Goal: Contribute content: Contribute content

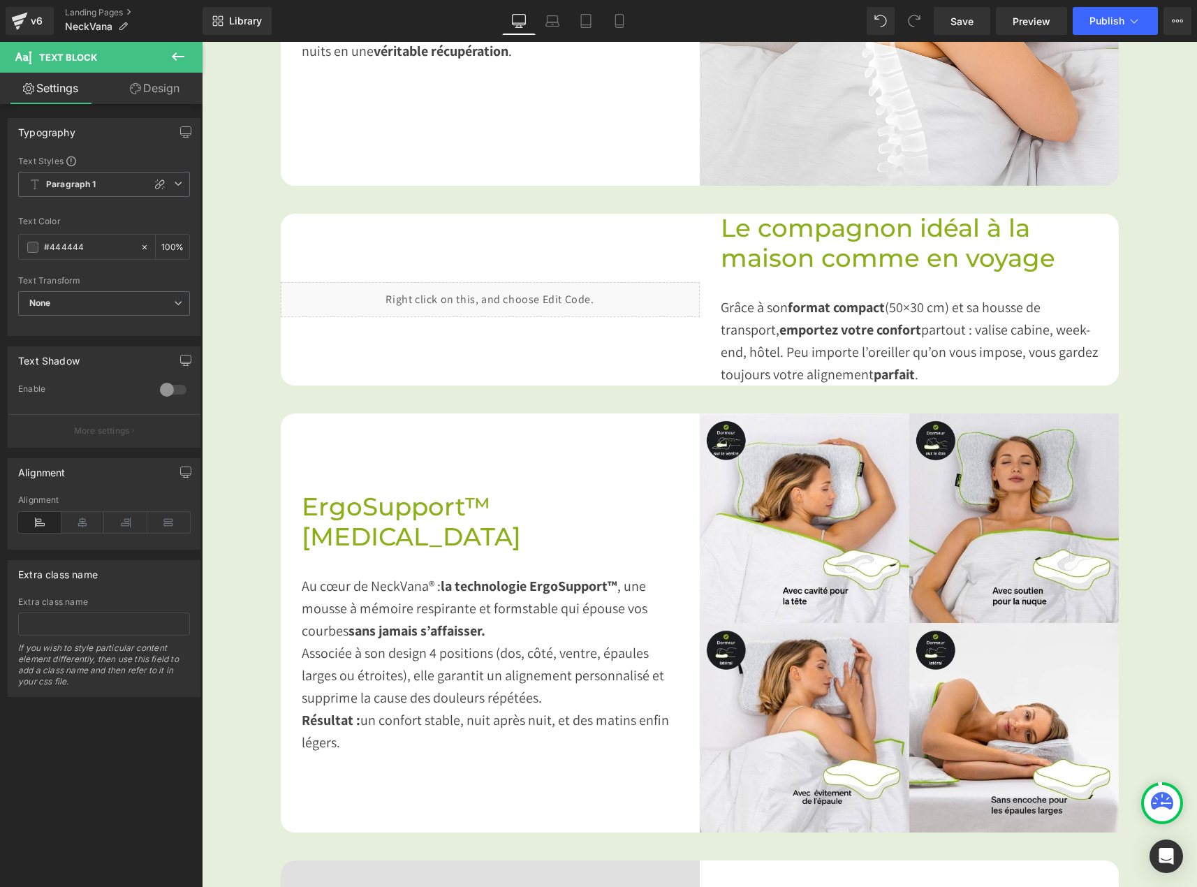
scroll to position [1118, 0]
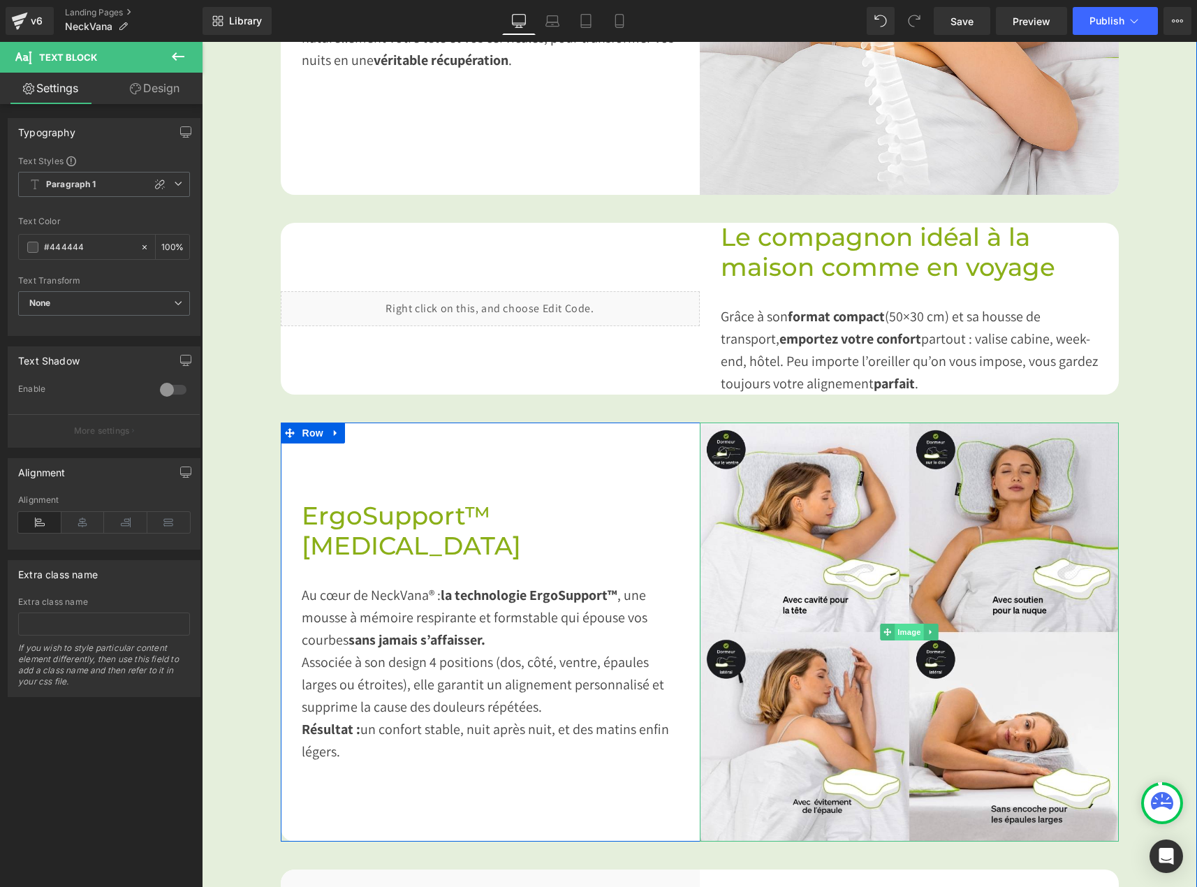
click at [900, 624] on span "Image" at bounding box center [909, 632] width 29 height 17
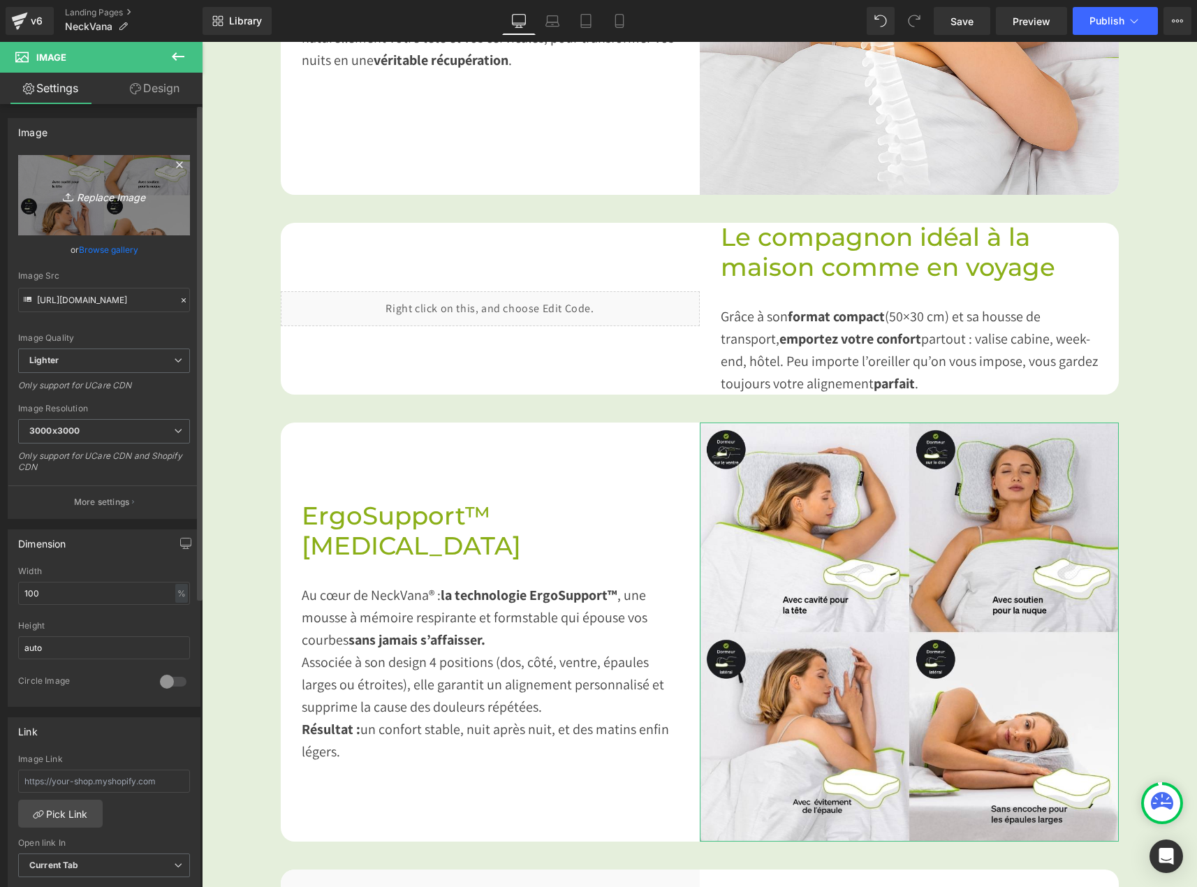
click at [80, 196] on icon "Replace Image" at bounding box center [104, 195] width 112 height 17
type input "C:\fakepath\images produit 500x500.jpg"
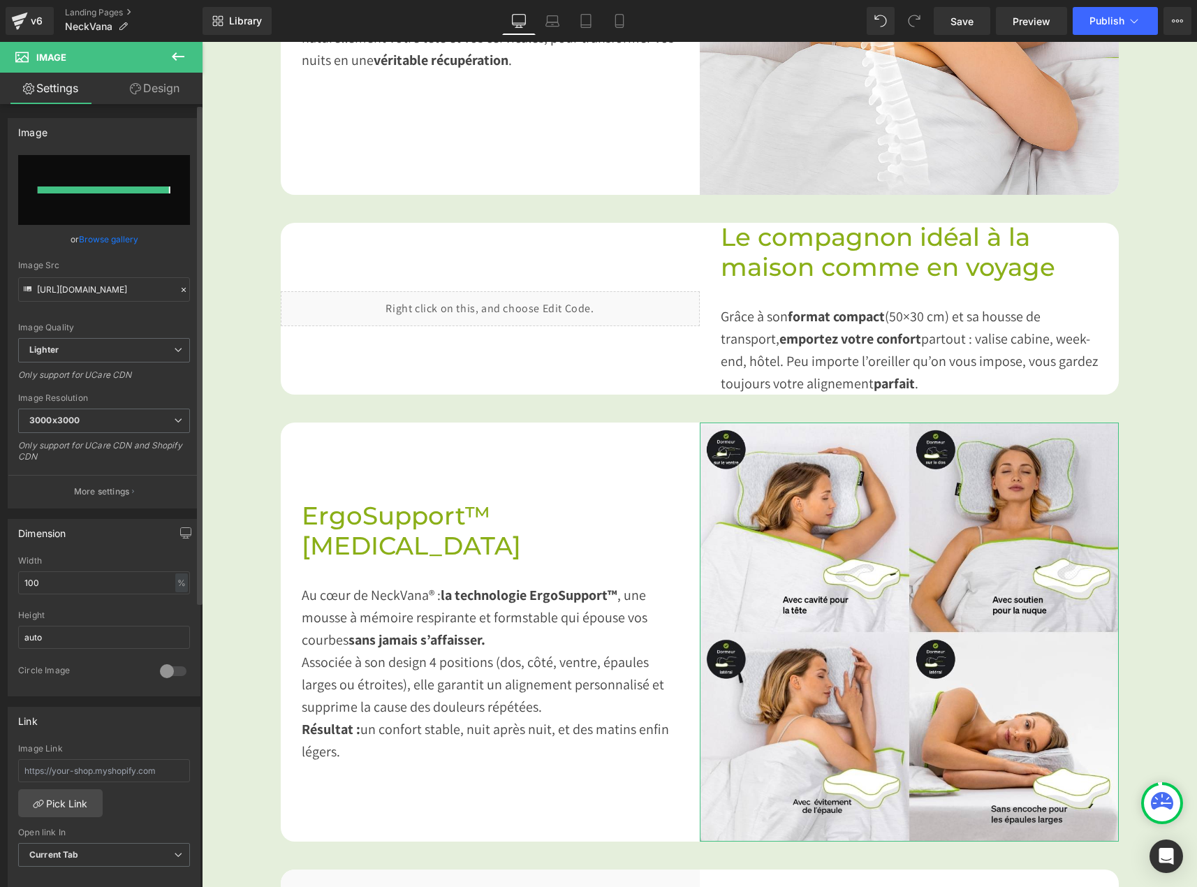
type input "[URL][DOMAIN_NAME]"
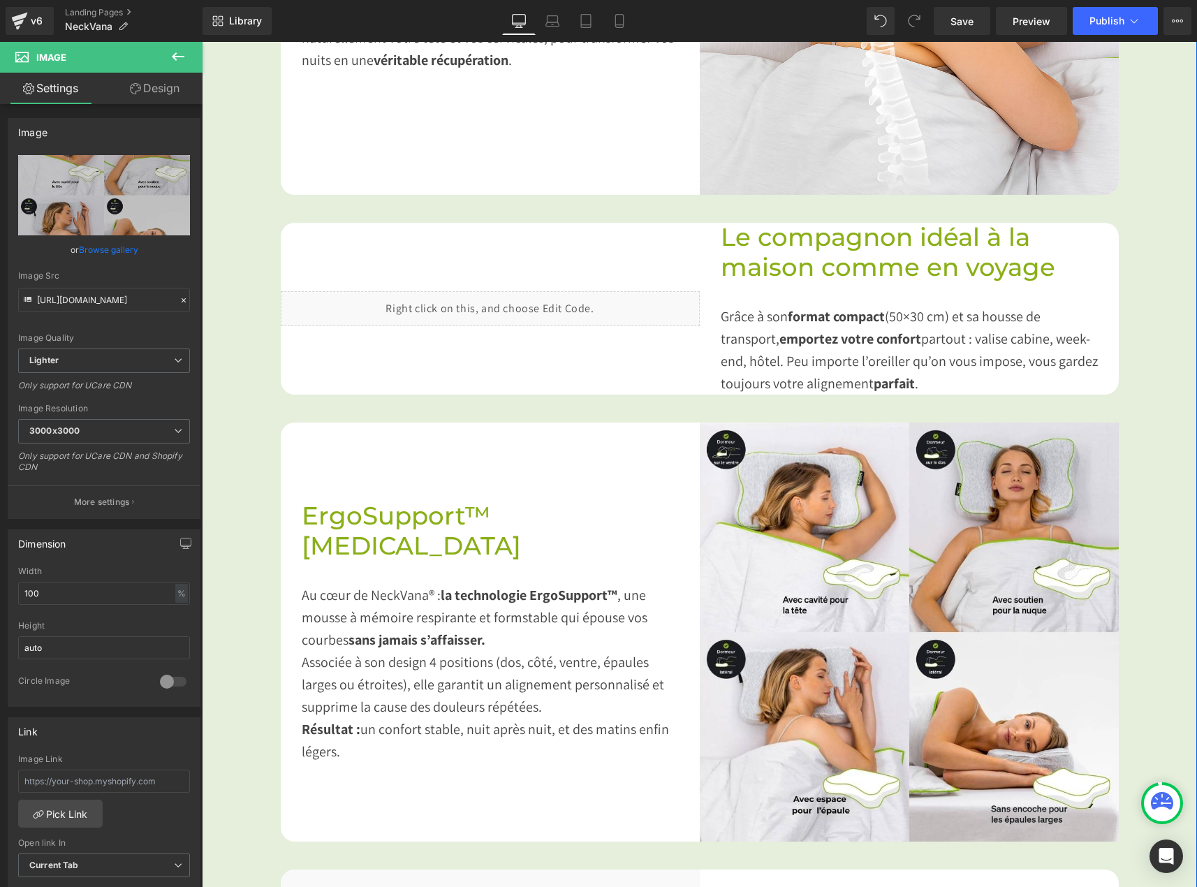
click at [1153, 701] on div "Image Dites adieu aux raideurs du cou au réveil Heading Imaginez ouvrir les yeu…" at bounding box center [700, 756] width 996 height 1960
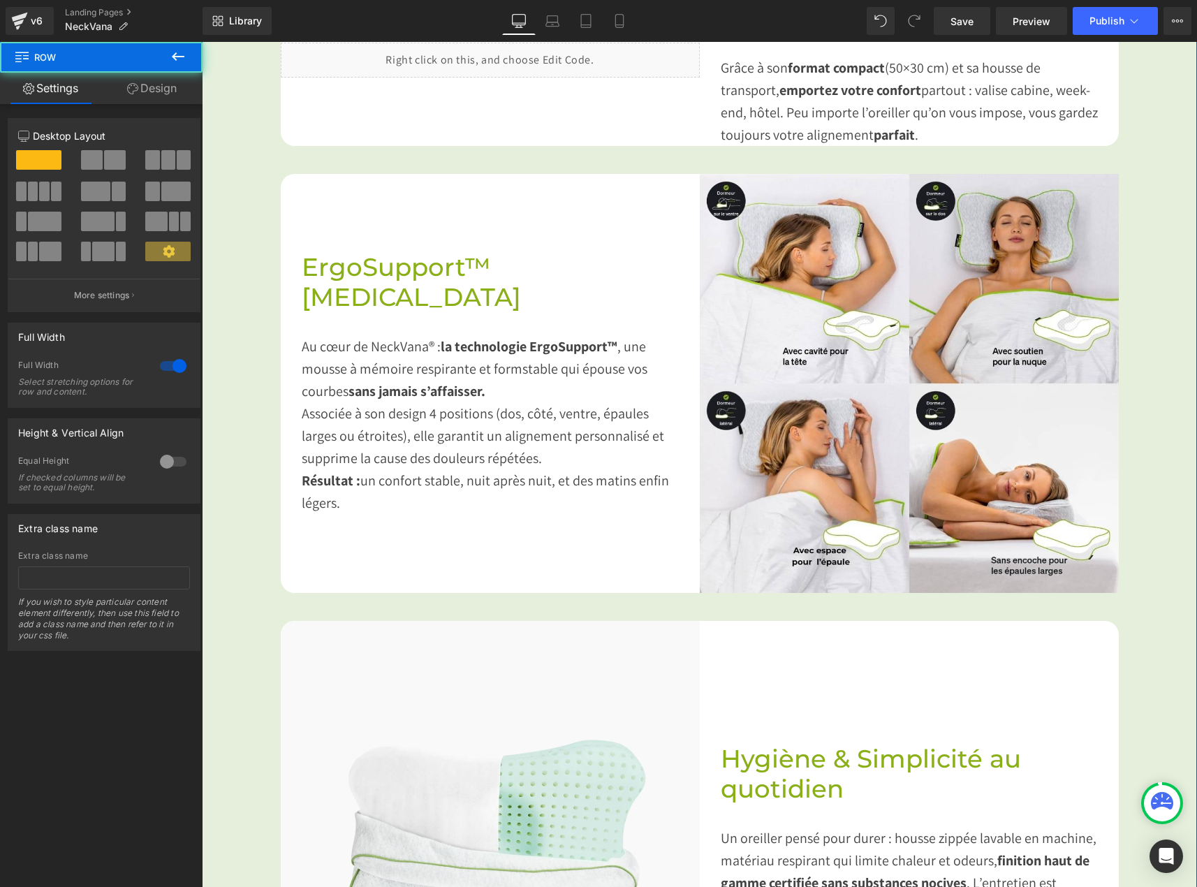
scroll to position [1397, 0]
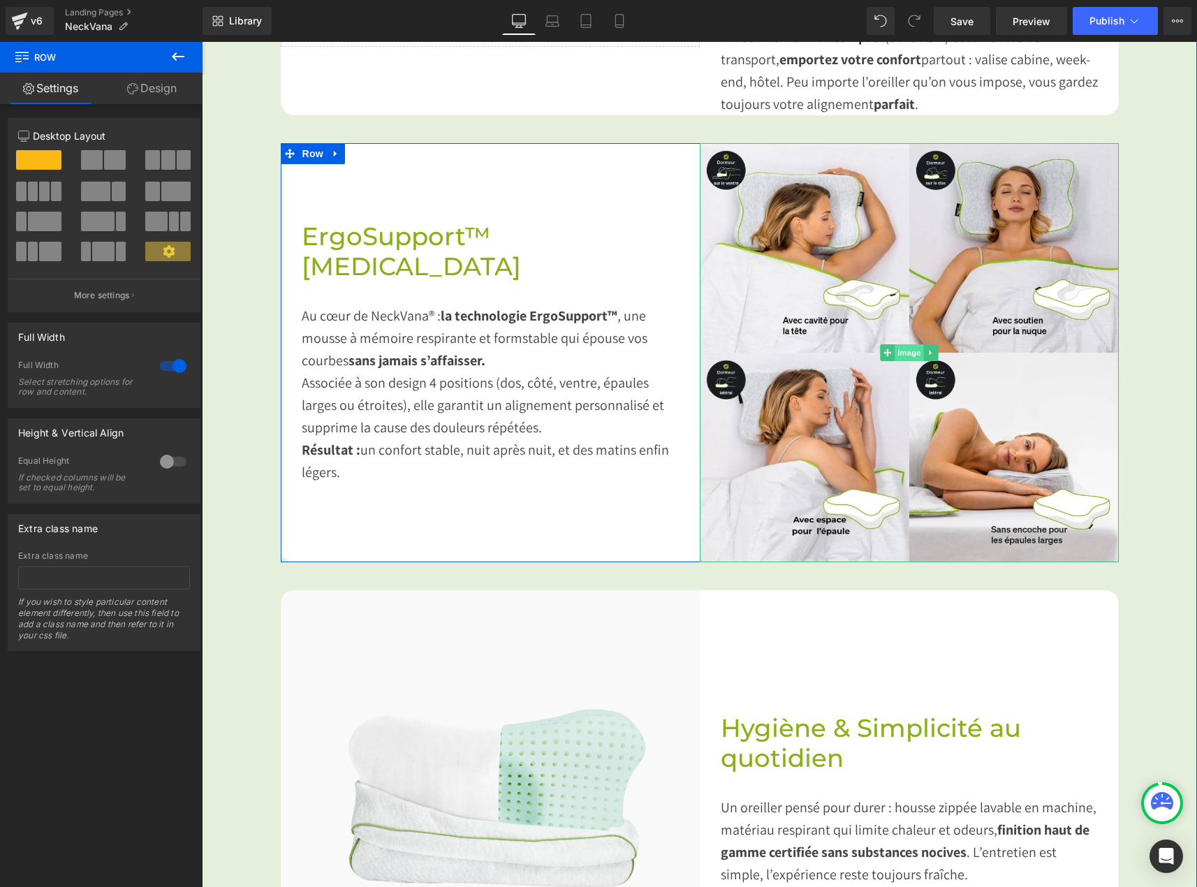
click at [912, 344] on span "Image" at bounding box center [909, 352] width 29 height 17
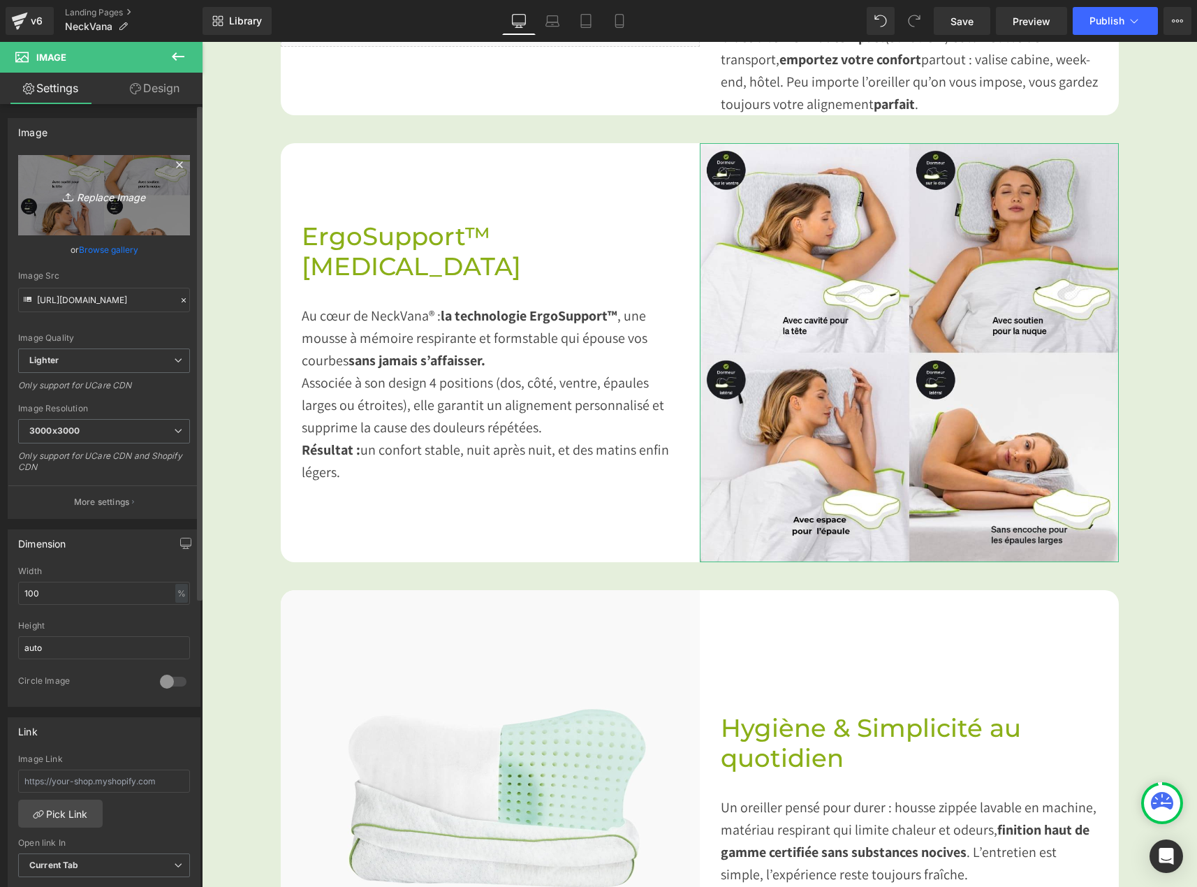
click at [97, 194] on icon "Replace Image" at bounding box center [104, 195] width 112 height 17
click at [94, 196] on icon "Replace Image" at bounding box center [104, 195] width 112 height 17
type input "C:\fakepath\Capture d'écran [DATE] 222545.png"
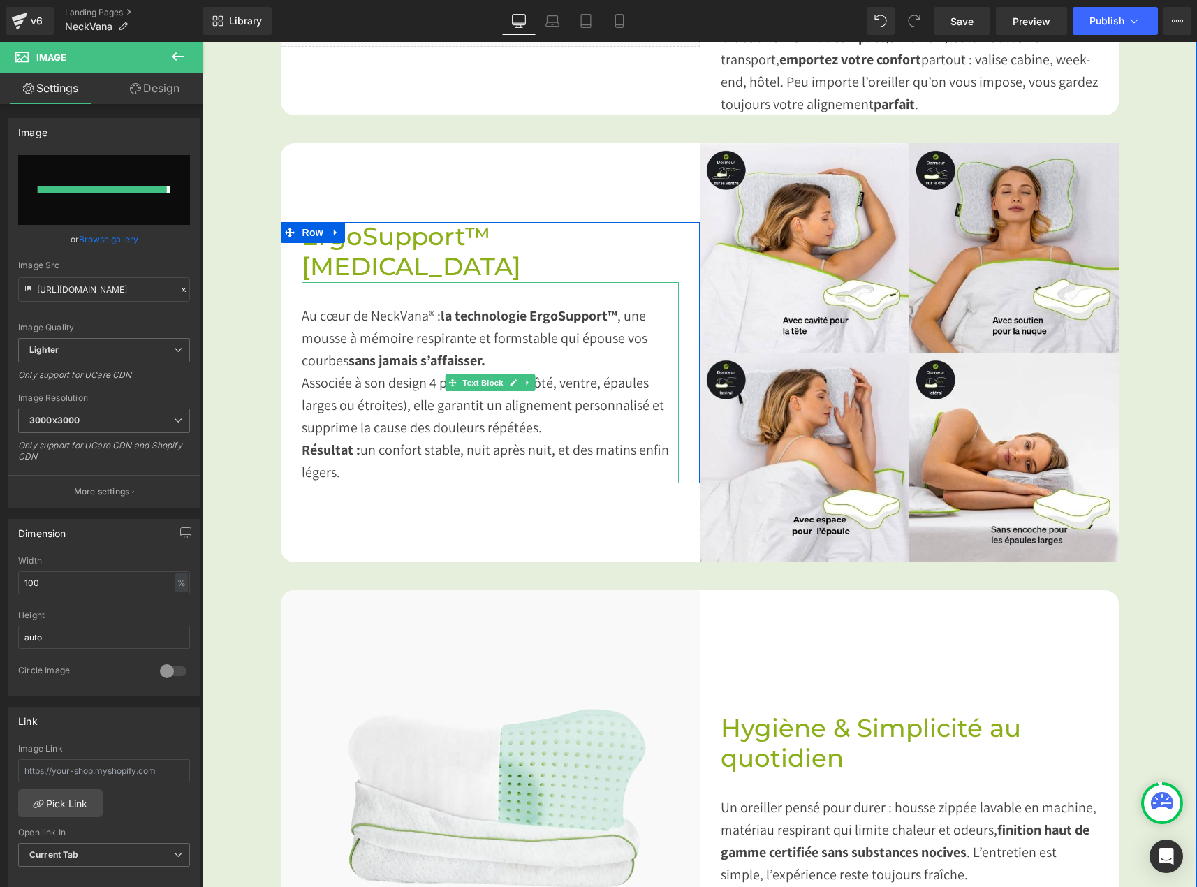
type input "[URL][DOMAIN_NAME]"
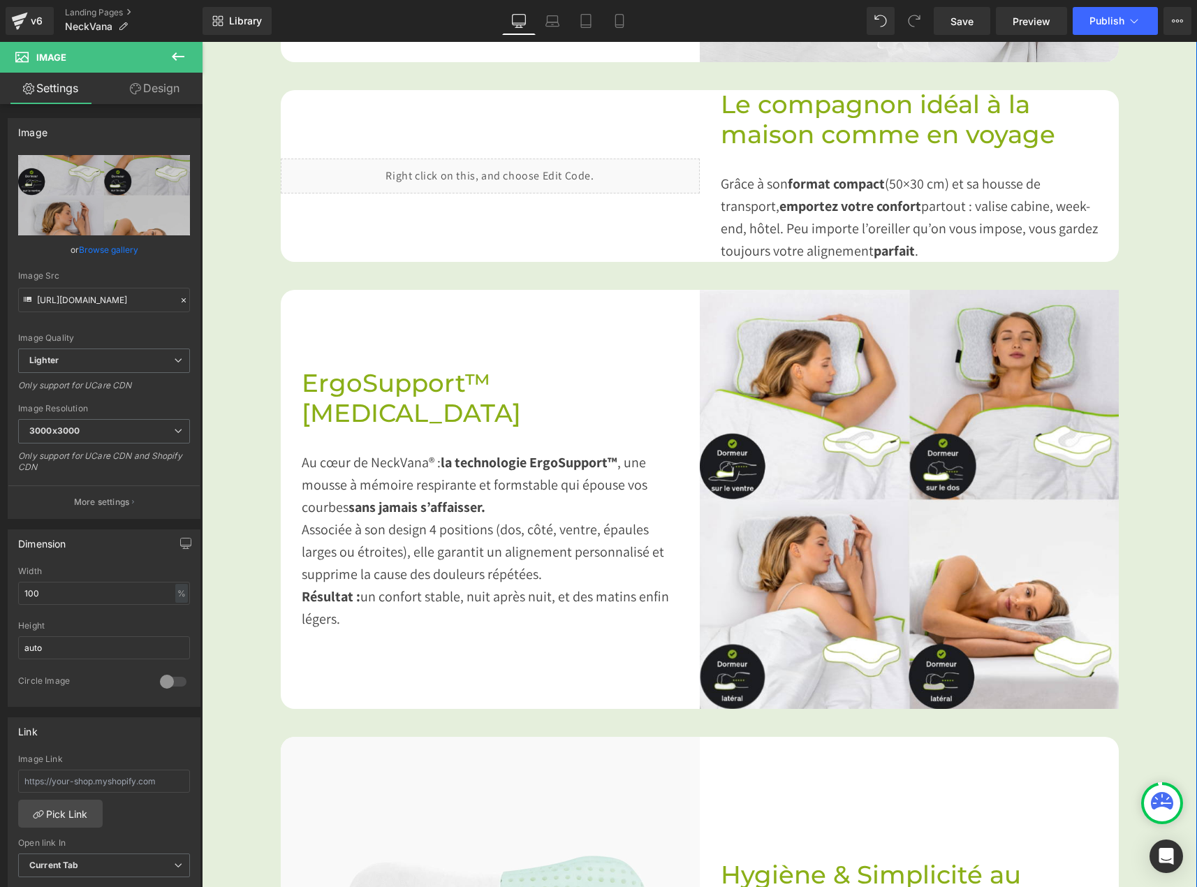
scroll to position [1188, 0]
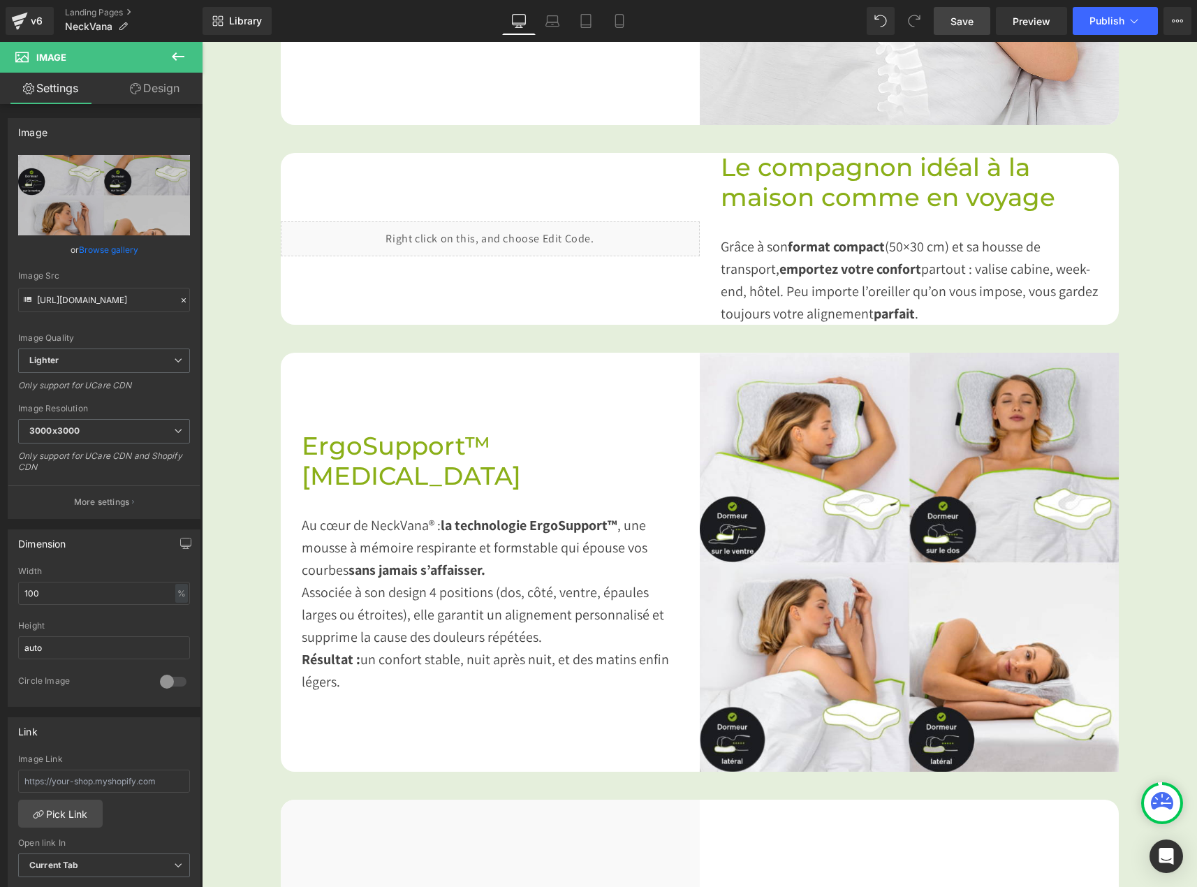
drag, startPoint x: 938, startPoint y: 19, endPoint x: 707, endPoint y: 36, distance: 231.9
click at [938, 19] on link "Save" at bounding box center [962, 21] width 57 height 28
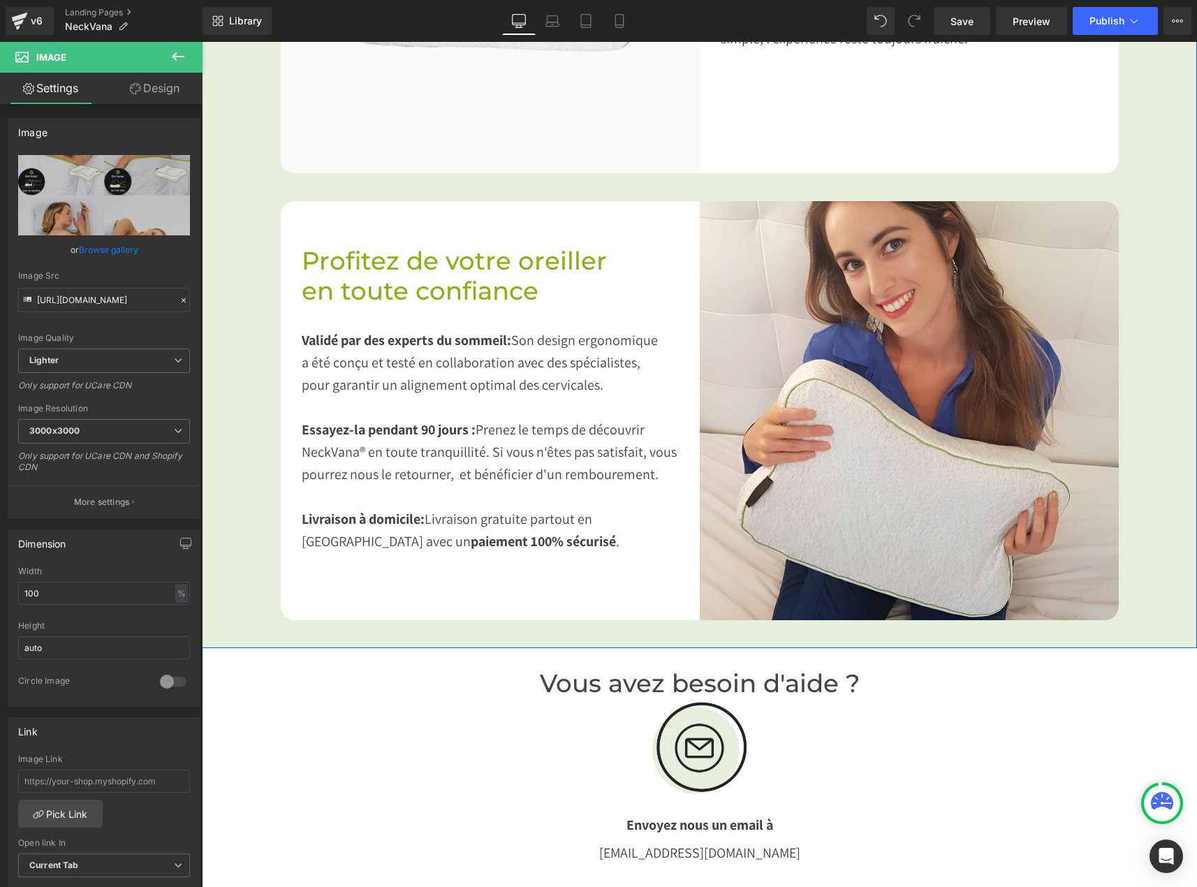
scroll to position [2236, 0]
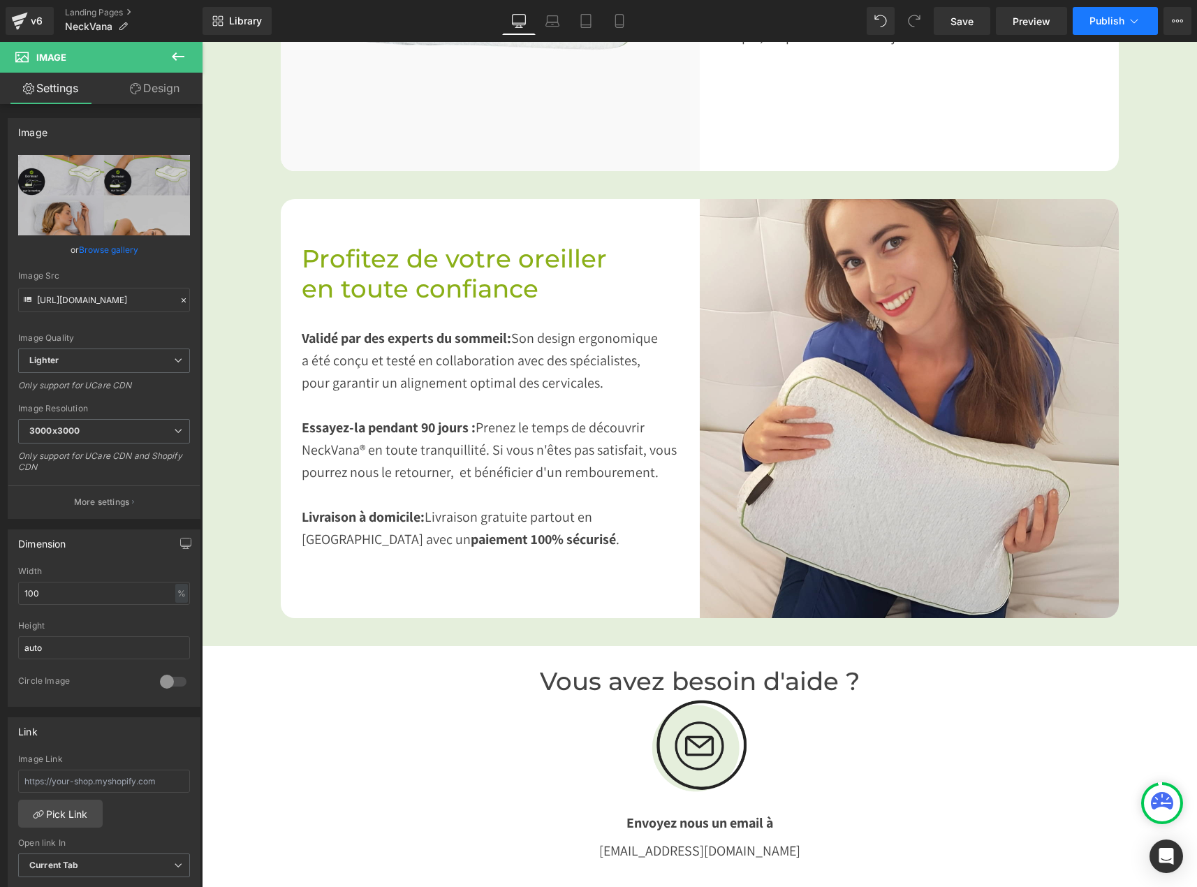
click at [1110, 18] on span "Publish" at bounding box center [1107, 20] width 35 height 11
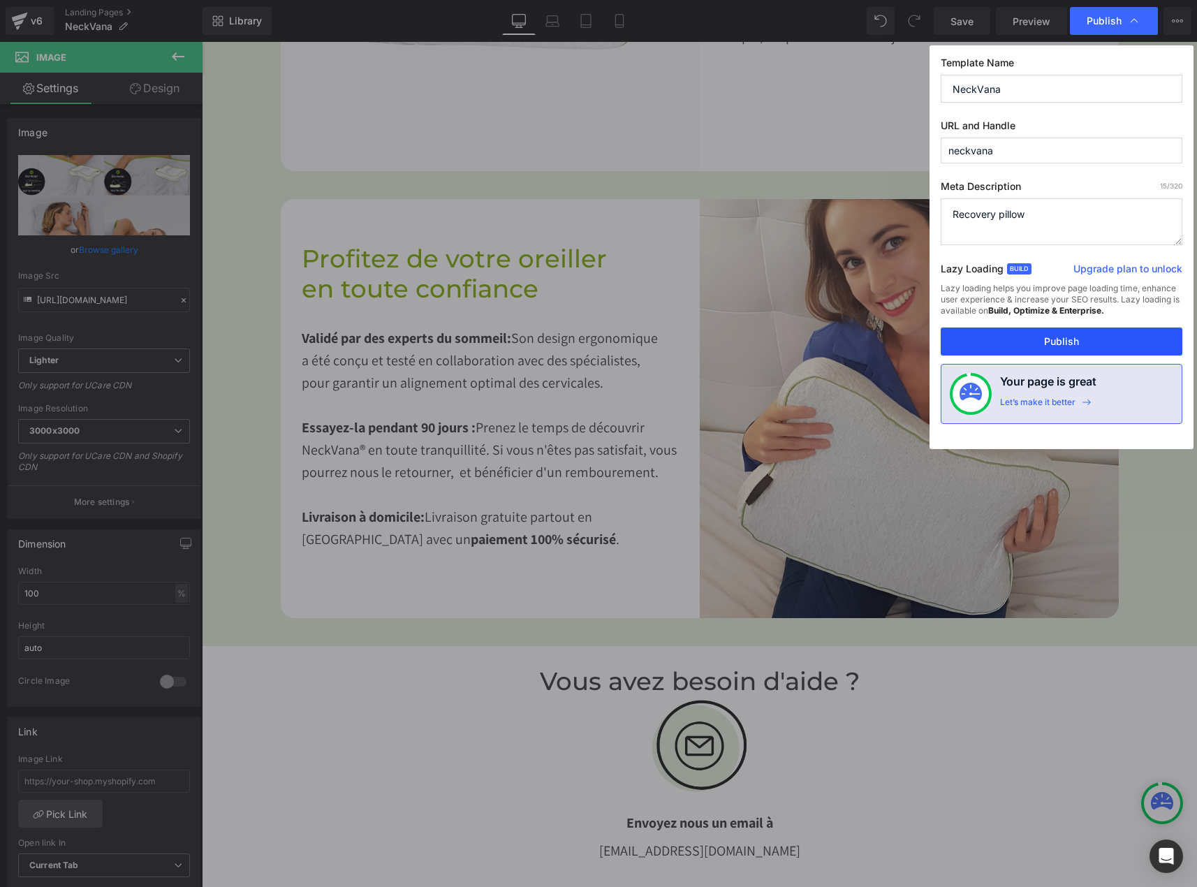
drag, startPoint x: 1073, startPoint y: 343, endPoint x: 762, endPoint y: 500, distance: 348.7
click at [1073, 343] on button "Publish" at bounding box center [1062, 342] width 242 height 28
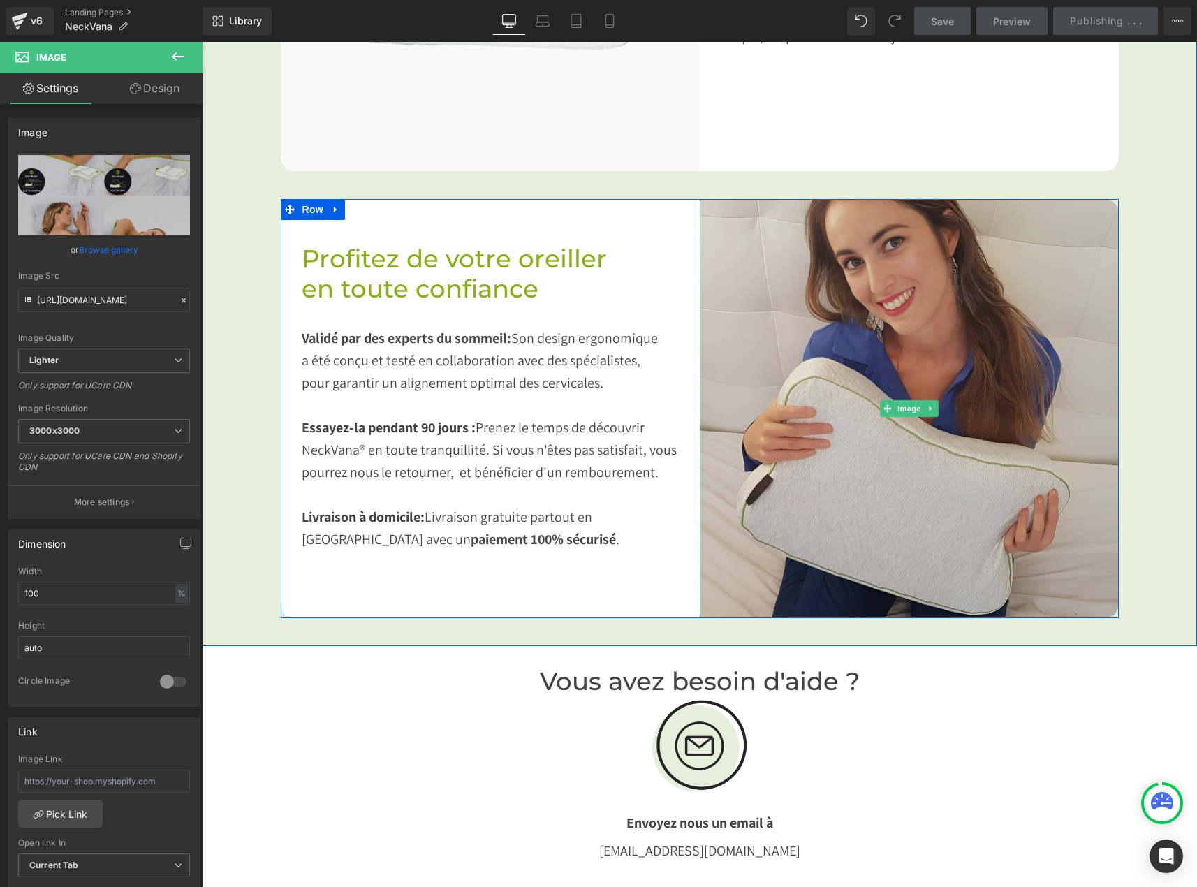
drag, startPoint x: 963, startPoint y: 541, endPoint x: 961, endPoint y: 562, distance: 20.4
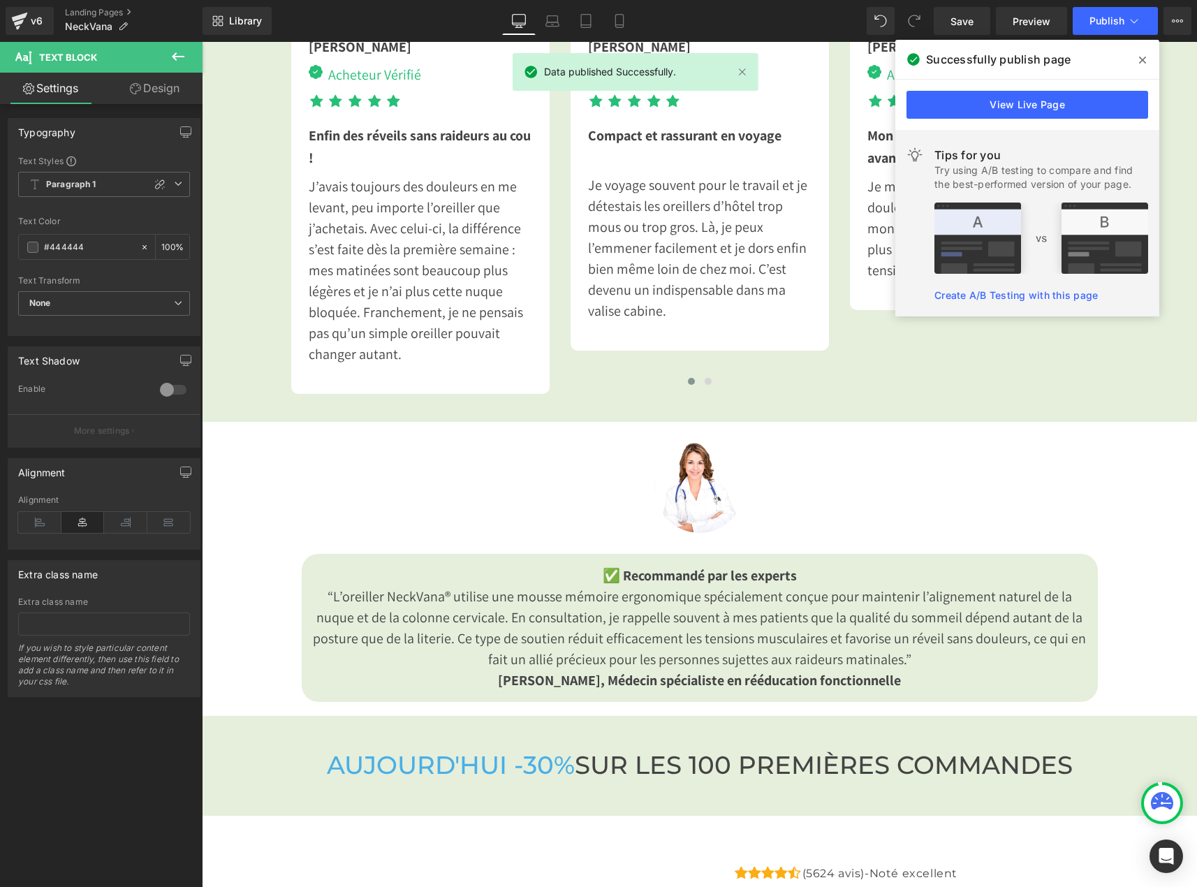
scroll to position [3636, 0]
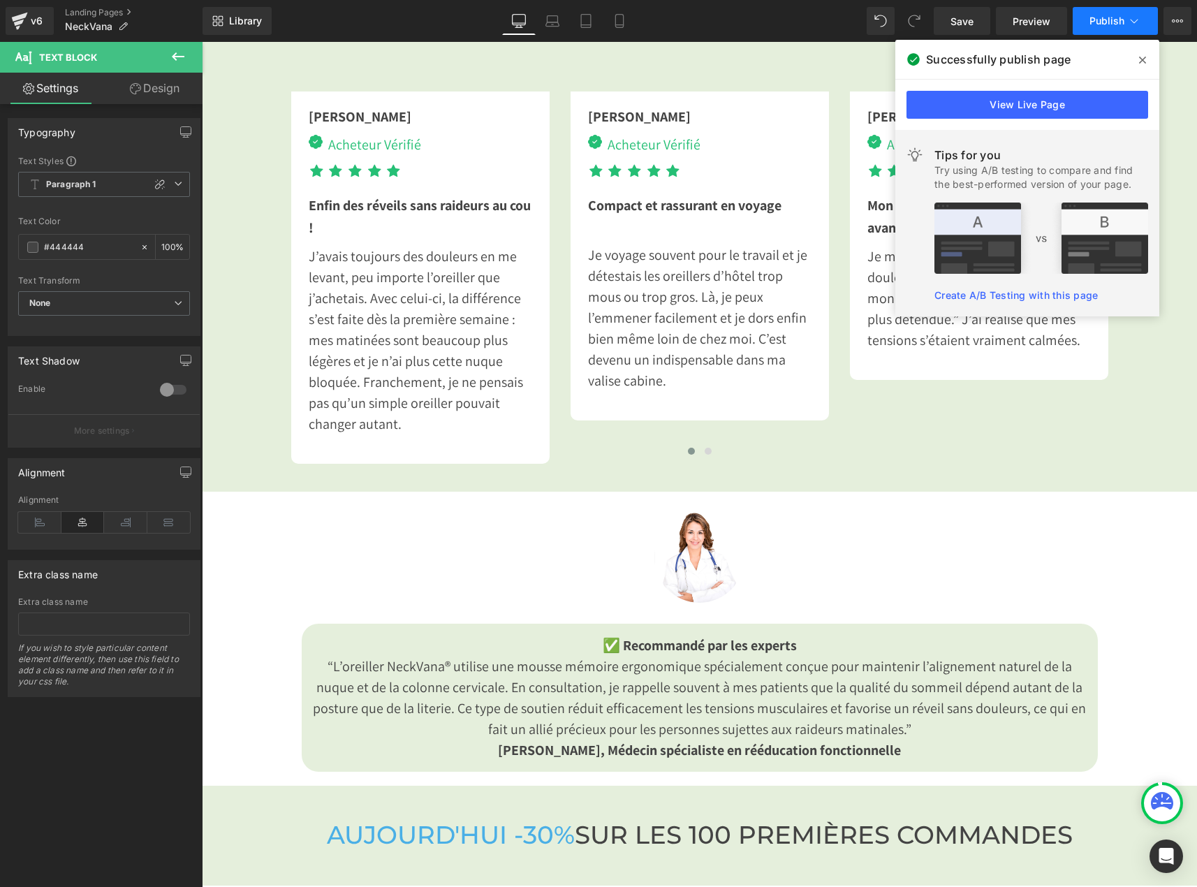
click at [1091, 15] on span "Publish" at bounding box center [1107, 20] width 35 height 11
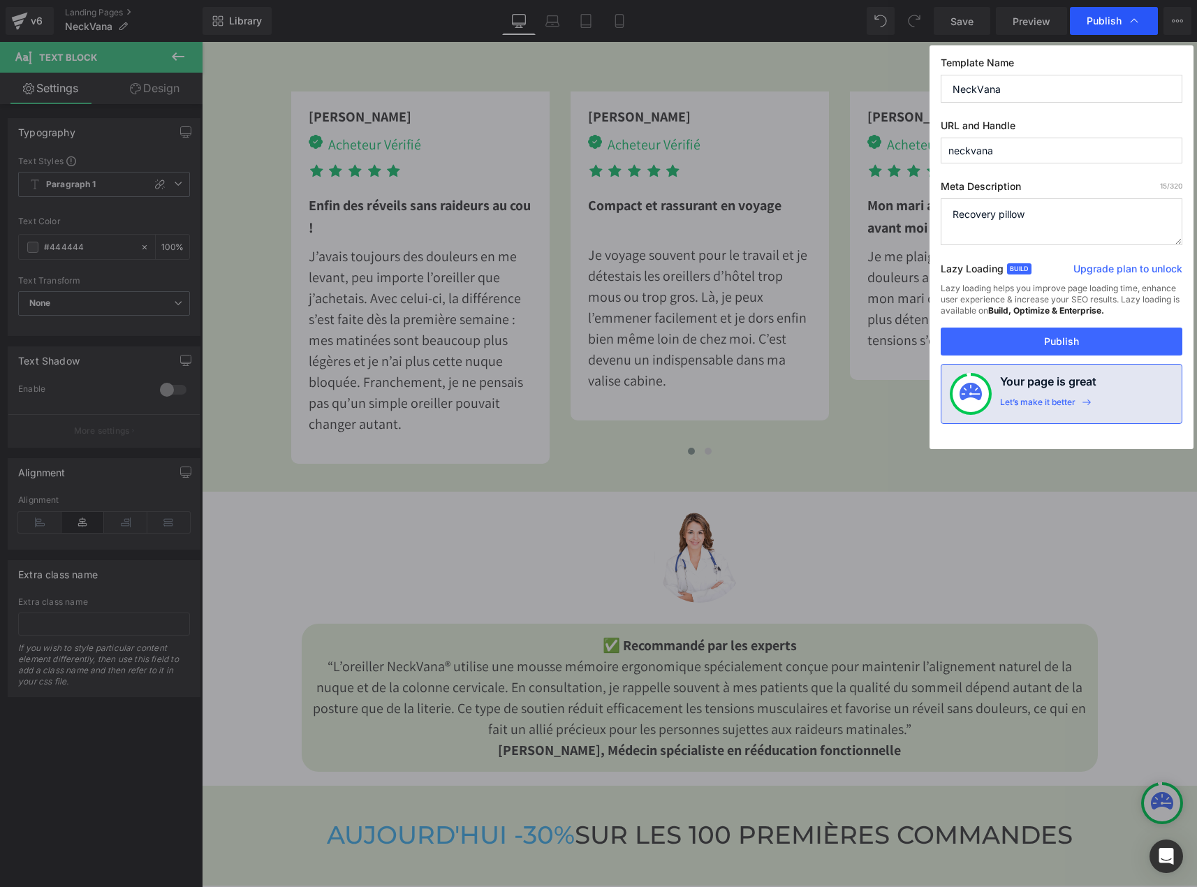
click at [1097, 22] on span "Publish" at bounding box center [1104, 21] width 35 height 13
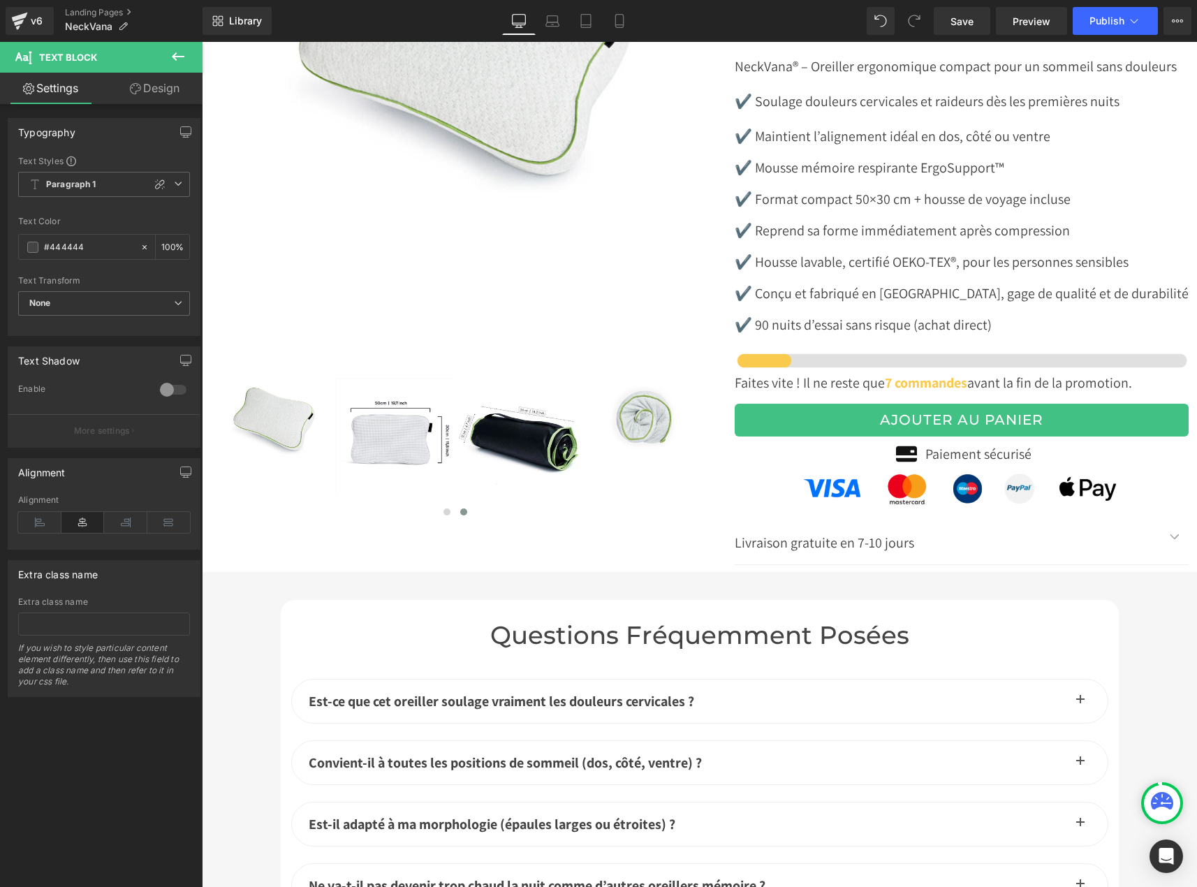
scroll to position [4684, 0]
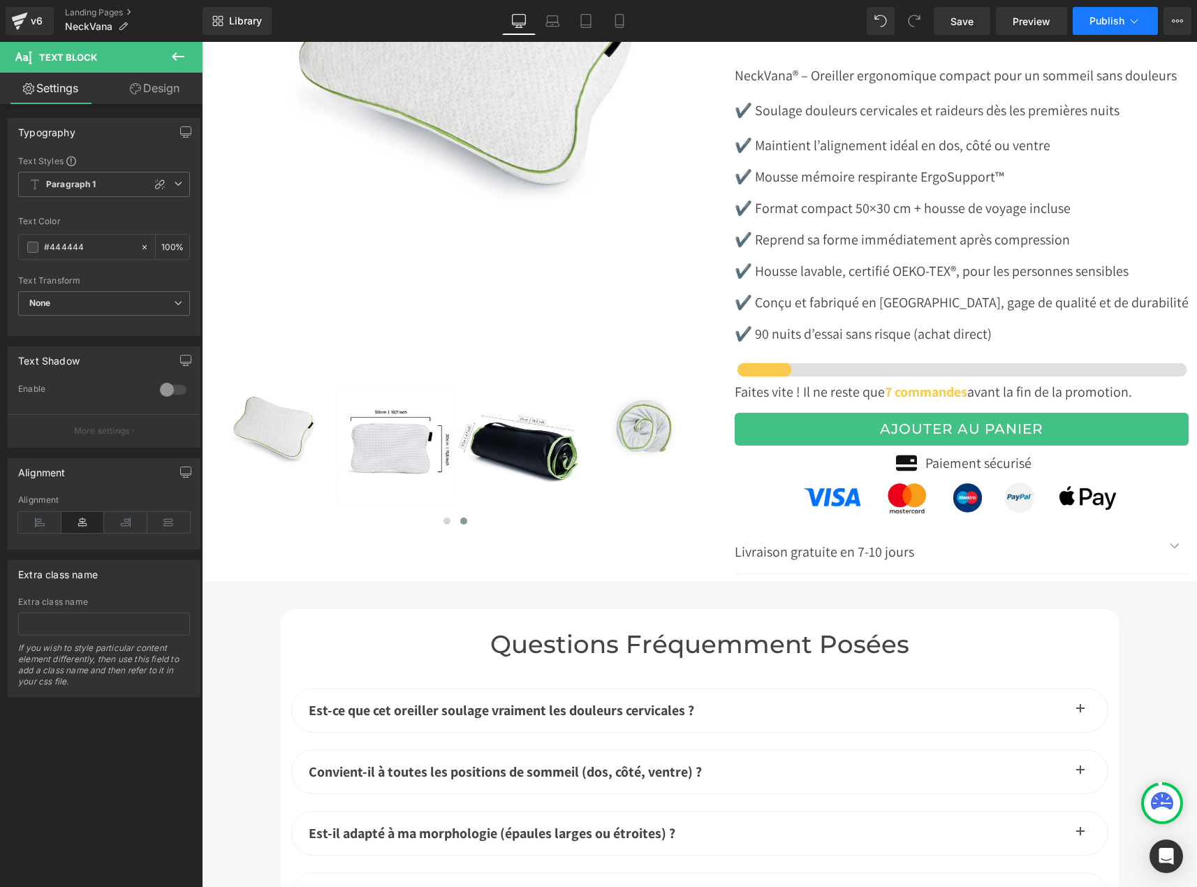
click at [1108, 17] on span "Publish" at bounding box center [1107, 20] width 35 height 11
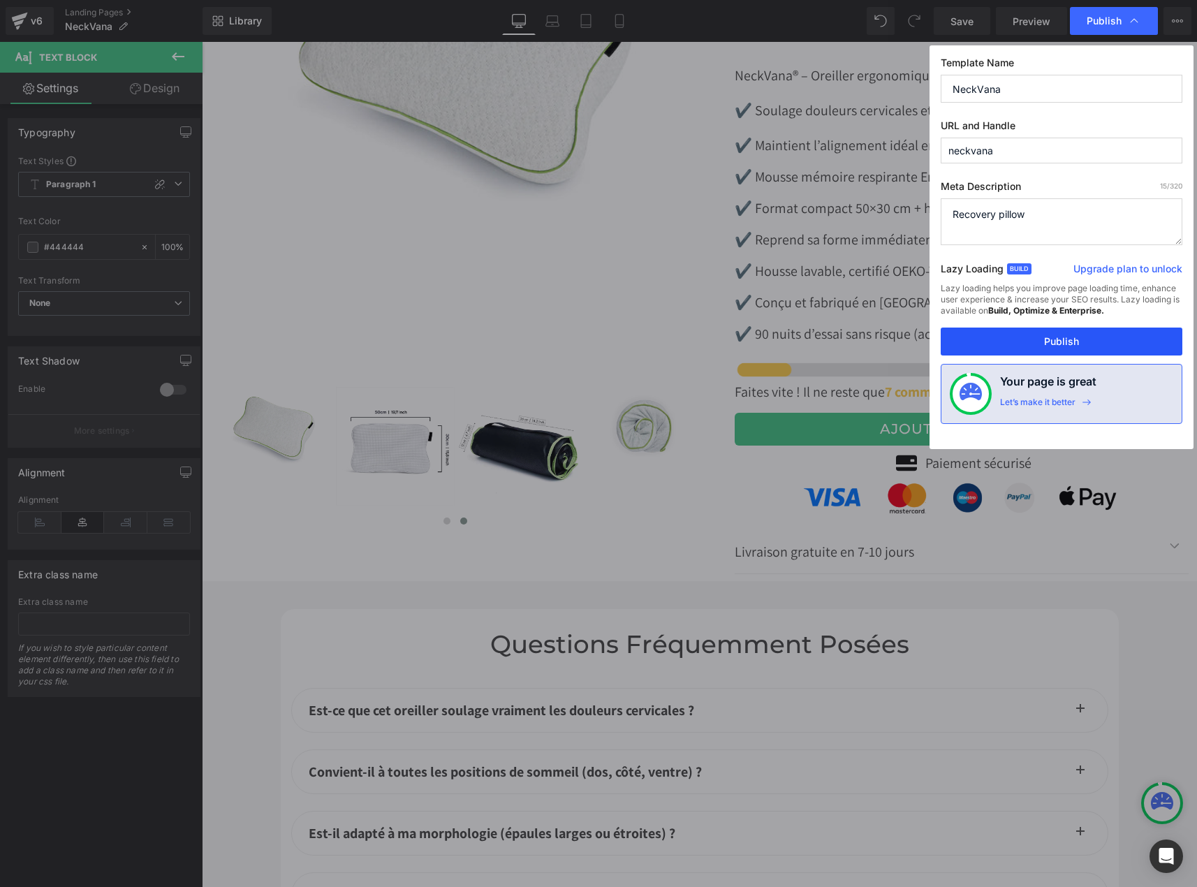
click at [1026, 347] on button "Publish" at bounding box center [1062, 342] width 242 height 28
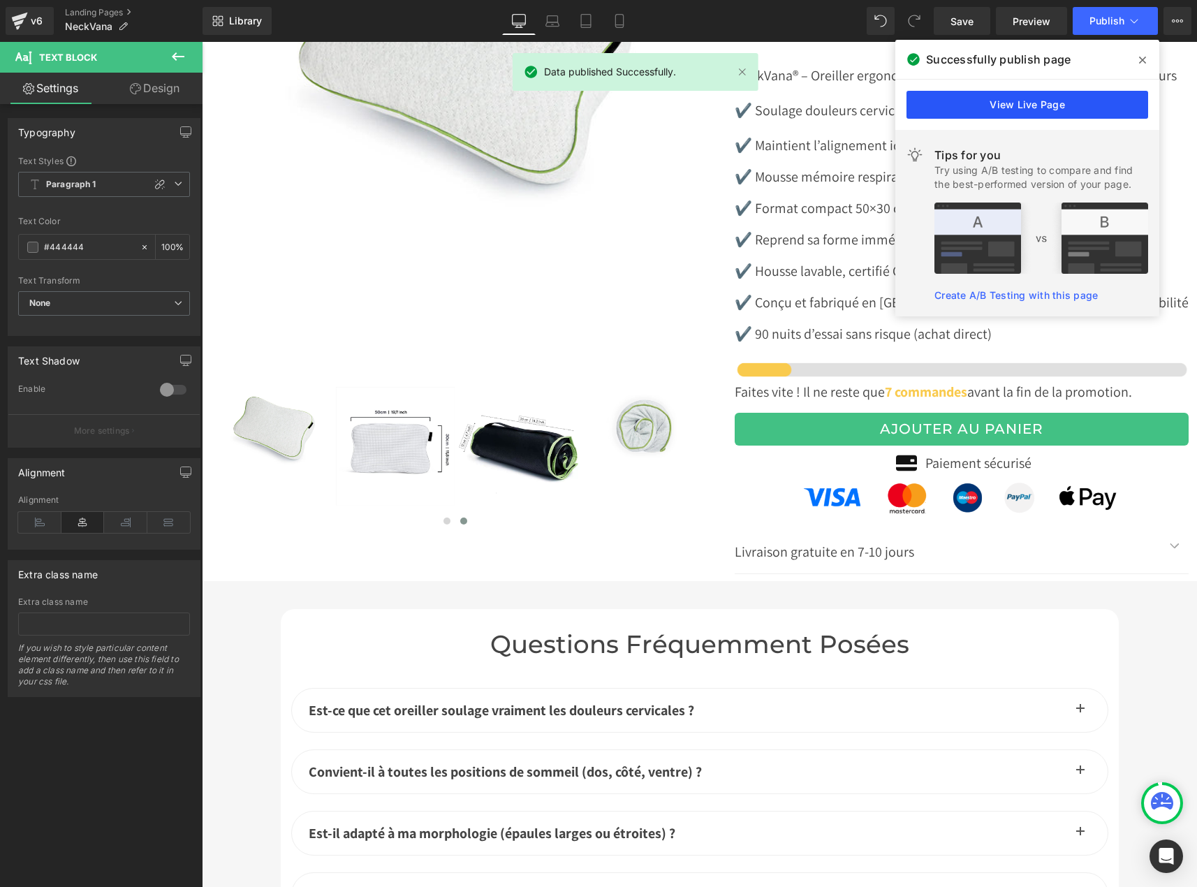
click at [1068, 105] on link "View Live Page" at bounding box center [1028, 105] width 242 height 28
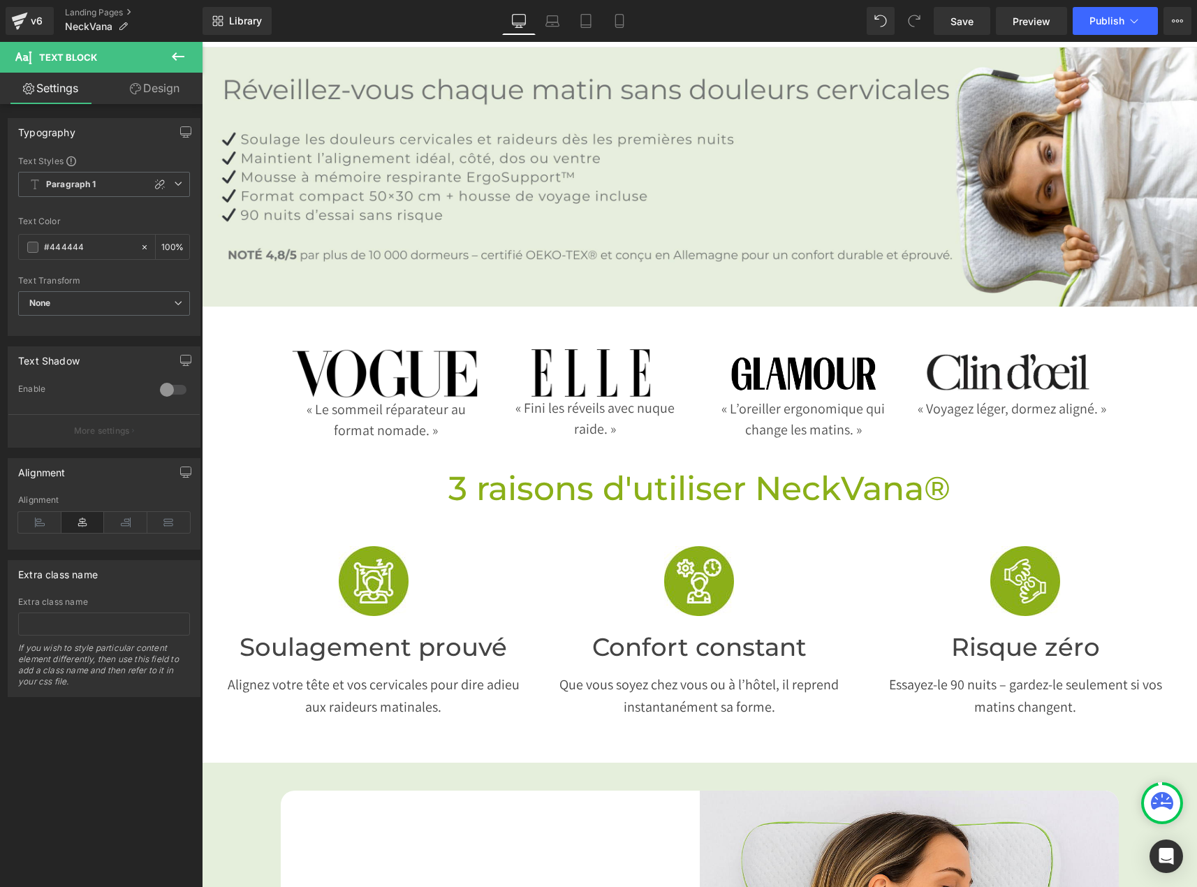
scroll to position [0, 0]
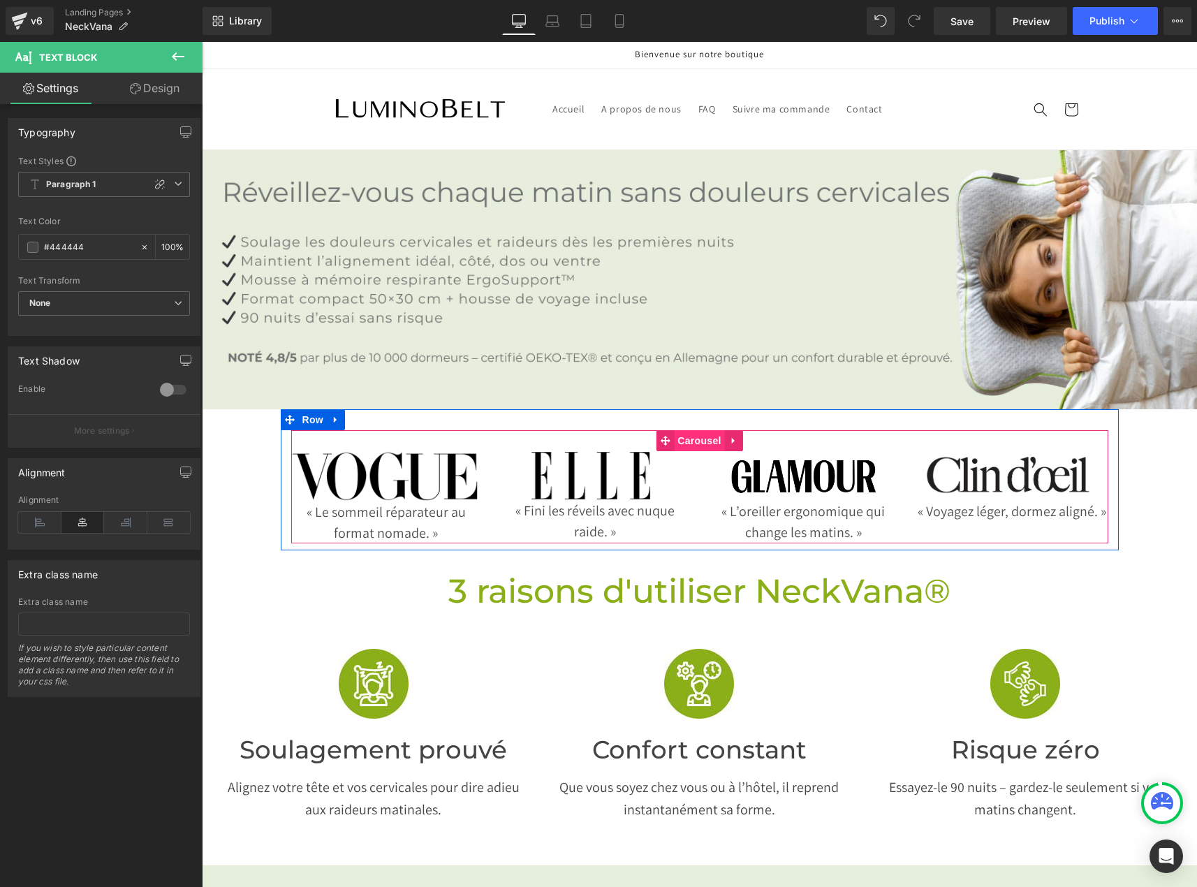
click at [685, 430] on span "Carousel" at bounding box center [699, 440] width 50 height 21
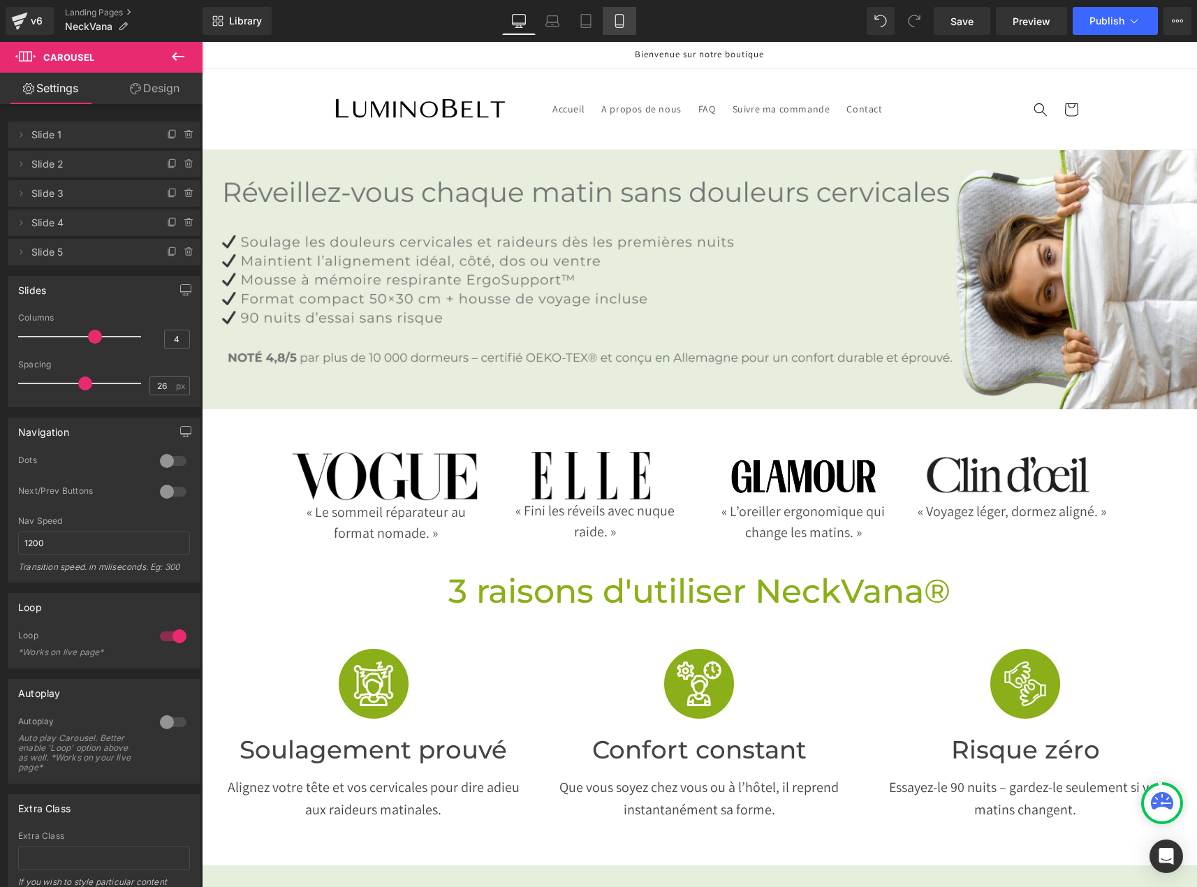
click at [618, 23] on icon at bounding box center [620, 21] width 14 height 14
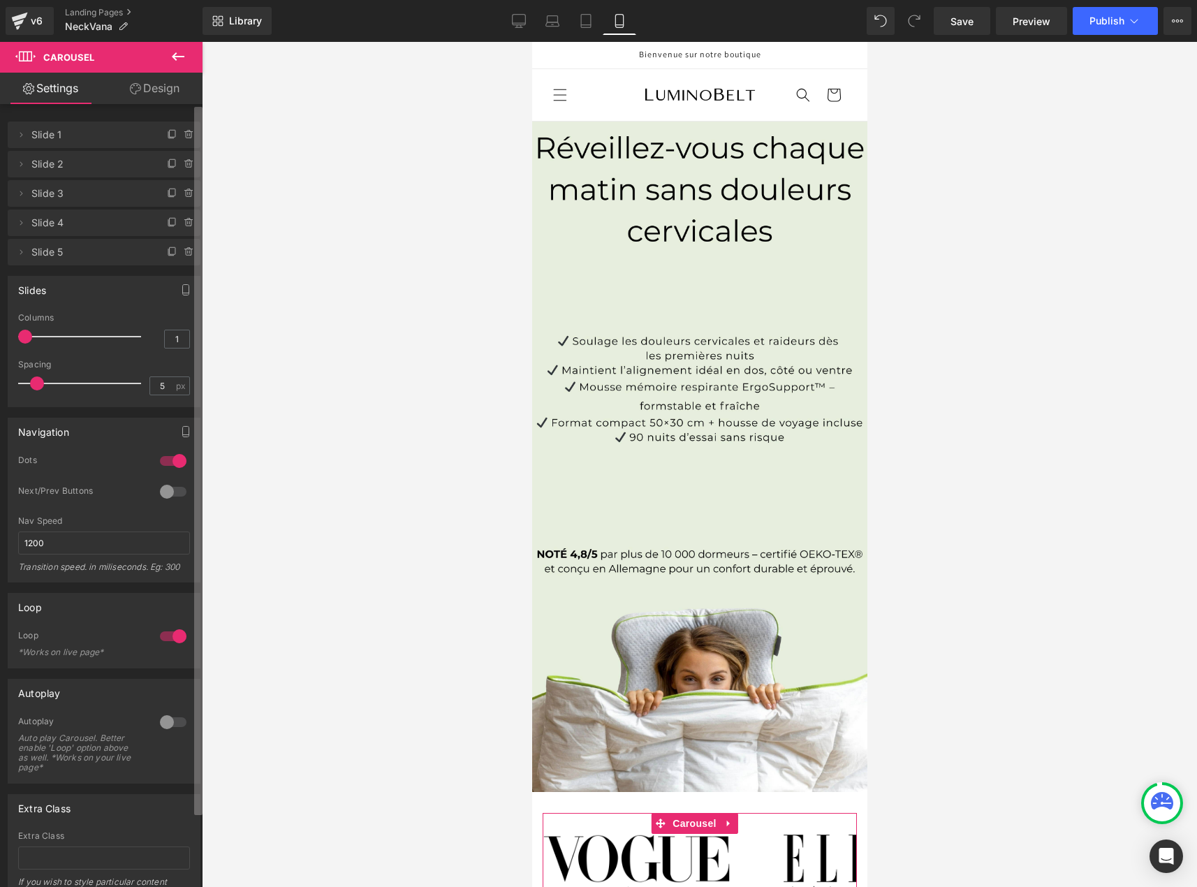
scroll to position [379, 0]
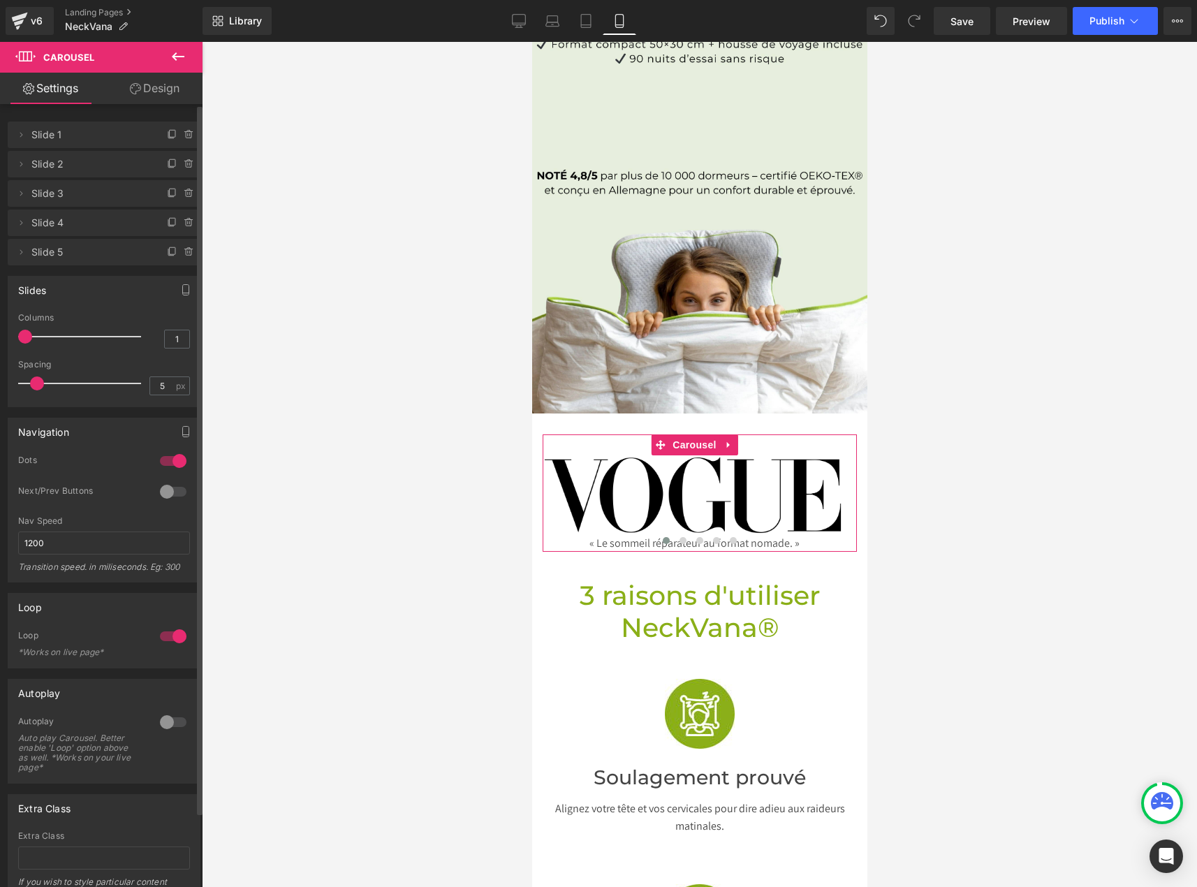
click at [171, 459] on div at bounding box center [173, 461] width 34 height 22
click at [963, 17] on span "Save" at bounding box center [962, 21] width 23 height 15
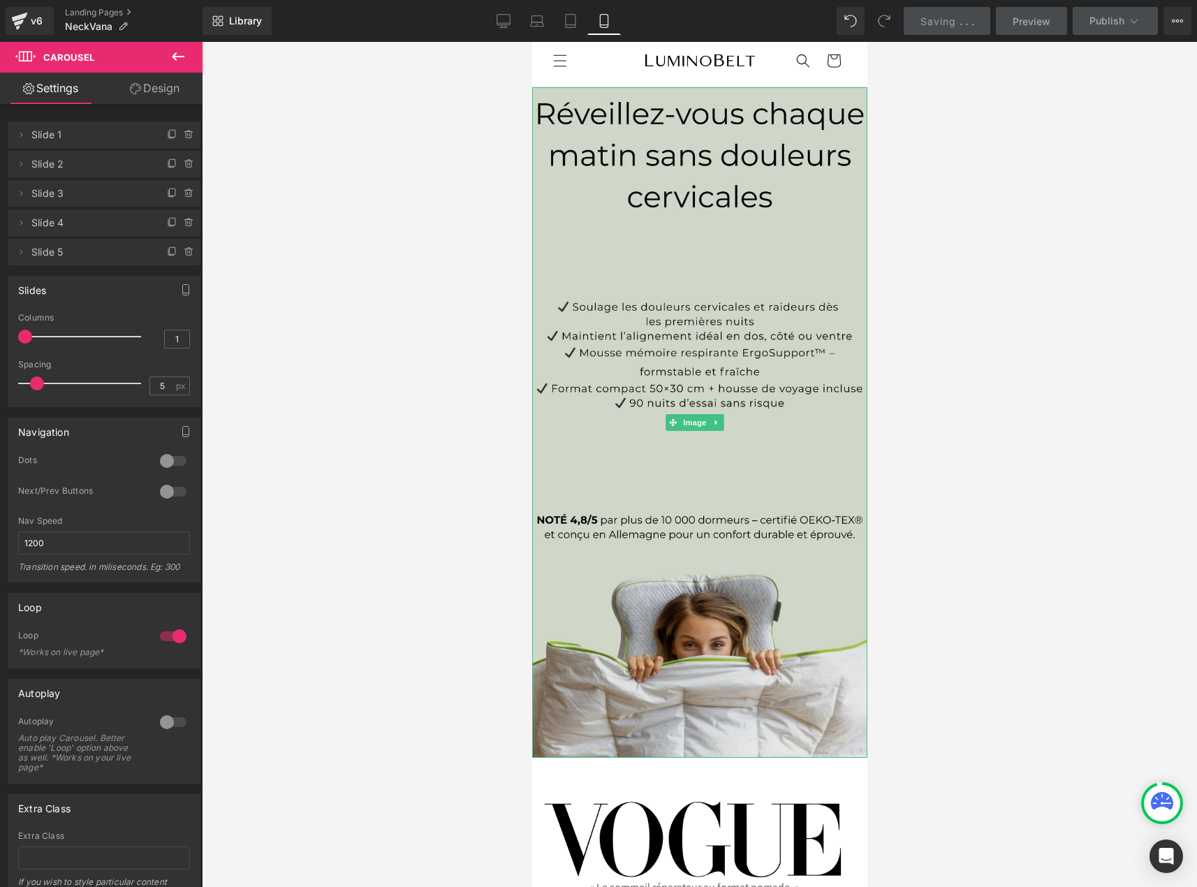
scroll to position [0, 0]
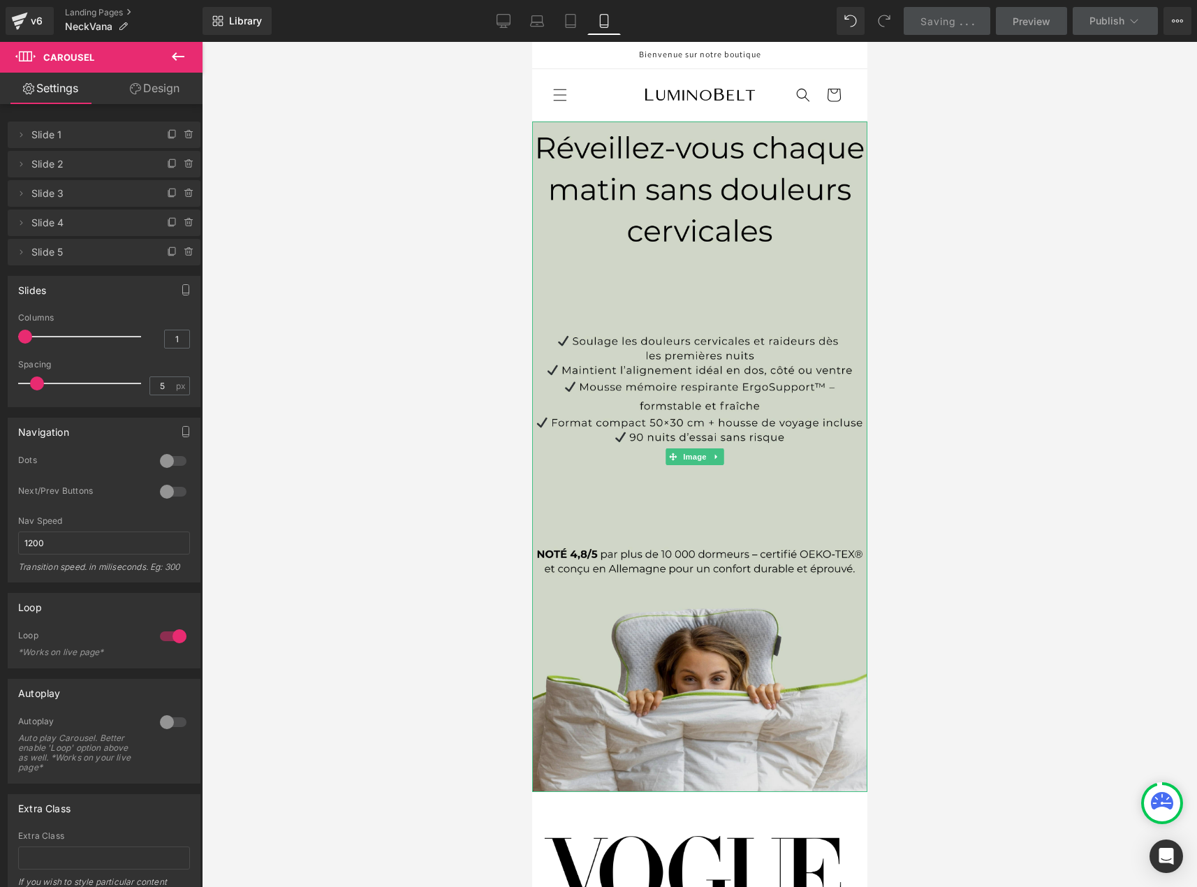
click at [694, 168] on img at bounding box center [699, 457] width 335 height 671
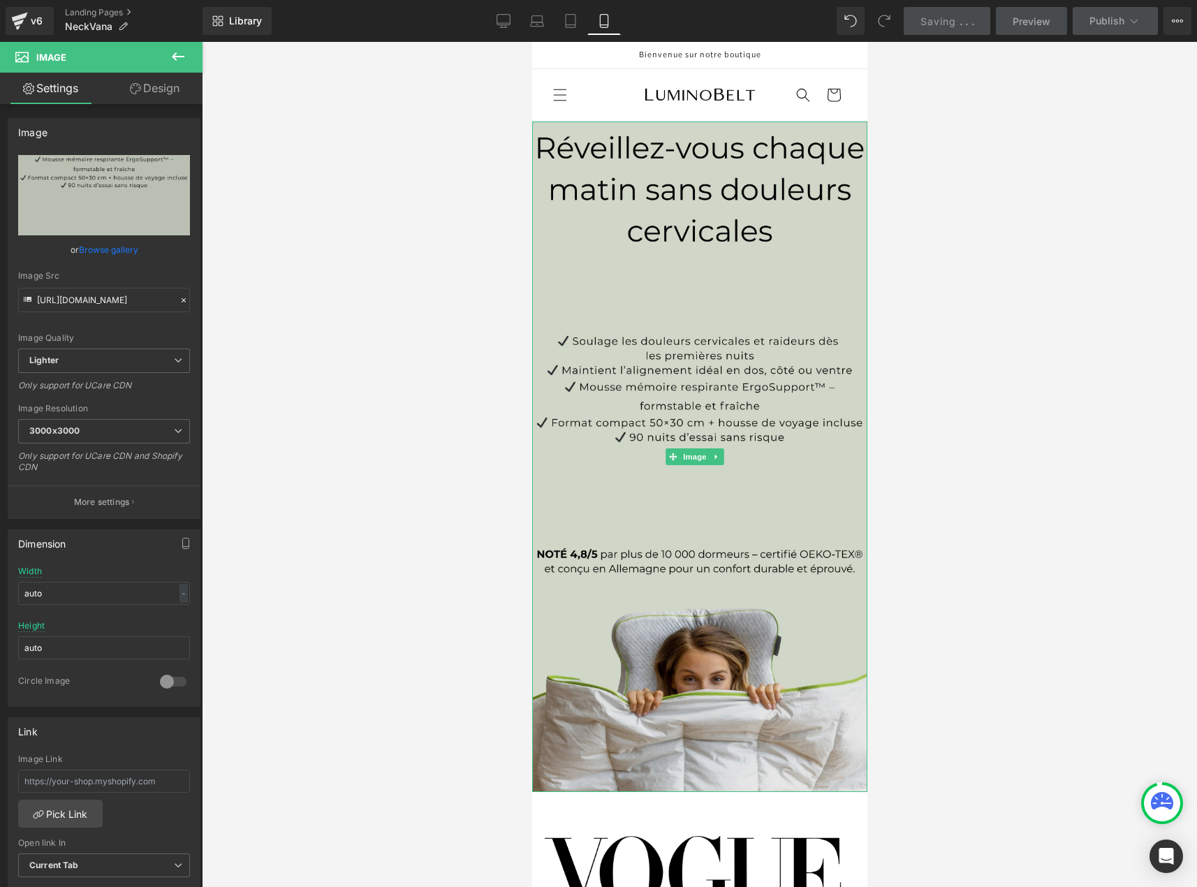
click at [773, 360] on img at bounding box center [699, 457] width 335 height 671
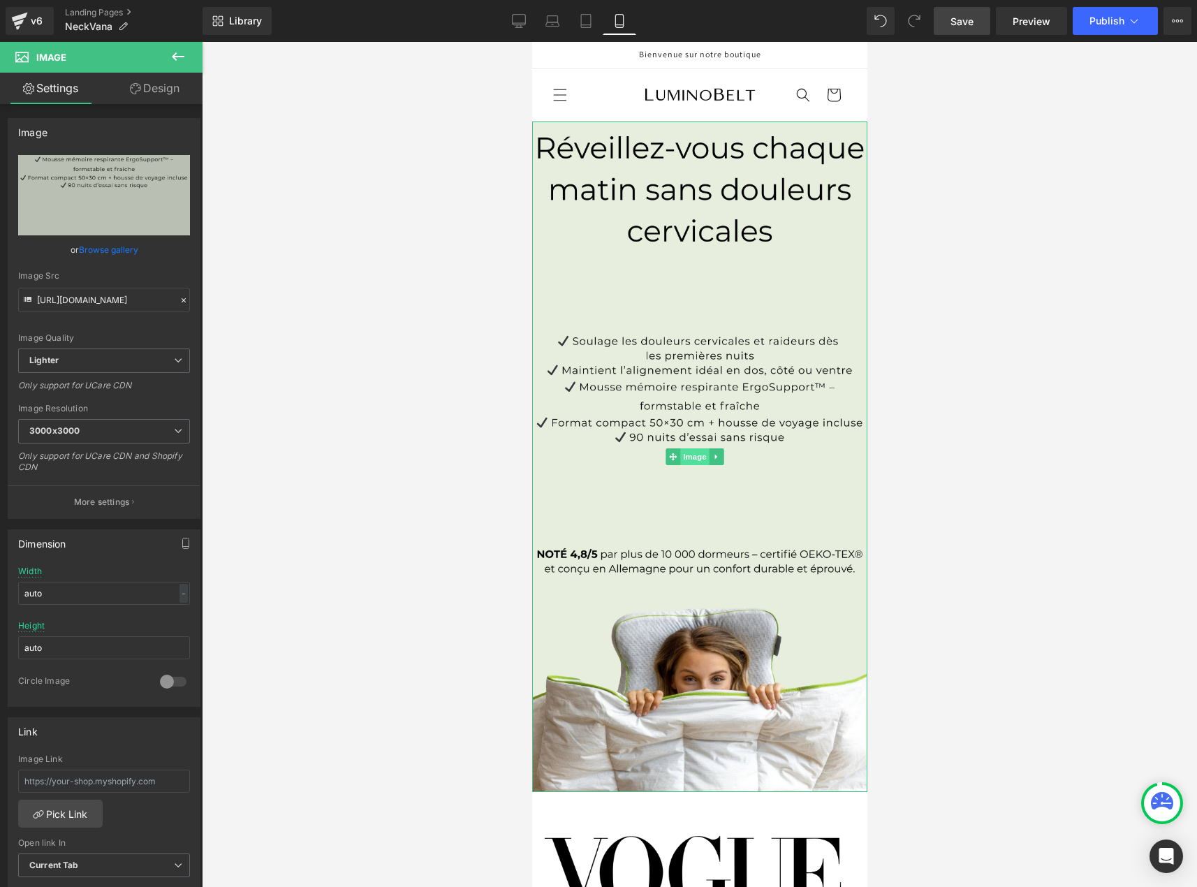
click at [697, 449] on span "Image" at bounding box center [694, 457] width 29 height 17
click at [718, 453] on icon at bounding box center [716, 457] width 8 height 8
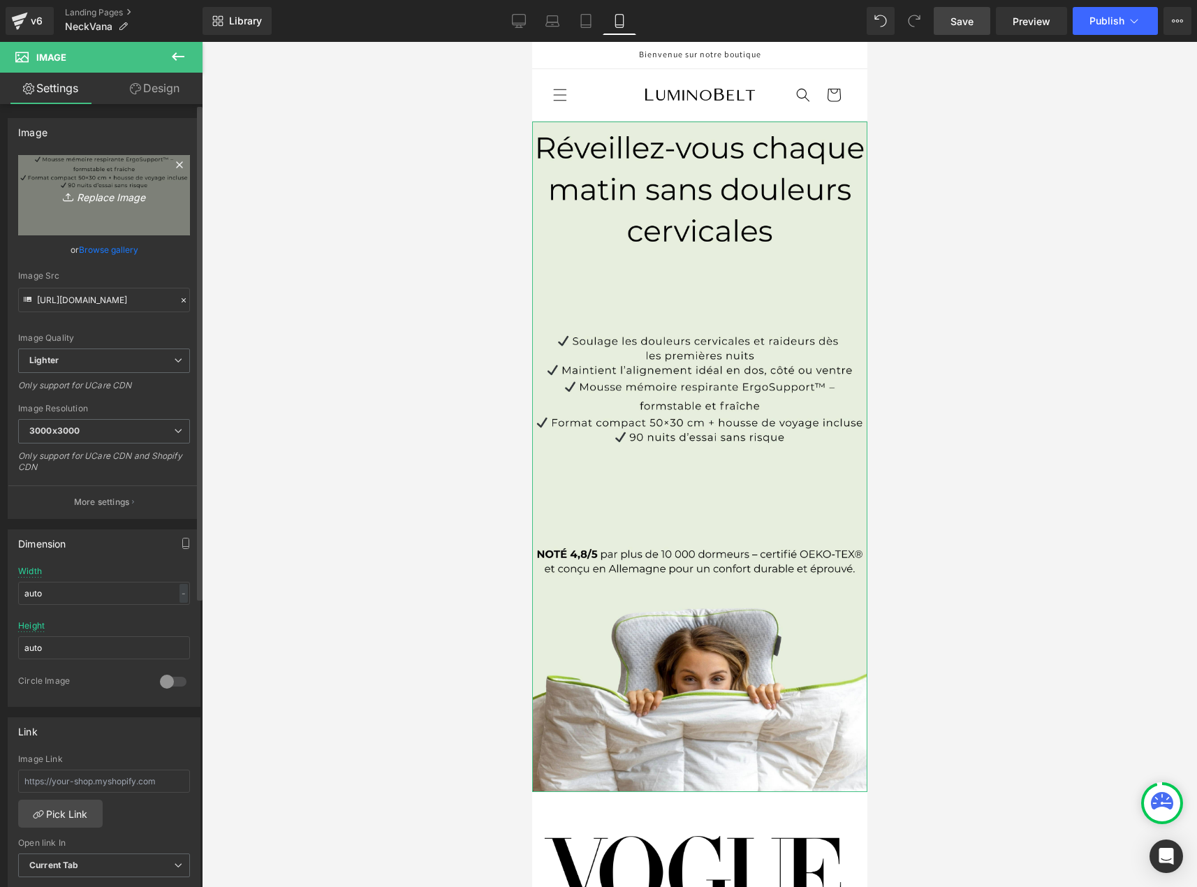
click at [112, 201] on icon "Replace Image" at bounding box center [104, 195] width 112 height 17
type input "C:\fakepath\Bannière mobile .jpg"
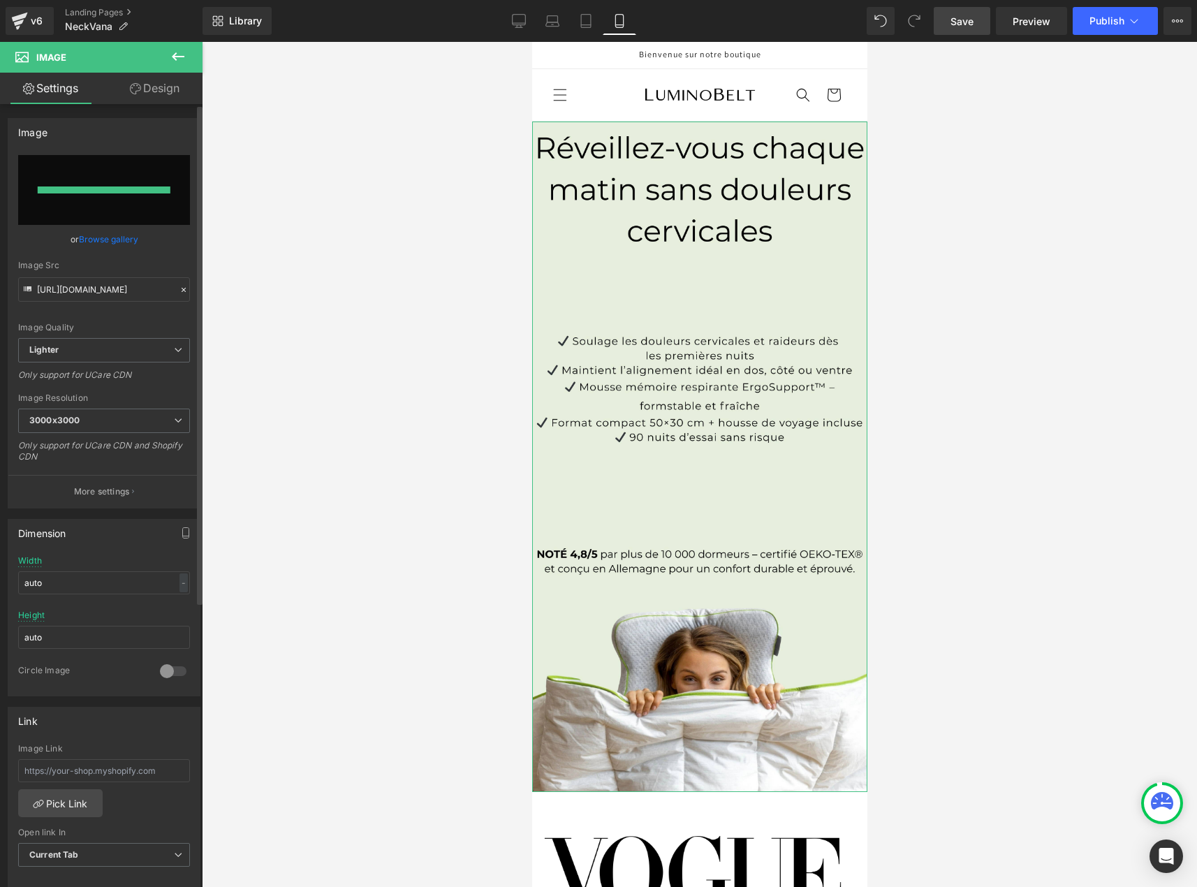
type input "[URL][DOMAIN_NAME]"
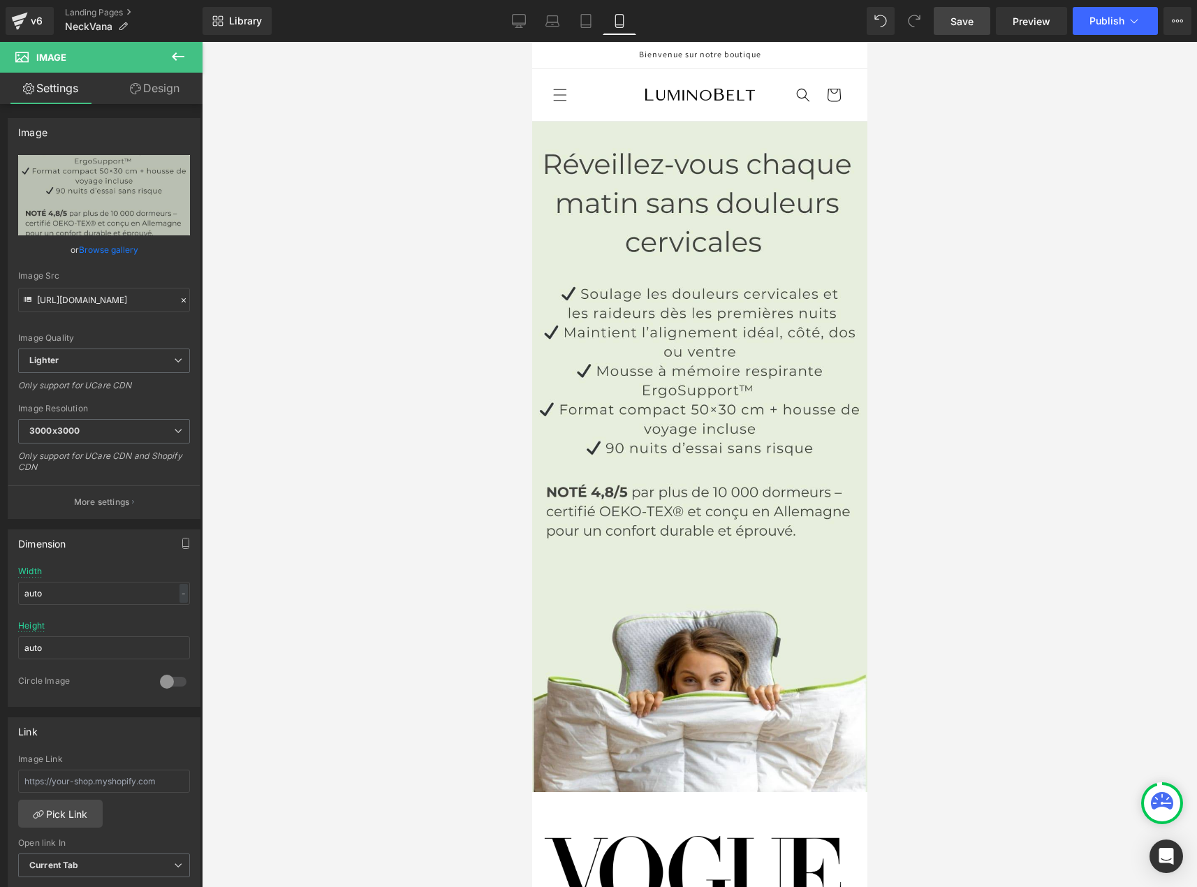
click at [975, 340] on div at bounding box center [700, 464] width 996 height 845
click at [1095, 24] on span "Publish" at bounding box center [1107, 20] width 35 height 11
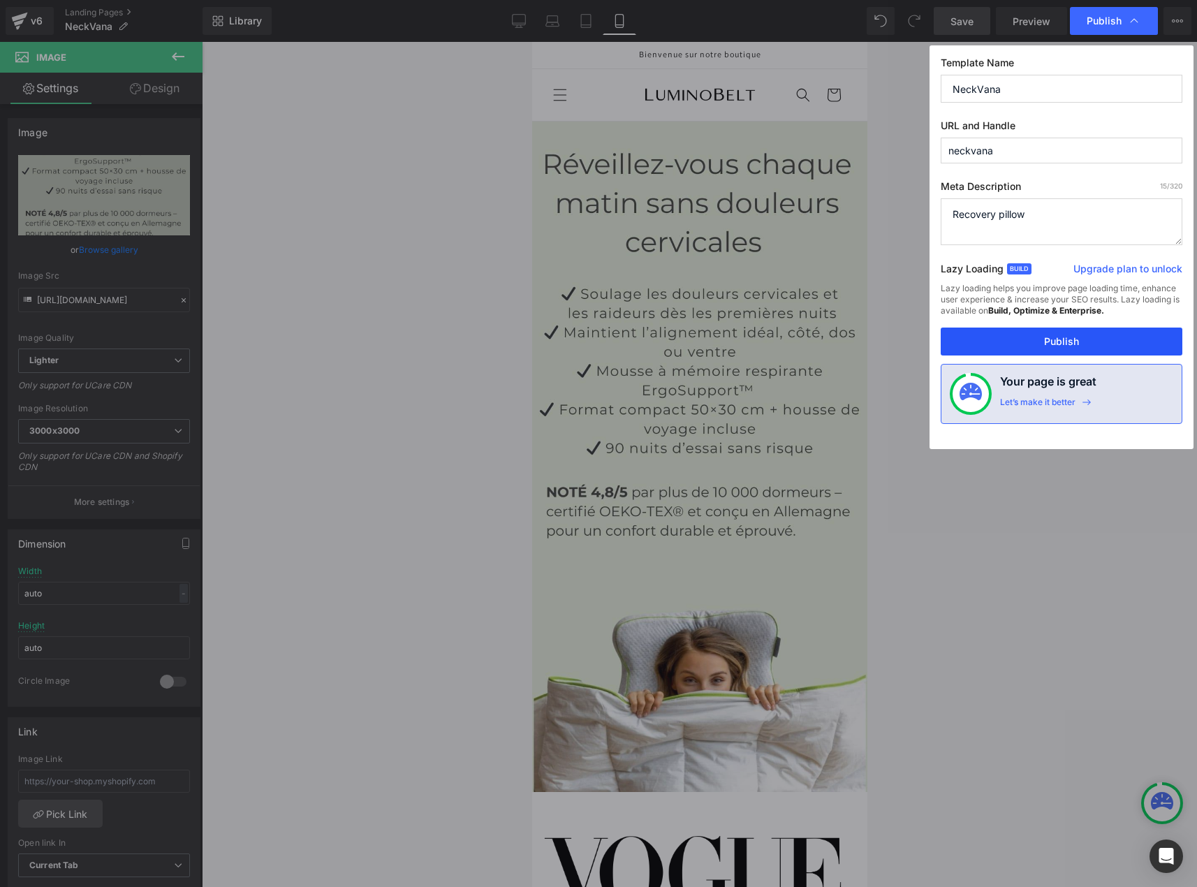
click at [1062, 341] on button "Publish" at bounding box center [1062, 342] width 242 height 28
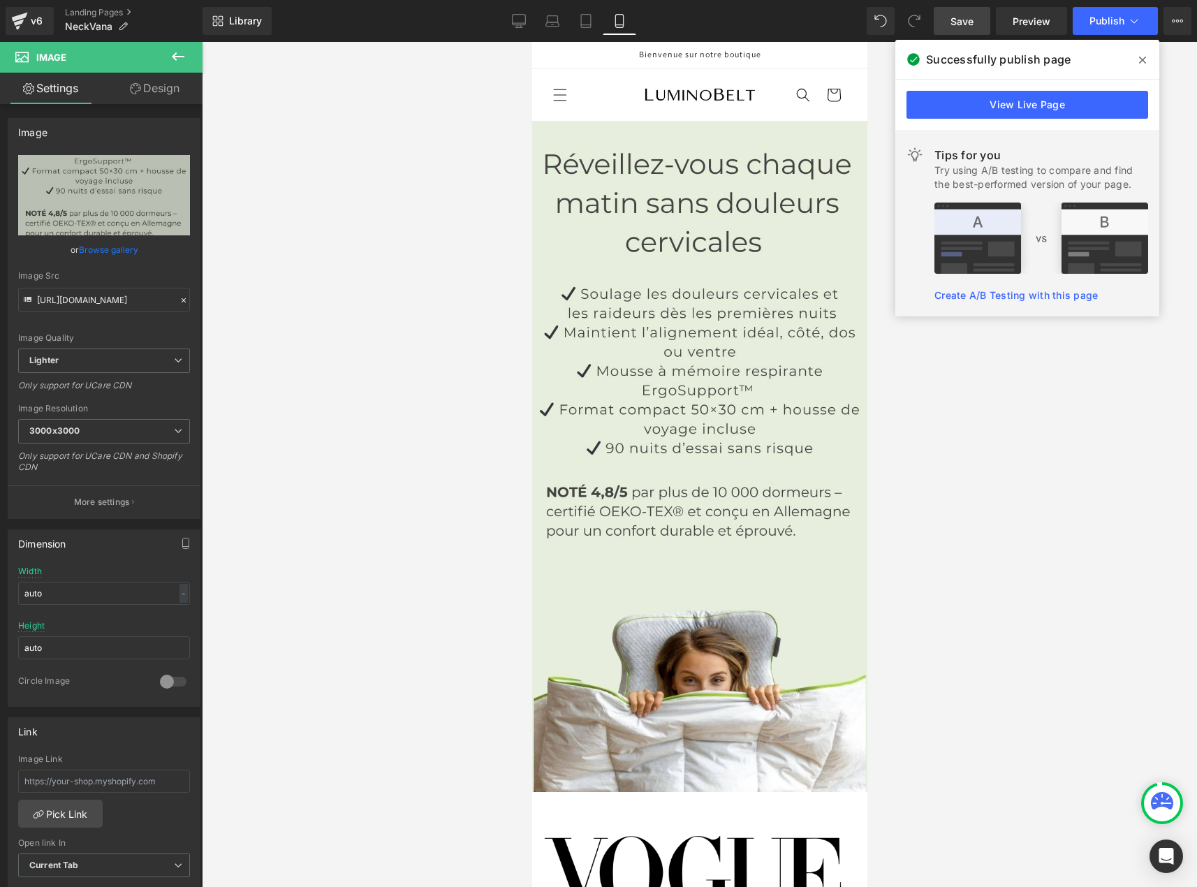
click at [1140, 63] on icon at bounding box center [1143, 60] width 7 height 7
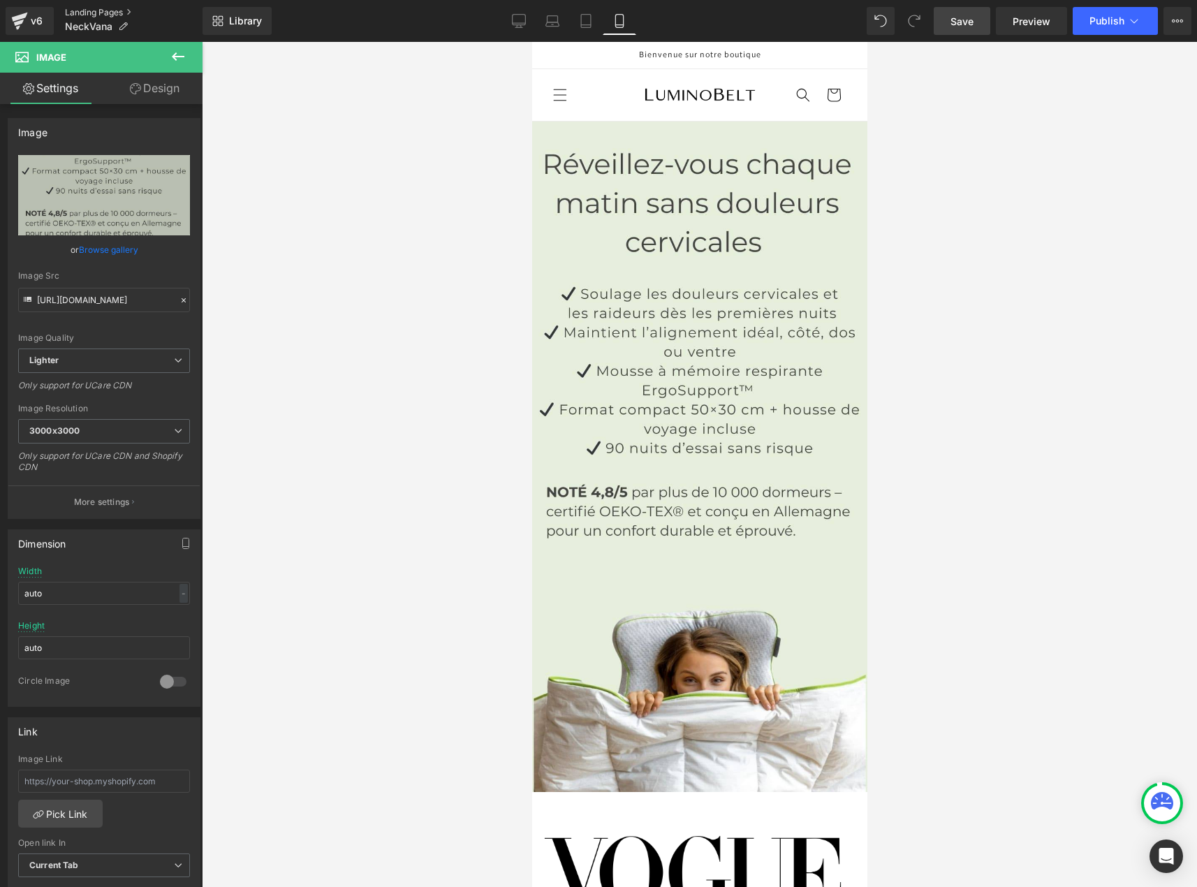
click at [96, 14] on link "Landing Pages" at bounding box center [134, 12] width 138 height 11
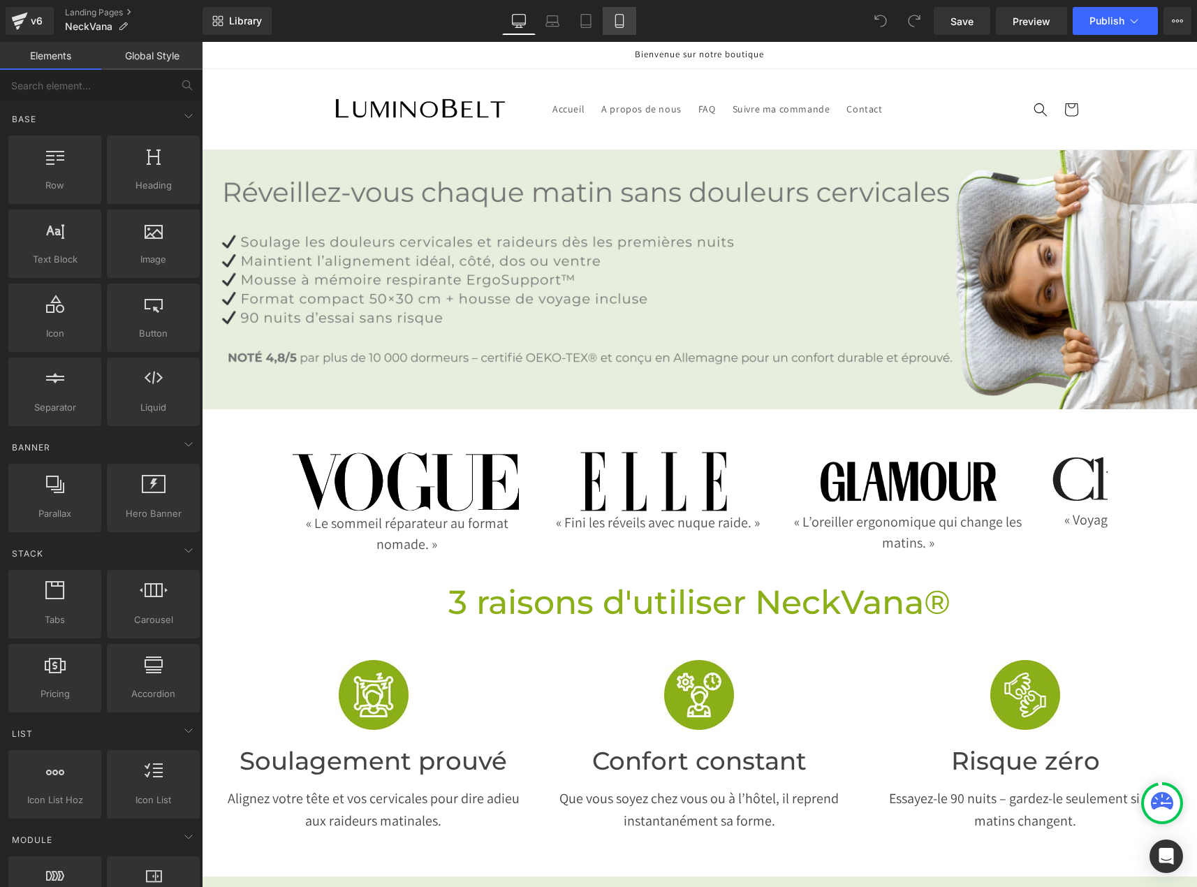
click at [622, 18] on icon at bounding box center [620, 21] width 14 height 14
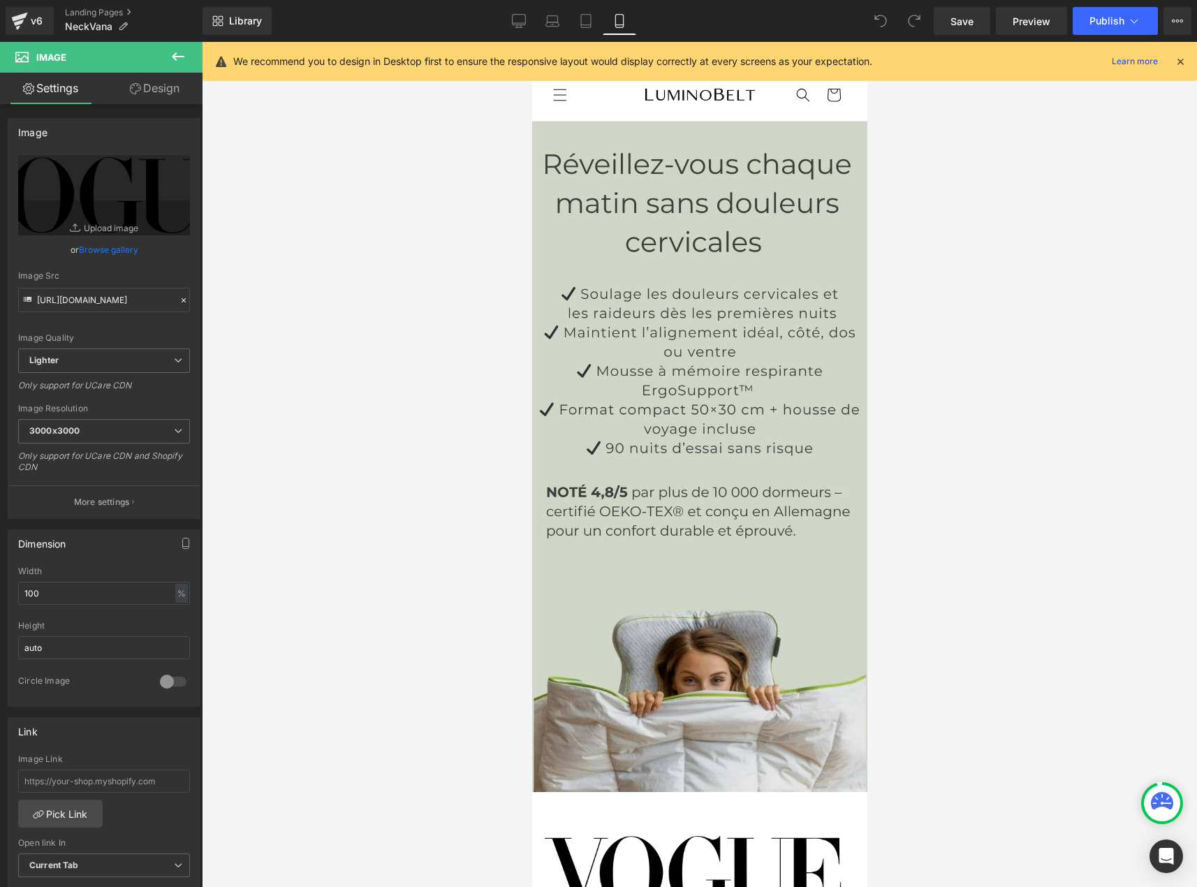
click at [704, 302] on img at bounding box center [699, 457] width 335 height 671
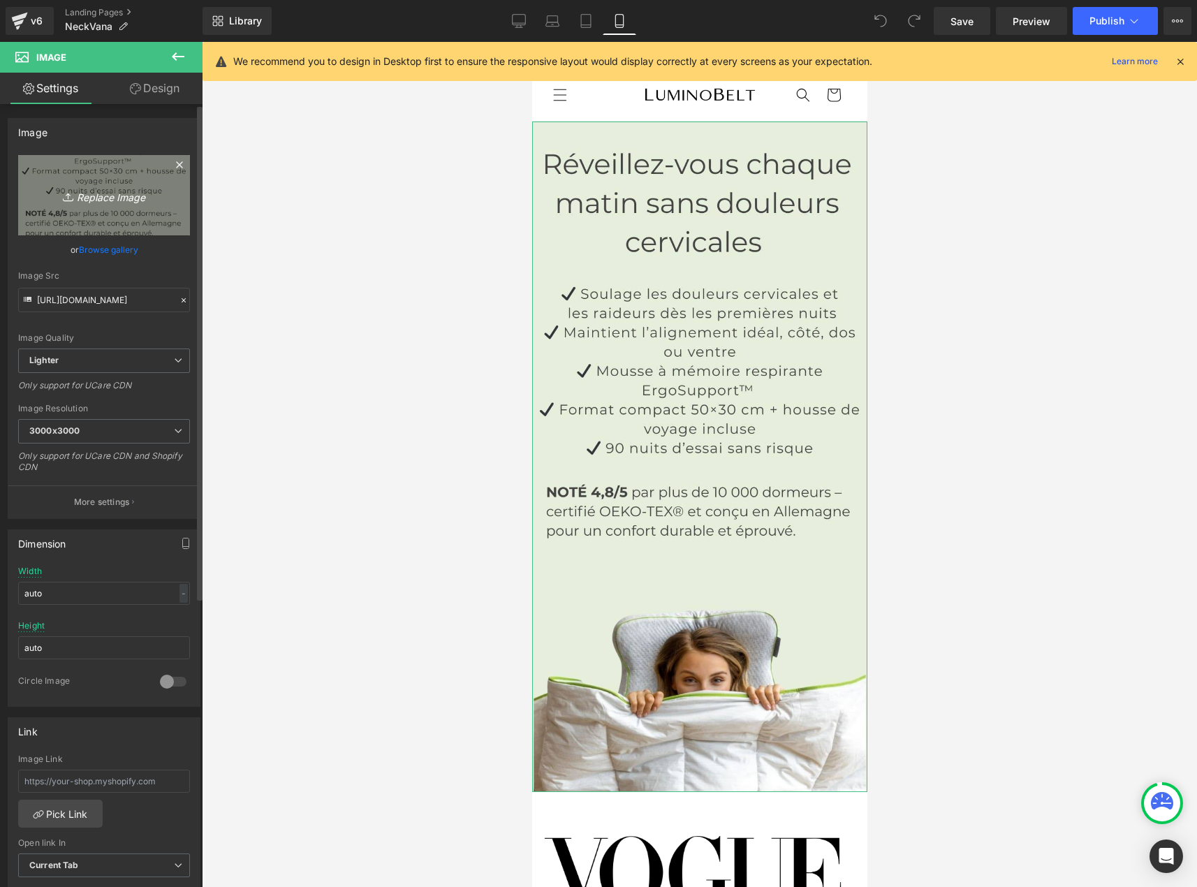
click at [94, 197] on icon "Replace Image" at bounding box center [104, 195] width 112 height 17
type input "C:\fakepath\Bannière mobile .png"
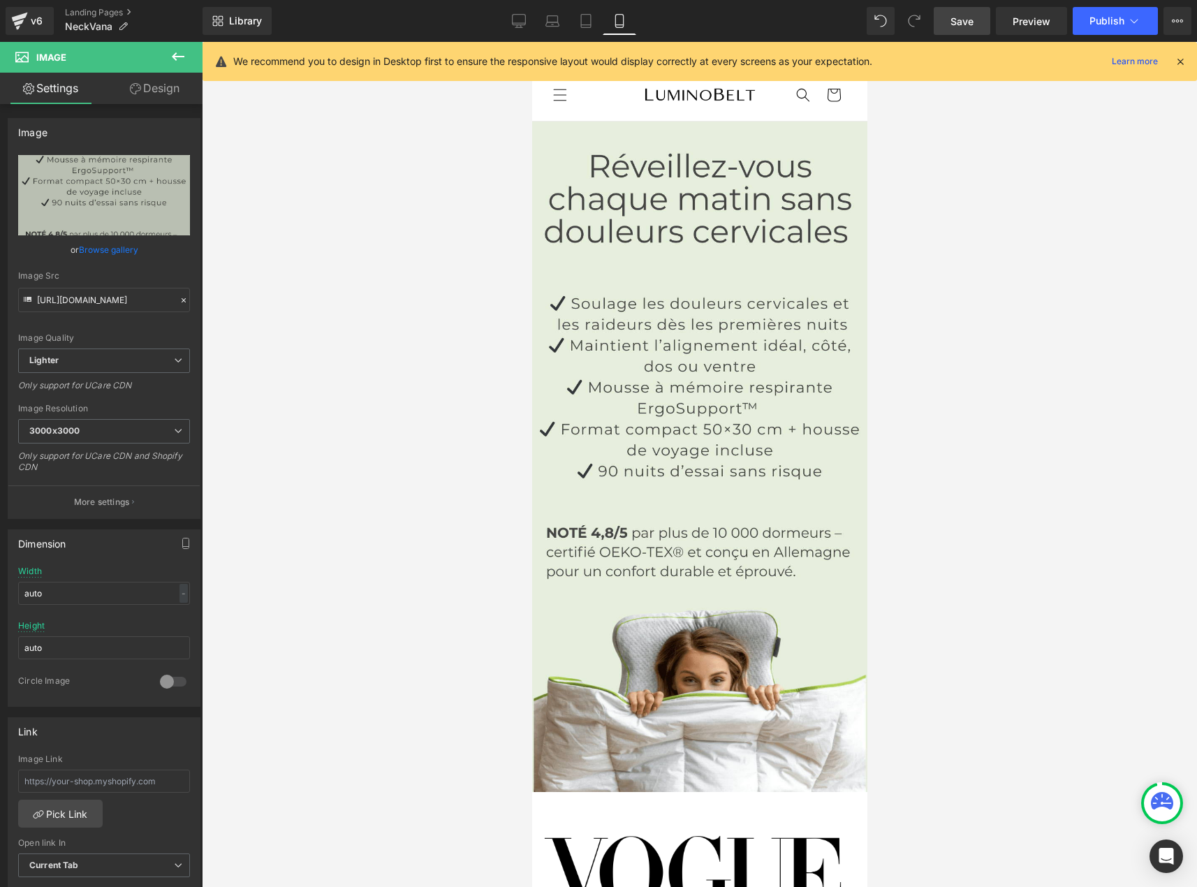
click at [966, 10] on link "Save" at bounding box center [962, 21] width 57 height 28
click at [1087, 715] on div at bounding box center [700, 464] width 996 height 845
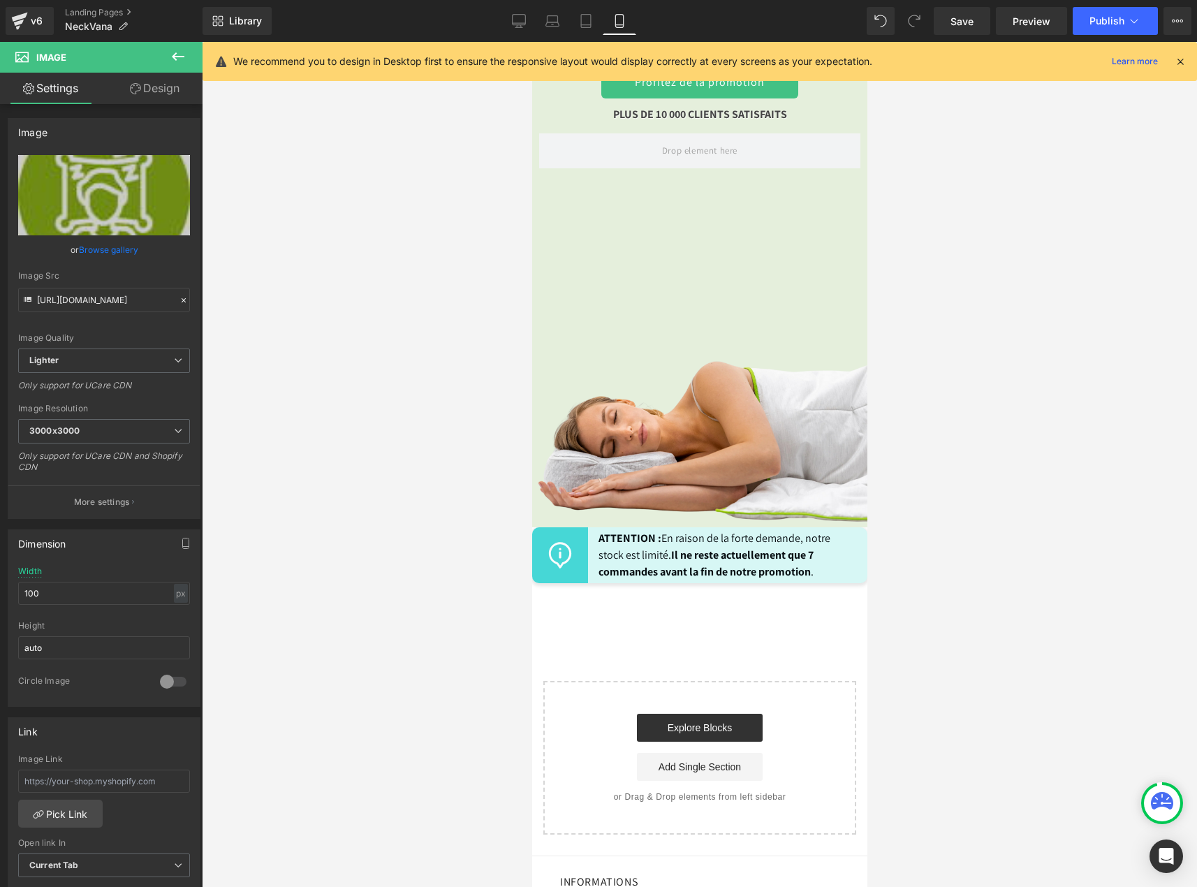
scroll to position [7704, 0]
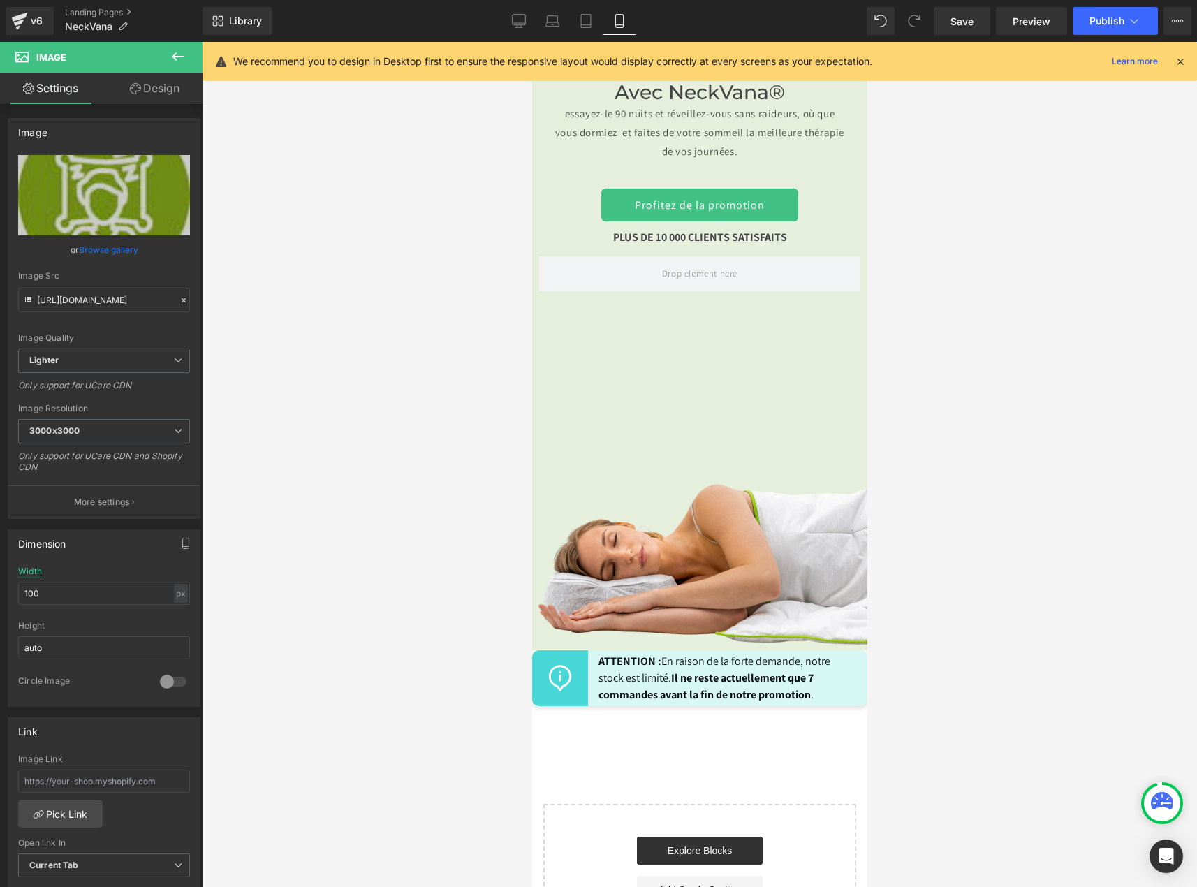
drag, startPoint x: 861, startPoint y: 731, endPoint x: 1413, endPoint y: 838, distance: 561.5
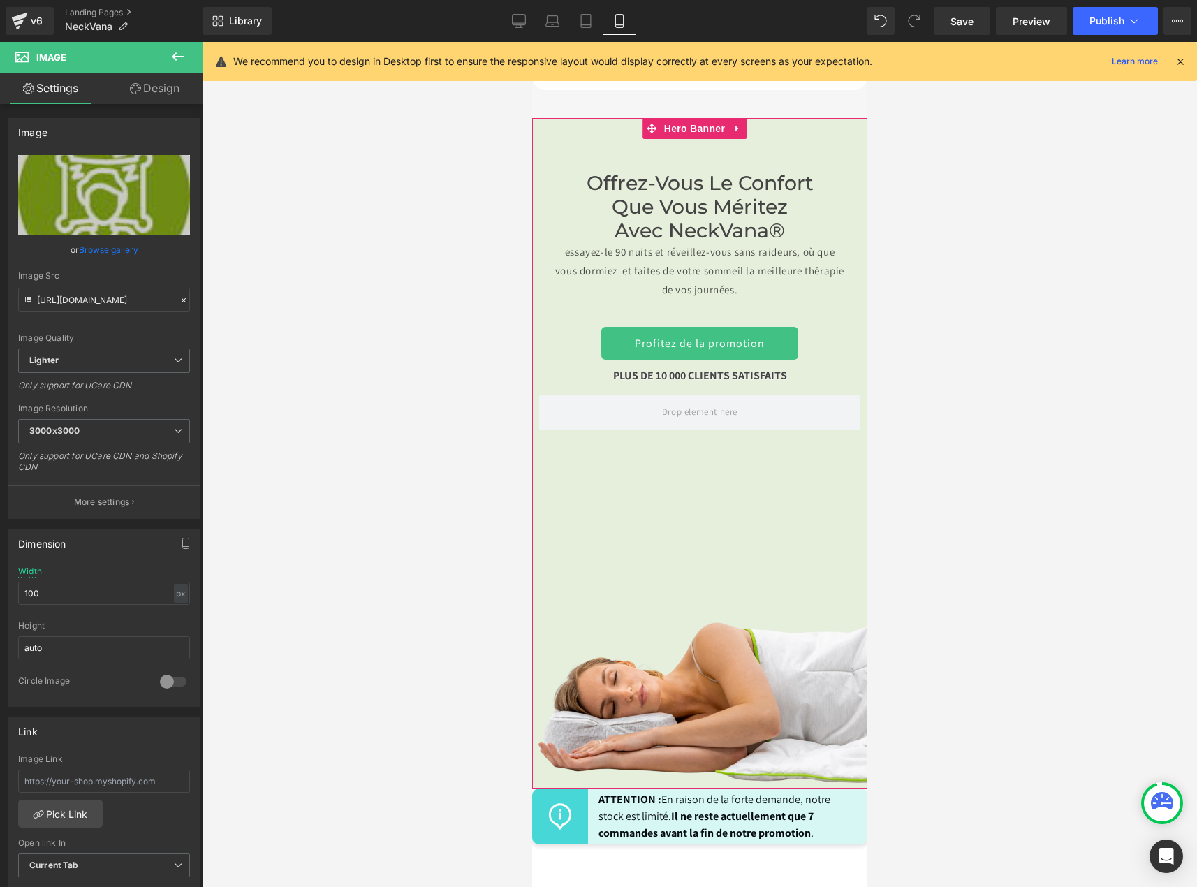
scroll to position [7564, 0]
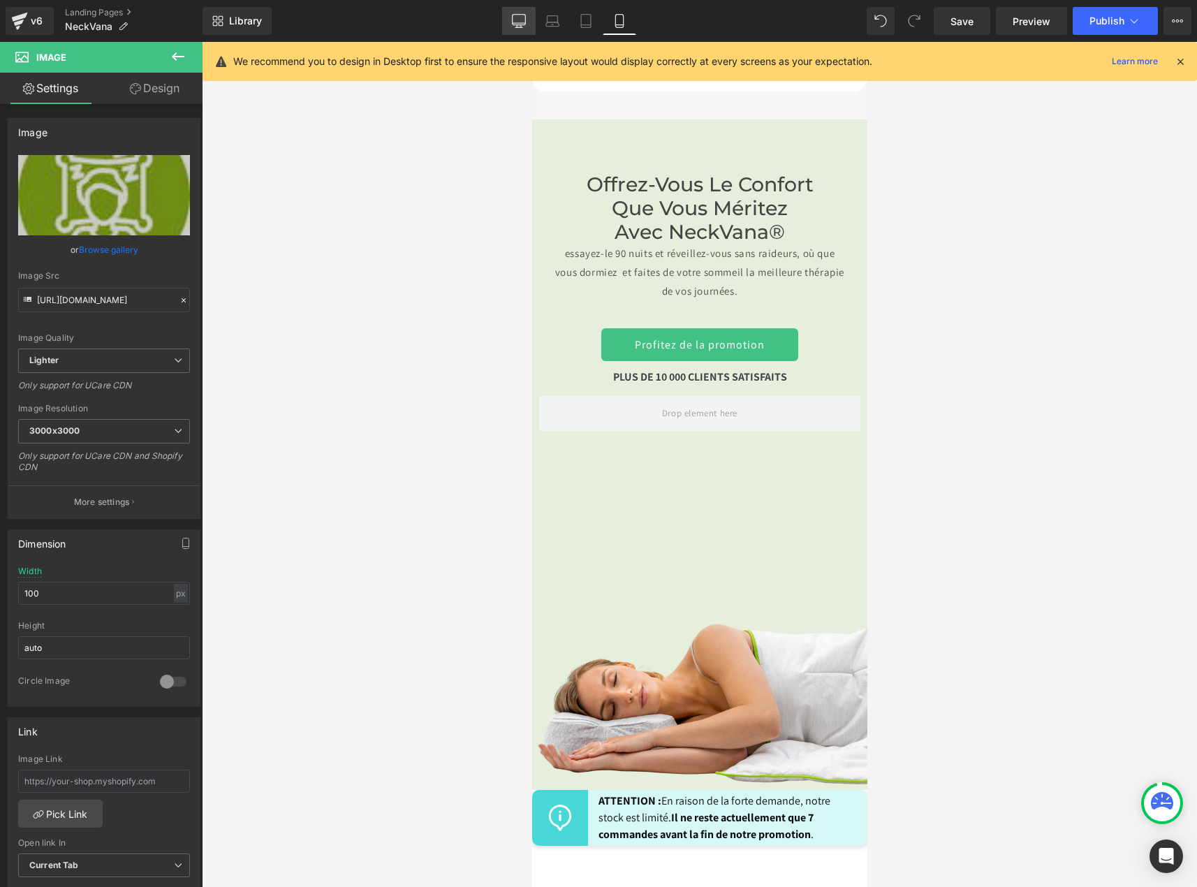
click at [525, 20] on icon at bounding box center [519, 21] width 14 height 14
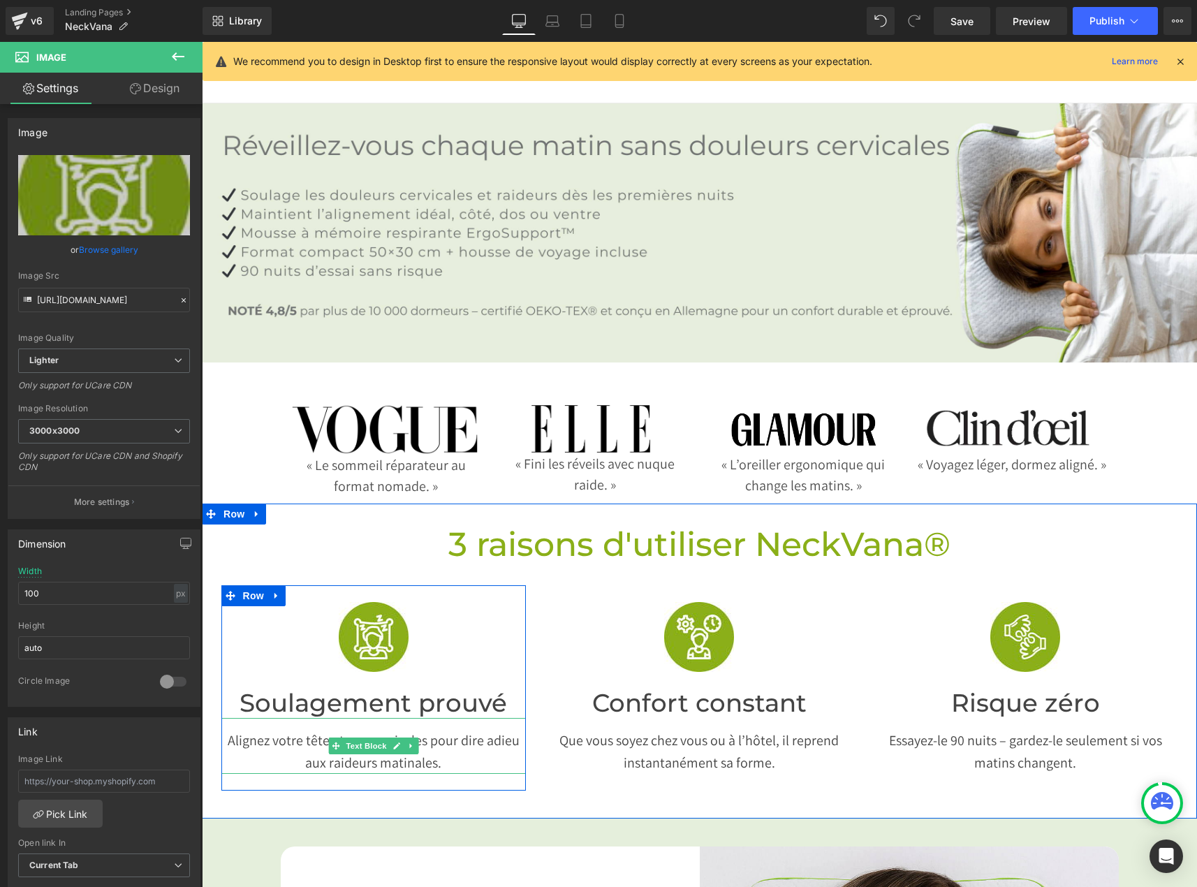
scroll to position [70, 0]
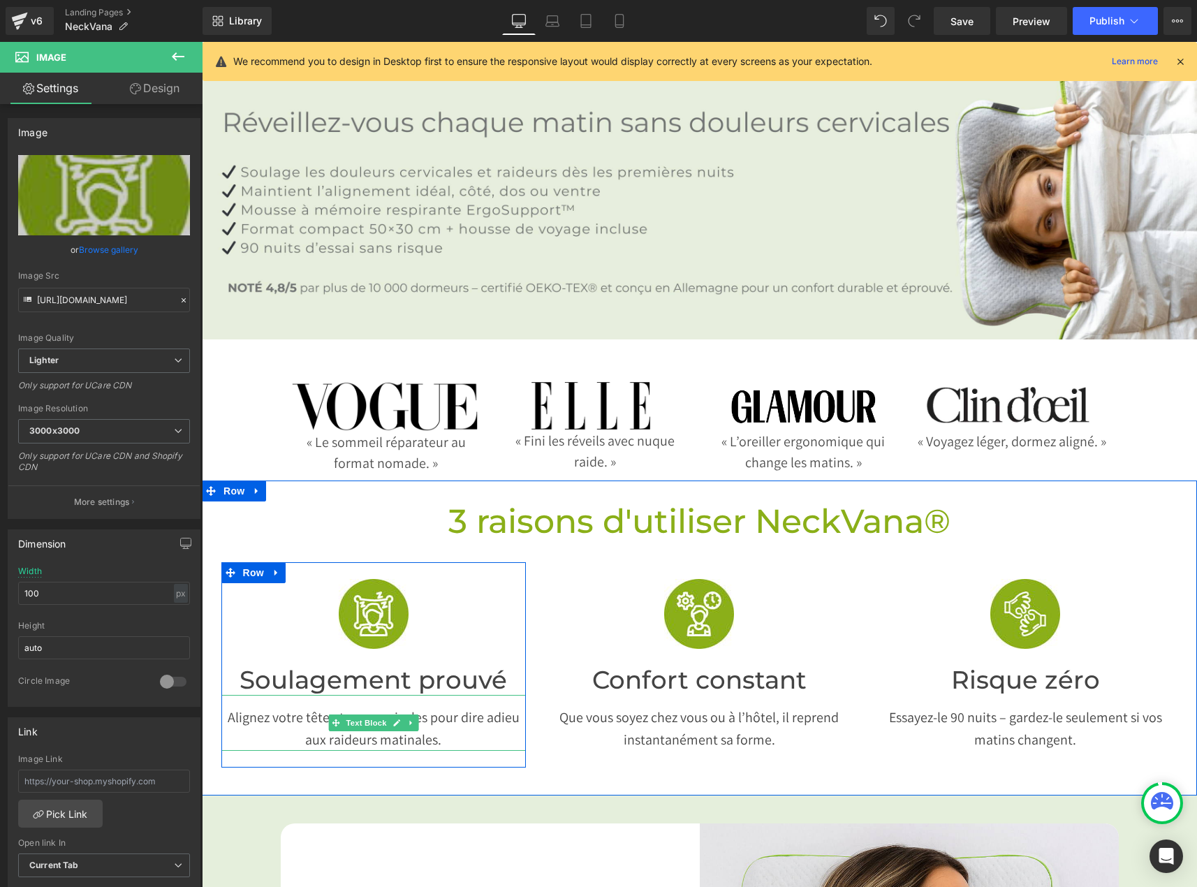
click at [467, 711] on p "Alignez votre tête et vos cervicales pour dire adieu aux raideurs matinales." at bounding box center [373, 728] width 305 height 45
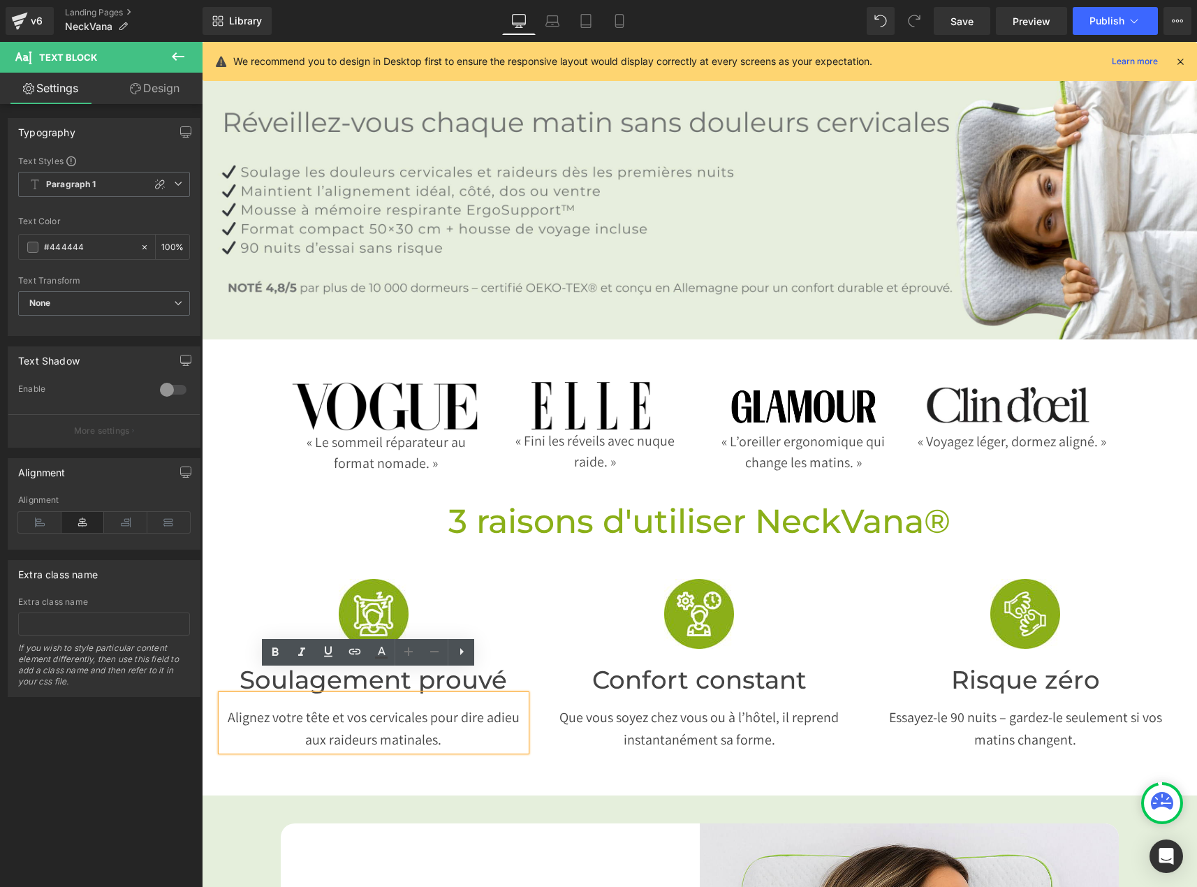
click at [316, 706] on p "Alignez votre tête et vos cervicales pour dire adieu aux raideurs matinales." at bounding box center [373, 728] width 305 height 45
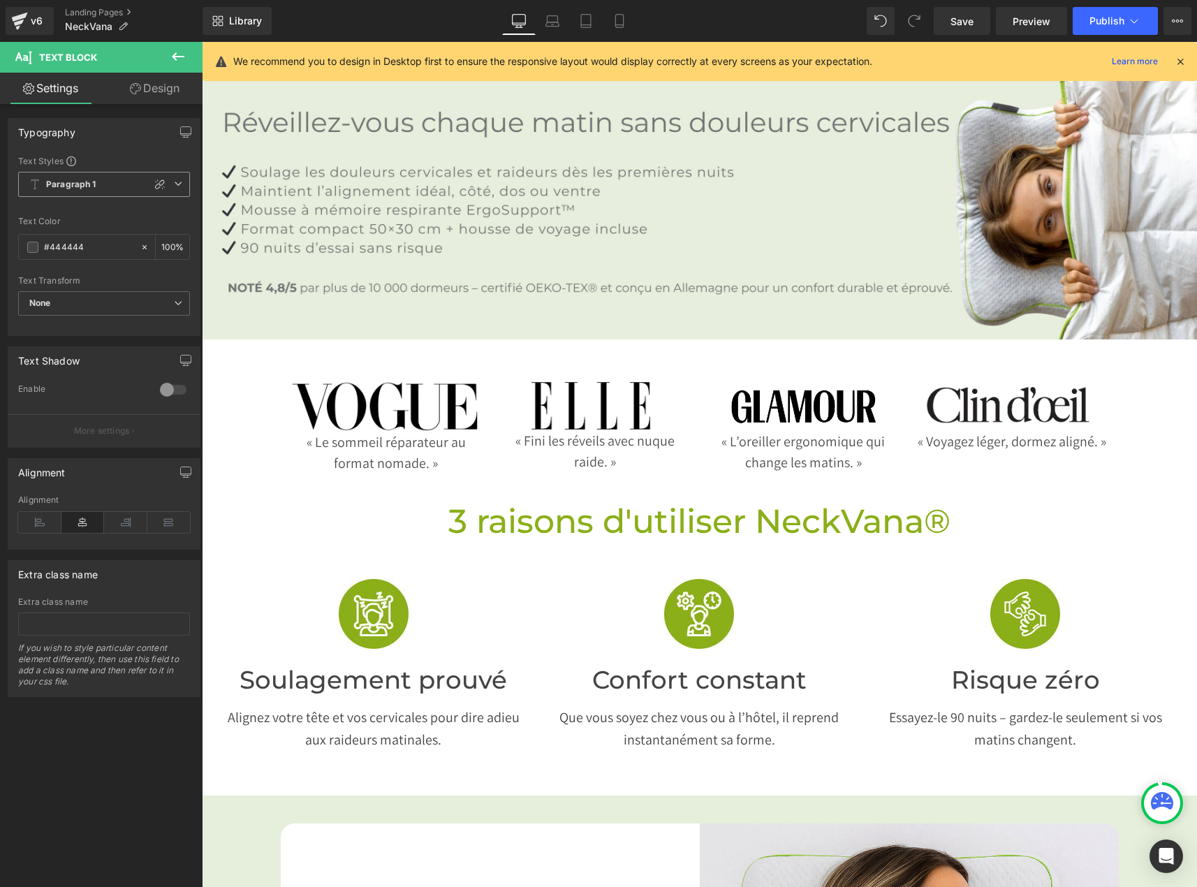
click at [77, 182] on b "Paragraph 1" at bounding box center [71, 185] width 50 height 12
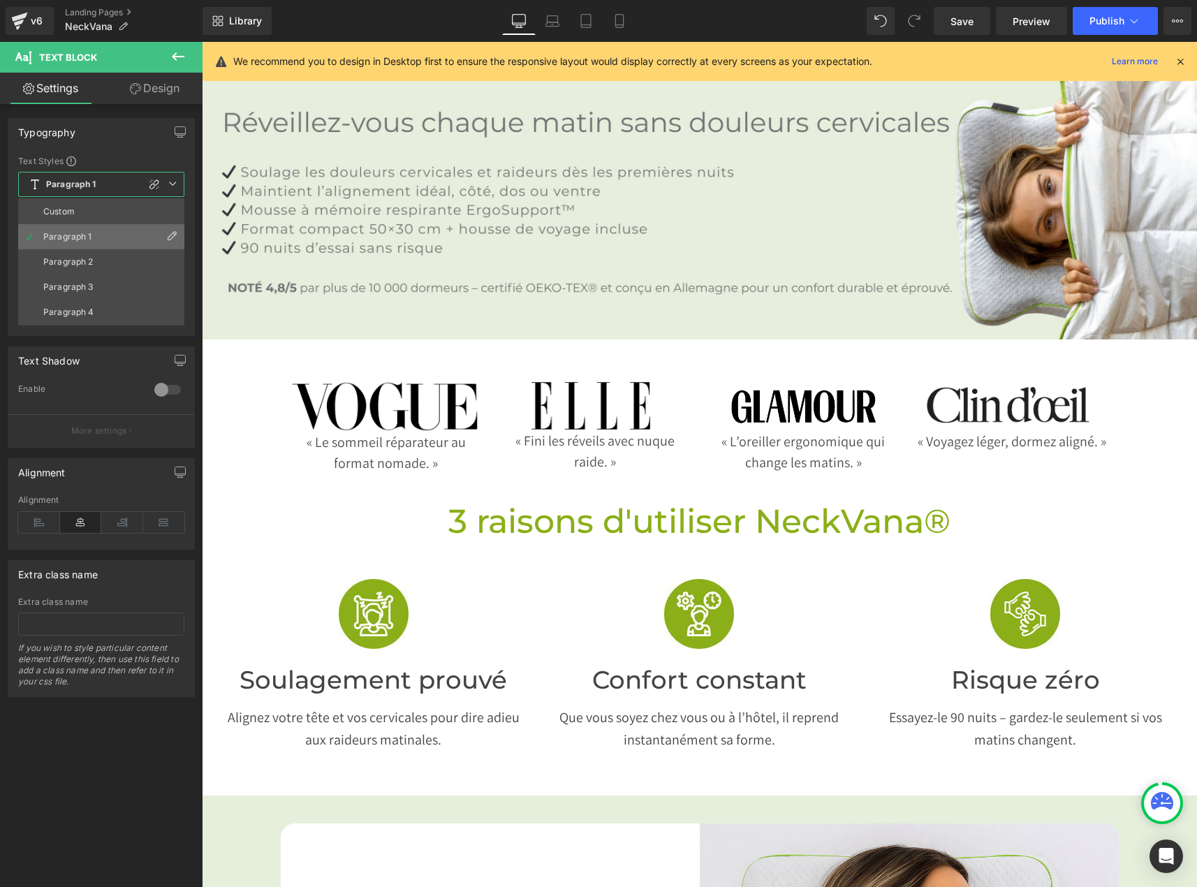
click at [174, 233] on icon at bounding box center [171, 236] width 11 height 11
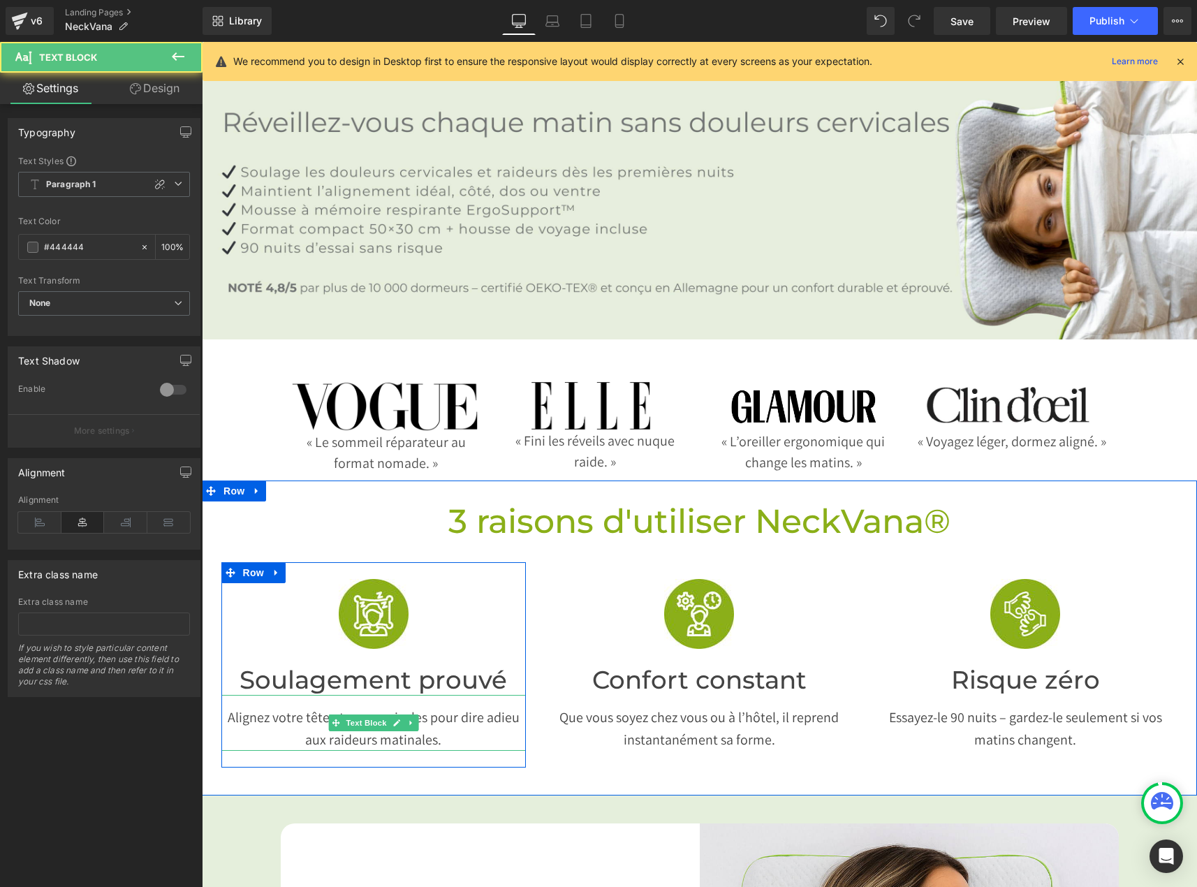
click at [296, 706] on p "Alignez votre tête et vos cervicales pour dire adieu aux raideurs matinales." at bounding box center [373, 728] width 305 height 45
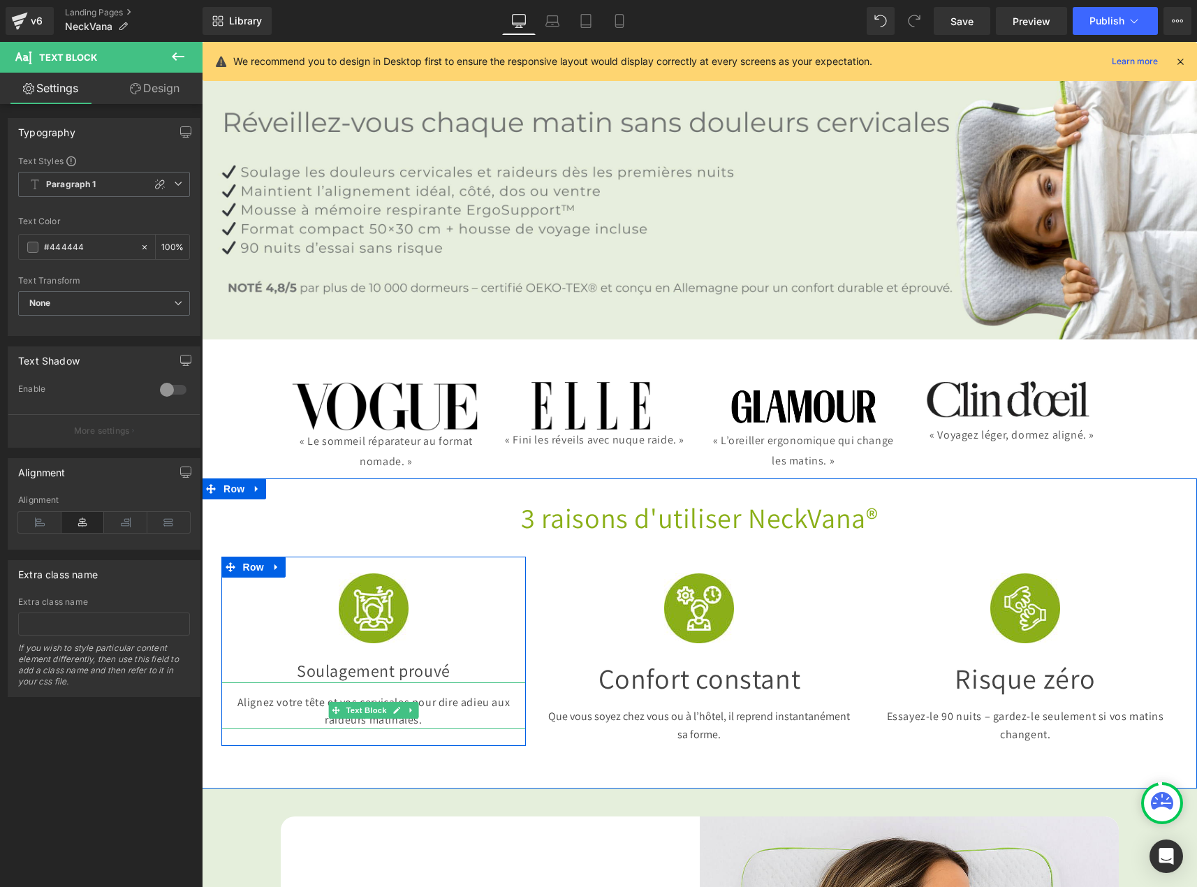
click at [365, 712] on p "Alignez votre tête et vos cervicales pour dire adieu aux raideurs matinales." at bounding box center [373, 712] width 305 height 36
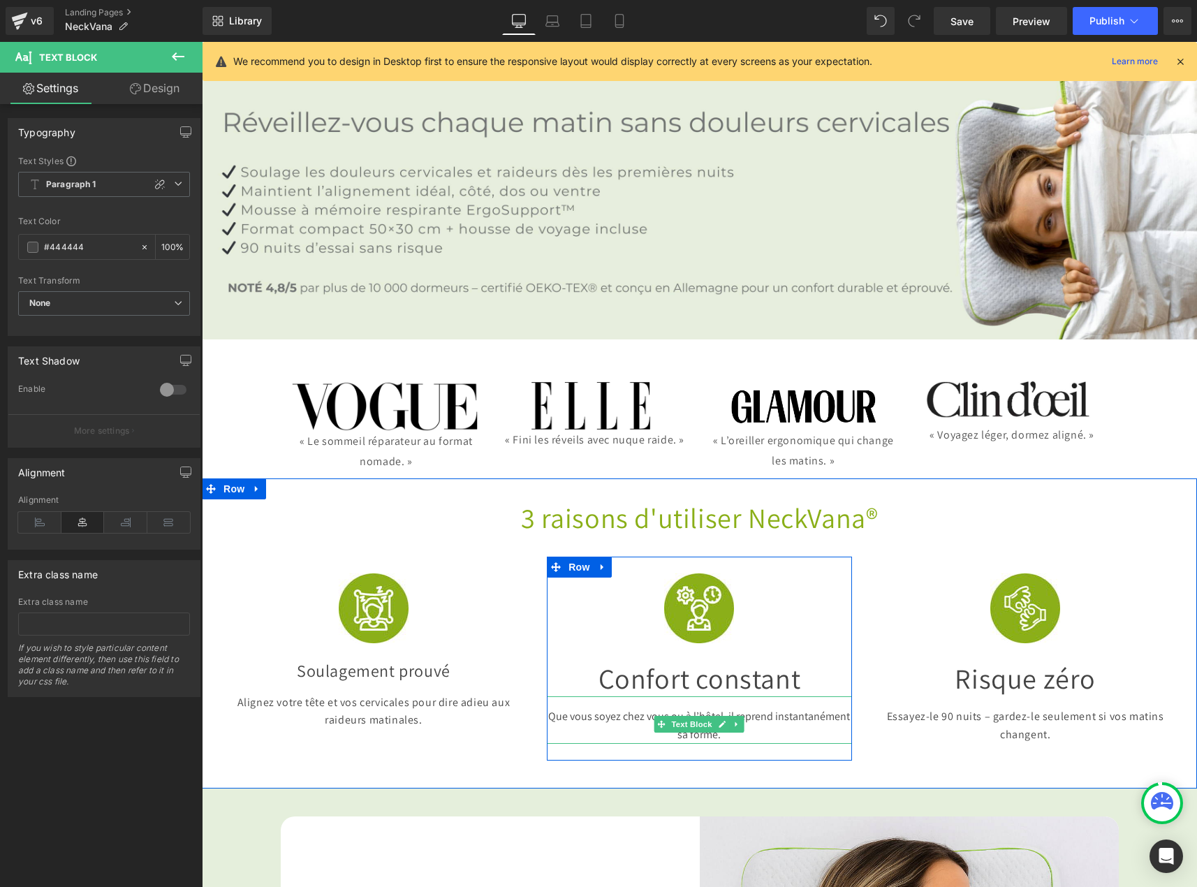
click at [632, 703] on div "Que vous soyez chez vous ou à l’hôtel, il reprend instantanément sa forme." at bounding box center [699, 720] width 305 height 47
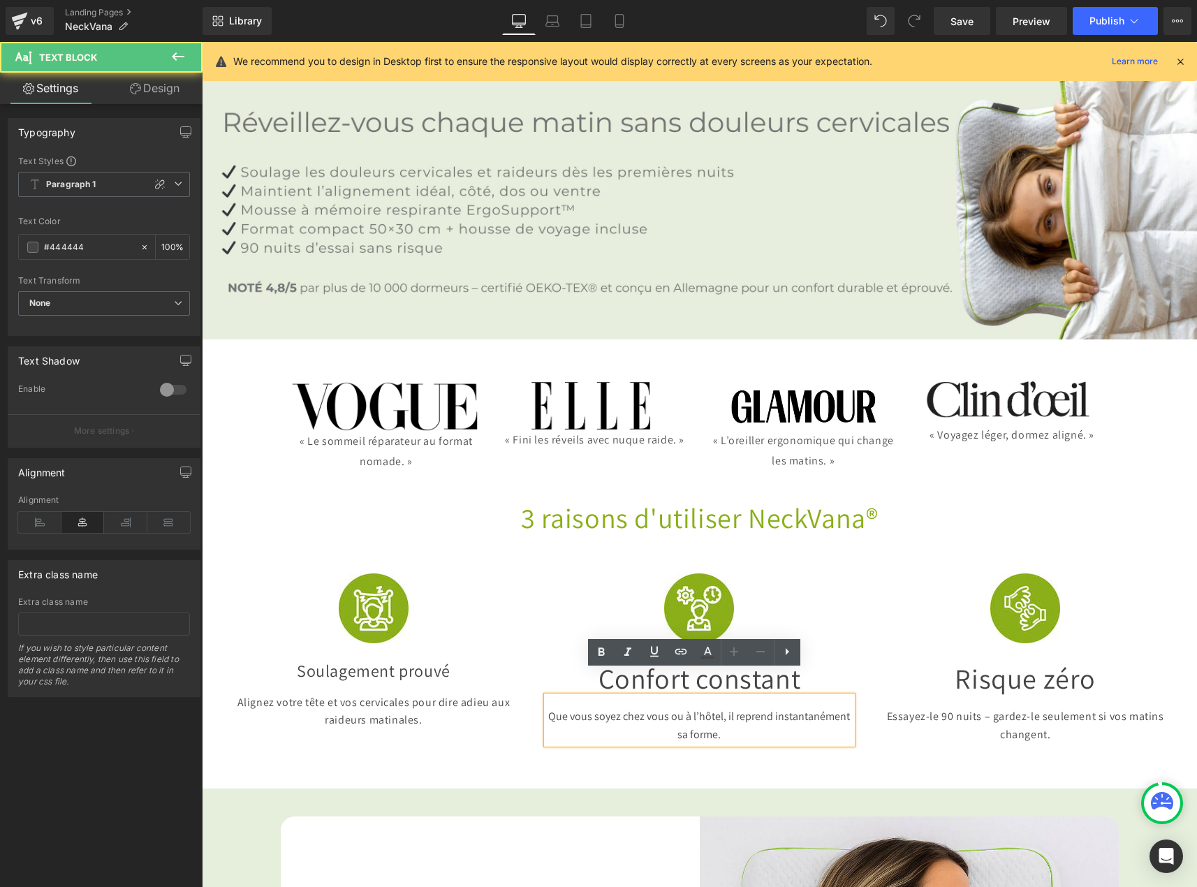
click at [408, 709] on p "Alignez votre tête et vos cervicales pour dire adieu aux raideurs matinales." at bounding box center [373, 712] width 305 height 36
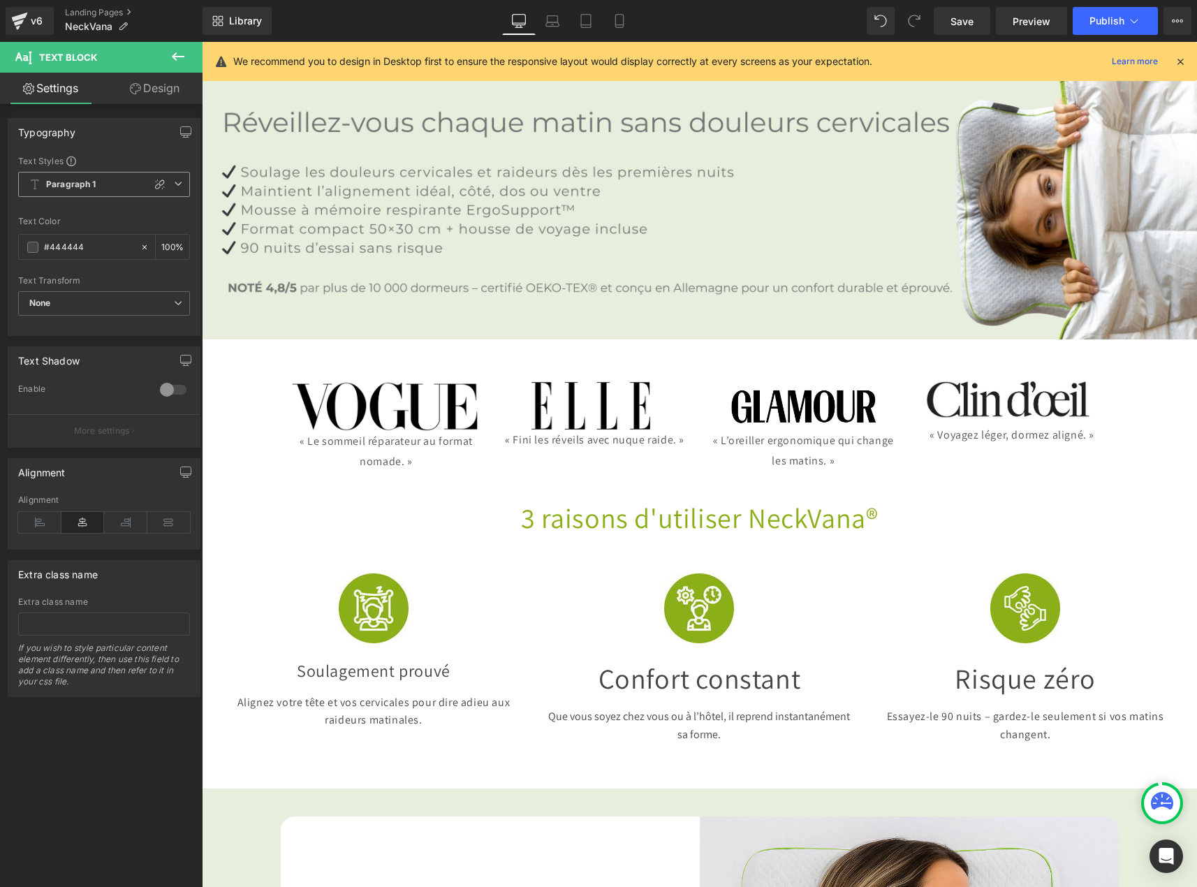
click at [89, 194] on span "Paragraph 1" at bounding box center [104, 184] width 172 height 25
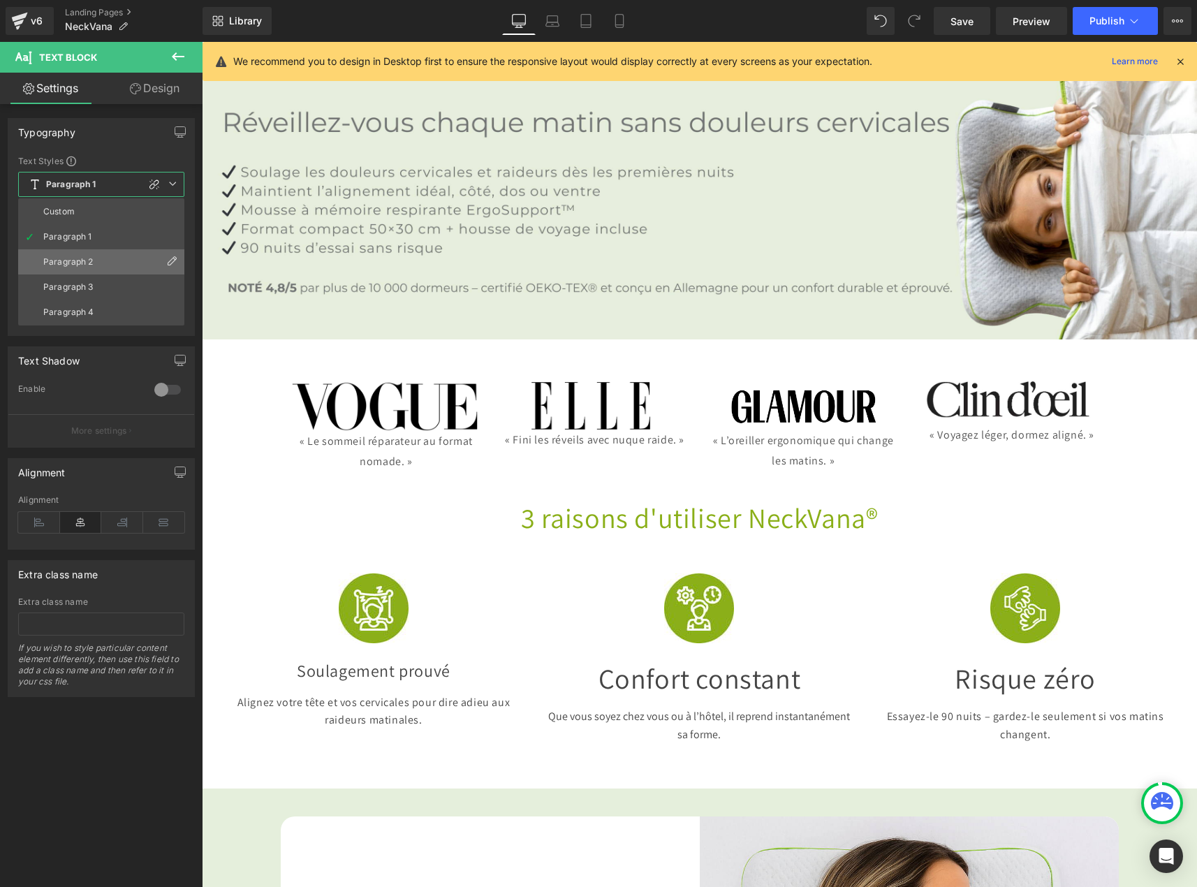
click at [89, 259] on div "Paragraph 2" at bounding box center [68, 262] width 50 height 10
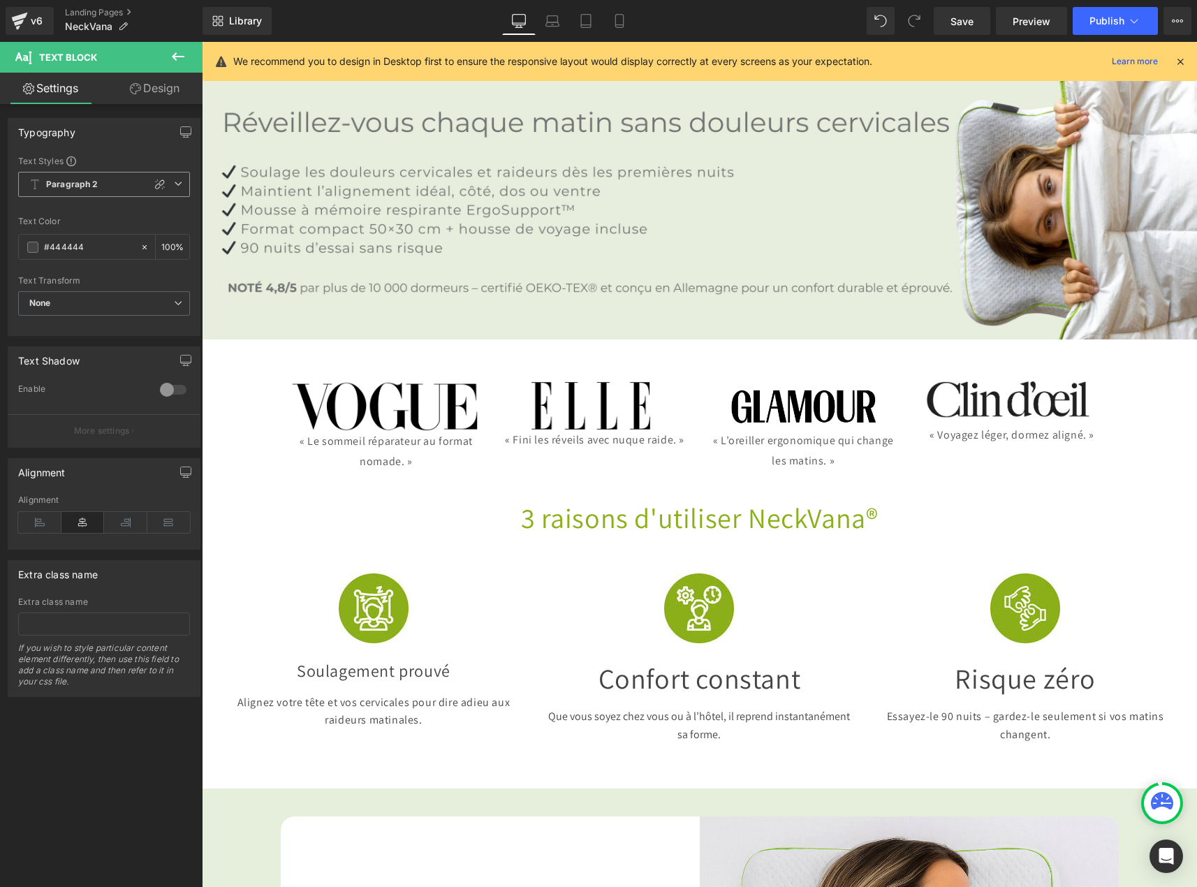
click at [81, 189] on b "Paragraph 2" at bounding box center [72, 185] width 52 height 12
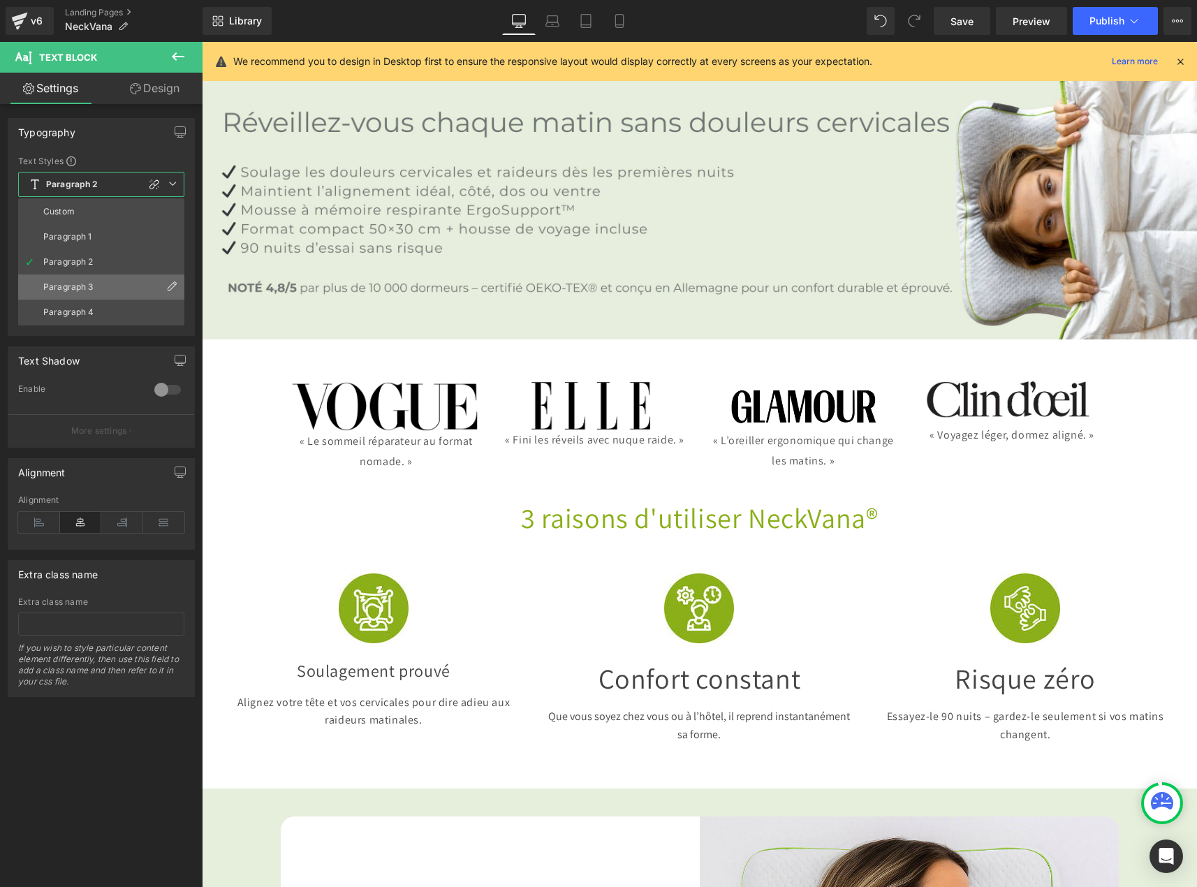
click at [85, 279] on li "Paragraph 3" at bounding box center [101, 287] width 166 height 25
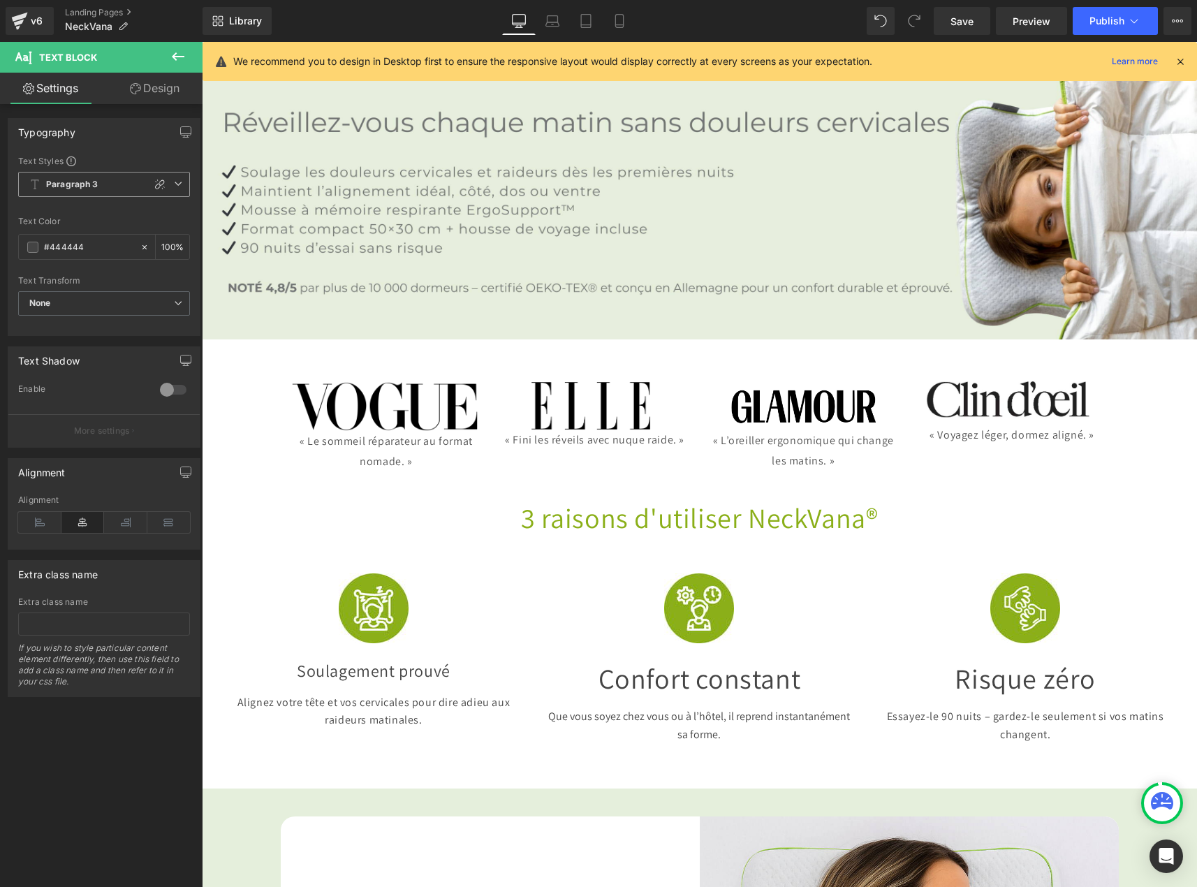
click at [80, 185] on b "Paragraph 3" at bounding box center [72, 185] width 52 height 12
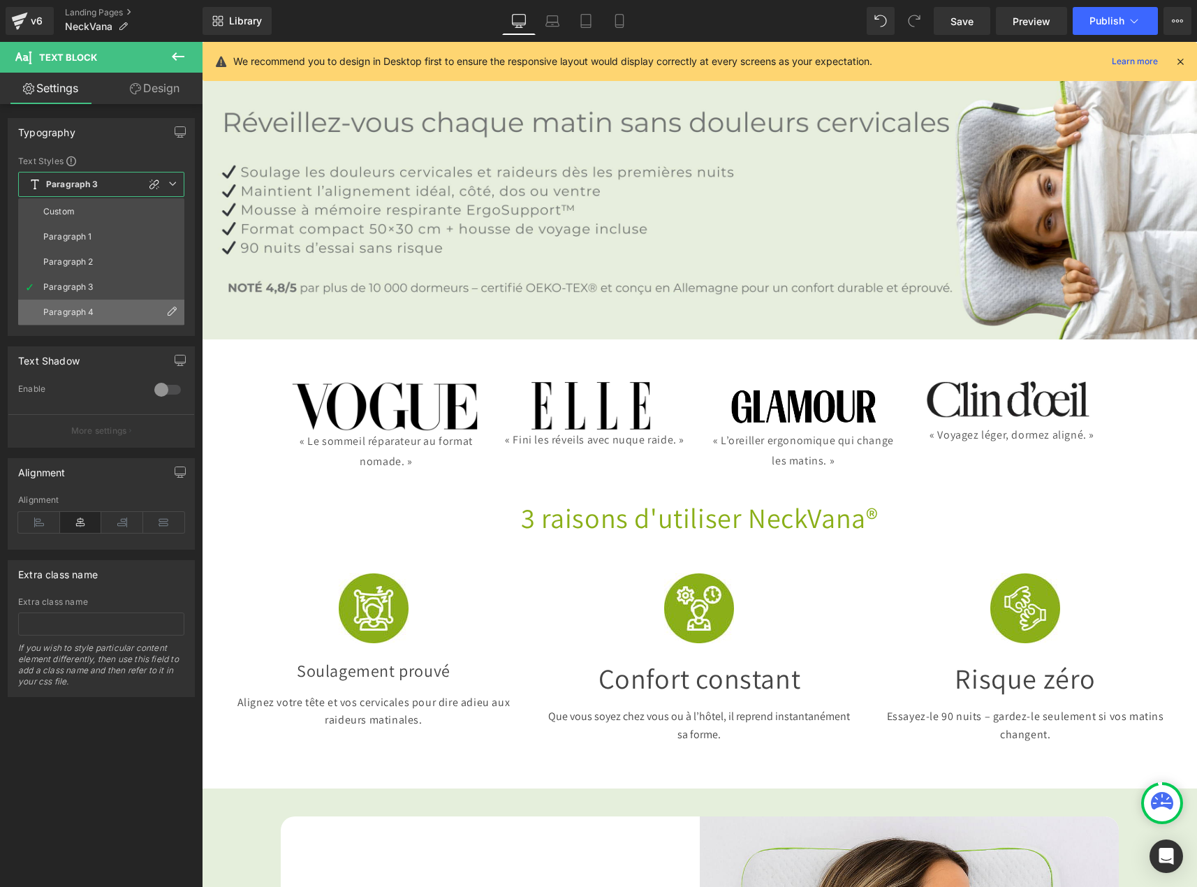
click at [83, 312] on div "Paragraph 4" at bounding box center [68, 312] width 51 height 10
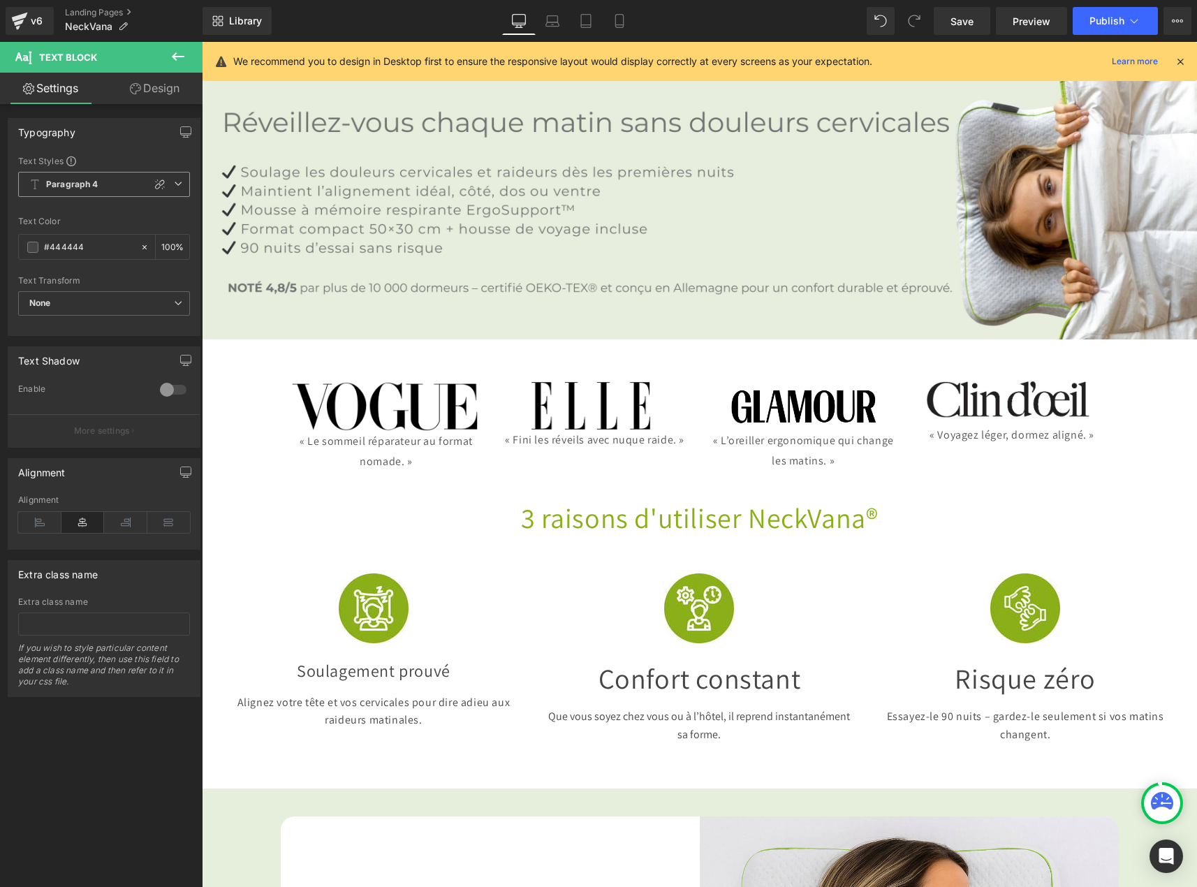
click at [79, 184] on b "Paragraph 4" at bounding box center [72, 185] width 52 height 12
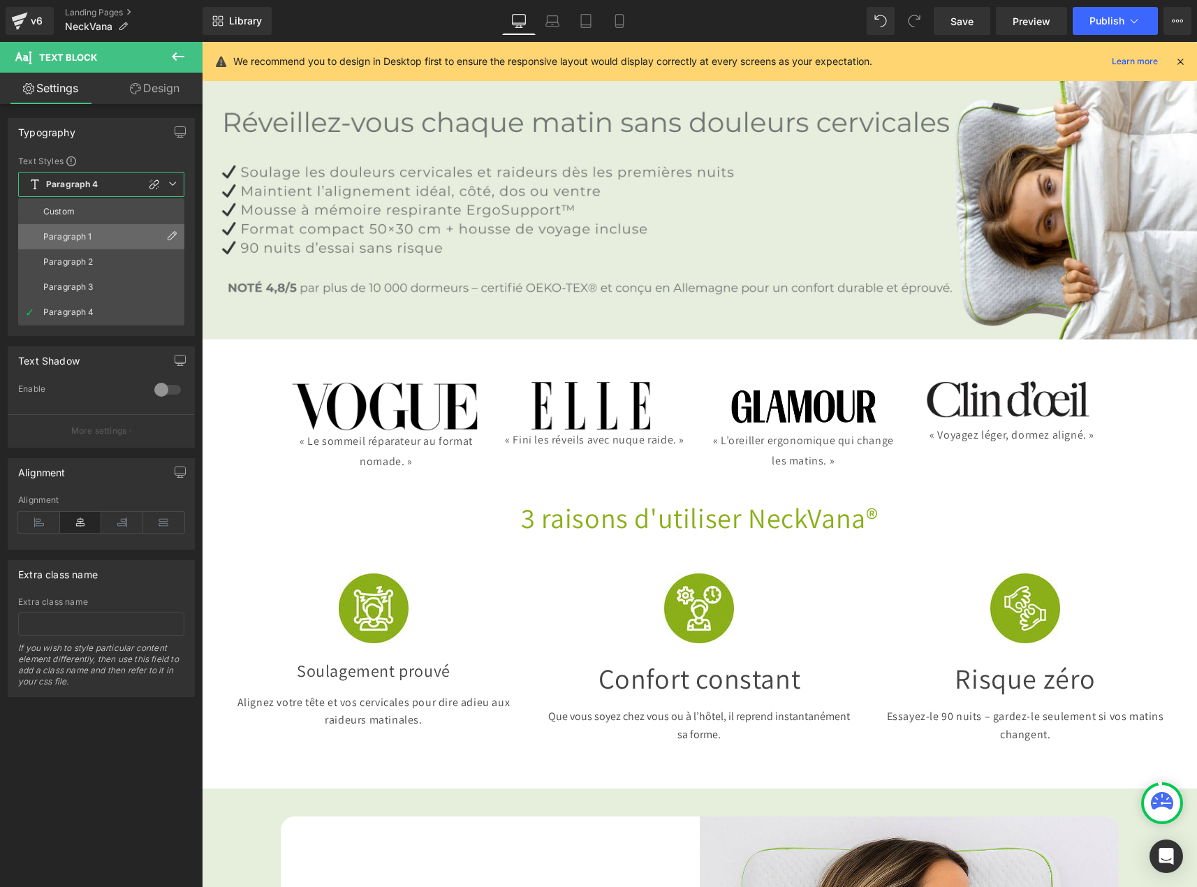
click at [85, 242] on li "Paragraph 1" at bounding box center [101, 236] width 166 height 25
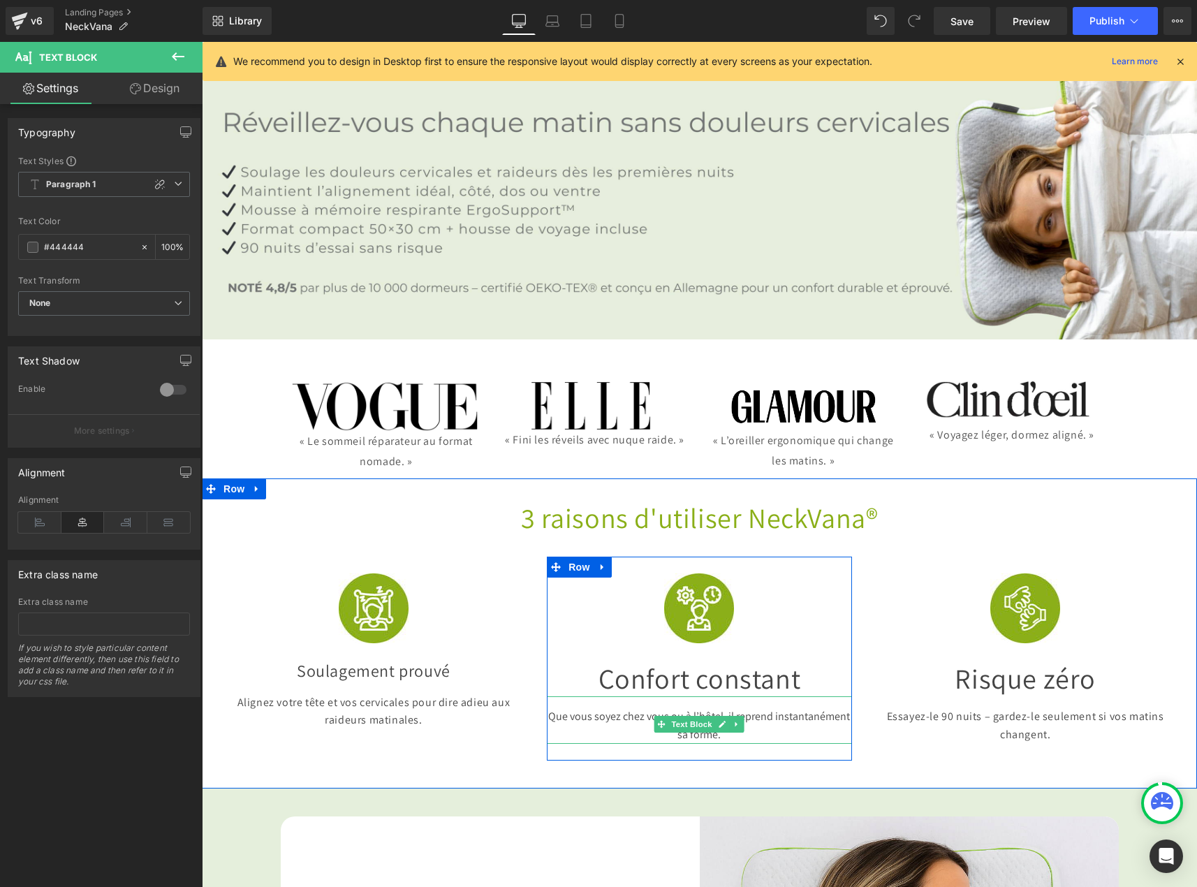
click at [632, 709] on span "Que vous soyez chez vous ou à l’hôtel, il reprend instantanément sa forme." at bounding box center [699, 725] width 302 height 33
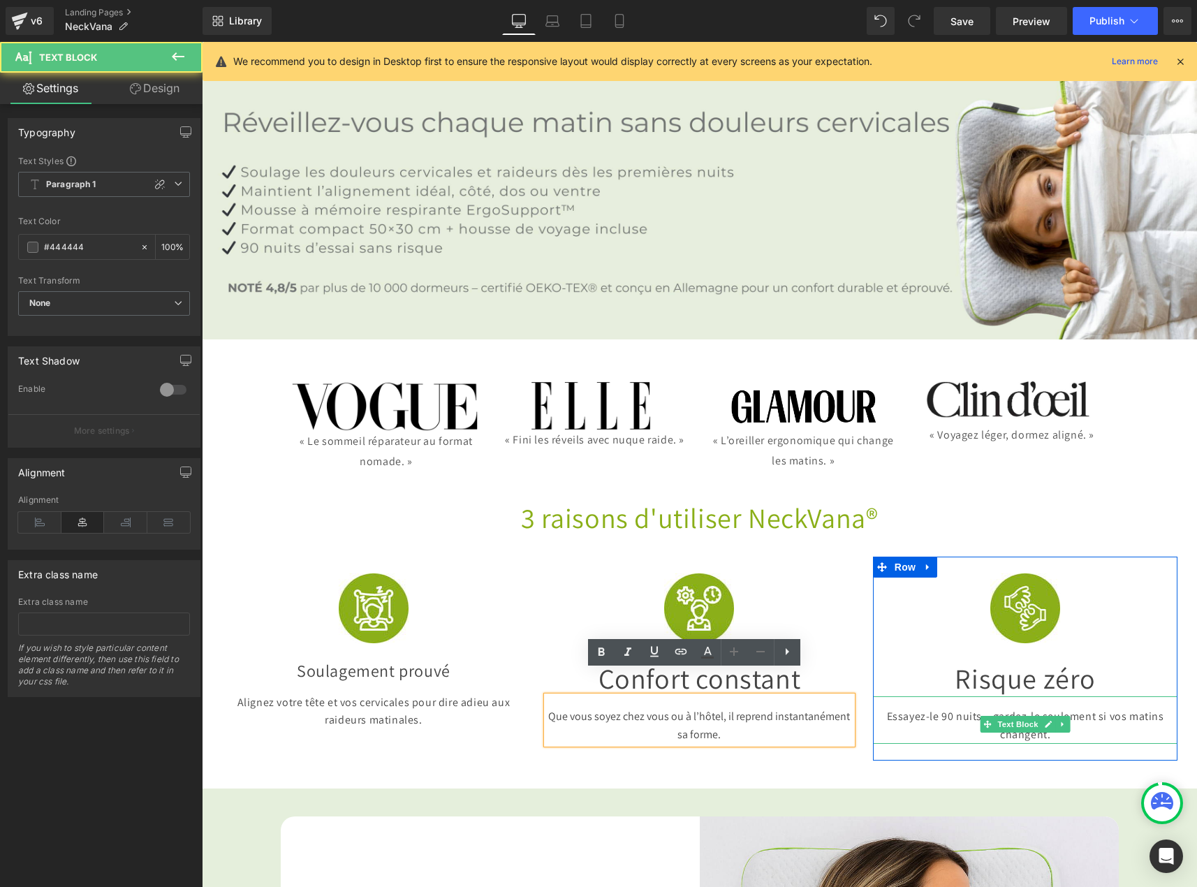
click at [963, 708] on p "Essayez-le 90 nuits – gardez-le seulement si vos matins changent." at bounding box center [1025, 726] width 305 height 36
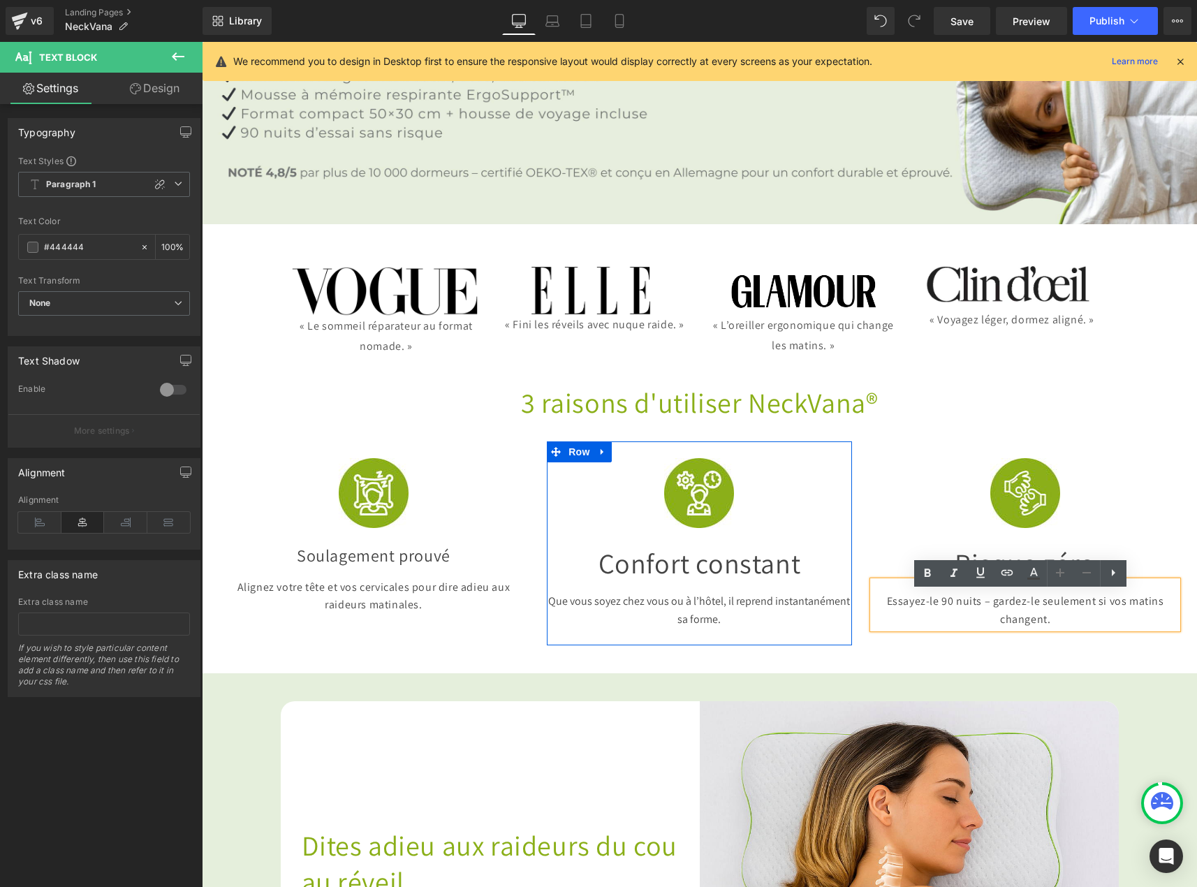
scroll to position [210, 0]
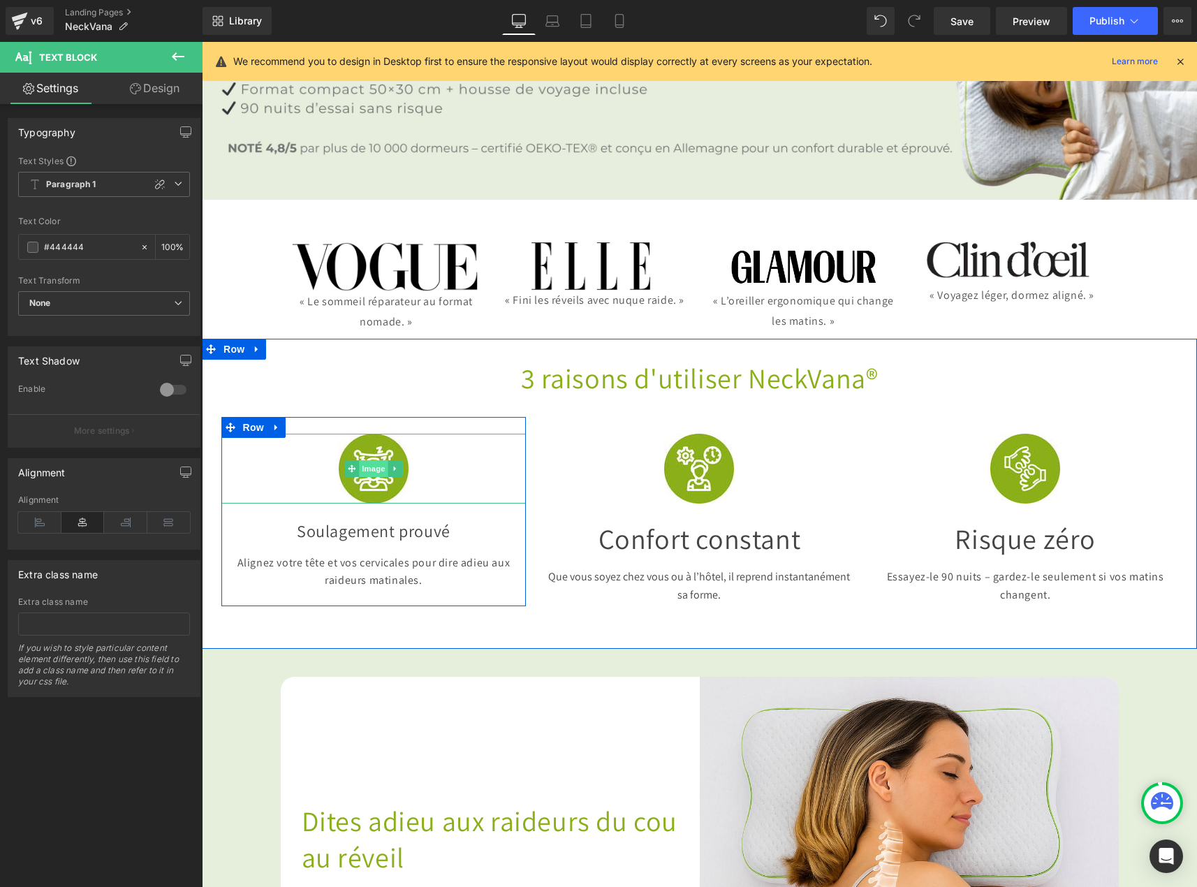
click at [359, 460] on span "Image" at bounding box center [373, 468] width 29 height 17
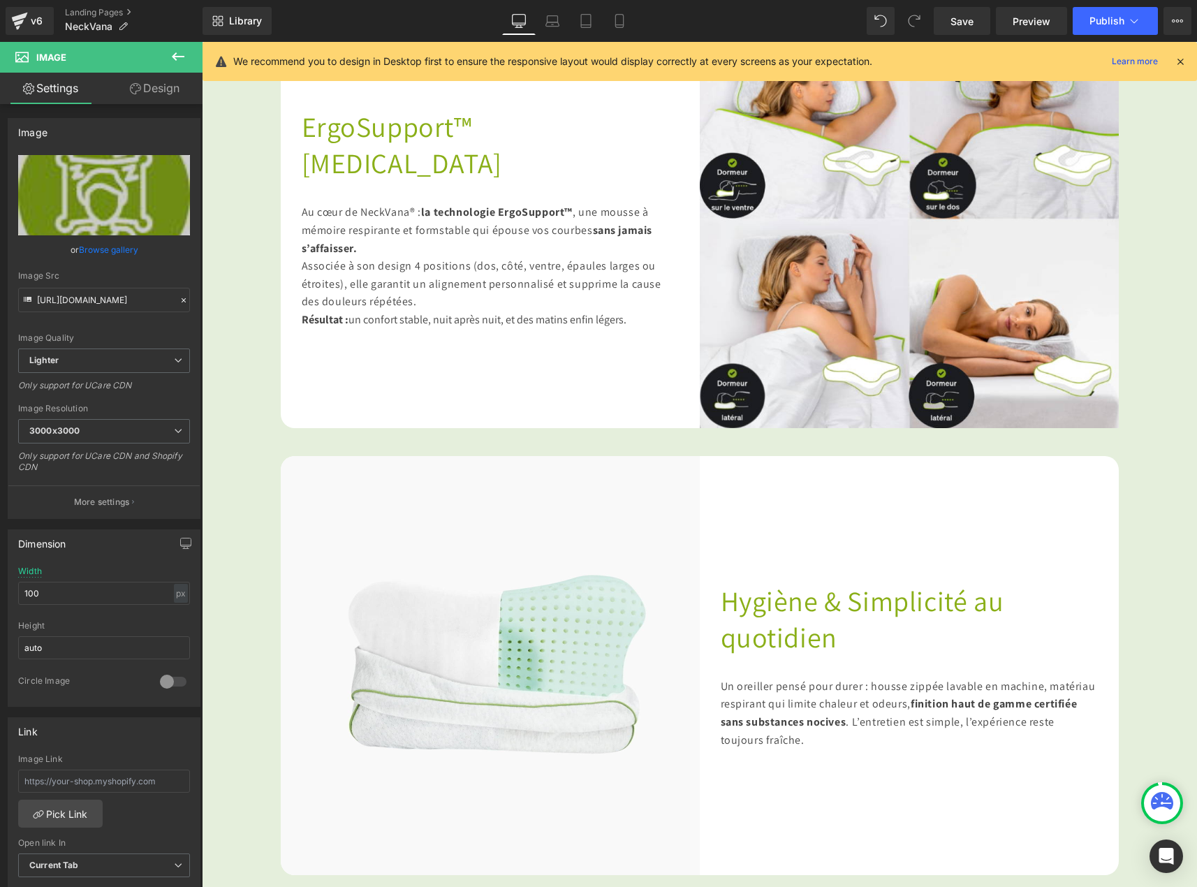
scroll to position [1327, 0]
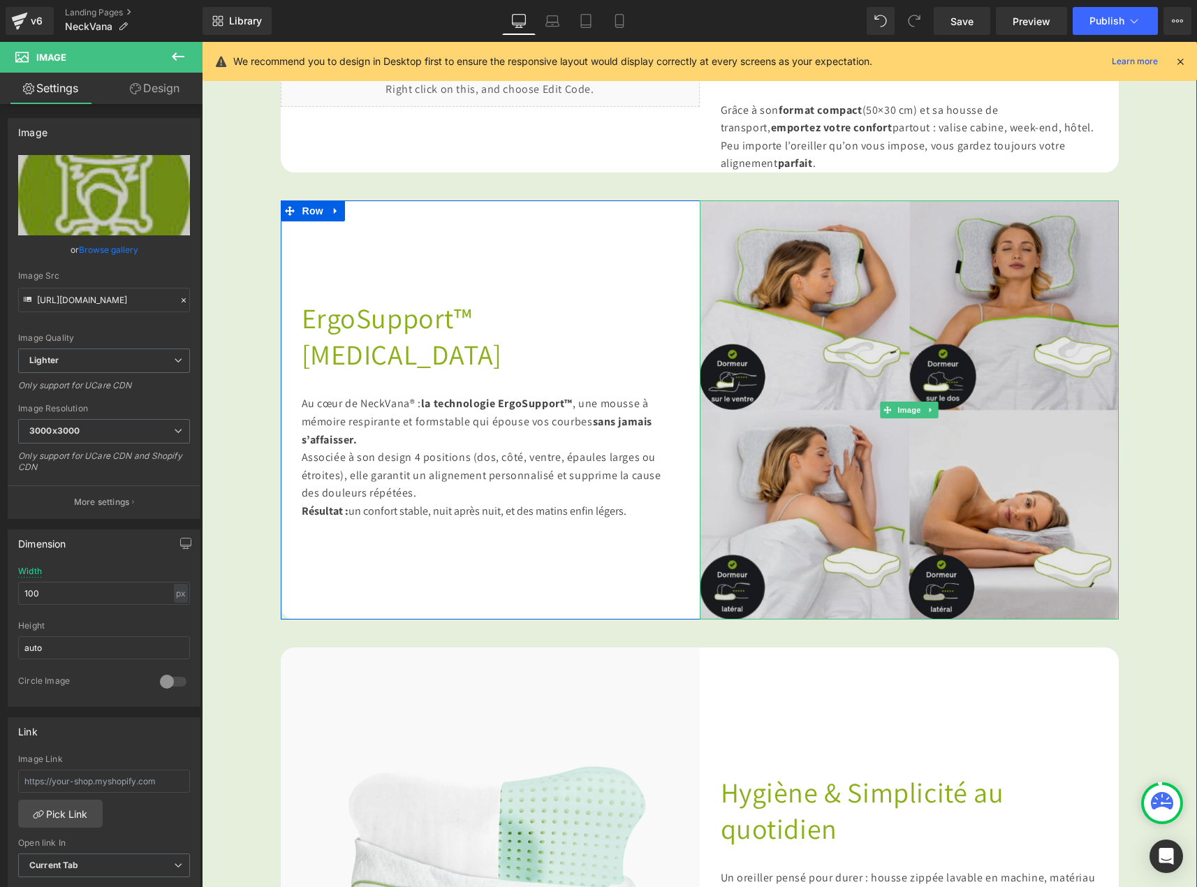
click at [812, 439] on img at bounding box center [909, 410] width 419 height 419
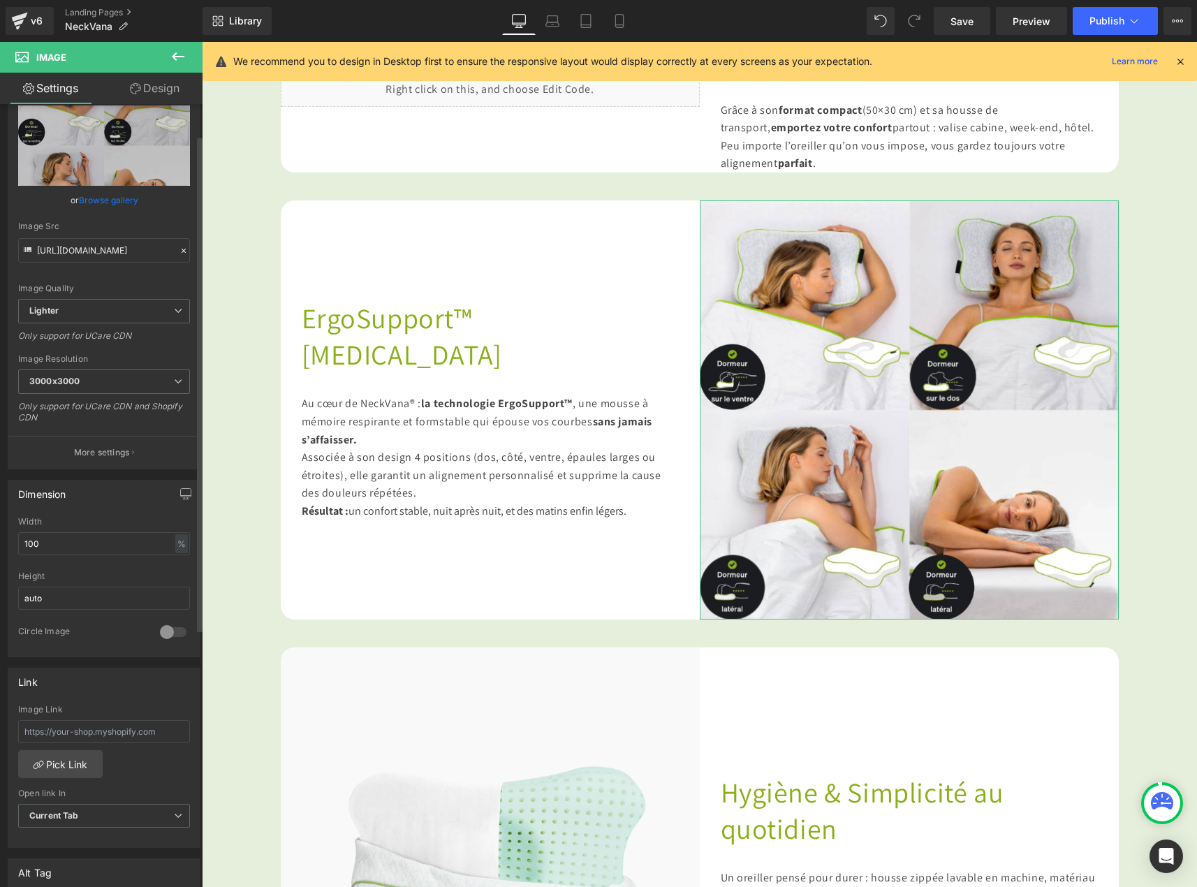
scroll to position [70, 0]
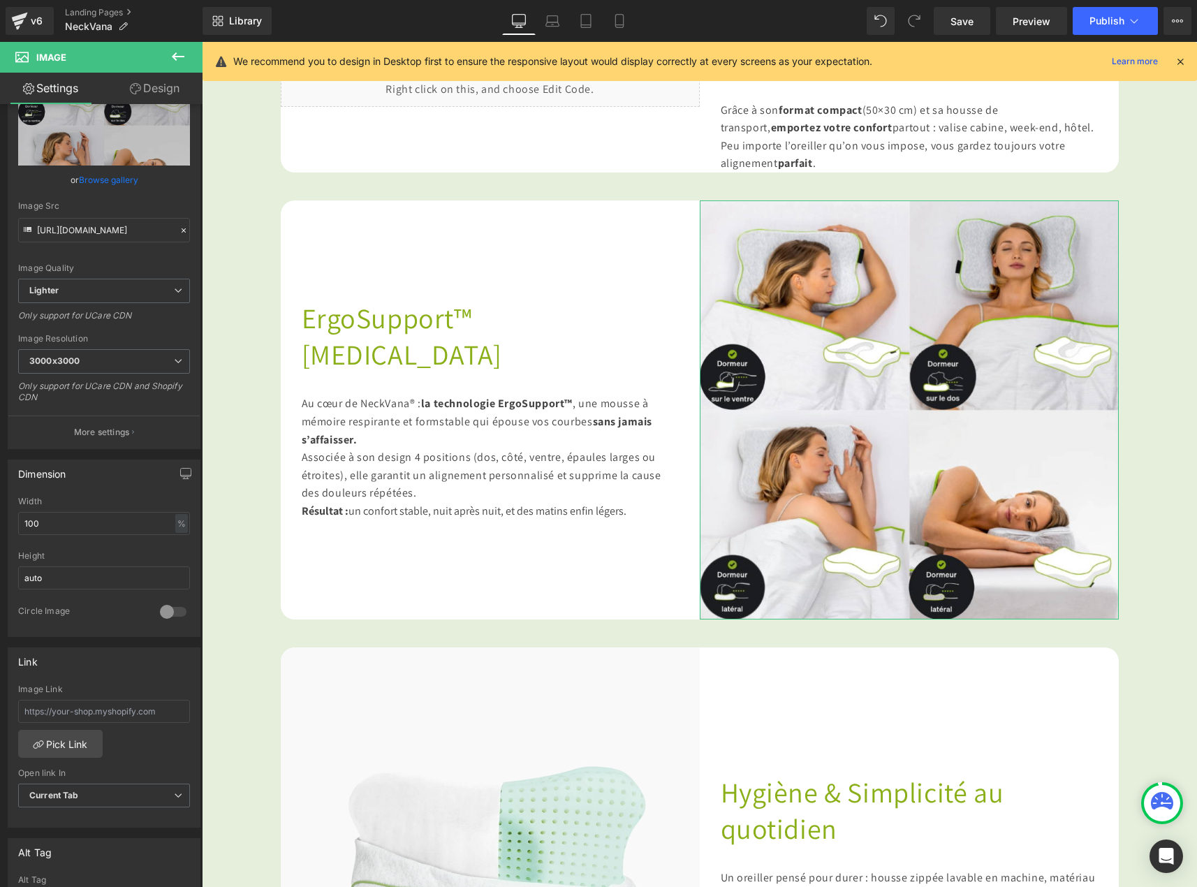
click at [144, 96] on link "Design" at bounding box center [154, 88] width 101 height 31
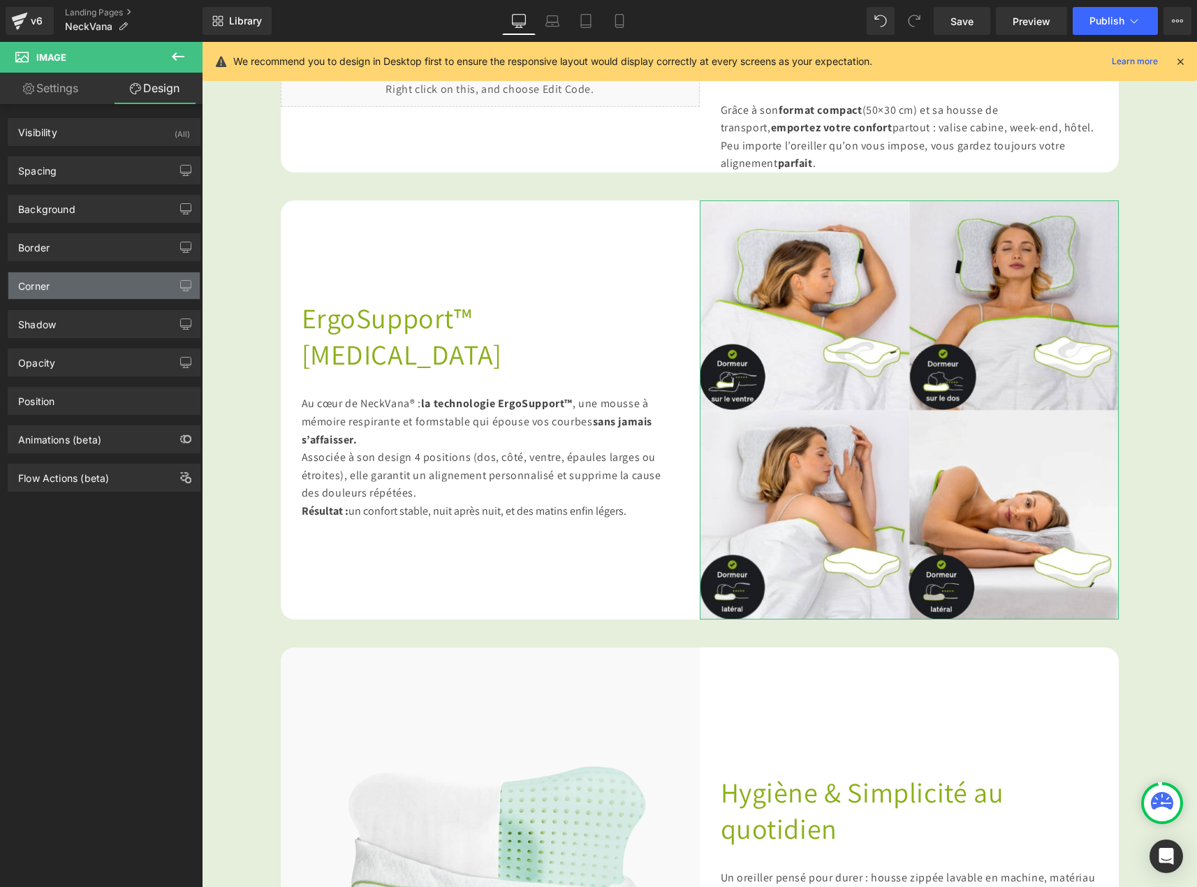
click at [74, 286] on div "Corner" at bounding box center [103, 285] width 191 height 27
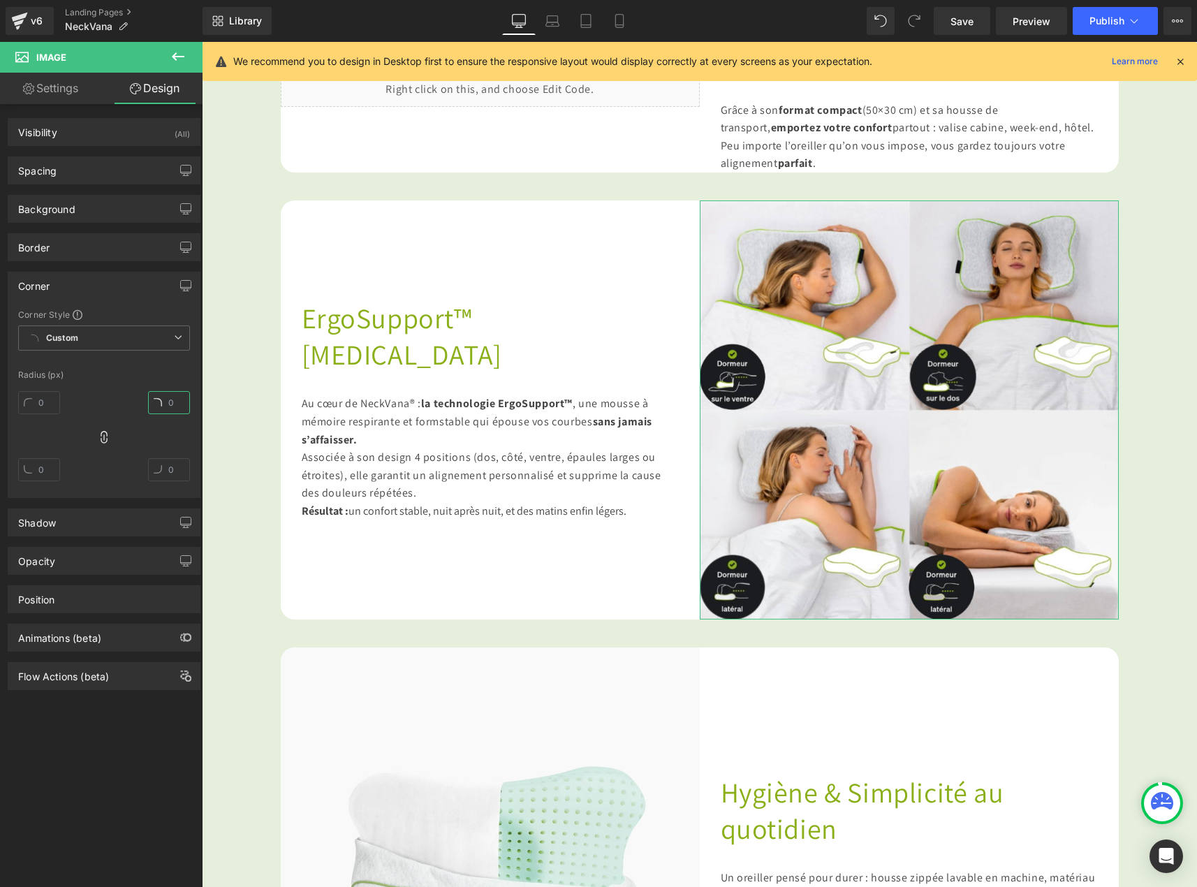
click at [156, 405] on input "text" at bounding box center [169, 402] width 42 height 23
type input "20"
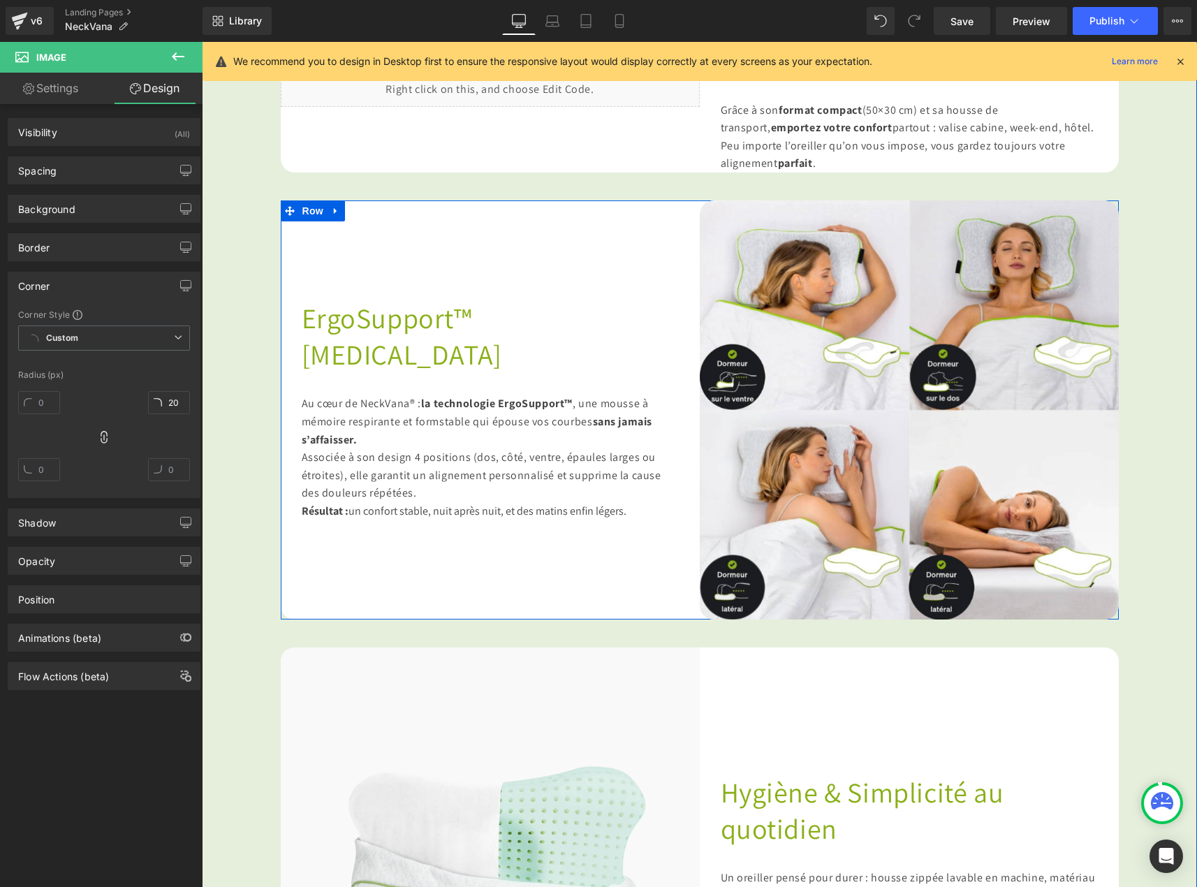
click at [303, 585] on div "ErgoSupport™ Memory Foam Heading Au cœur de NeckVana® : la technologie ErgoSupp…" at bounding box center [490, 410] width 419 height 419
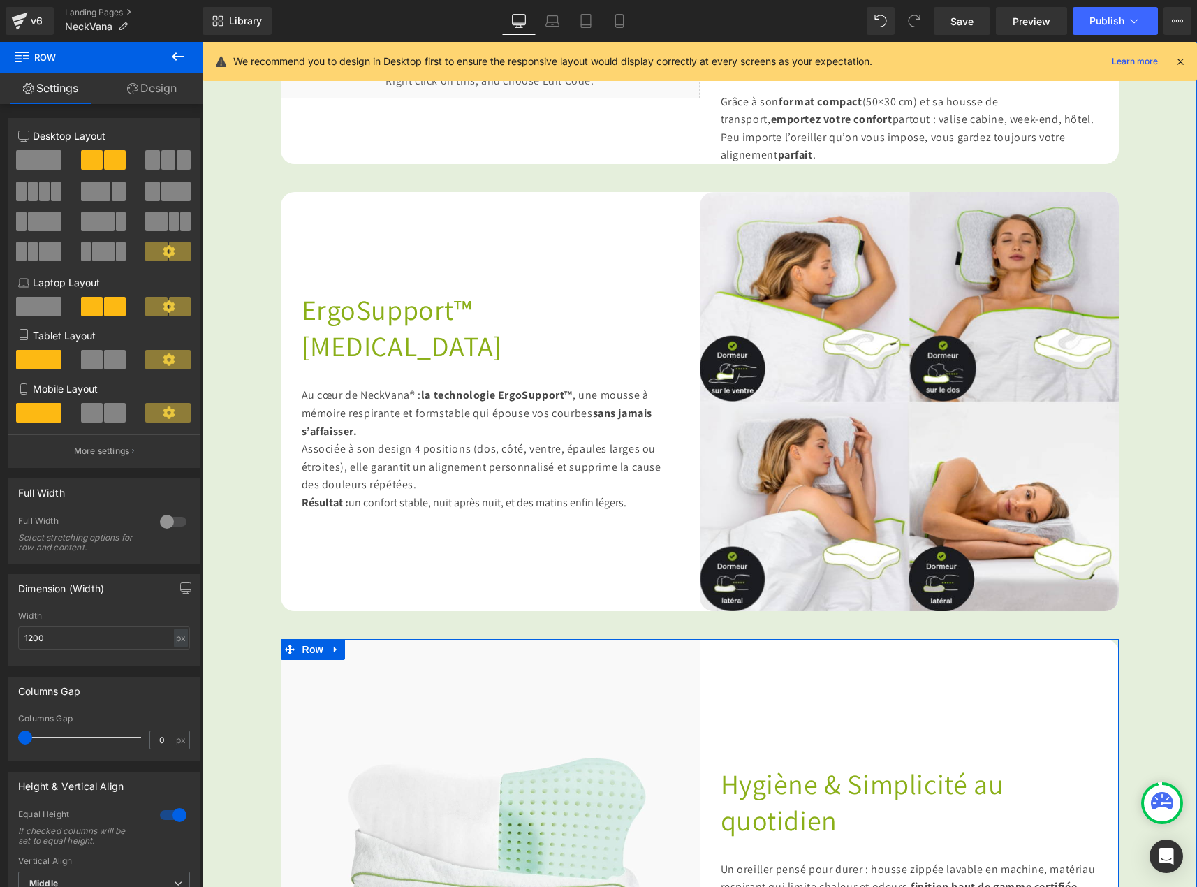
scroll to position [1327, 0]
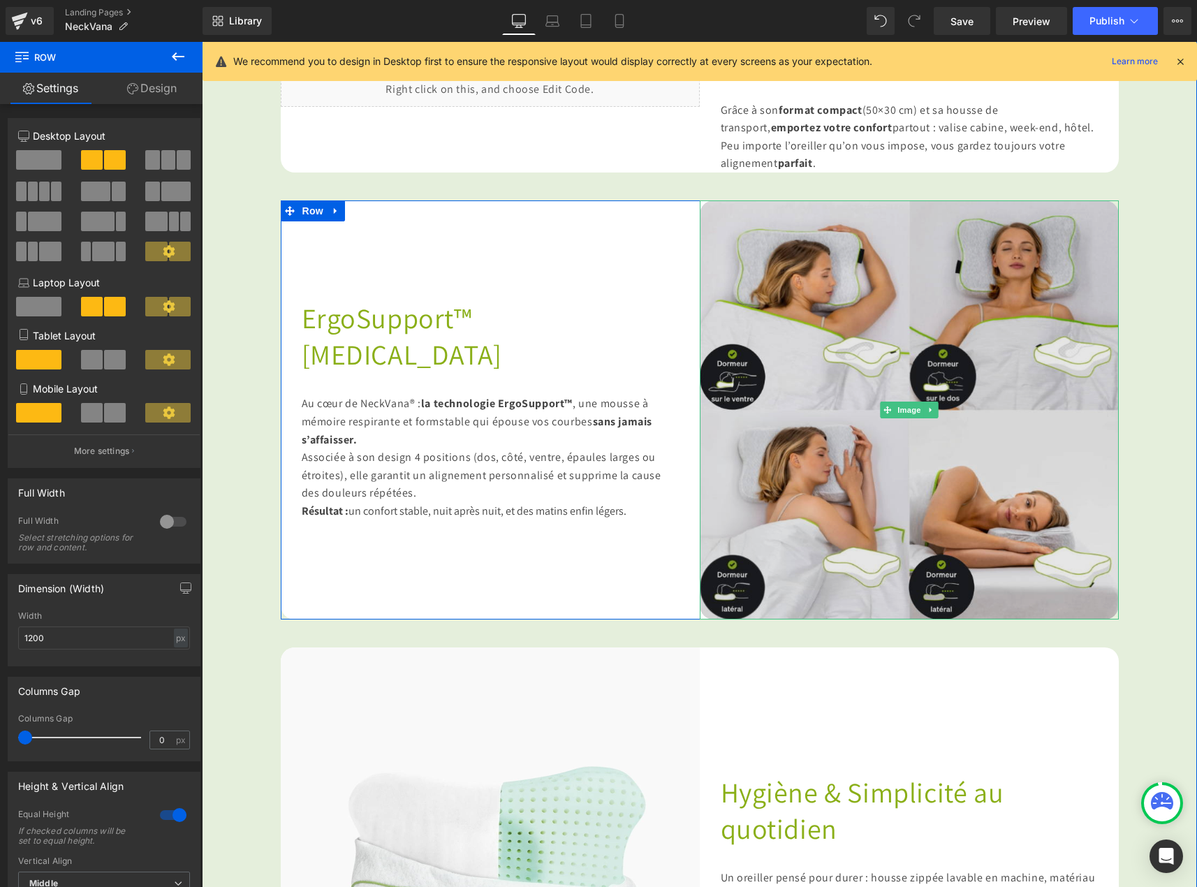
click at [975, 547] on img at bounding box center [909, 410] width 419 height 419
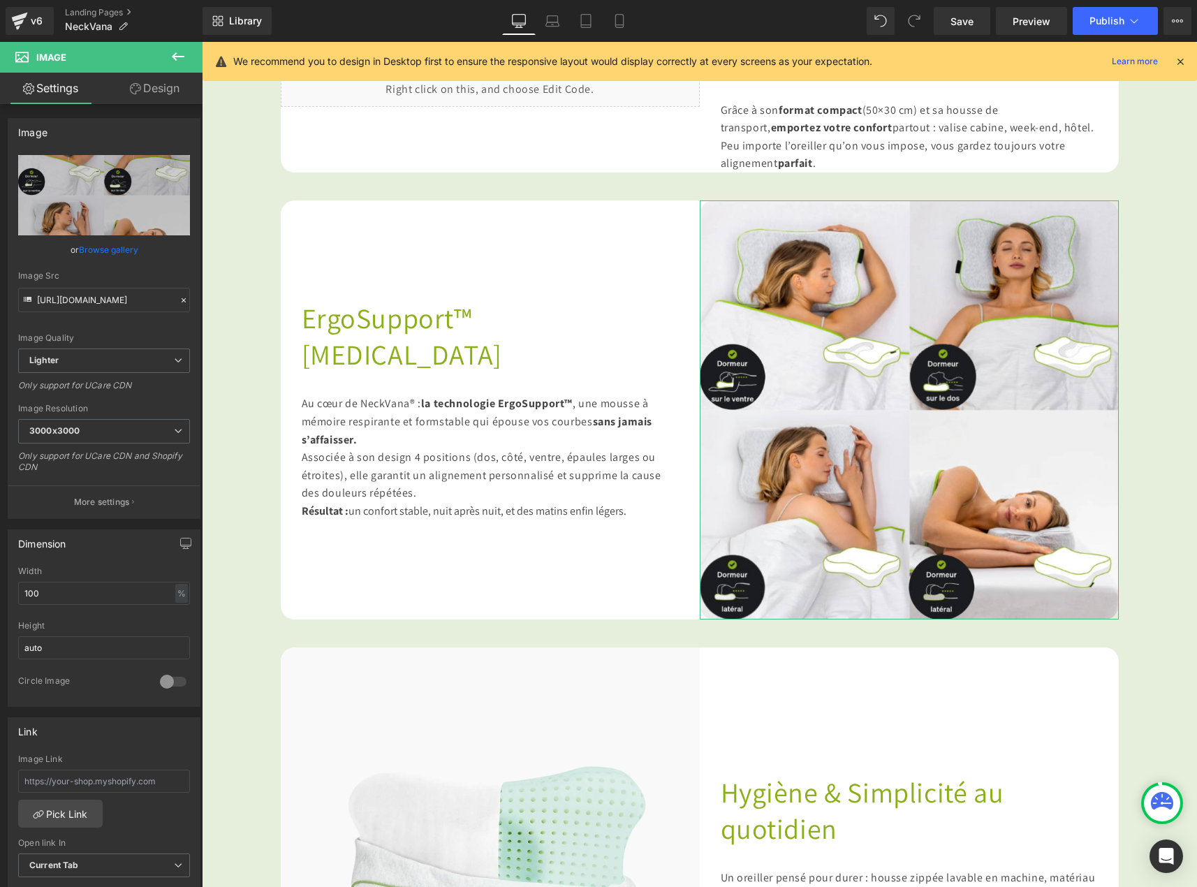
click at [159, 77] on link "Design" at bounding box center [154, 88] width 101 height 31
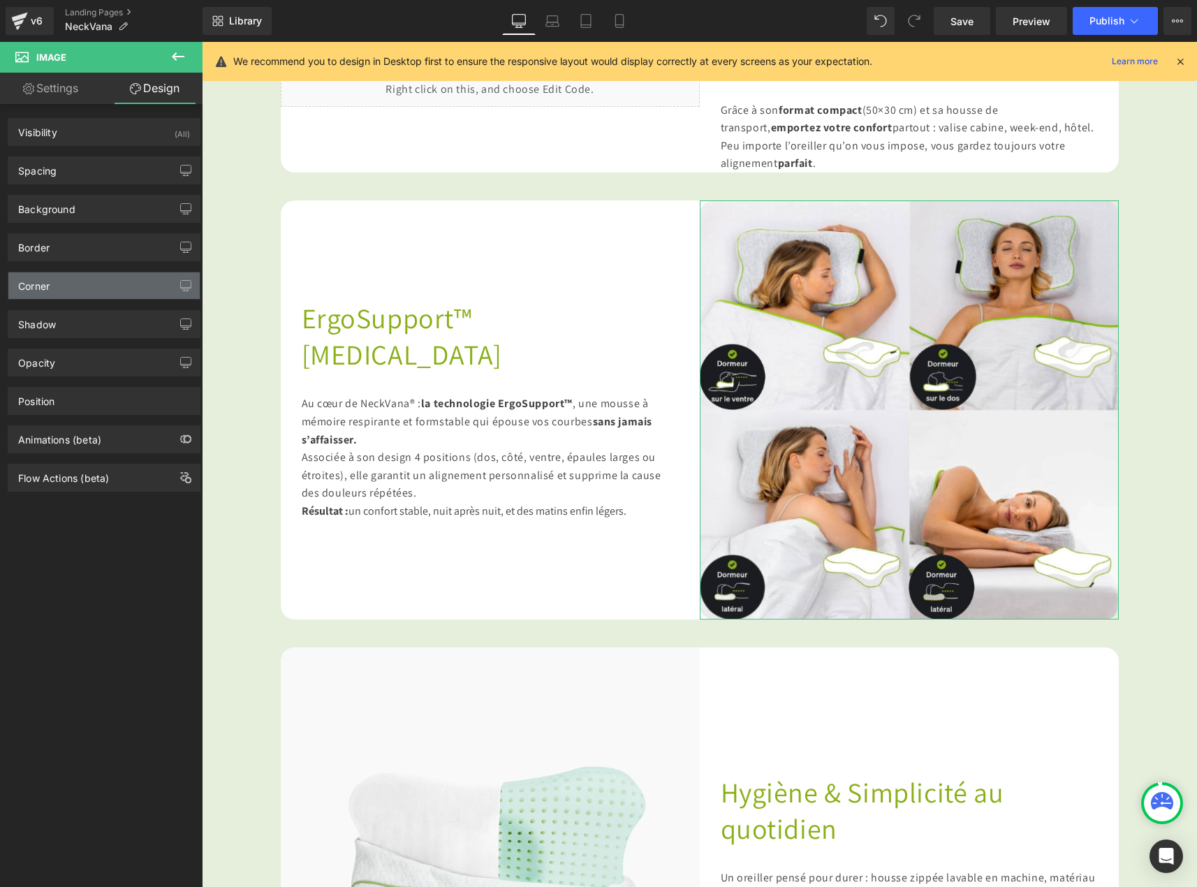
click at [69, 281] on div "Corner" at bounding box center [103, 285] width 191 height 27
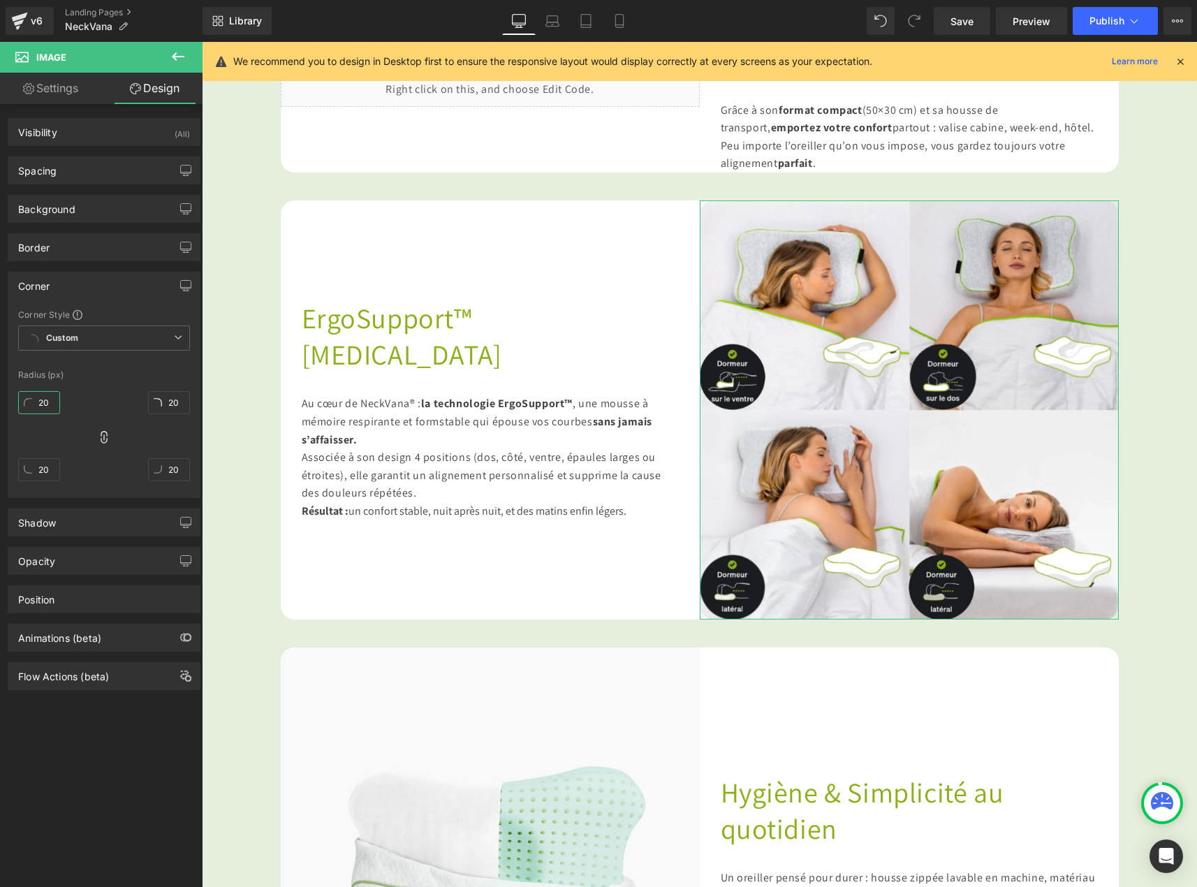
click at [46, 404] on input "20" at bounding box center [39, 402] width 42 height 23
type input "0"
click at [101, 438] on icon at bounding box center [104, 437] width 14 height 14
click at [170, 401] on input "20" at bounding box center [169, 402] width 42 height 23
type input "20"
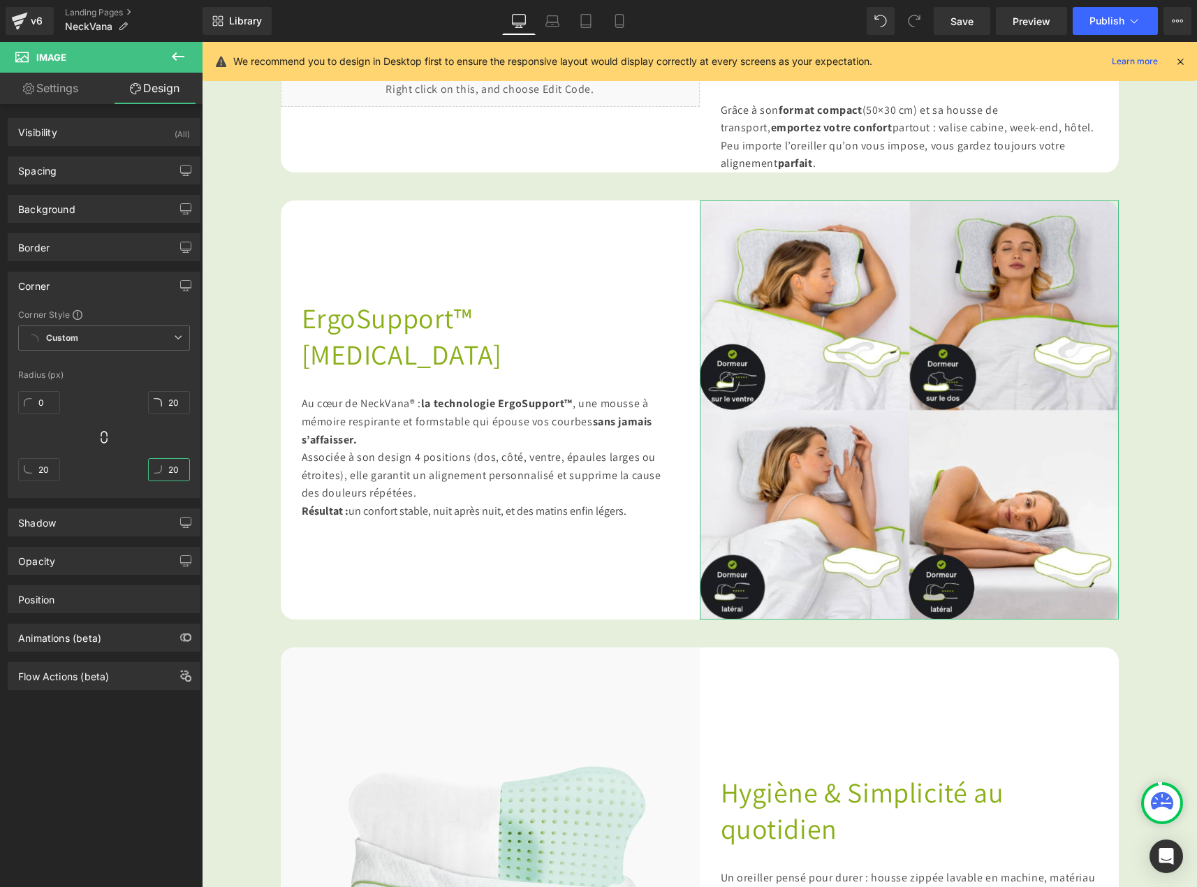
click at [173, 460] on input "20" at bounding box center [169, 469] width 42 height 23
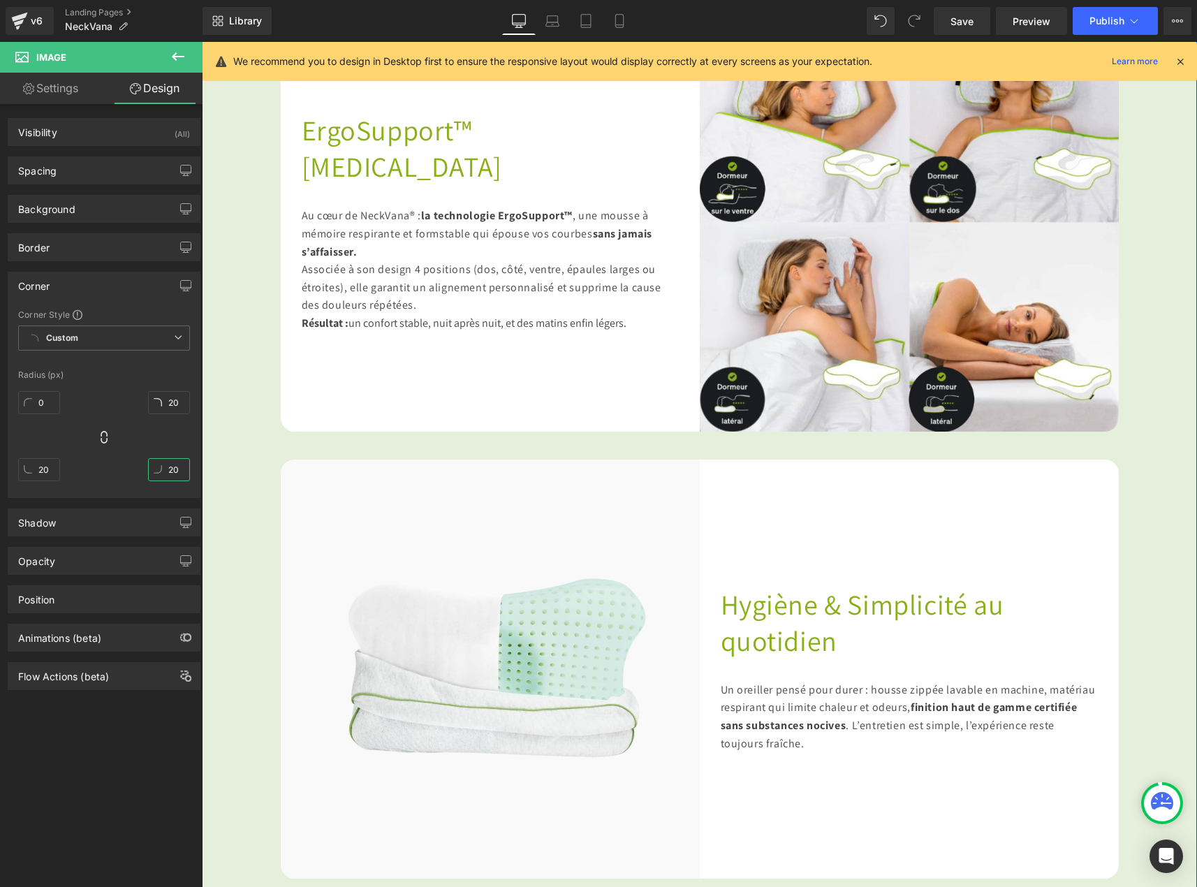
scroll to position [1537, 0]
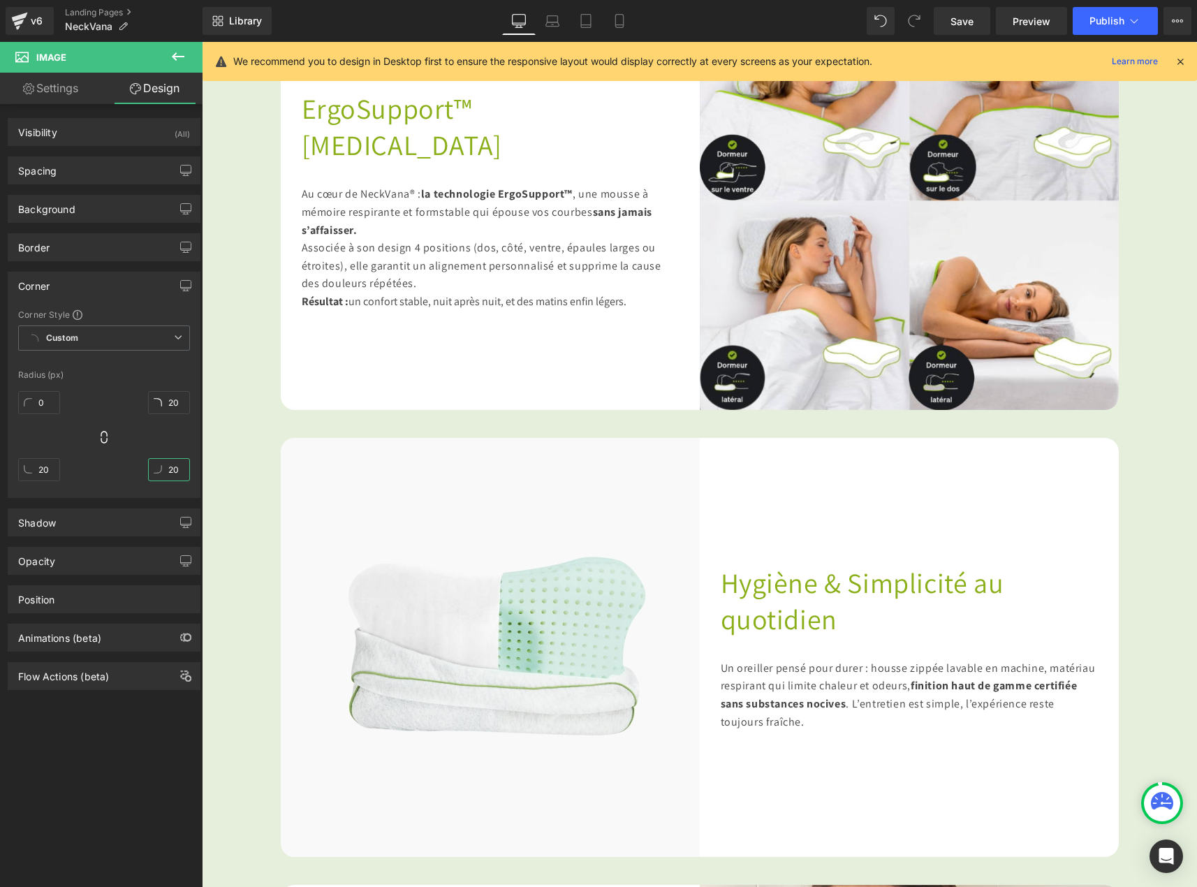
type input "20"
click at [970, 28] on span "Save" at bounding box center [962, 21] width 23 height 15
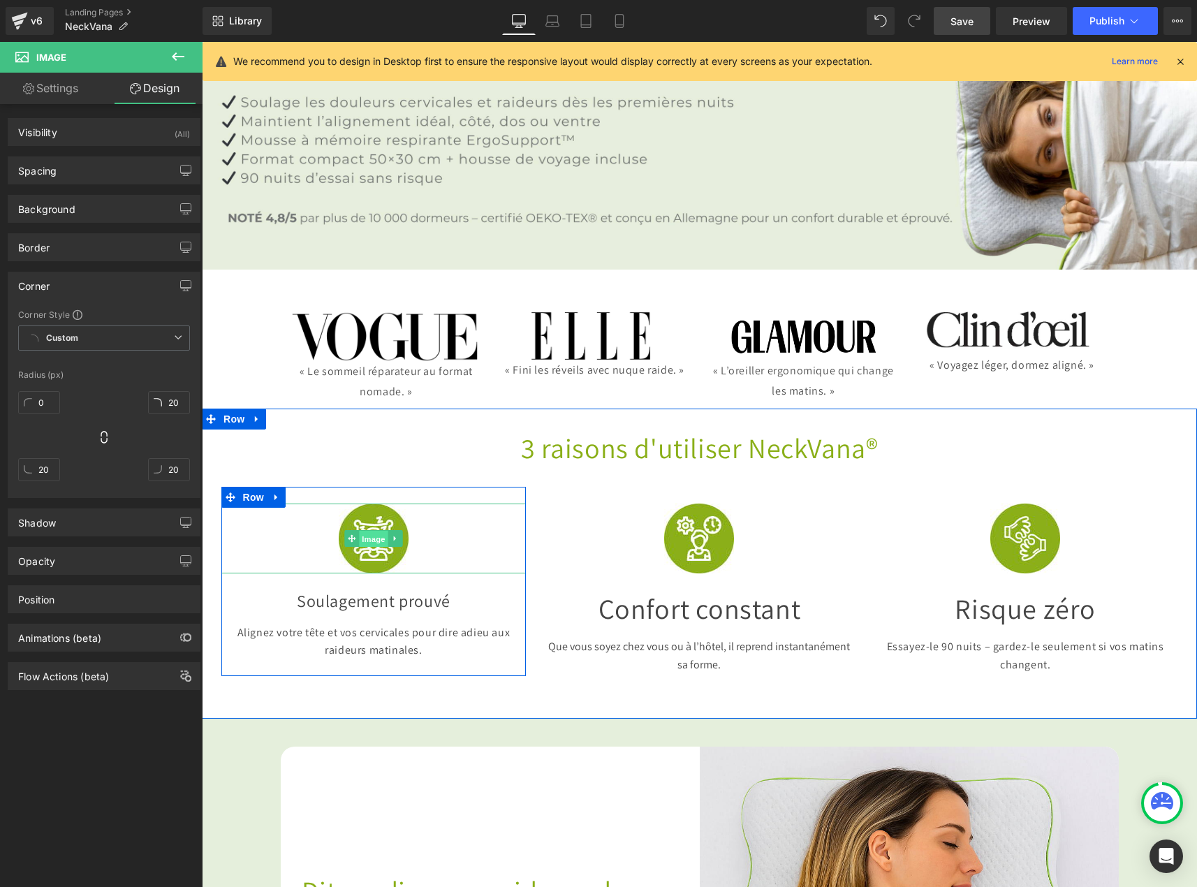
click at [374, 531] on span "Image" at bounding box center [373, 539] width 29 height 17
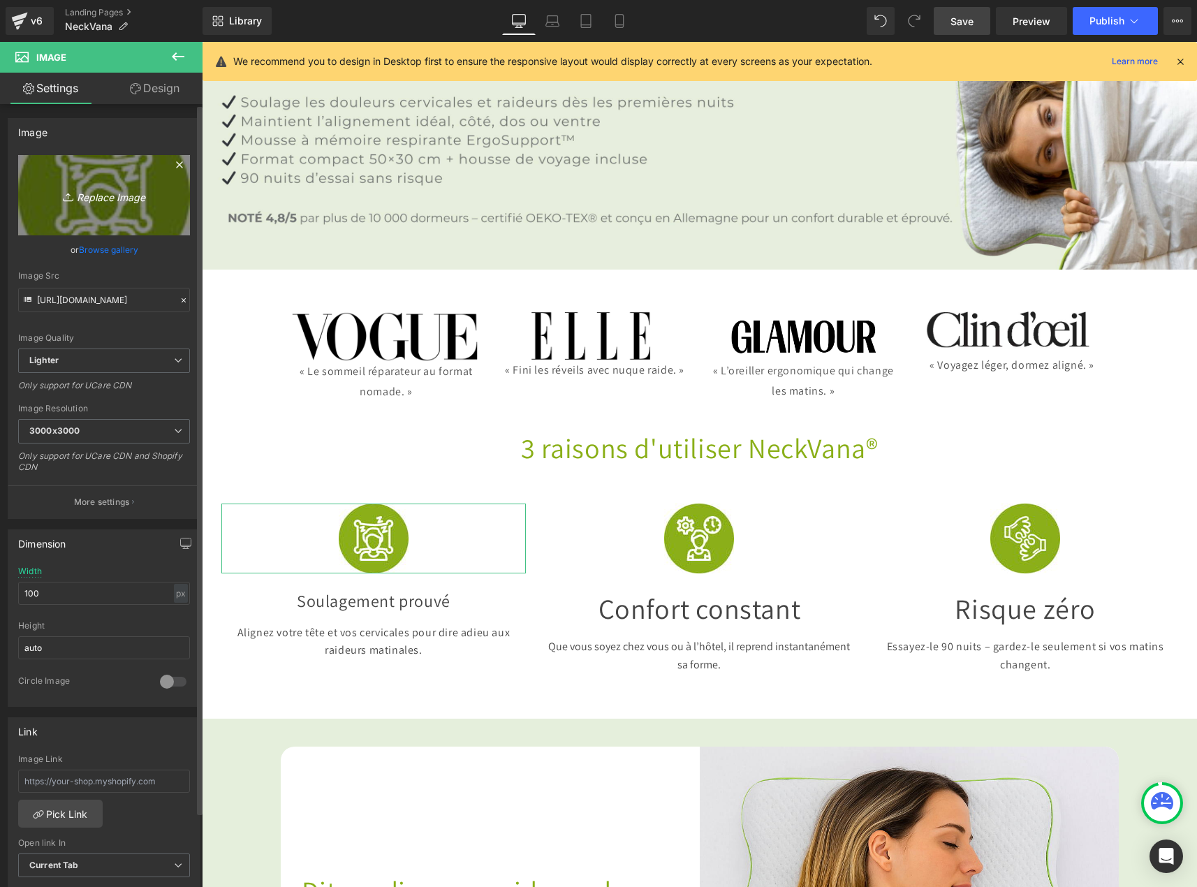
click at [126, 189] on icon "Replace Image" at bounding box center [104, 195] width 112 height 17
type input "C:\fakepath\Nouveau logo 2025.jpg"
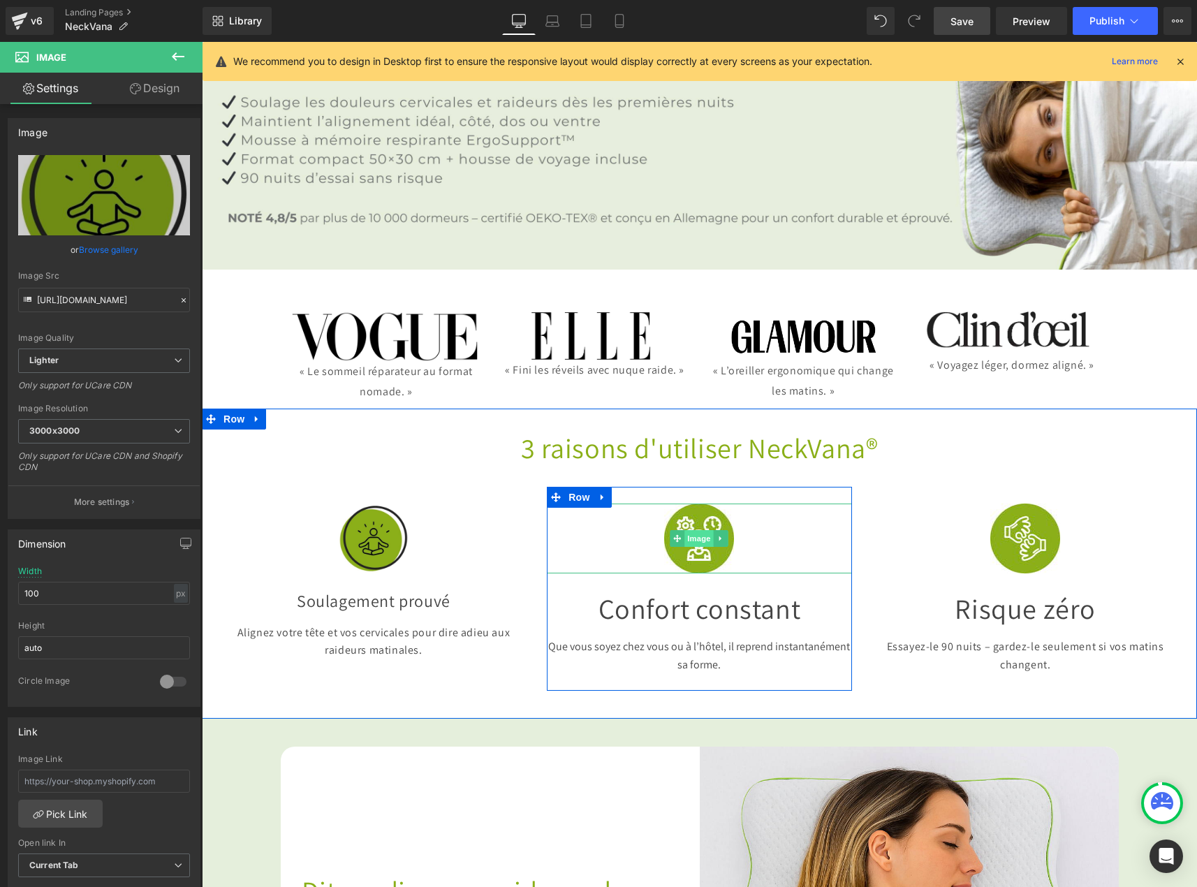
click at [696, 530] on span "Image" at bounding box center [699, 538] width 29 height 17
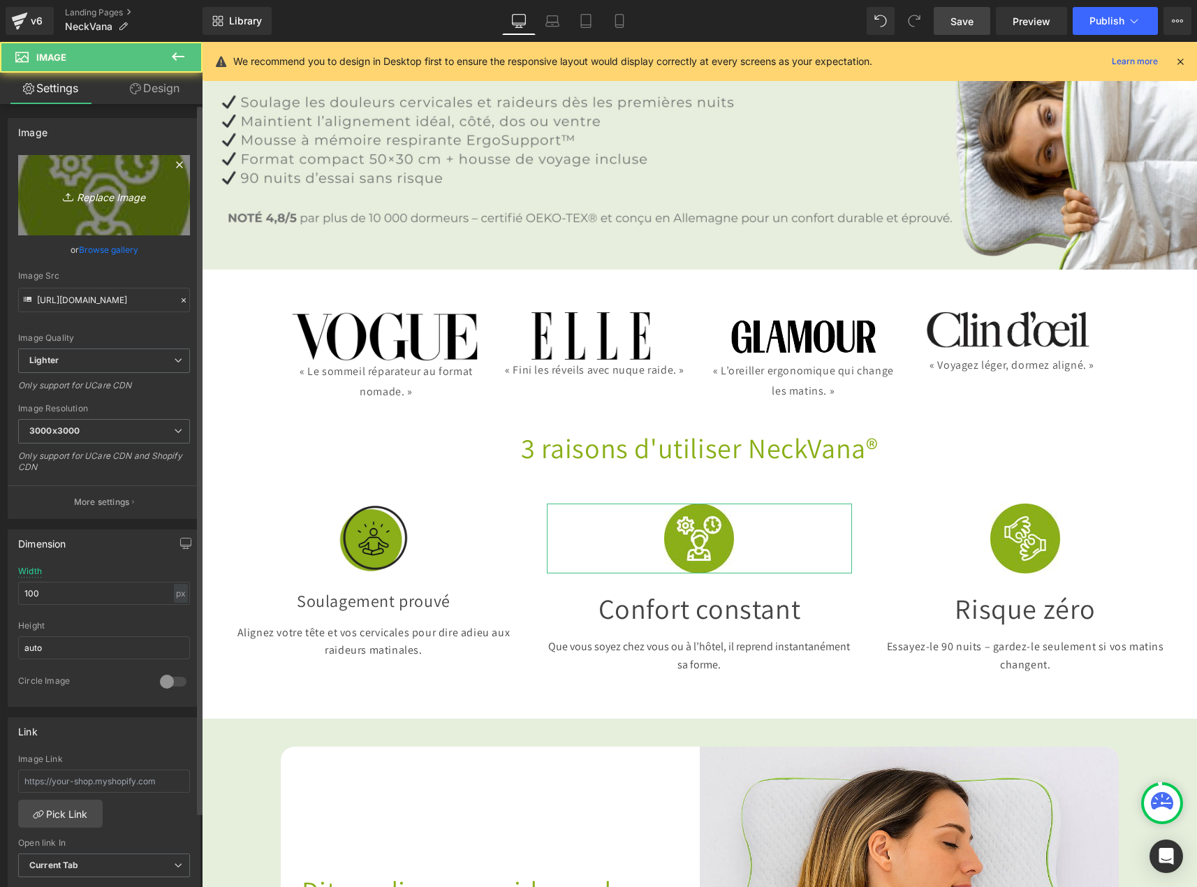
click at [125, 206] on link "Replace Image" at bounding box center [104, 195] width 172 height 80
type input "C:\fakepath\Mail.jpg"
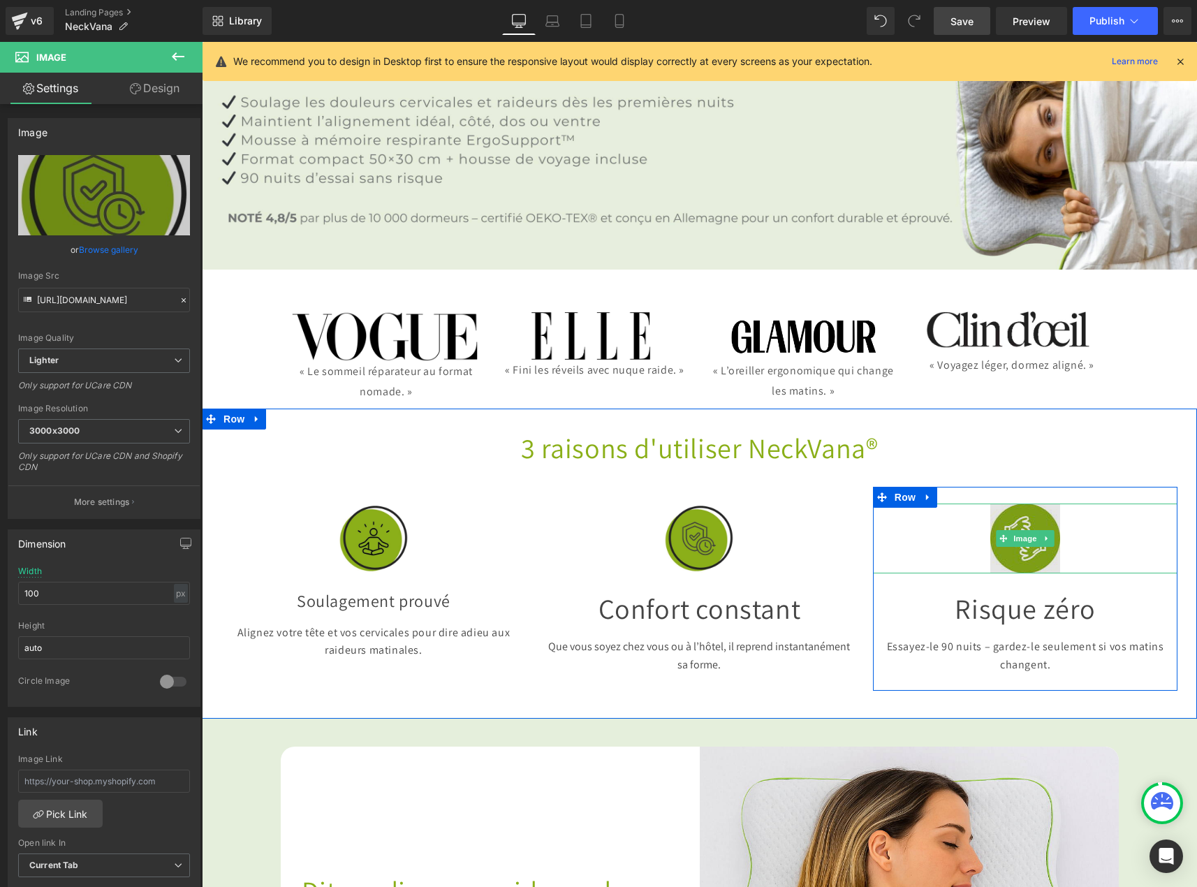
click at [1021, 528] on img at bounding box center [1026, 539] width 70 height 70
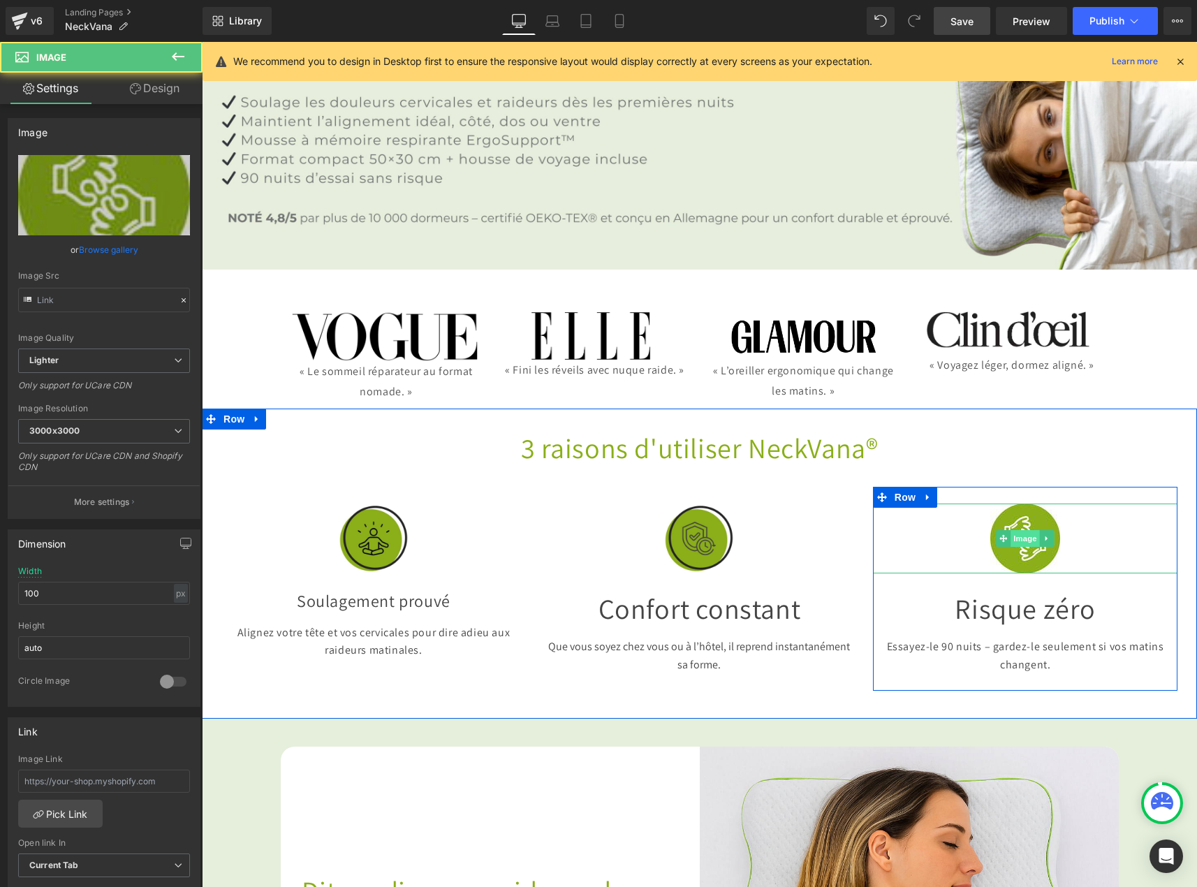
click at [1019, 530] on span "Image" at bounding box center [1025, 538] width 29 height 17
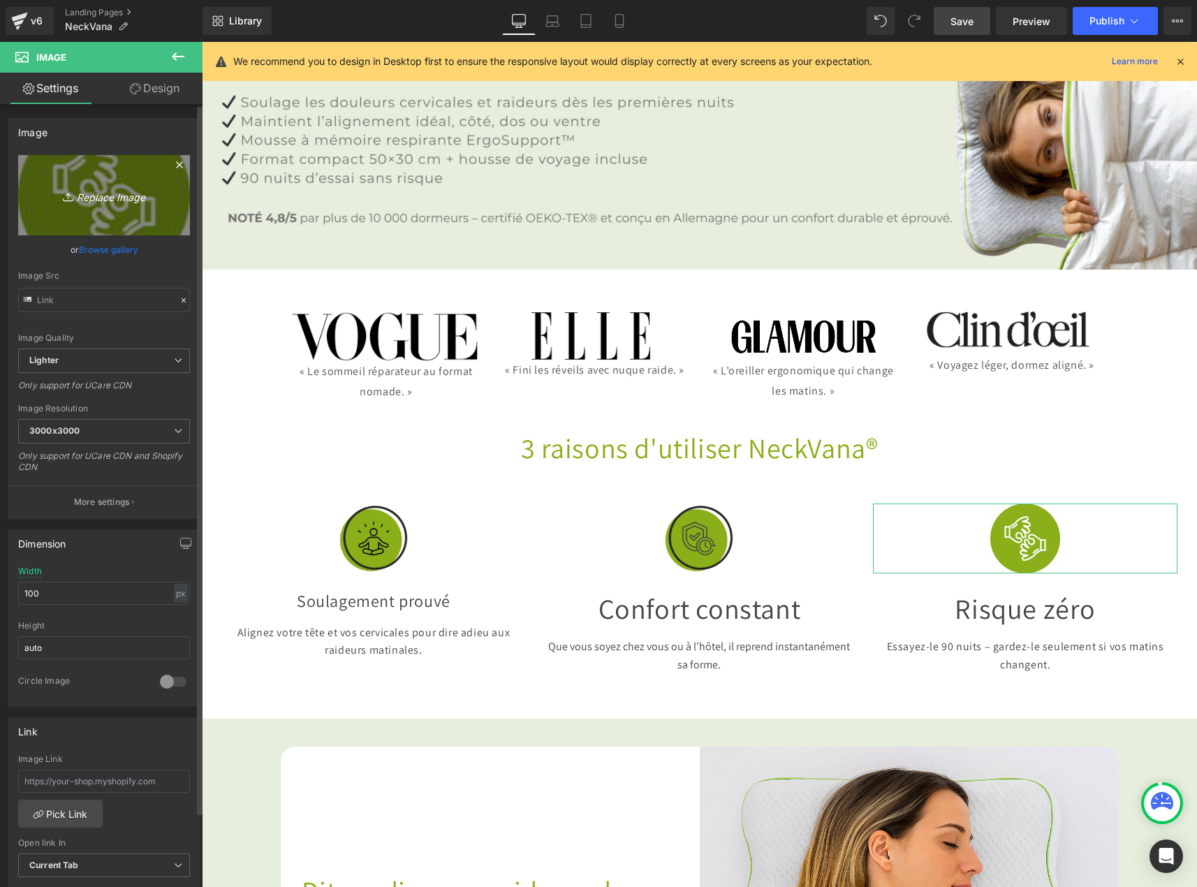
click at [103, 196] on icon "Replace Image" at bounding box center [104, 195] width 112 height 17
type input "C:\fakepath\Mail (1).jpg"
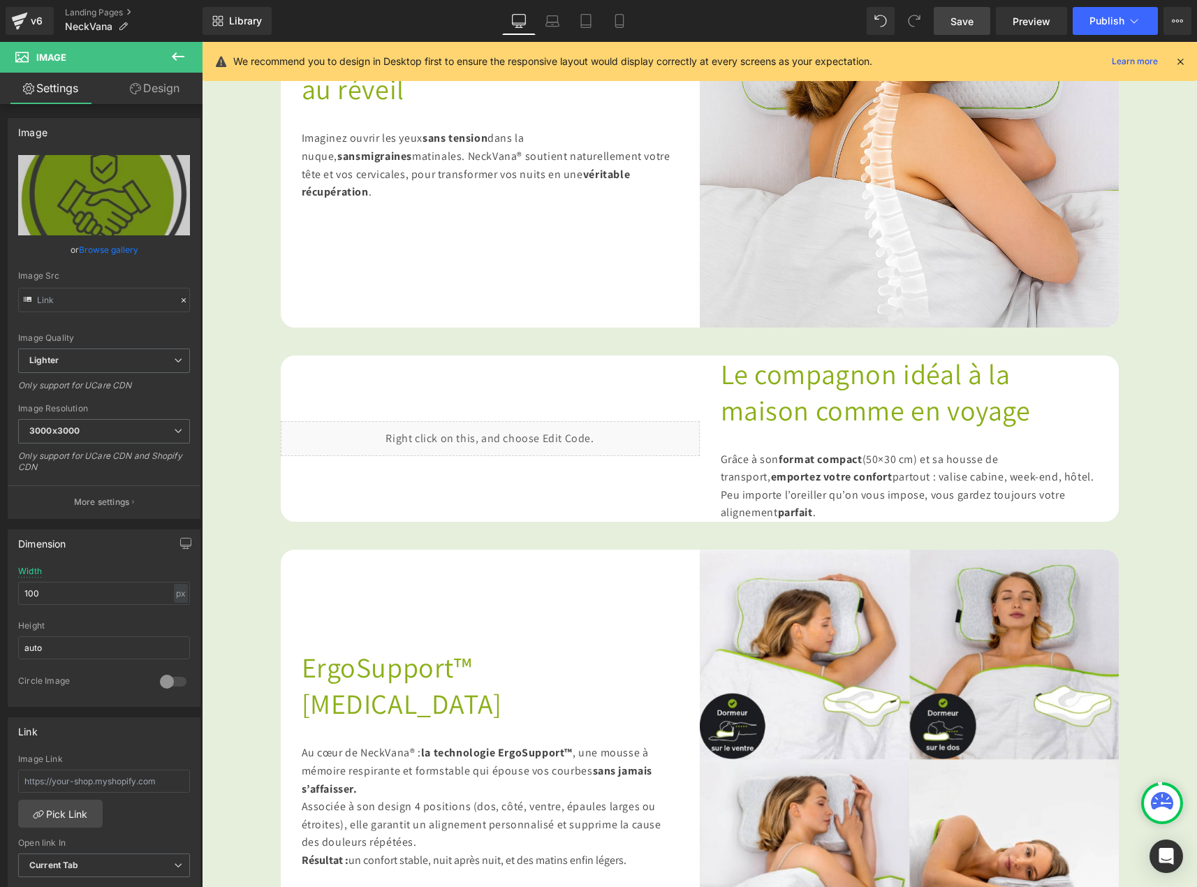
scroll to position [1048, 0]
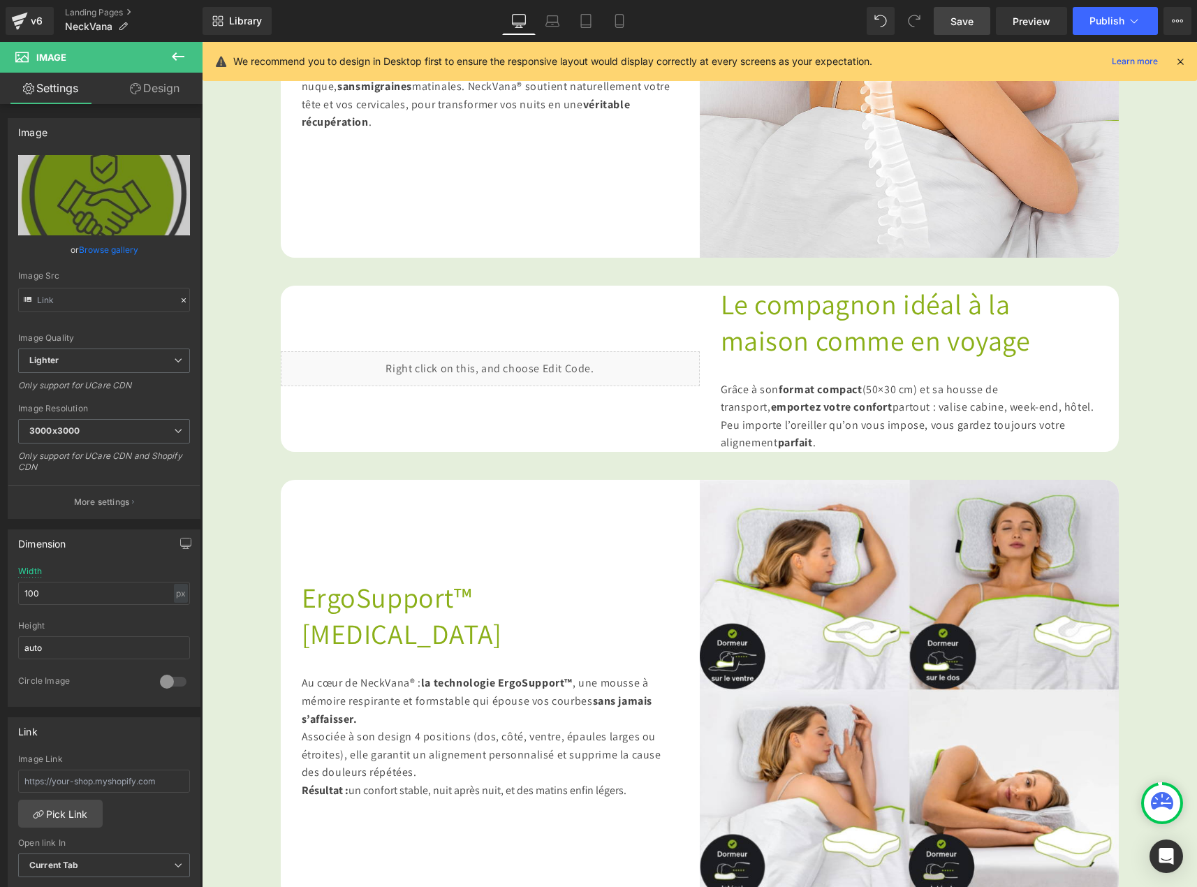
click at [965, 24] on span "Save" at bounding box center [962, 21] width 23 height 15
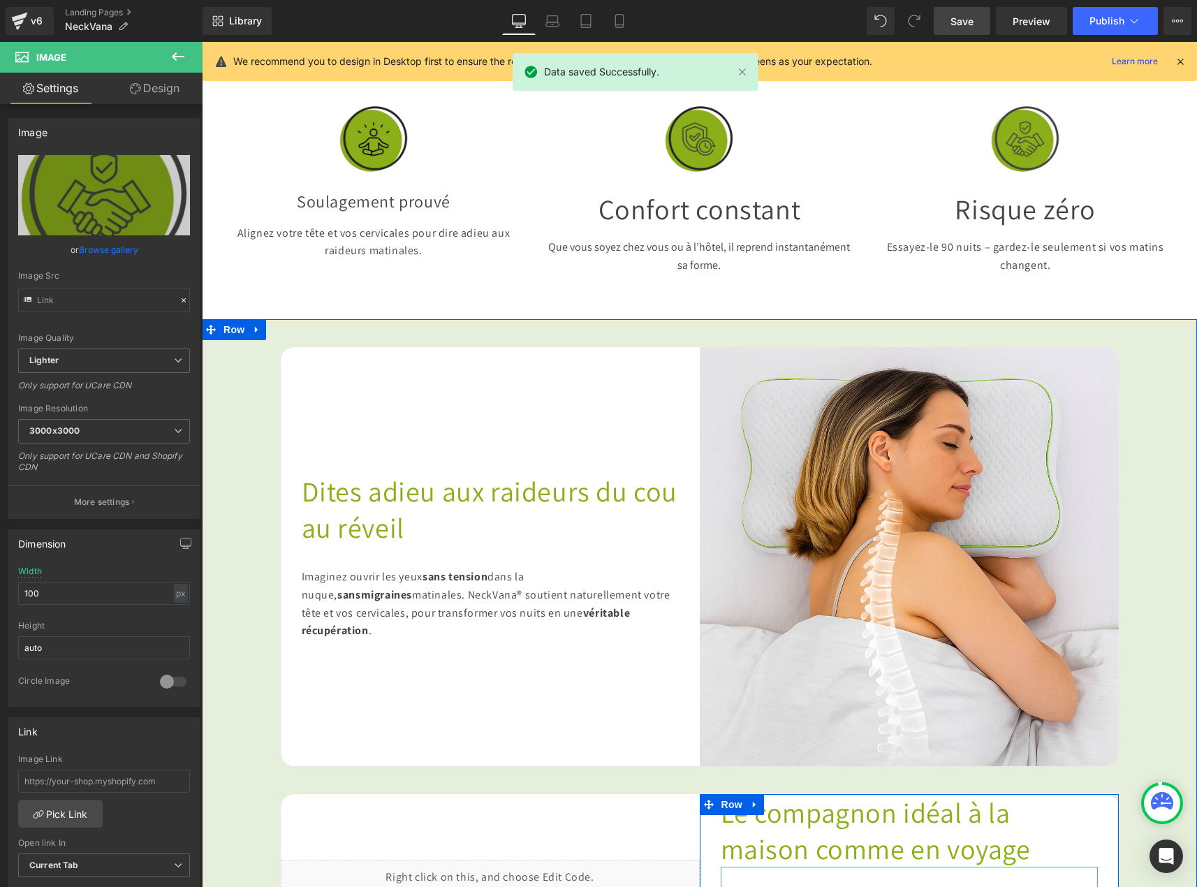
scroll to position [419, 0]
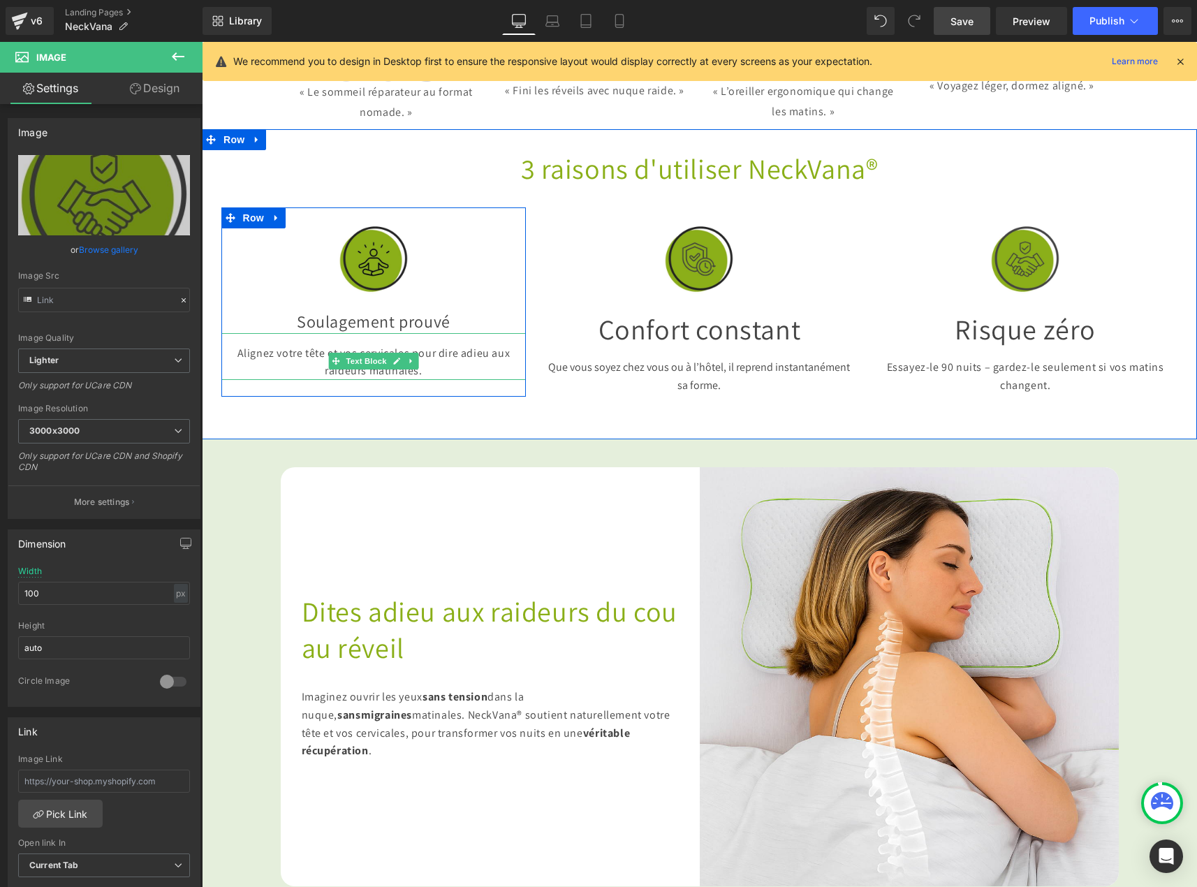
click at [365, 362] on p "Alignez votre tête et vos cervicales pour dire adieu aux raideurs matinales." at bounding box center [373, 362] width 305 height 36
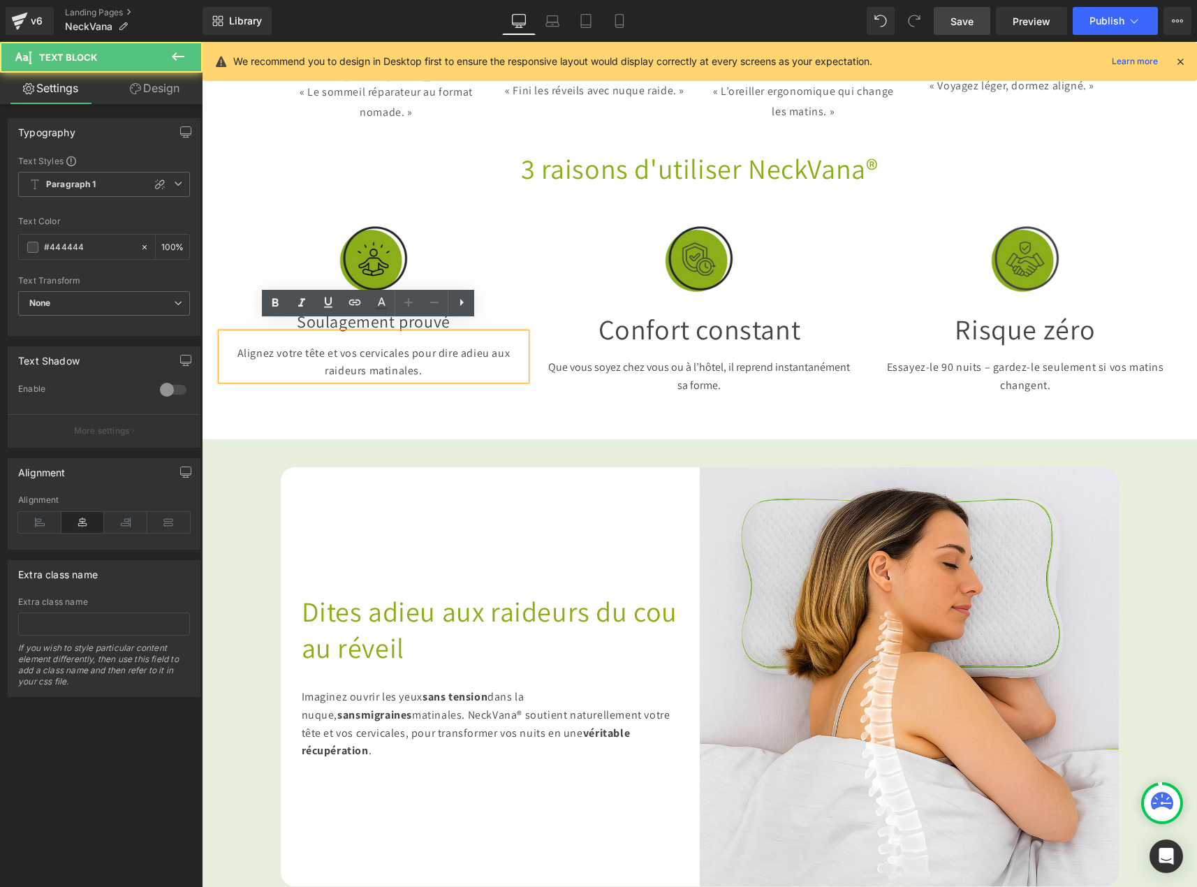
click at [350, 354] on p "Alignez votre tête et vos cervicales pour dire adieu aux raideurs matinales." at bounding box center [373, 362] width 305 height 36
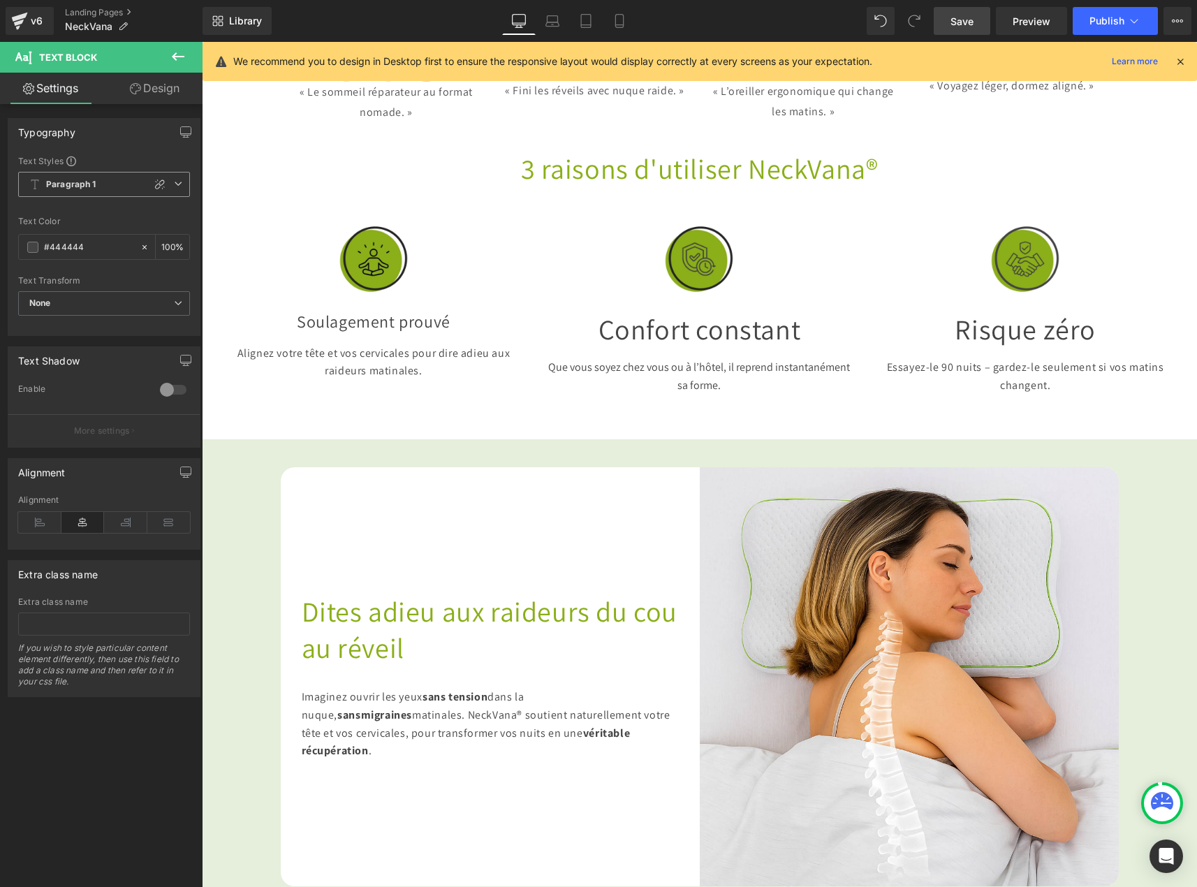
click at [92, 186] on b "Paragraph 1" at bounding box center [71, 185] width 50 height 12
click at [101, 187] on span "Paragraph 1" at bounding box center [104, 184] width 172 height 25
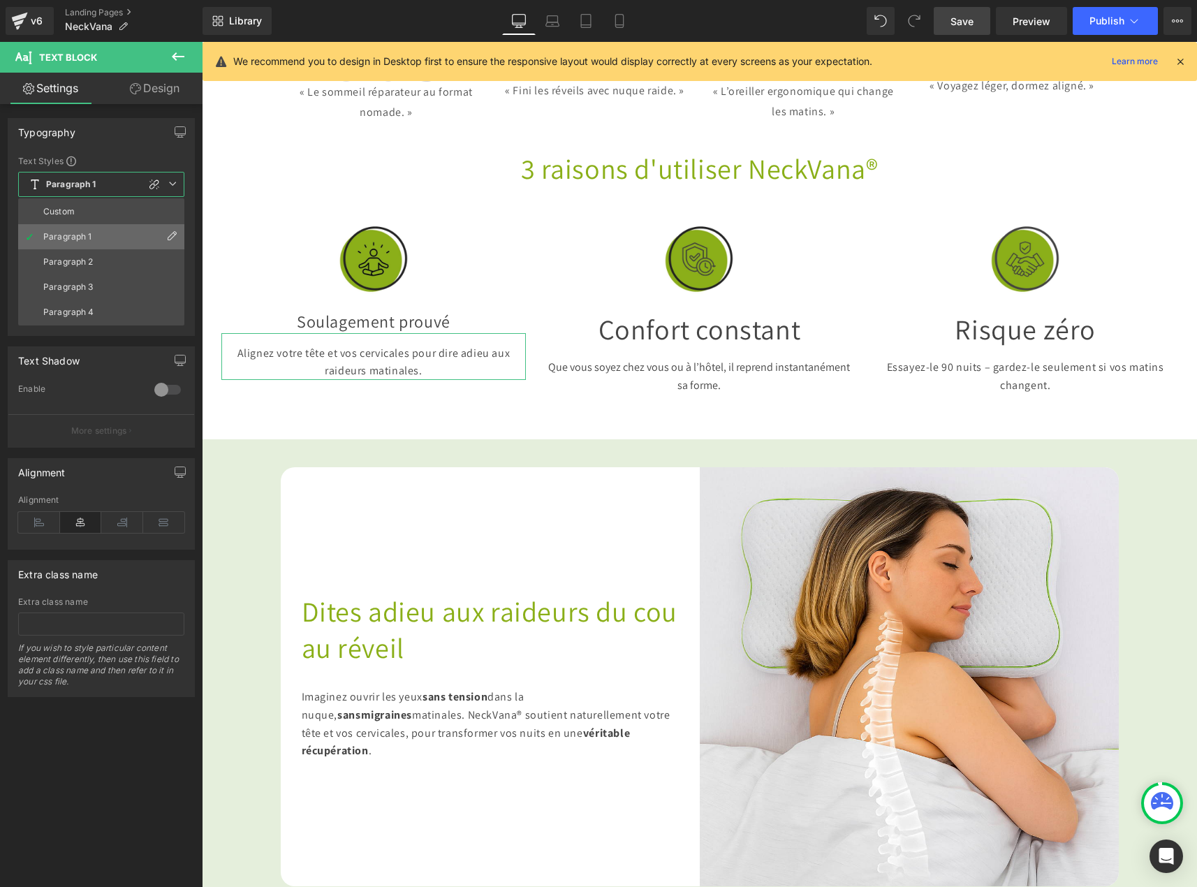
click at [169, 234] on icon at bounding box center [171, 236] width 11 height 11
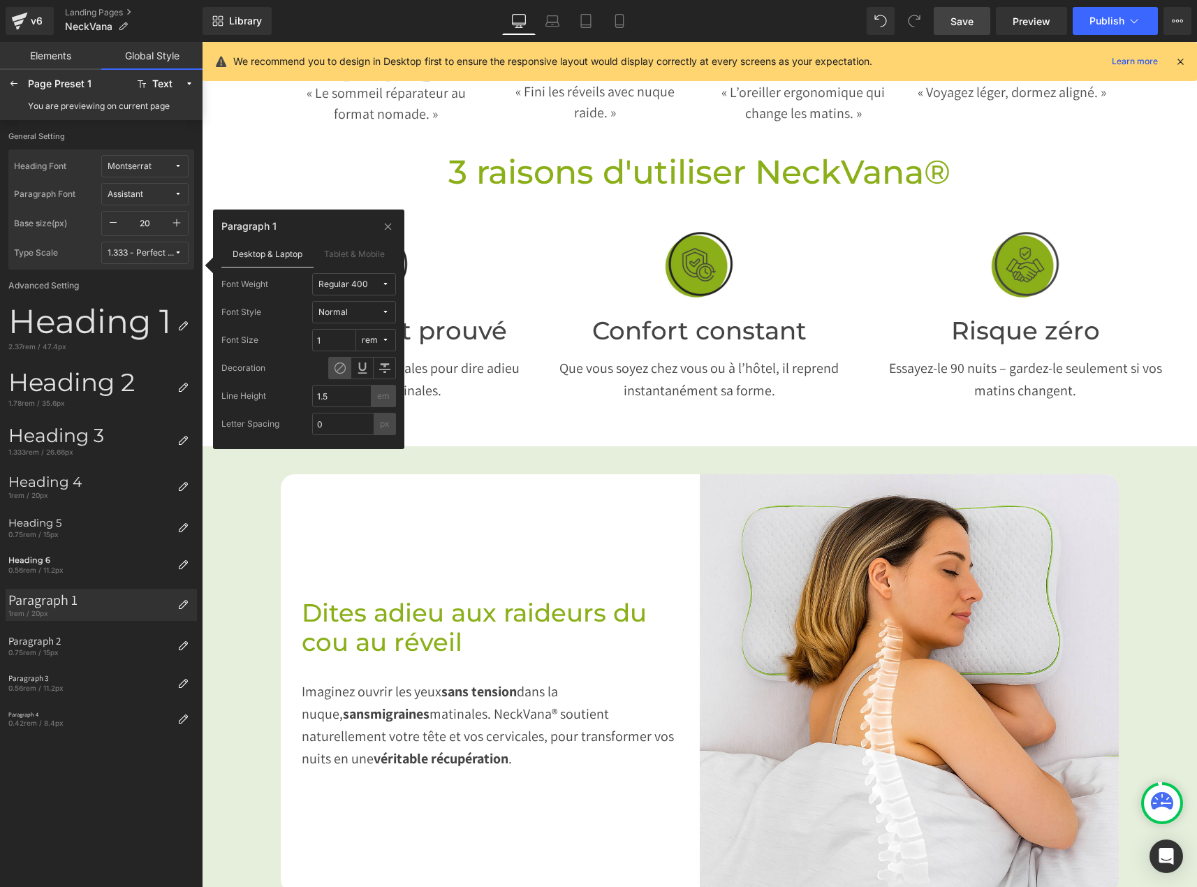
click at [141, 167] on div "Montserrat" at bounding box center [130, 166] width 44 height 10
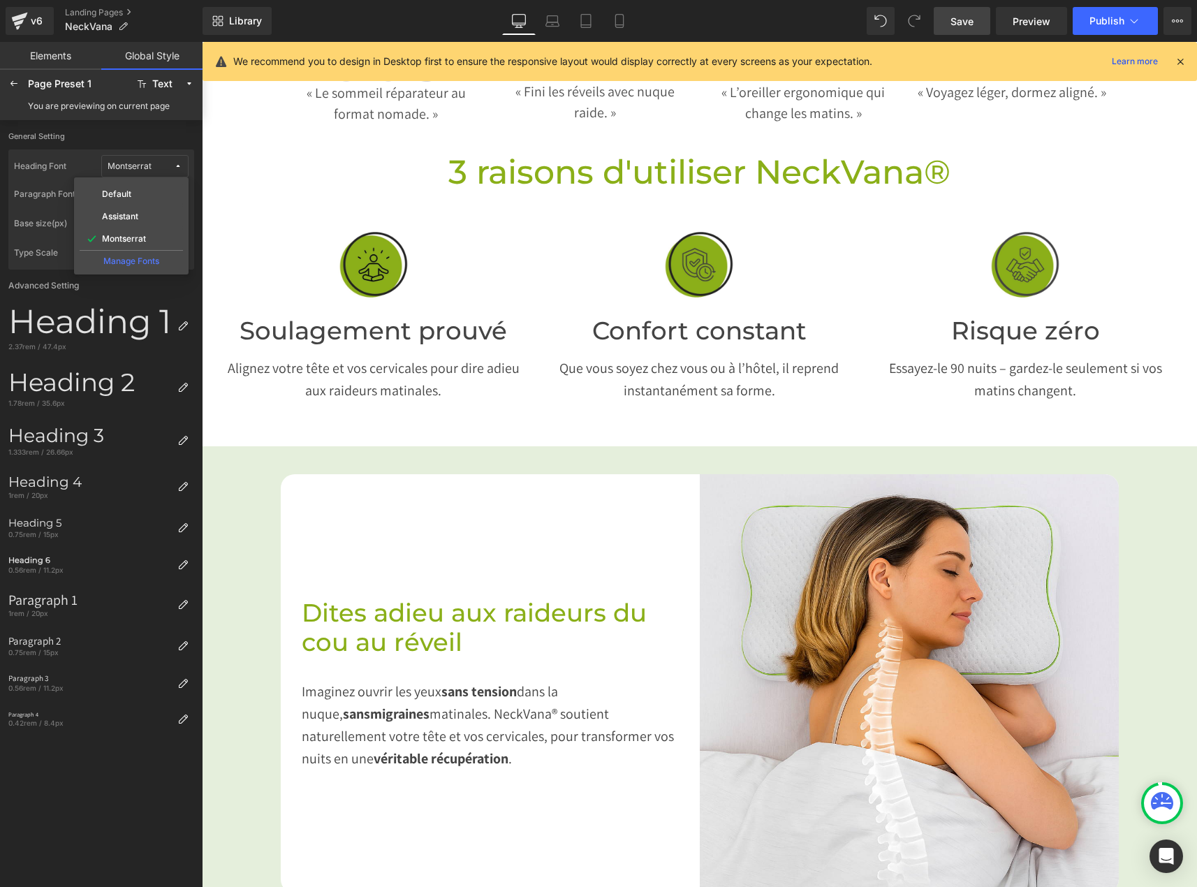
click at [141, 167] on div "Montserrat" at bounding box center [130, 166] width 44 height 10
click at [140, 184] on button "Assistant" at bounding box center [144, 194] width 87 height 22
click at [135, 267] on label "Montserrat" at bounding box center [124, 267] width 44 height 10
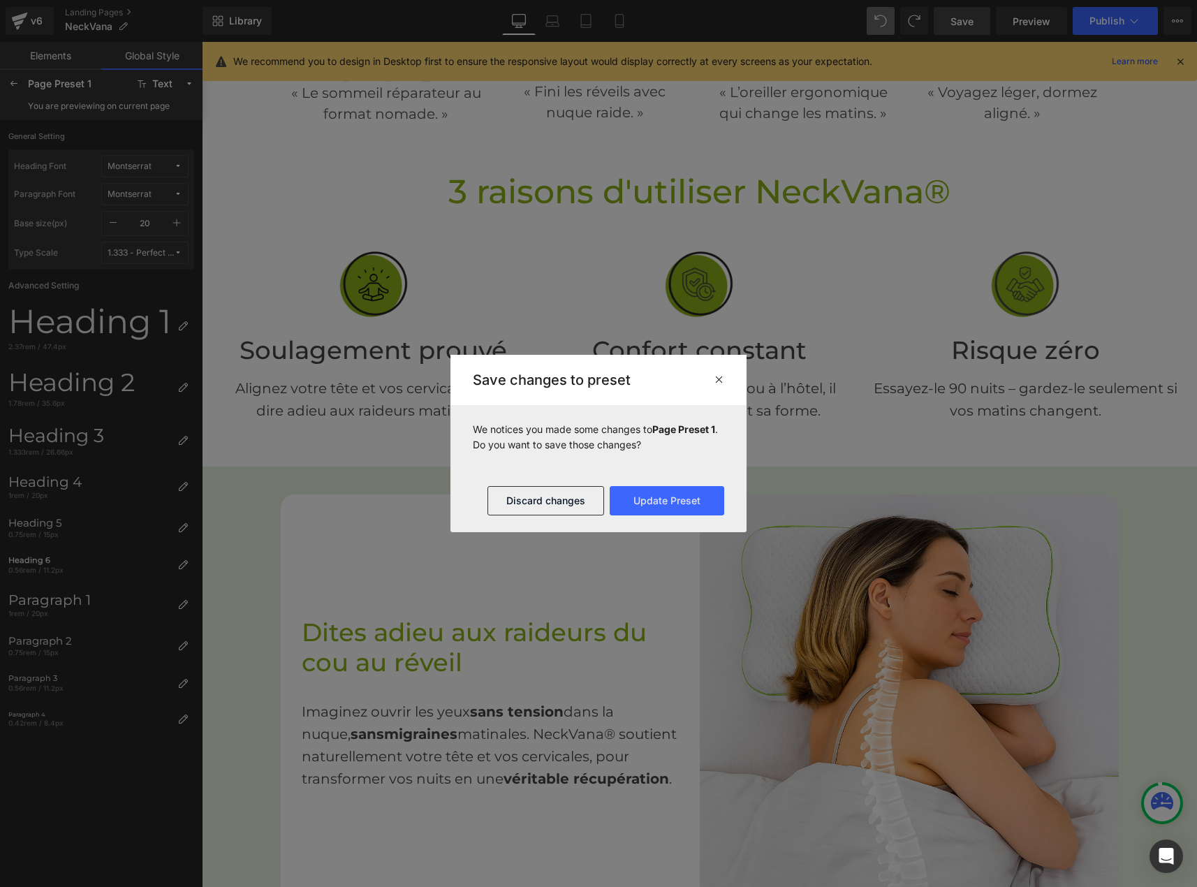
click at [718, 381] on icon at bounding box center [719, 379] width 10 height 11
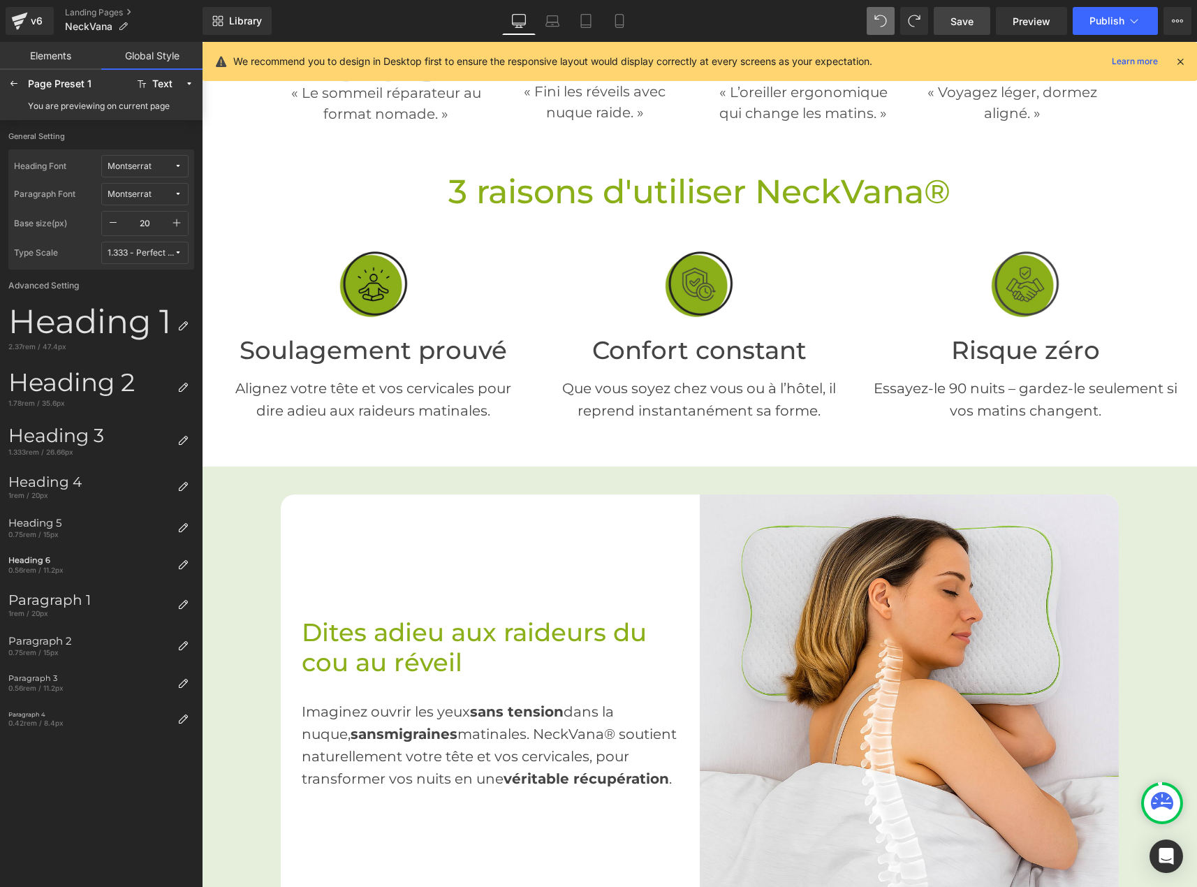
click at [121, 194] on div "Montserrat" at bounding box center [130, 194] width 44 height 10
click at [122, 240] on label "Assistant" at bounding box center [120, 245] width 36 height 10
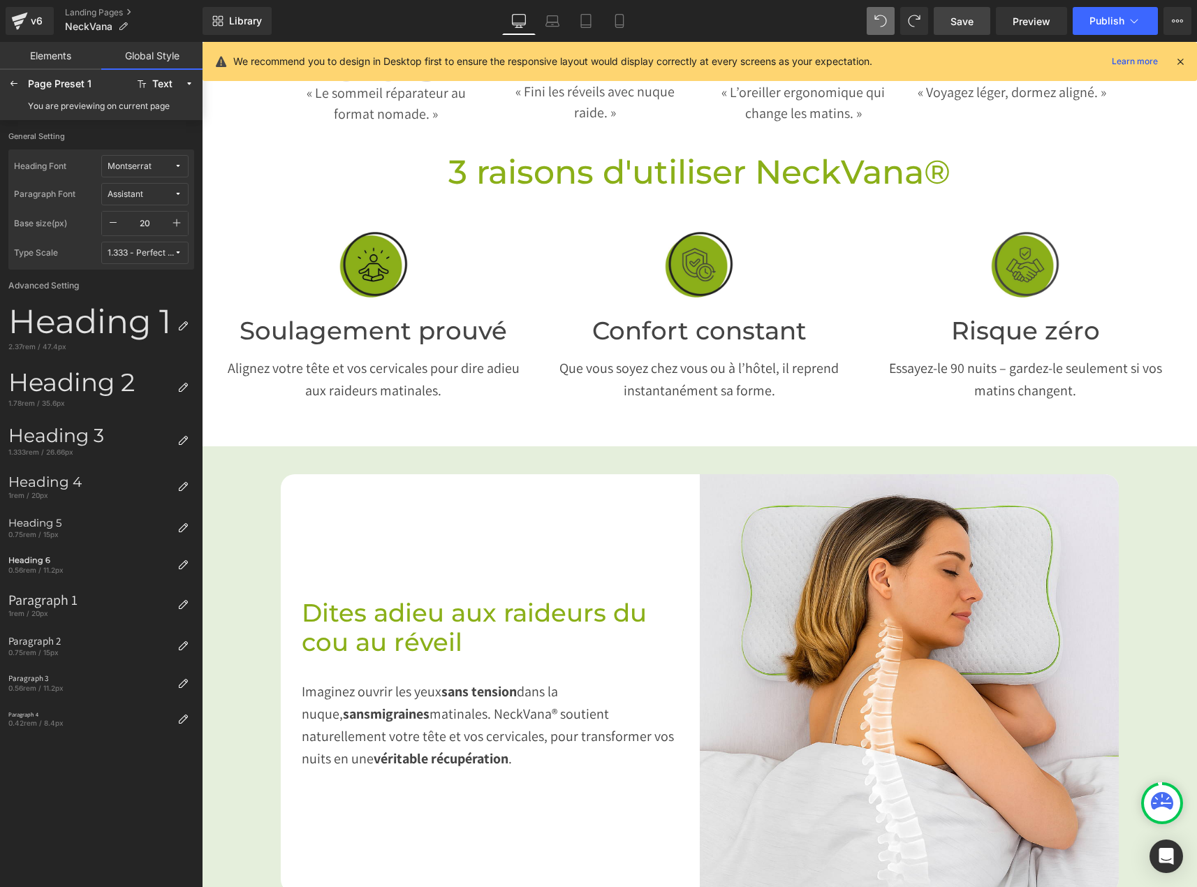
click at [119, 194] on div "Assistant" at bounding box center [126, 194] width 36 height 10
click at [120, 259] on div "Montserrat" at bounding box center [131, 267] width 103 height 22
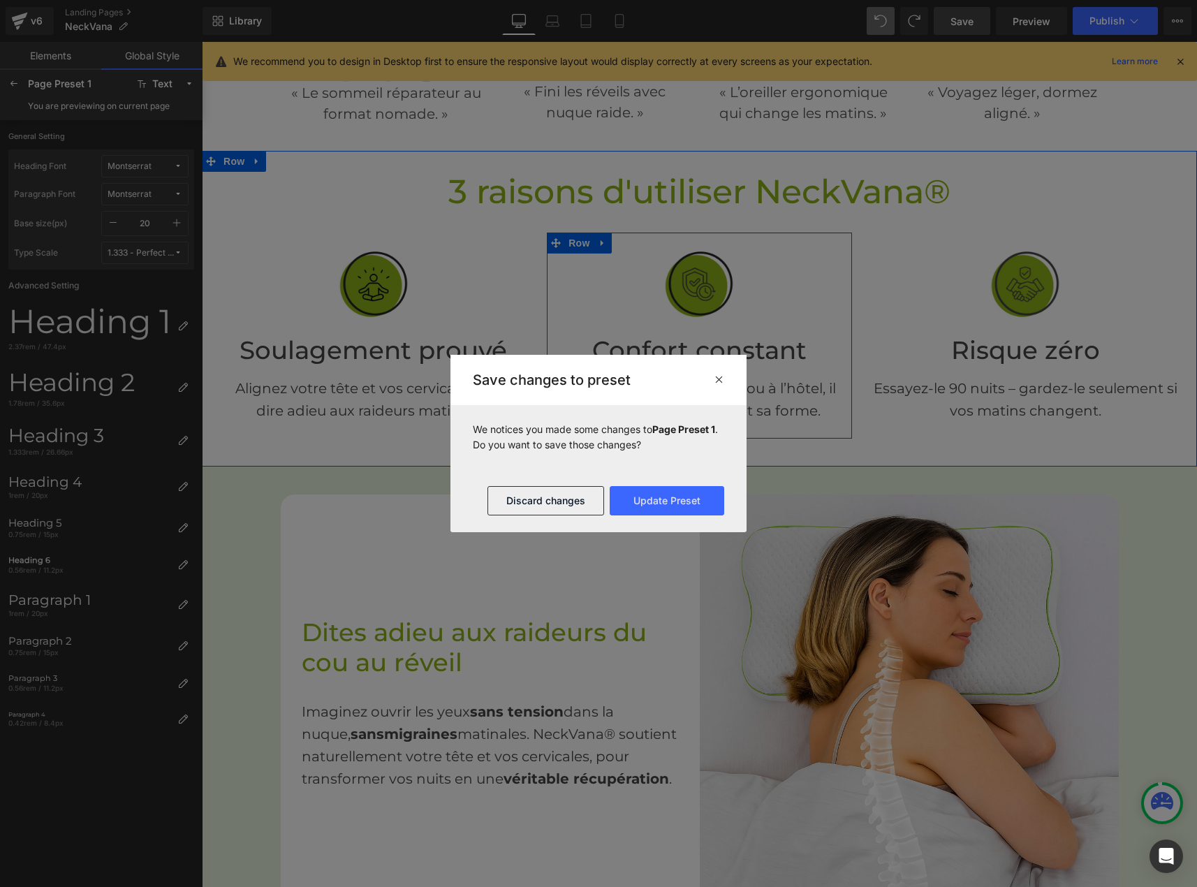
click at [634, 366] on div "Que vous soyez chez vous ou à l’hôtel, il reprend instantanément sa forme." at bounding box center [699, 394] width 305 height 56
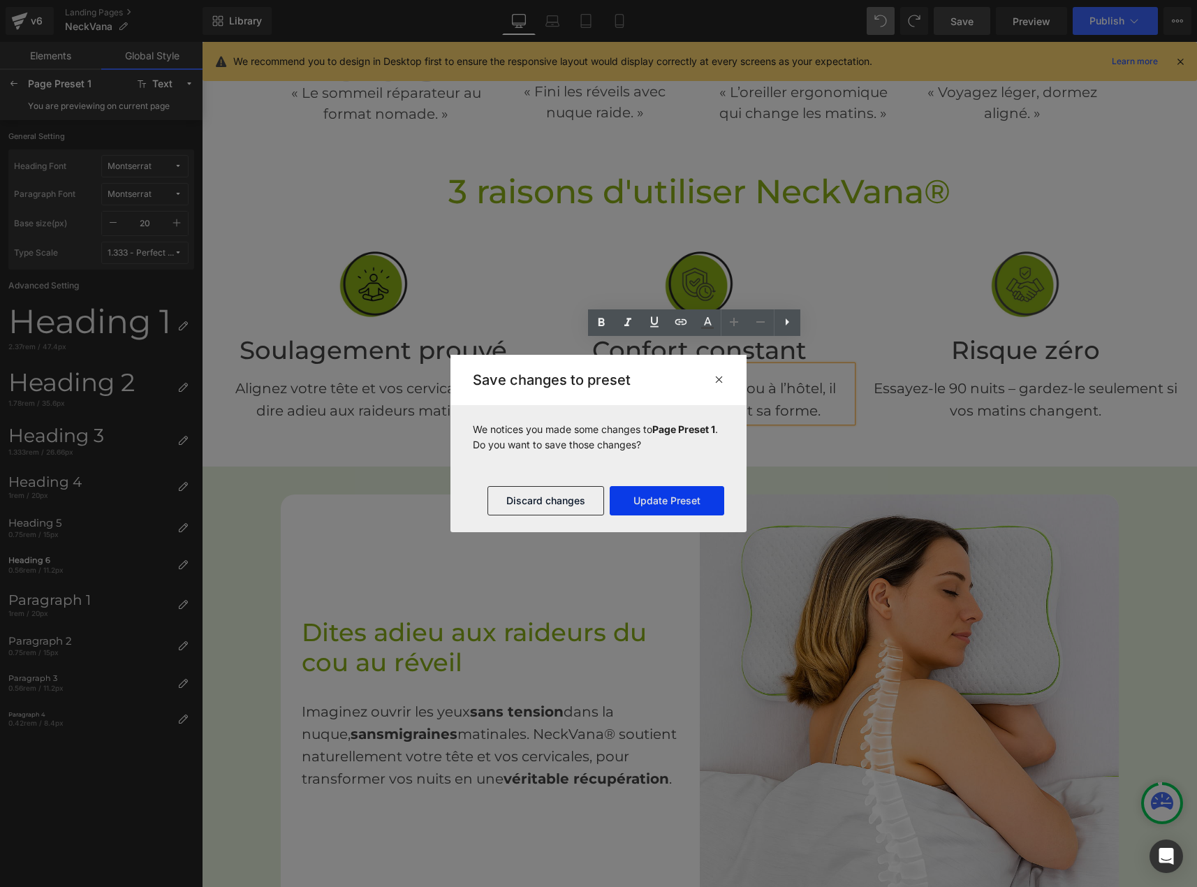
click at [656, 511] on button "Update Preset" at bounding box center [667, 500] width 115 height 29
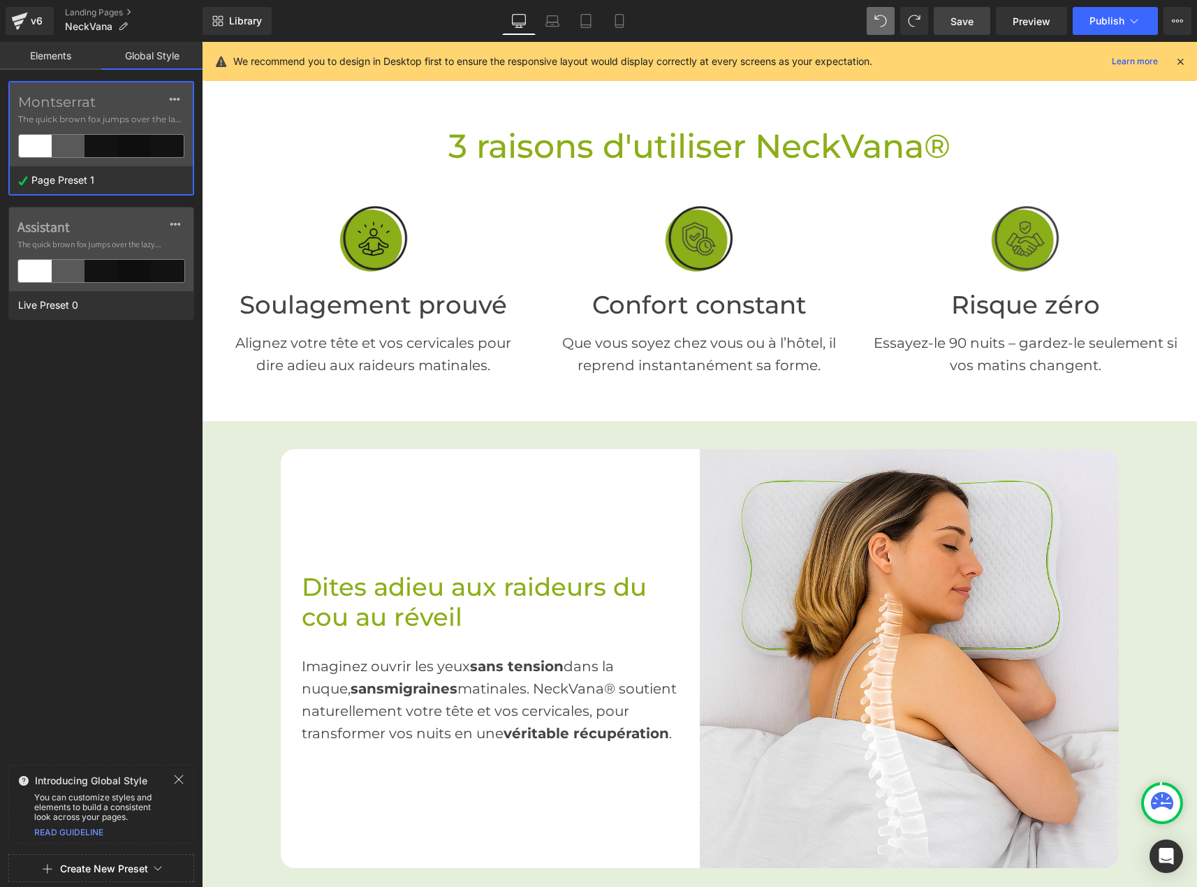
scroll to position [489, 0]
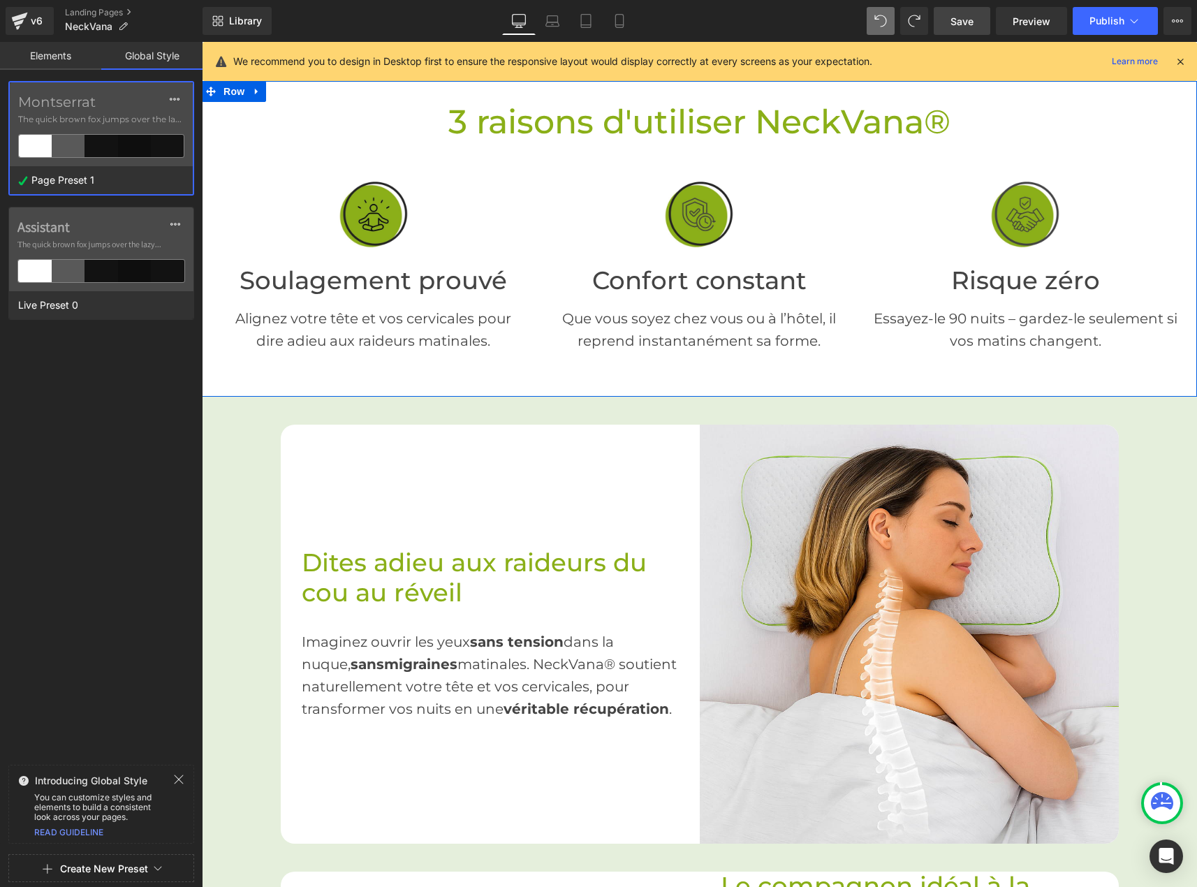
click at [493, 265] on font "Soulagement prouvé" at bounding box center [374, 280] width 268 height 30
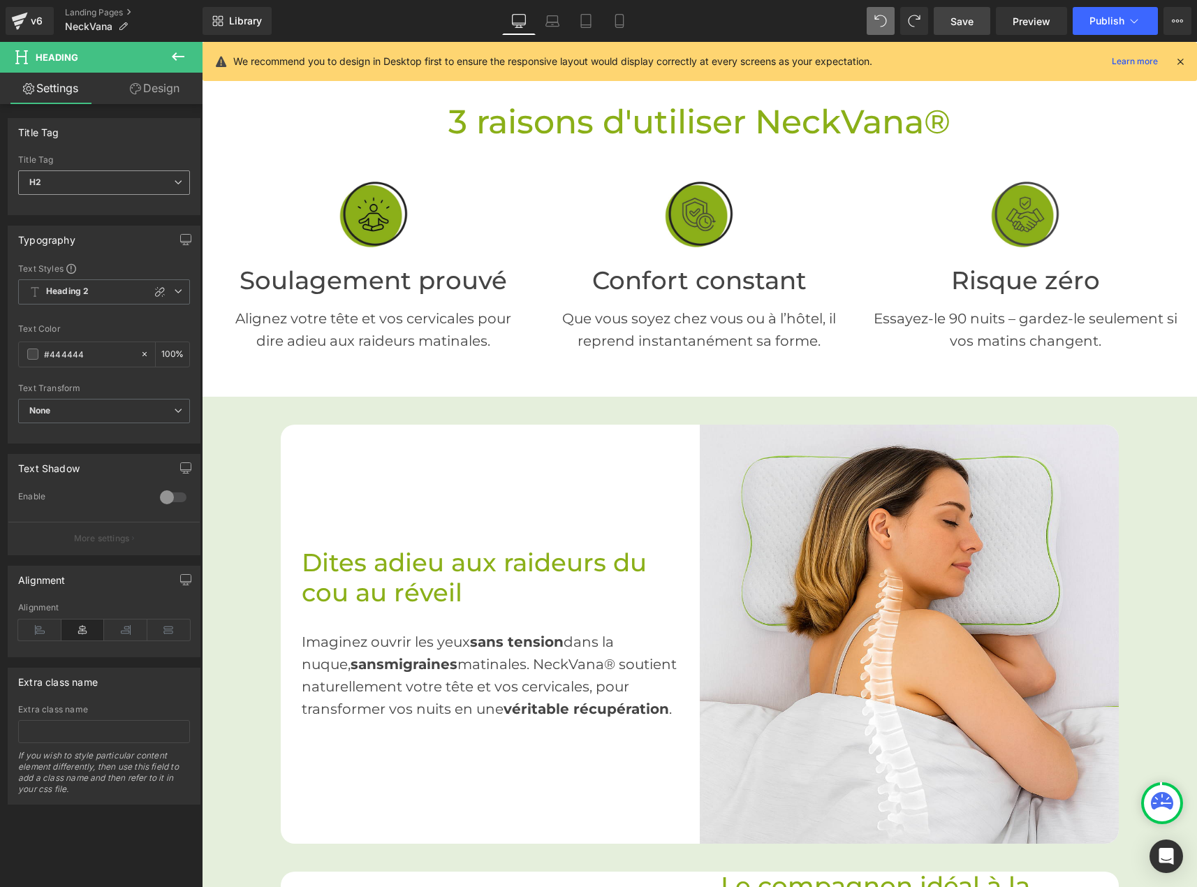
click at [94, 182] on span "H2" at bounding box center [104, 182] width 172 height 24
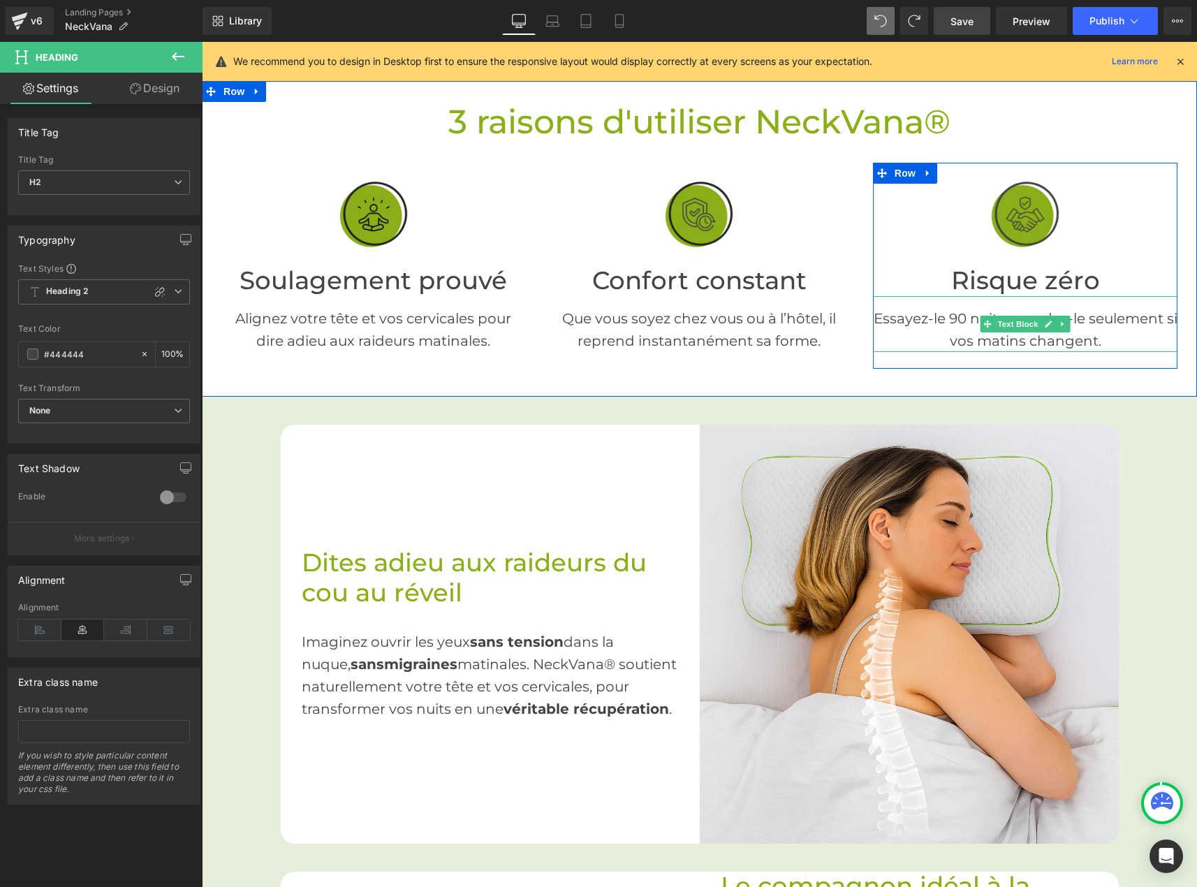
click at [1103, 307] on p "Essayez-le 90 nuits – gardez-le seulement si vos matins changent." at bounding box center [1025, 329] width 305 height 45
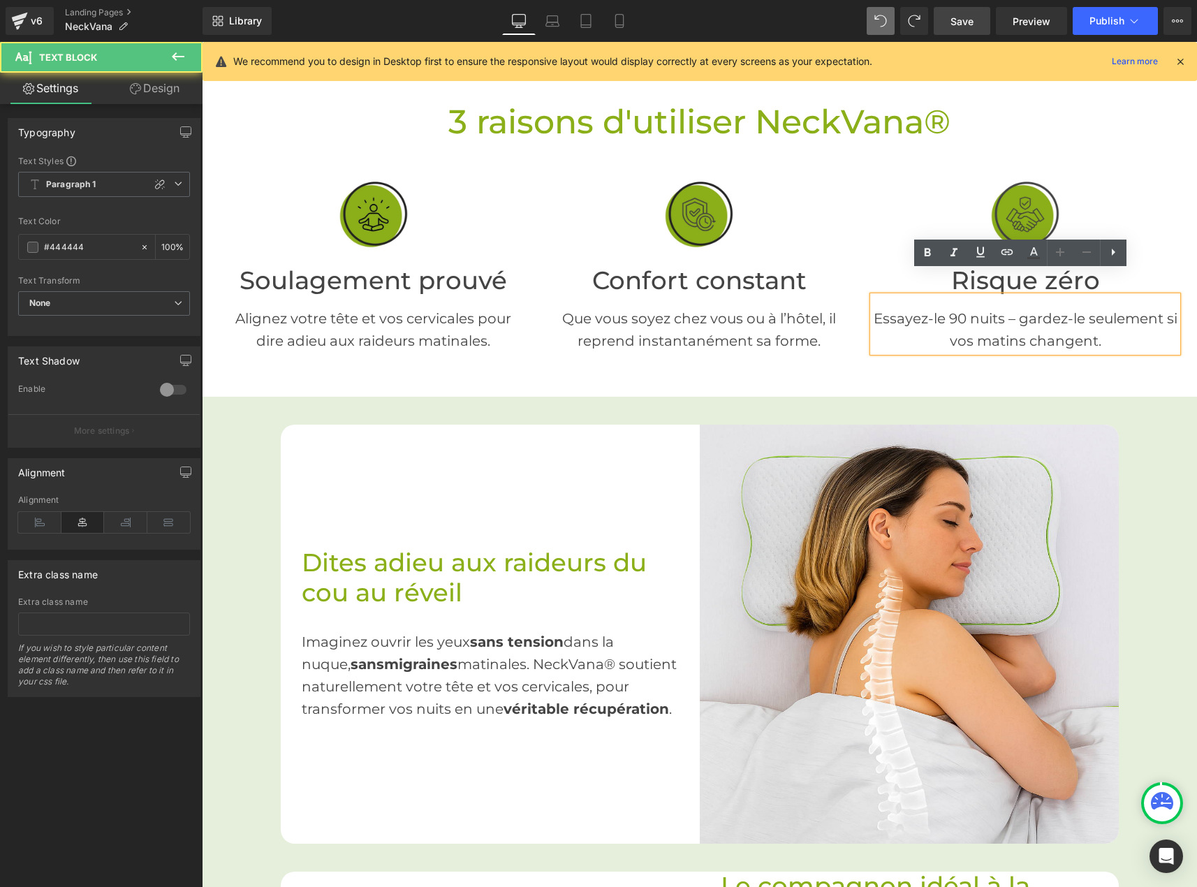
click at [1087, 307] on p "Essayez-le 90 nuits – gardez-le seulement si vos matins changent." at bounding box center [1025, 329] width 305 height 45
click at [1085, 307] on p "Essayez-le 90 nuits – gardez-le seulement si vos matins changent." at bounding box center [1025, 329] width 305 height 45
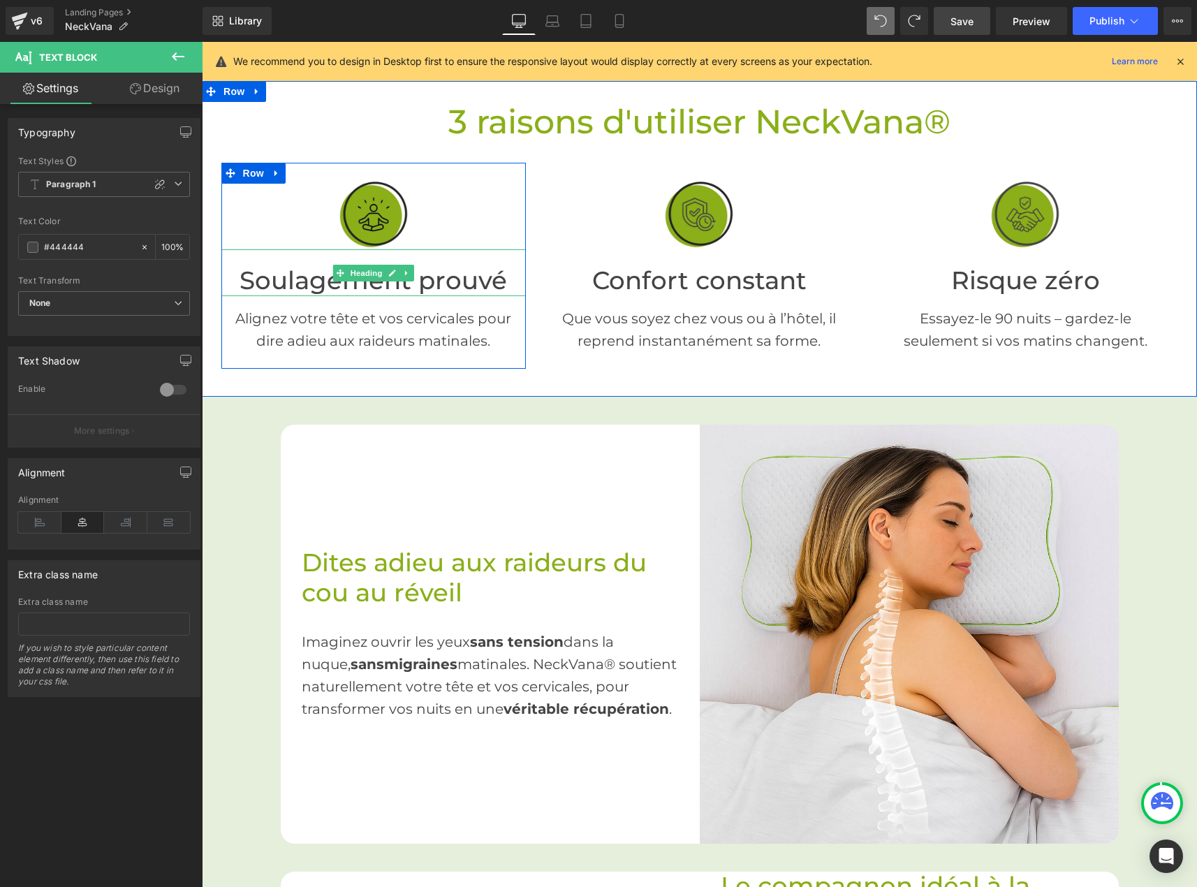
click at [272, 265] on font "Soulagement prouvé" at bounding box center [374, 280] width 268 height 30
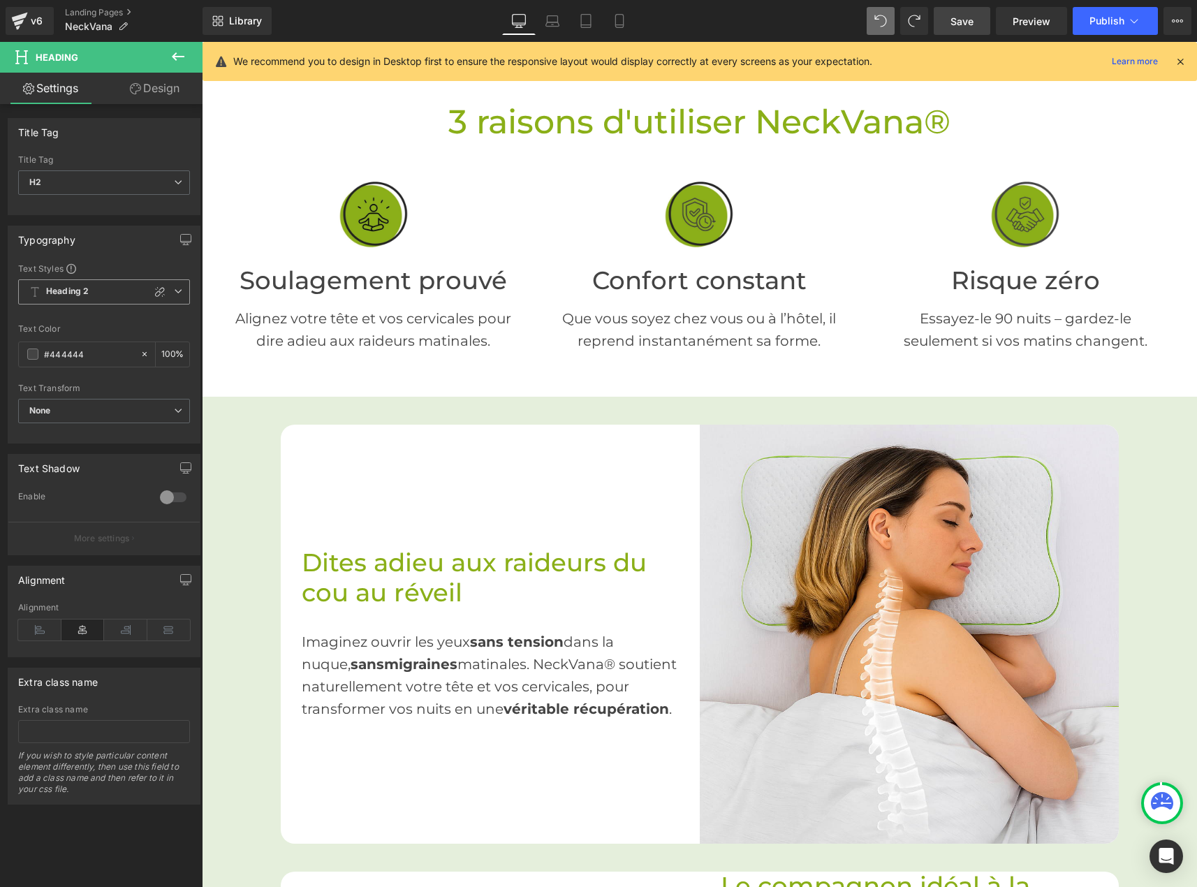
click at [80, 291] on b "Heading 2" at bounding box center [67, 292] width 43 height 12
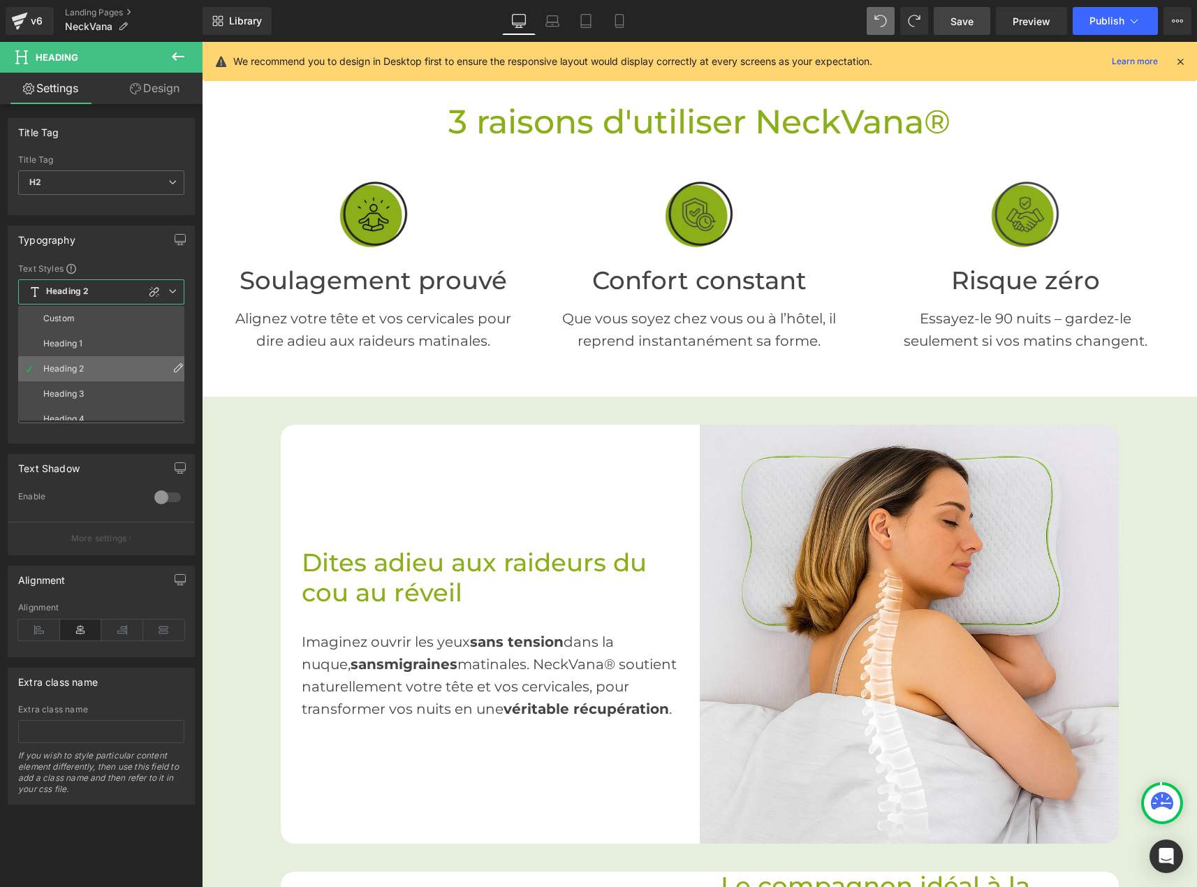
click at [173, 369] on icon at bounding box center [178, 367] width 11 height 11
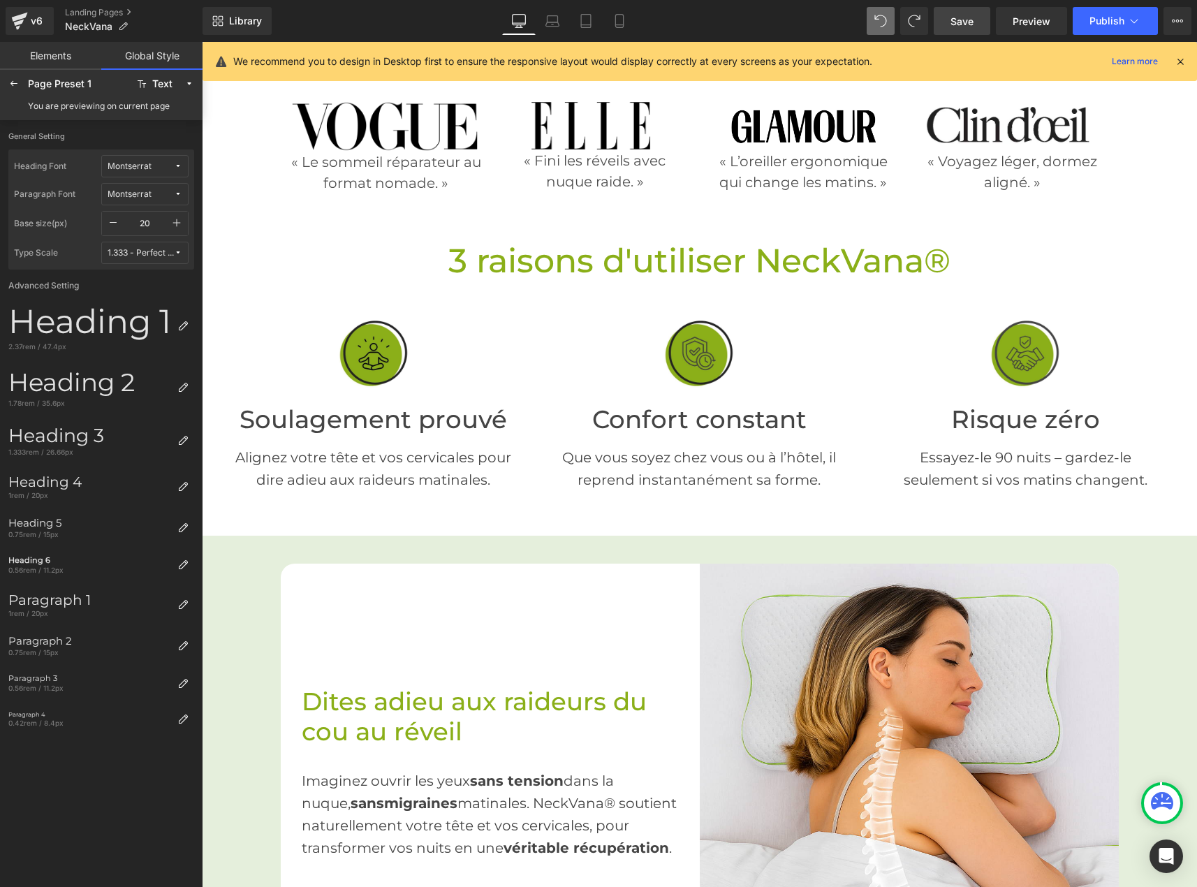
scroll to position [349, 0]
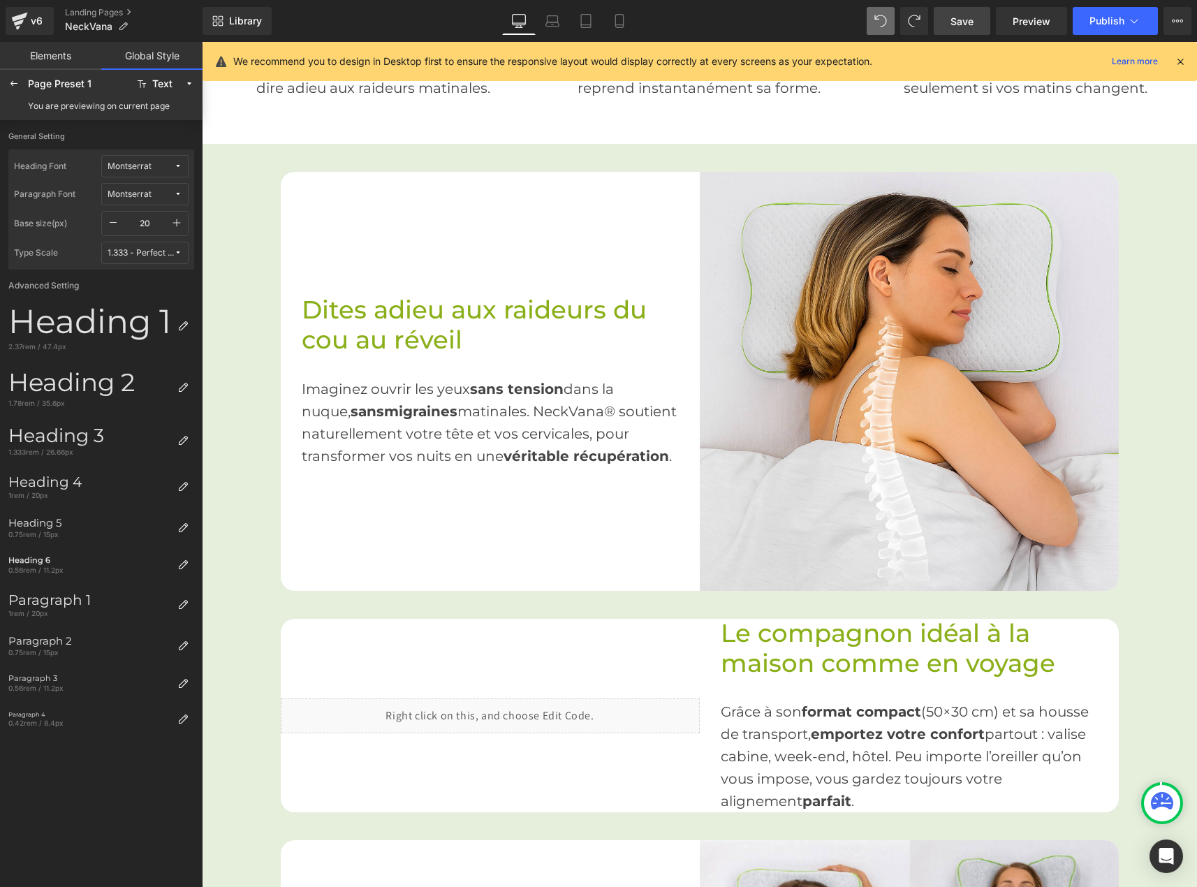
scroll to position [769, 0]
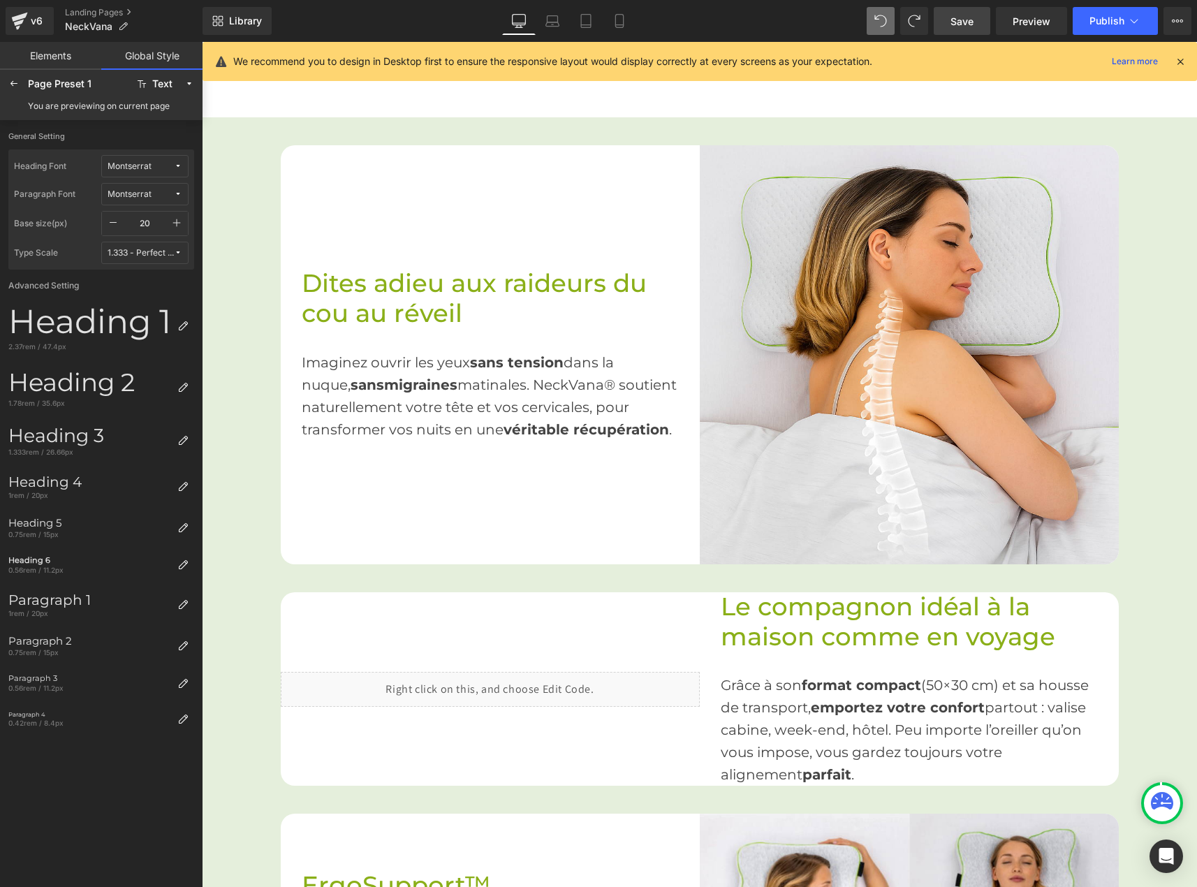
drag, startPoint x: 335, startPoint y: 372, endPoint x: 283, endPoint y: 339, distance: 62.2
click at [335, 374] on div "Imaginez ouvrir les yeux sans tension dans la nuque, sans migraines matinales. …" at bounding box center [490, 385] width 377 height 112
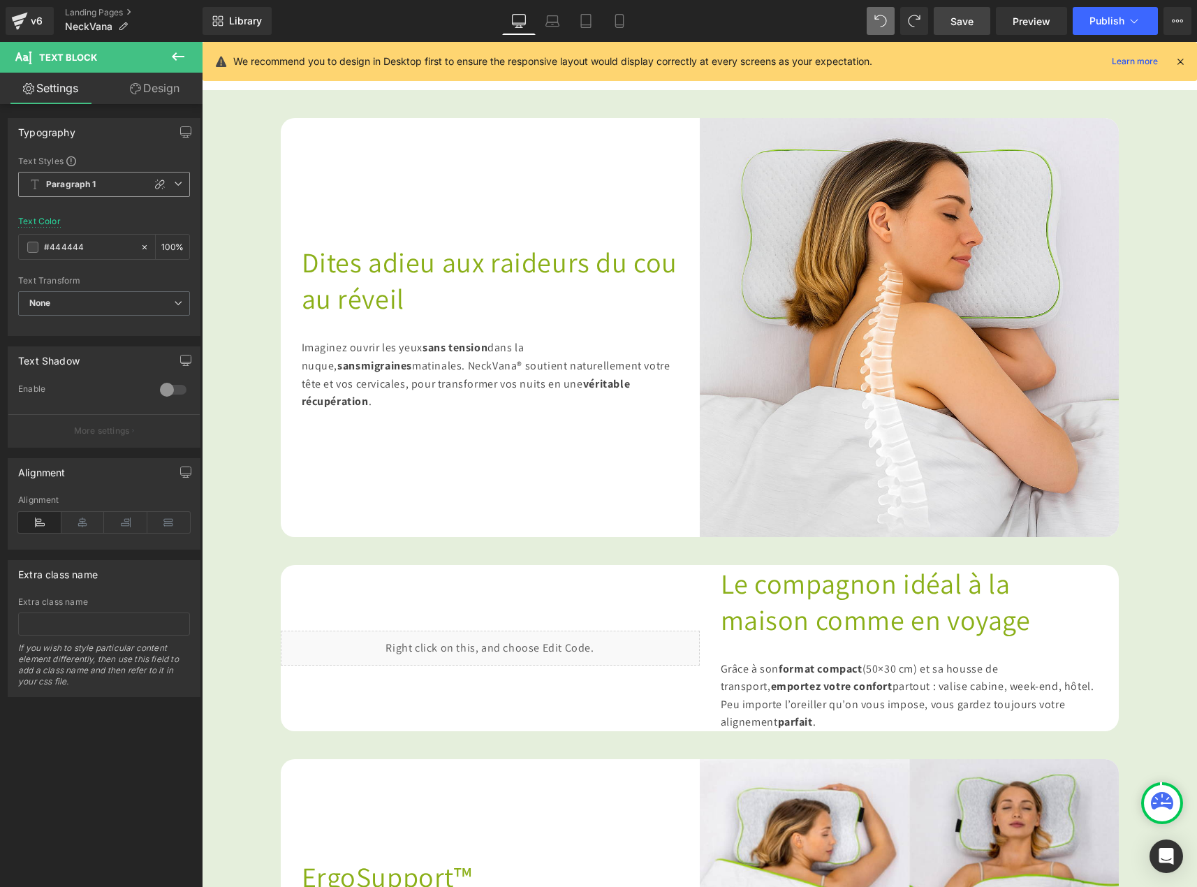
click at [96, 183] on span "Paragraph 1" at bounding box center [104, 184] width 172 height 25
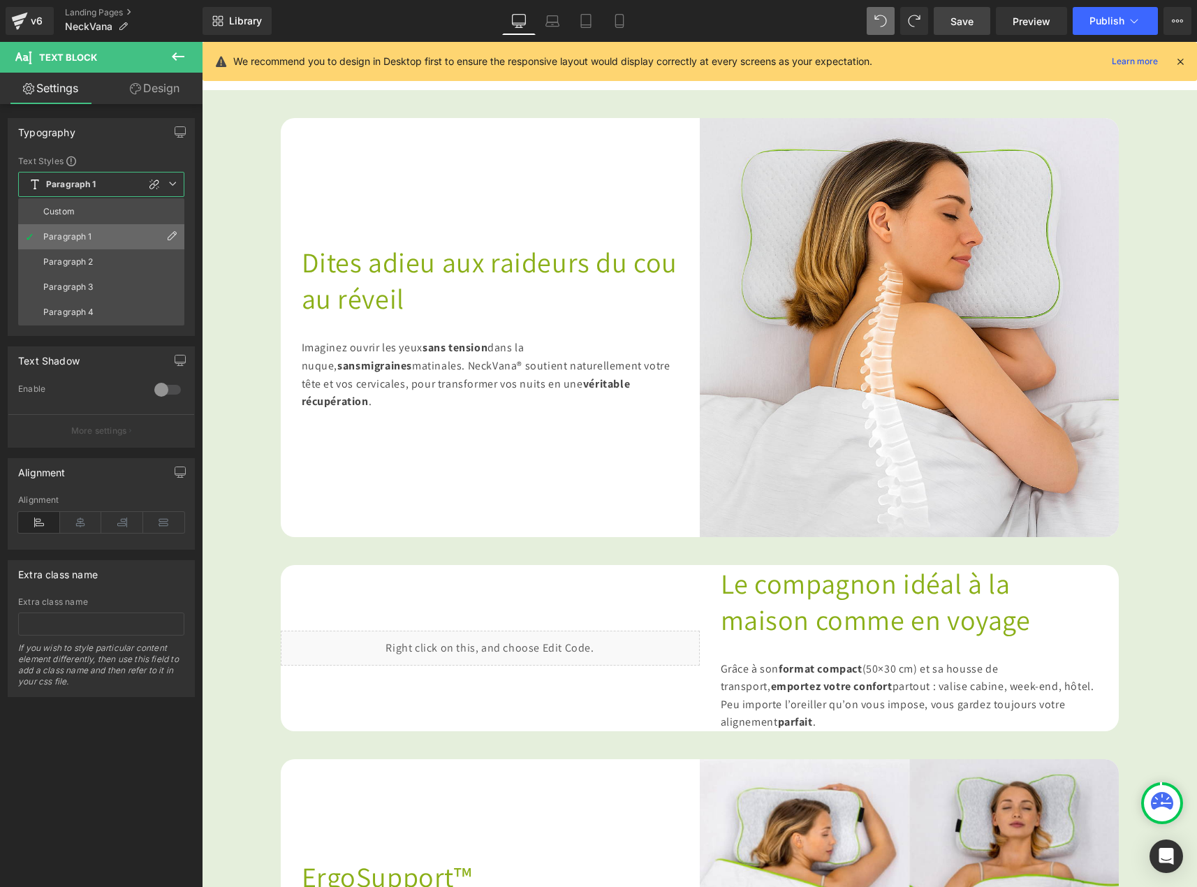
click at [174, 234] on icon at bounding box center [171, 236] width 11 height 11
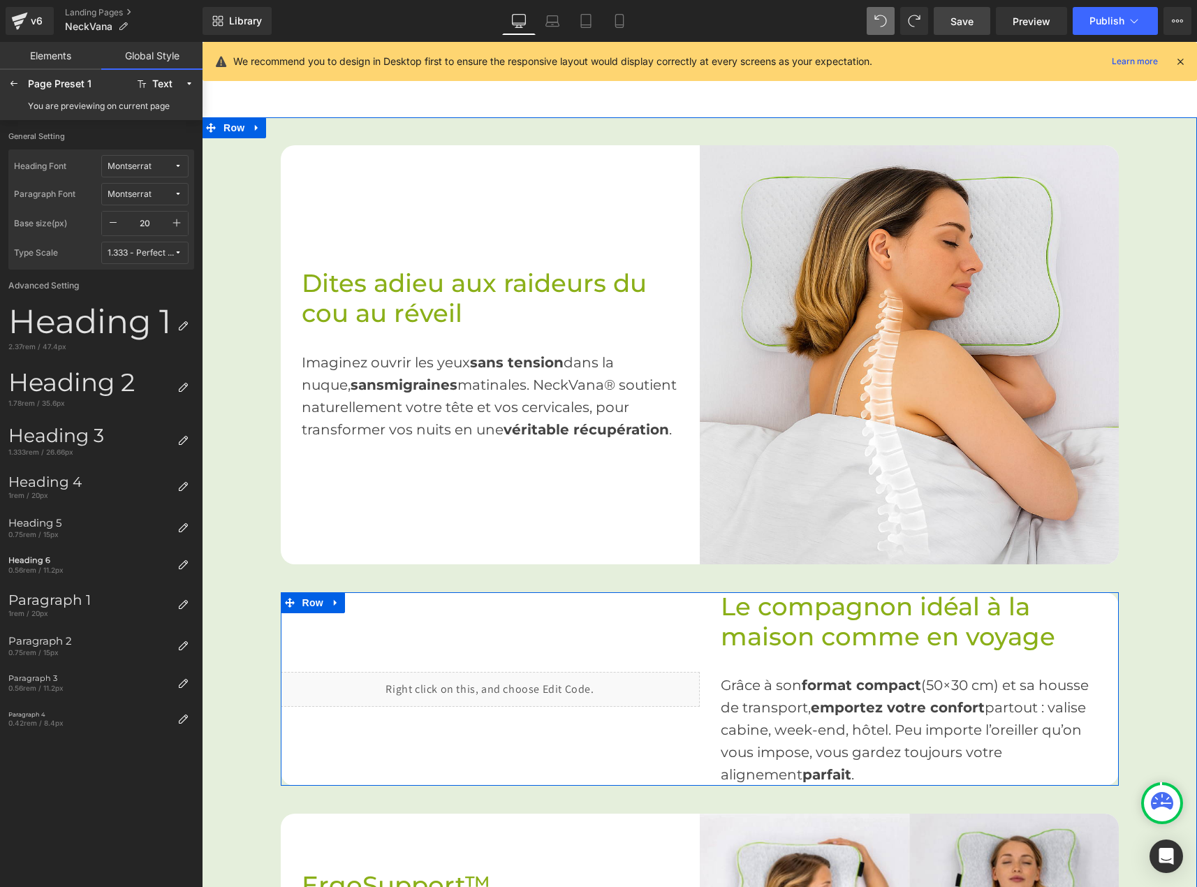
click at [857, 699] on span "emportez votre confort" at bounding box center [898, 707] width 174 height 17
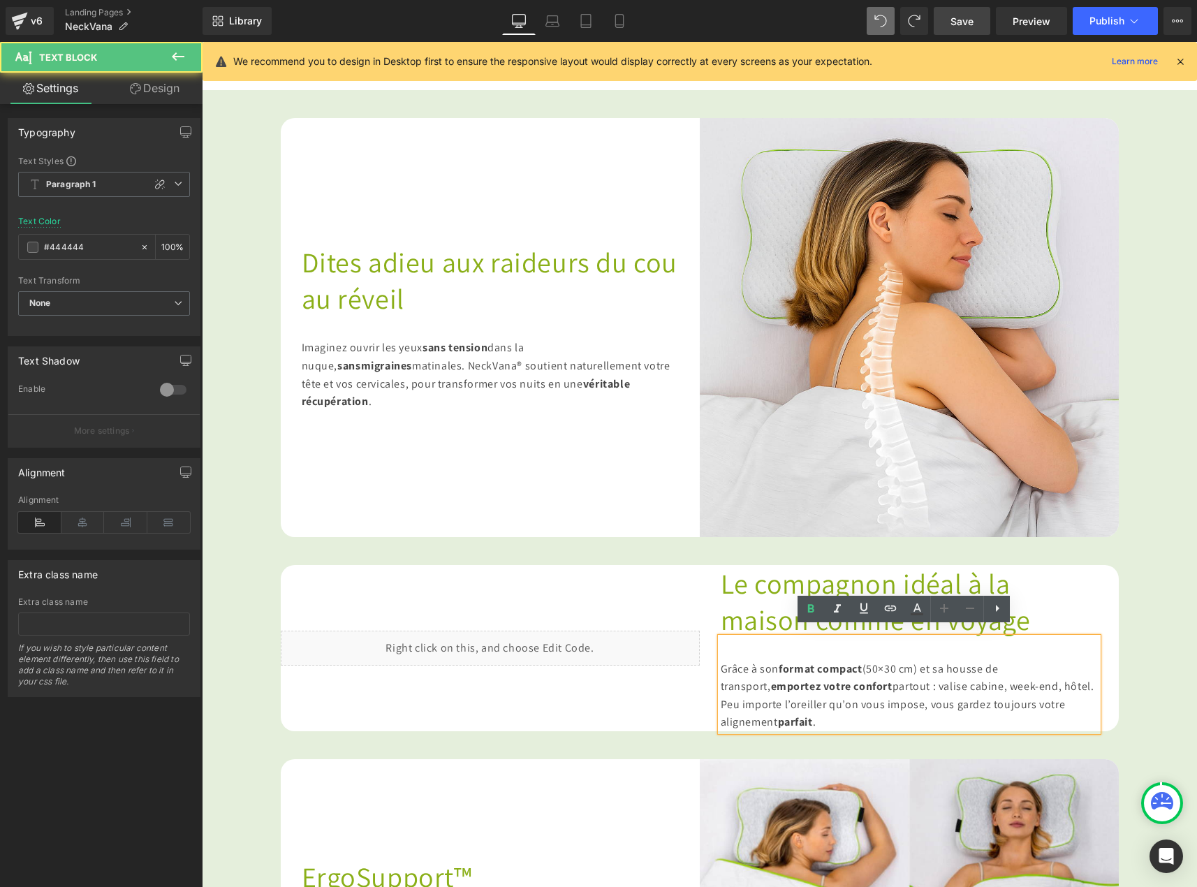
click at [811, 669] on span "format compact" at bounding box center [820, 669] width 83 height 15
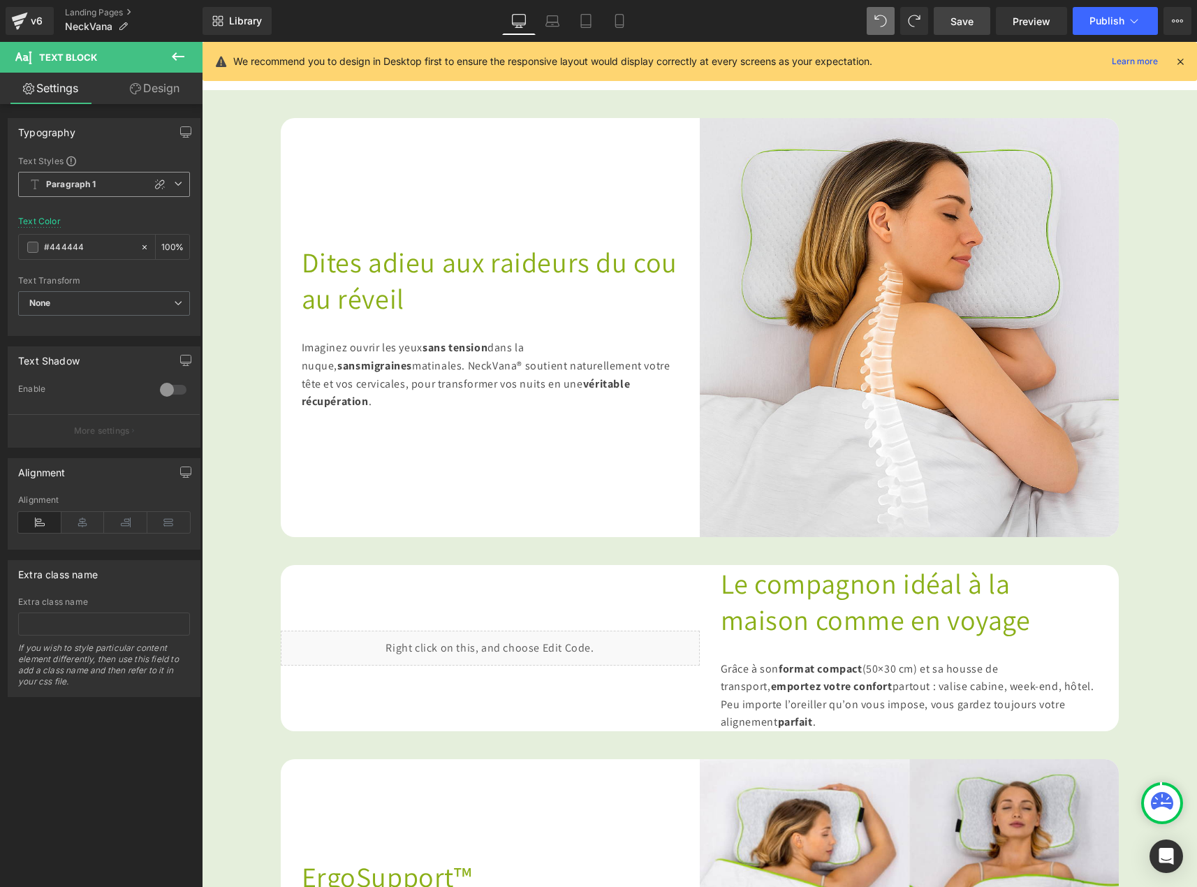
click at [108, 180] on span "Paragraph 1" at bounding box center [104, 184] width 172 height 25
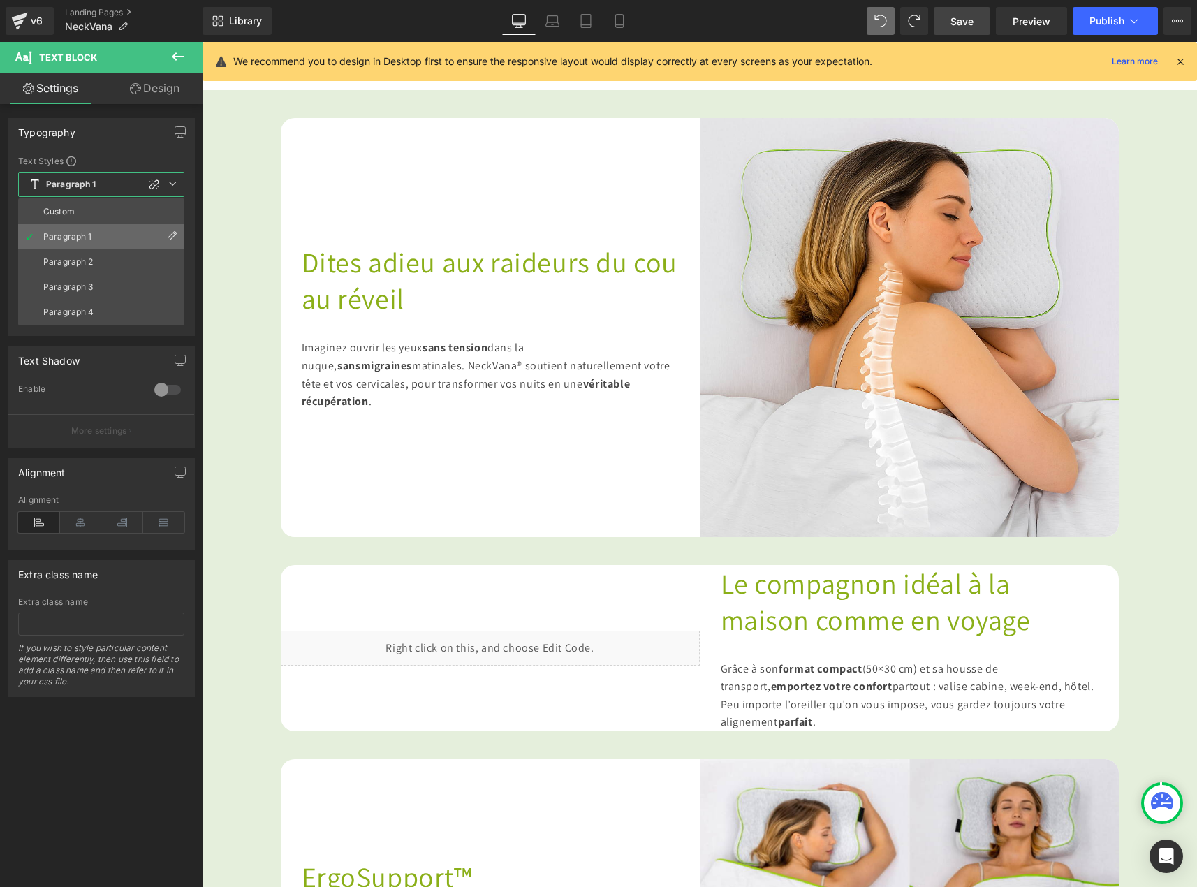
click at [168, 235] on icon at bounding box center [171, 236] width 11 height 11
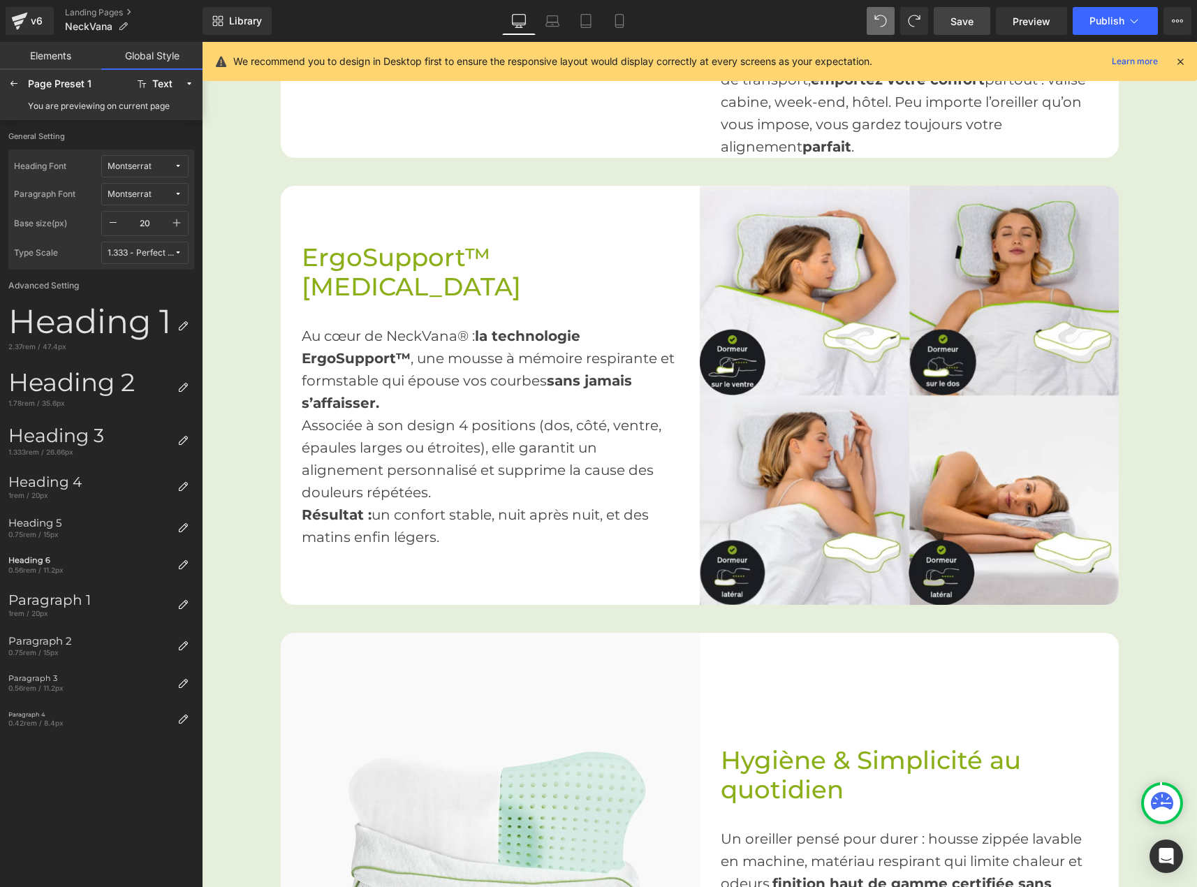
scroll to position [1397, 0]
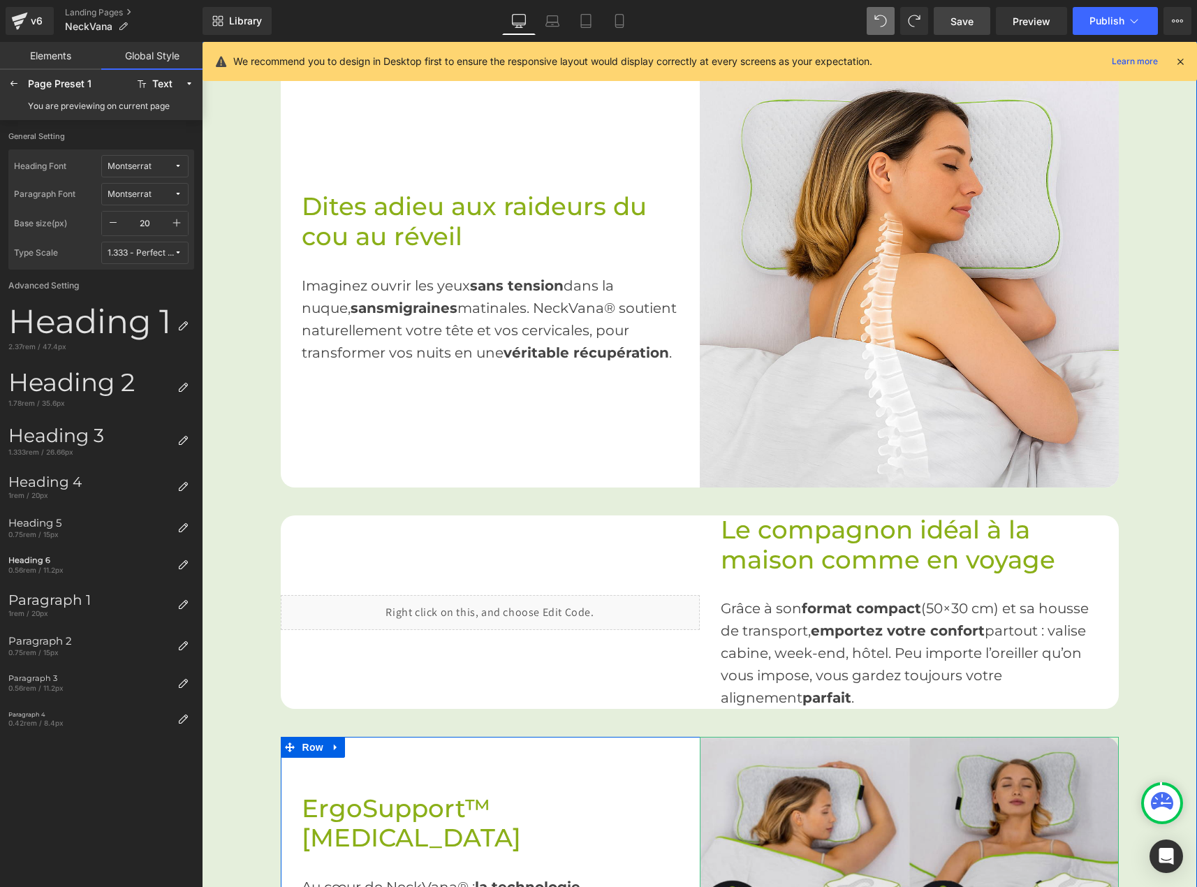
scroll to position [769, 0]
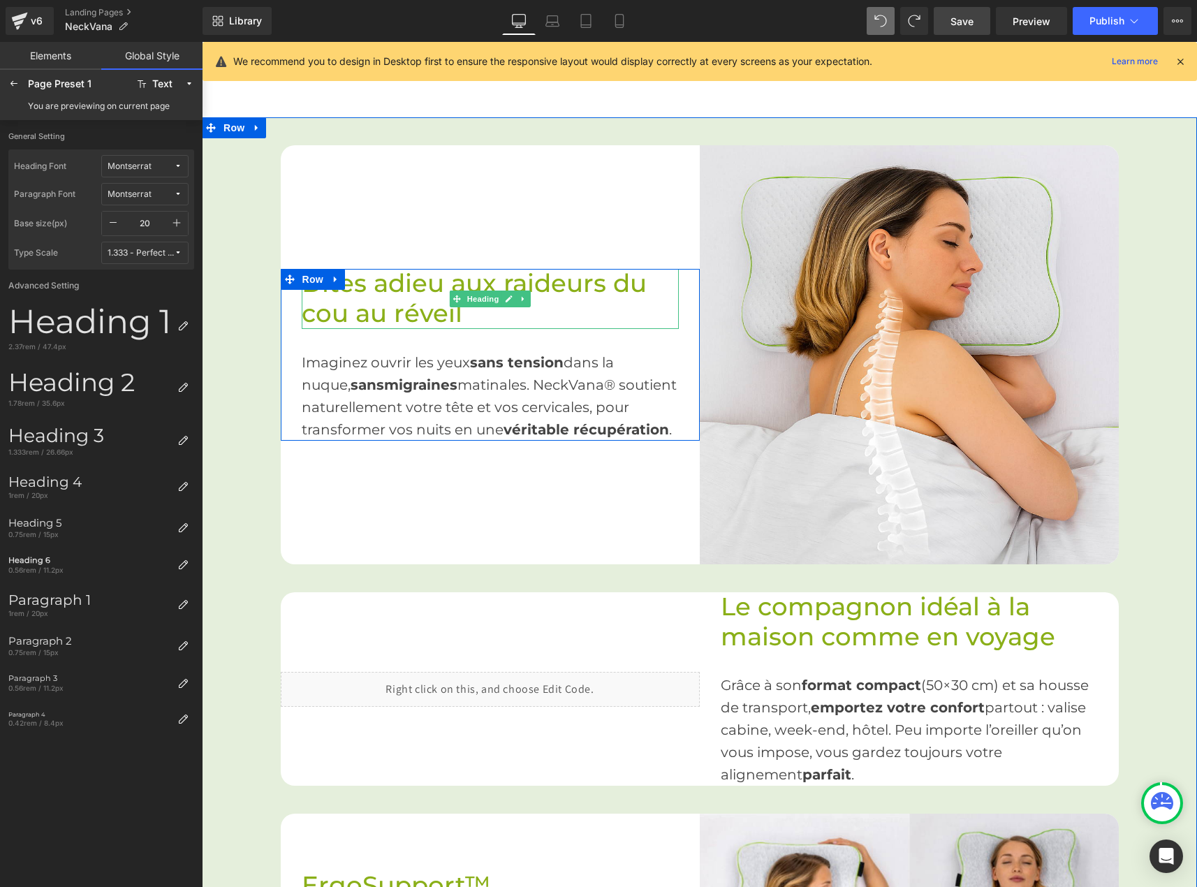
click at [597, 268] on span "Dites adieu aux raideurs du cou au réveil" at bounding box center [474, 298] width 345 height 60
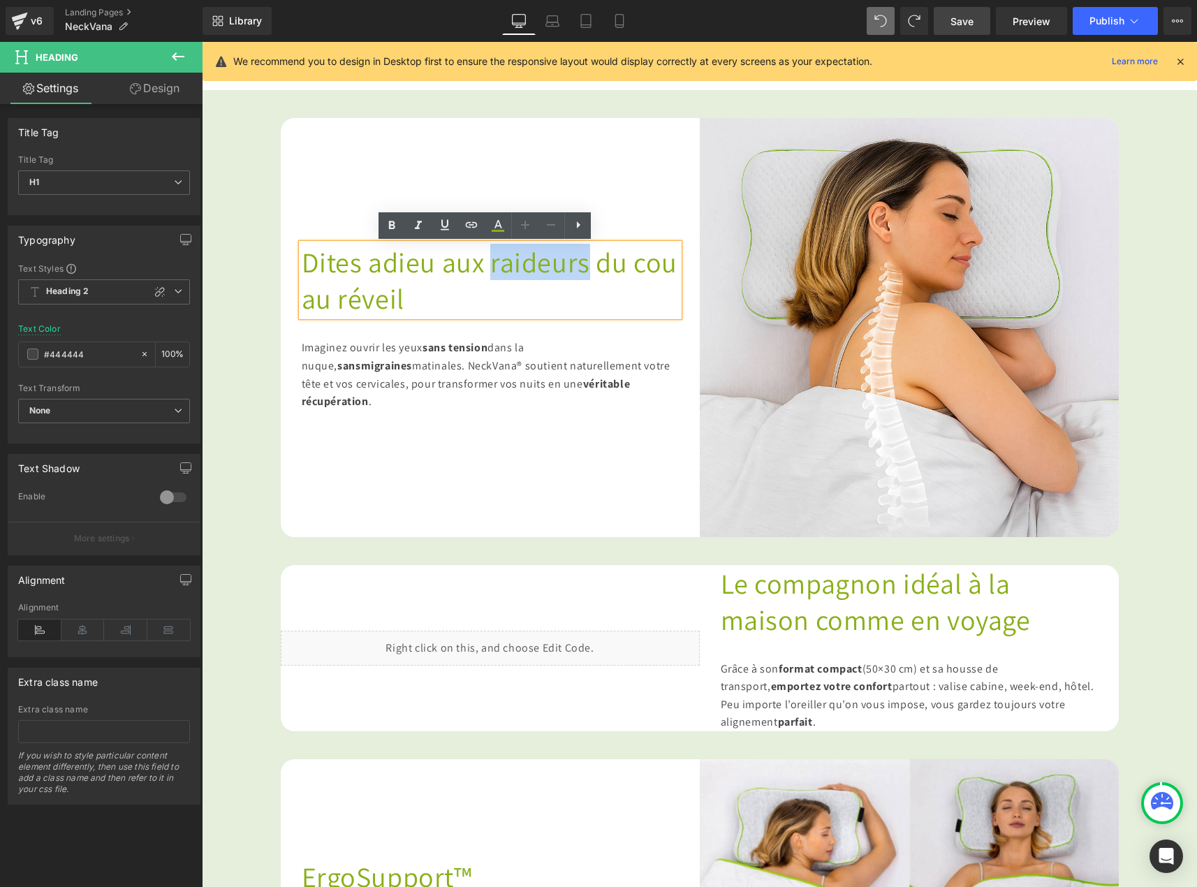
drag, startPoint x: 602, startPoint y: 263, endPoint x: 500, endPoint y: 269, distance: 101.5
click at [500, 269] on span "Dites adieu aux raideurs du cou au réveil" at bounding box center [490, 280] width 377 height 73
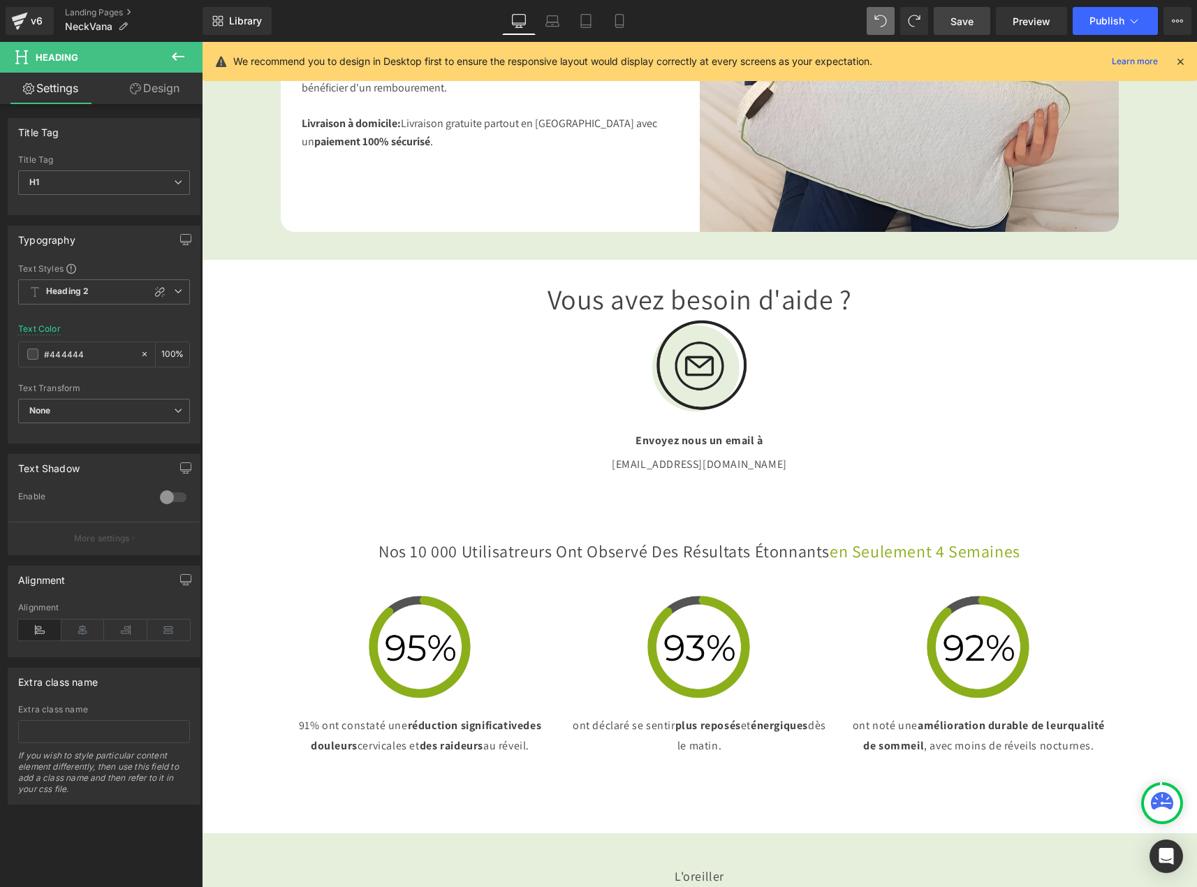
scroll to position [2585, 0]
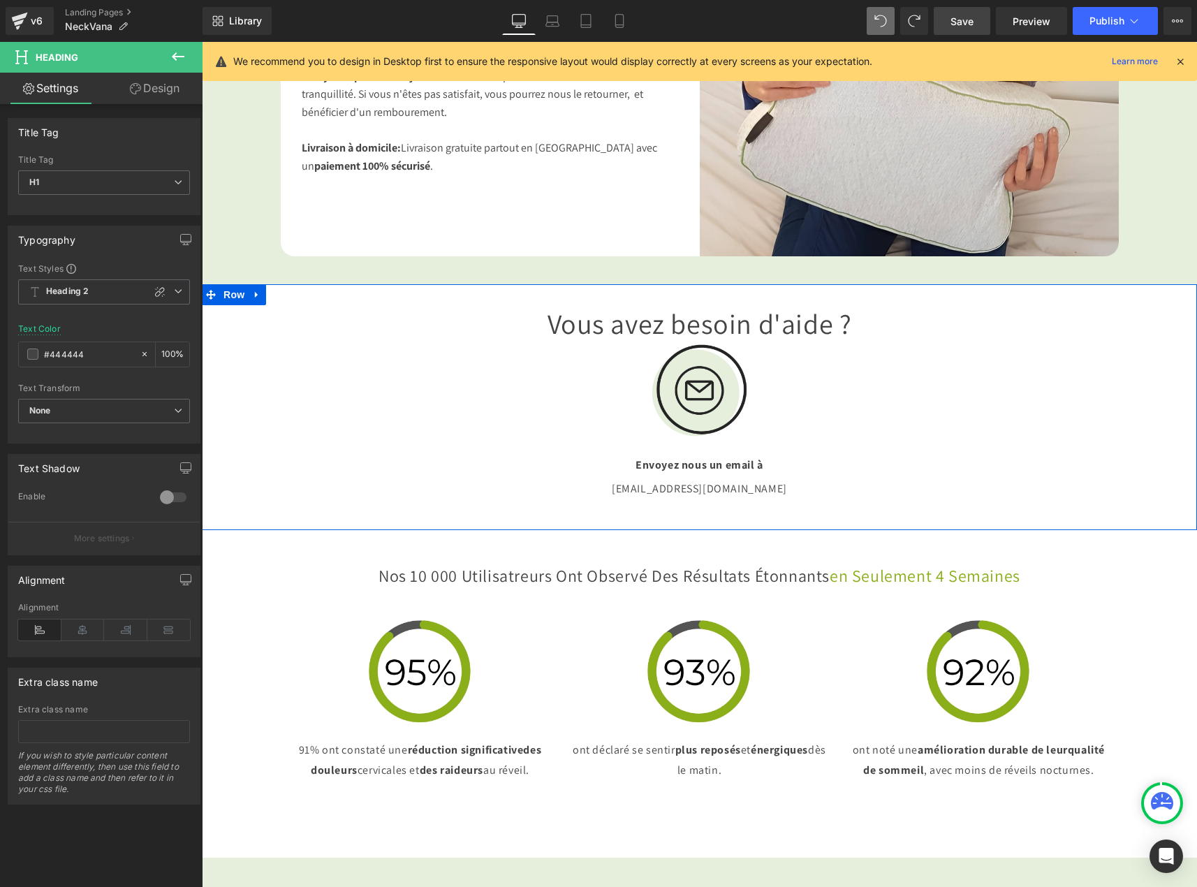
click at [1165, 458] on div "Vous avez besoin d'aide ? Heading Image Envoyez nous un email à Text Block info…" at bounding box center [700, 407] width 996 height 204
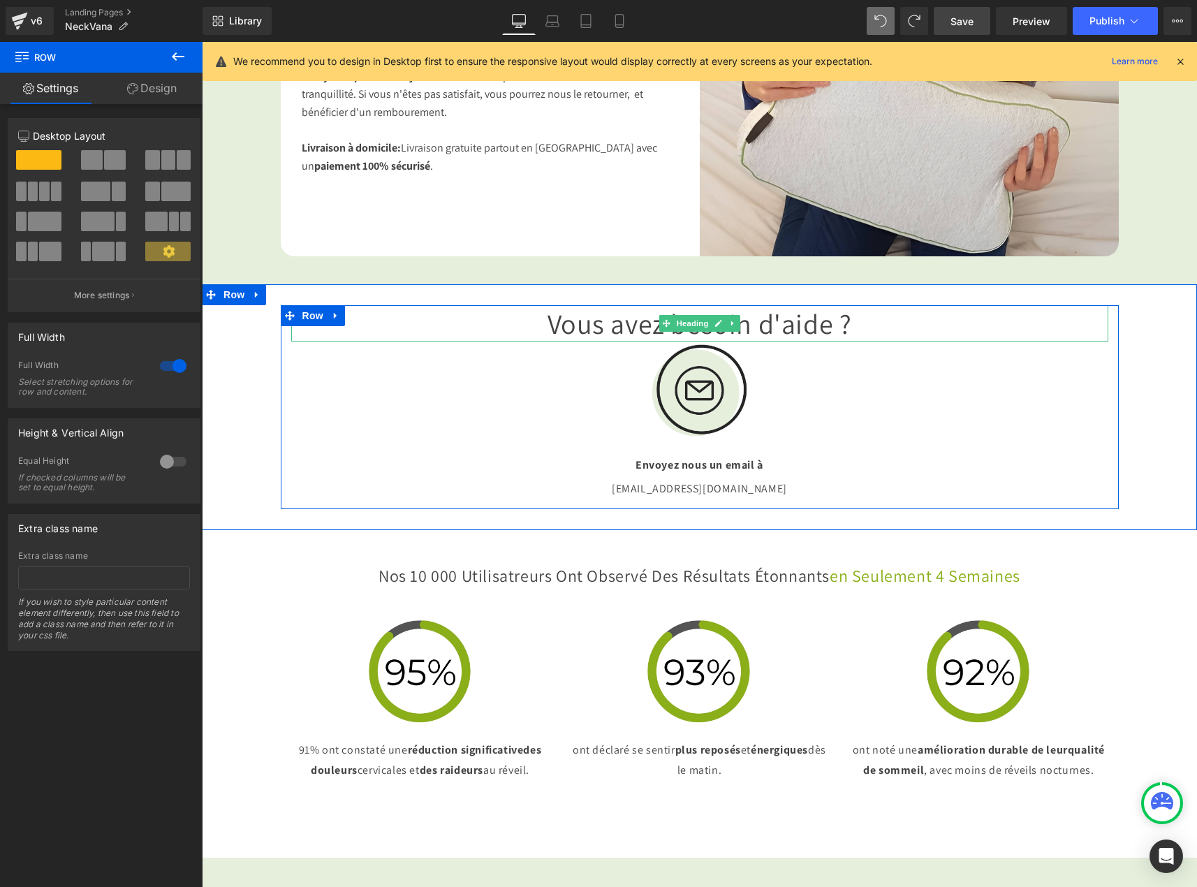
click at [744, 342] on h1 "Vous avez besoin d'aide ?" at bounding box center [699, 323] width 817 height 36
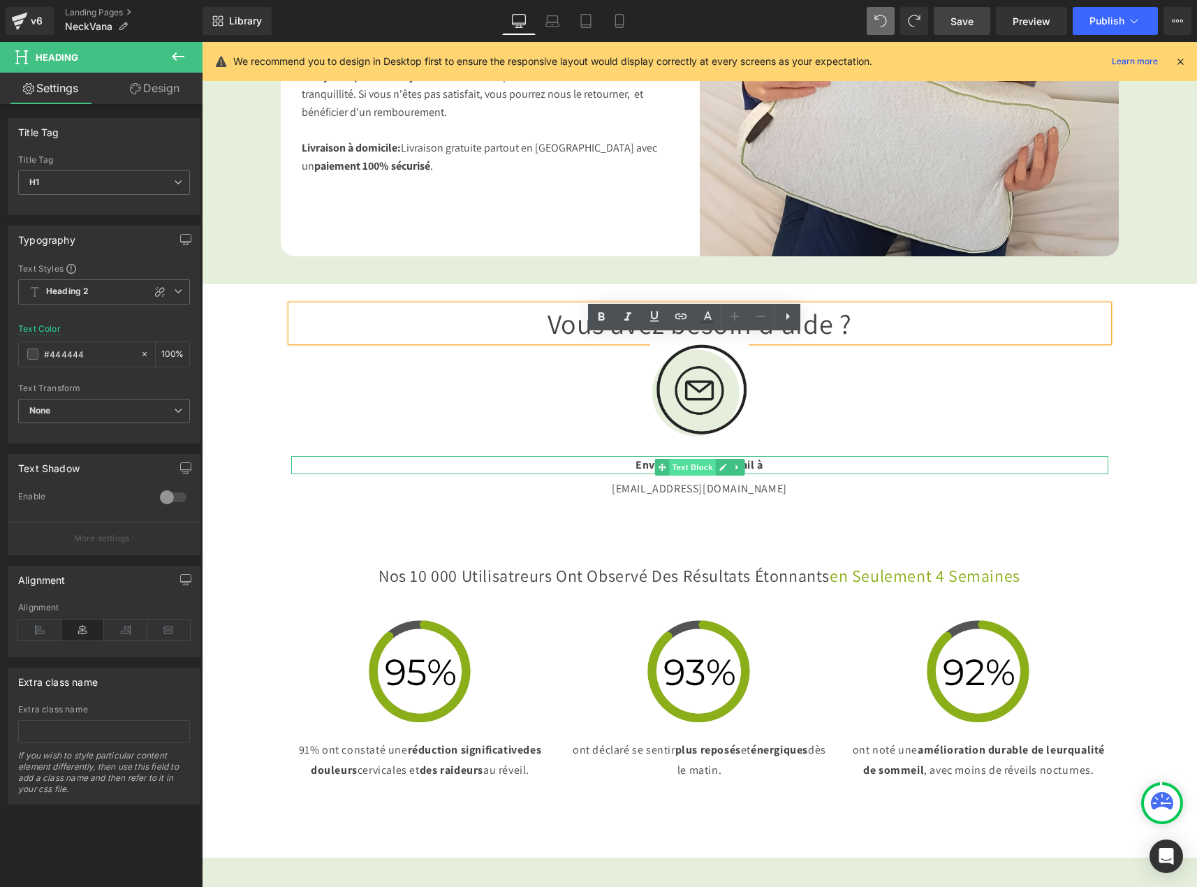
click at [702, 476] on span "Text Block" at bounding box center [692, 467] width 46 height 17
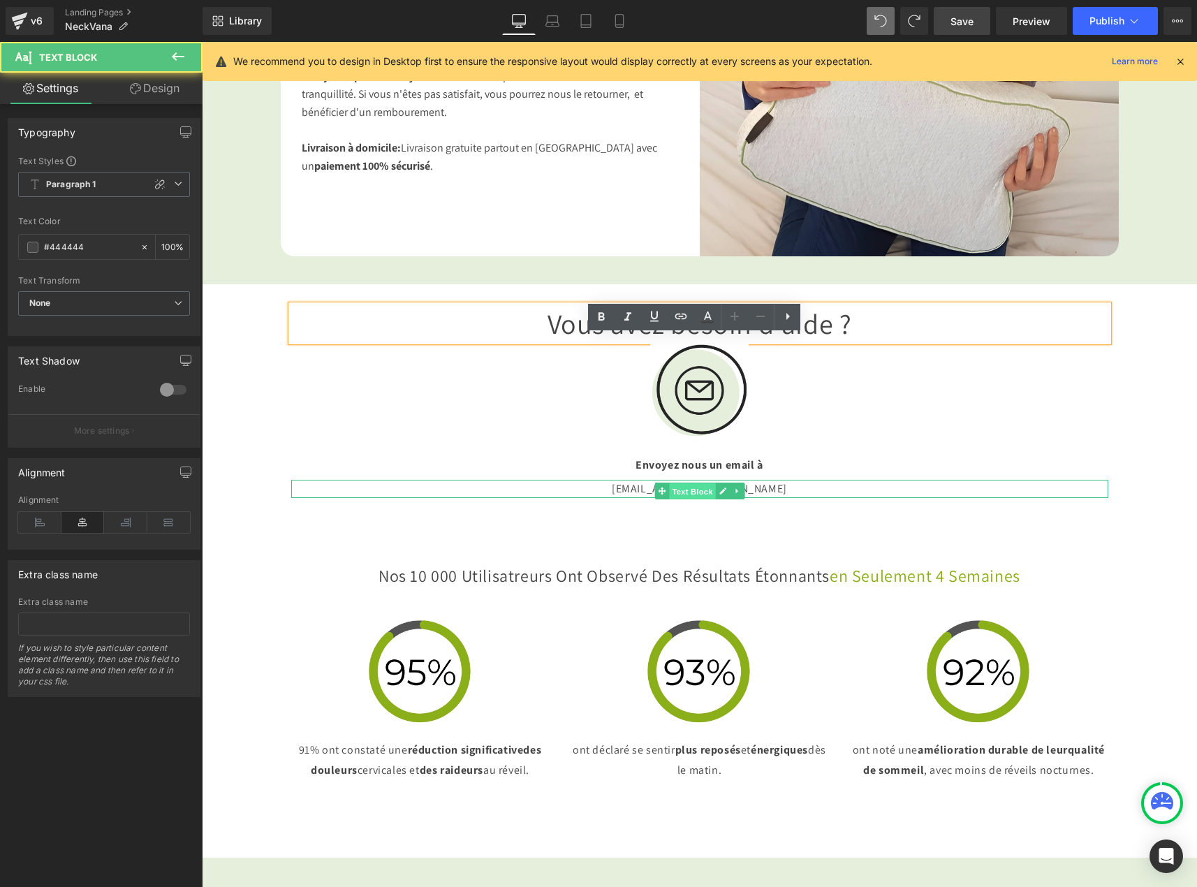
click at [698, 500] on span "Text Block" at bounding box center [692, 491] width 46 height 17
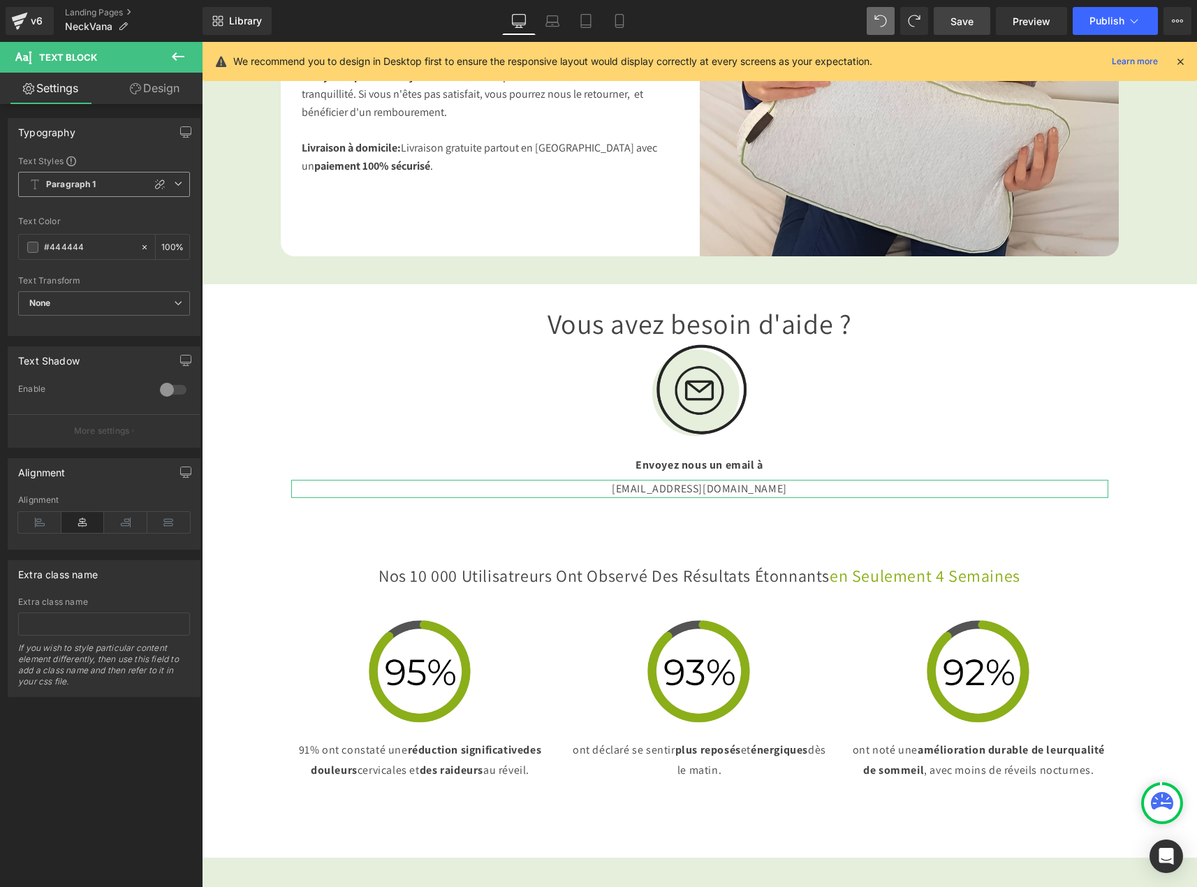
click at [121, 182] on span "Paragraph 1" at bounding box center [104, 184] width 172 height 25
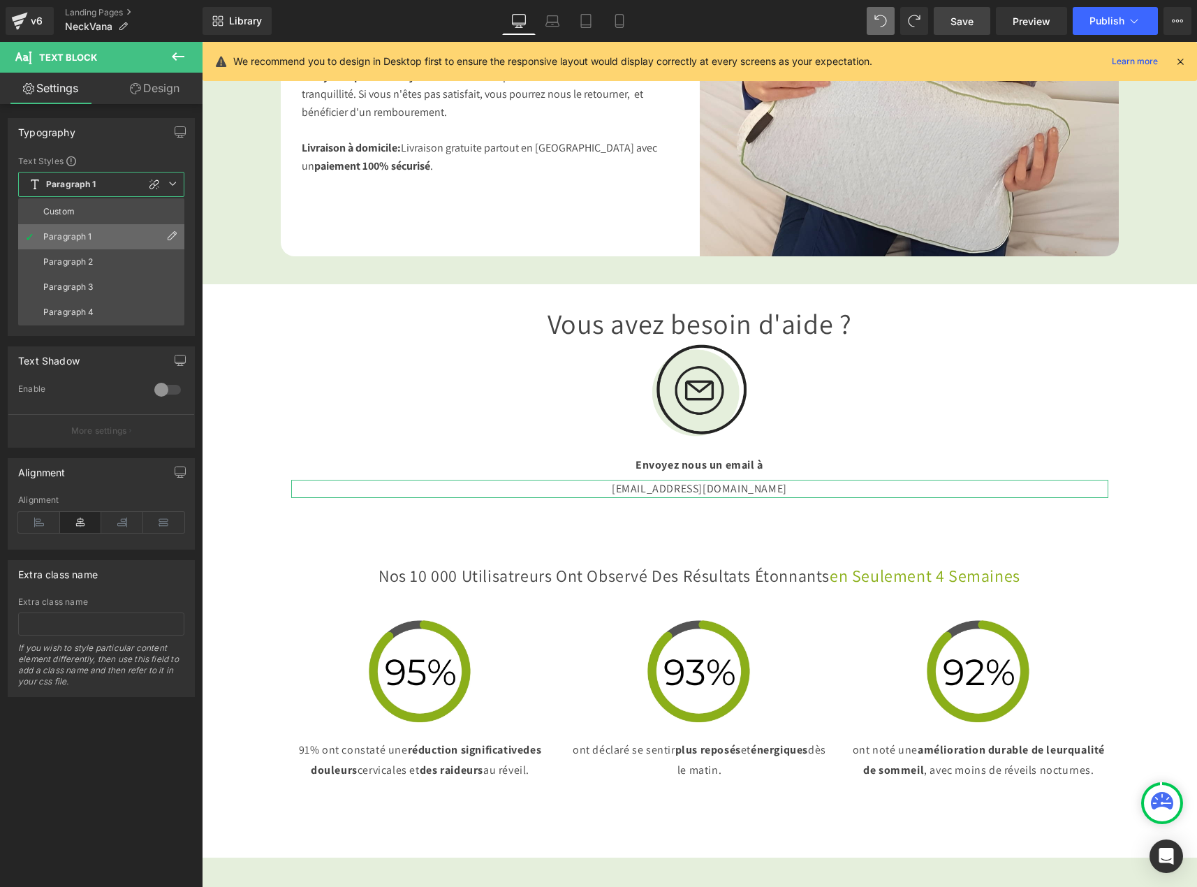
click at [170, 238] on icon at bounding box center [171, 236] width 11 height 11
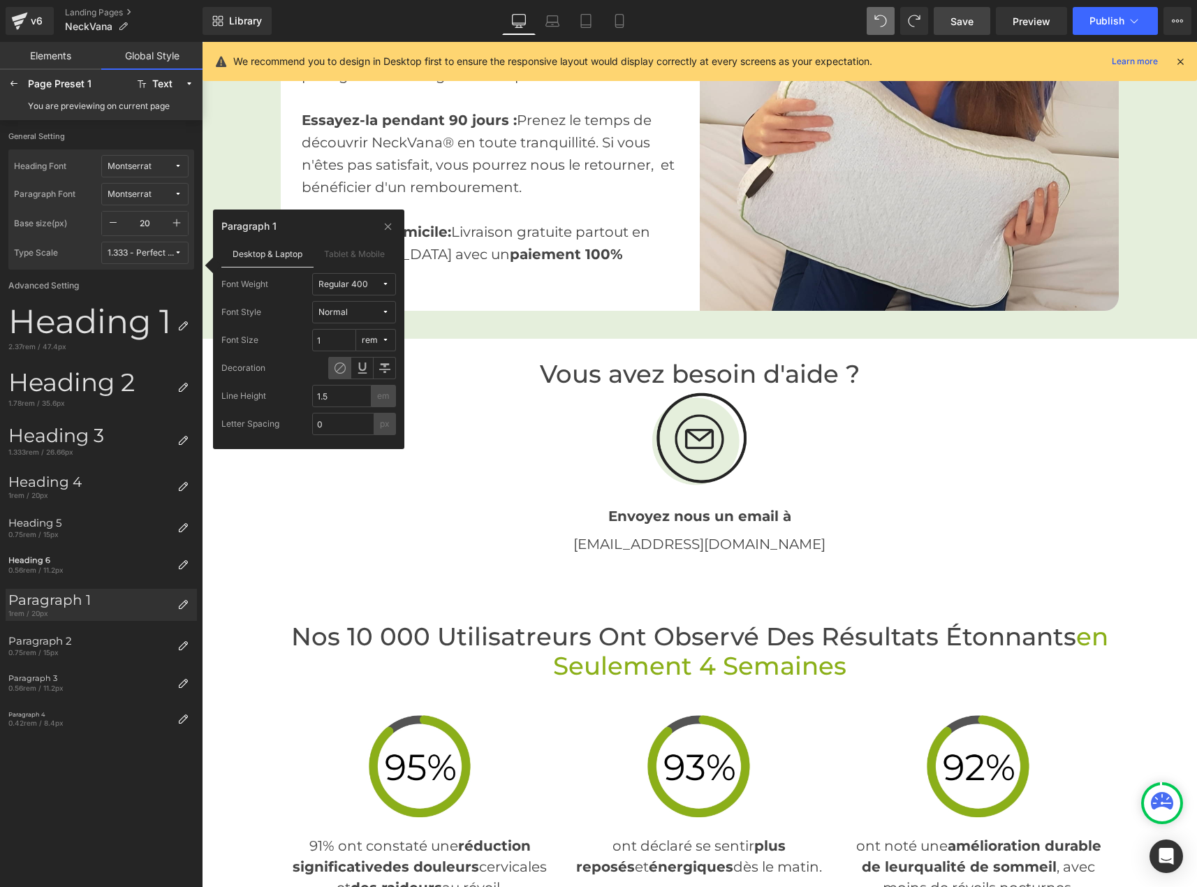
click at [504, 487] on body "Ignorer et passer au contenu Bienvenue sur notre boutique Accueil A propos de n…" at bounding box center [700, 840] width 996 height 6767
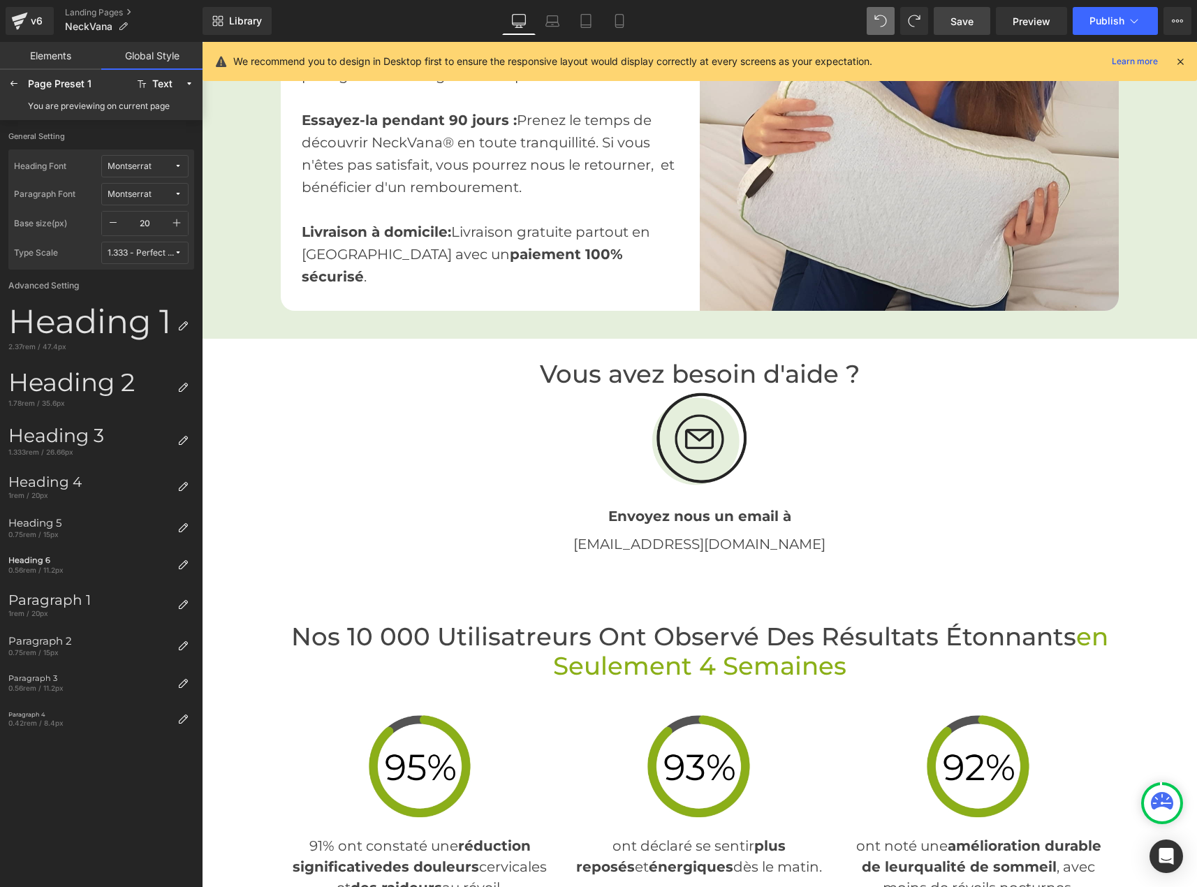
click at [663, 349] on body "Ignorer et passer au contenu Bienvenue sur notre boutique Accueil A propos de n…" at bounding box center [700, 840] width 996 height 6767
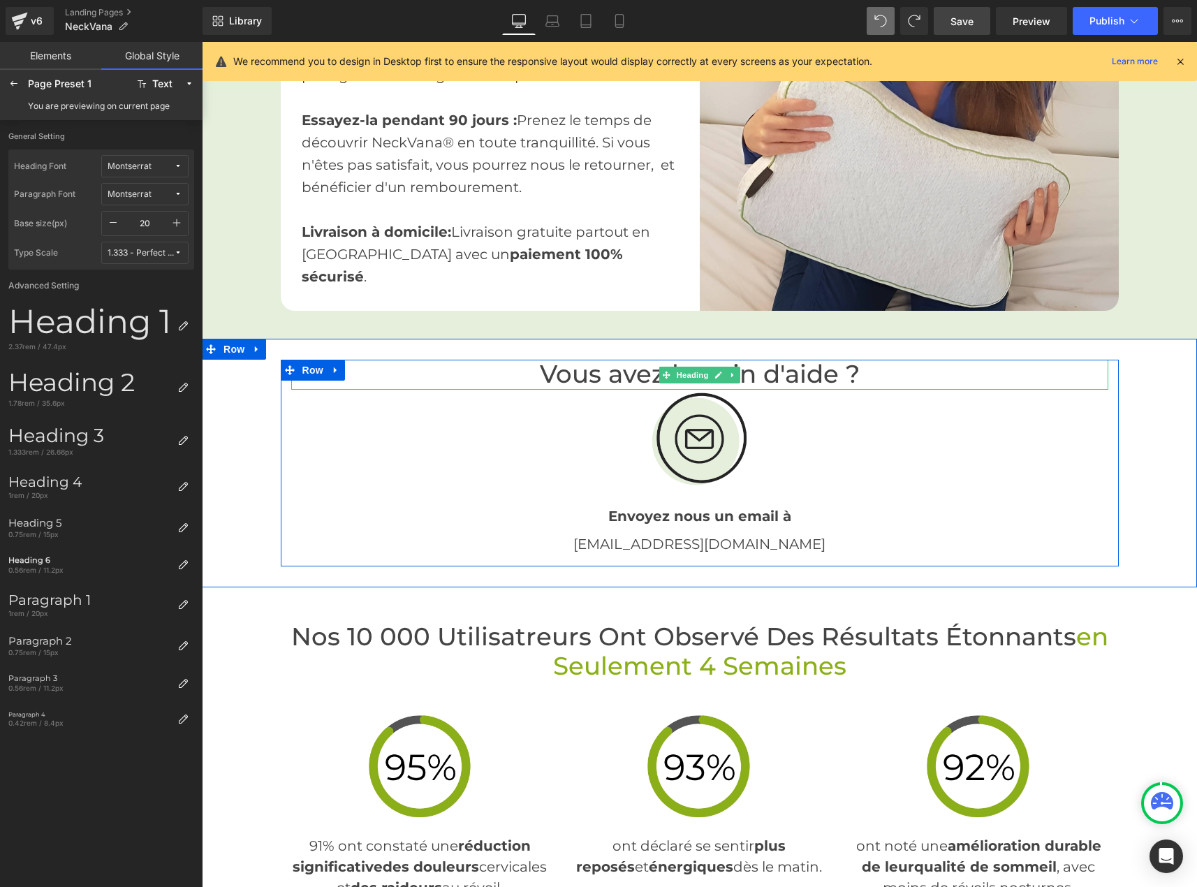
click at [609, 360] on h1 "Vous avez besoin d'aide ?" at bounding box center [699, 375] width 817 height 30
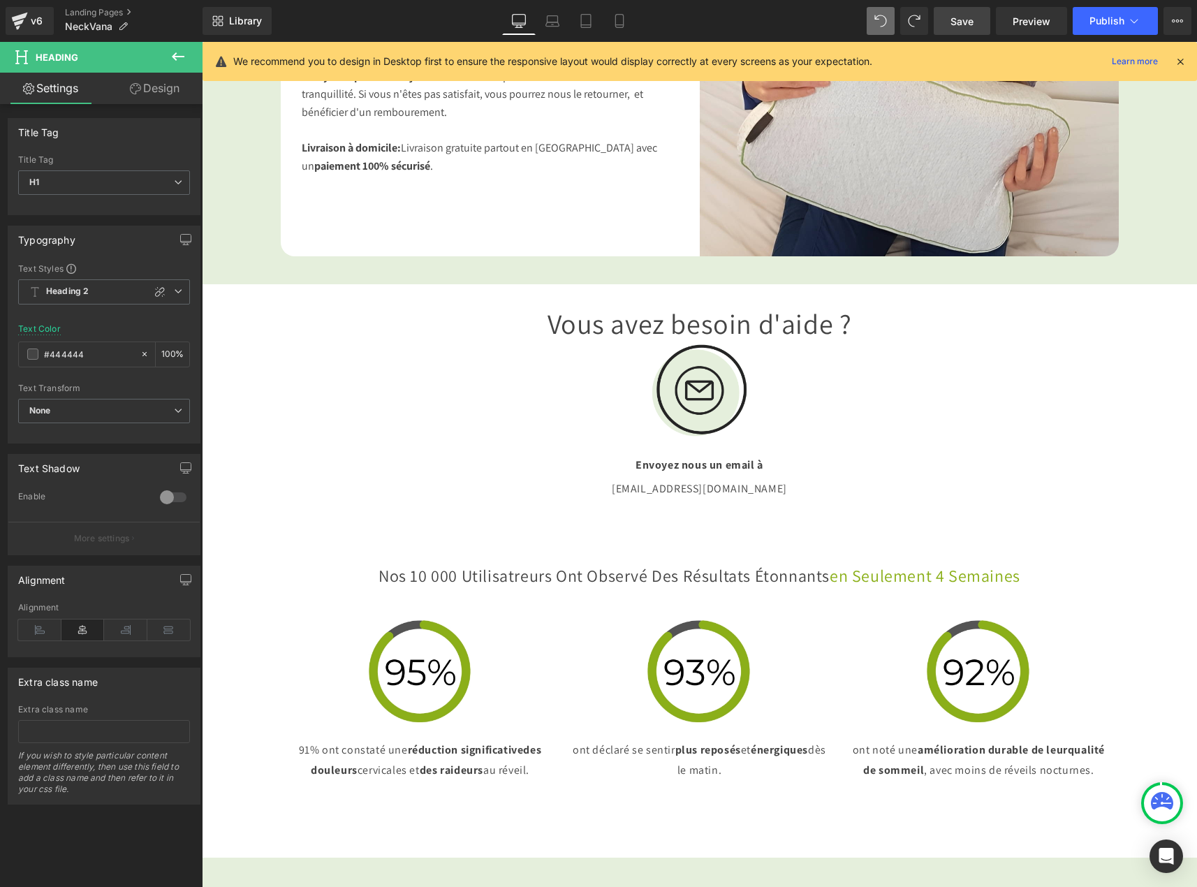
click at [159, 96] on link "Design" at bounding box center [154, 88] width 101 height 31
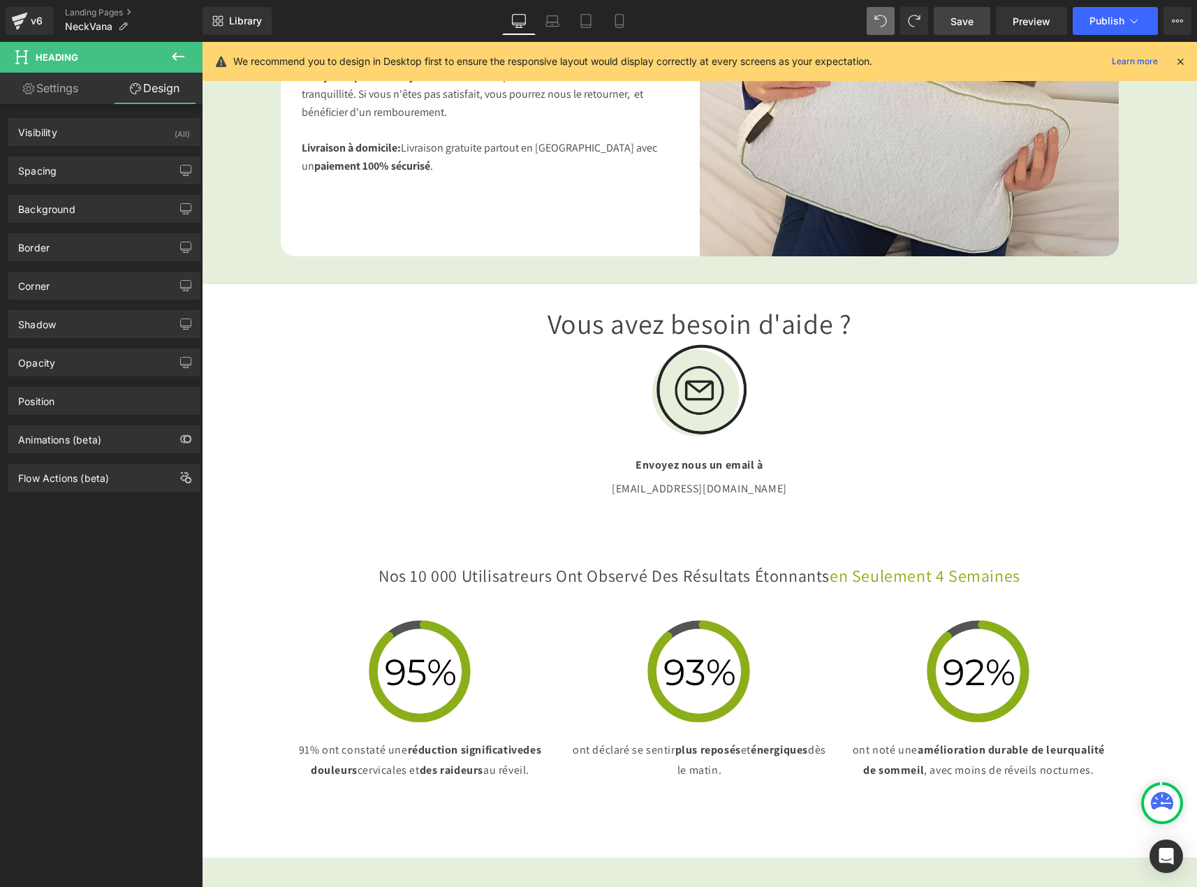
click at [59, 82] on link "Settings" at bounding box center [50, 88] width 101 height 31
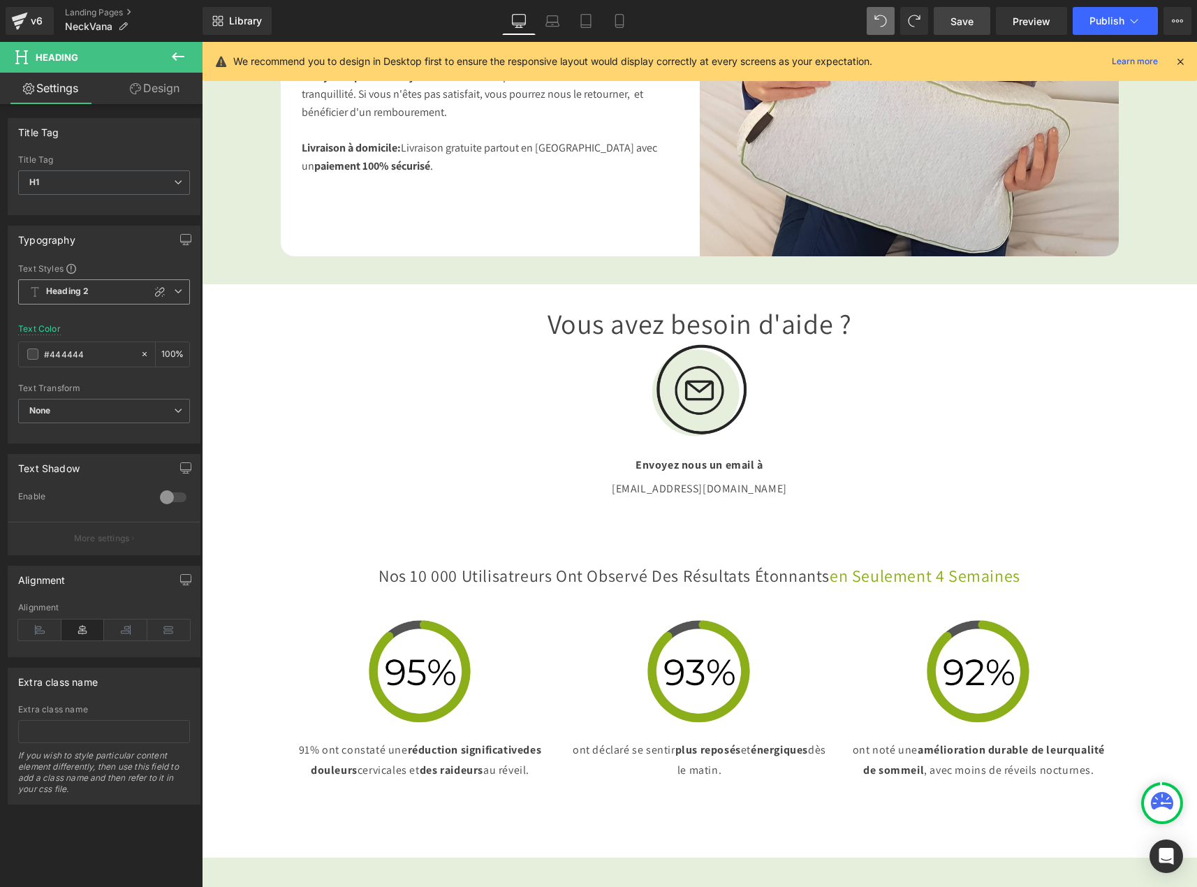
click at [105, 291] on span "Heading 2" at bounding box center [104, 291] width 172 height 25
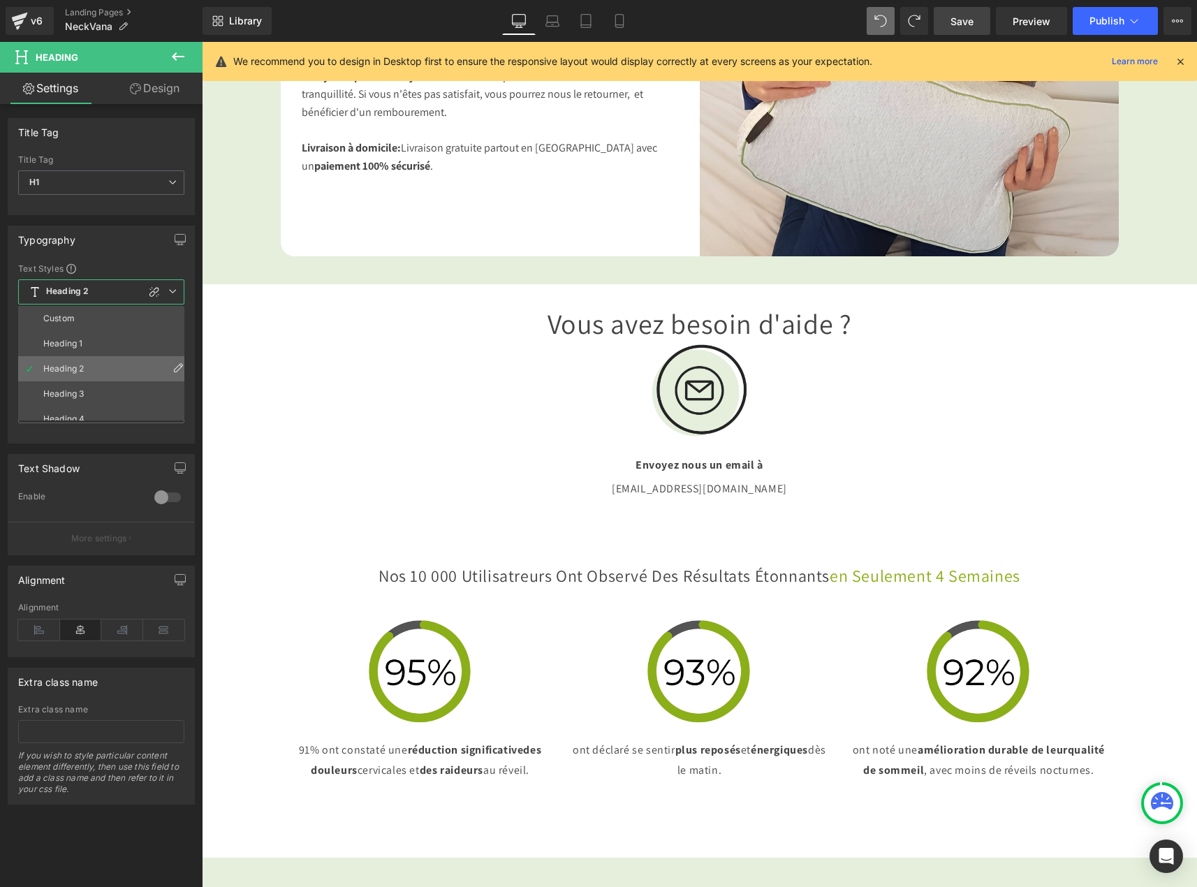
click at [173, 365] on icon at bounding box center [178, 367] width 11 height 11
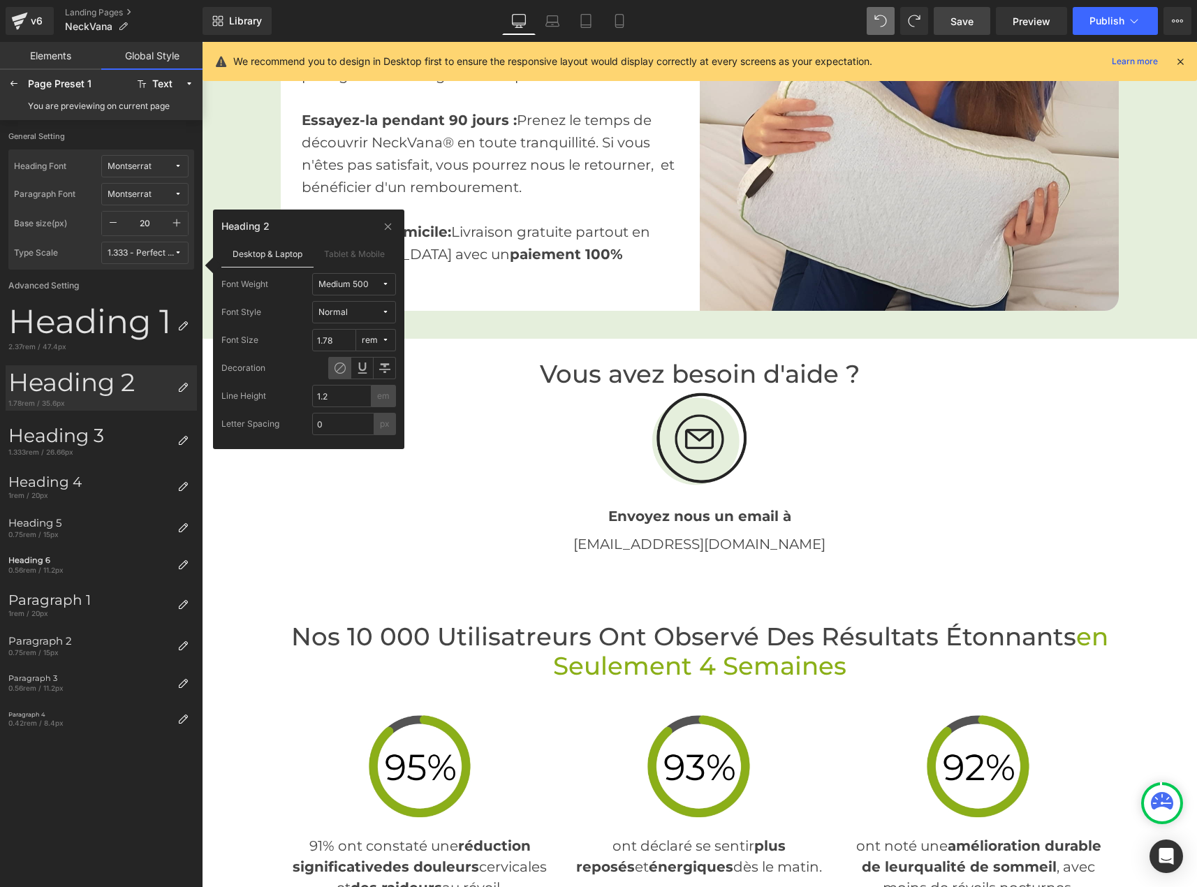
click at [429, 533] on body "Ignorer et passer au contenu Bienvenue sur notre boutique Accueil A propos de n…" at bounding box center [700, 840] width 996 height 6767
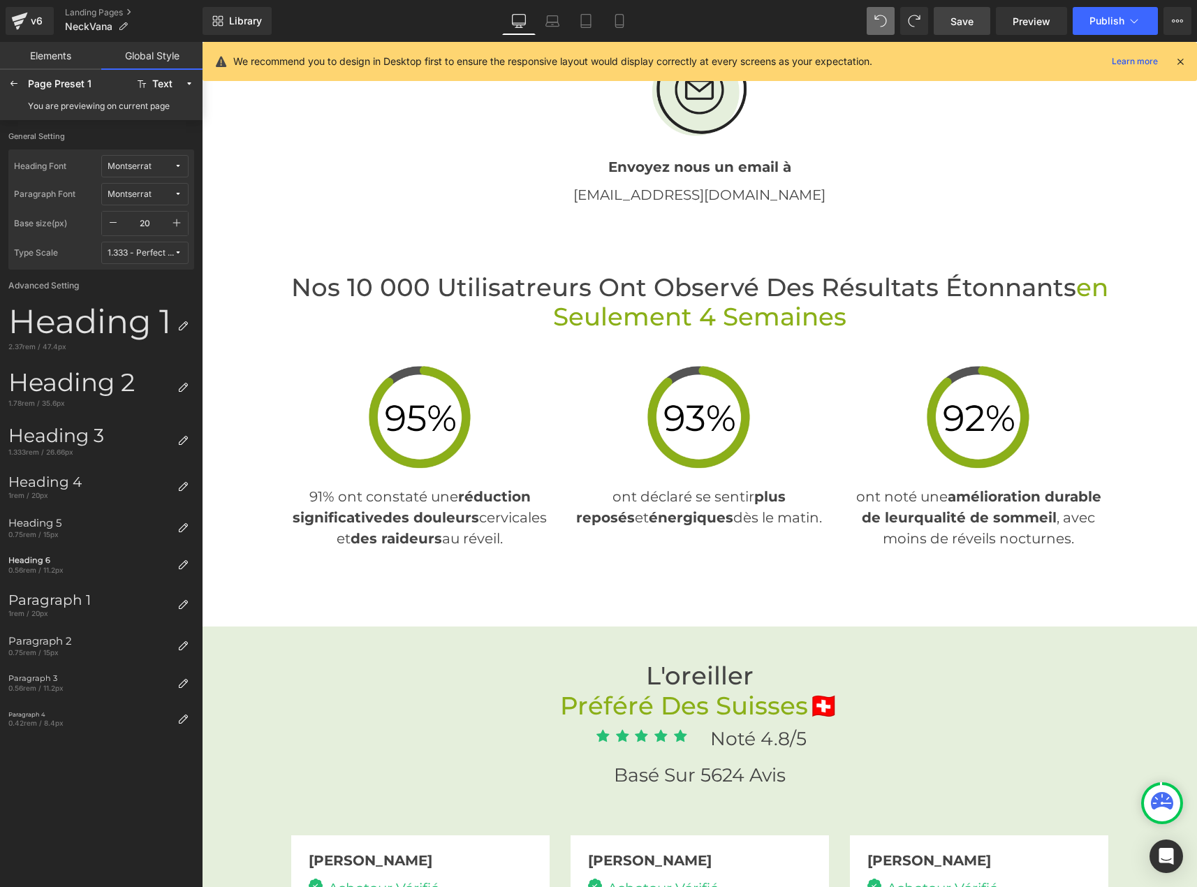
scroll to position [3004, 0]
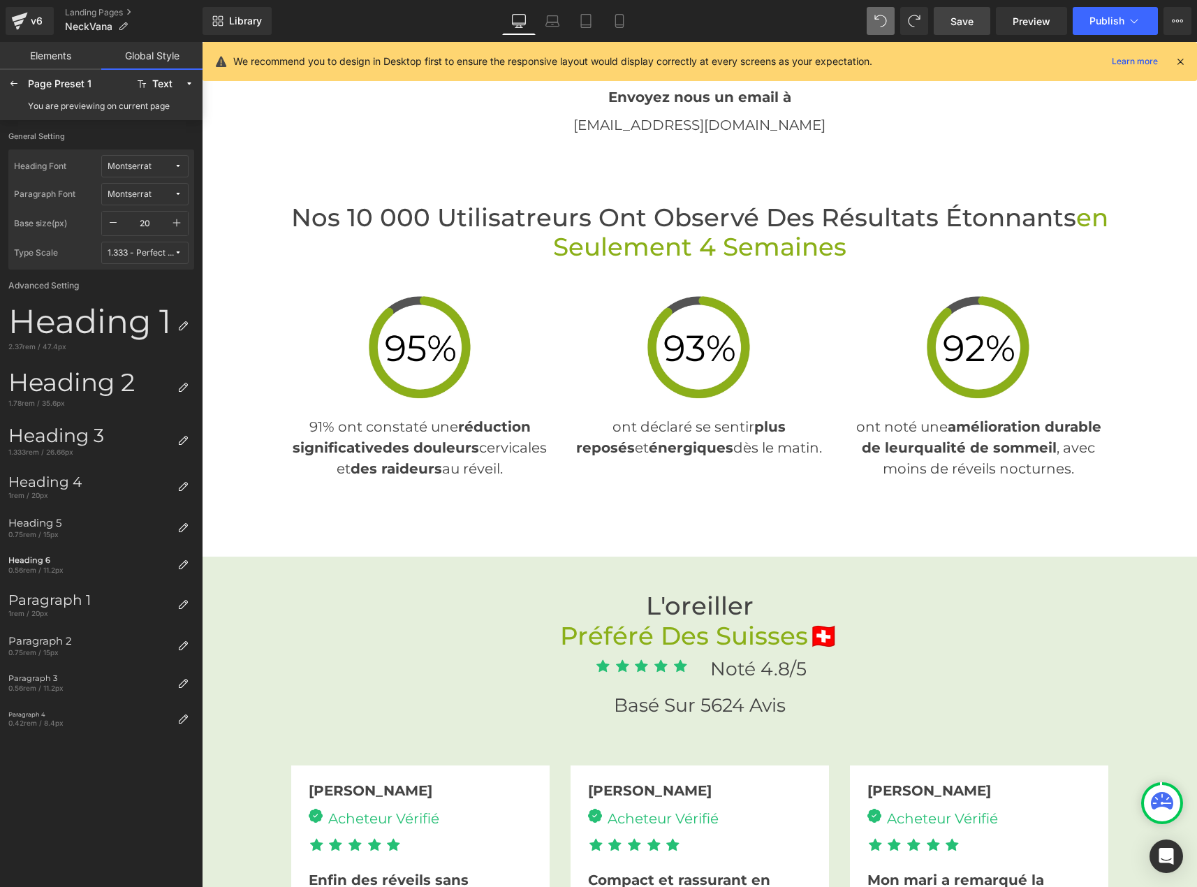
click at [755, 219] on body "Ignorer et passer au contenu Bienvenue sur notre boutique Accueil A propos de n…" at bounding box center [700, 421] width 996 height 6767
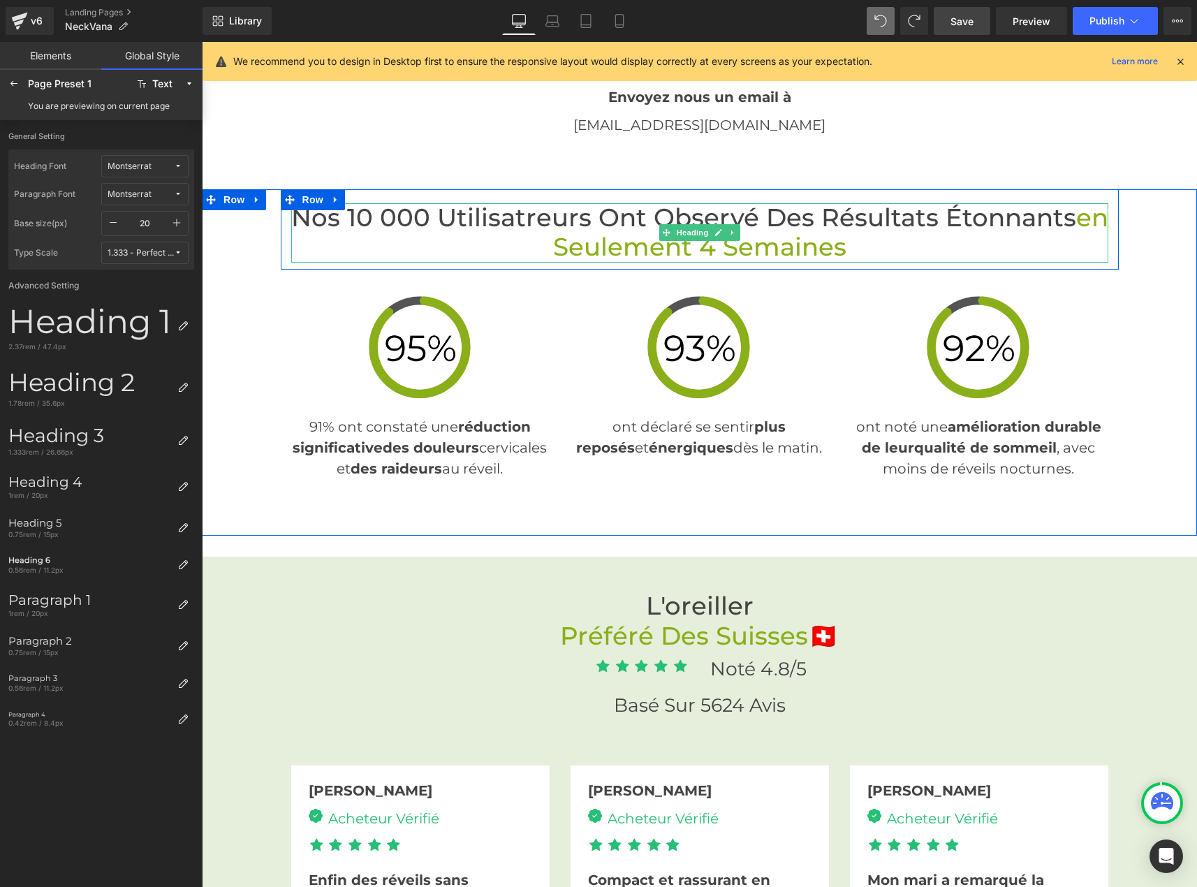
click at [590, 221] on h2 "Nos 10 000 Utilisatreurs Ont Observé des Résultats Étonnants en Seulement 4 Sem…" at bounding box center [699, 232] width 817 height 59
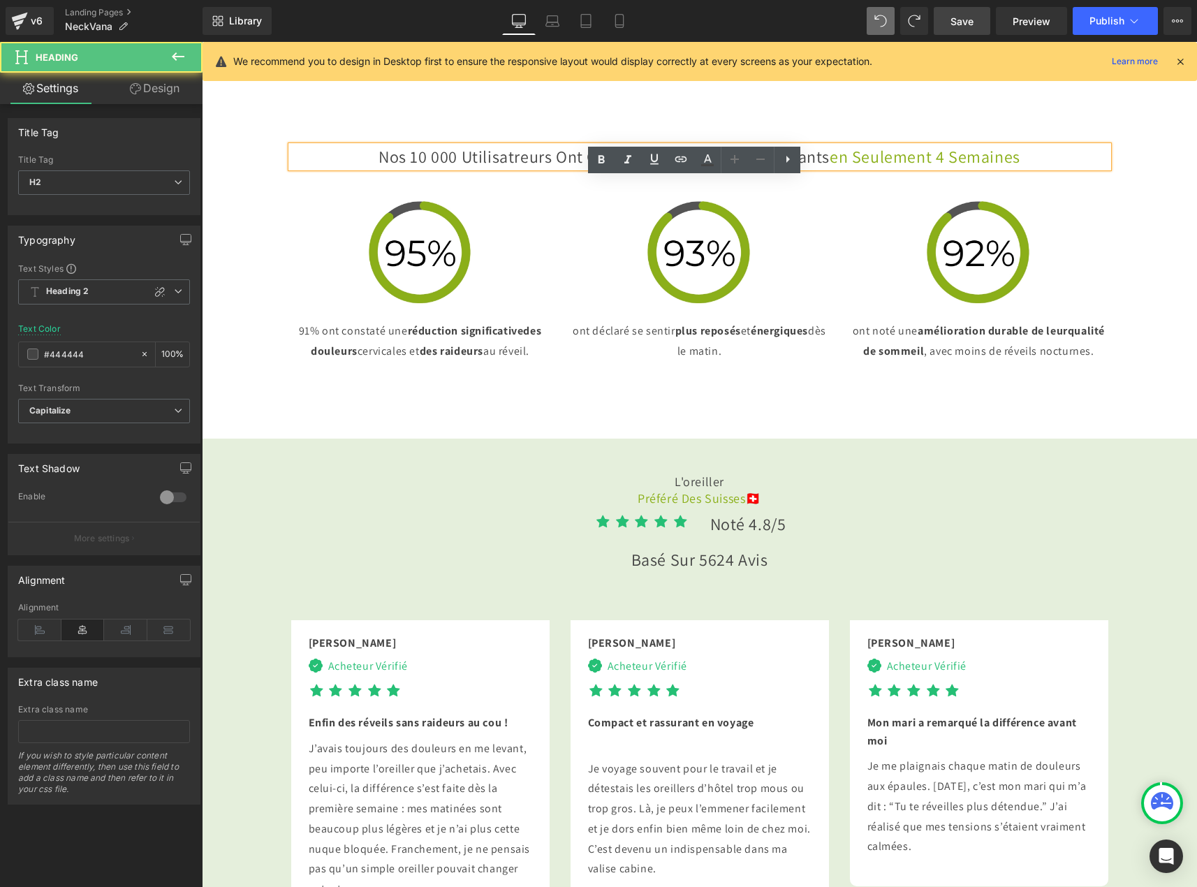
click at [830, 168] on span "en Seulement 4 Semaines" at bounding box center [925, 156] width 191 height 22
drag, startPoint x: 604, startPoint y: 222, endPoint x: 694, endPoint y: 225, distance: 89.5
click at [830, 168] on span "en Seulement 4 Semaines" at bounding box center [925, 156] width 191 height 22
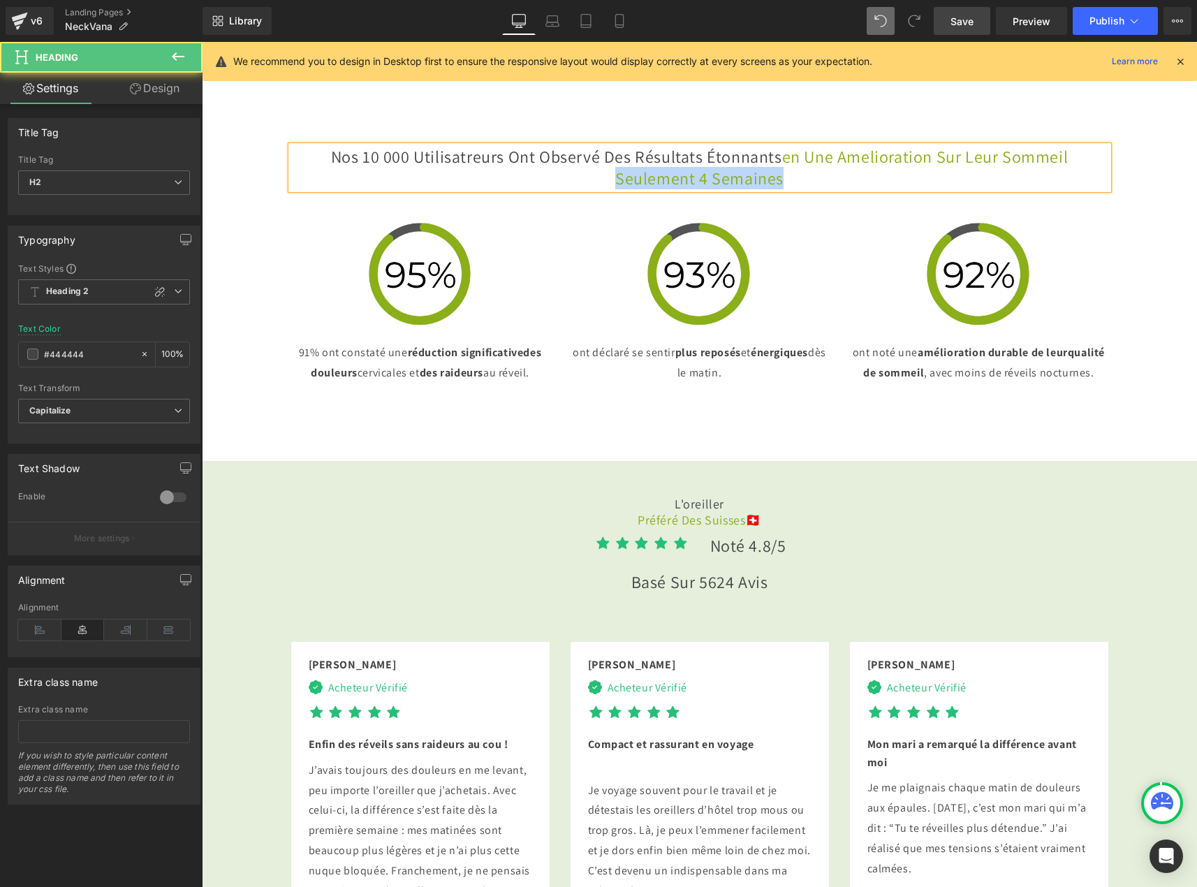
drag, startPoint x: 929, startPoint y: 224, endPoint x: 928, endPoint y: 245, distance: 21.7
click at [928, 189] on h2 "Nos 10 000 Utilisatreurs Ont Observé des Résultats Étonnants en une amelioratio…" at bounding box center [699, 167] width 817 height 43
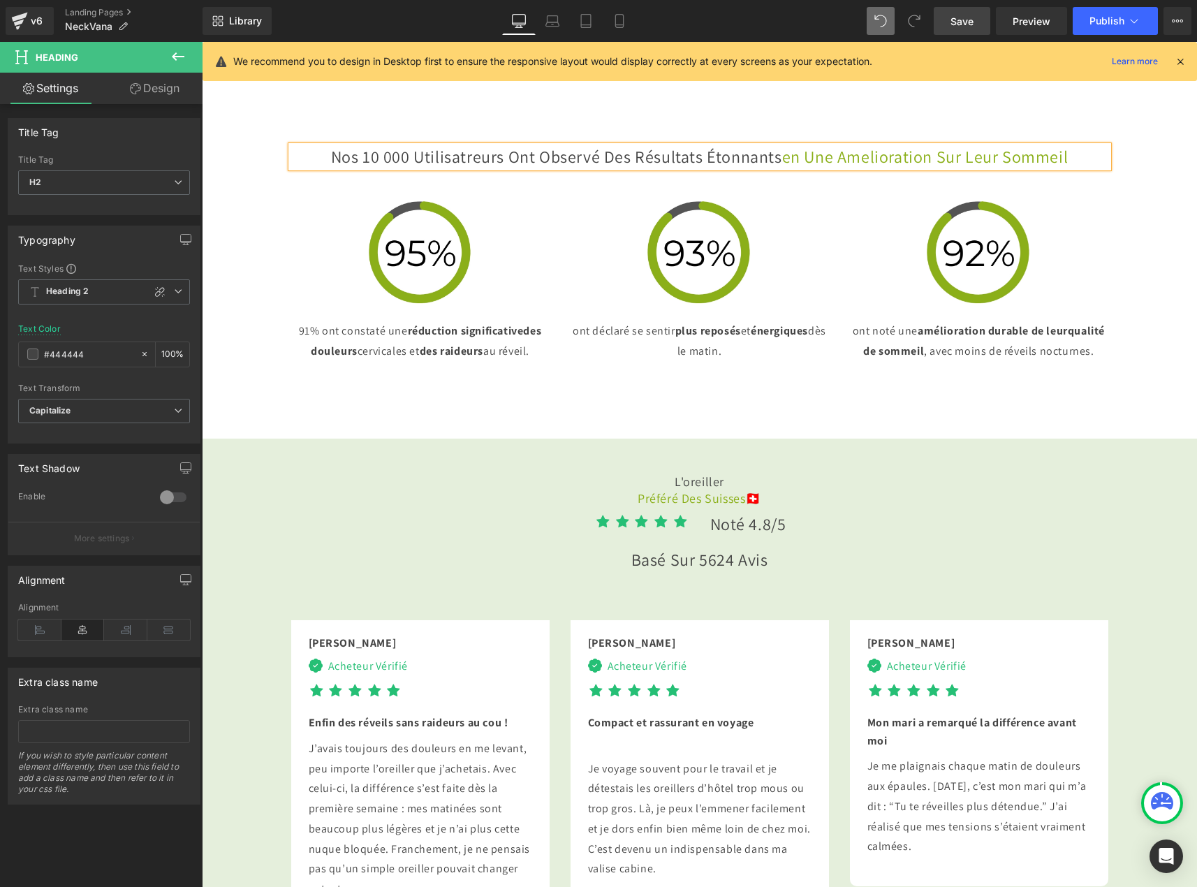
click at [782, 168] on span "en une amelioration sur leur sommeil" at bounding box center [925, 156] width 286 height 22
click at [412, 418] on div "Nos 10 000 Utilisatreurs Ont Observé des Résultats Étonnants en une amelioratio…" at bounding box center [700, 275] width 996 height 286
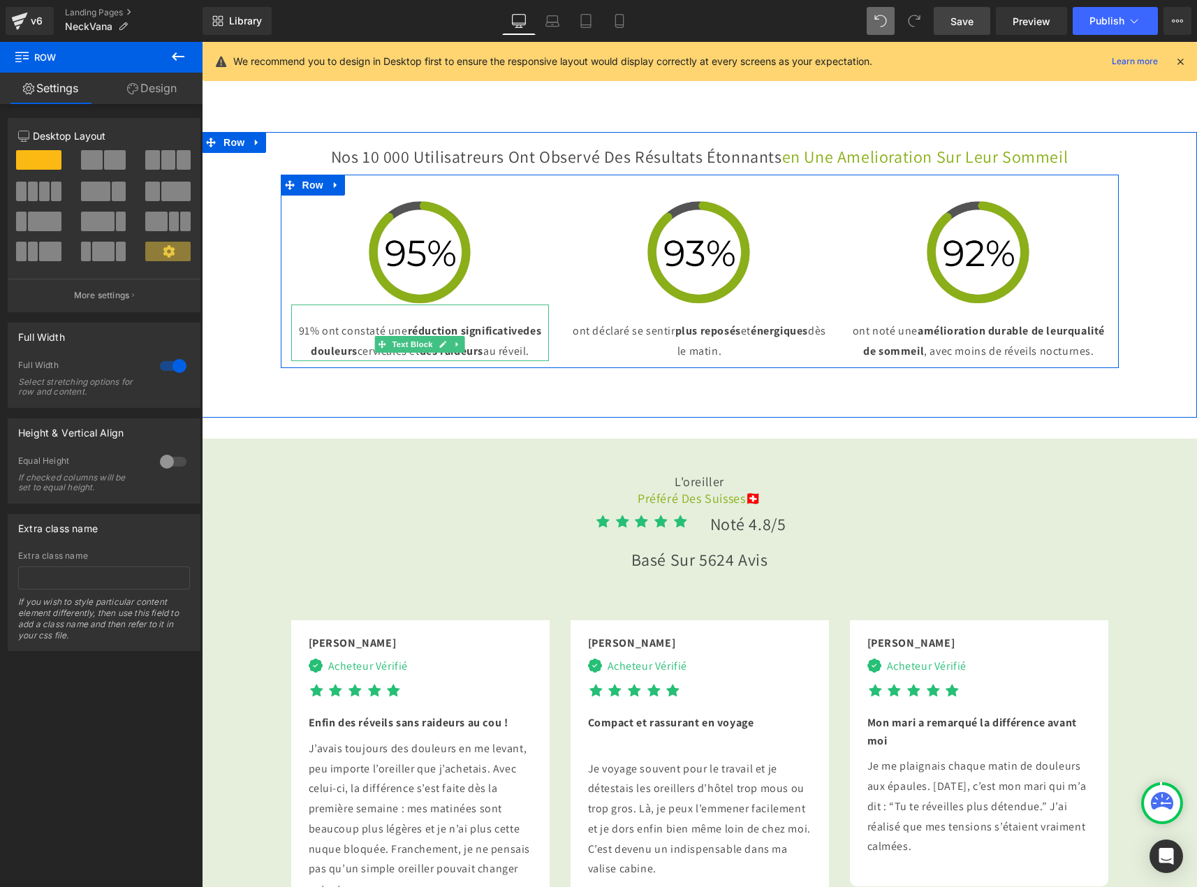
click at [323, 362] on p "91% ont constaté une réduction significative des douleurs cervicales et des rai…" at bounding box center [420, 341] width 259 height 41
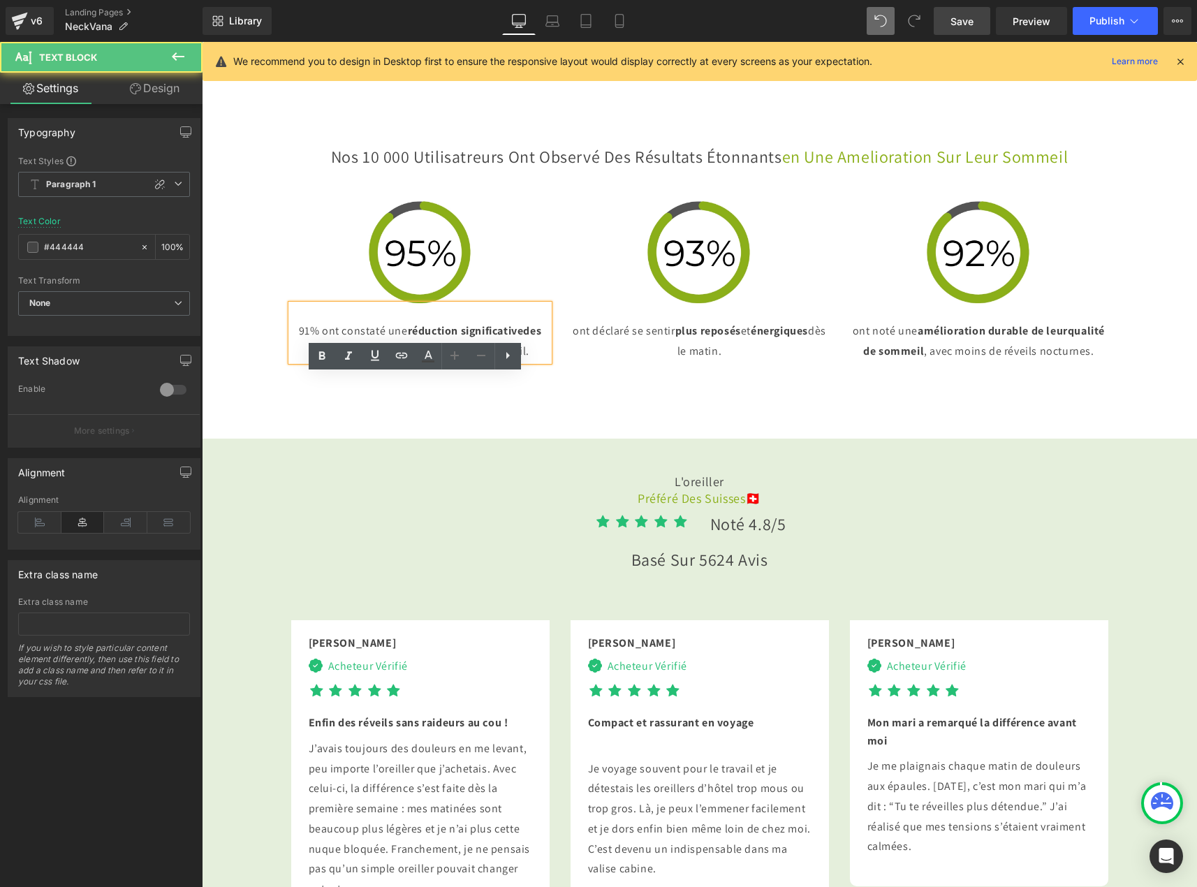
click at [335, 362] on p "91% ont constaté une réduction significative des douleurs cervicales et des rai…" at bounding box center [420, 341] width 259 height 41
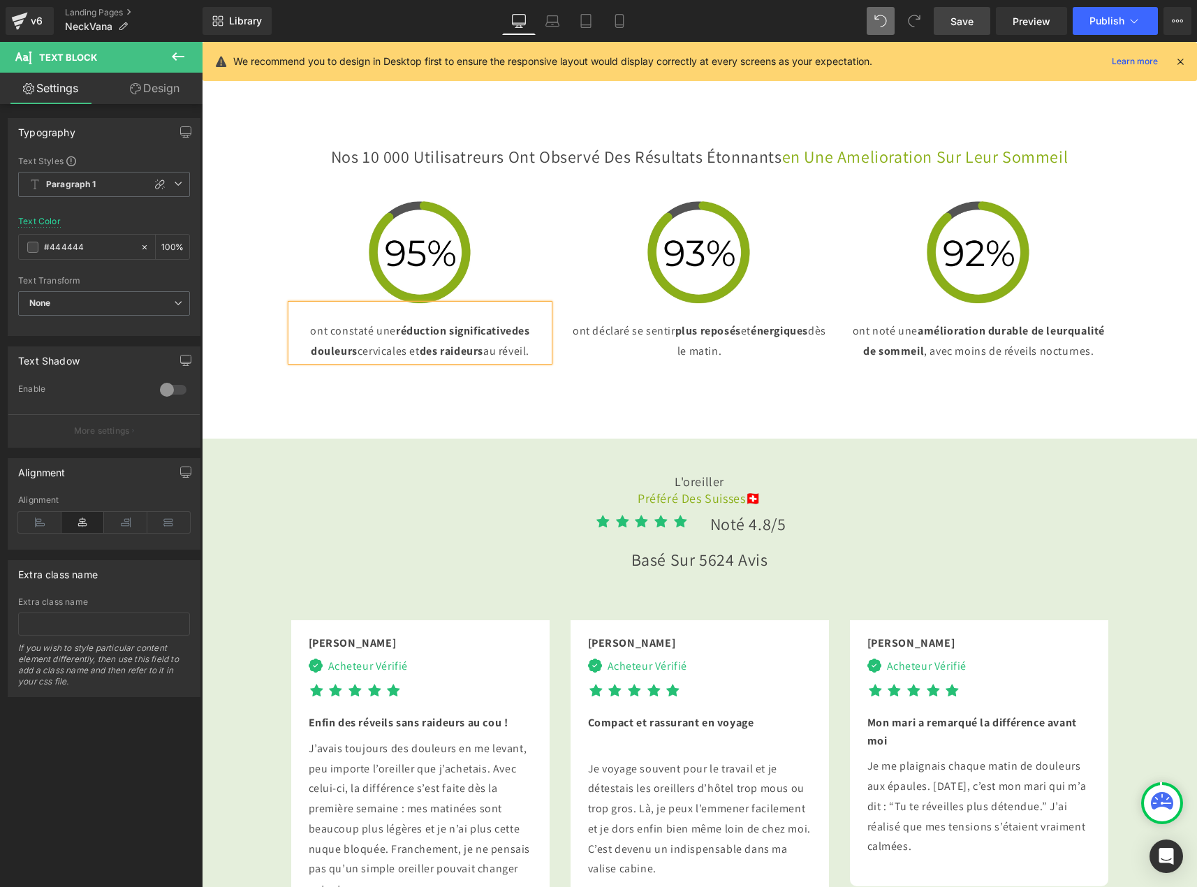
click at [584, 418] on div "Nos 10 000 Utilisatreurs Ont Observé des Résultats Étonnants en une amelioratio…" at bounding box center [700, 275] width 996 height 286
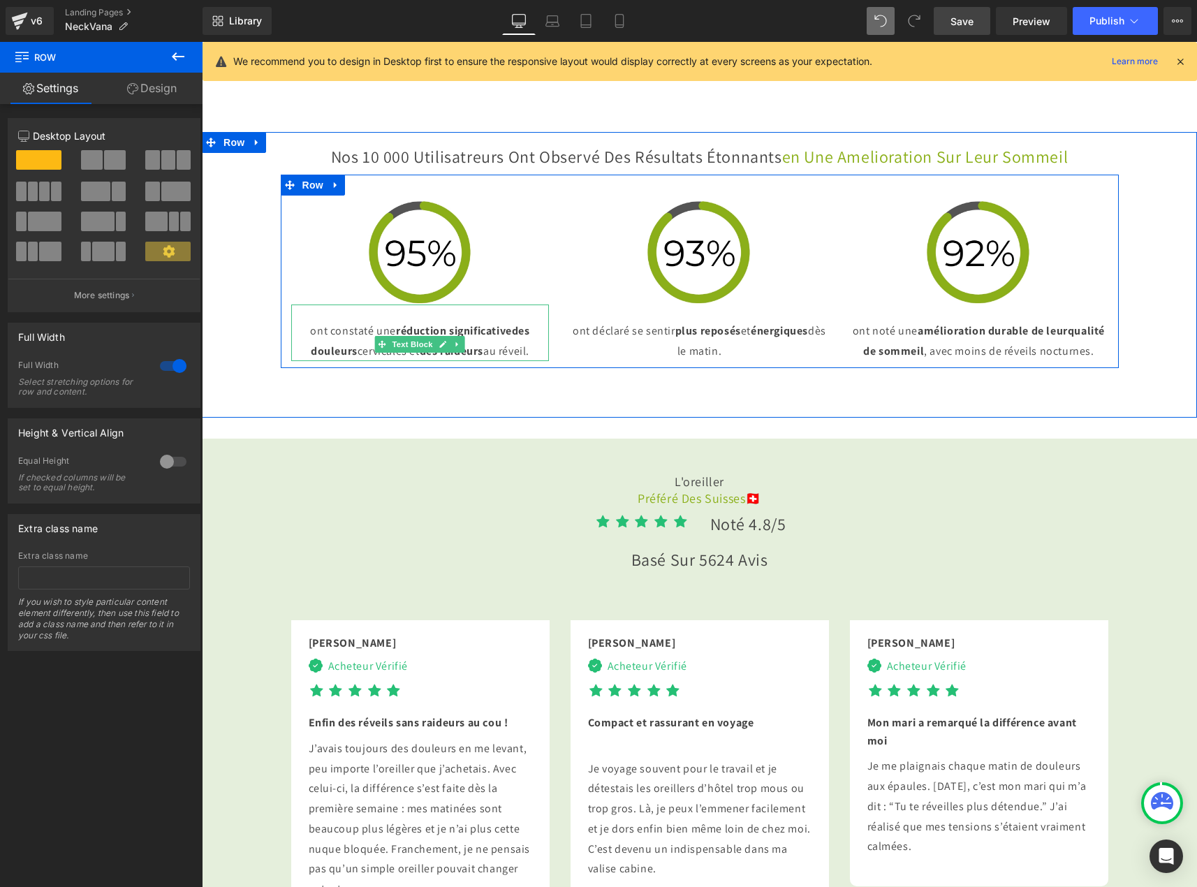
click at [325, 362] on p "ont constaté une réduction significative des douleurs cervicales et des raideur…" at bounding box center [420, 341] width 259 height 41
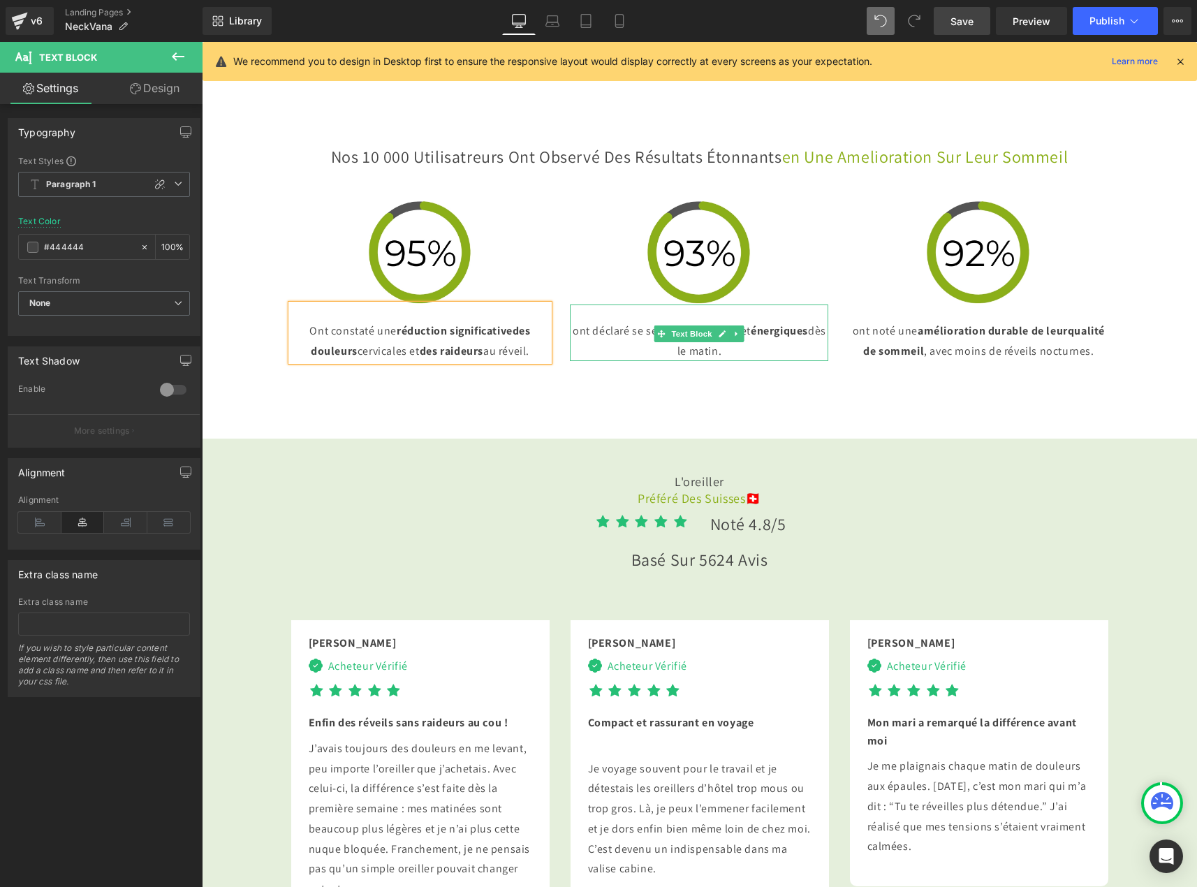
click at [576, 362] on p "ont déclaré se sentir plus reposés et énergiques dès le matin." at bounding box center [699, 341] width 259 height 41
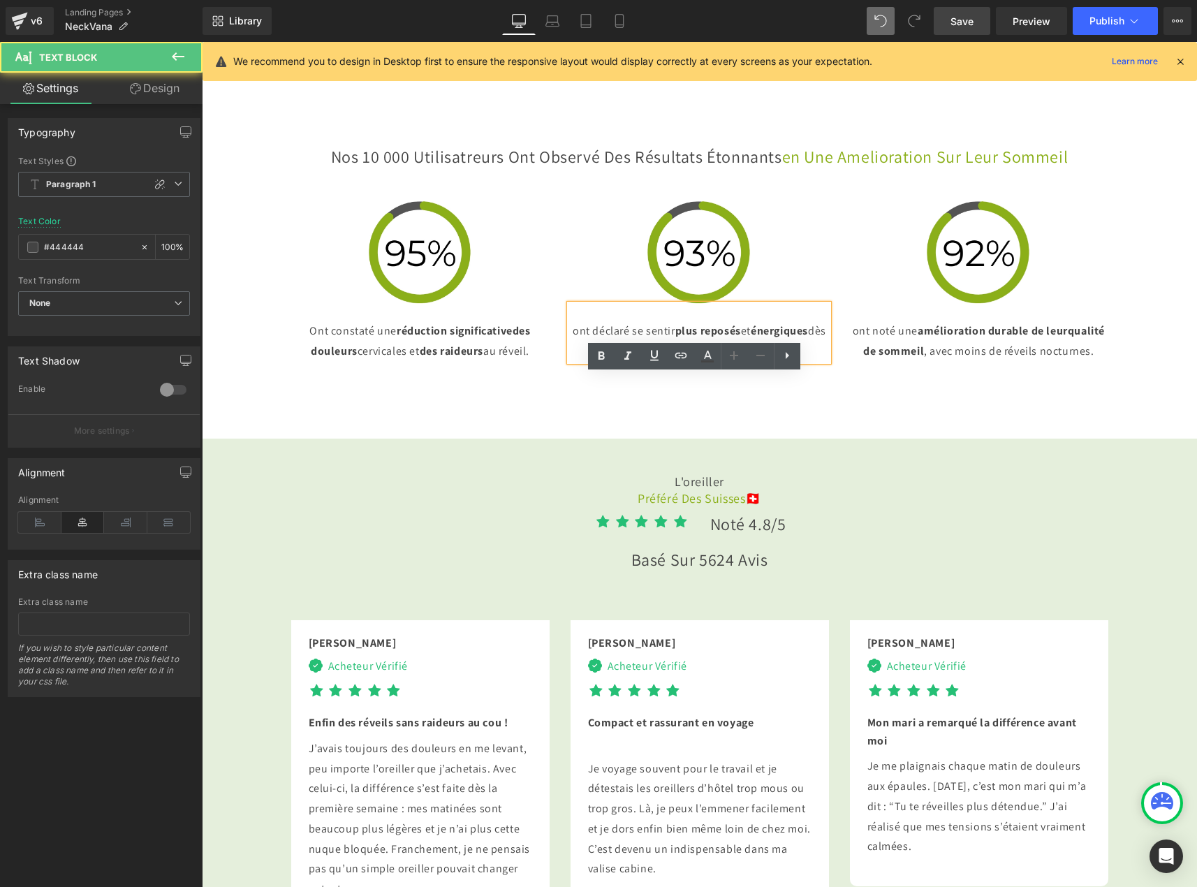
click at [577, 362] on p "ont déclaré se sentir plus reposés et énergiques dès le matin." at bounding box center [699, 341] width 259 height 41
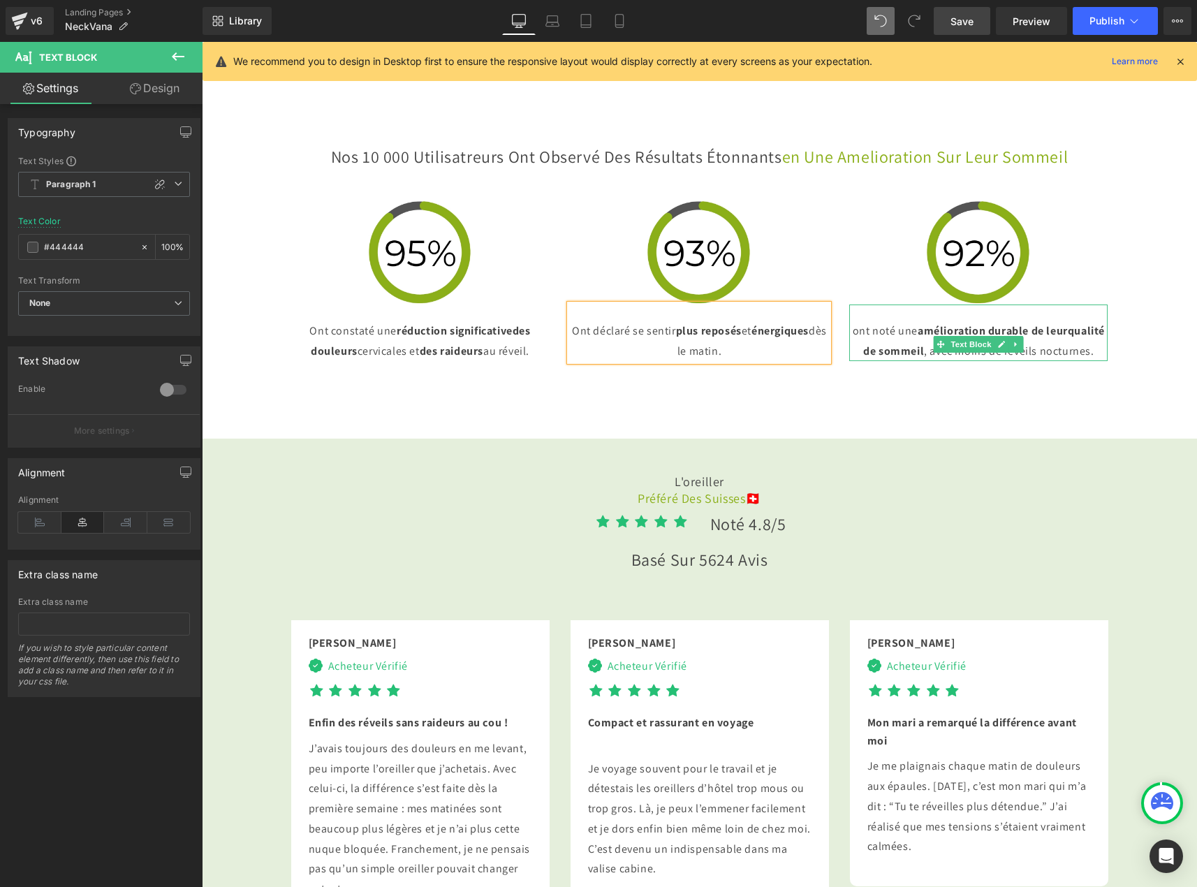
click at [857, 362] on p "ont noté une amélioration durable de leur qualité de sommeil , avec moins de ré…" at bounding box center [979, 341] width 259 height 41
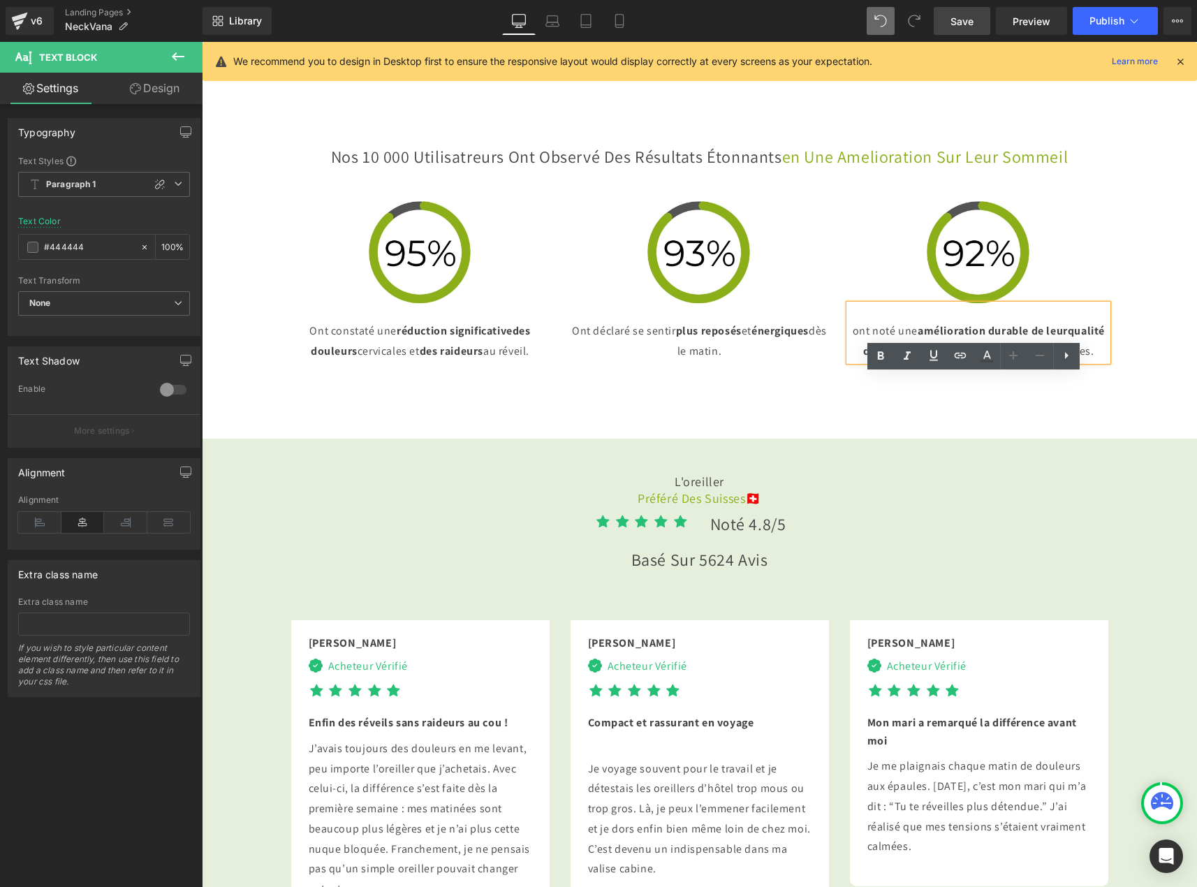
click at [861, 362] on p "ont noté une amélioration durable de leur qualité de sommeil , avec moins de ré…" at bounding box center [979, 341] width 259 height 41
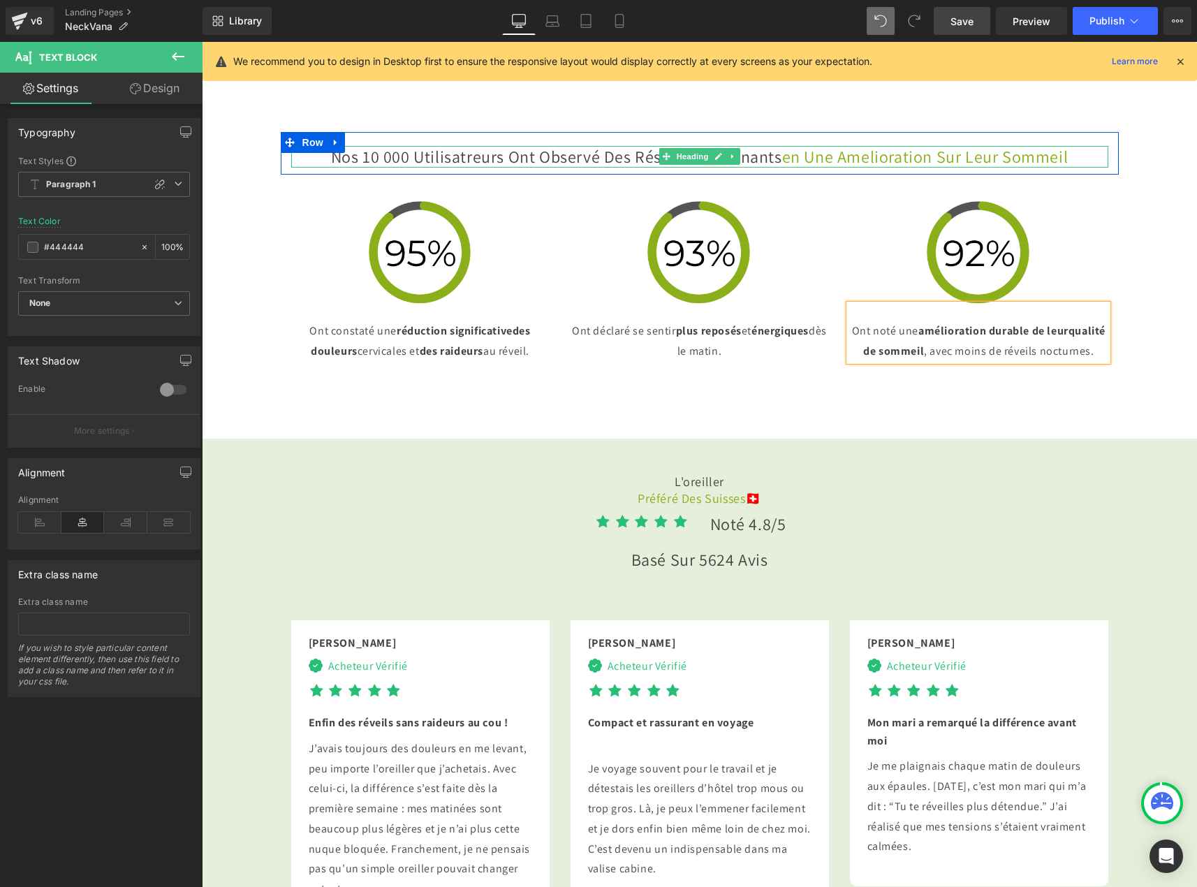
click at [782, 168] on span "en une amelioration sur leur sommeil" at bounding box center [925, 156] width 286 height 22
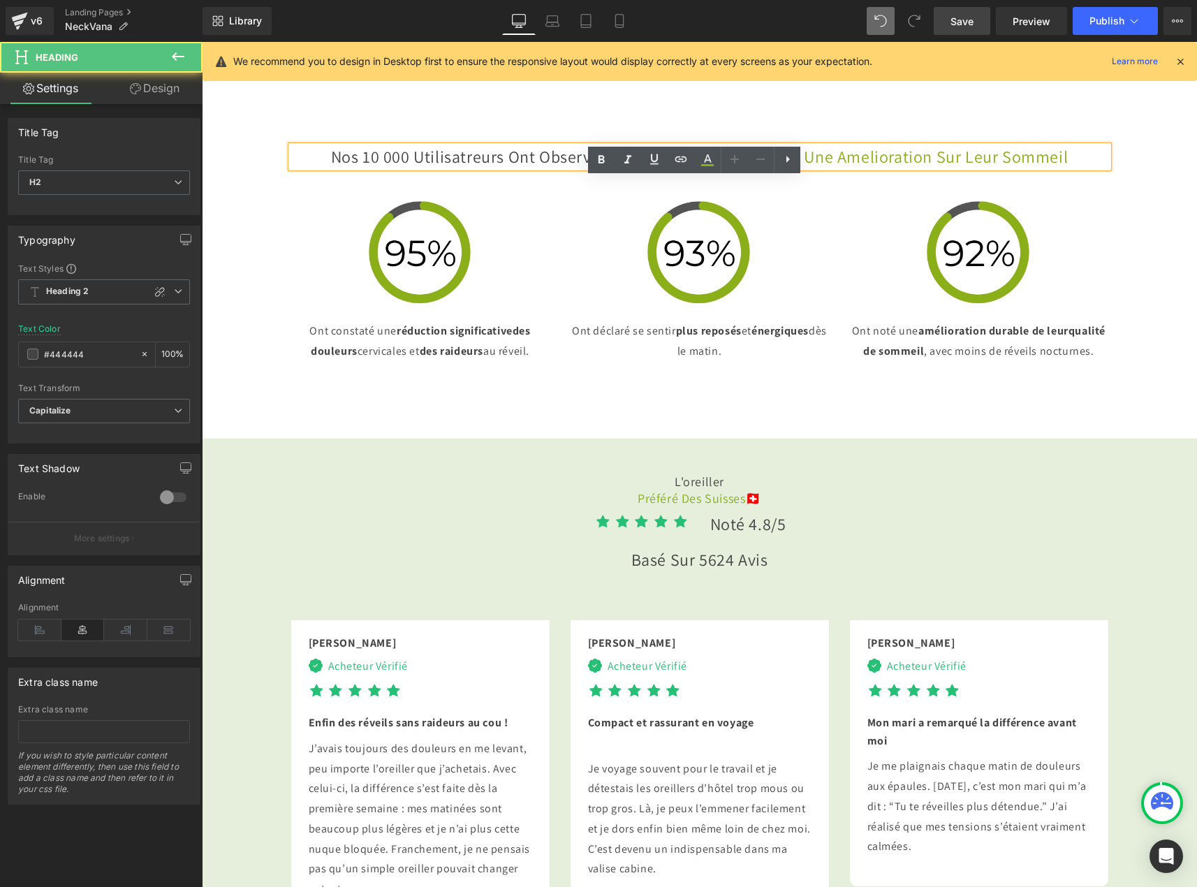
click at [782, 168] on span "en une amelioration sur leur sommeil" at bounding box center [925, 156] width 286 height 22
click at [757, 168] on h2 "Nos 10 000 Utilisatreurs Ont Observé une amelioration sur leur sommeil" at bounding box center [699, 157] width 817 height 22
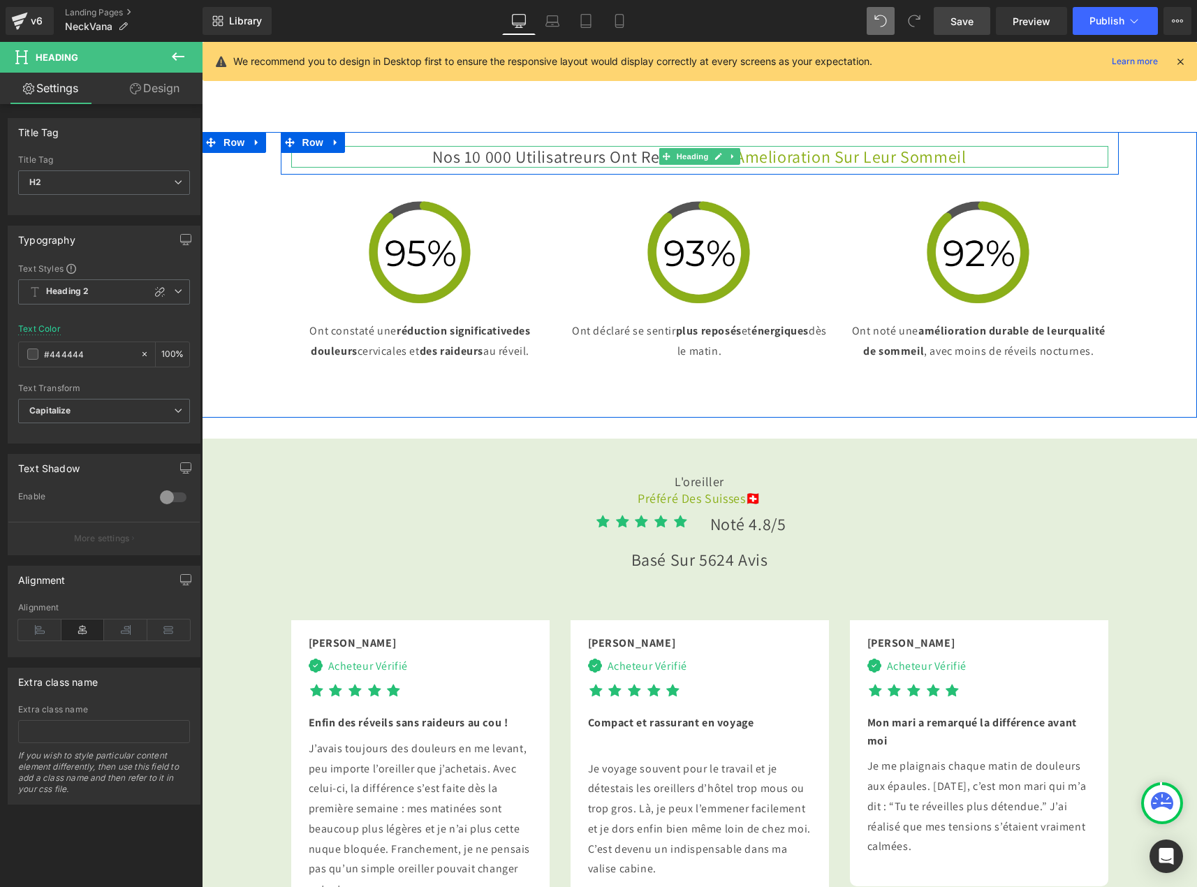
click at [764, 168] on span "une amelioration sur leur sommeil" at bounding box center [835, 156] width 263 height 22
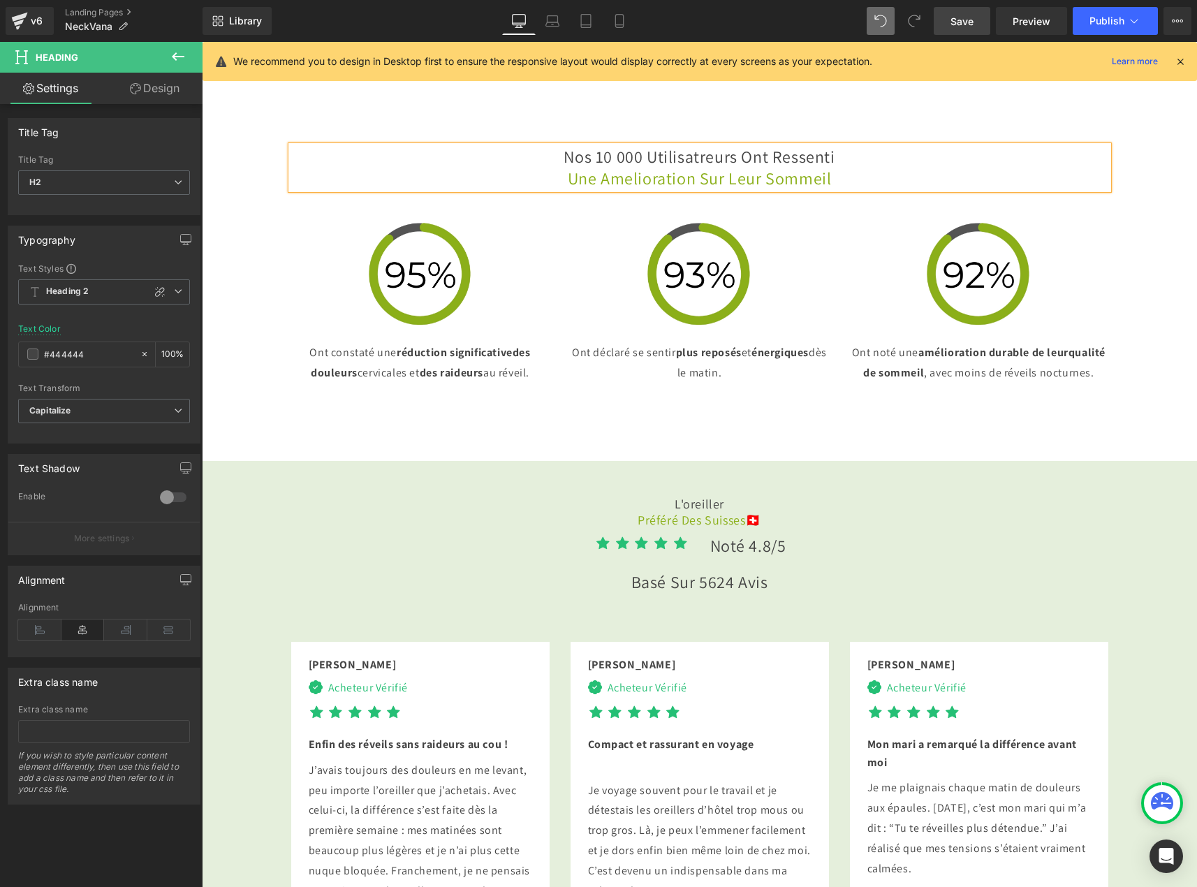
click at [1135, 288] on div "Nos 10 000 Utilisatreurs Ont ressenti une amelioration sur leur sommeil Heading…" at bounding box center [700, 261] width 996 height 259
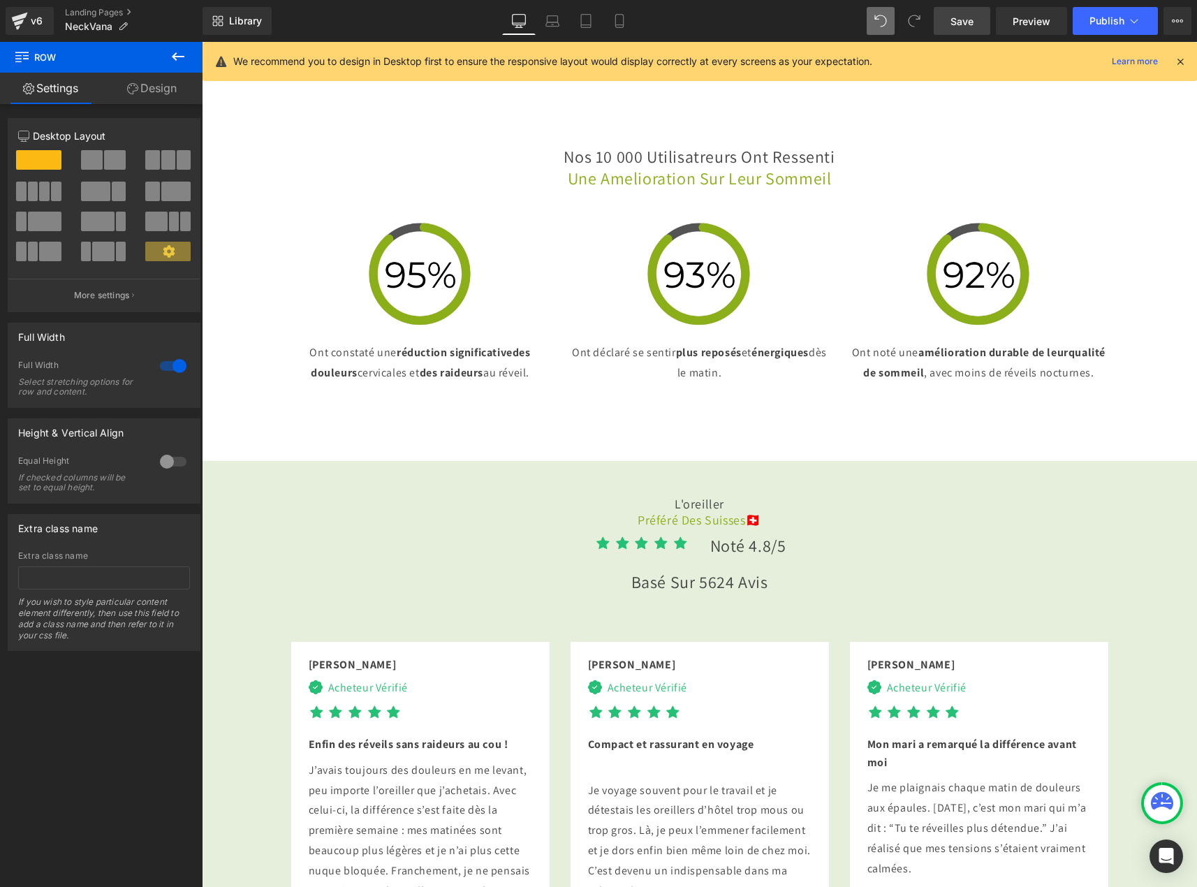
scroll to position [3074, 0]
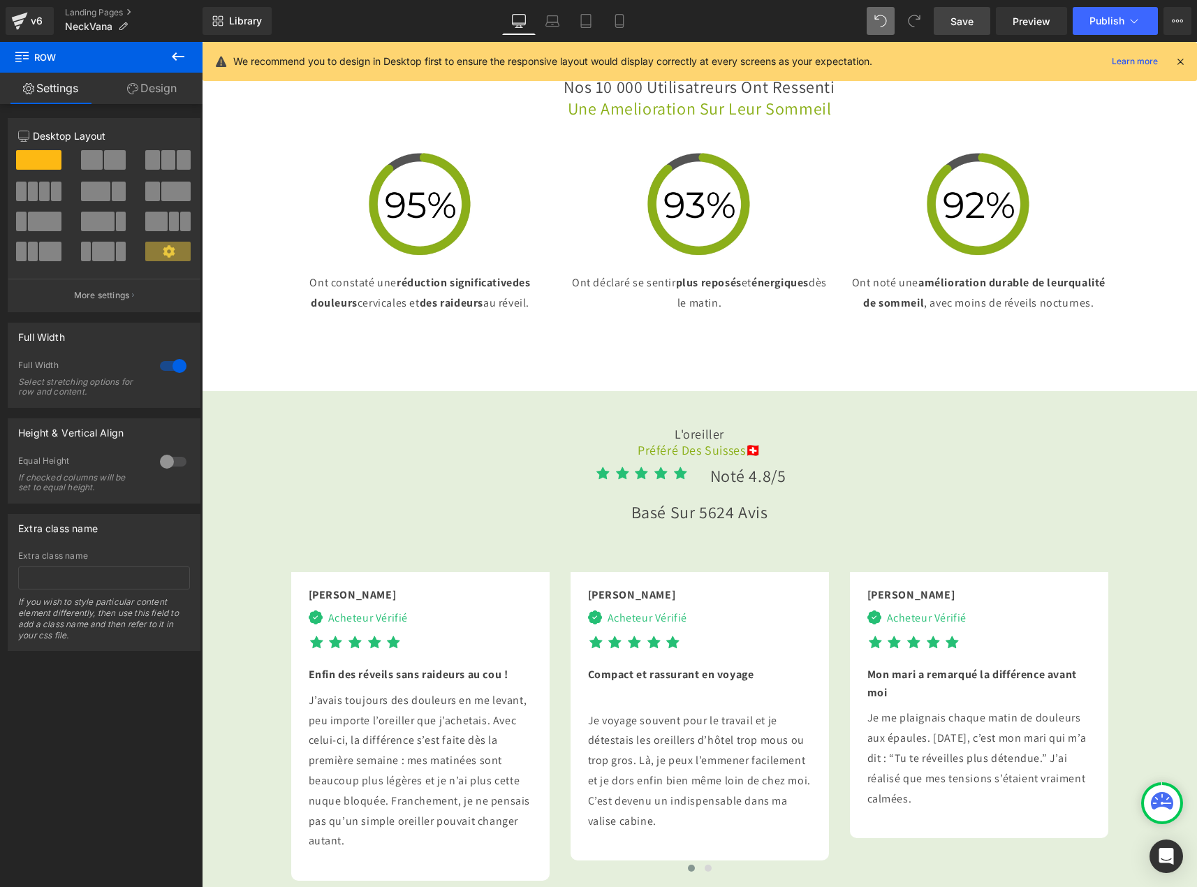
click at [973, 23] on span "Save" at bounding box center [962, 21] width 23 height 15
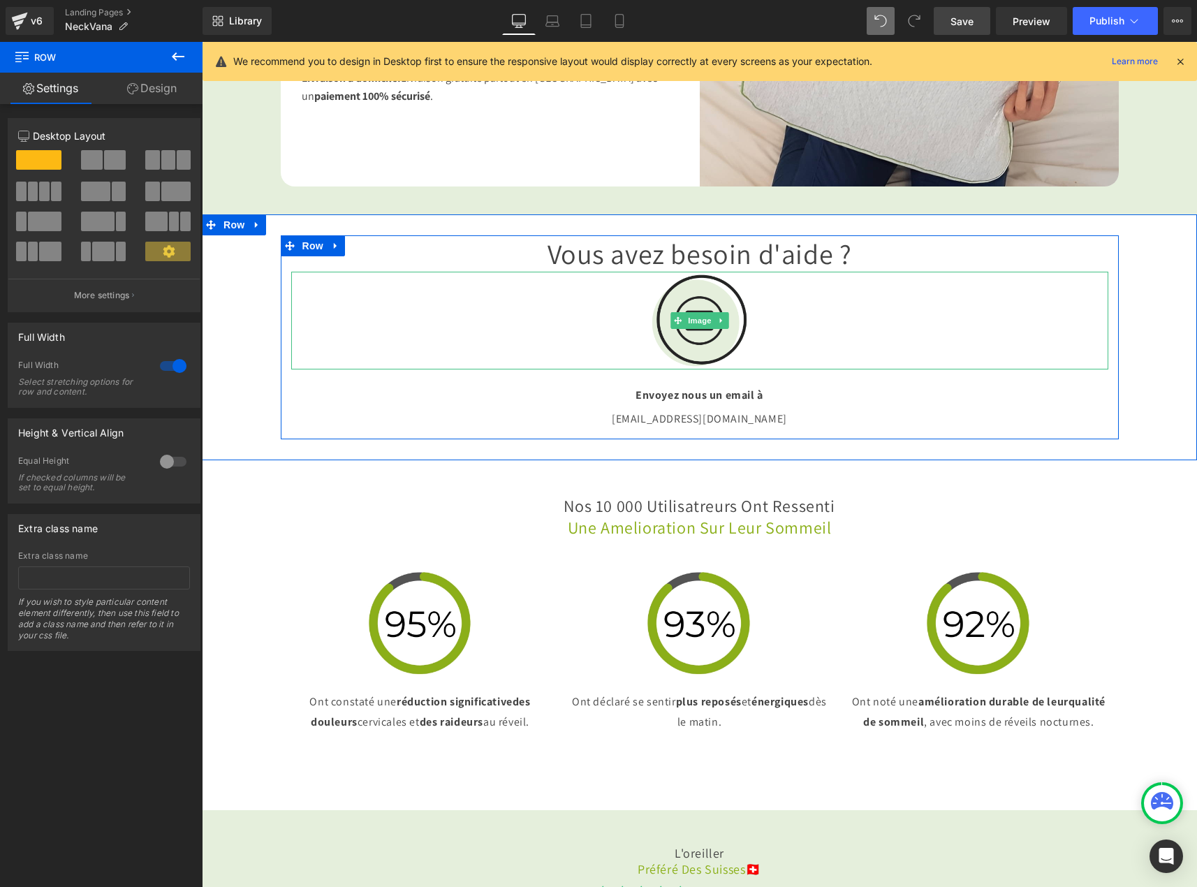
drag, startPoint x: 701, startPoint y: 346, endPoint x: 641, endPoint y: 327, distance: 63.0
click at [701, 329] on span "Image" at bounding box center [699, 320] width 29 height 17
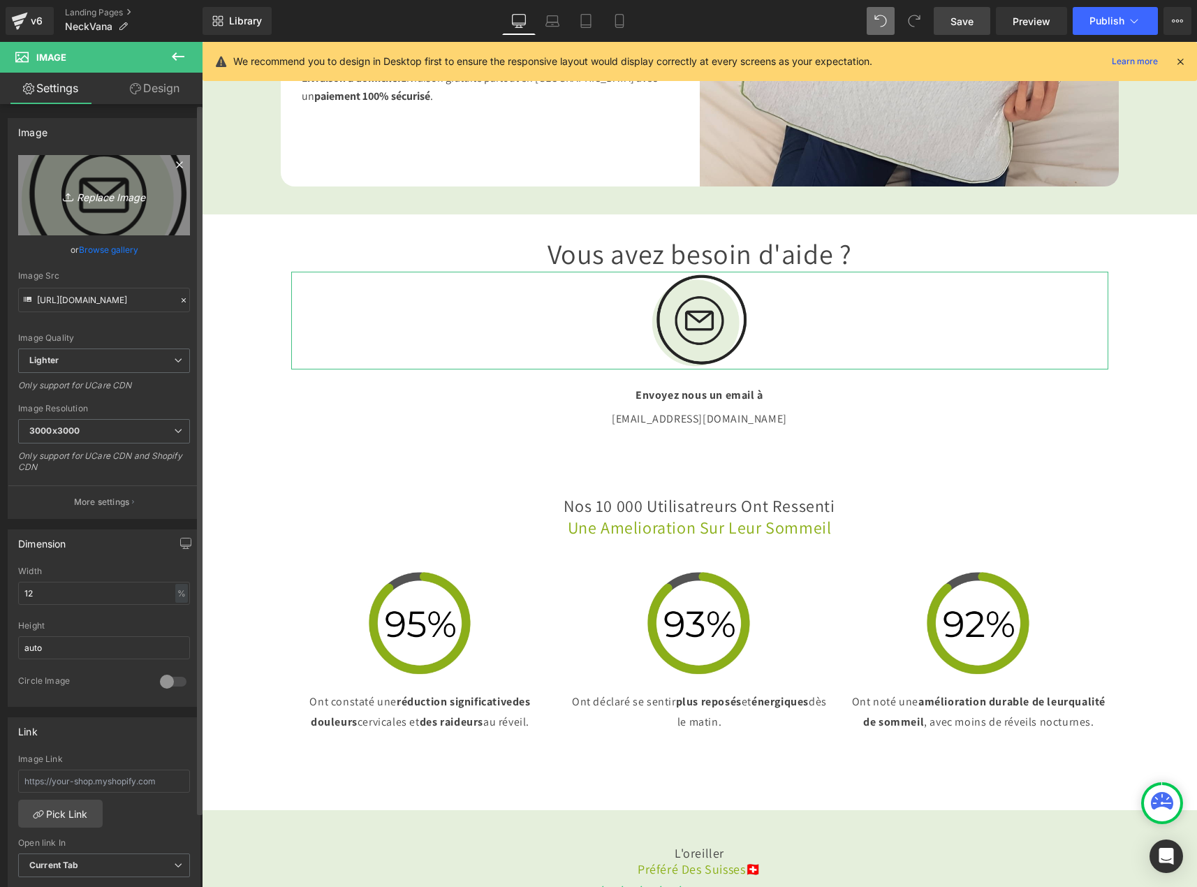
click at [103, 194] on icon "Replace Image" at bounding box center [104, 195] width 112 height 17
type input "C:\fakepath\Mail (2).jpg"
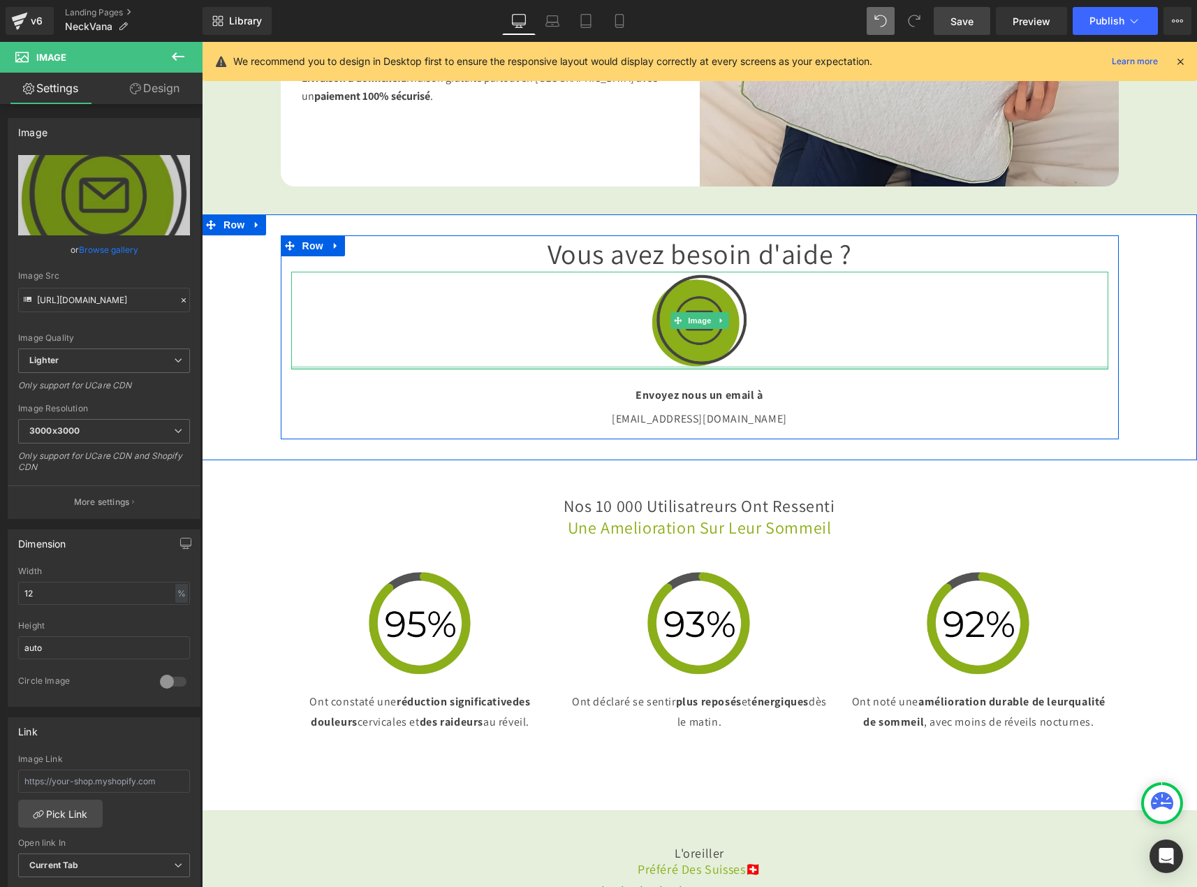
click at [1021, 435] on div "Vous avez besoin d'aide ? Heading Image Envoyez nous un email à Text Block info…" at bounding box center [700, 337] width 838 height 204
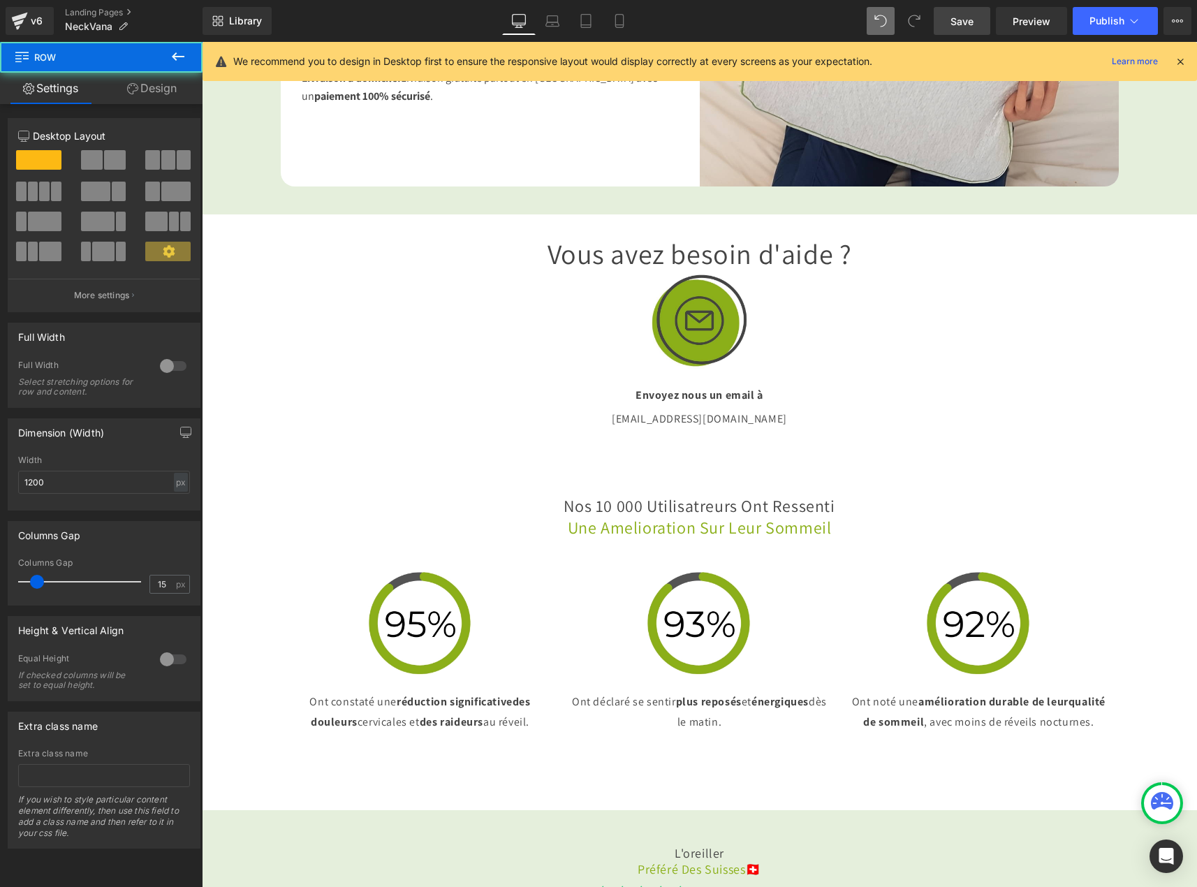
click at [1108, 539] on div "Nos 10 000 Utilisatreurs Ont ressenti une amelioration sur leur sommeil Heading" at bounding box center [700, 509] width 838 height 57
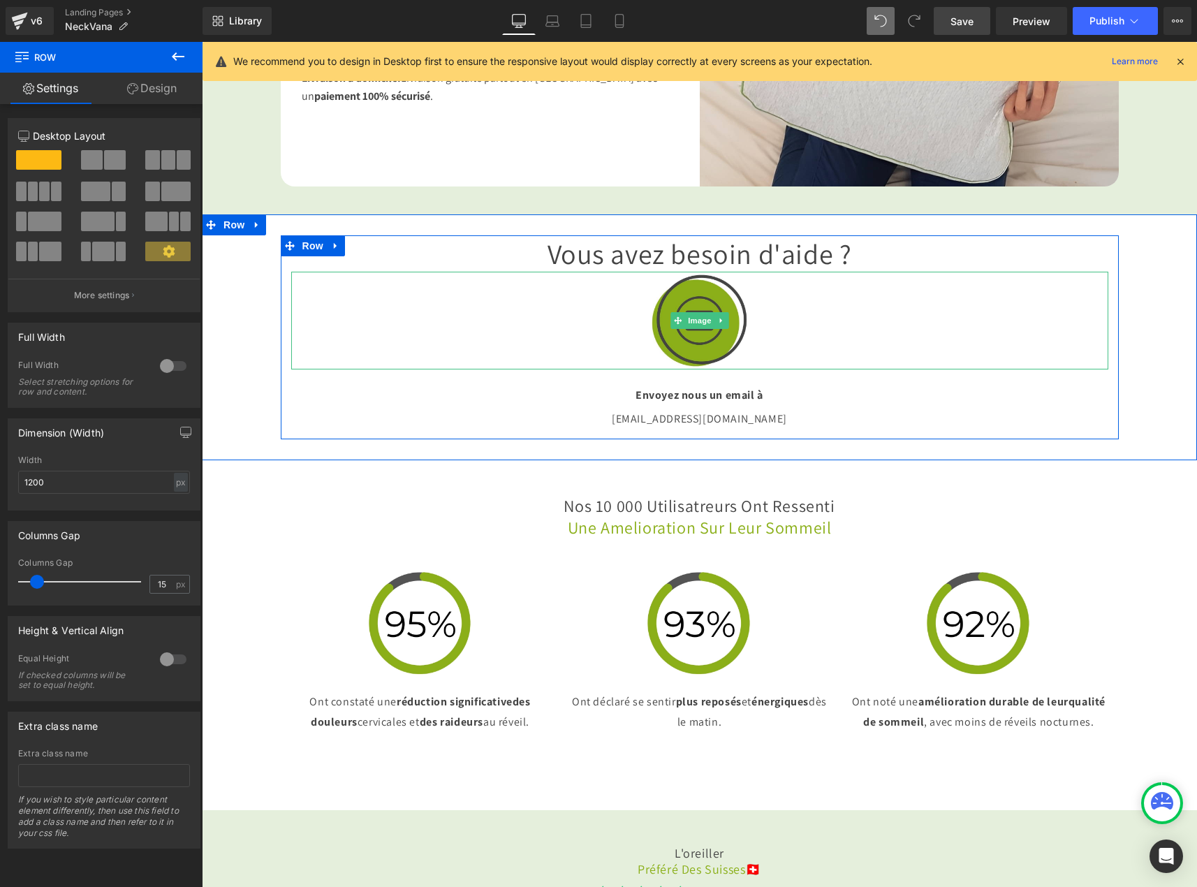
click at [467, 330] on div at bounding box center [699, 321] width 817 height 98
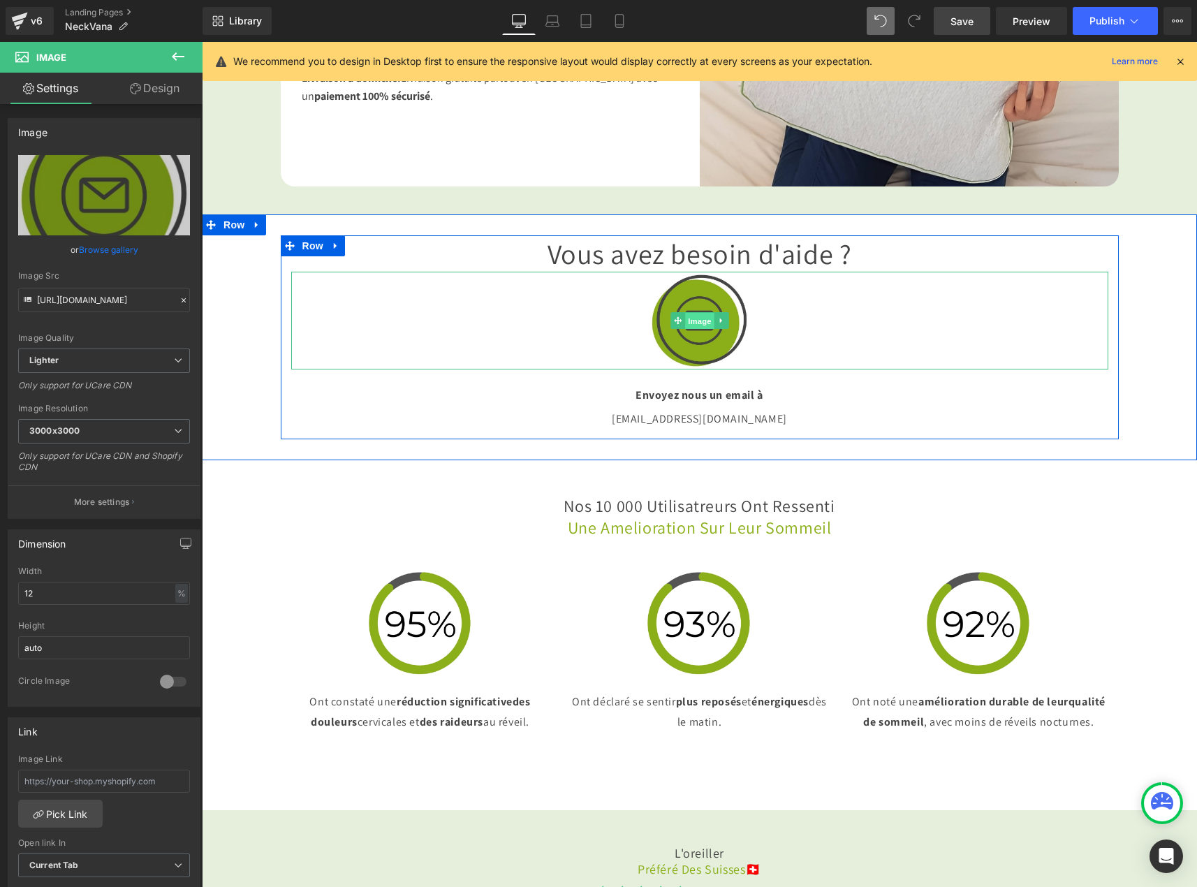
click at [693, 330] on span "Image" at bounding box center [699, 321] width 29 height 17
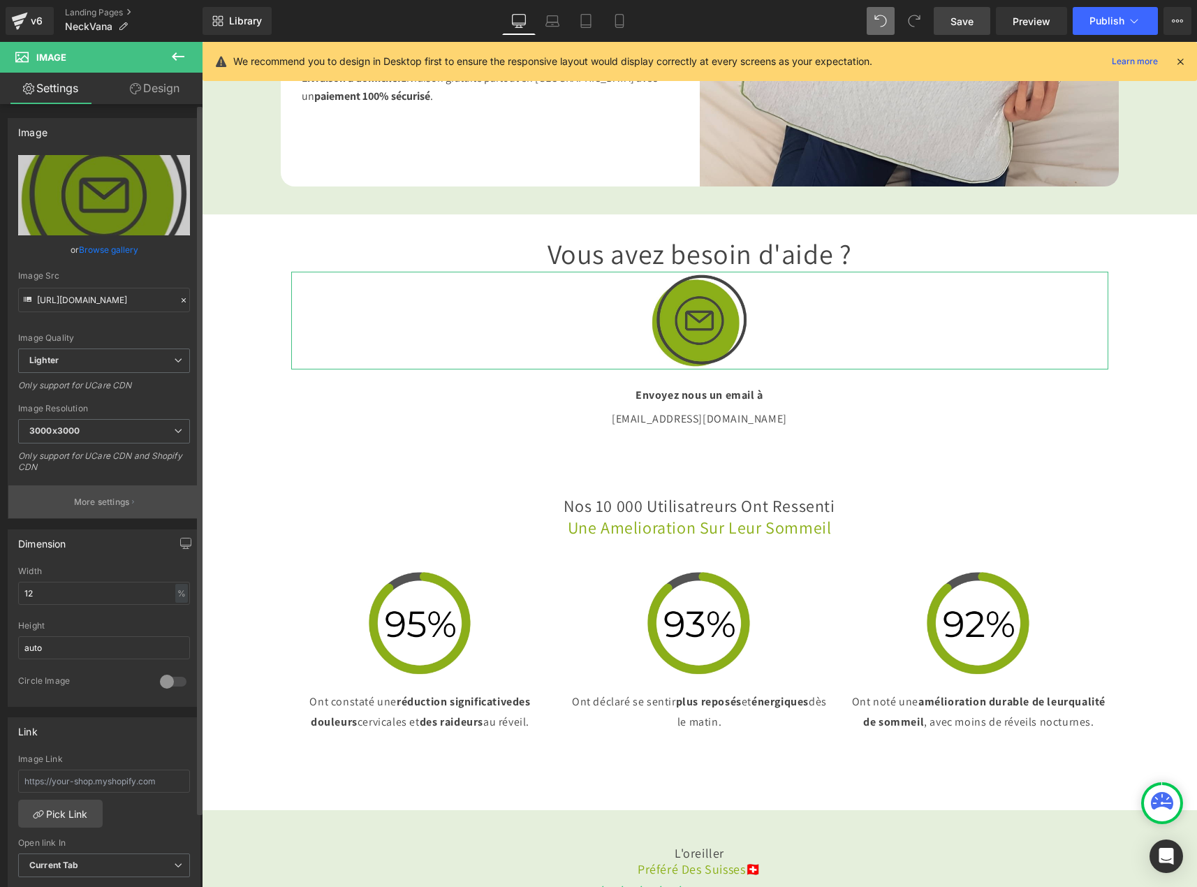
click at [118, 493] on button "More settings" at bounding box center [103, 502] width 191 height 33
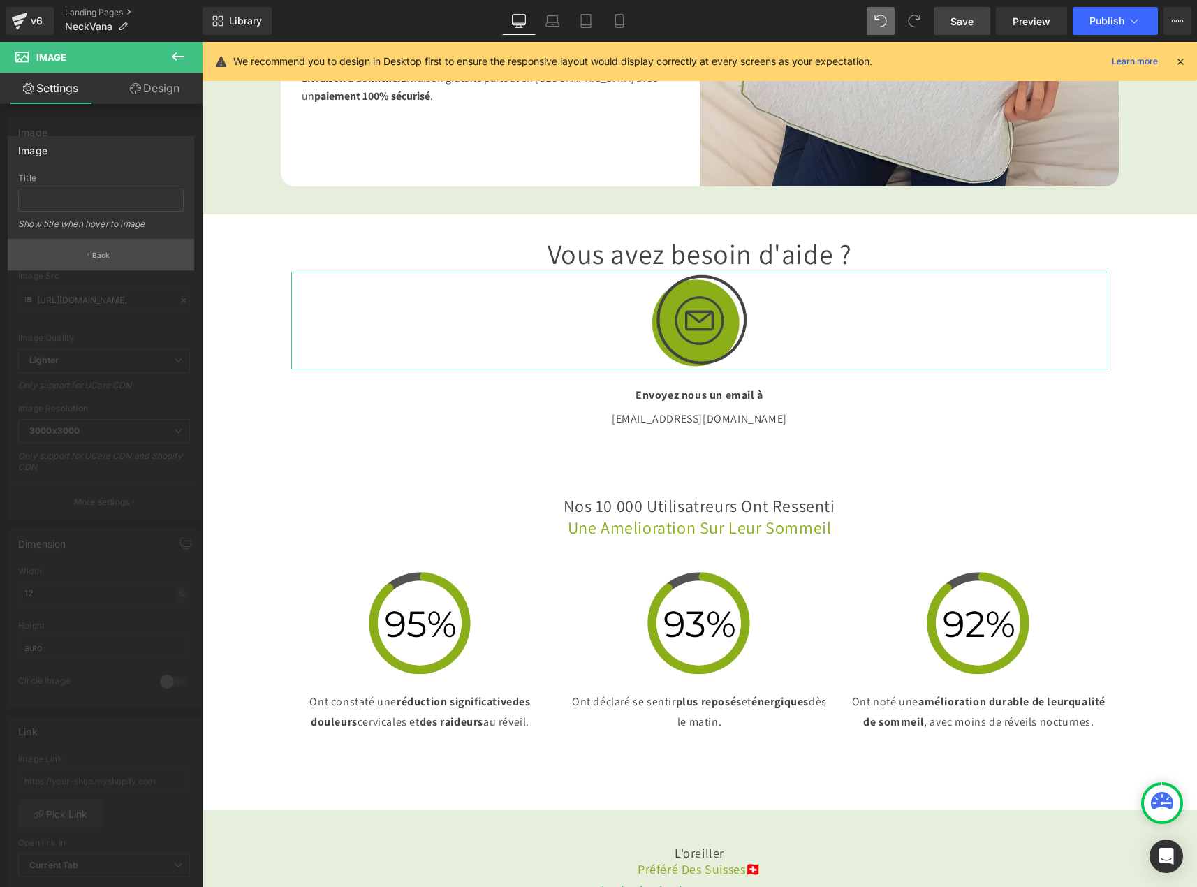
click at [98, 254] on p "Back" at bounding box center [101, 255] width 18 height 10
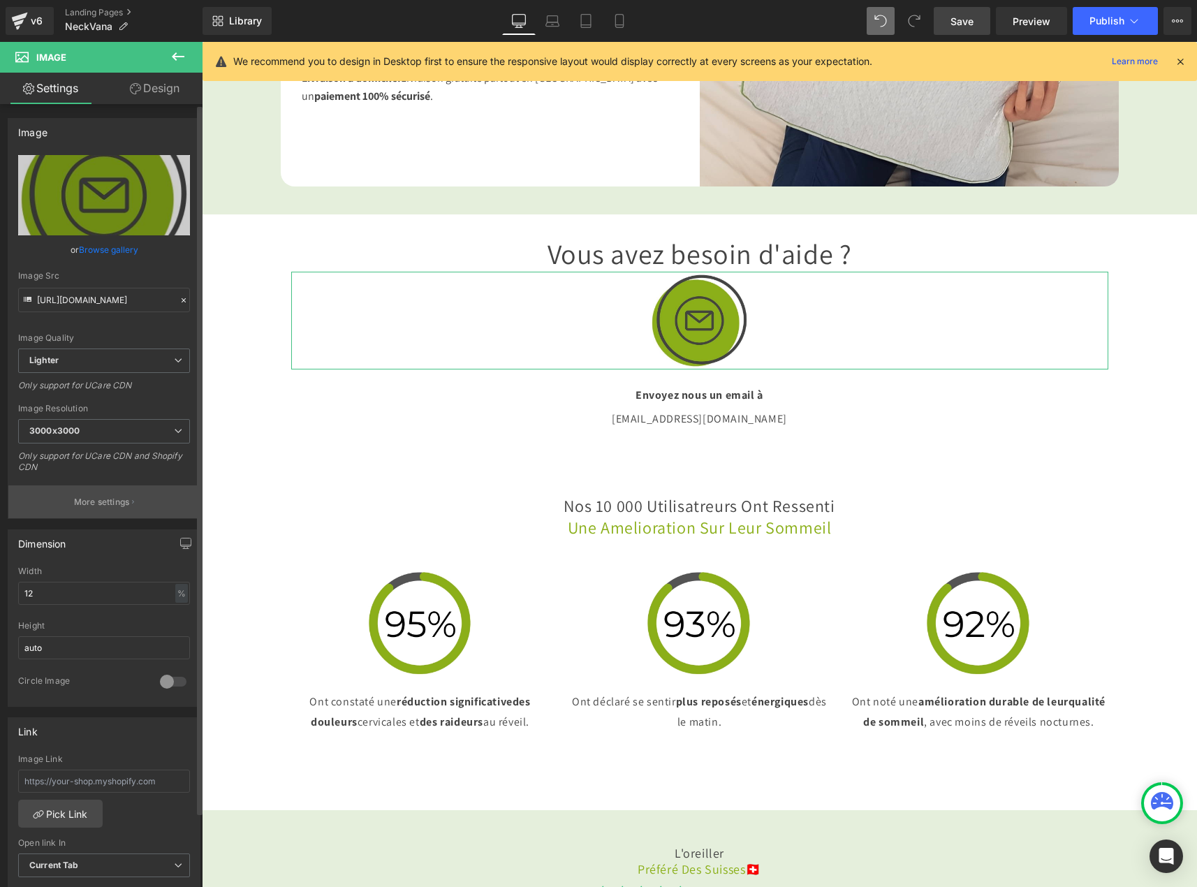
click at [101, 500] on p "More settings" at bounding box center [102, 502] width 56 height 13
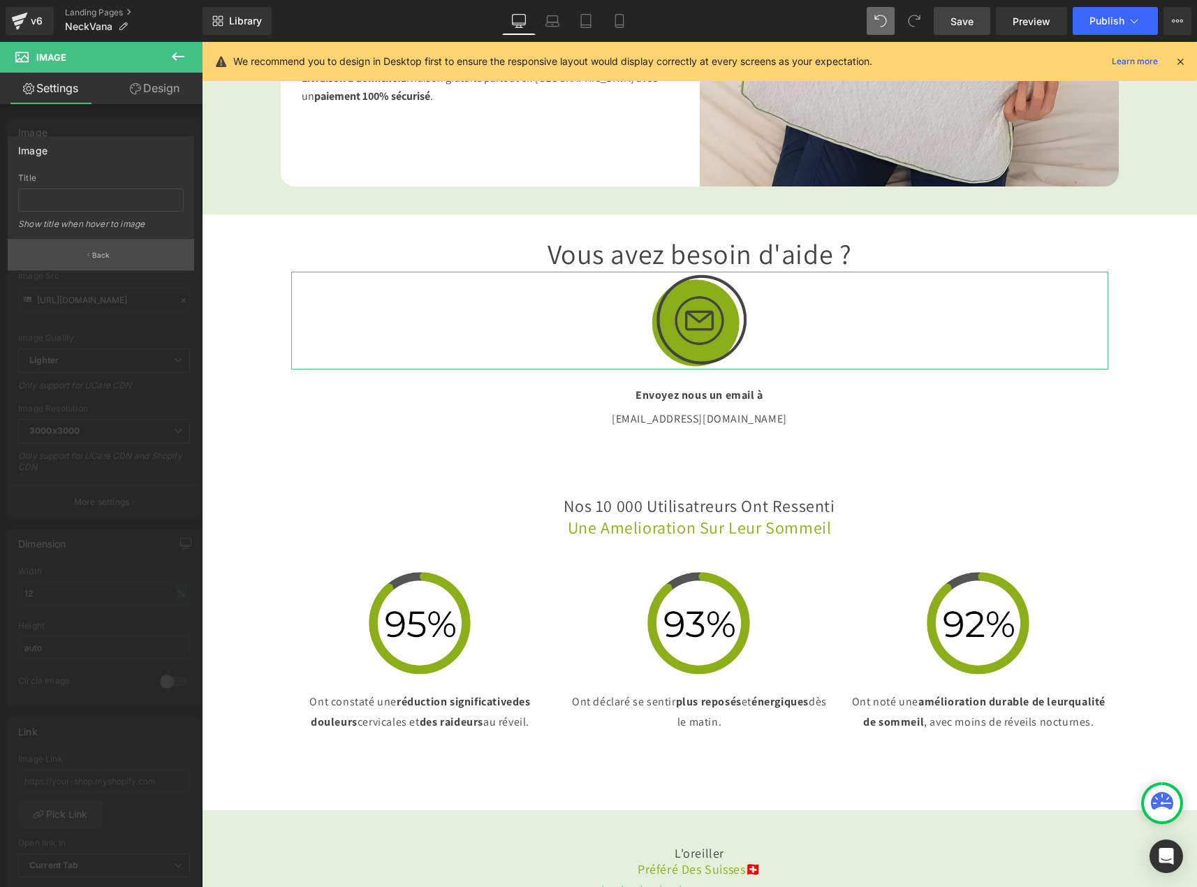
click at [103, 252] on p "Back" at bounding box center [101, 255] width 18 height 10
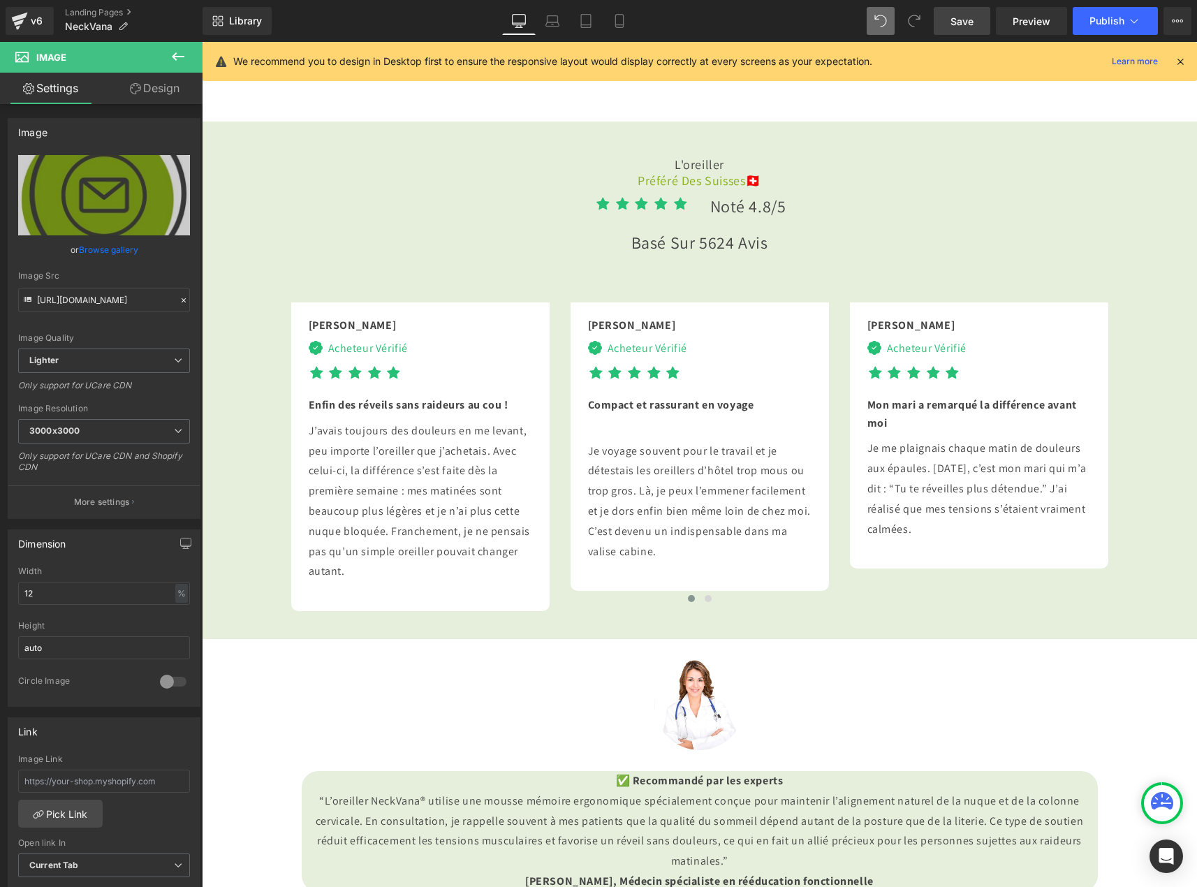
scroll to position [3423, 0]
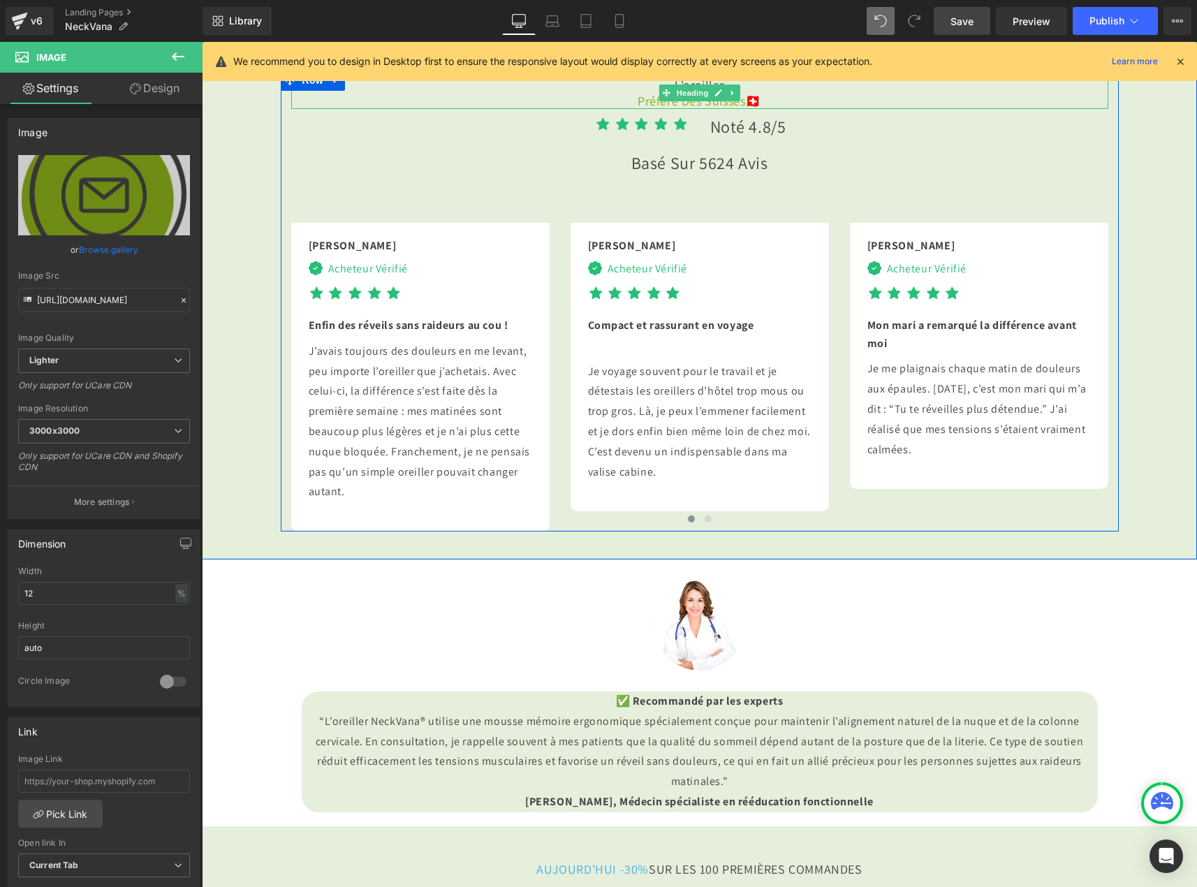
click at [678, 110] on h3 "L'oreiller Préféré Des Suisses 🇨🇭" at bounding box center [699, 93] width 817 height 33
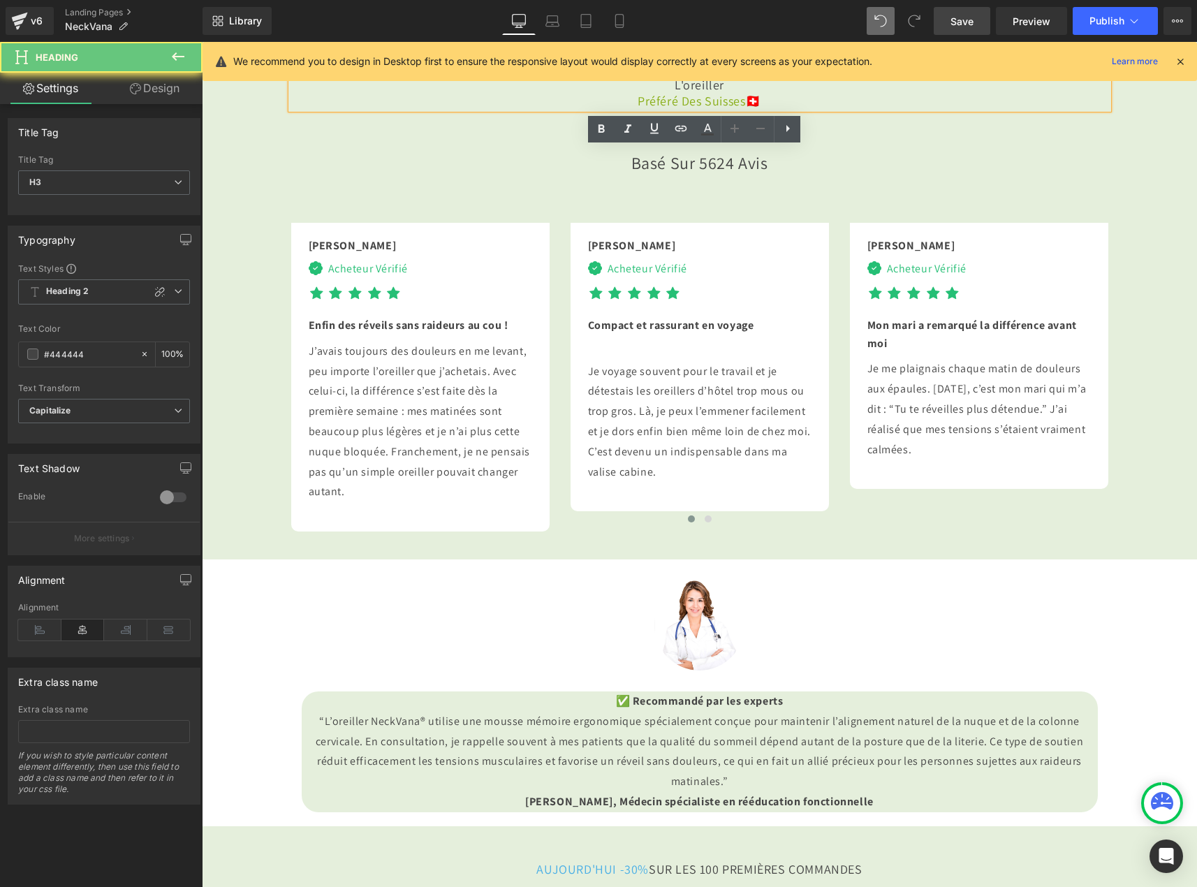
click at [674, 110] on h3 "L'oreiller Préféré Des Suisses 🇨🇭" at bounding box center [699, 93] width 817 height 33
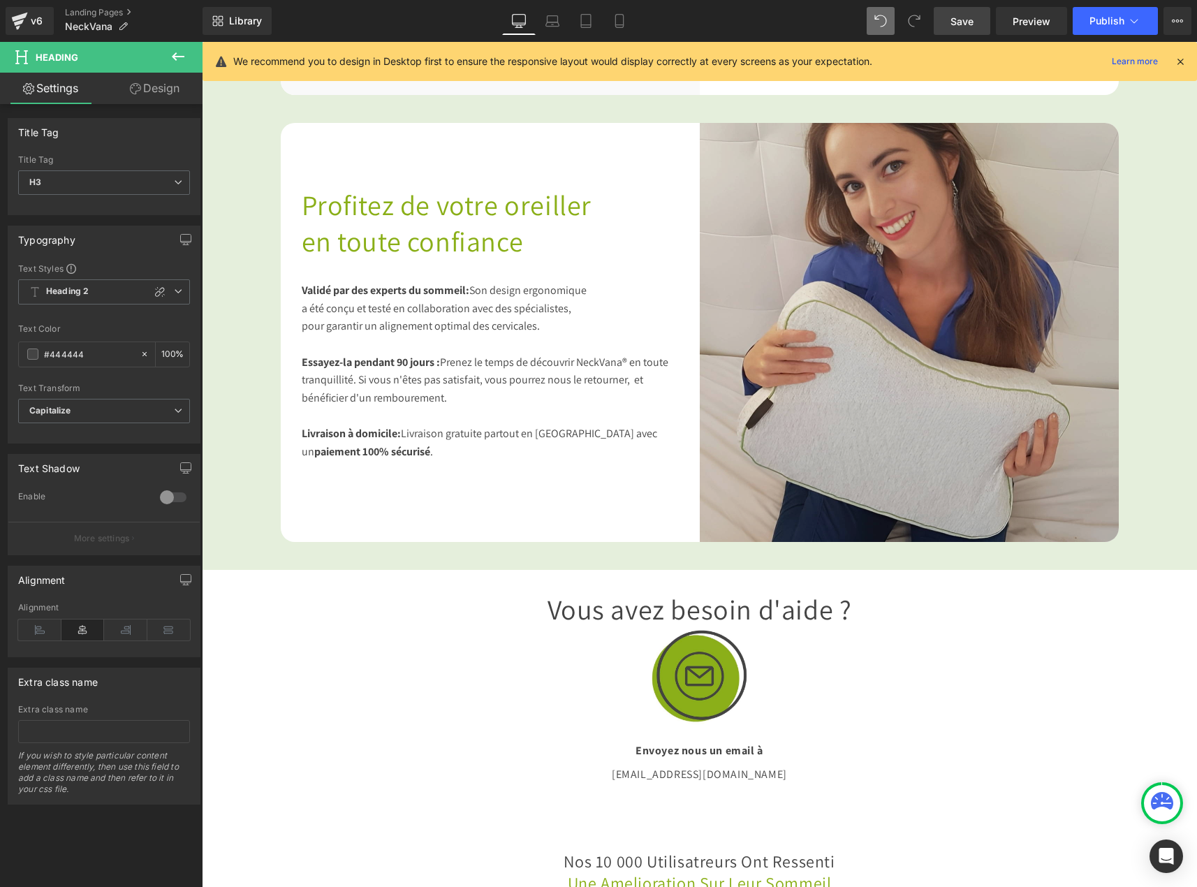
scroll to position [2655, 0]
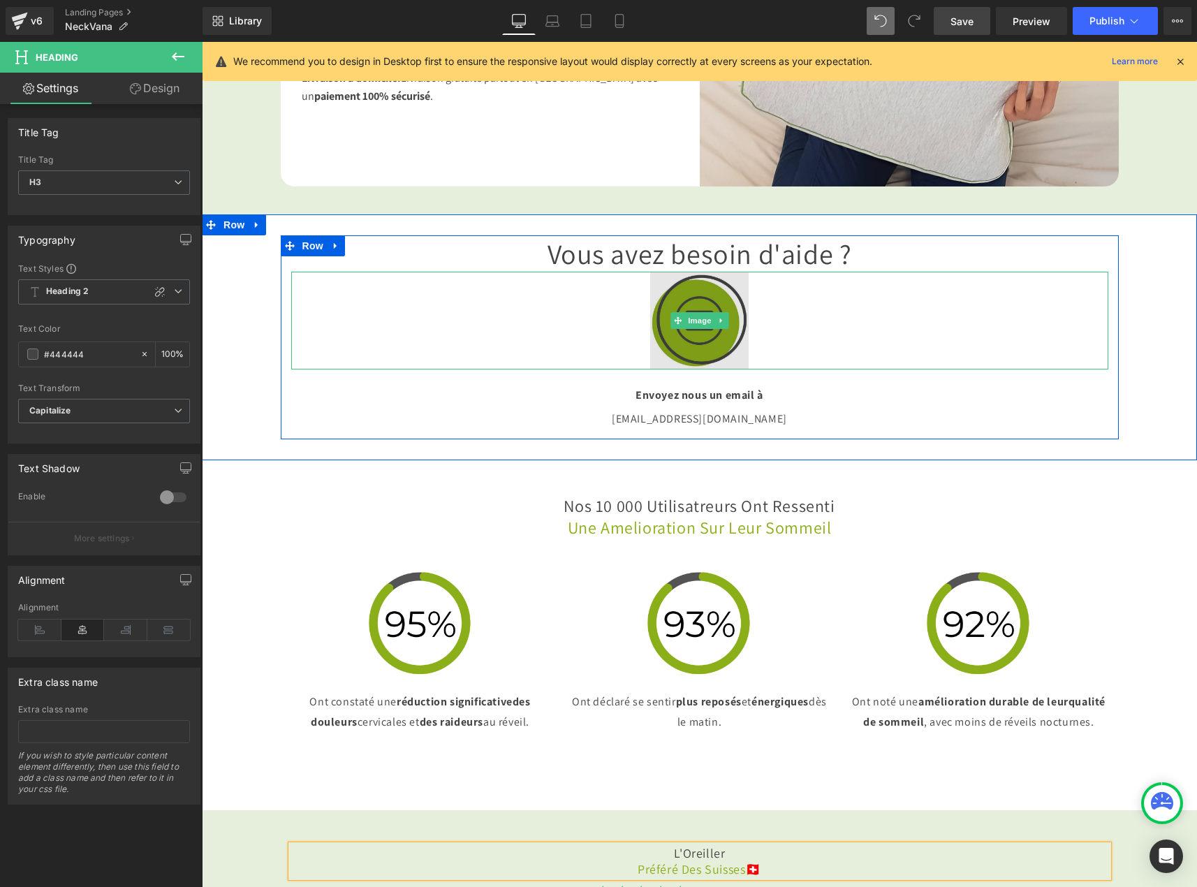
click at [664, 359] on img at bounding box center [699, 321] width 98 height 98
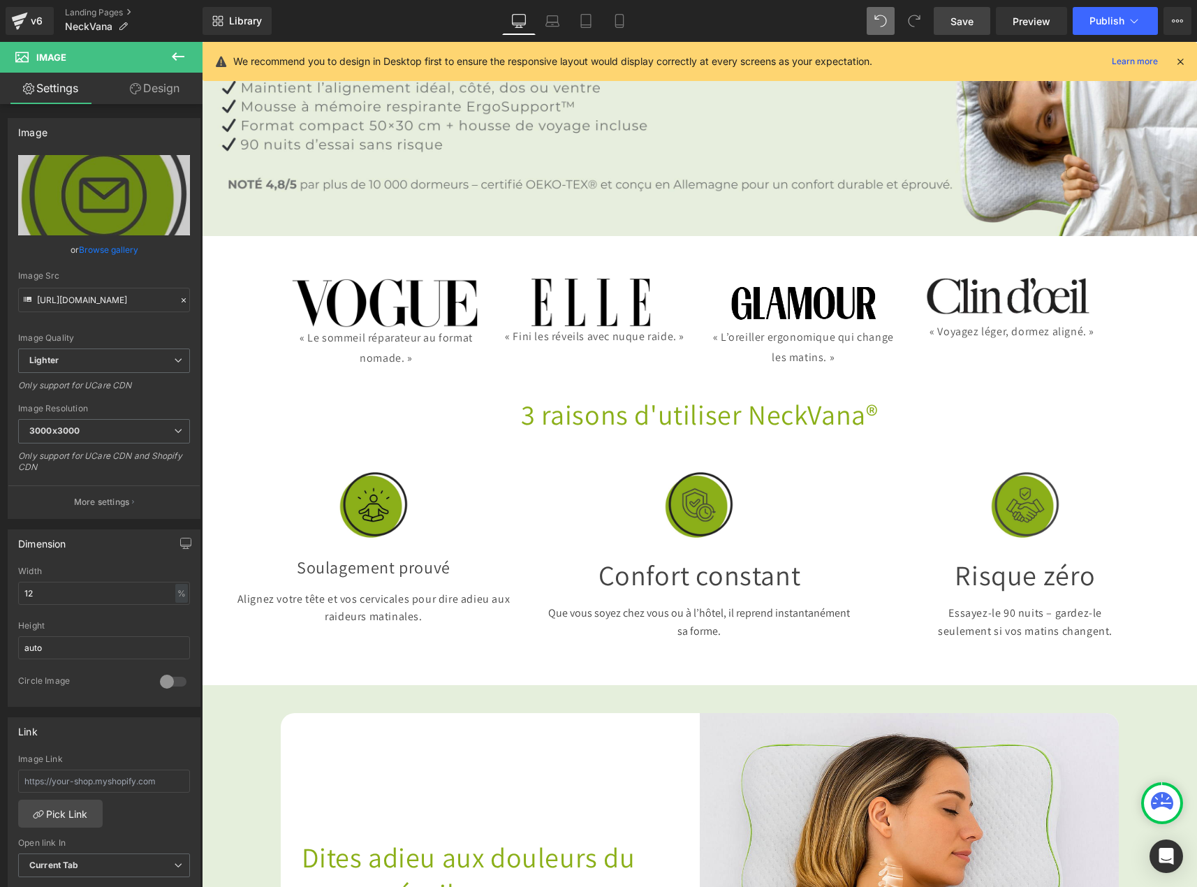
scroll to position [140, 0]
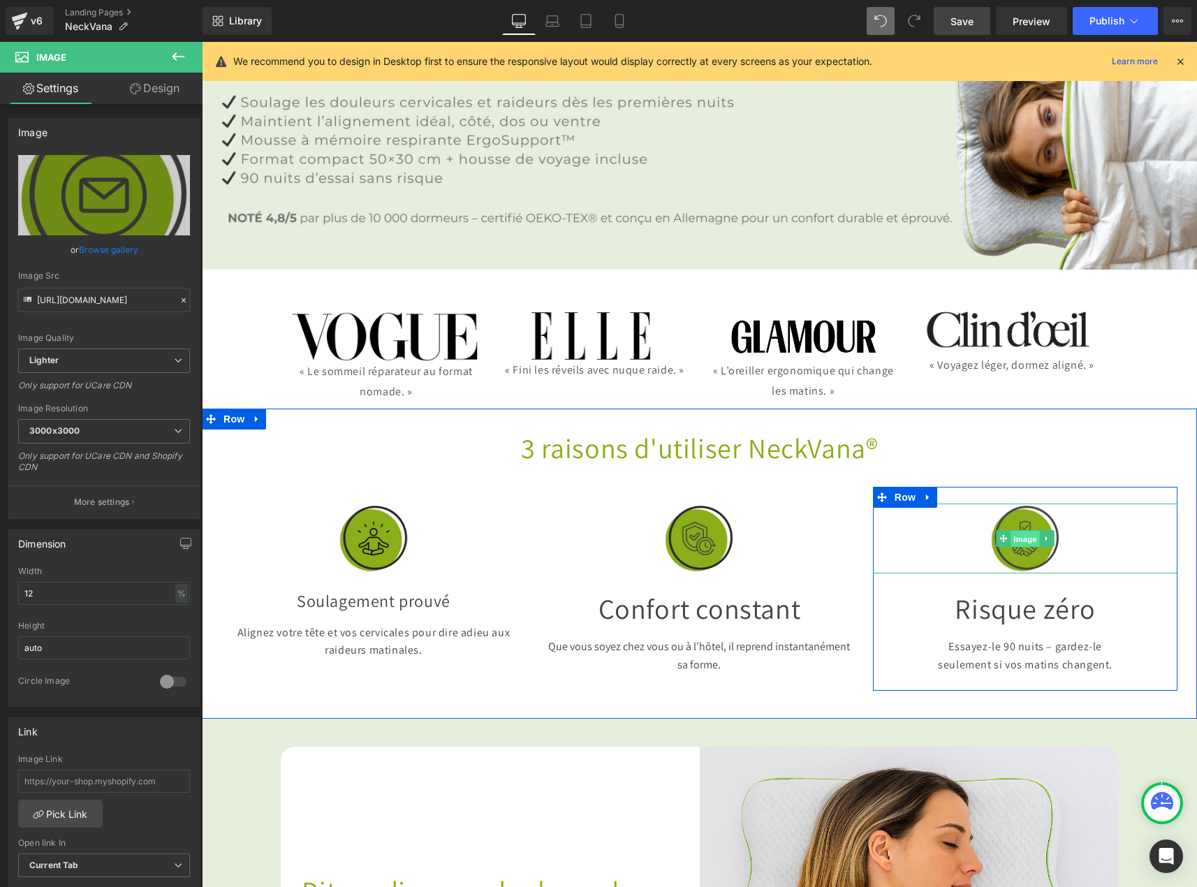
click at [1028, 534] on span "Image" at bounding box center [1025, 539] width 29 height 17
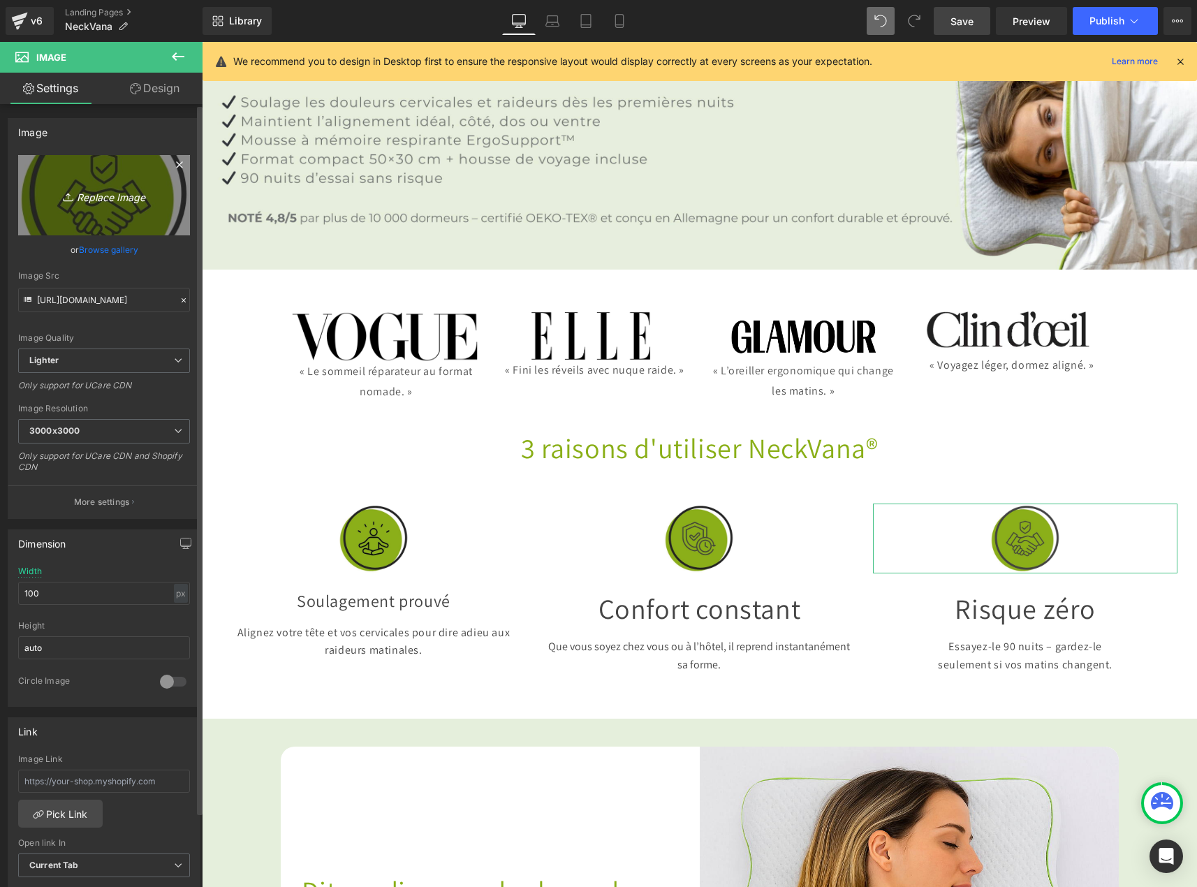
click at [100, 189] on icon "Replace Image" at bounding box center [104, 195] width 112 height 17
type input "C:\fakepath\Mail (1).jpg"
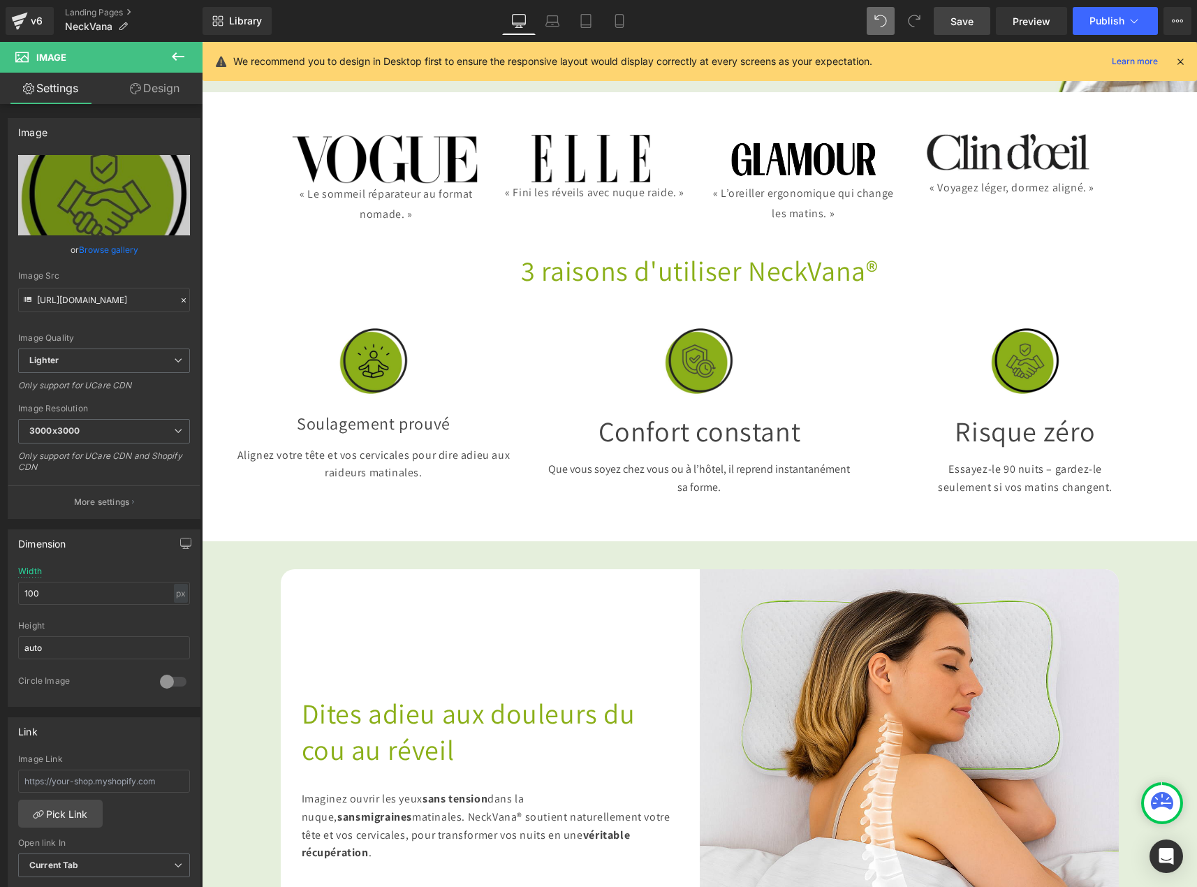
scroll to position [349, 0]
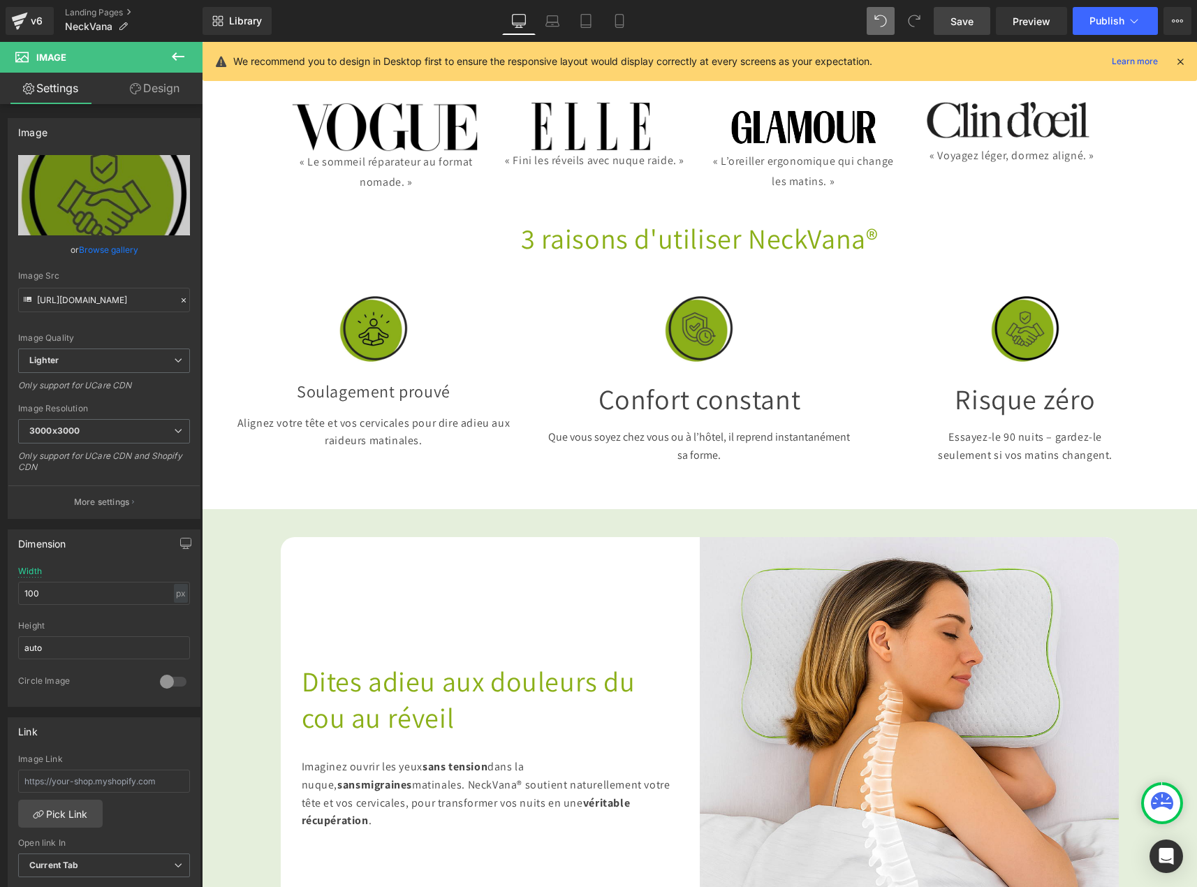
click at [1180, 66] on icon at bounding box center [1180, 61] width 13 height 13
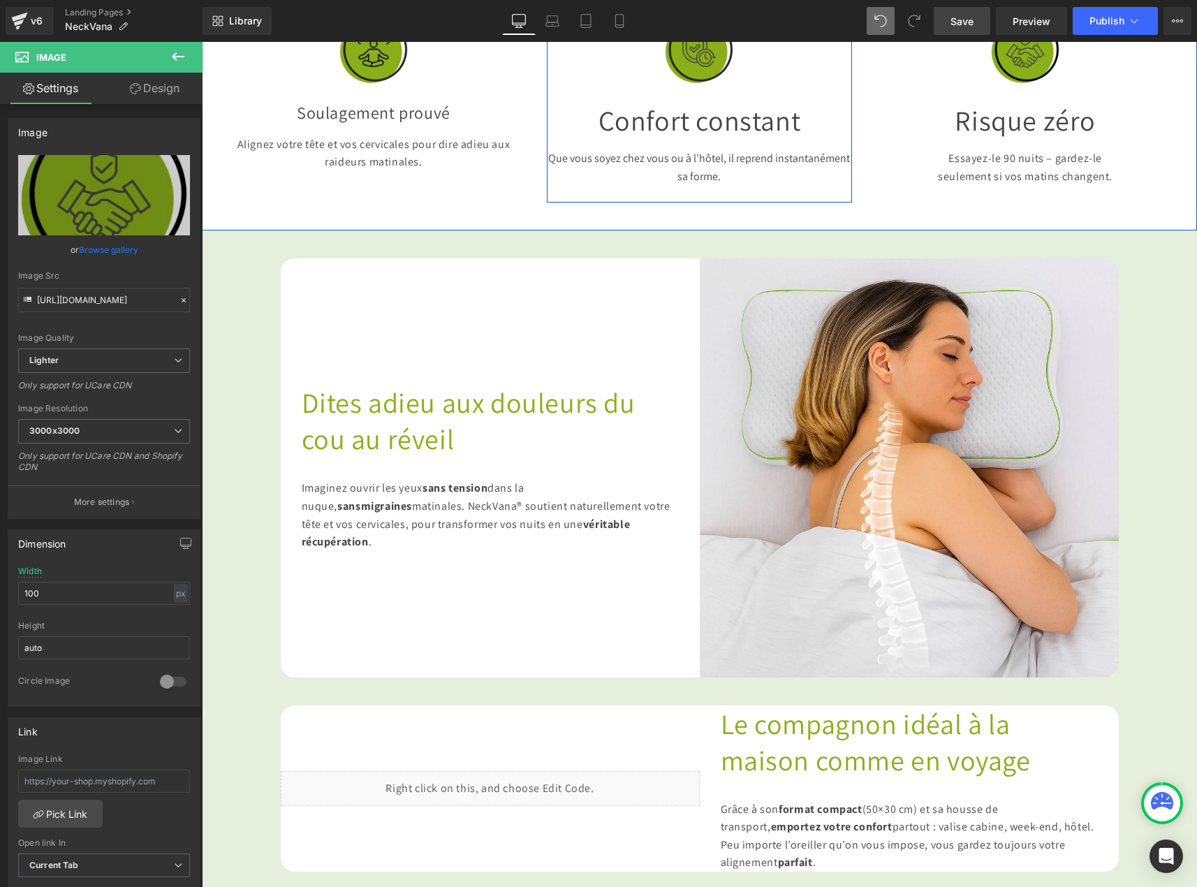
scroll to position [629, 0]
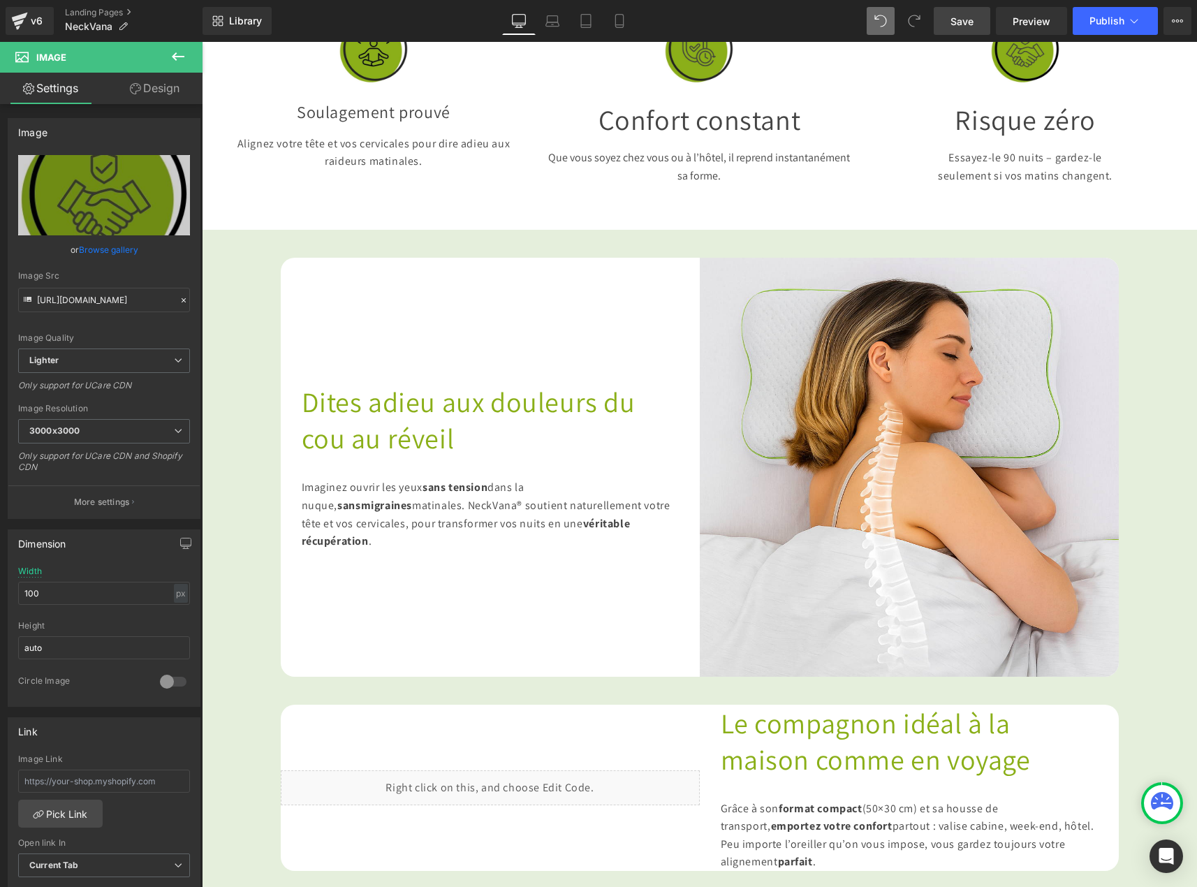
click at [965, 17] on span "Save" at bounding box center [962, 21] width 23 height 15
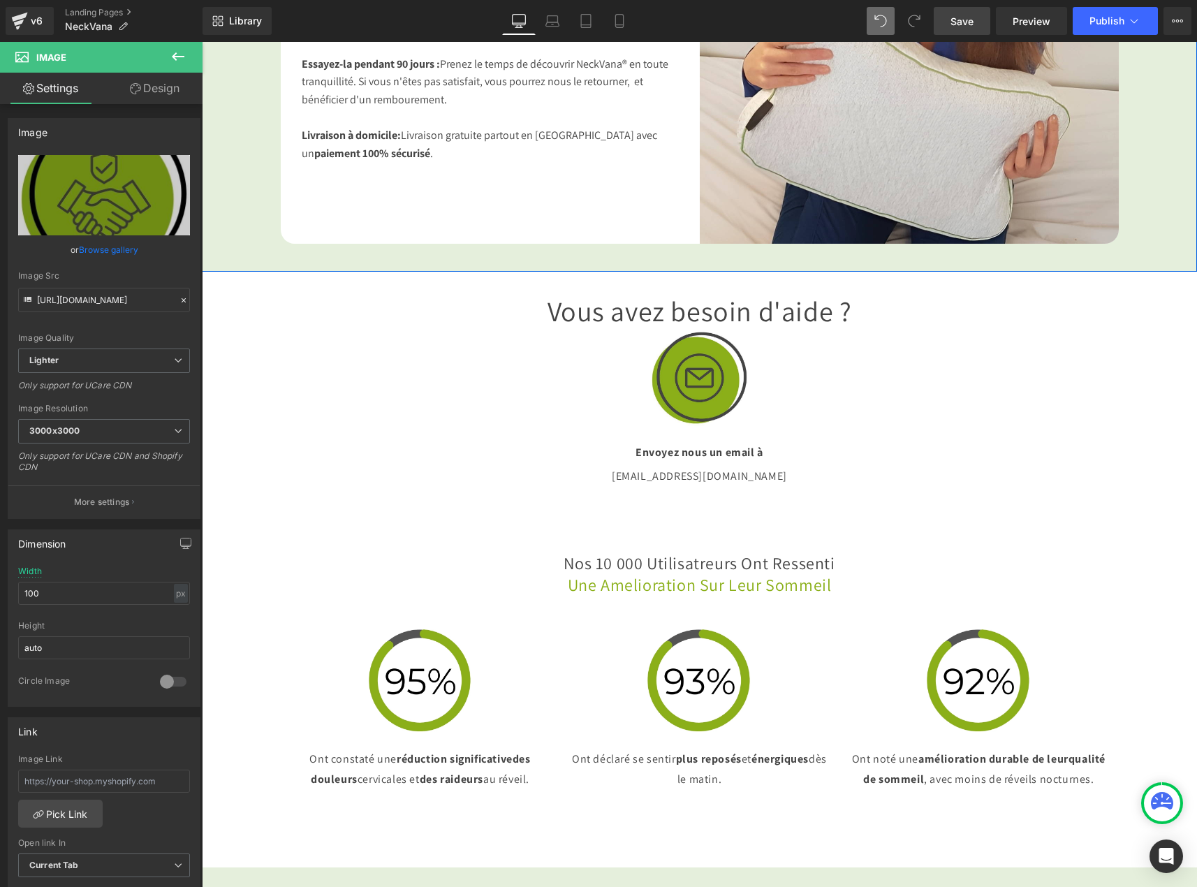
scroll to position [2655, 0]
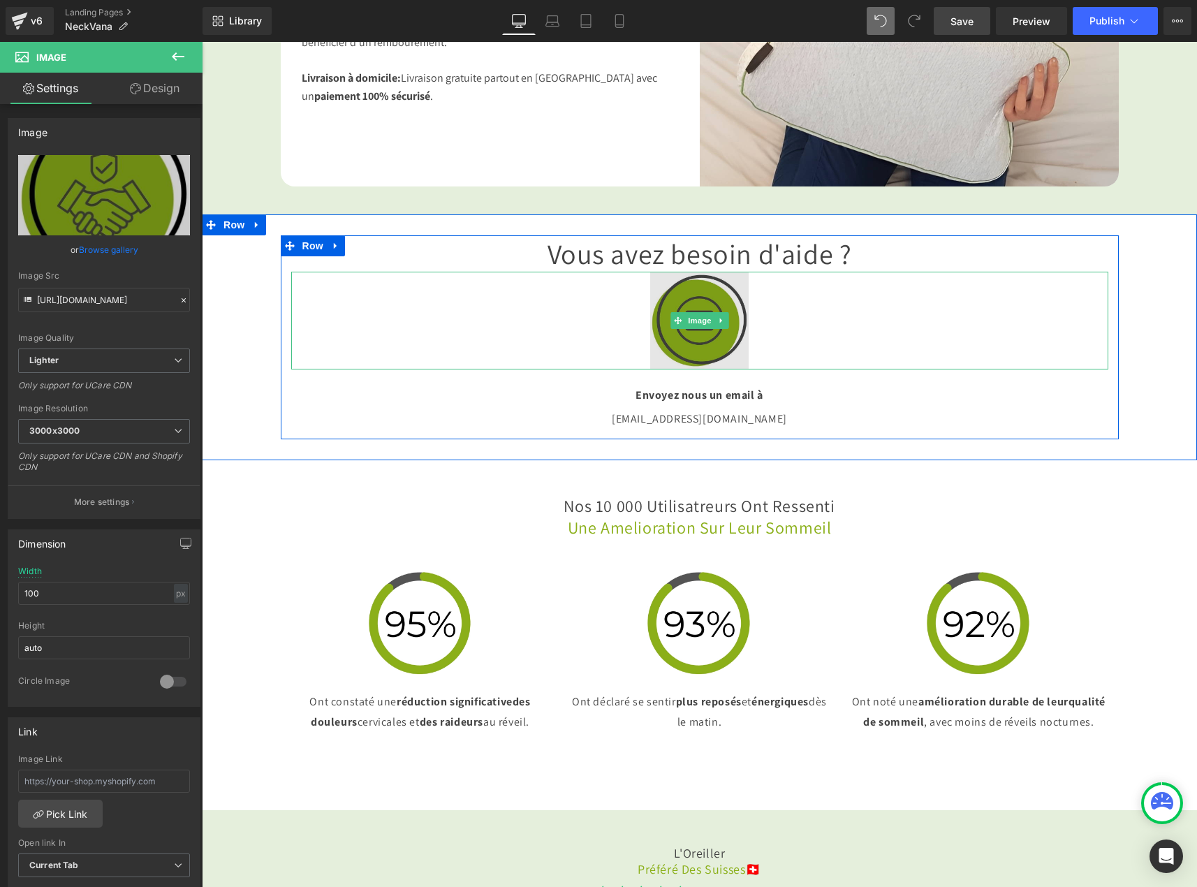
click at [671, 363] on img at bounding box center [699, 321] width 98 height 98
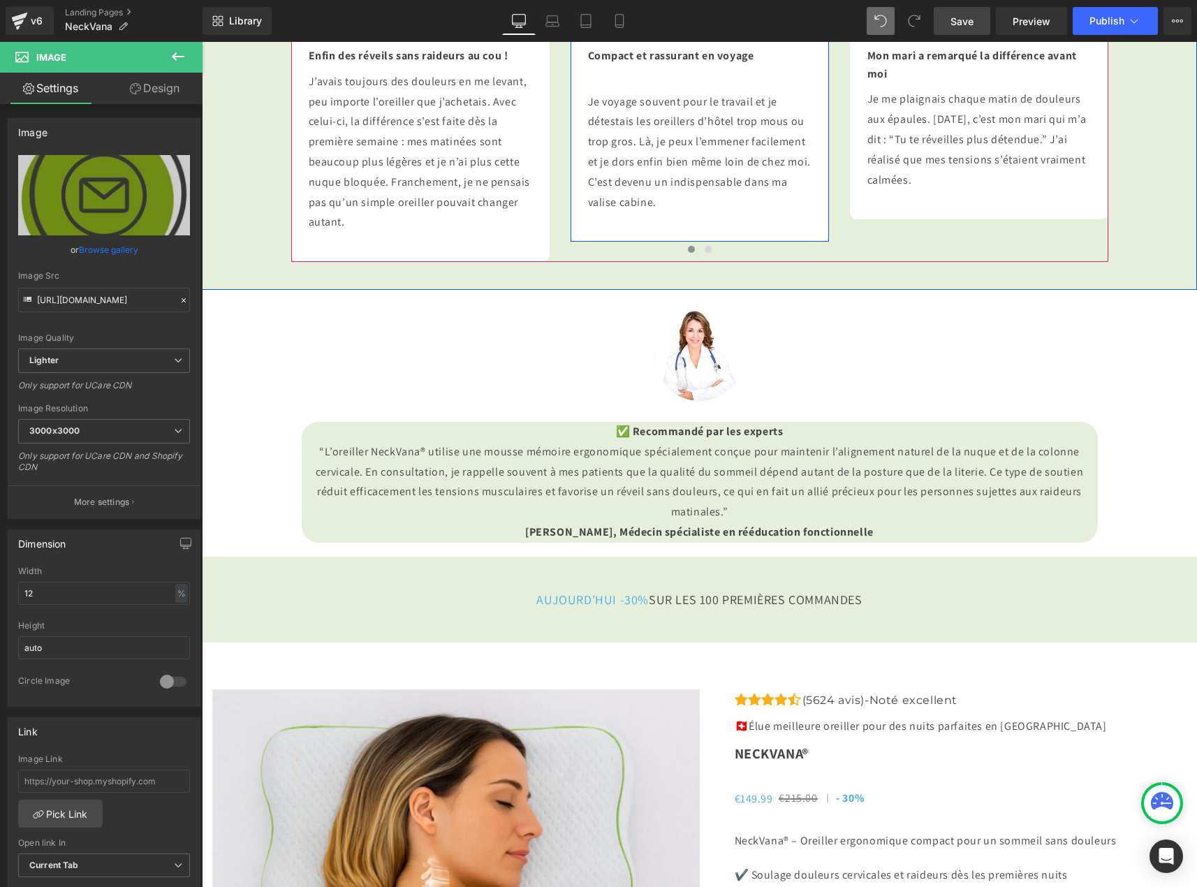
scroll to position [3703, 0]
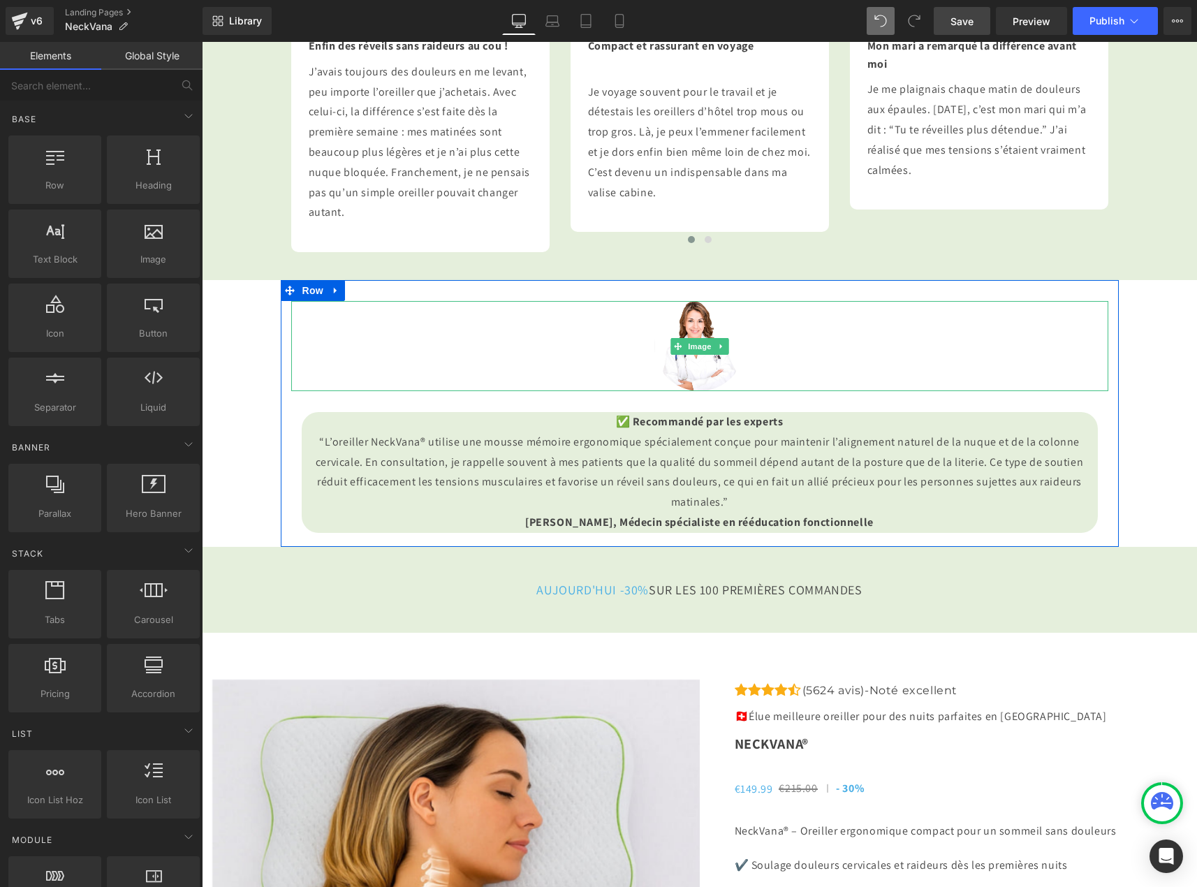
click at [291, 391] on div at bounding box center [292, 346] width 3 height 90
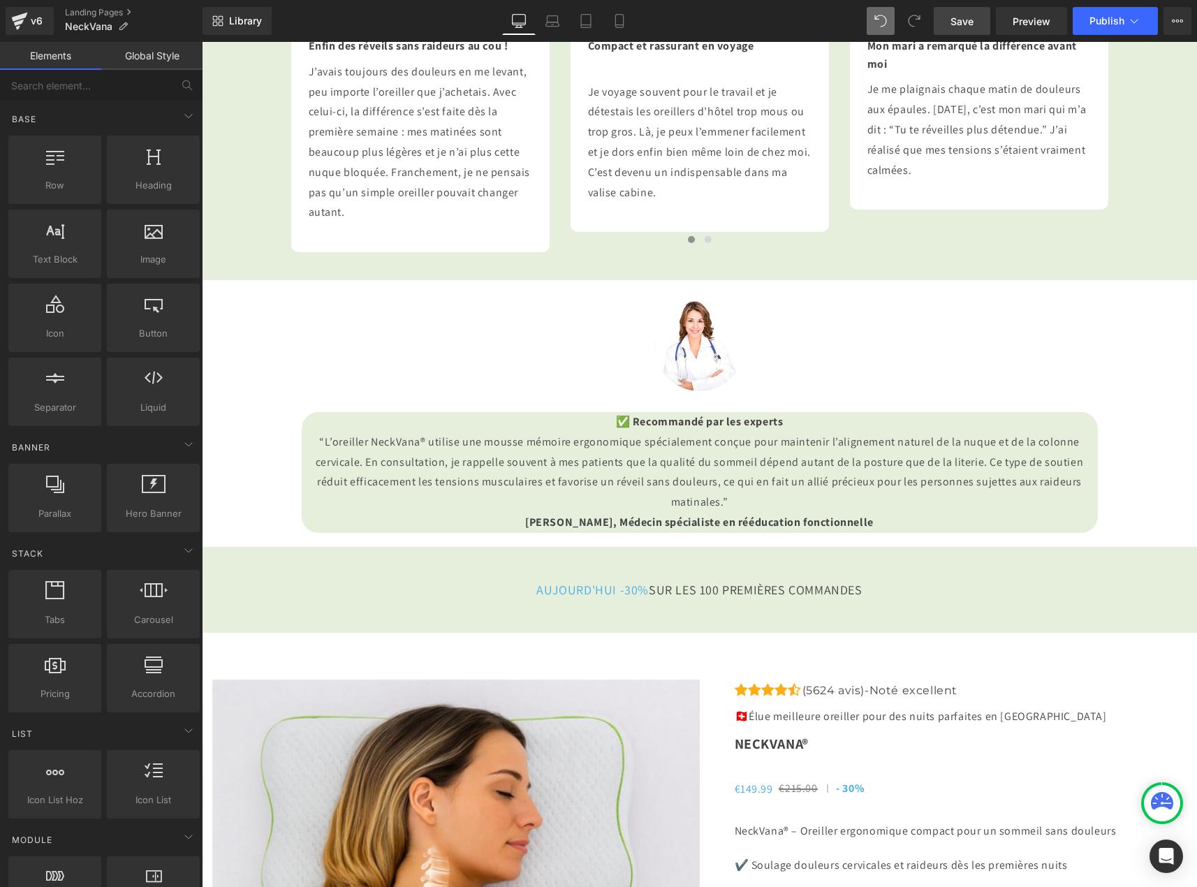
click at [135, 55] on link "Global Style" at bounding box center [151, 56] width 101 height 28
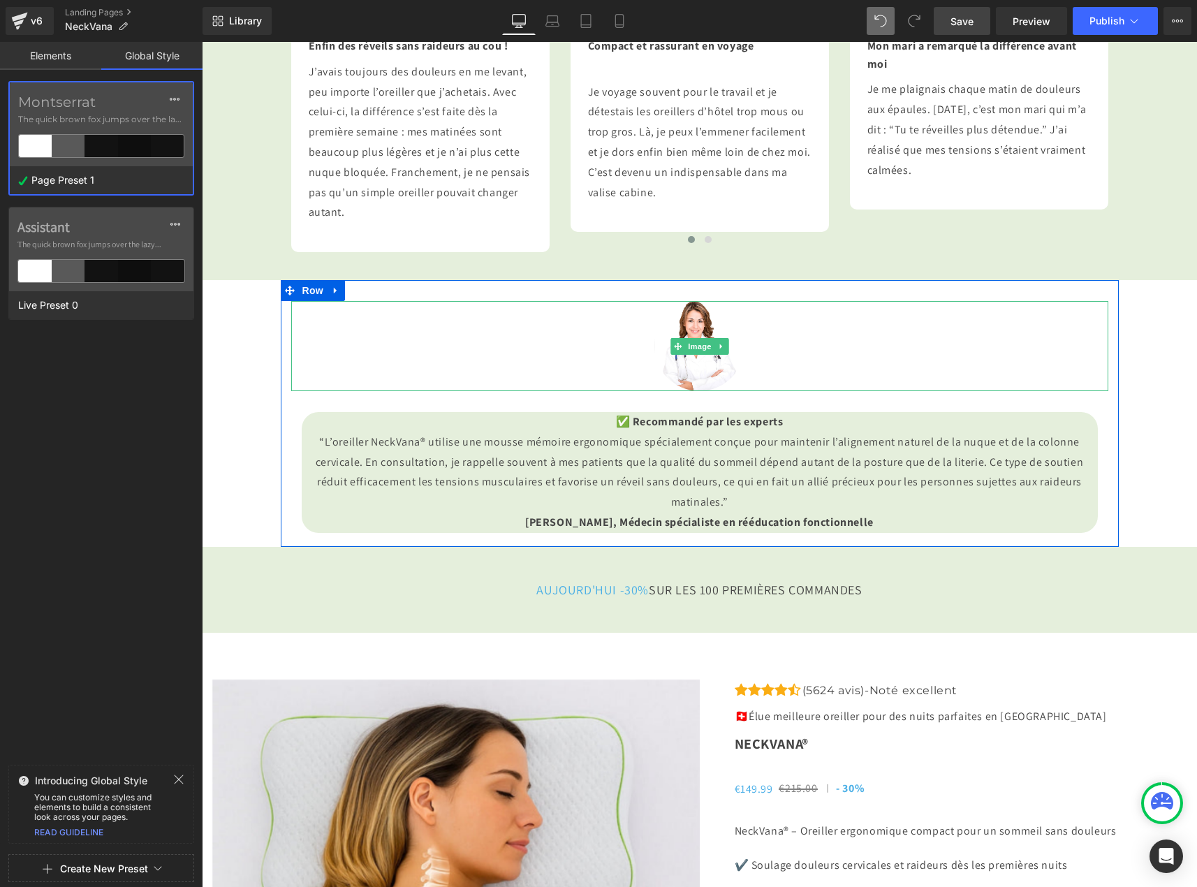
click at [892, 391] on div at bounding box center [699, 346] width 817 height 90
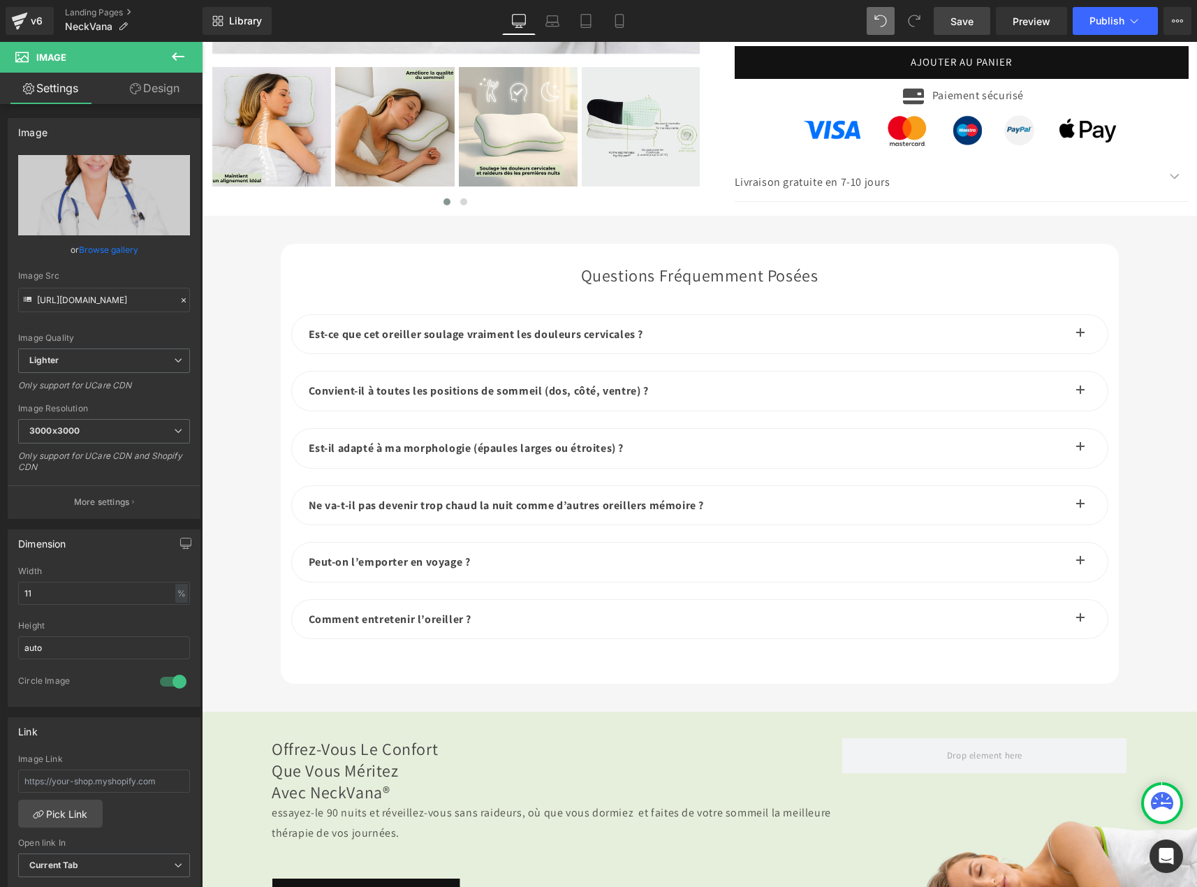
scroll to position [4821, 0]
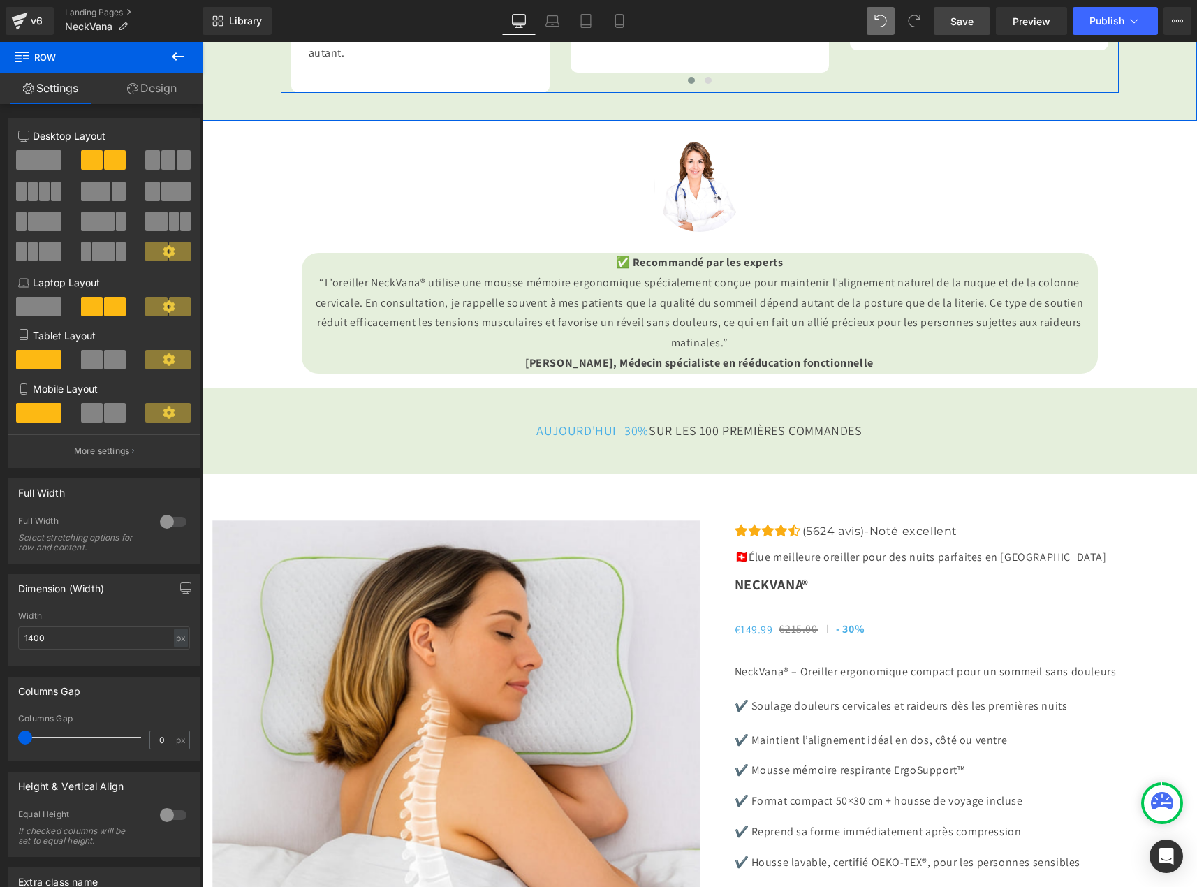
scroll to position [3912, 0]
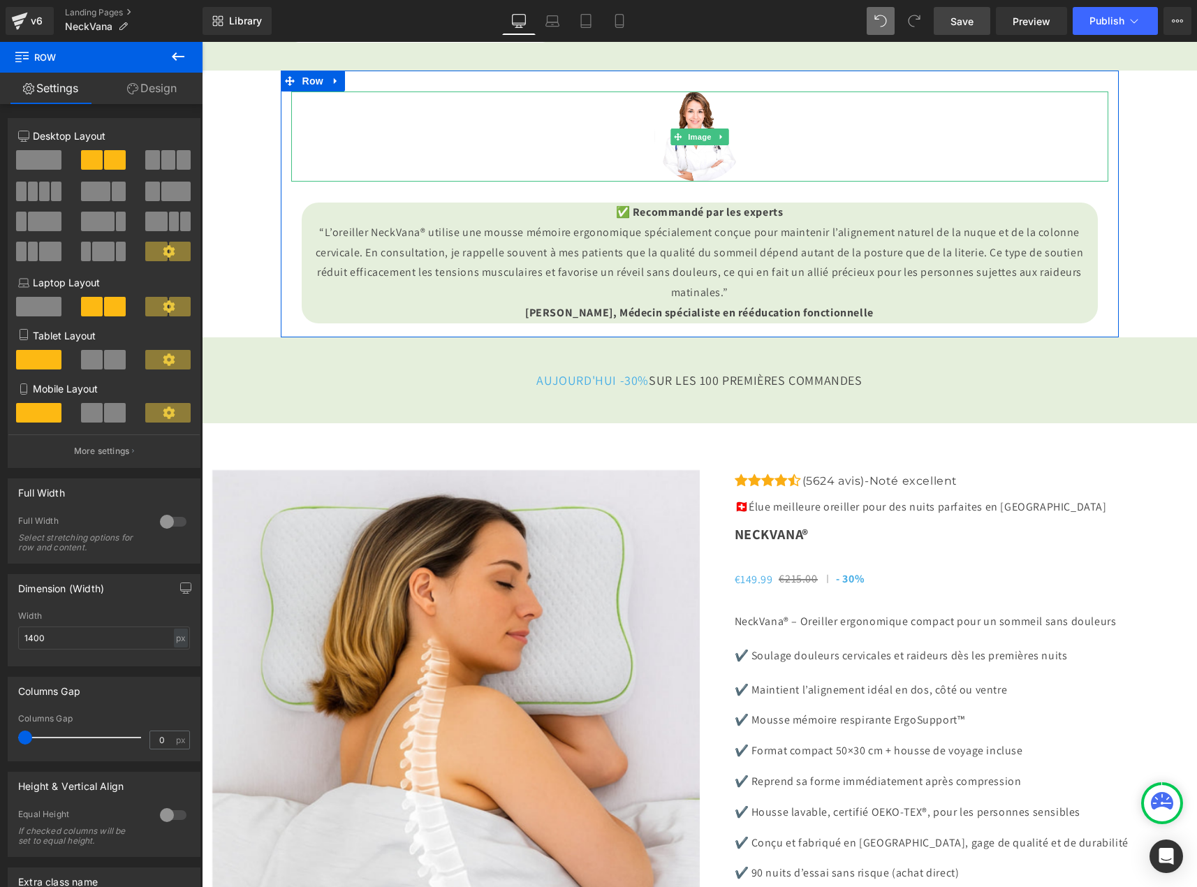
click at [431, 182] on div at bounding box center [699, 137] width 817 height 90
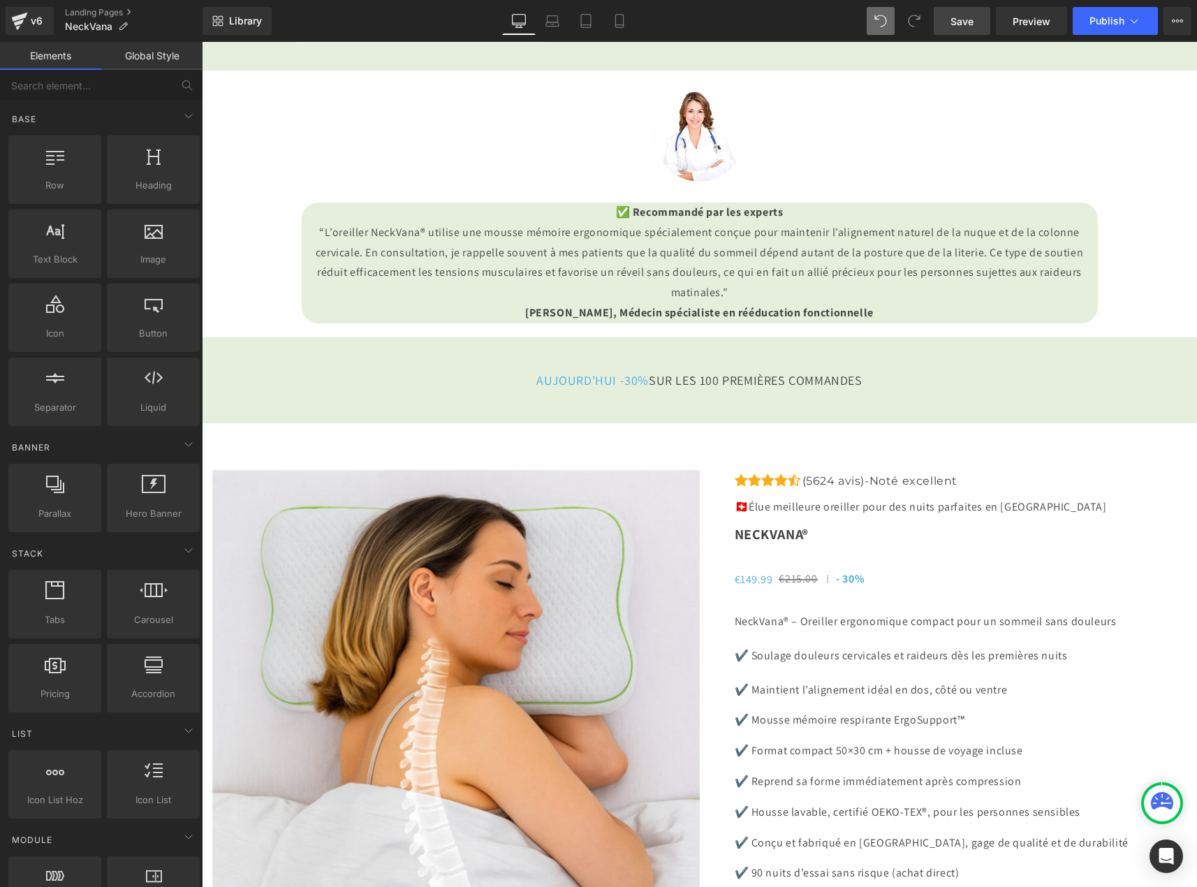
click at [155, 59] on link "Global Style" at bounding box center [151, 56] width 101 height 28
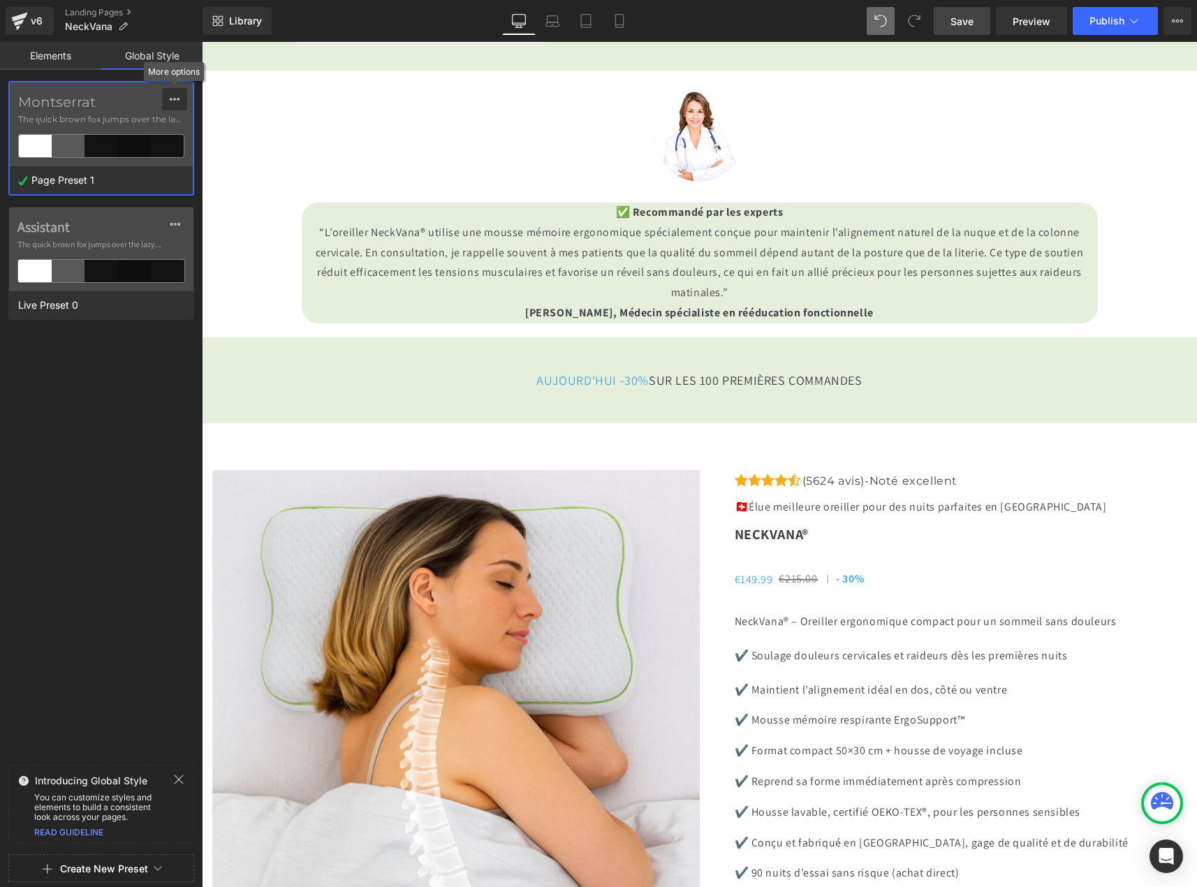
click at [179, 93] on div at bounding box center [174, 99] width 11 height 22
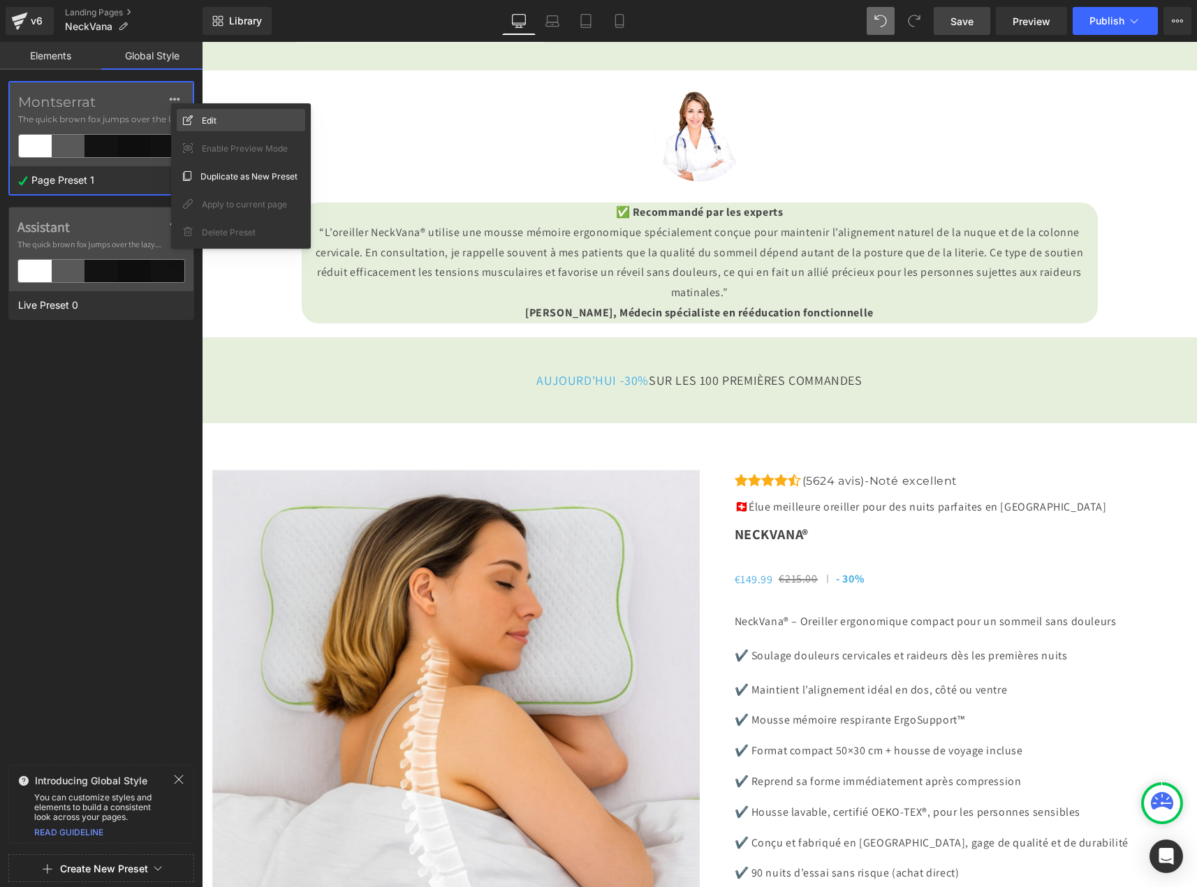
click at [201, 119] on div "Edit" at bounding box center [241, 120] width 129 height 22
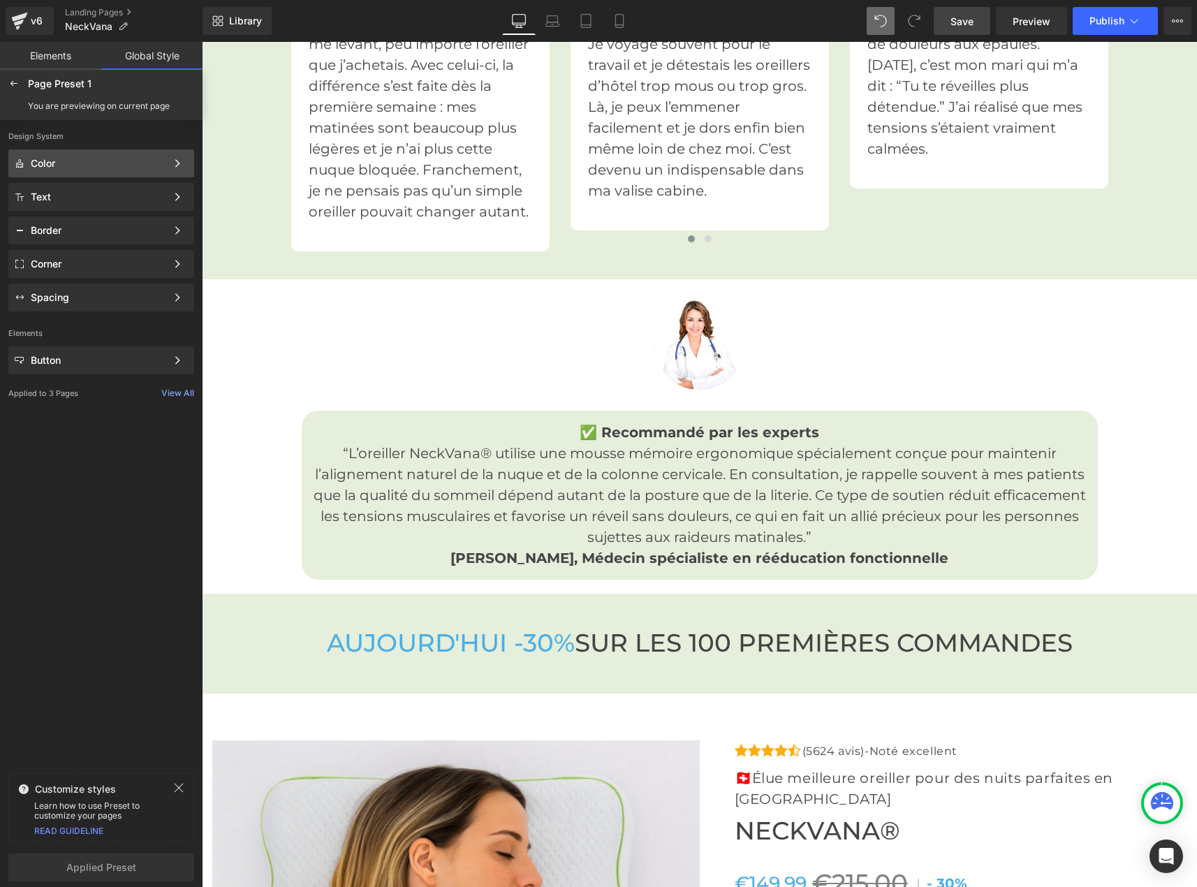
click at [148, 161] on div "Color" at bounding box center [99, 163] width 136 height 11
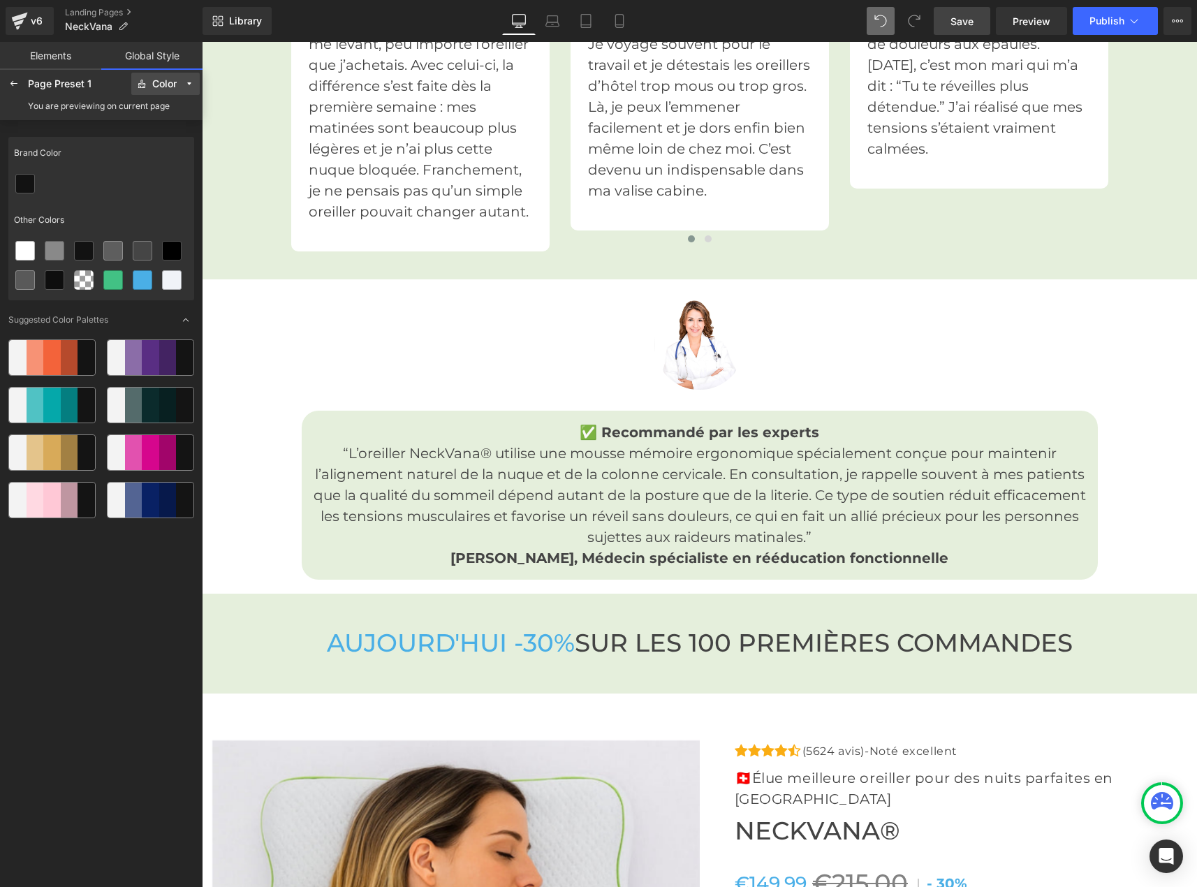
click at [170, 82] on div "Color" at bounding box center [164, 84] width 24 height 10
click at [170, 84] on div "Color" at bounding box center [164, 84] width 24 height 10
click at [960, 15] on span "Save" at bounding box center [962, 21] width 23 height 15
click at [114, 284] on icon at bounding box center [113, 280] width 11 height 11
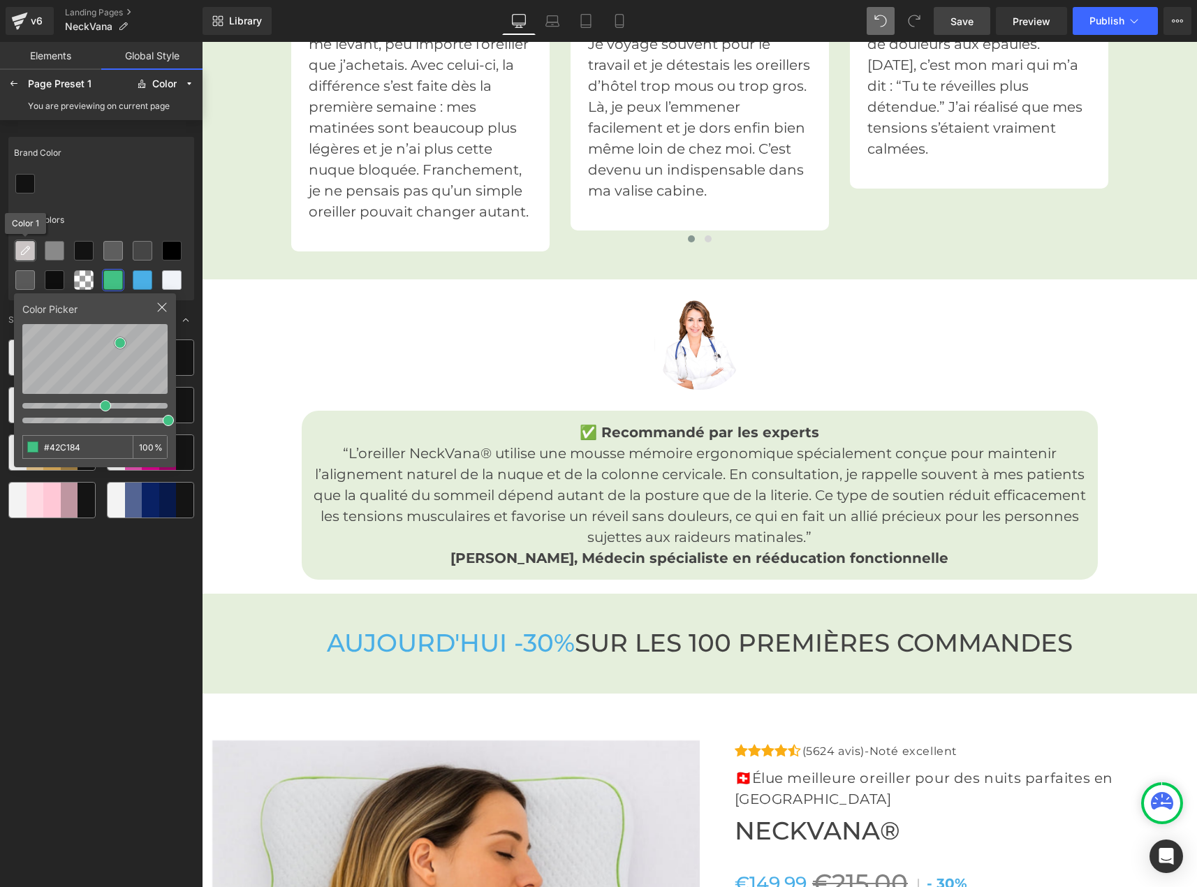
click at [23, 257] on div at bounding box center [25, 251] width 18 height 18
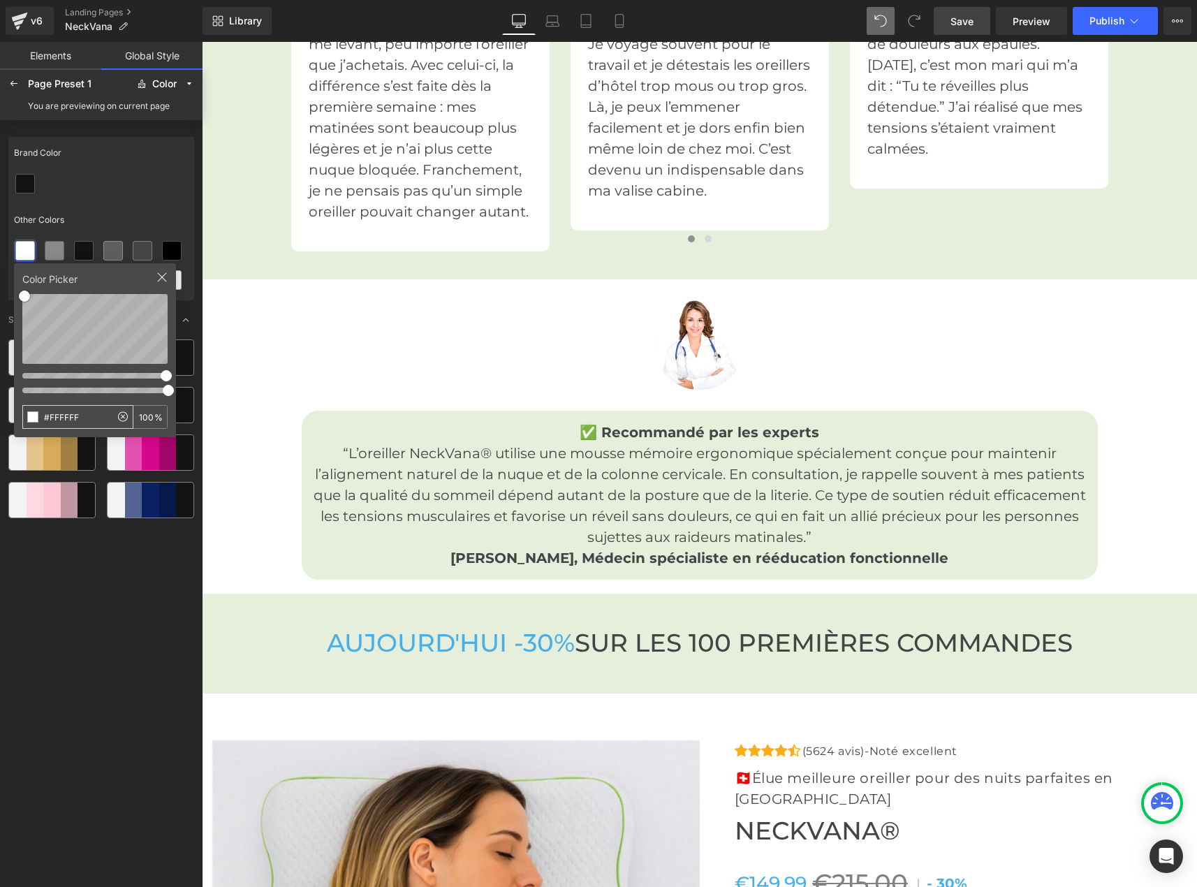
click at [75, 413] on input "#FFFFFF" at bounding box center [66, 417] width 87 height 22
click at [93, 421] on input "#FFFFFF" at bounding box center [66, 417] width 87 height 22
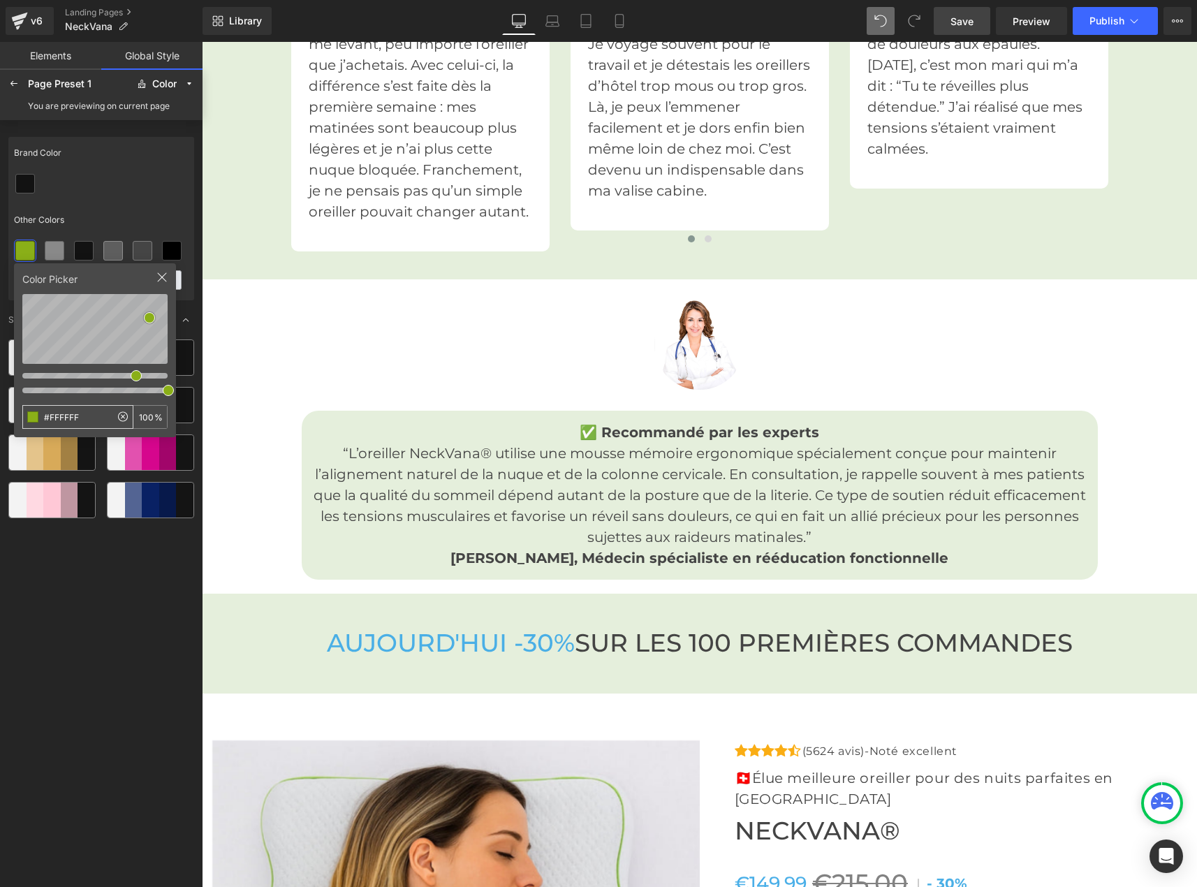
click at [93, 421] on input "#FFFFFF" at bounding box center [66, 417] width 87 height 22
type input "#E5EFDC"
click at [157, 277] on div "Color Picker" at bounding box center [94, 283] width 145 height 22
click at [159, 279] on icon at bounding box center [161, 277] width 11 height 11
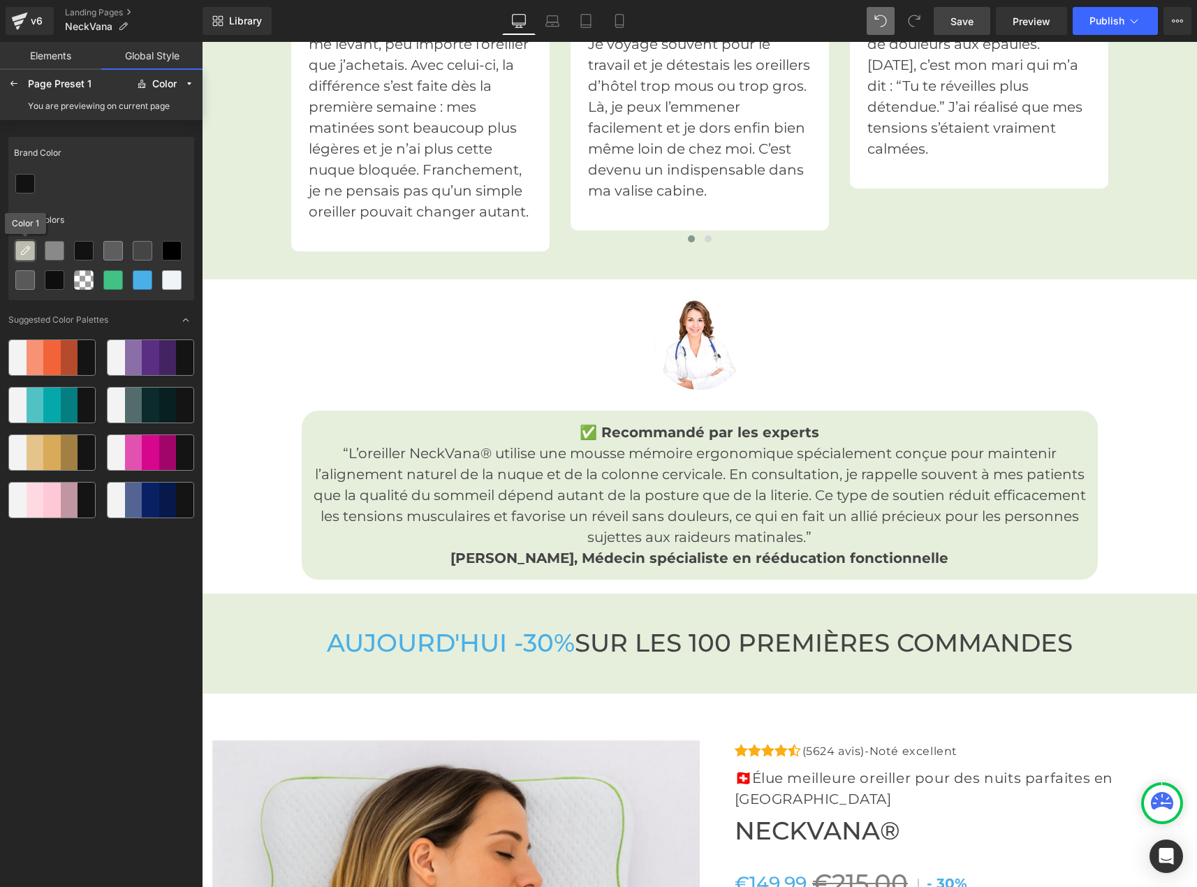
click at [23, 254] on icon at bounding box center [25, 250] width 11 height 11
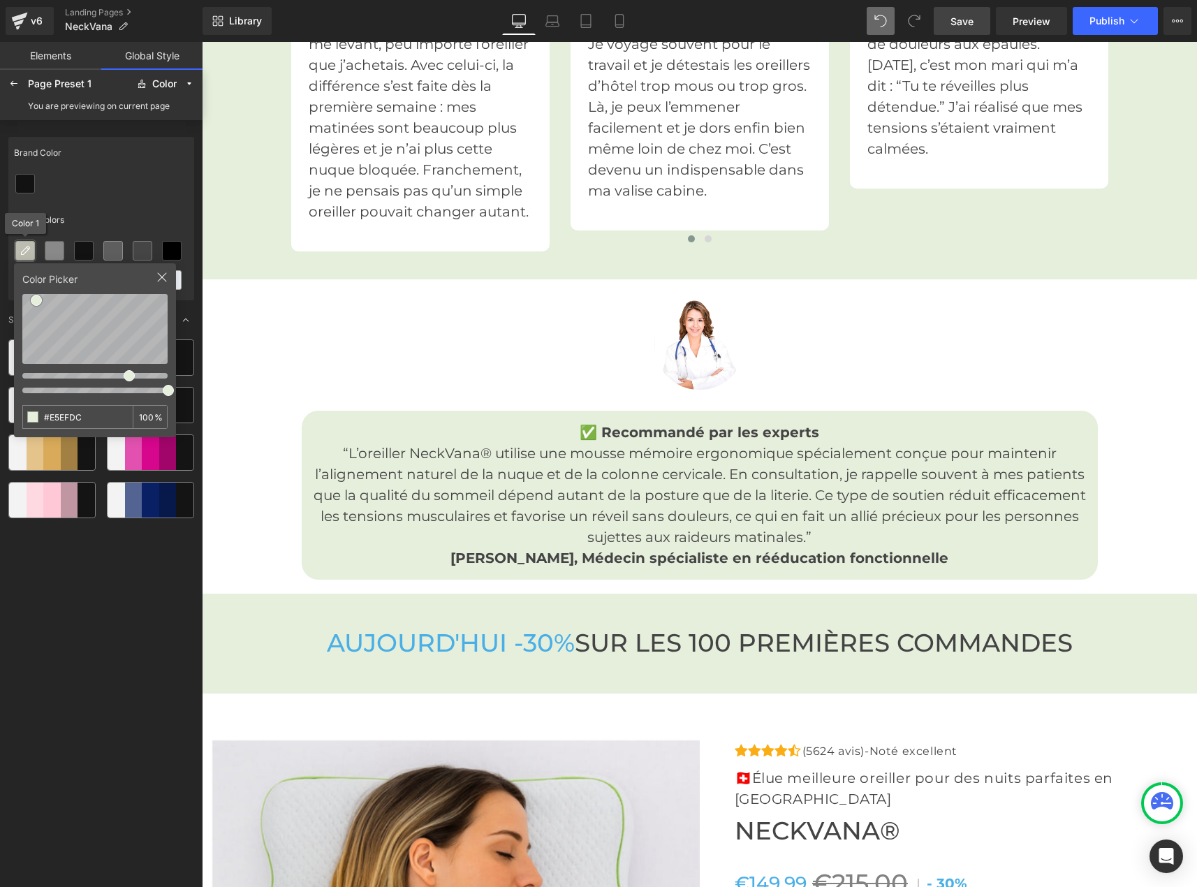
click at [23, 254] on icon at bounding box center [25, 250] width 11 height 11
click at [133, 210] on div "Other Colors" at bounding box center [101, 220] width 186 height 32
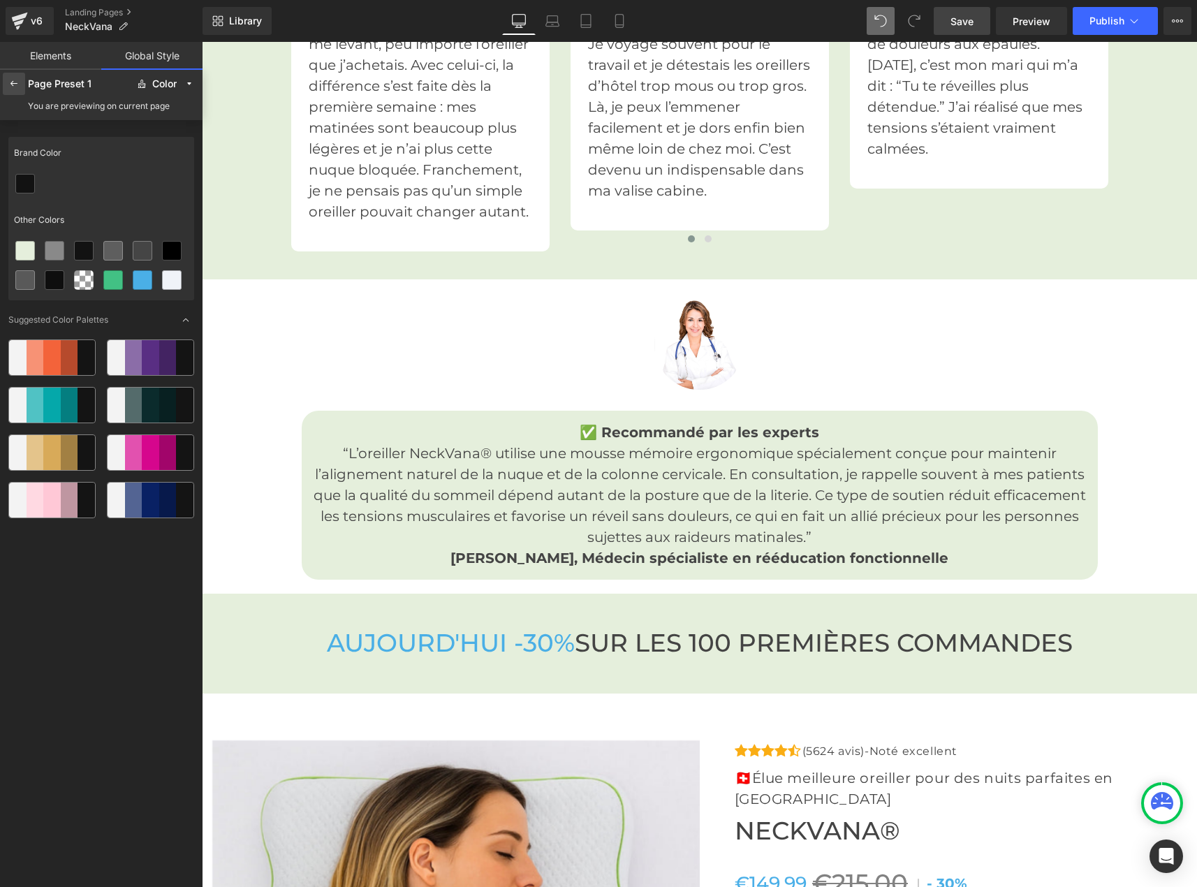
click at [18, 77] on div at bounding box center [14, 84] width 22 height 22
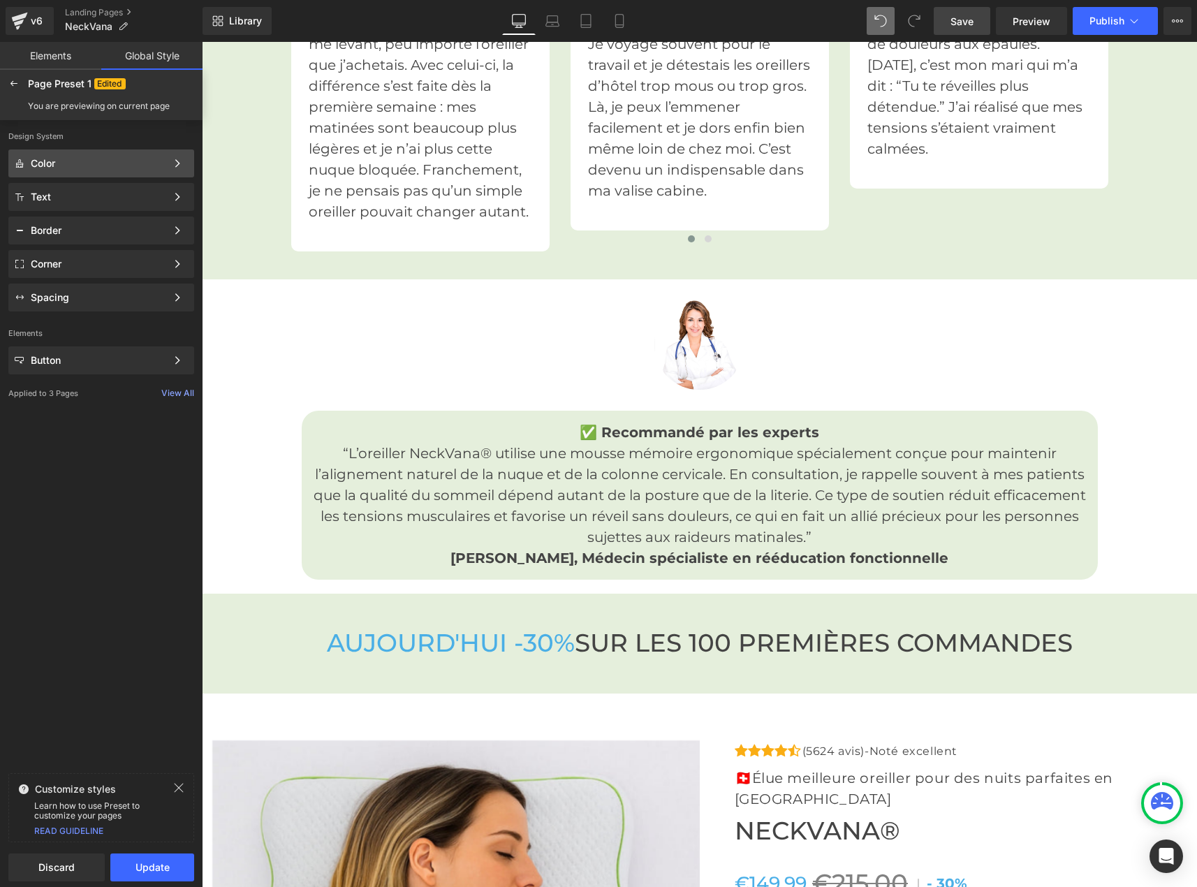
click at [49, 167] on div "Color" at bounding box center [99, 163] width 136 height 11
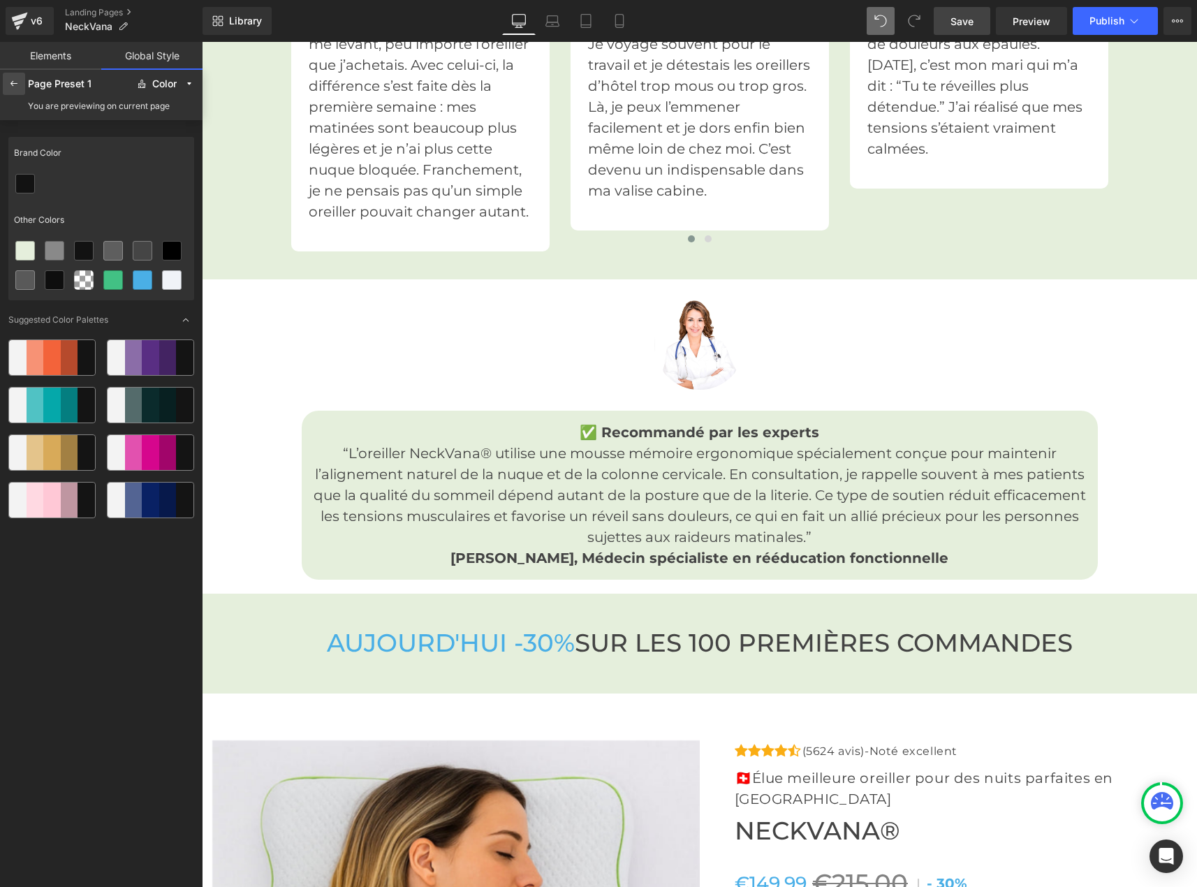
click at [13, 85] on icon at bounding box center [13, 83] width 11 height 11
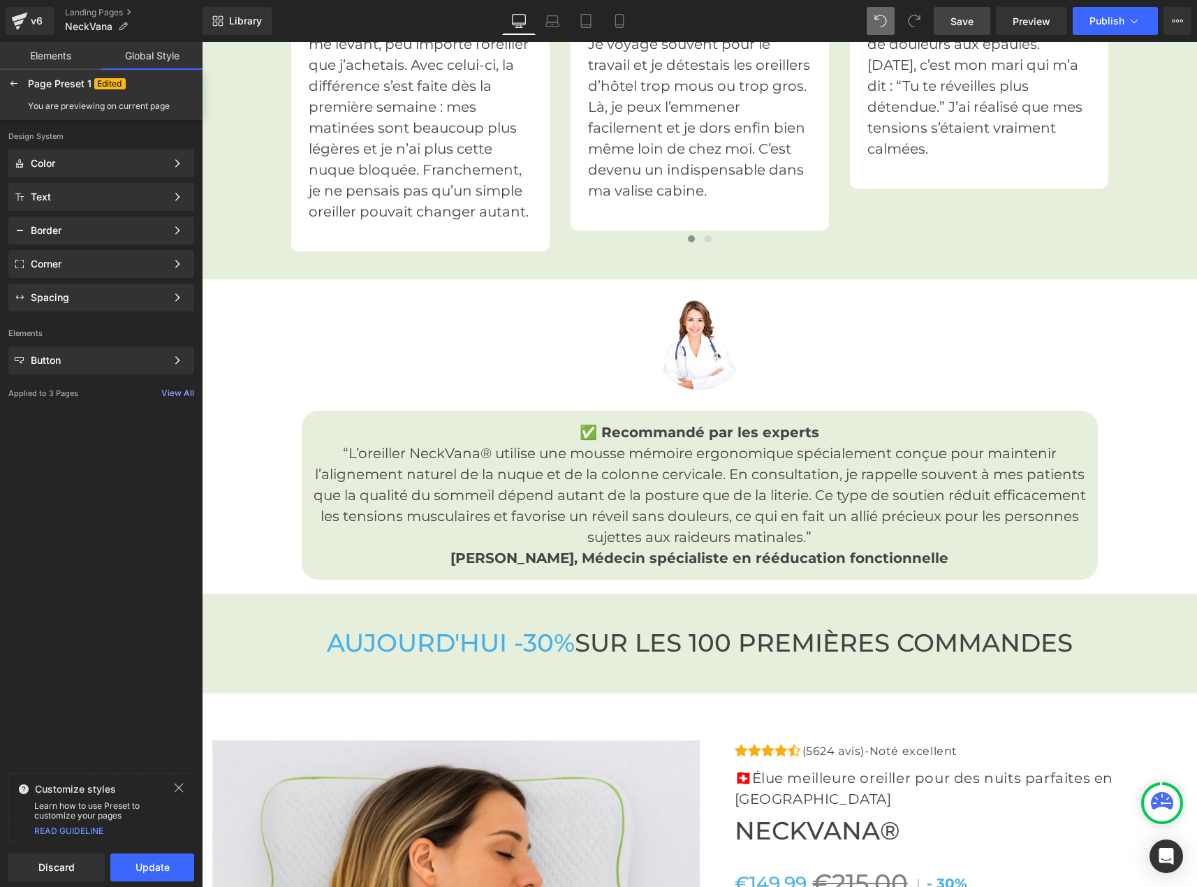
click at [169, 786] on div "Customize styles" at bounding box center [101, 788] width 184 height 13
click at [173, 786] on icon at bounding box center [178, 787] width 11 height 11
click at [20, 78] on div at bounding box center [14, 84] width 22 height 22
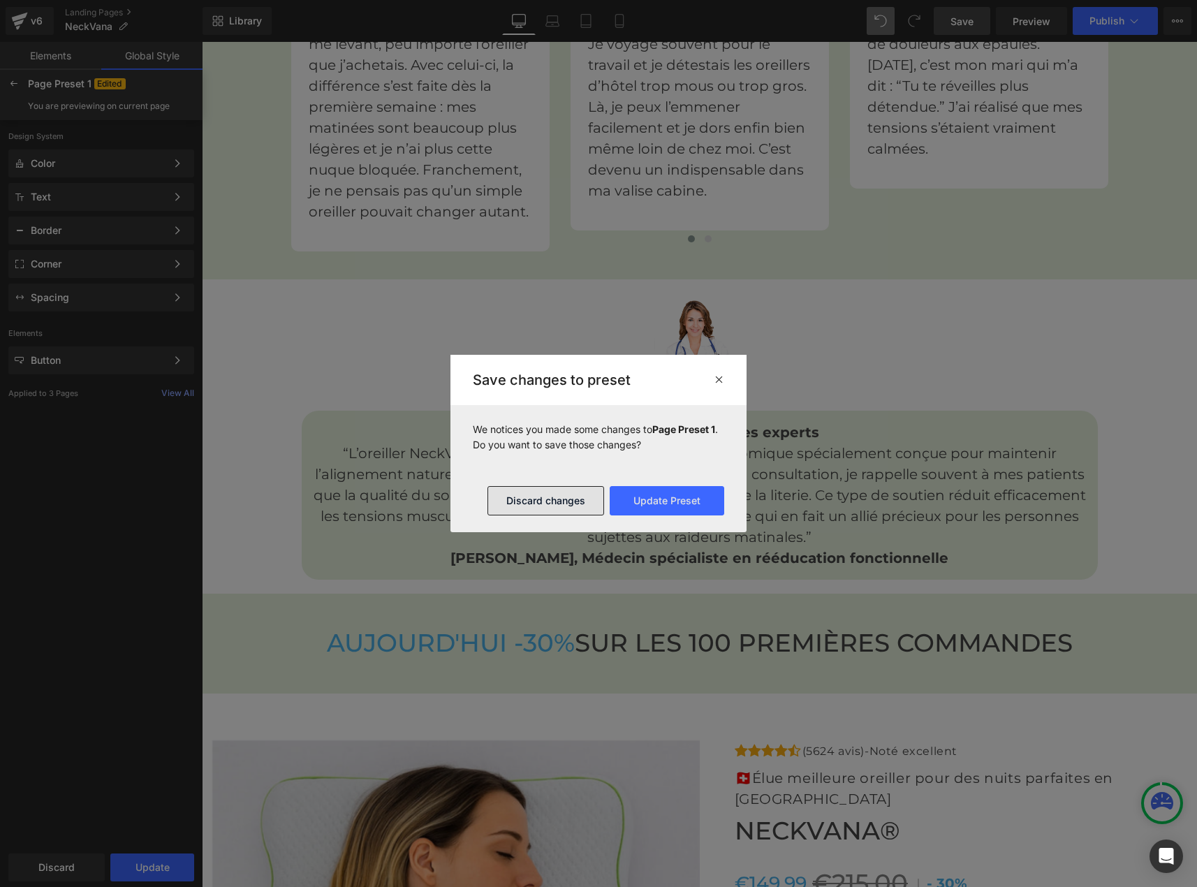
click at [537, 507] on button "Discard changes" at bounding box center [546, 500] width 117 height 29
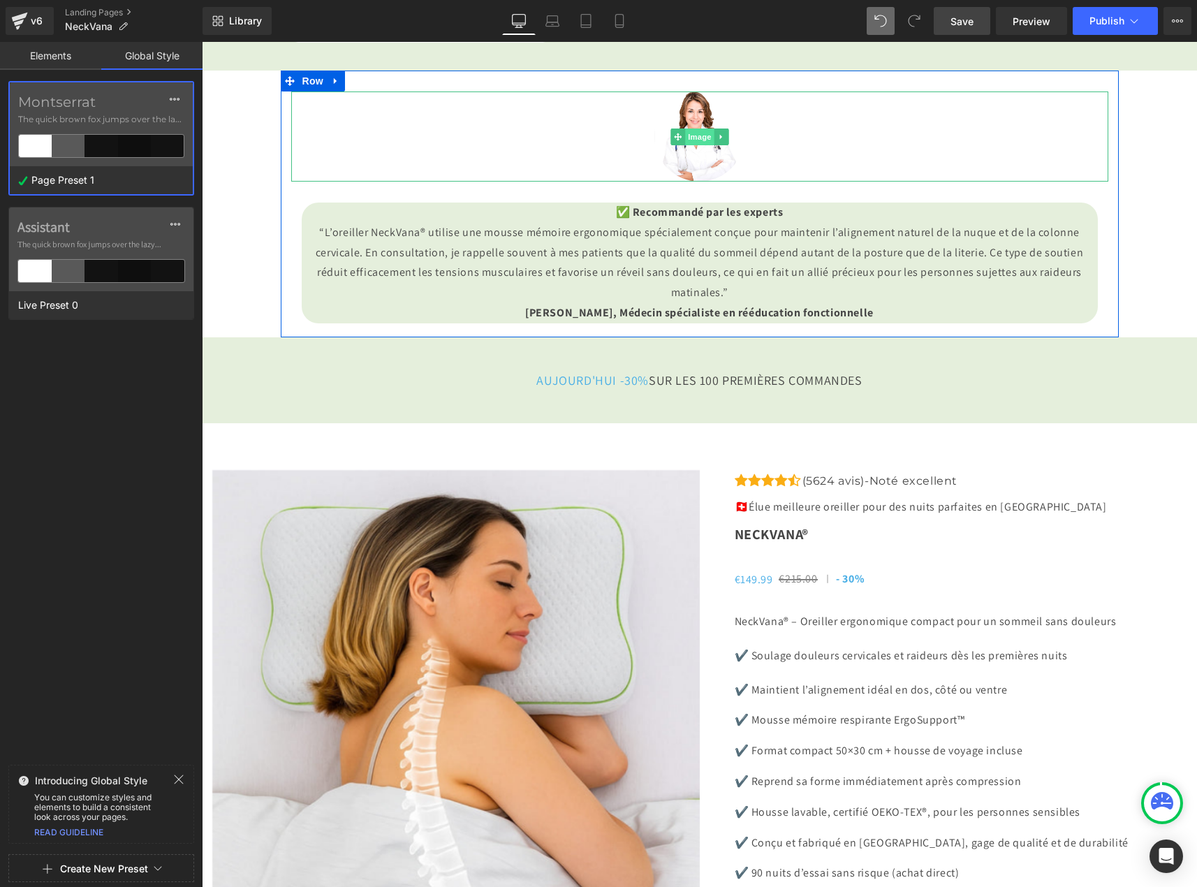
click at [685, 145] on span "Image" at bounding box center [699, 137] width 29 height 17
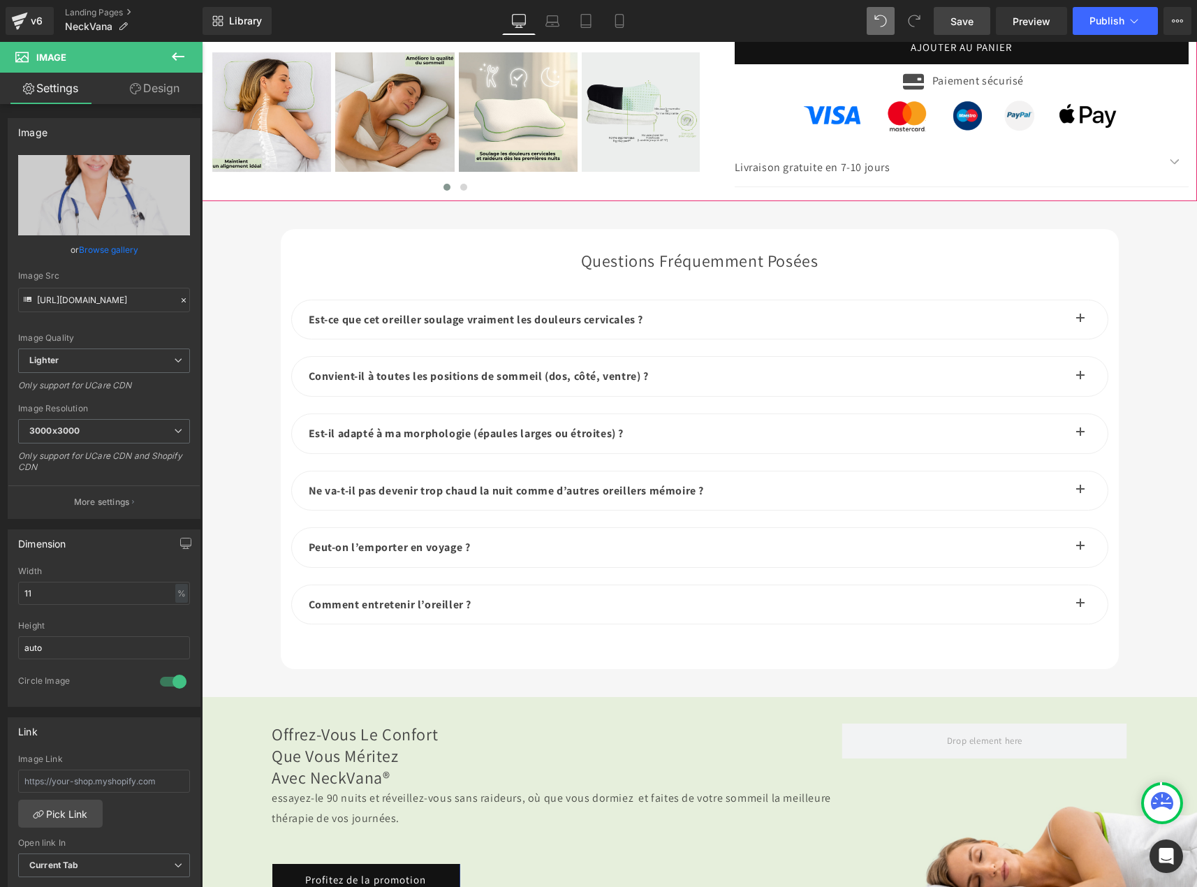
scroll to position [4821, 0]
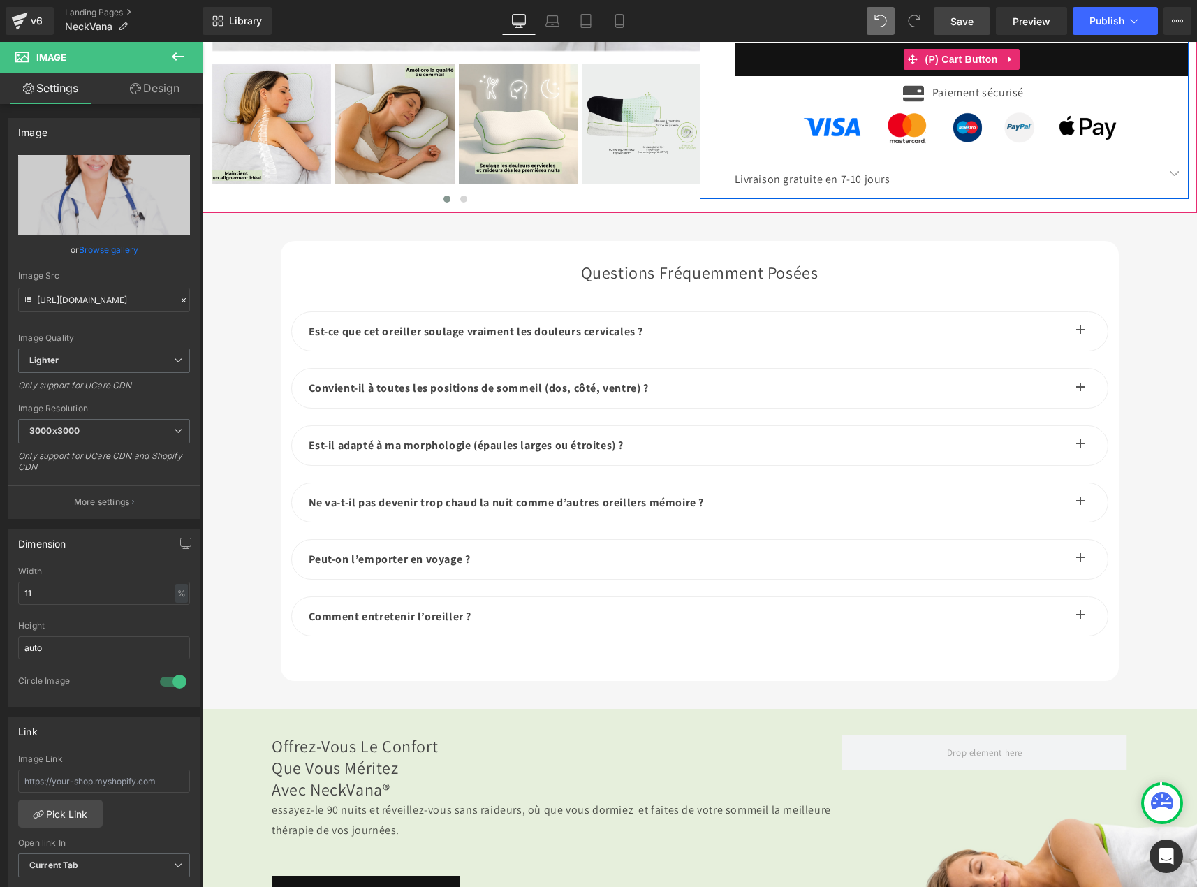
click at [1093, 76] on button "AJOUTER AU PANIER" at bounding box center [962, 59] width 454 height 33
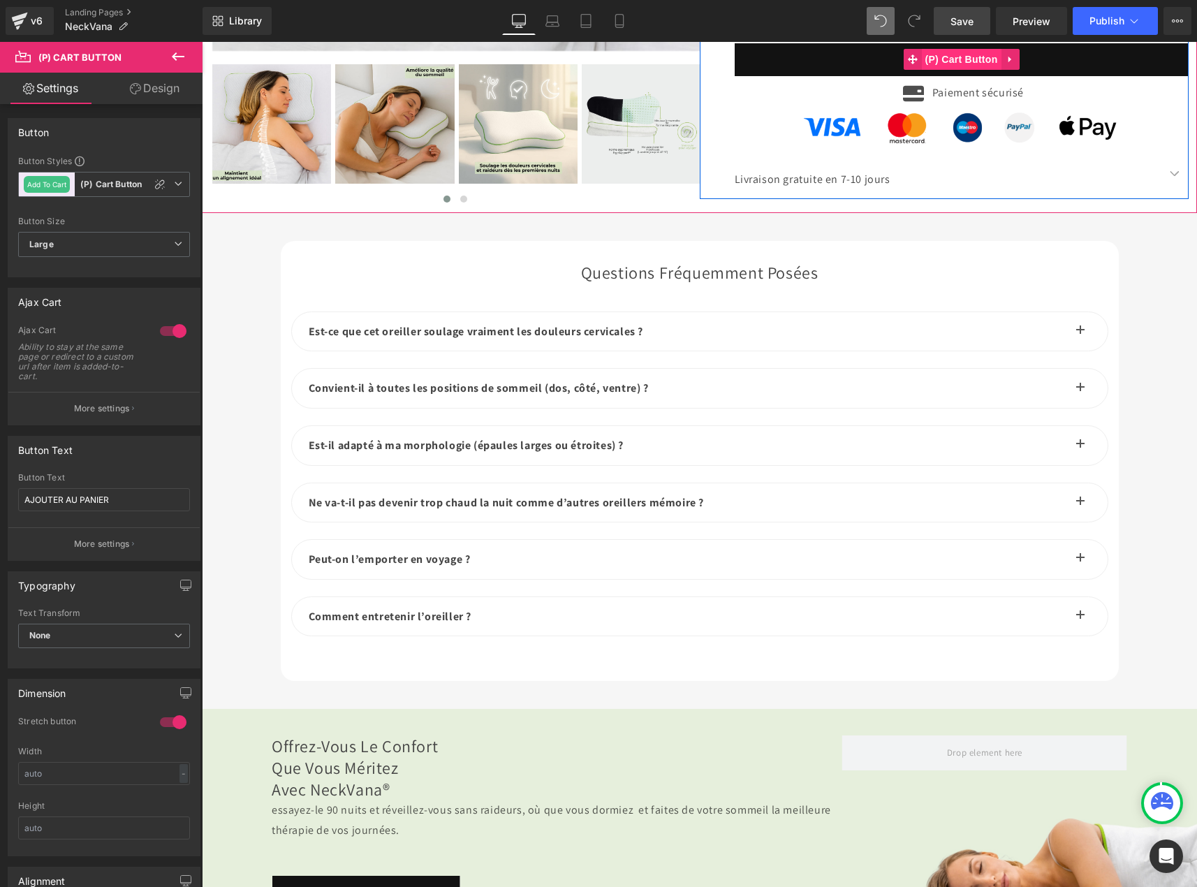
click at [956, 70] on span "(P) Cart Button" at bounding box center [962, 59] width 80 height 21
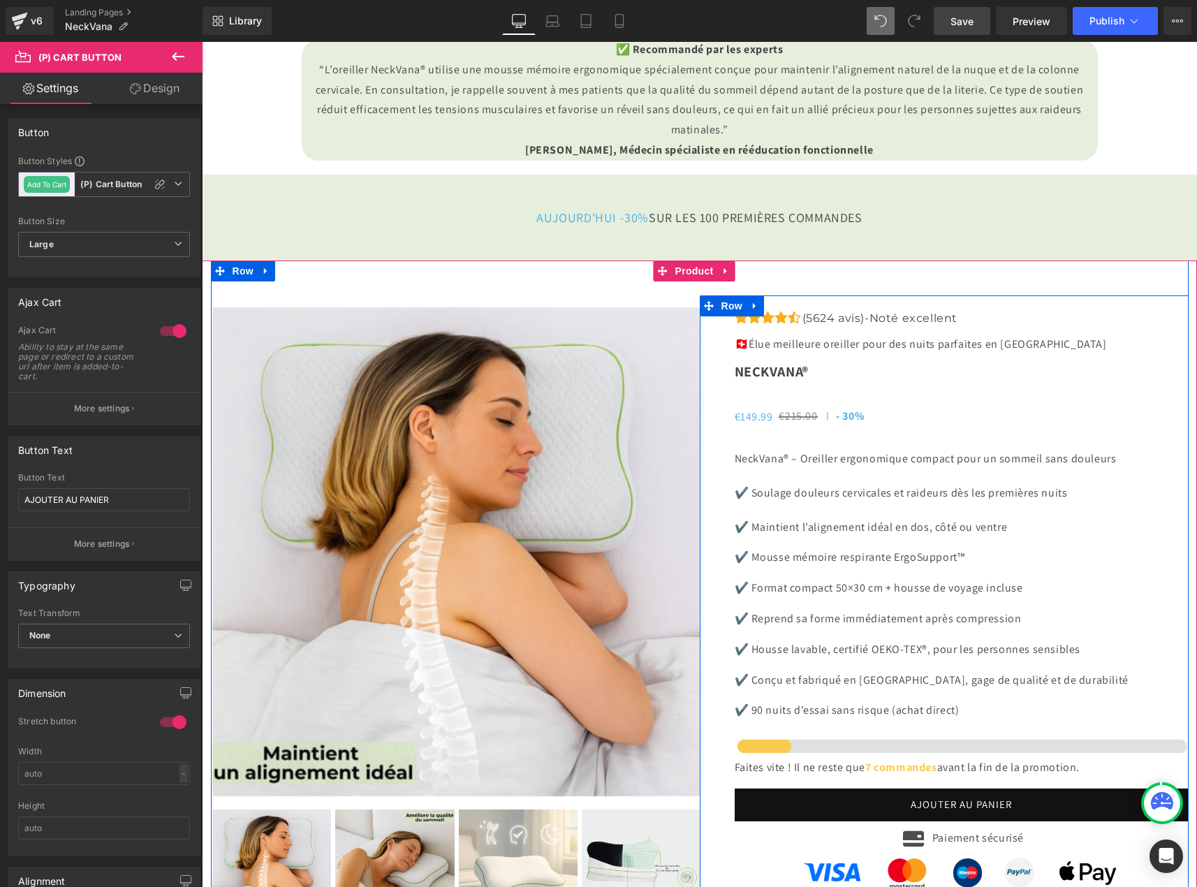
scroll to position [3773, 0]
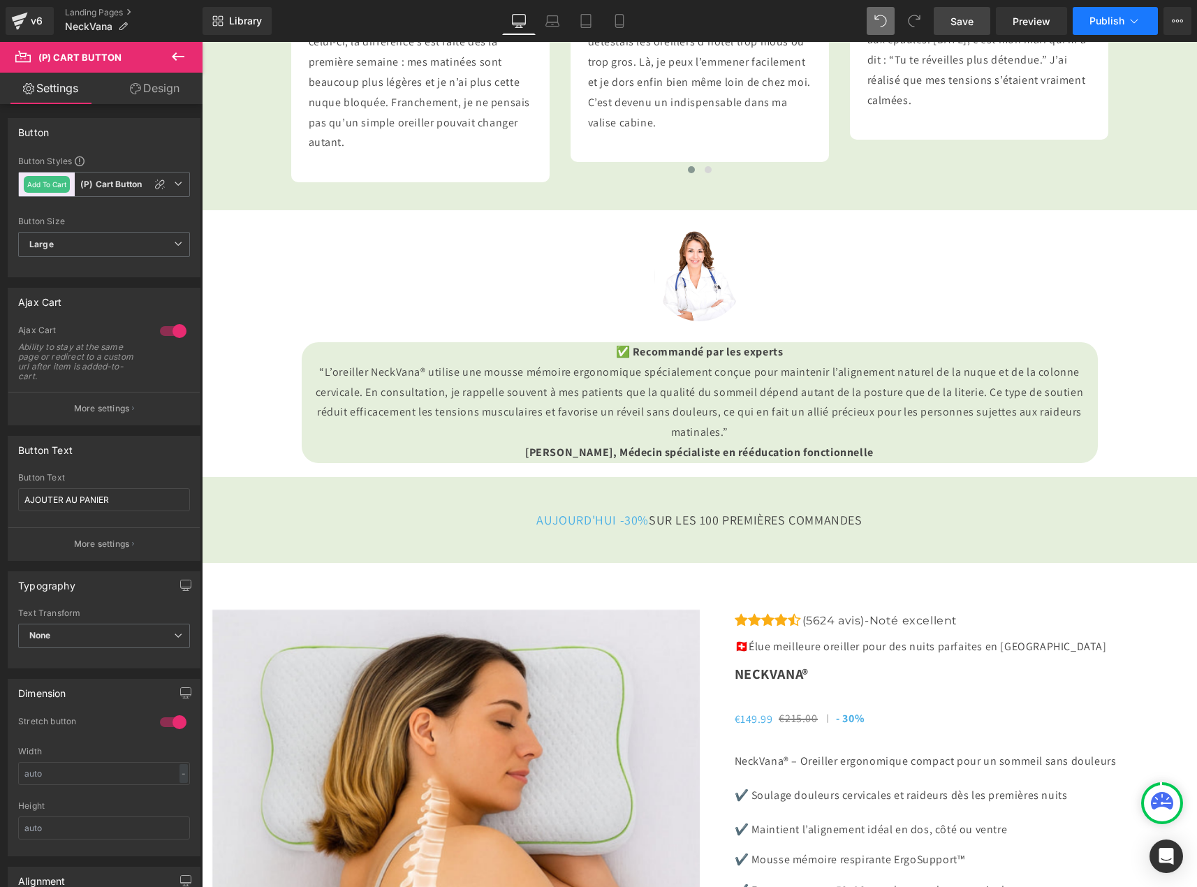
click at [1101, 18] on span "Publish" at bounding box center [1107, 20] width 35 height 11
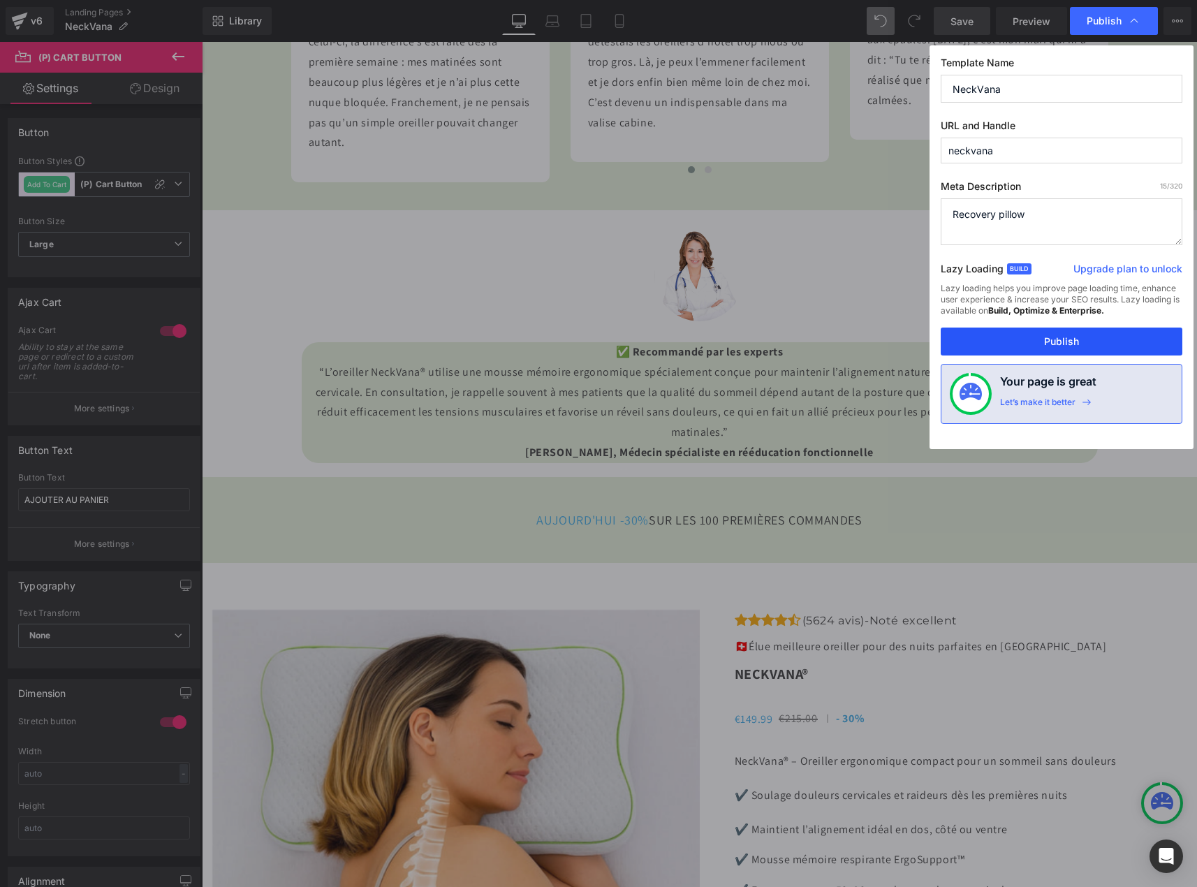
drag, startPoint x: 1044, startPoint y: 336, endPoint x: 600, endPoint y: 268, distance: 449.6
click at [1044, 336] on button "Publish" at bounding box center [1062, 342] width 242 height 28
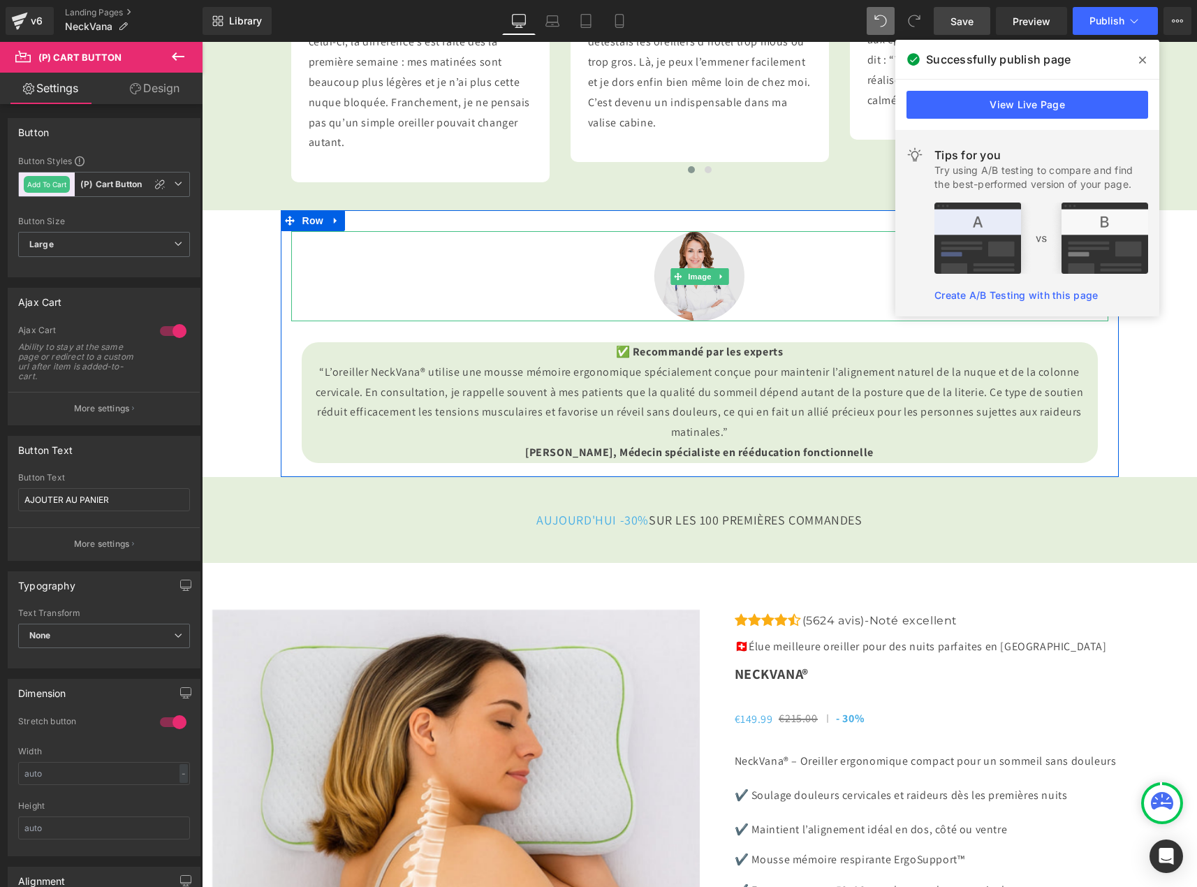
click at [687, 321] on img at bounding box center [700, 276] width 90 height 90
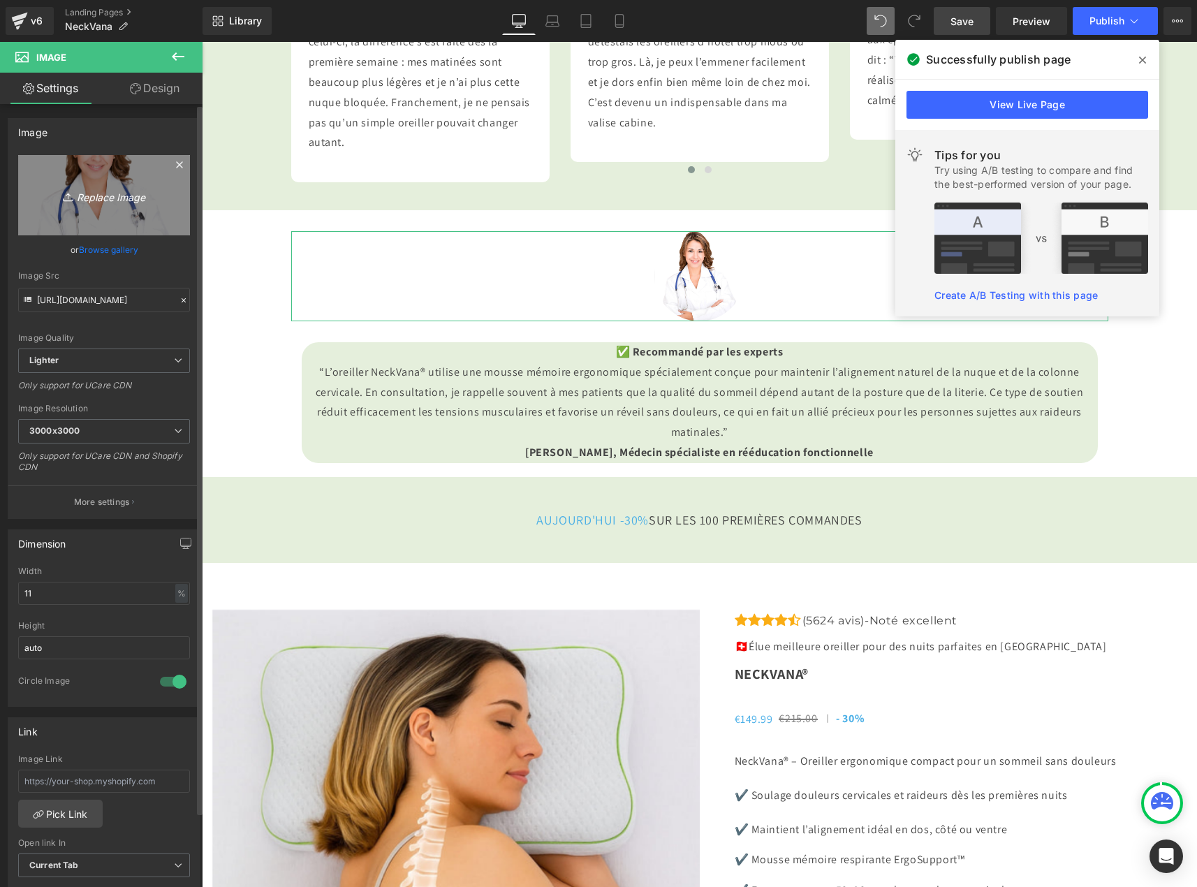
click at [117, 198] on icon "Replace Image" at bounding box center [104, 195] width 112 height 17
type input "C:\fakepath\Nouveau logo 2025 (1).jpg"
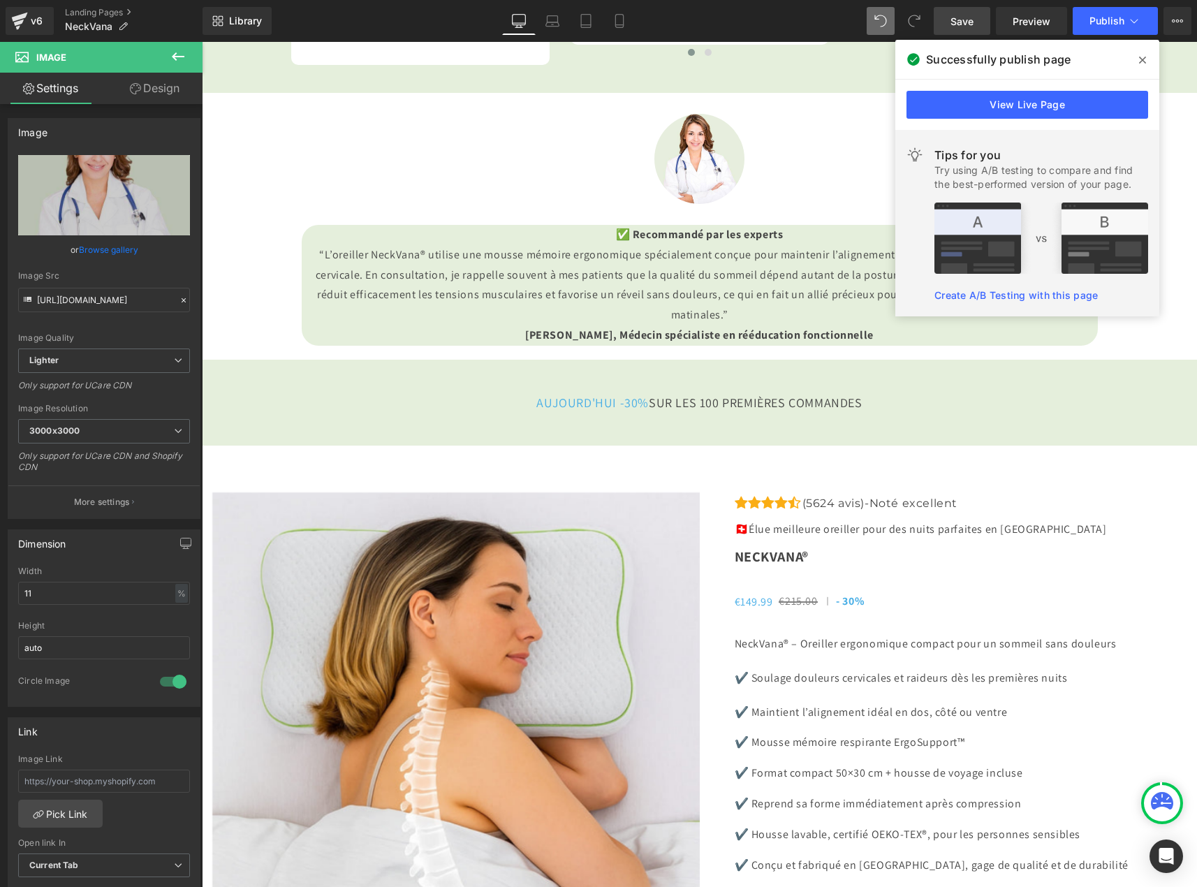
scroll to position [3912, 0]
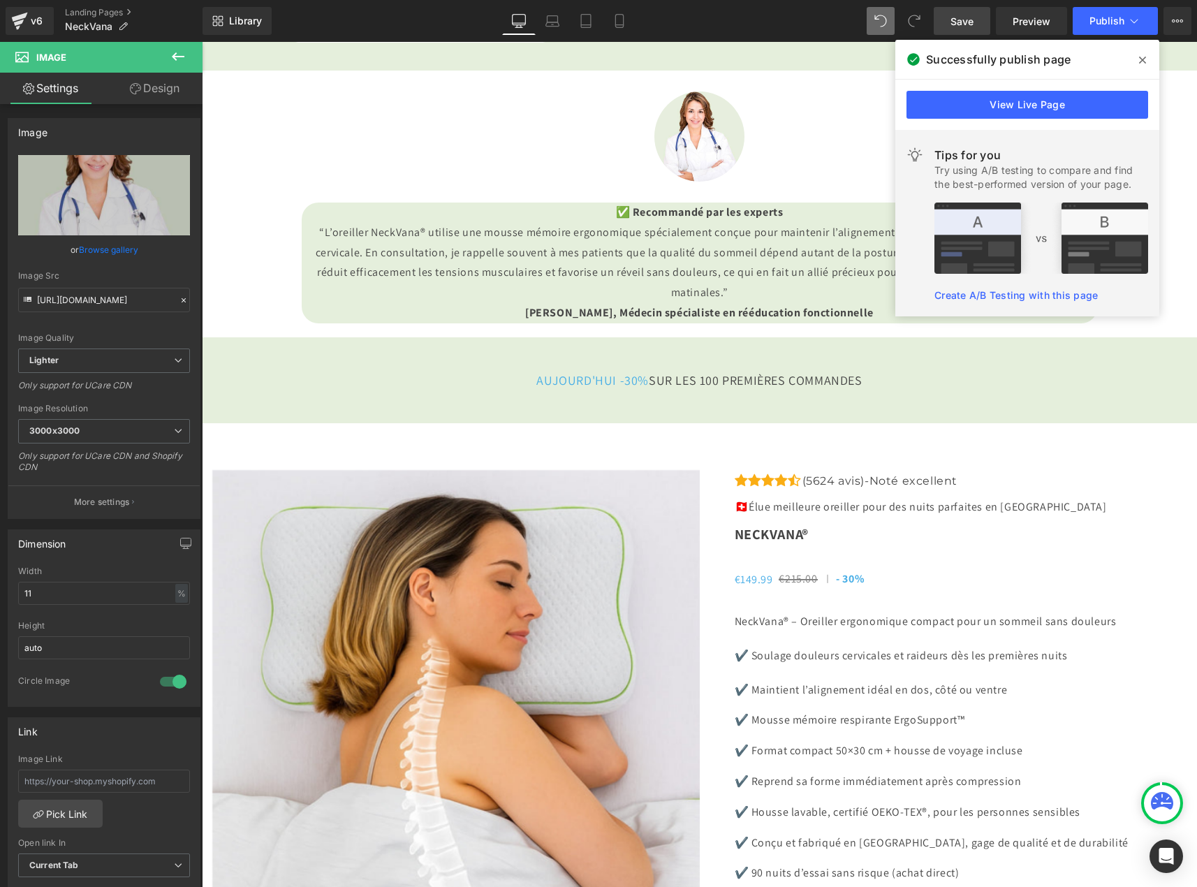
click at [973, 18] on span "Save" at bounding box center [962, 21] width 23 height 15
click at [1140, 59] on icon at bounding box center [1143, 59] width 7 height 11
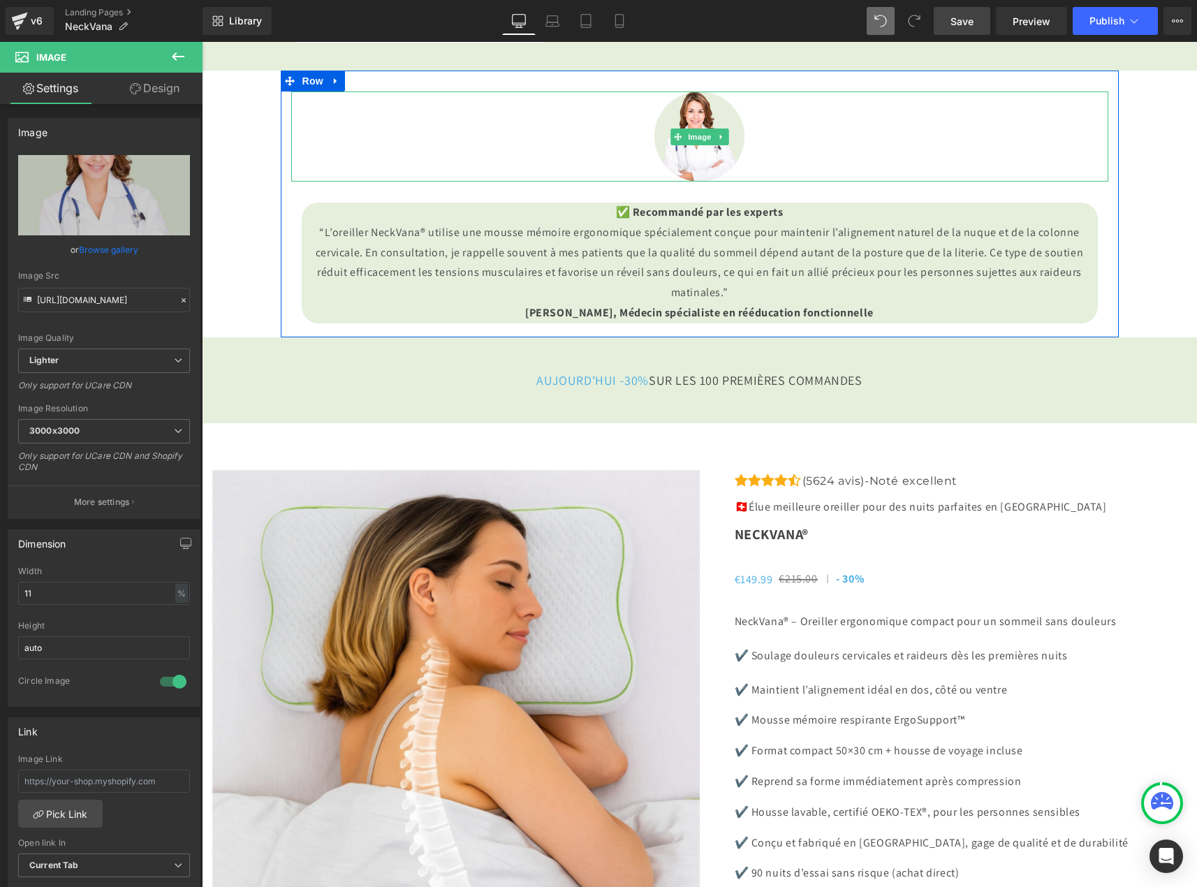
drag, startPoint x: 1082, startPoint y: 342, endPoint x: 1090, endPoint y: 337, distance: 8.8
click at [1082, 182] on div at bounding box center [699, 137] width 817 height 90
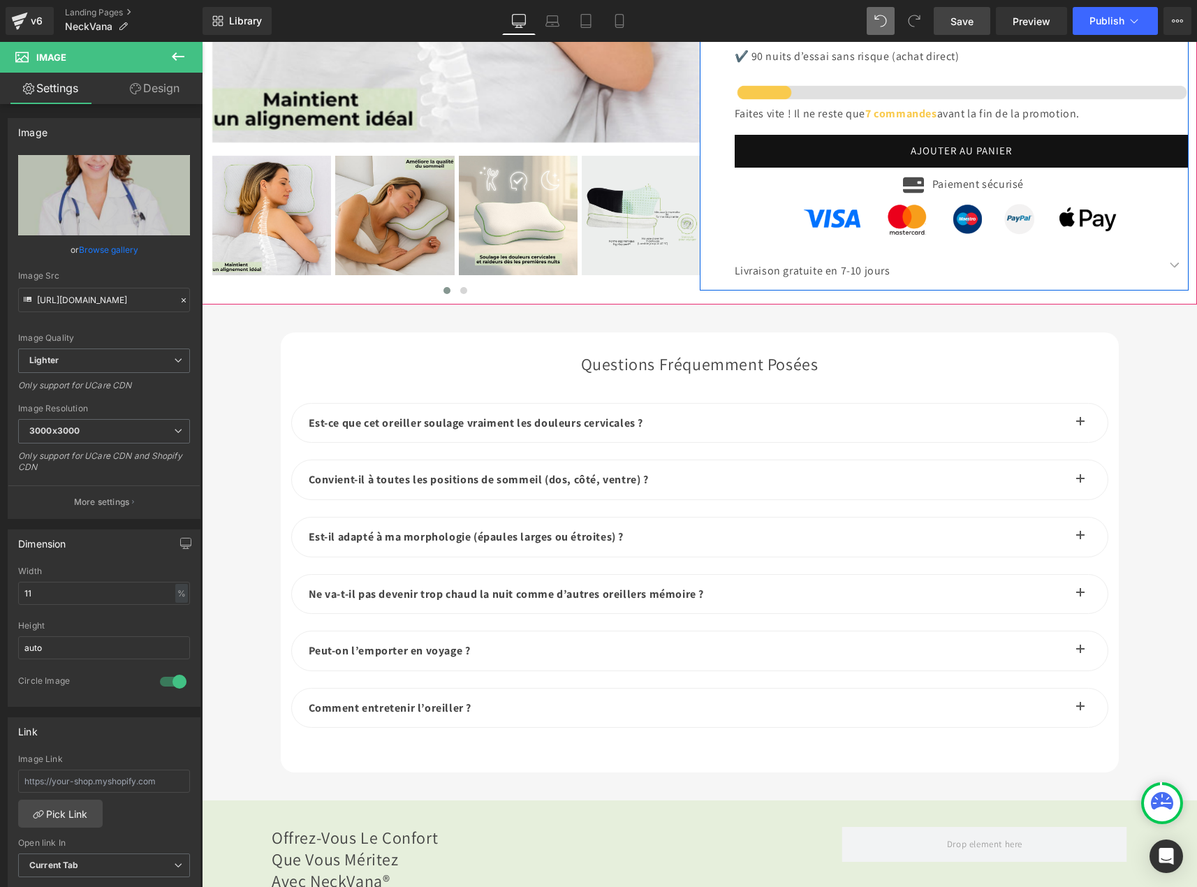
scroll to position [4751, 0]
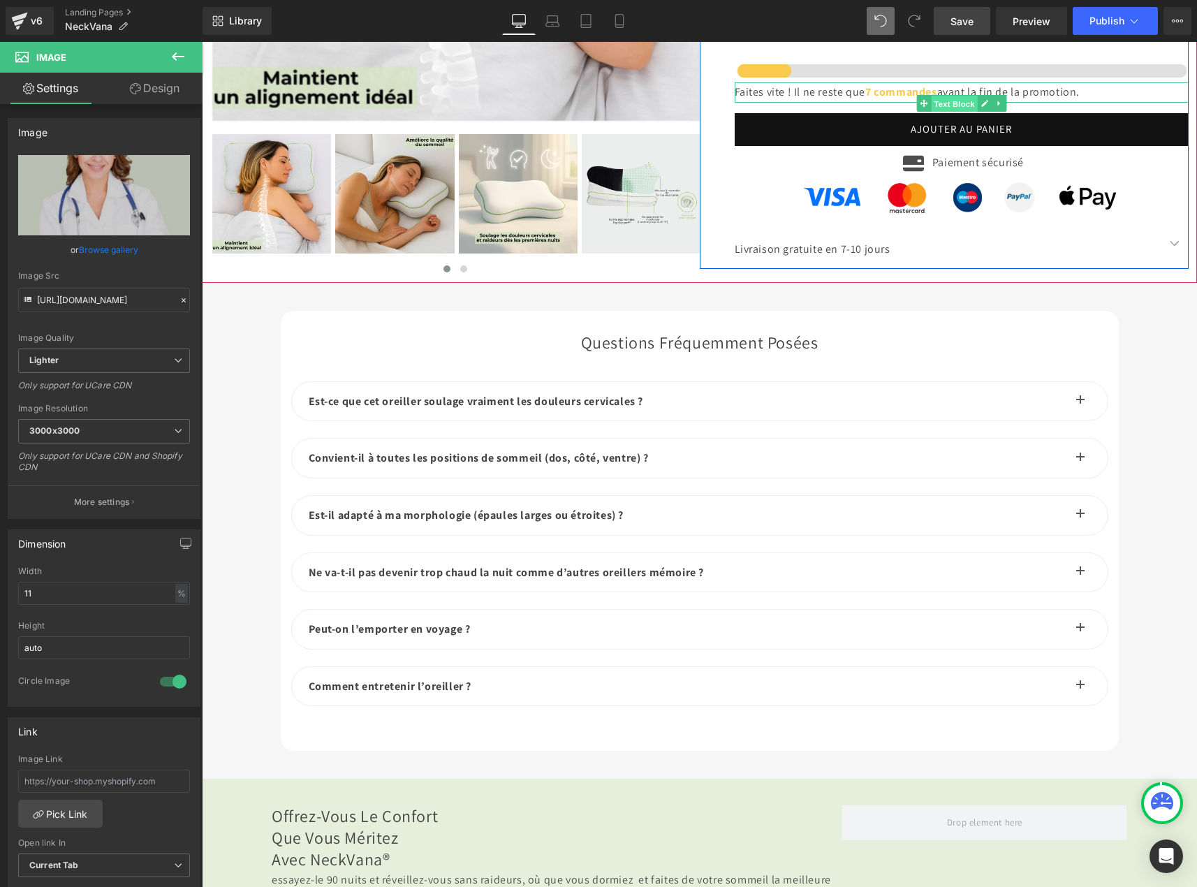
click at [954, 112] on span "Text Block" at bounding box center [954, 104] width 46 height 17
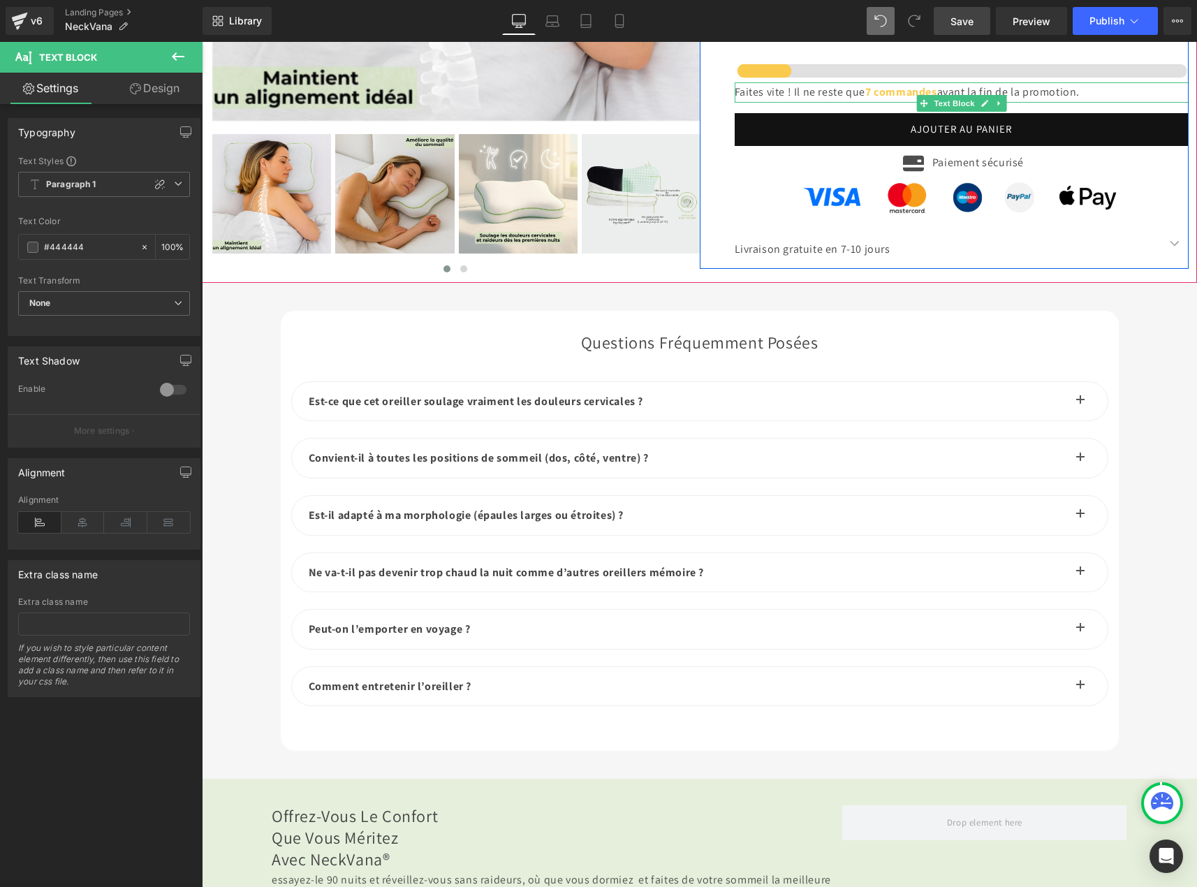
click at [938, 99] on strong "7 commandes" at bounding box center [902, 92] width 72 height 15
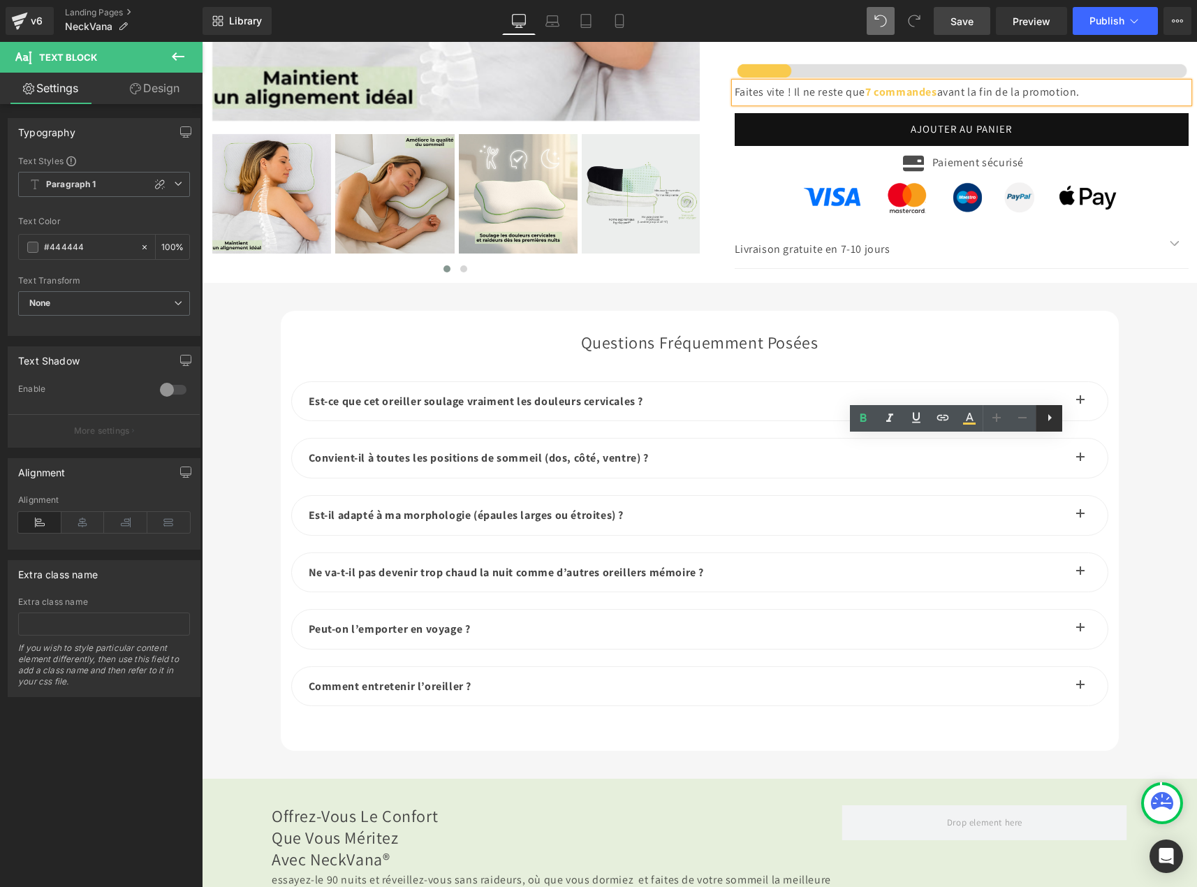
click at [1052, 412] on icon at bounding box center [1050, 417] width 17 height 17
click at [938, 99] on strong "7 commandes" at bounding box center [902, 92] width 72 height 15
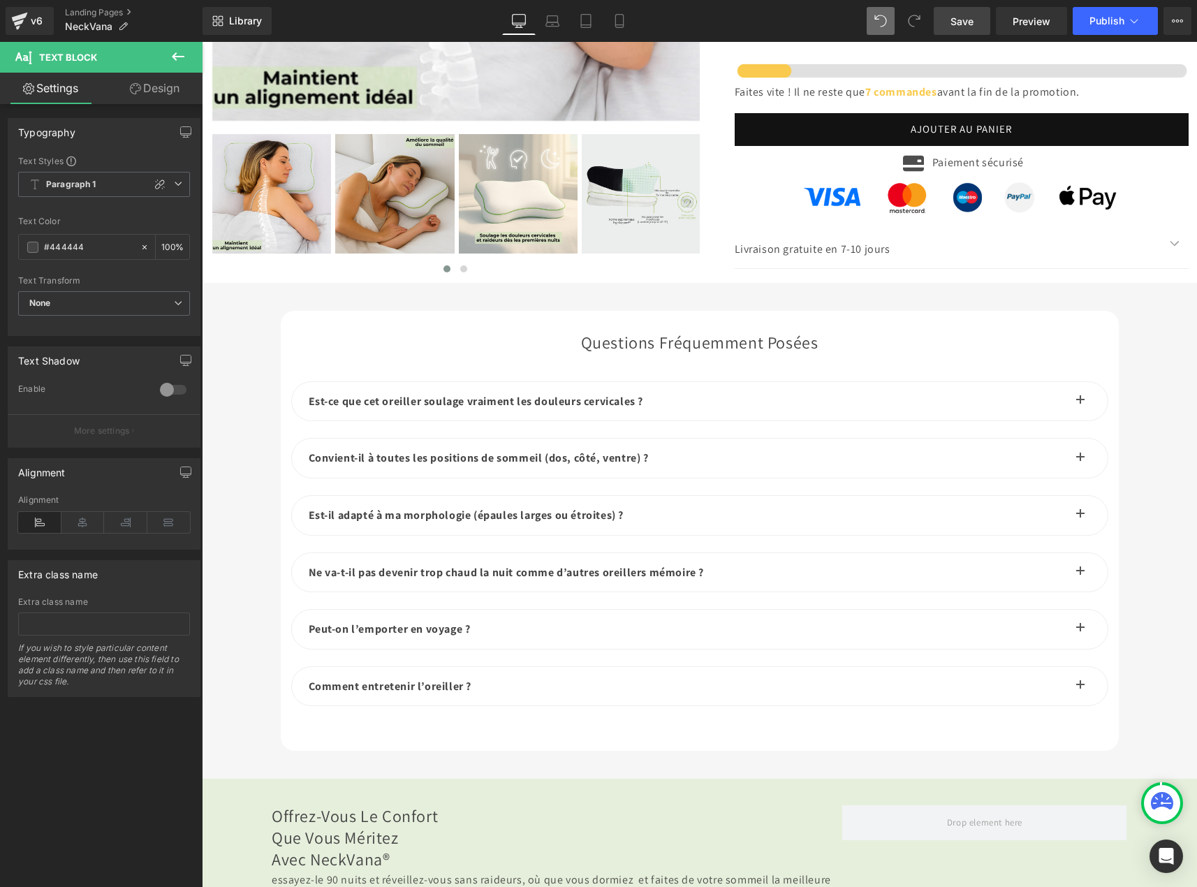
click at [154, 93] on link "Design" at bounding box center [154, 88] width 101 height 31
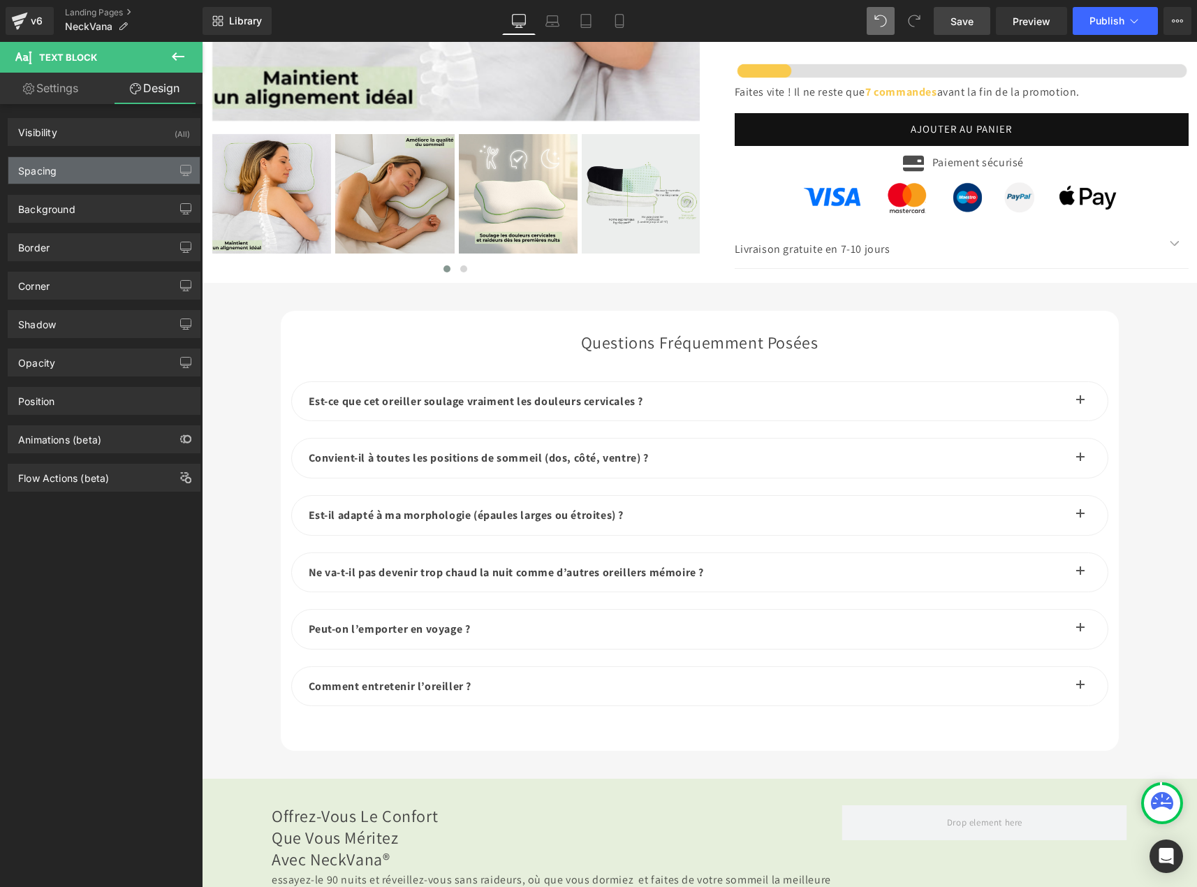
click at [69, 173] on div "Spacing" at bounding box center [103, 170] width 191 height 27
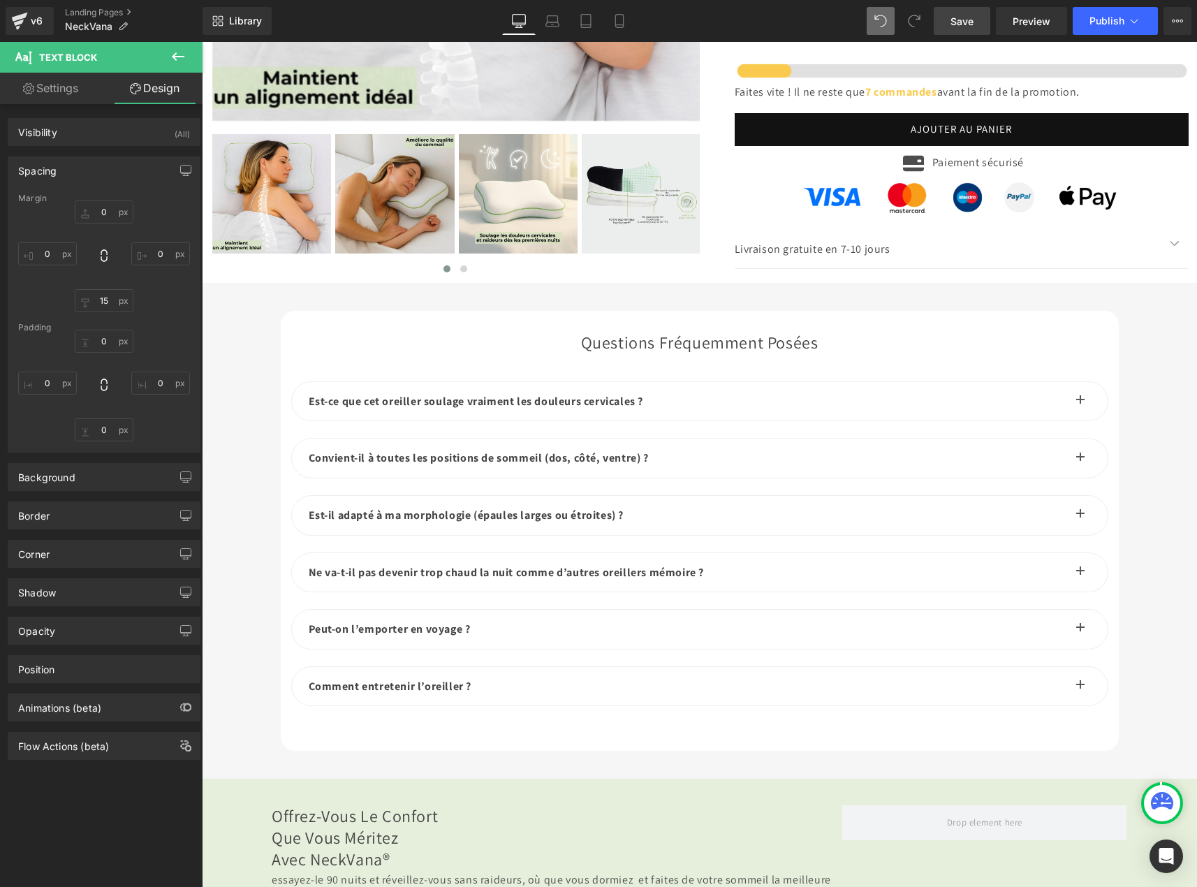
click at [69, 173] on div "Spacing" at bounding box center [103, 170] width 191 height 27
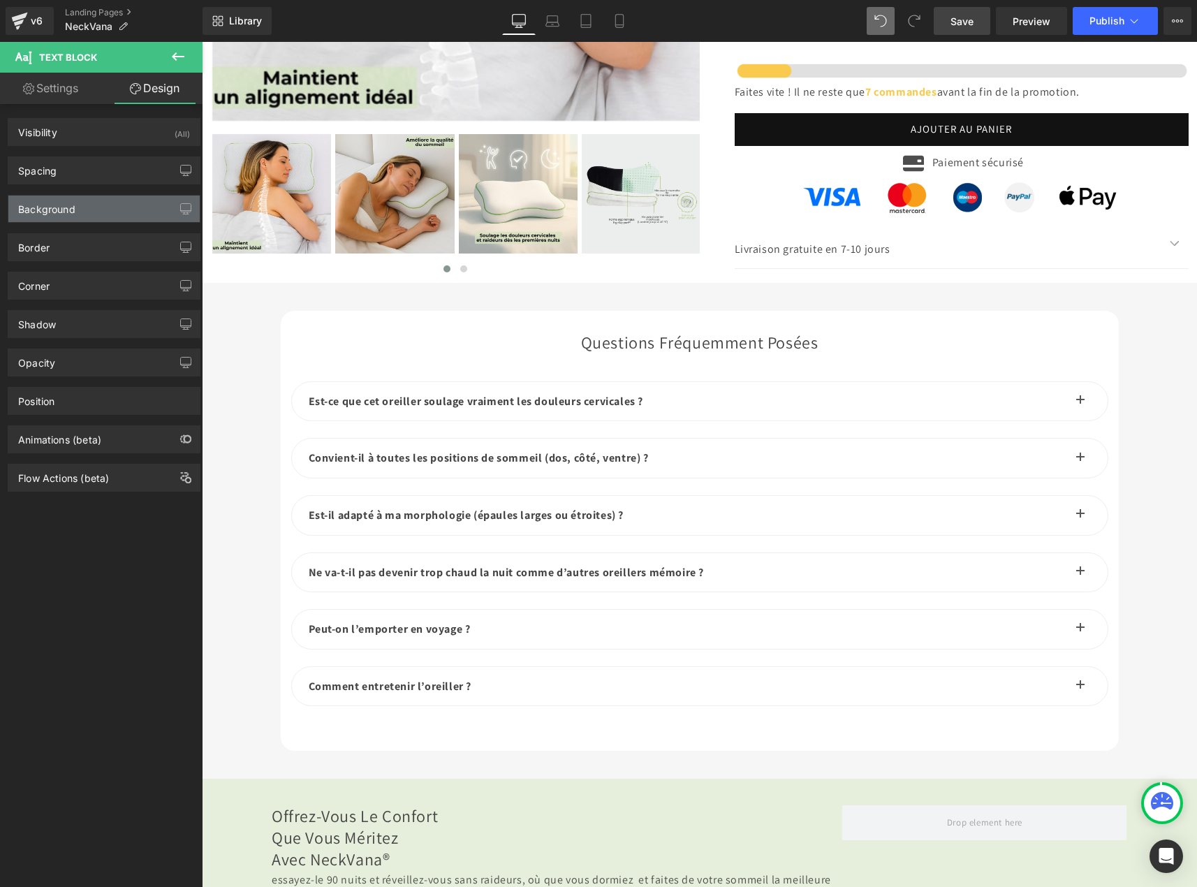
click at [69, 208] on div "Background" at bounding box center [46, 206] width 57 height 20
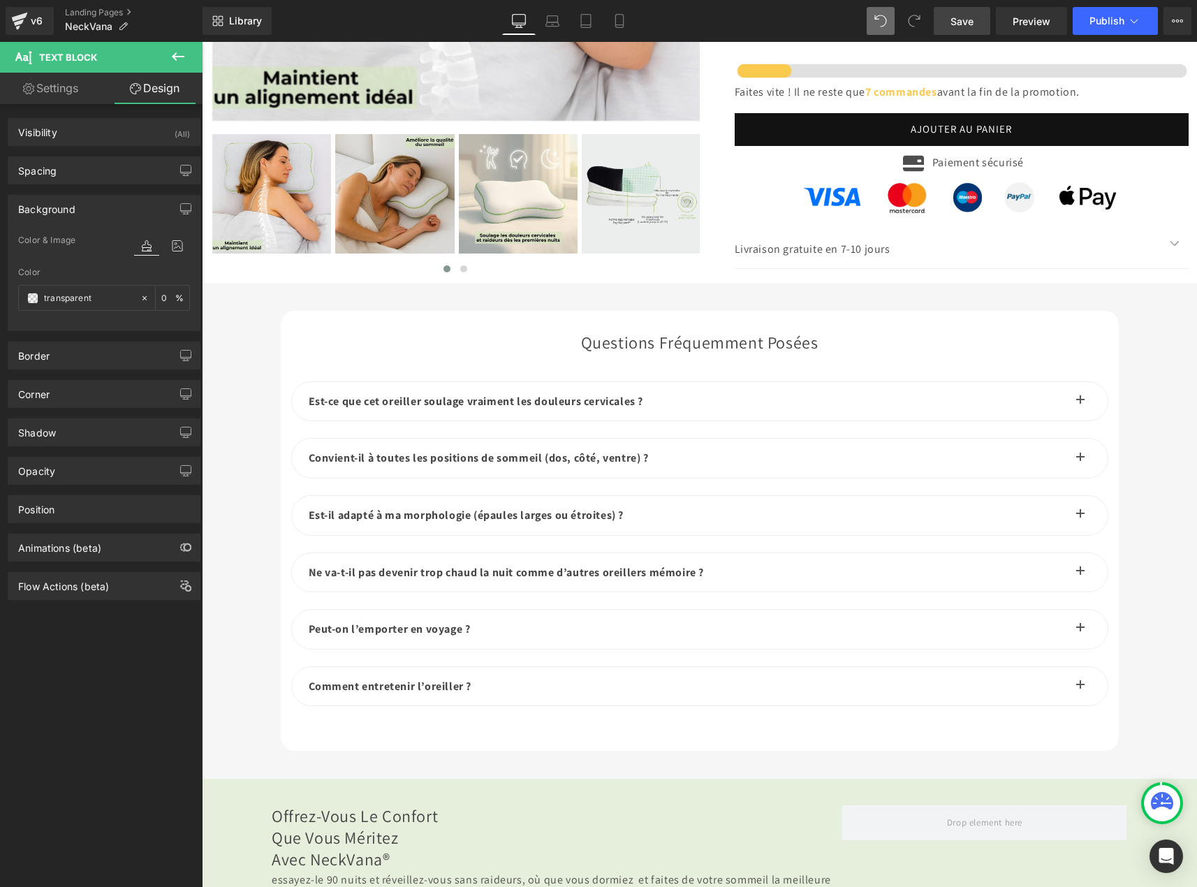
click at [69, 208] on div "Background" at bounding box center [46, 206] width 57 height 20
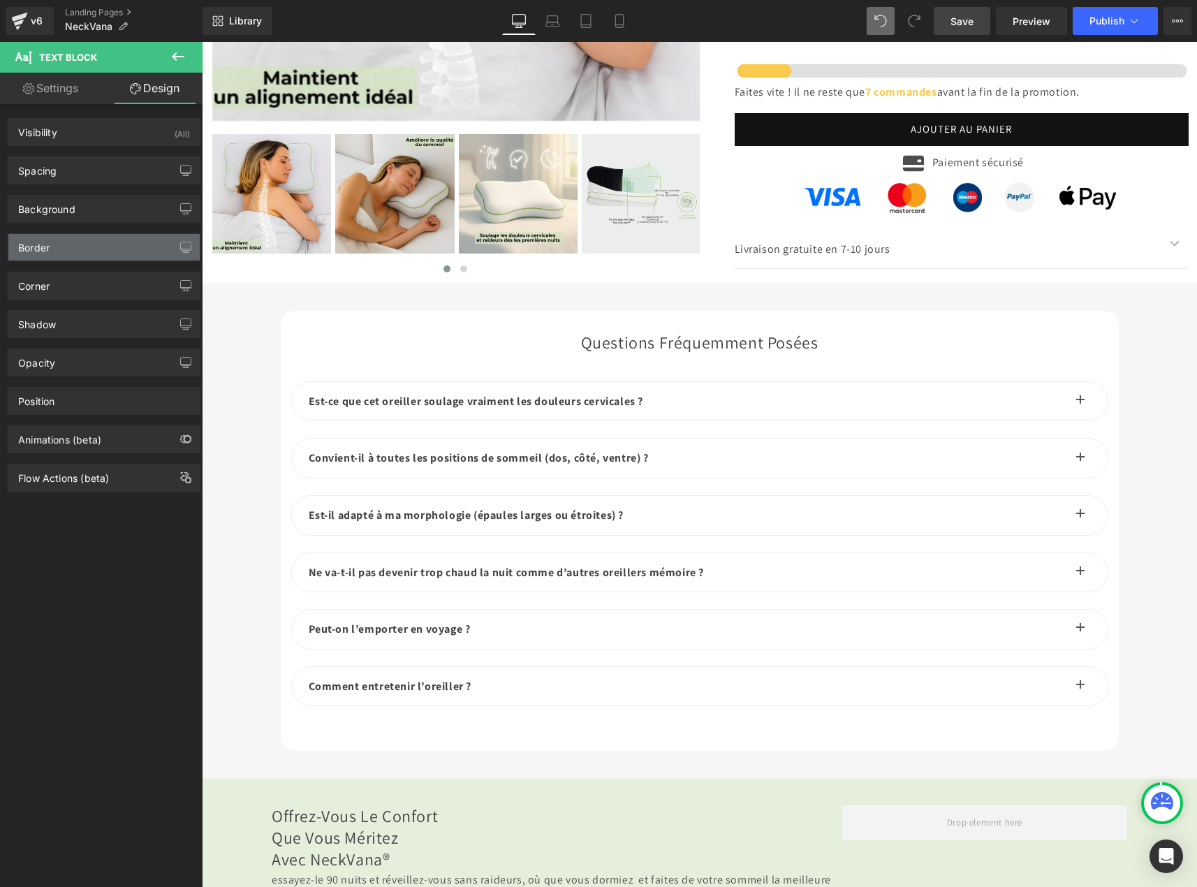
click at [71, 247] on div "Border" at bounding box center [103, 247] width 191 height 27
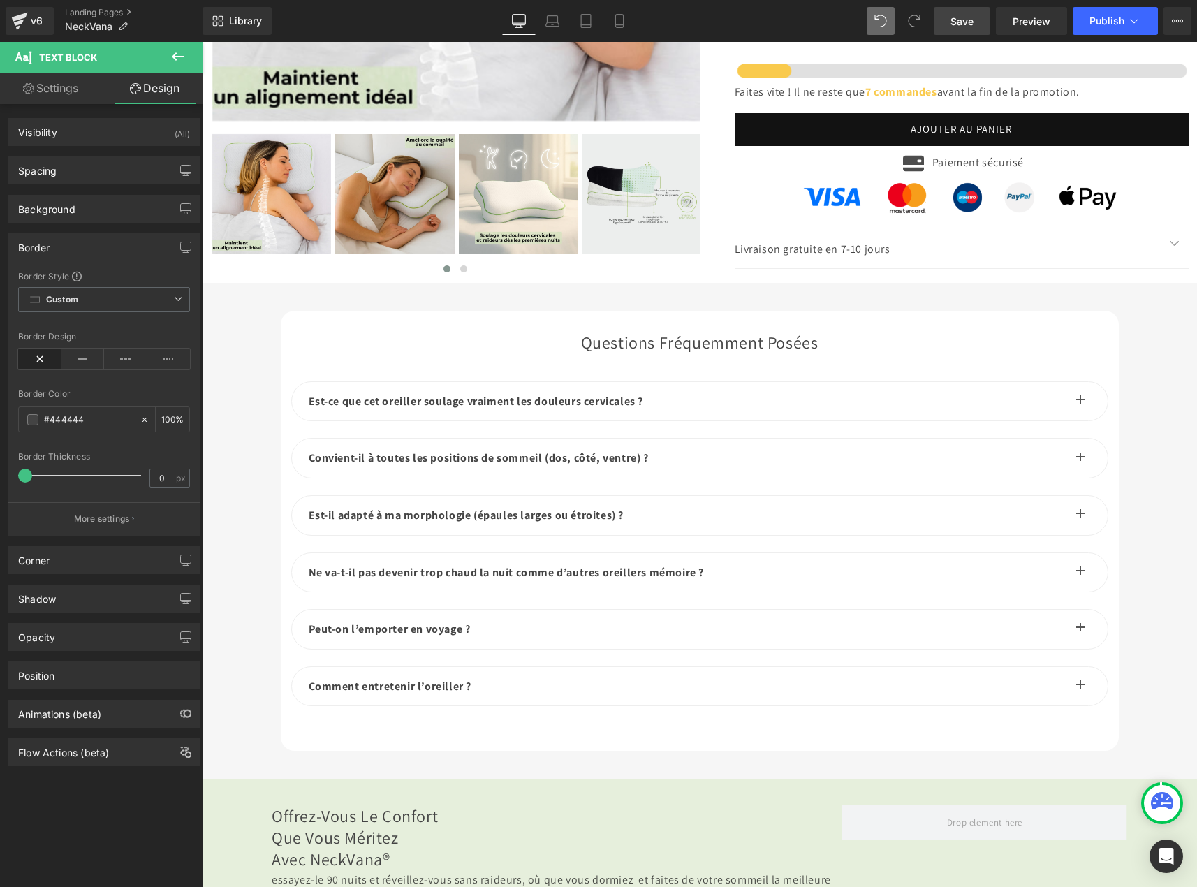
click at [71, 247] on div "Border" at bounding box center [103, 247] width 191 height 27
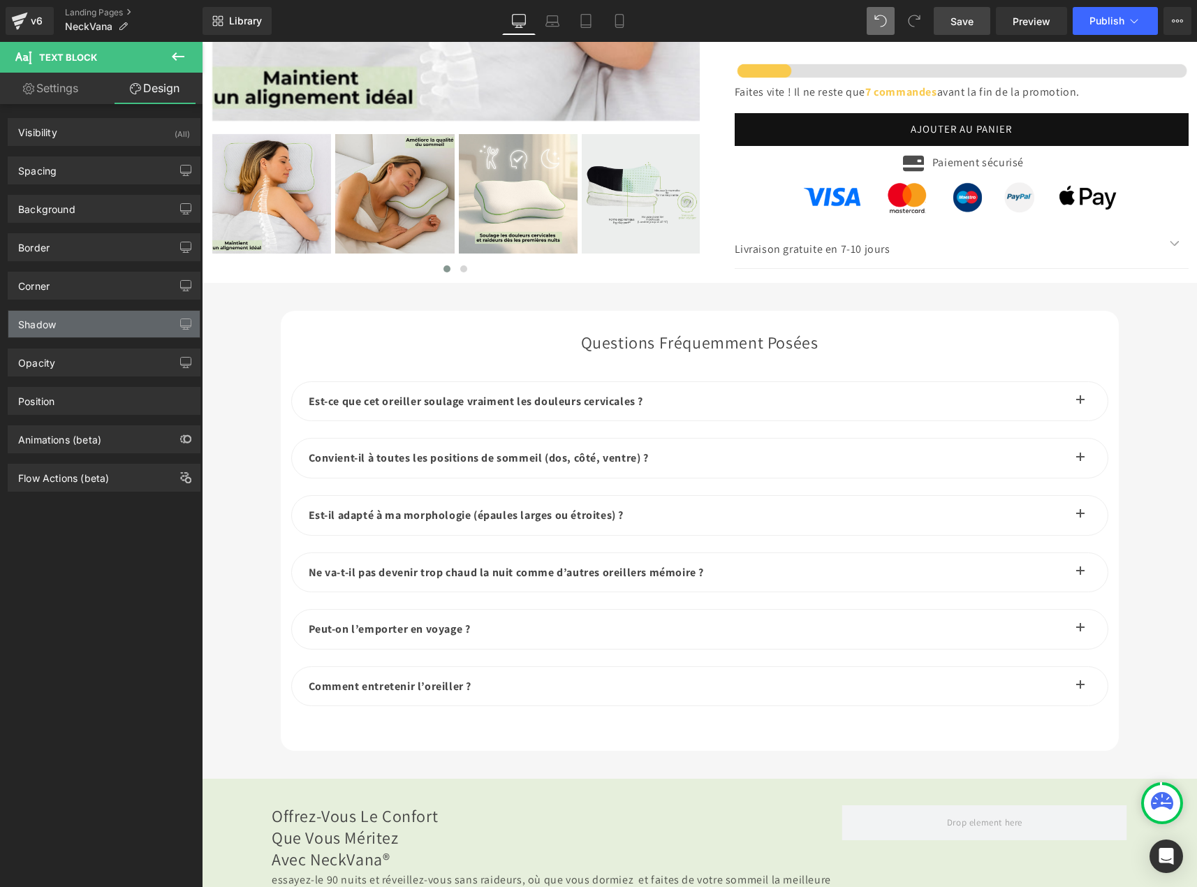
click at [75, 323] on div "Shadow" at bounding box center [103, 324] width 191 height 27
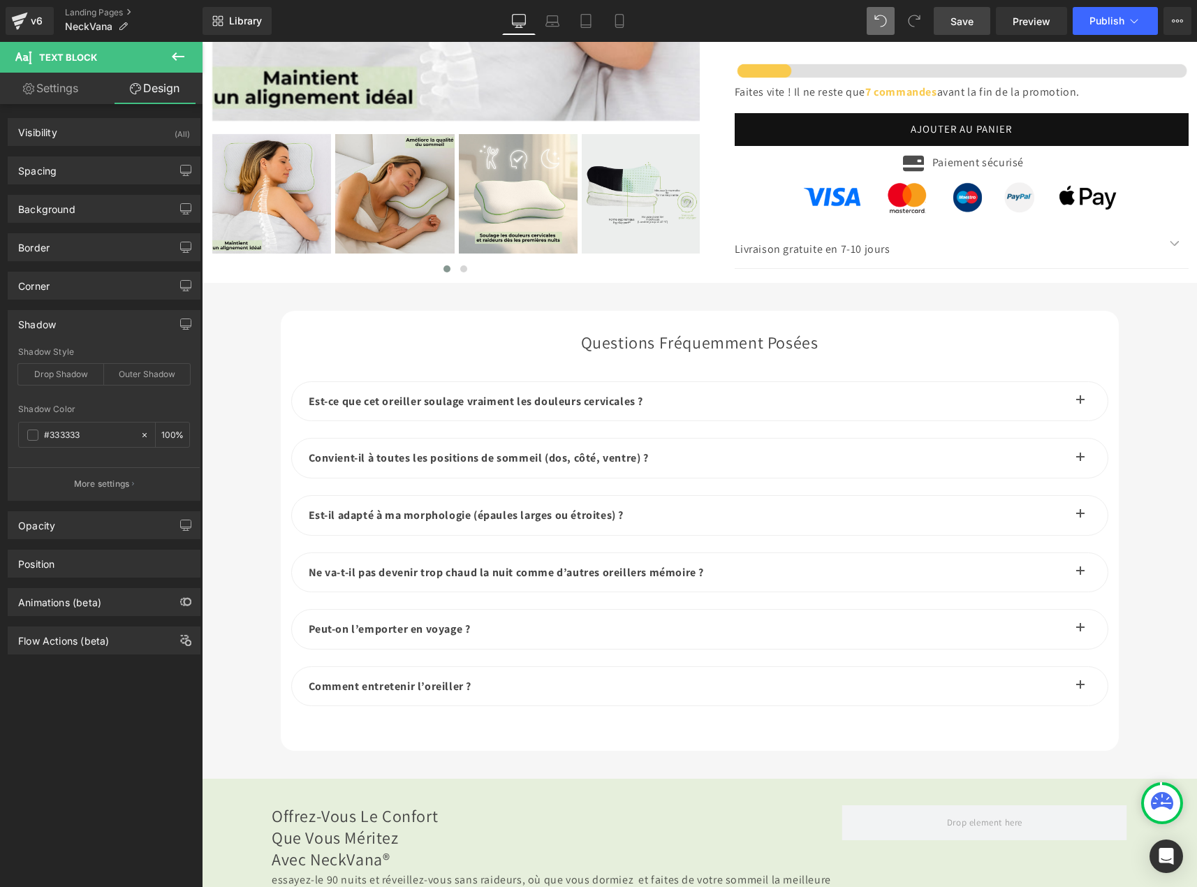
click at [75, 323] on div "Shadow" at bounding box center [103, 324] width 191 height 27
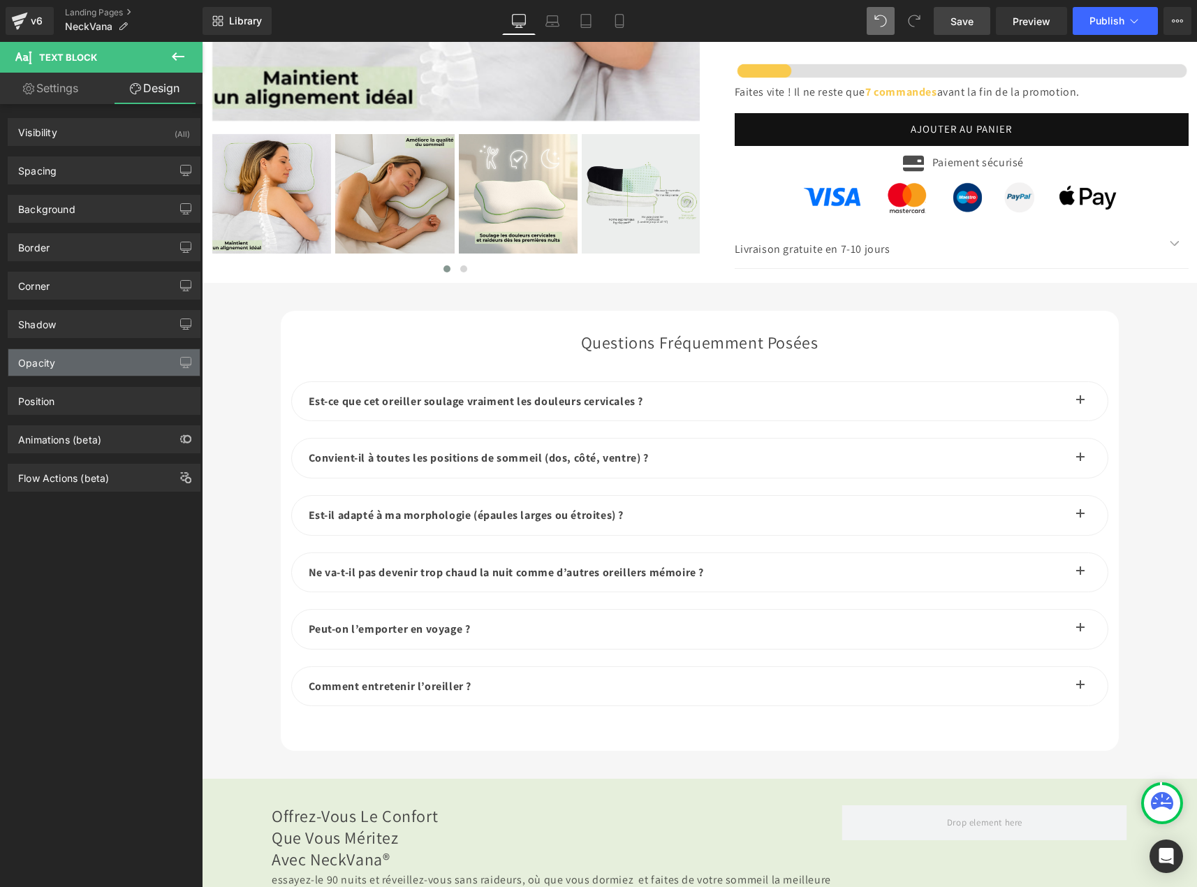
click at [76, 361] on div "Opacity" at bounding box center [103, 362] width 191 height 27
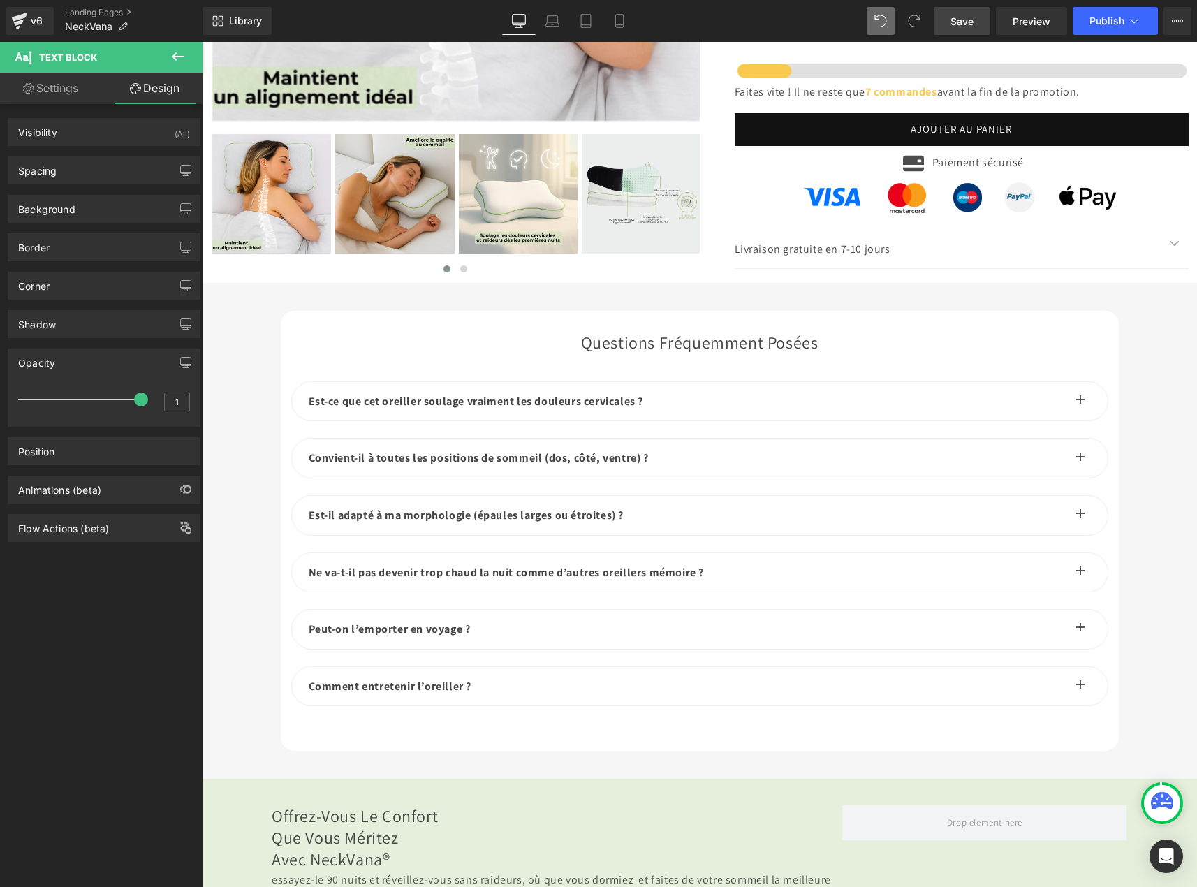
click at [76, 361] on div "Opacity" at bounding box center [103, 362] width 191 height 27
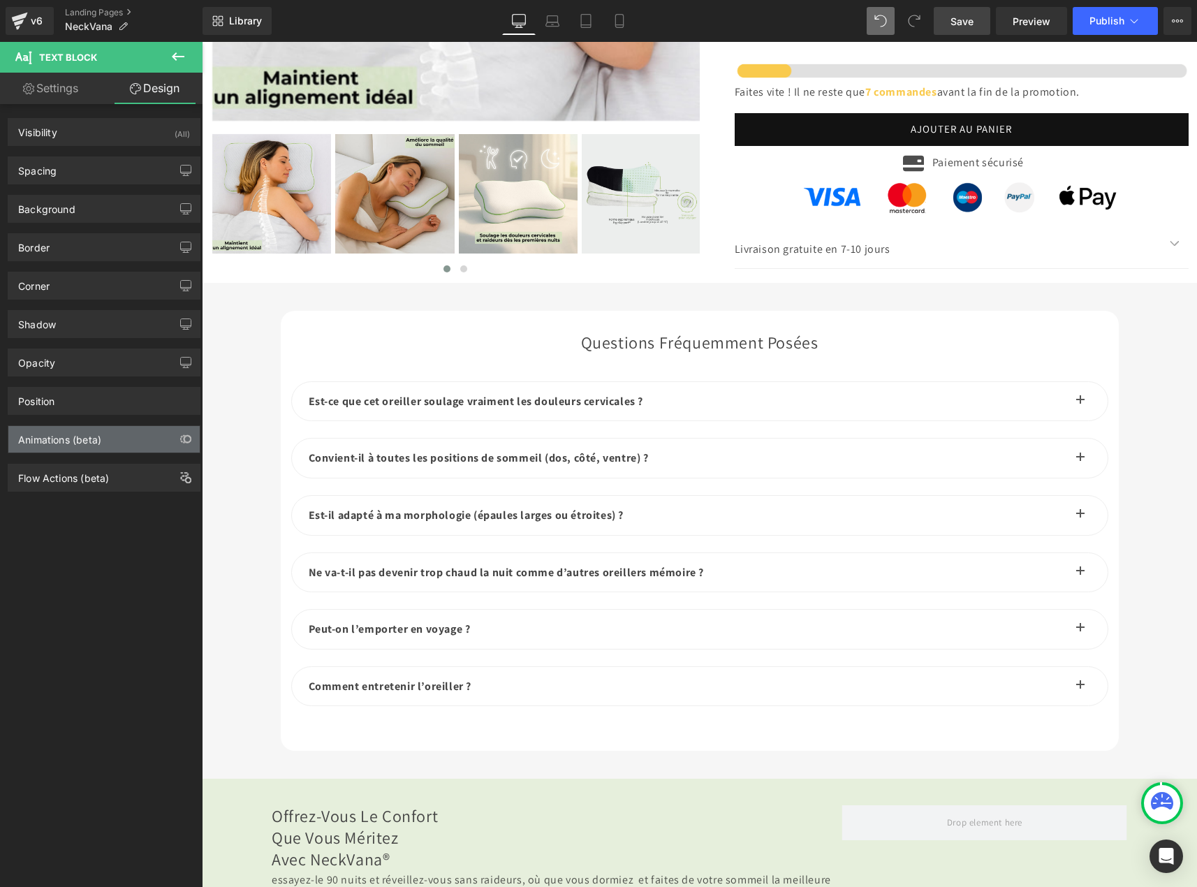
click at [80, 446] on div "Animations (beta)" at bounding box center [103, 439] width 191 height 27
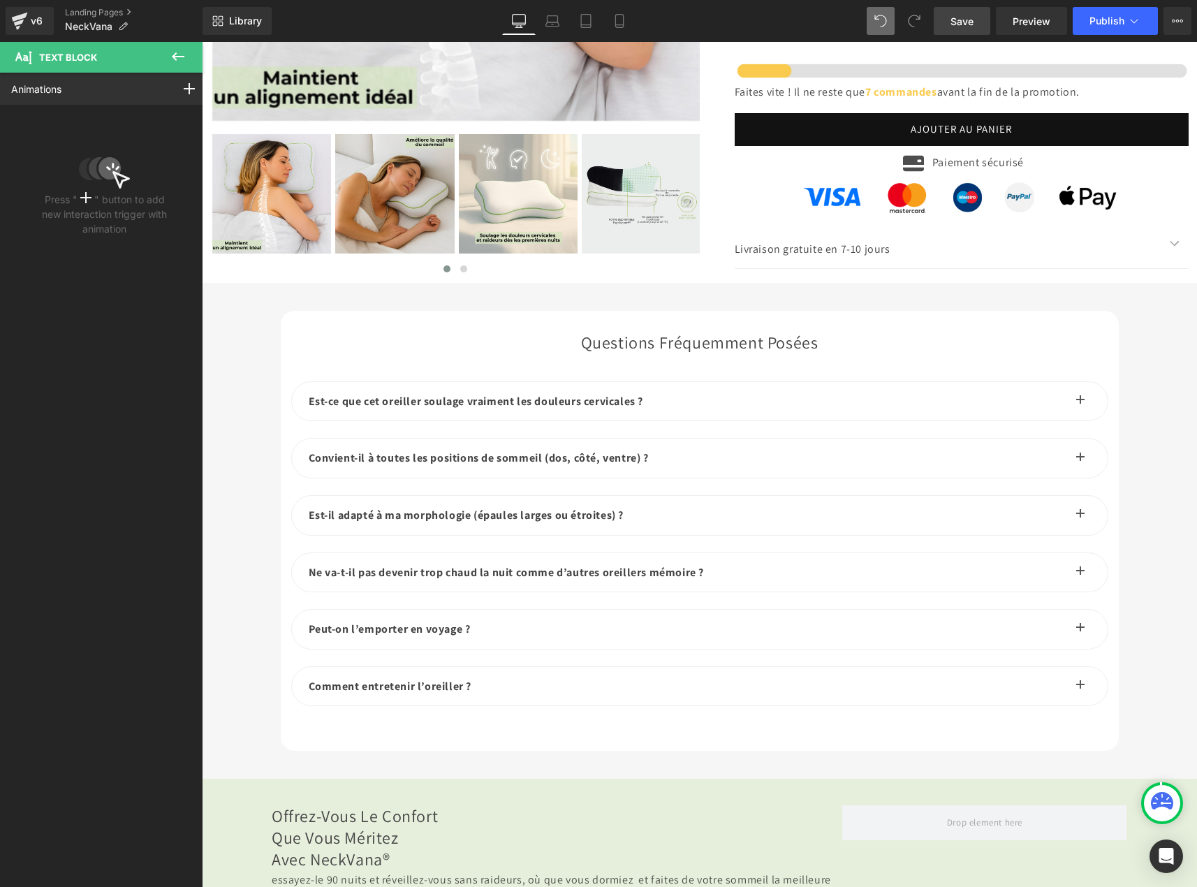
click at [172, 57] on icon at bounding box center [178, 56] width 13 height 8
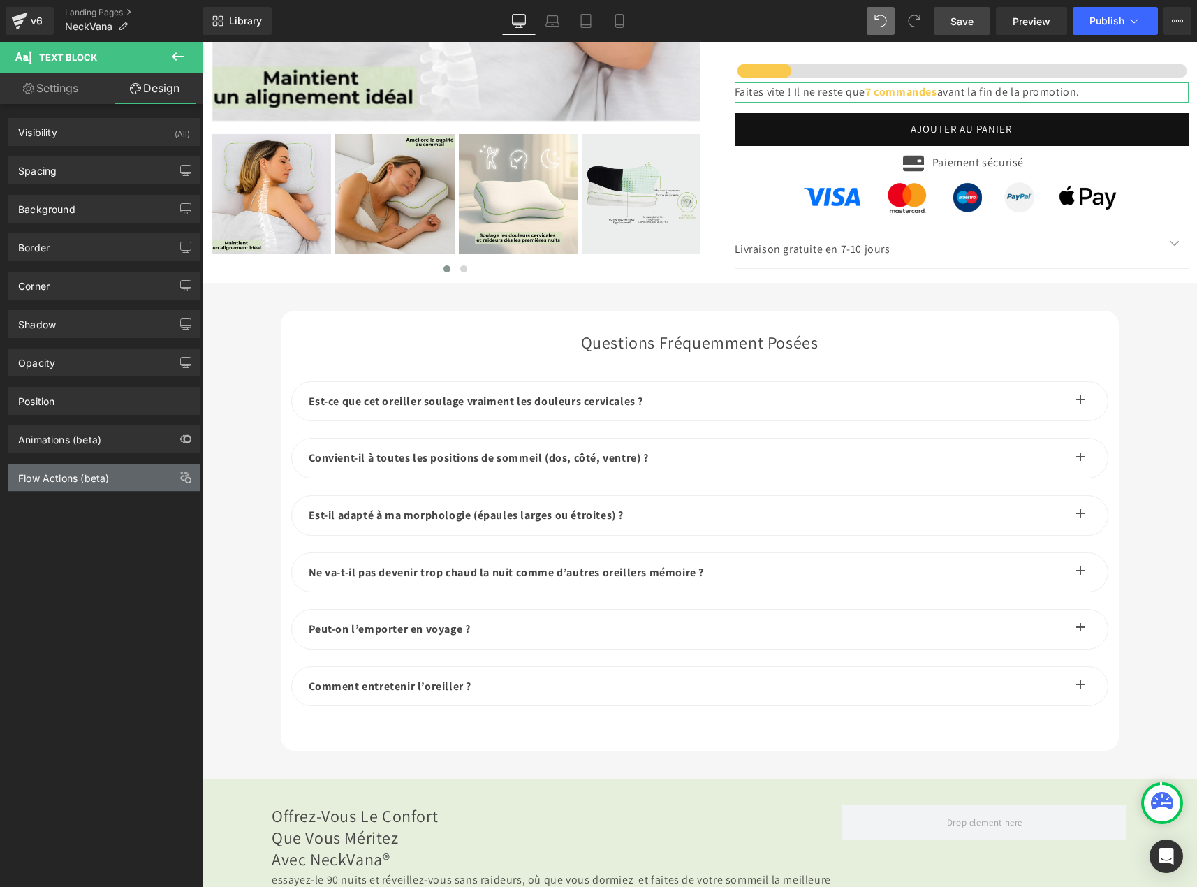
click at [56, 484] on div "Flow Actions (beta)" at bounding box center [103, 478] width 191 height 27
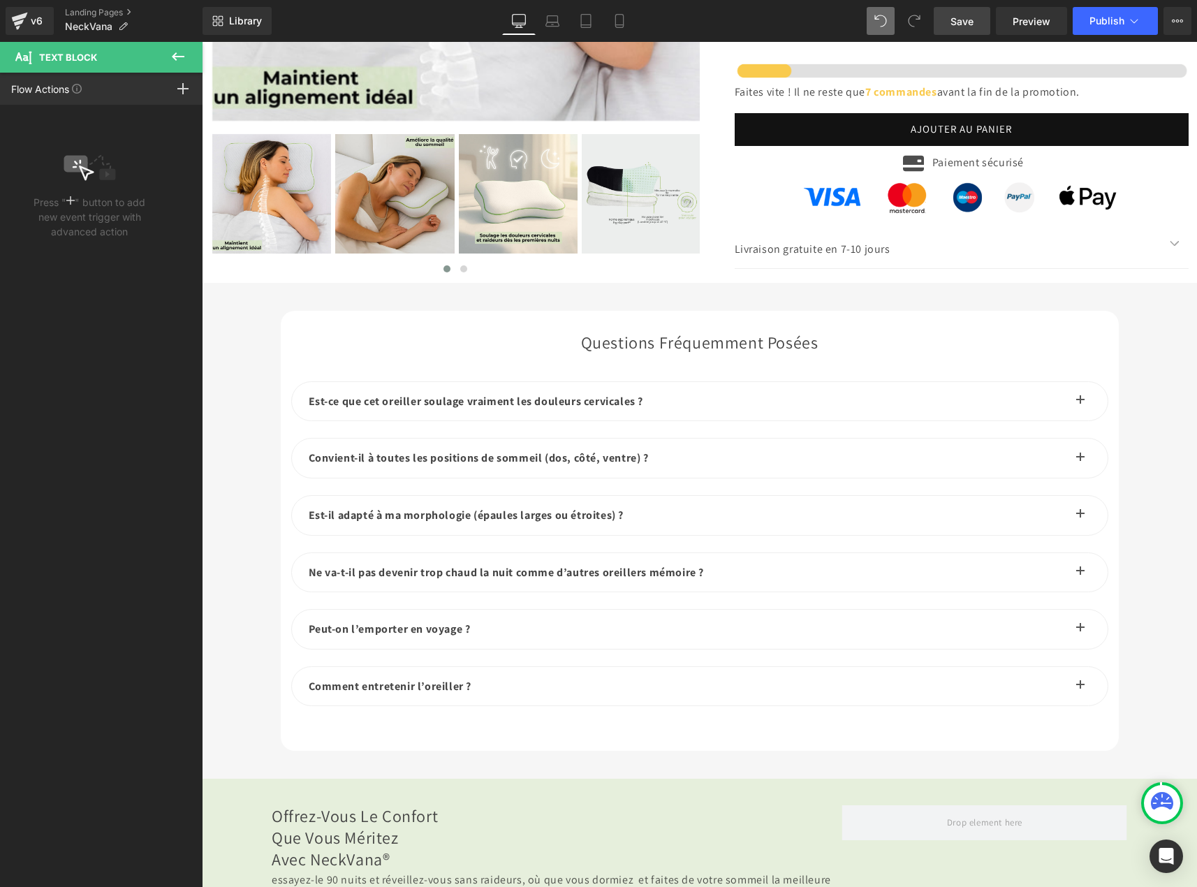
click at [181, 54] on icon at bounding box center [178, 56] width 17 height 17
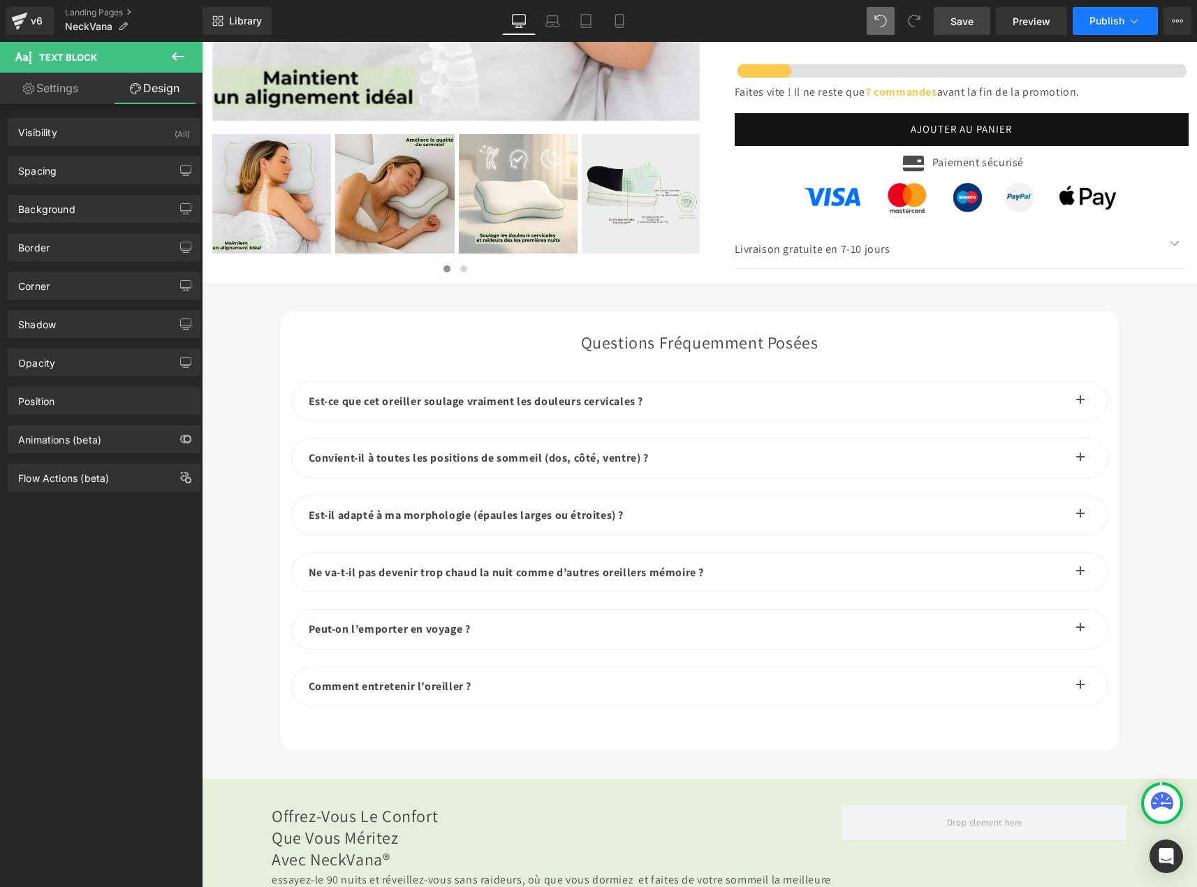
click at [1100, 13] on button "Publish" at bounding box center [1115, 21] width 85 height 28
click at [623, 23] on icon at bounding box center [620, 21] width 14 height 14
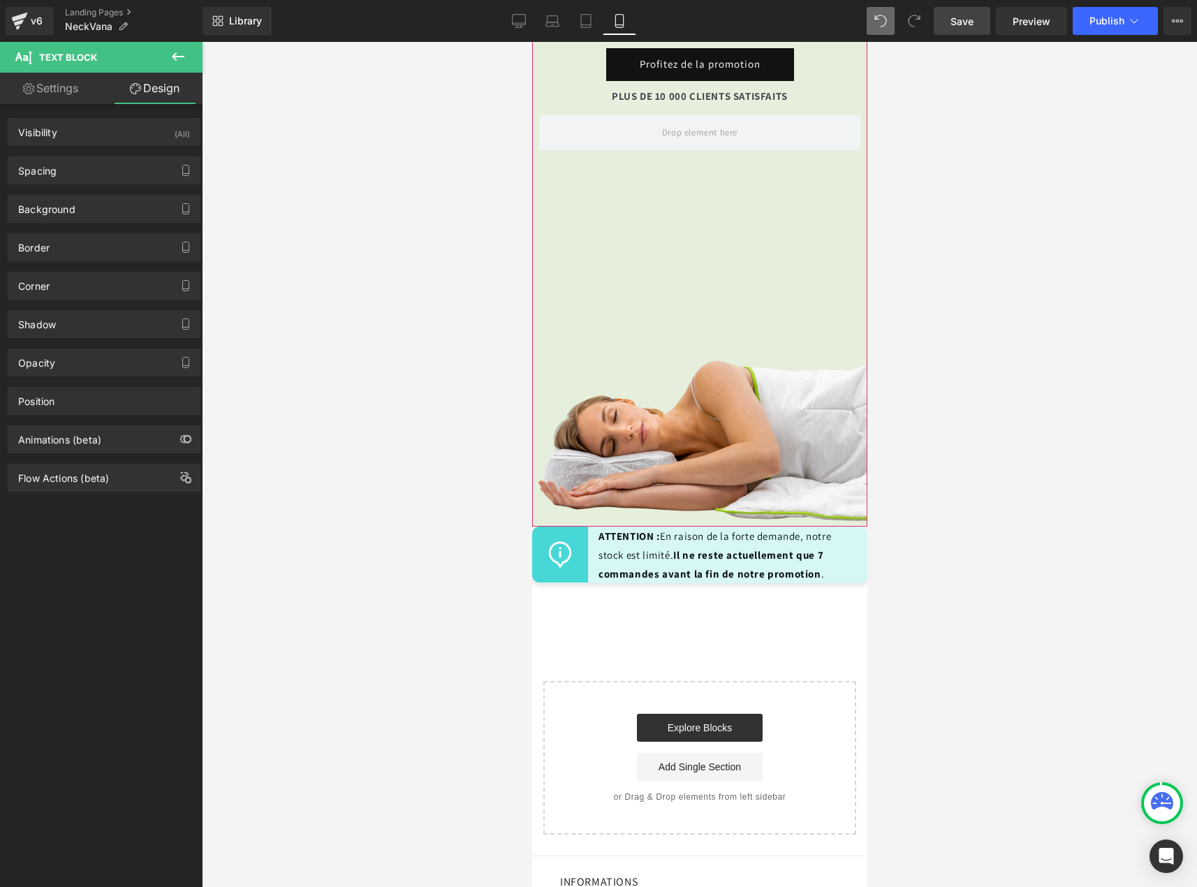
scroll to position [7724, 0]
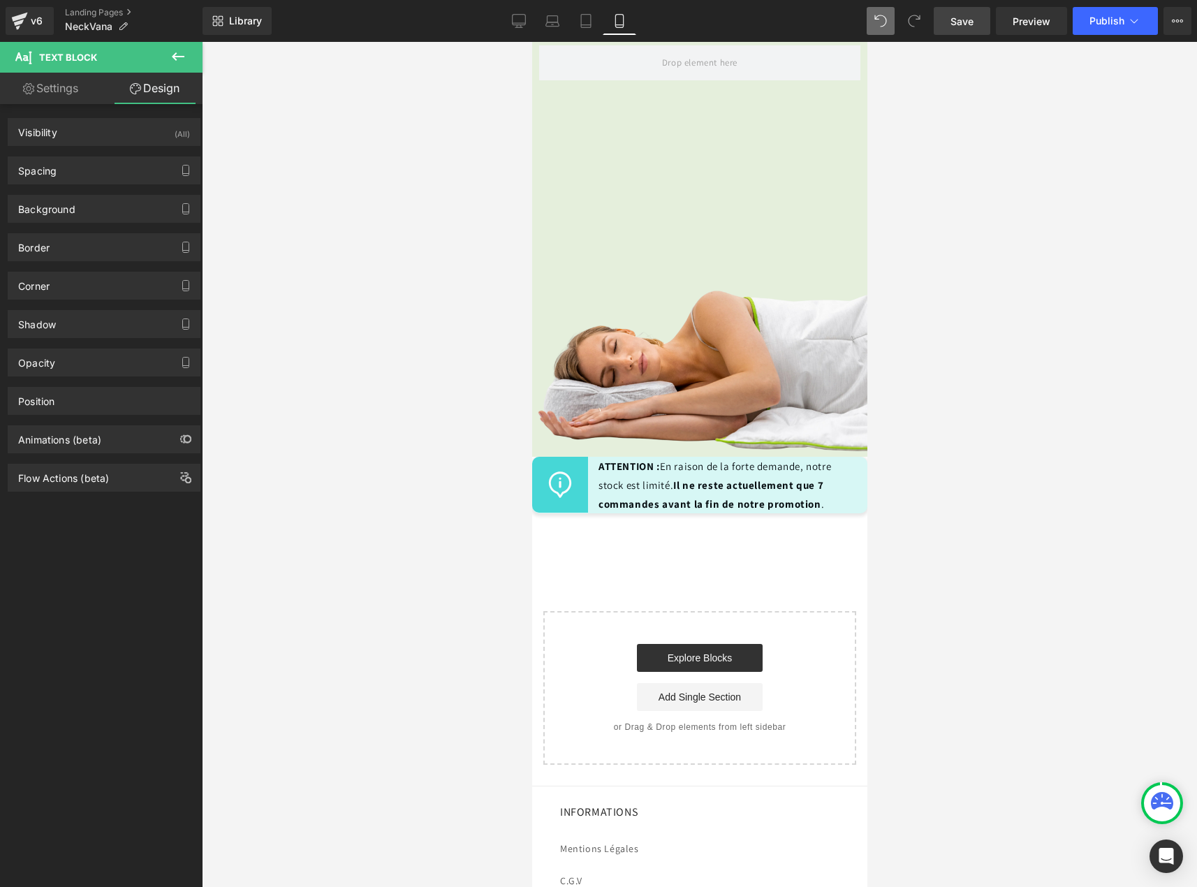
click at [979, 502] on div at bounding box center [700, 464] width 996 height 845
click at [1018, 548] on div at bounding box center [700, 464] width 996 height 845
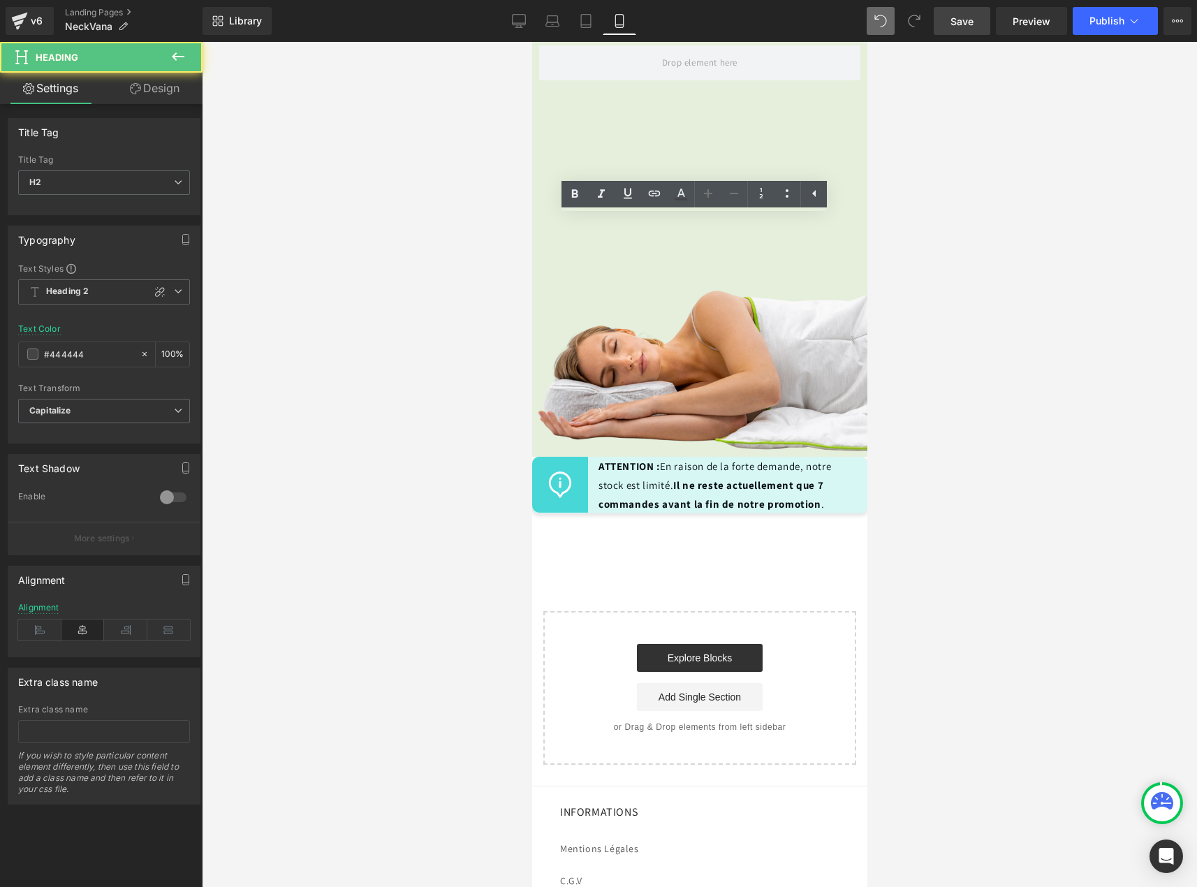
click at [944, 369] on div at bounding box center [700, 464] width 996 height 845
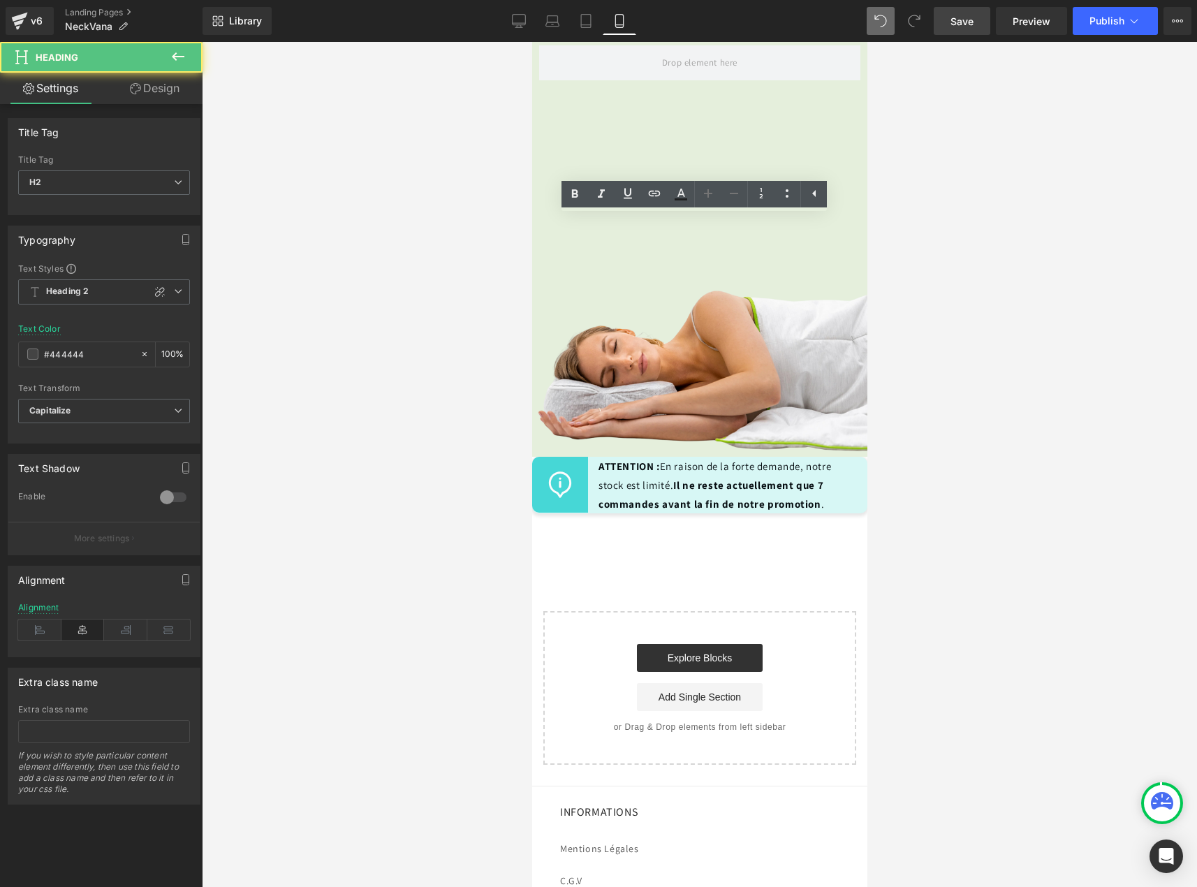
drag, startPoint x: 787, startPoint y: 298, endPoint x: 778, endPoint y: 298, distance: 8.4
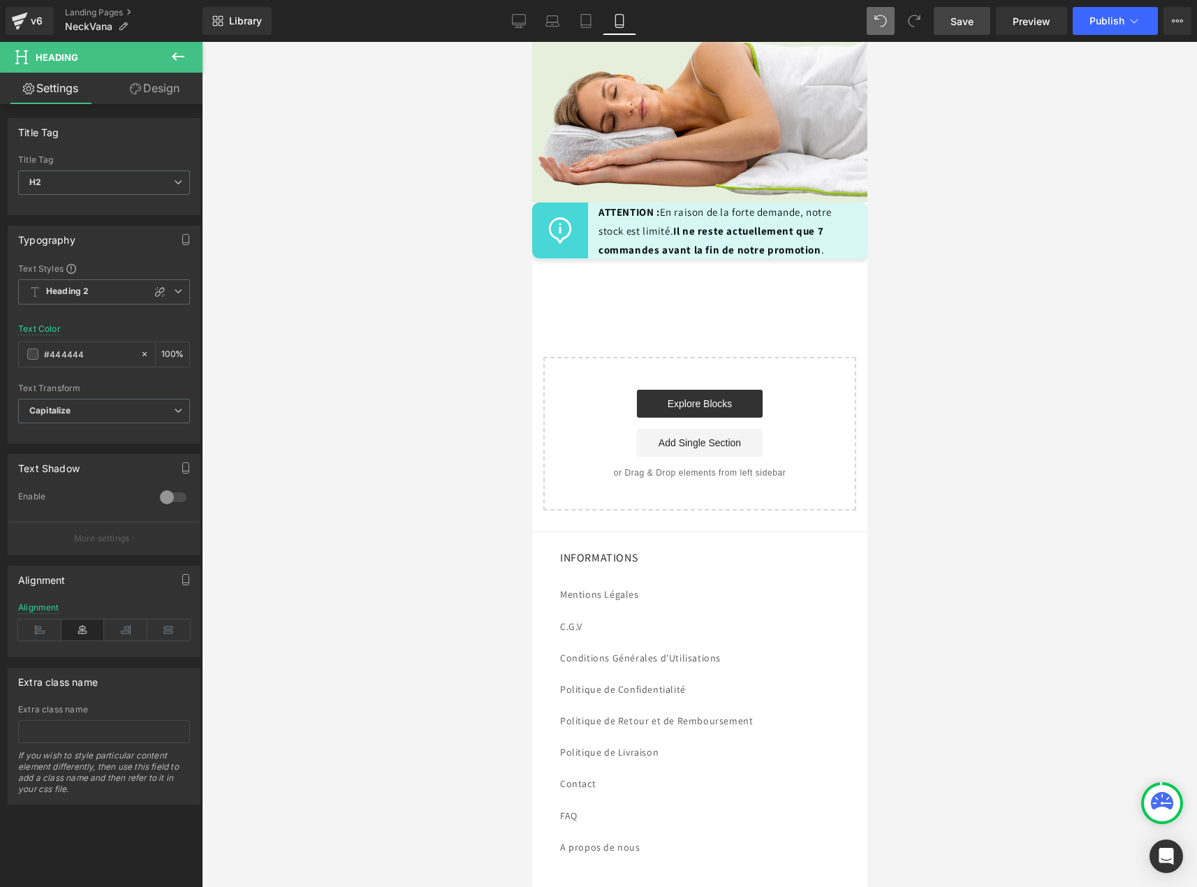
scroll to position [8004, 0]
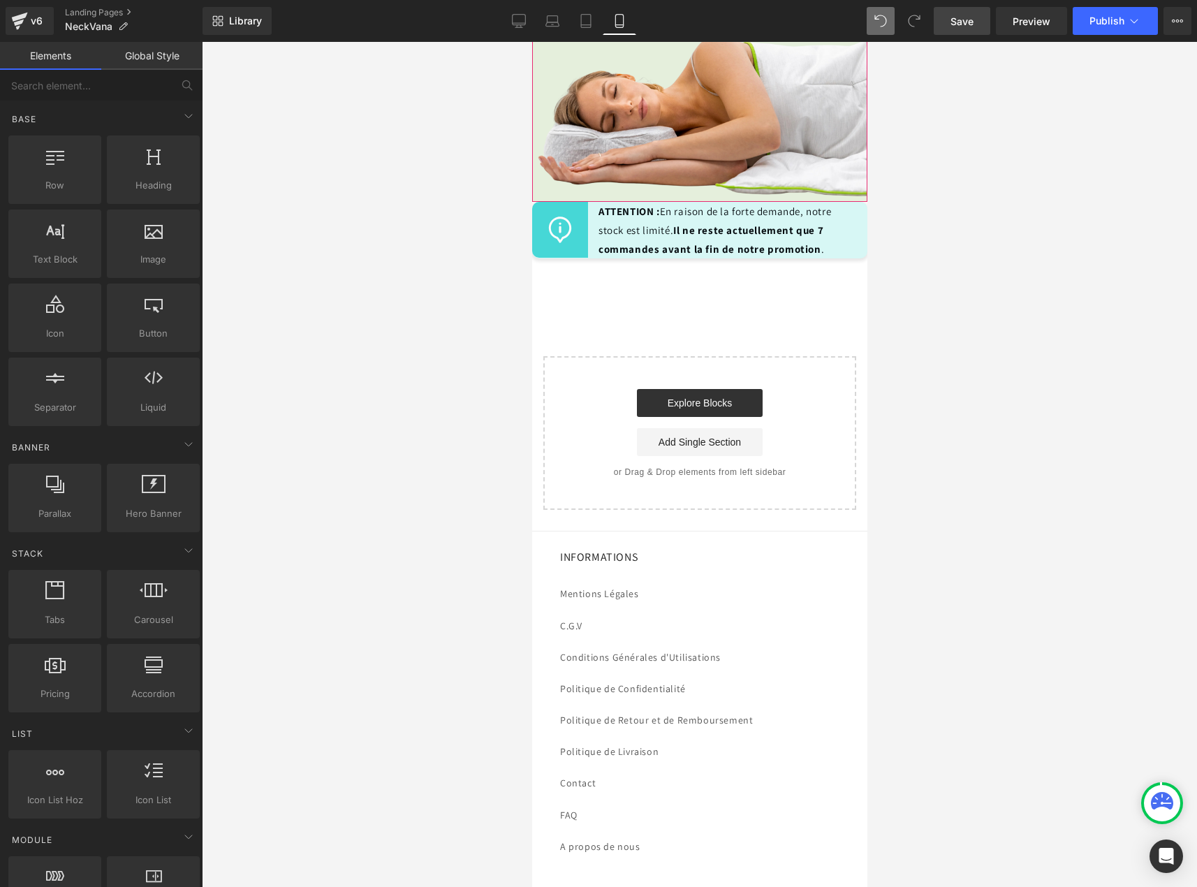
scroll to position [7934, 0]
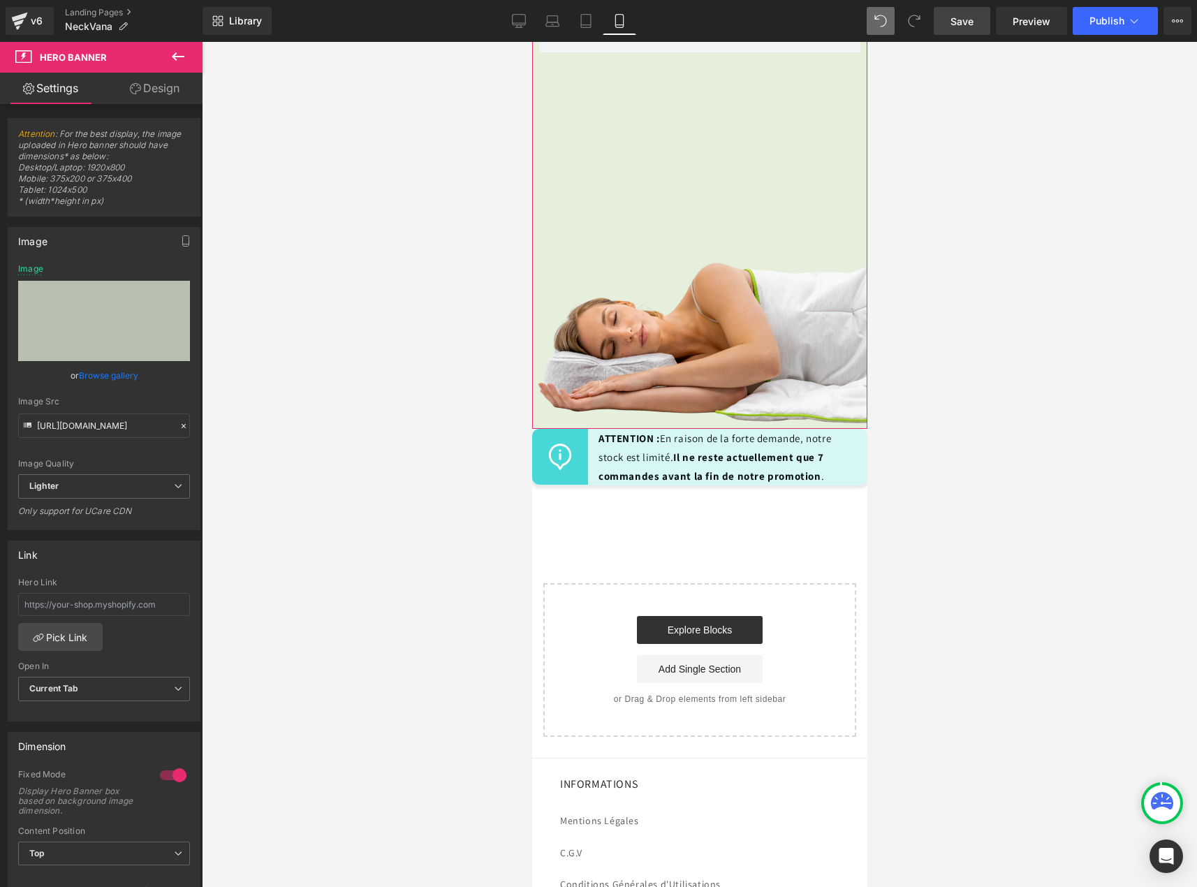
scroll to position [7822, 0]
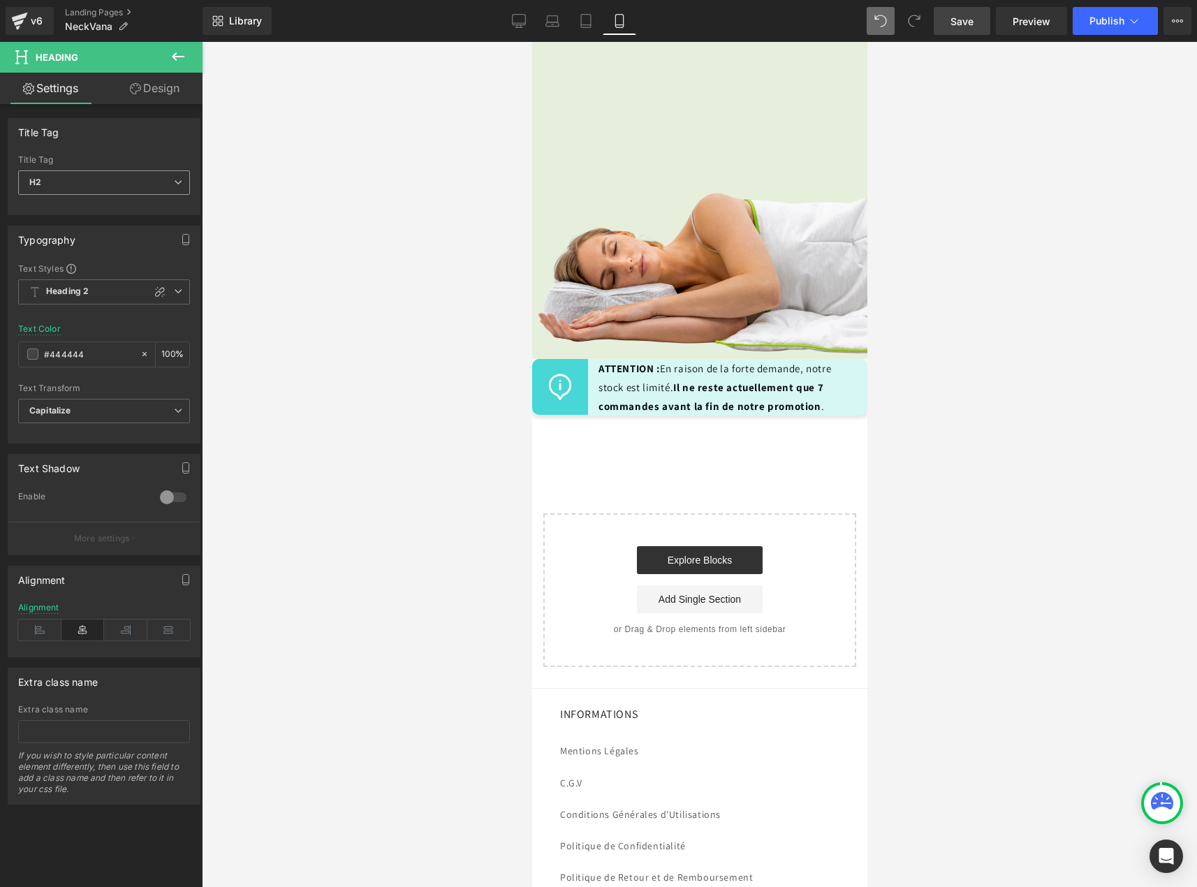
click at [167, 181] on span "H2" at bounding box center [104, 182] width 172 height 24
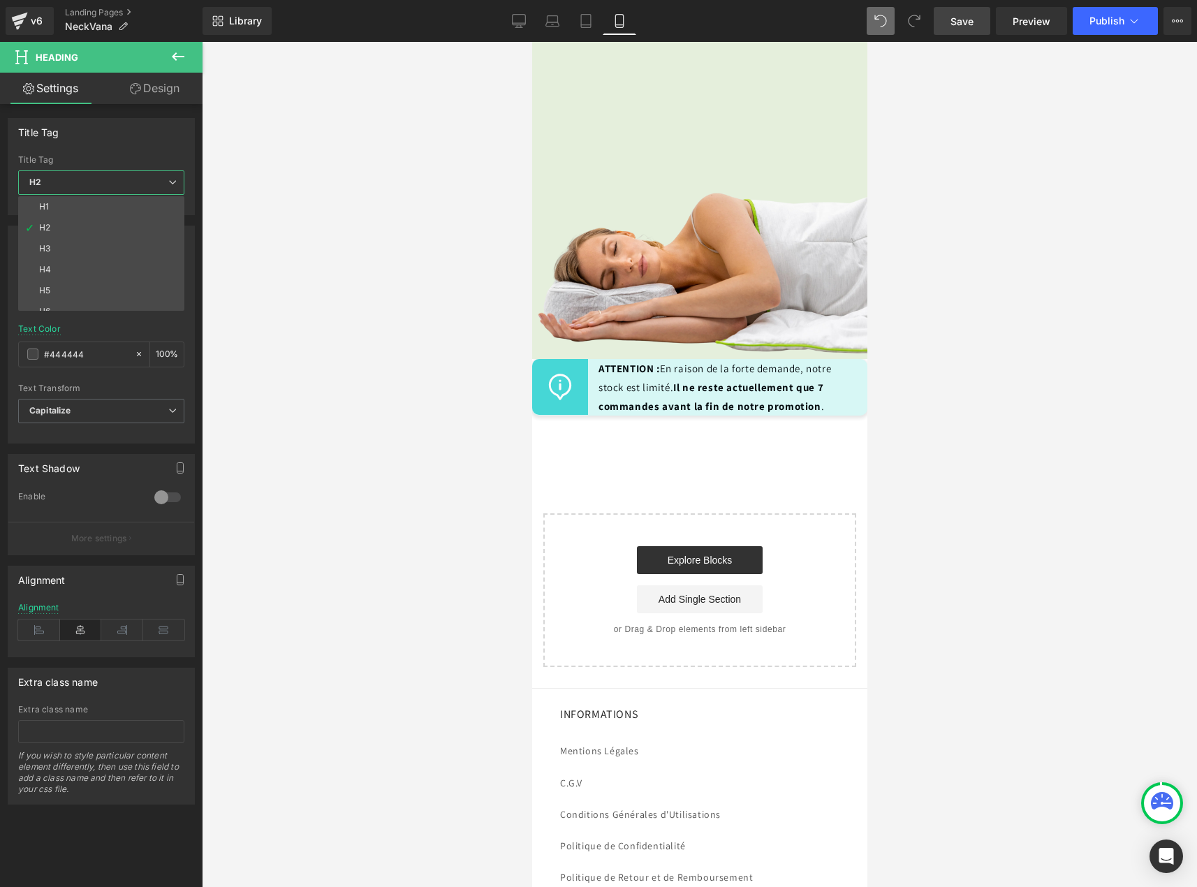
click at [404, 243] on div at bounding box center [700, 464] width 996 height 845
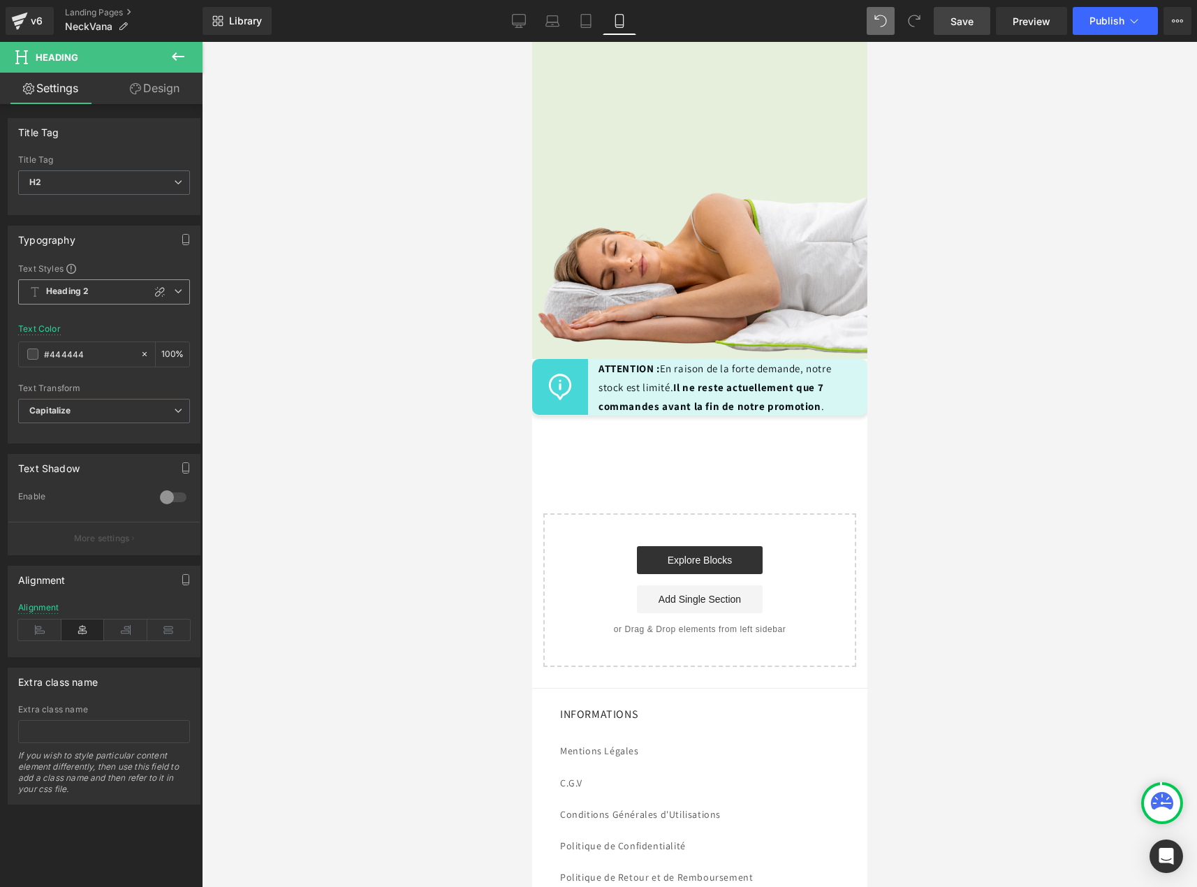
click at [85, 289] on b "Heading 2" at bounding box center [67, 292] width 43 height 12
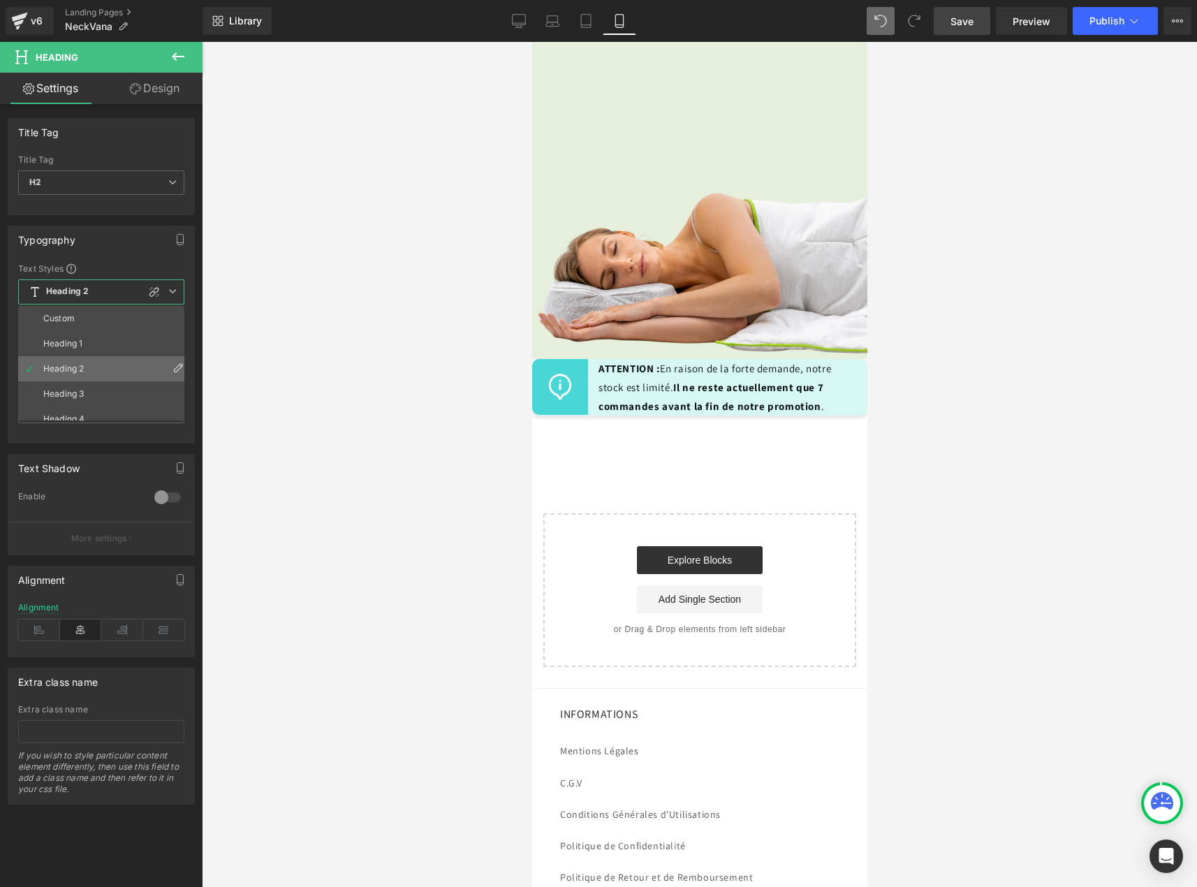
click at [173, 365] on icon at bounding box center [178, 367] width 11 height 11
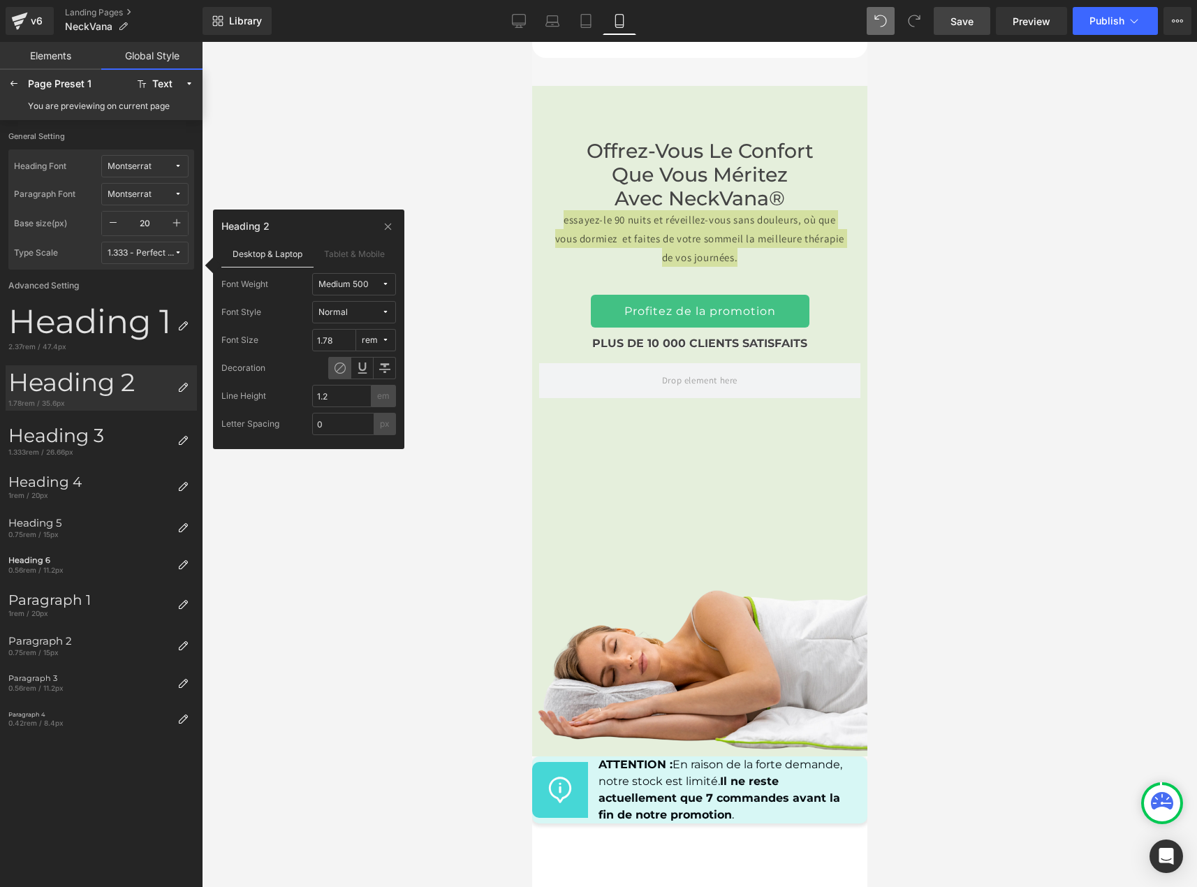
click at [357, 574] on div at bounding box center [700, 464] width 996 height 845
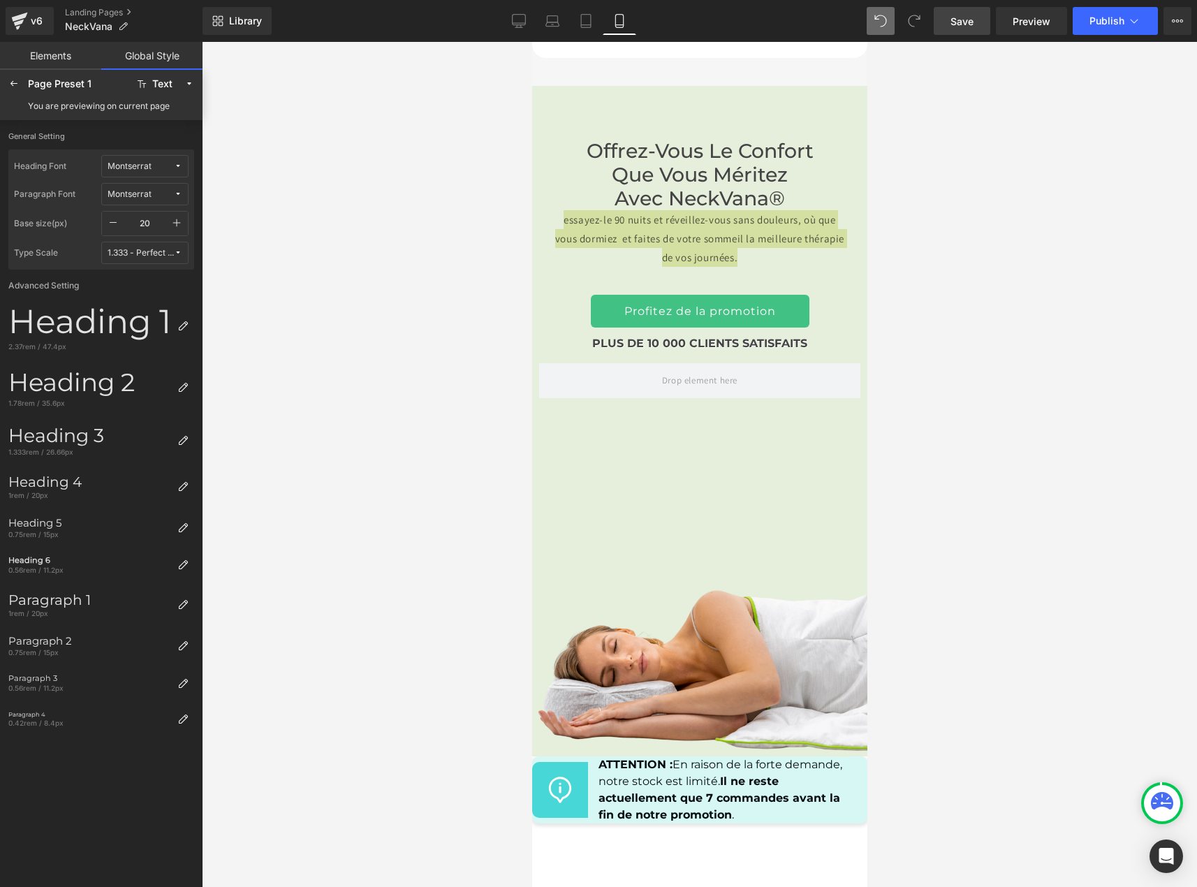
click at [938, 320] on div at bounding box center [700, 464] width 996 height 845
click at [873, 386] on div at bounding box center [700, 464] width 996 height 845
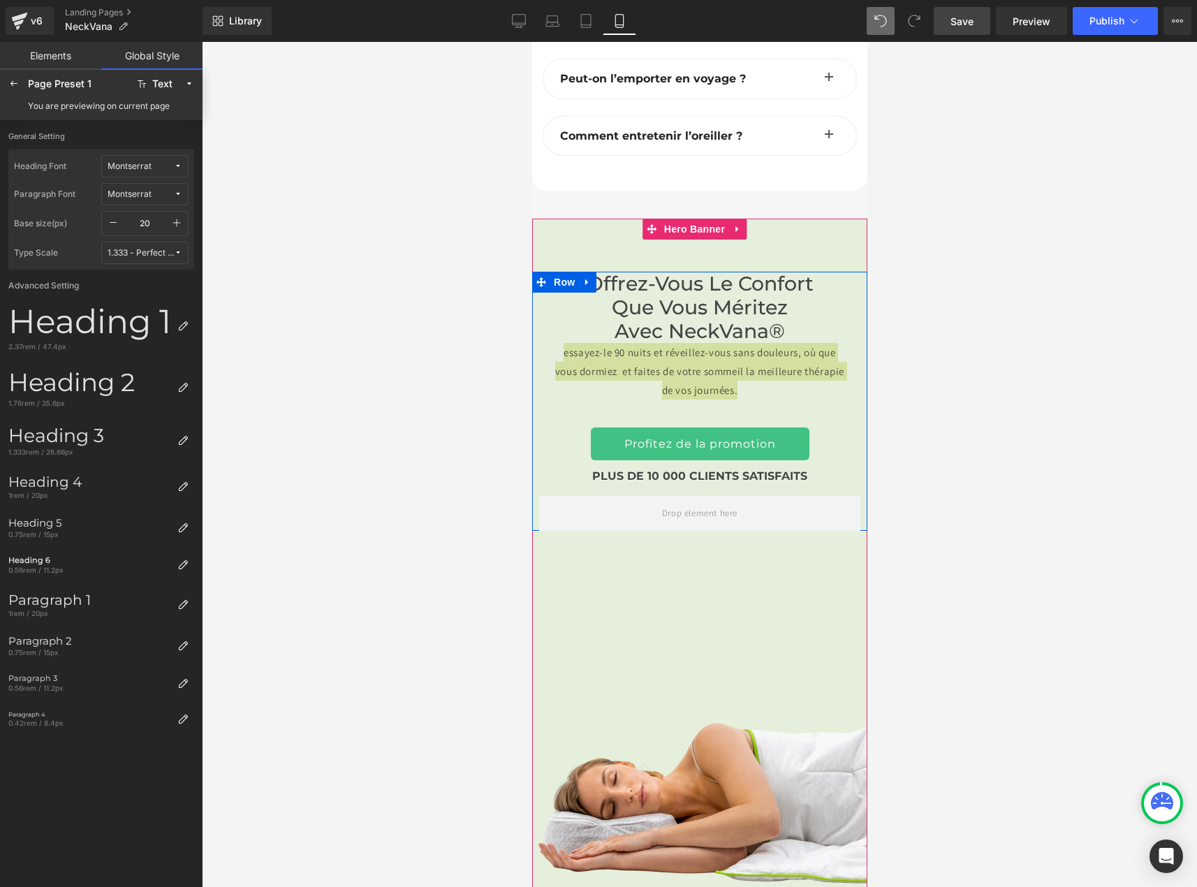
scroll to position [7682, 0]
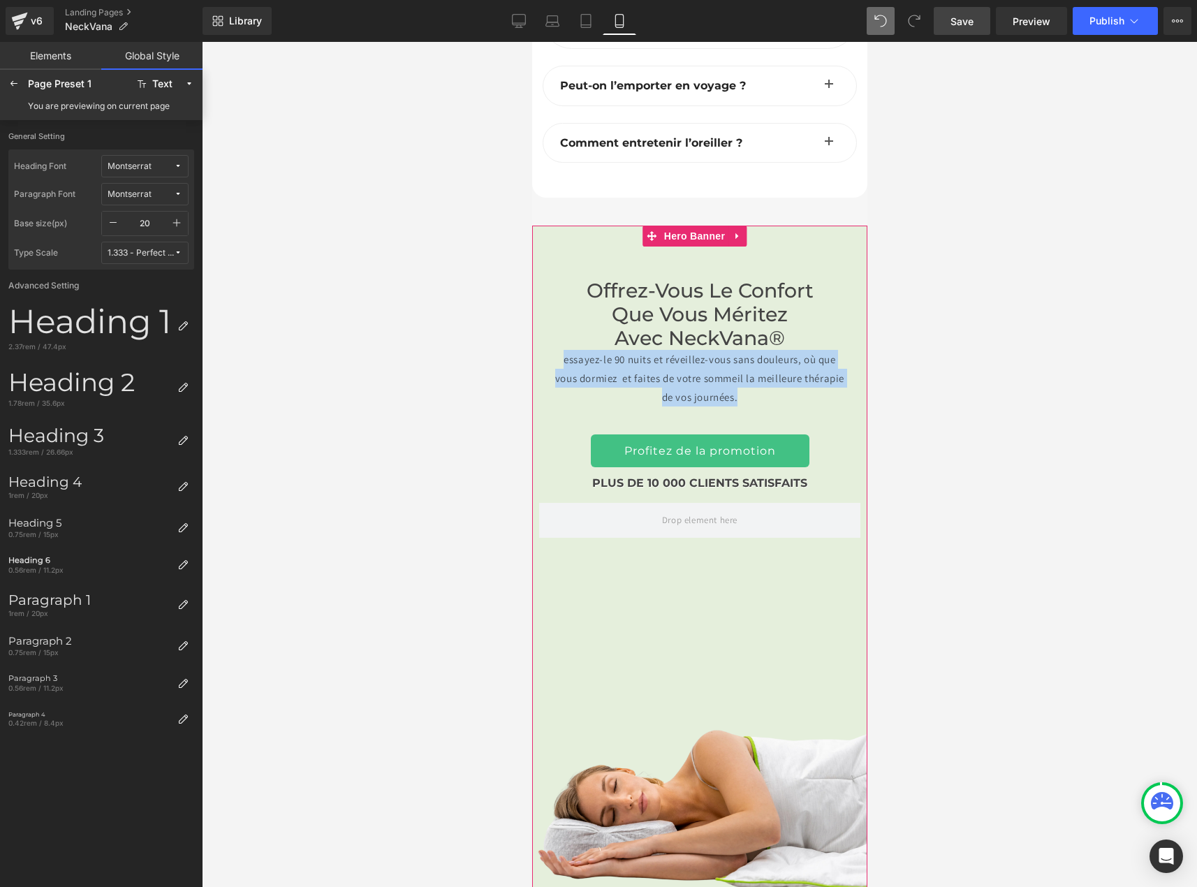
click at [802, 753] on div "Offrez-vous le confort que vous méritez avec NeckVana® essayez-le 90 nuits et r…" at bounding box center [699, 561] width 335 height 671
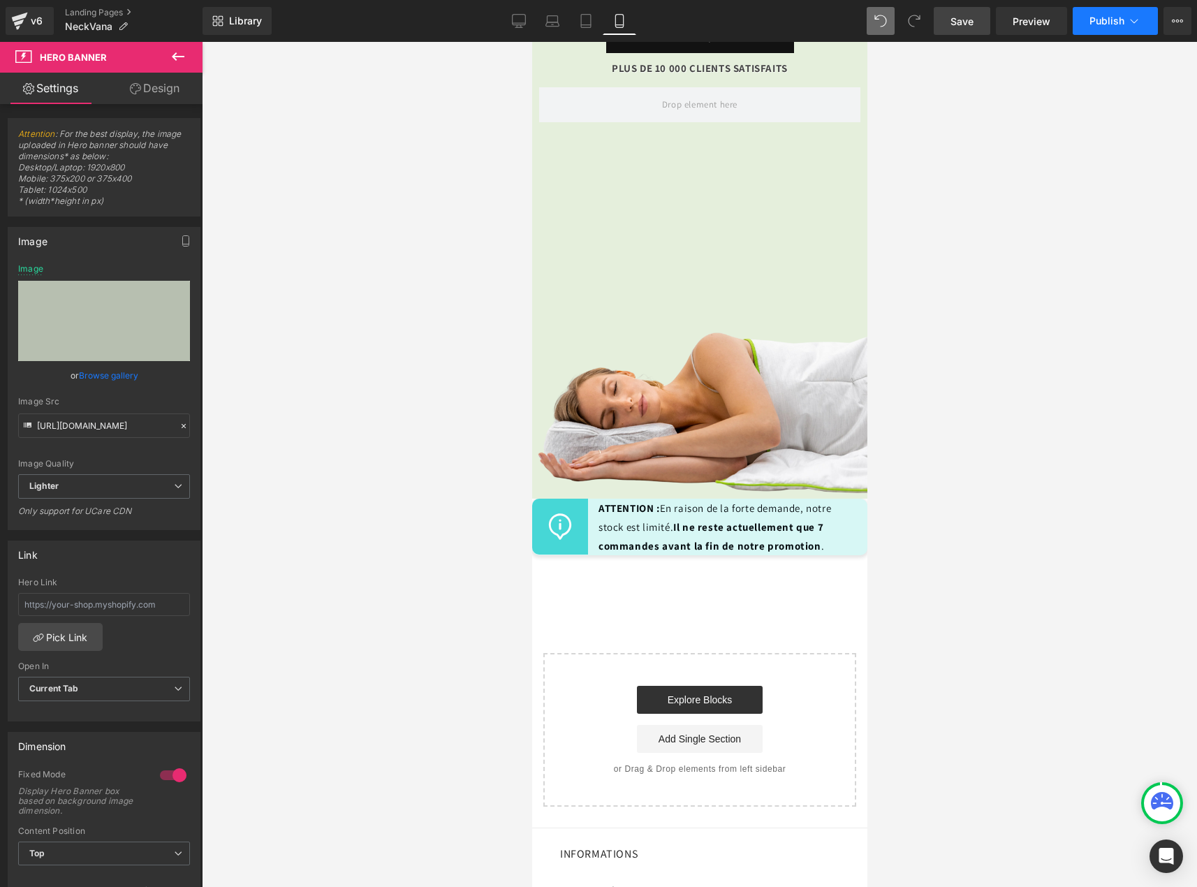
click at [1081, 25] on button "Publish" at bounding box center [1115, 21] width 85 height 28
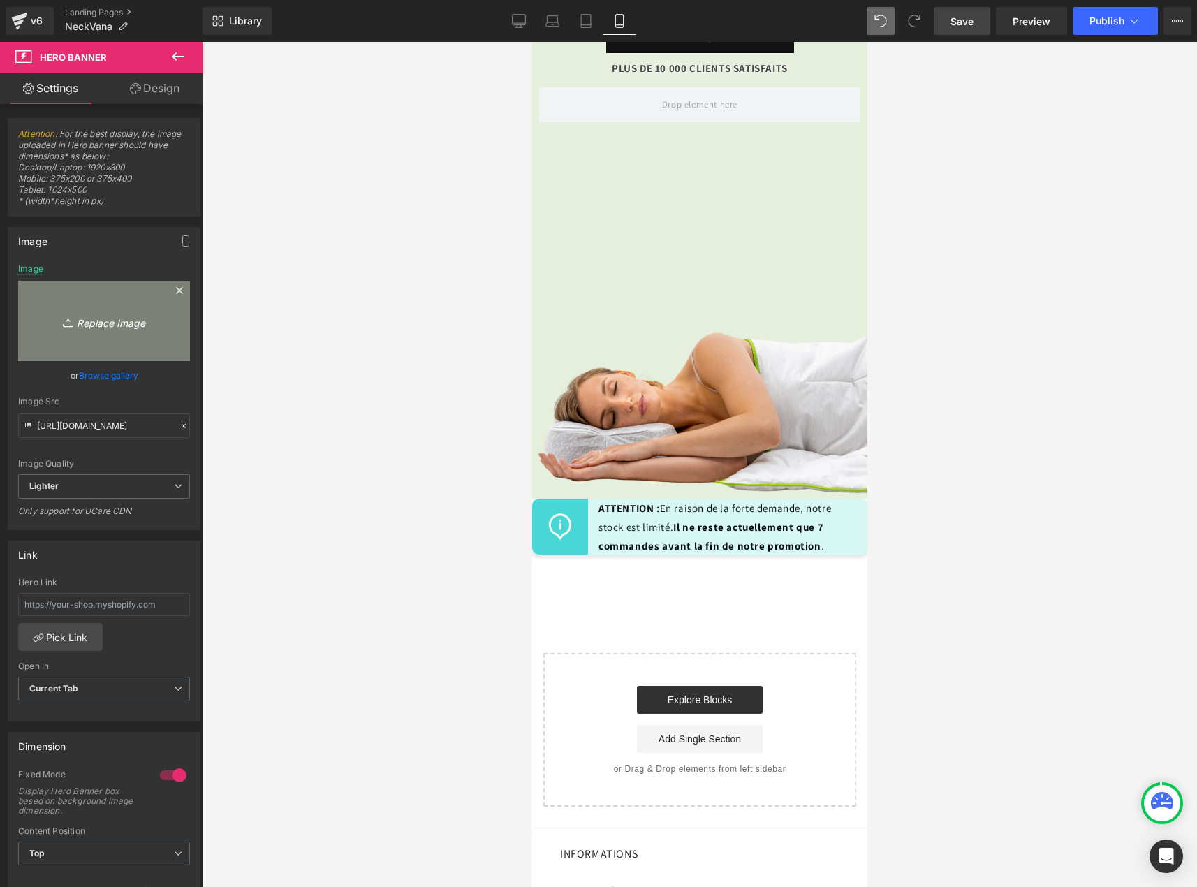
click at [78, 327] on link "Replace Image" at bounding box center [104, 321] width 172 height 80
type input "C:\fakepath\banniere mobile down.jpg"
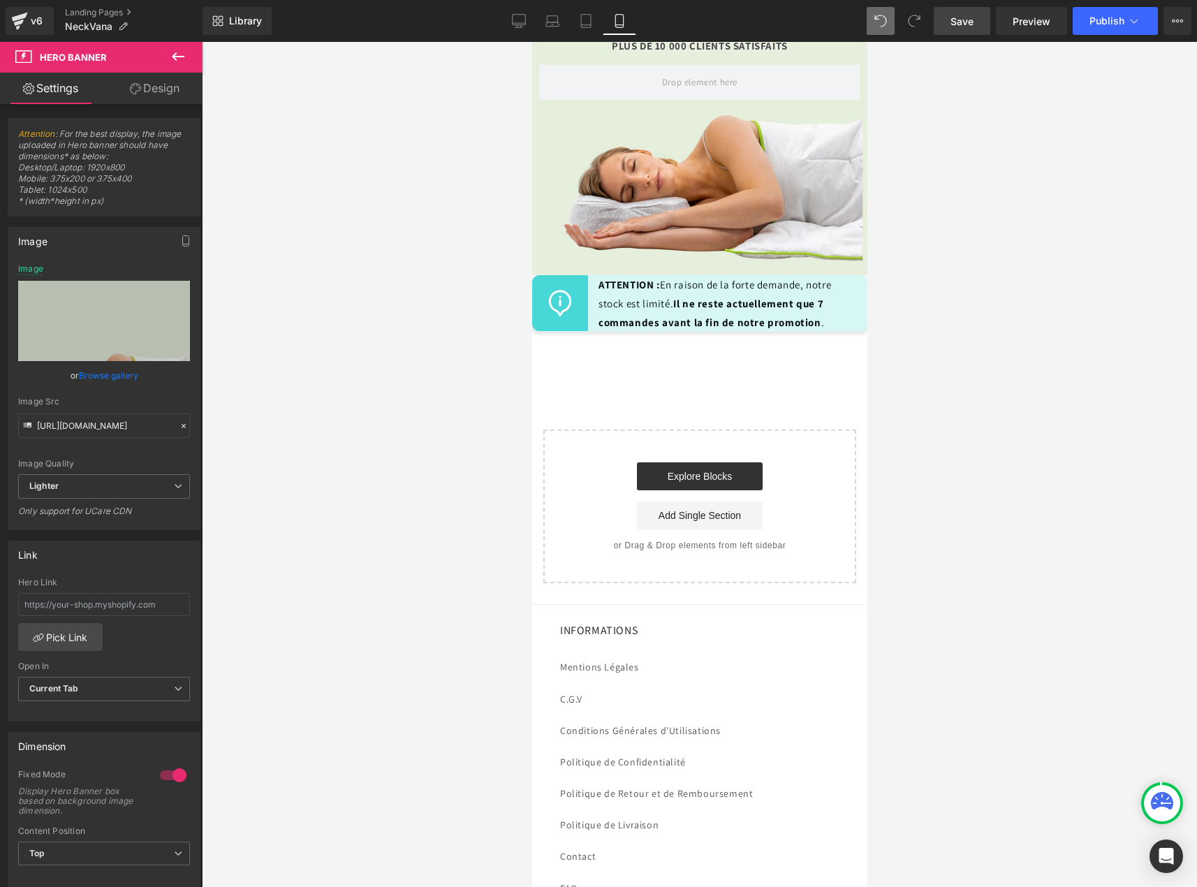
click at [964, 21] on span "Save" at bounding box center [962, 21] width 23 height 15
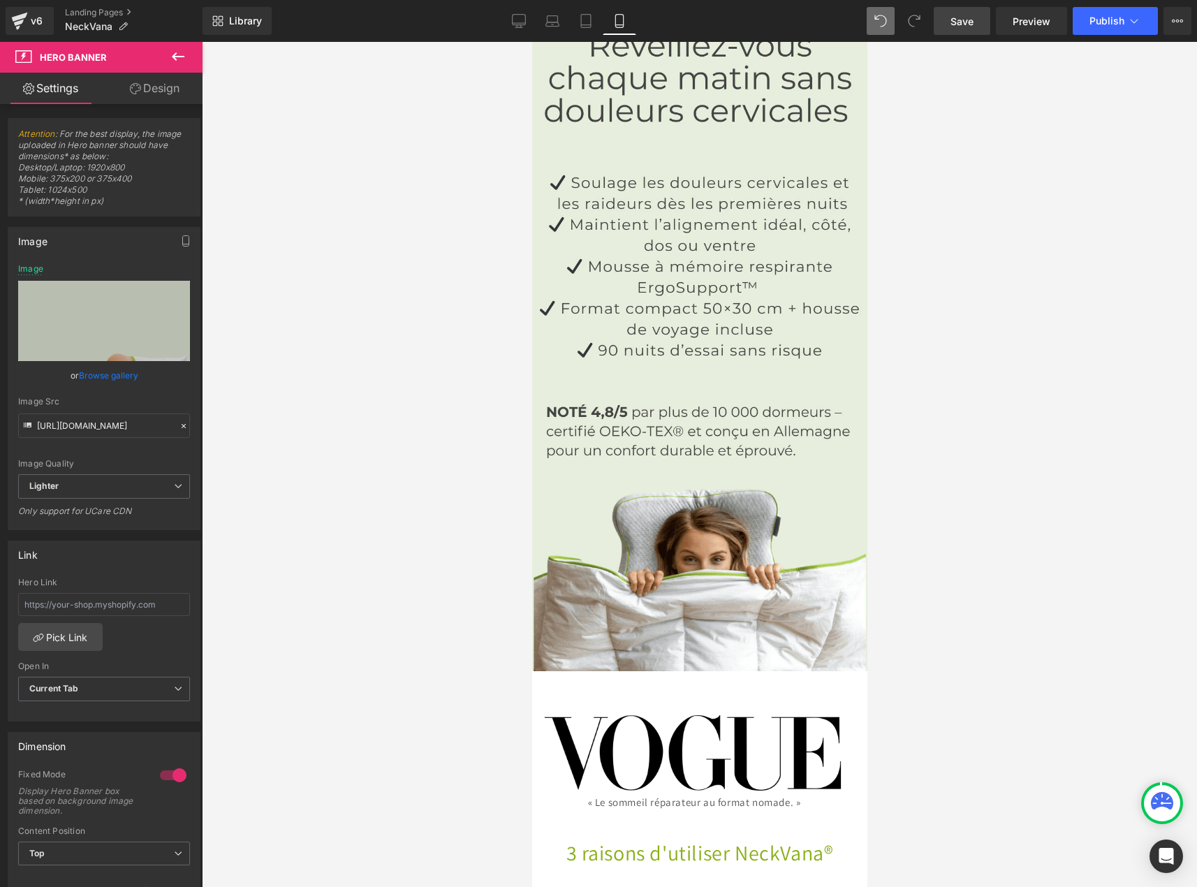
scroll to position [0, 0]
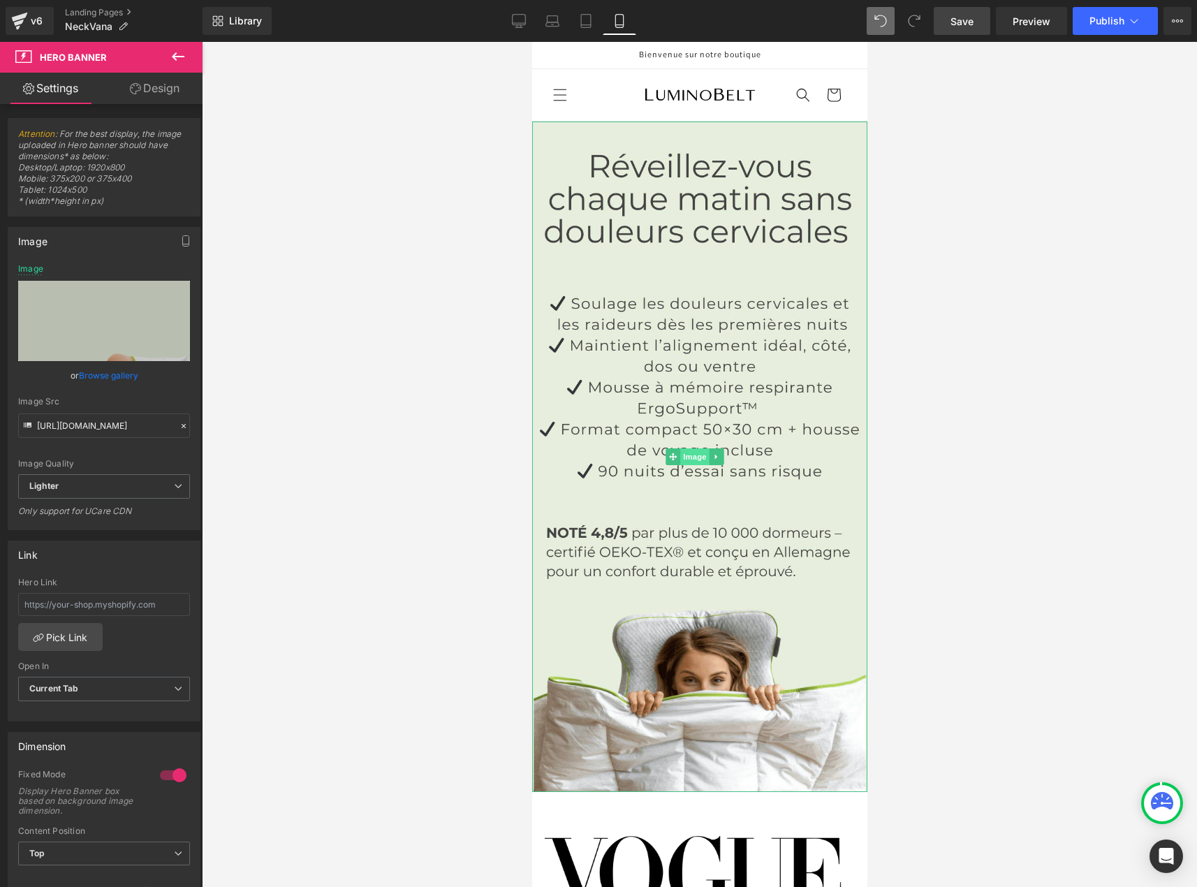
click at [693, 449] on span "Image" at bounding box center [694, 457] width 29 height 17
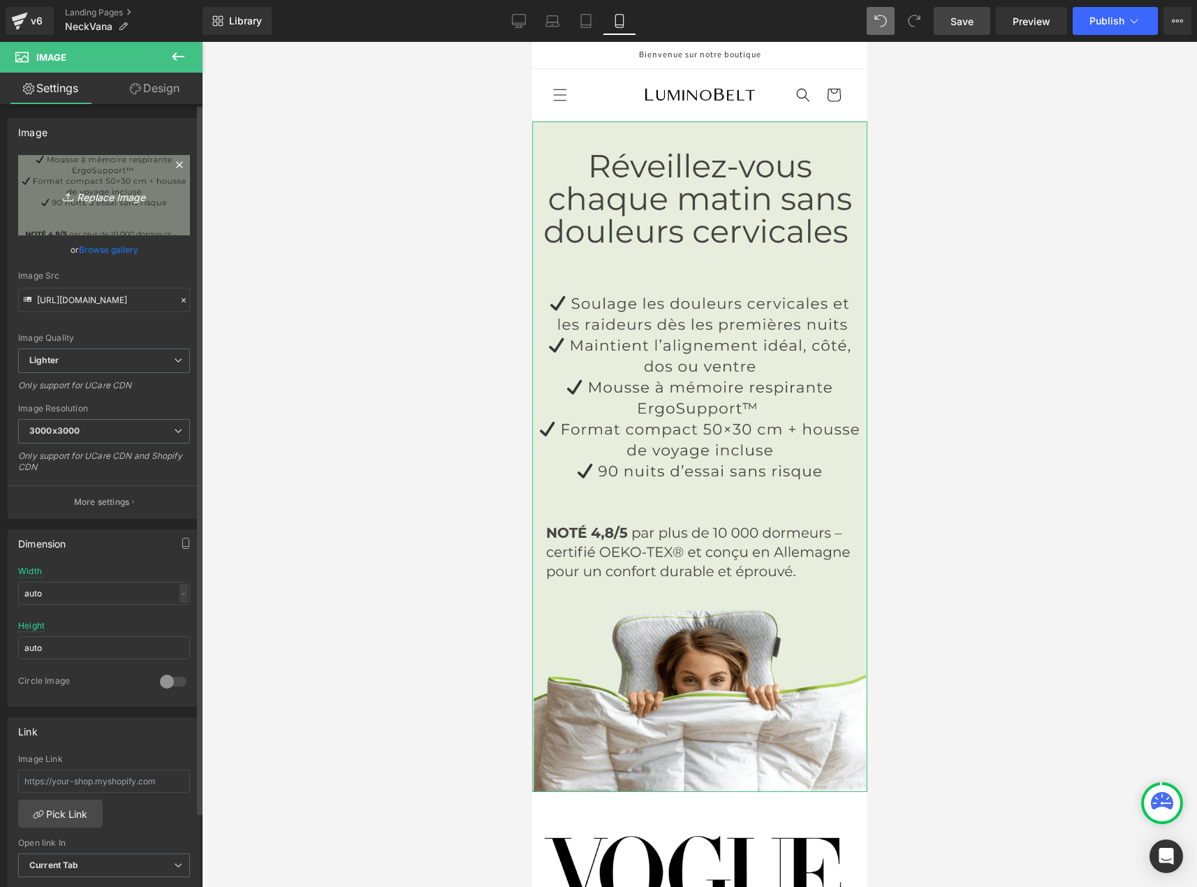
click at [92, 191] on icon "Replace Image" at bounding box center [104, 195] width 112 height 17
type input "C:\fakepath\banniere mobile up.jpg"
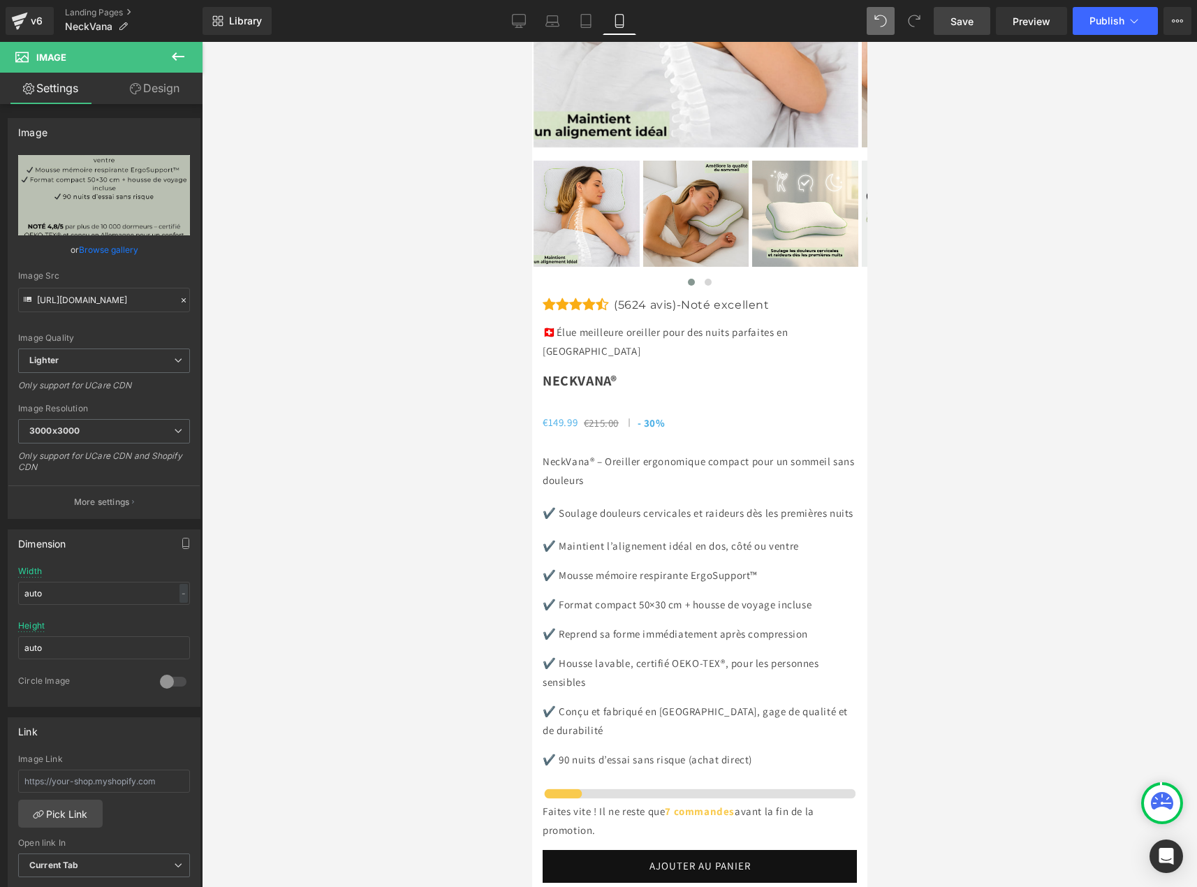
scroll to position [5855, 0]
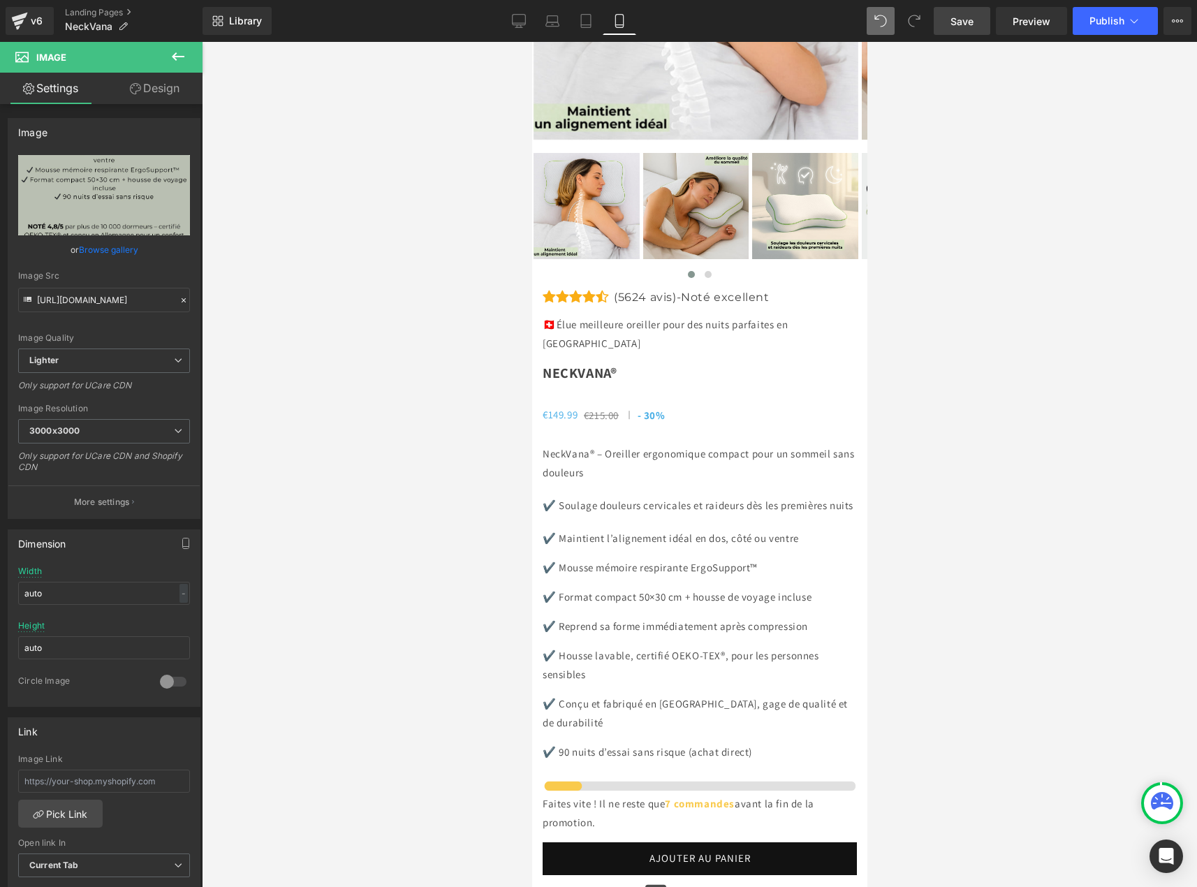
drag, startPoint x: 861, startPoint y: 142, endPoint x: 1429, endPoint y: 674, distance: 778.0
click at [720, 259] on img at bounding box center [696, 206] width 106 height 106
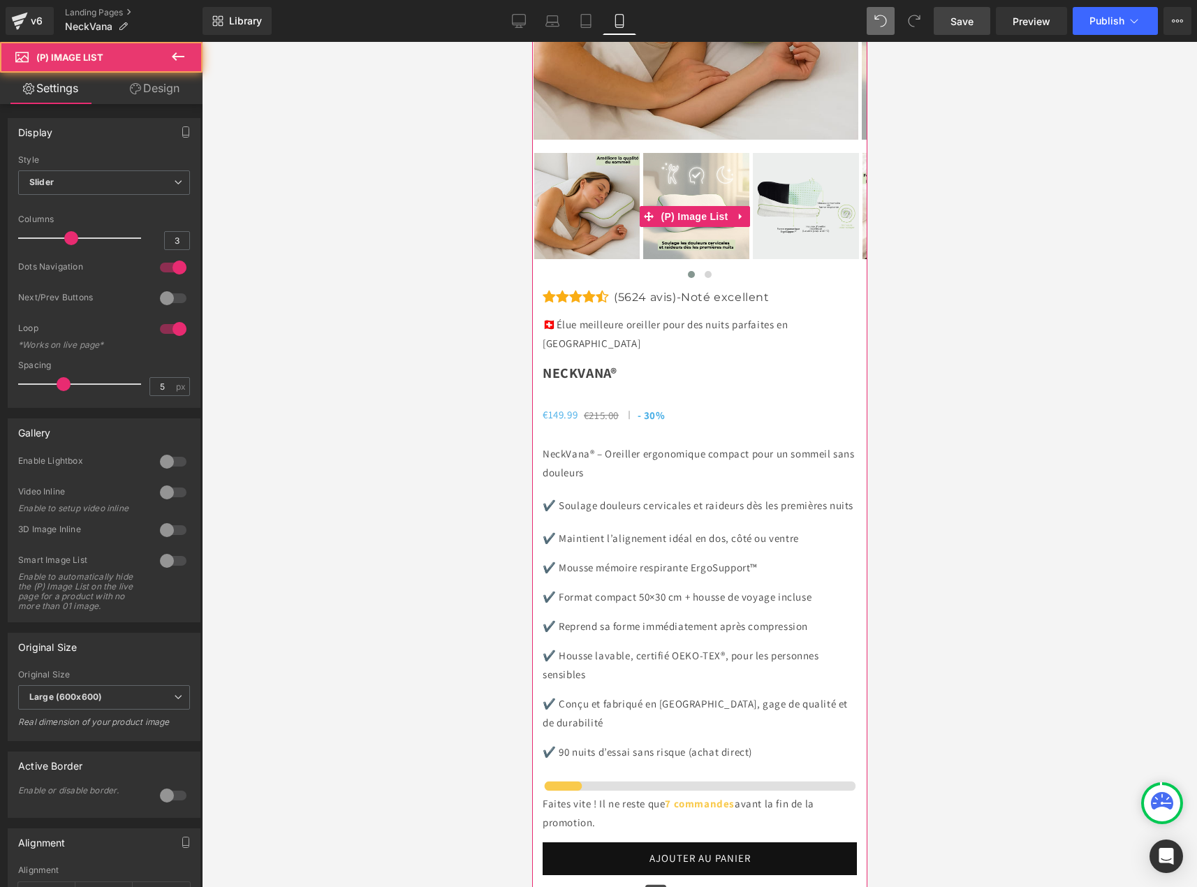
click at [717, 259] on img at bounding box center [696, 206] width 106 height 106
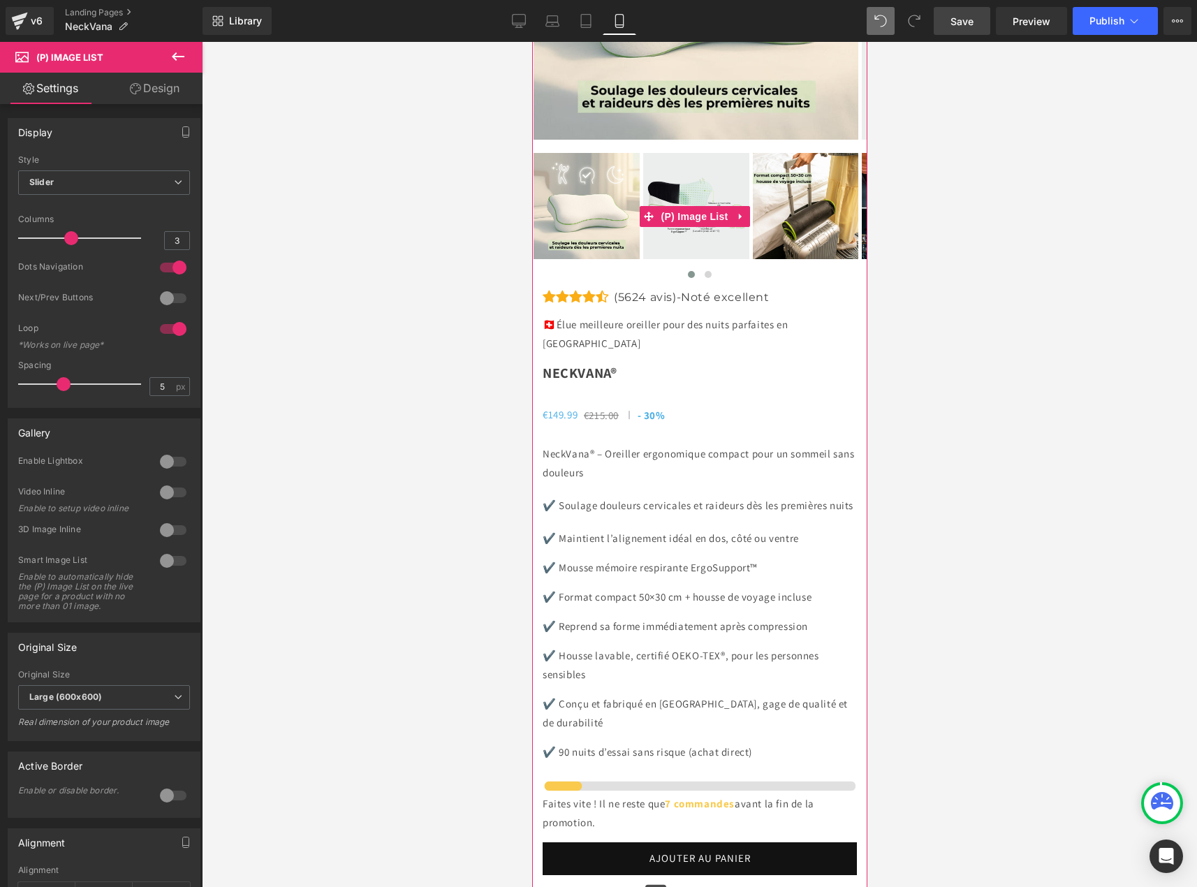
click at [773, 259] on img at bounding box center [805, 206] width 106 height 106
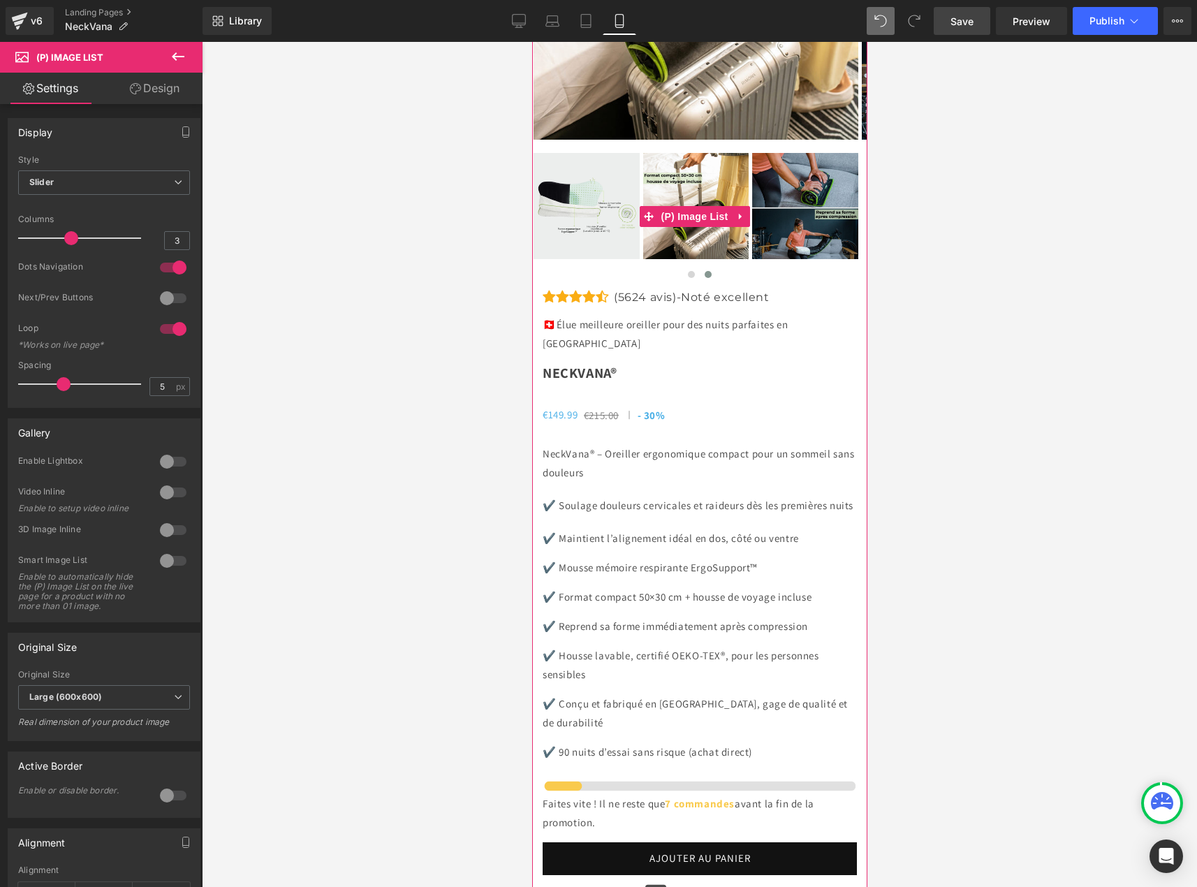
click at [787, 259] on img at bounding box center [805, 206] width 106 height 106
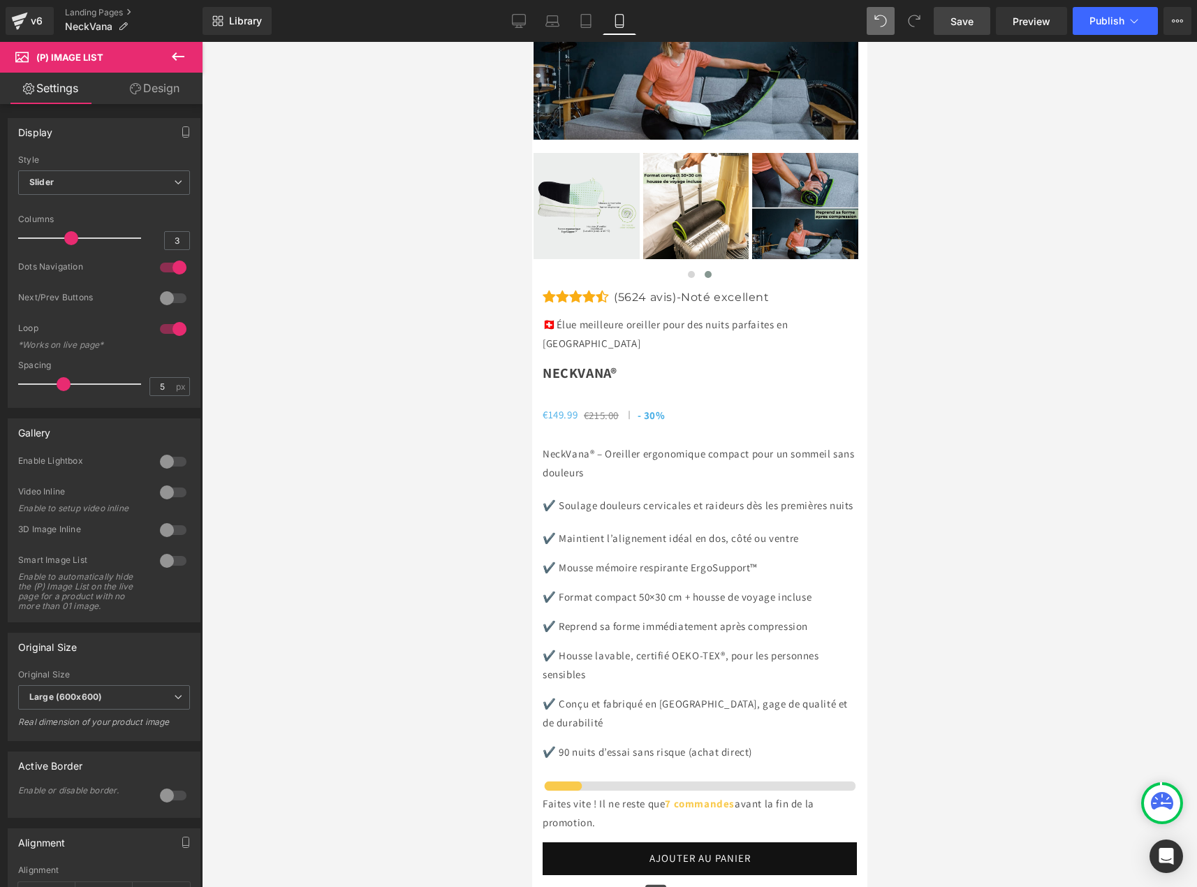
drag, startPoint x: 968, startPoint y: 29, endPoint x: 286, endPoint y: 297, distance: 731.9
click at [968, 29] on link "Save" at bounding box center [962, 21] width 57 height 28
click at [1119, 13] on button "Publish" at bounding box center [1115, 21] width 85 height 28
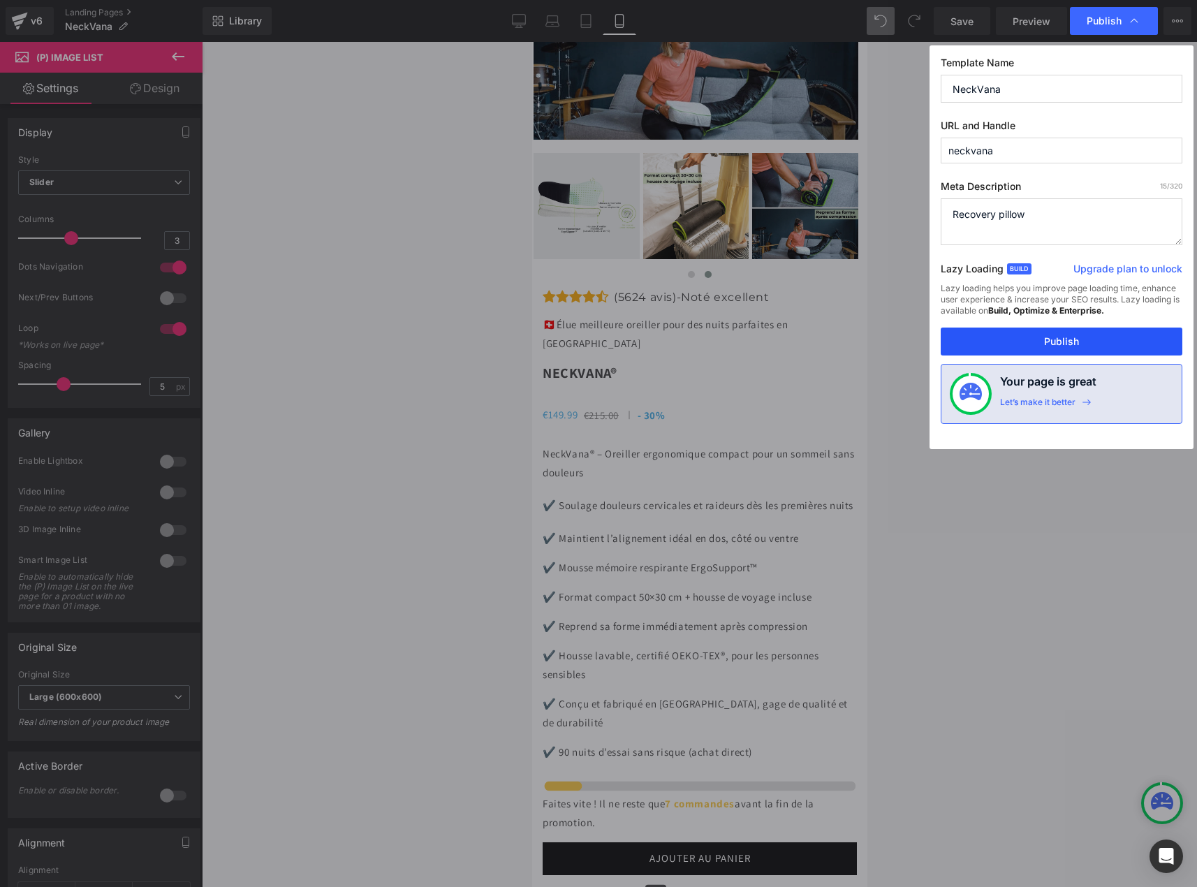
click at [1073, 337] on button "Publish" at bounding box center [1062, 342] width 242 height 28
